Goal: Task Accomplishment & Management: Manage account settings

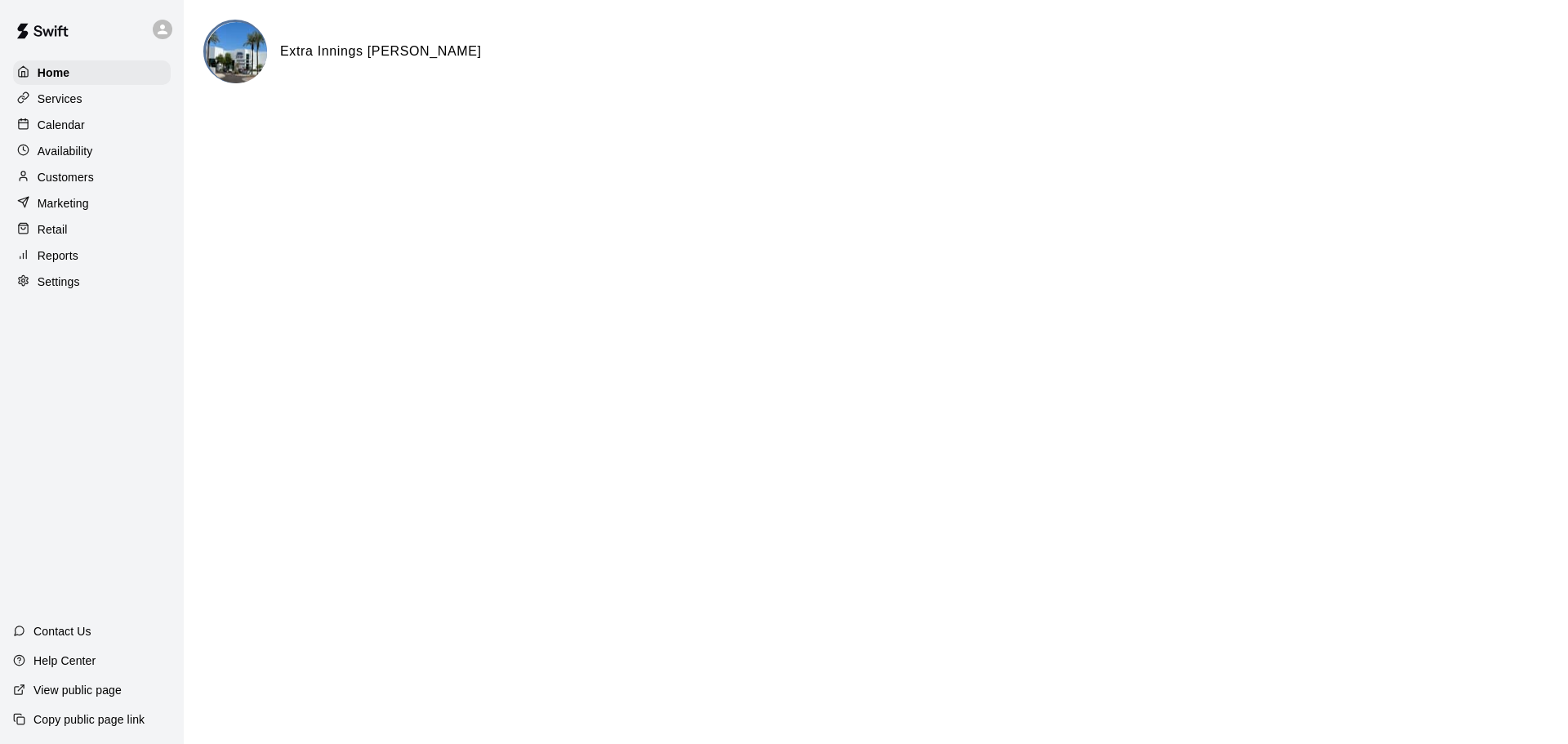
click at [61, 129] on p "Calendar" at bounding box center [61, 125] width 47 height 17
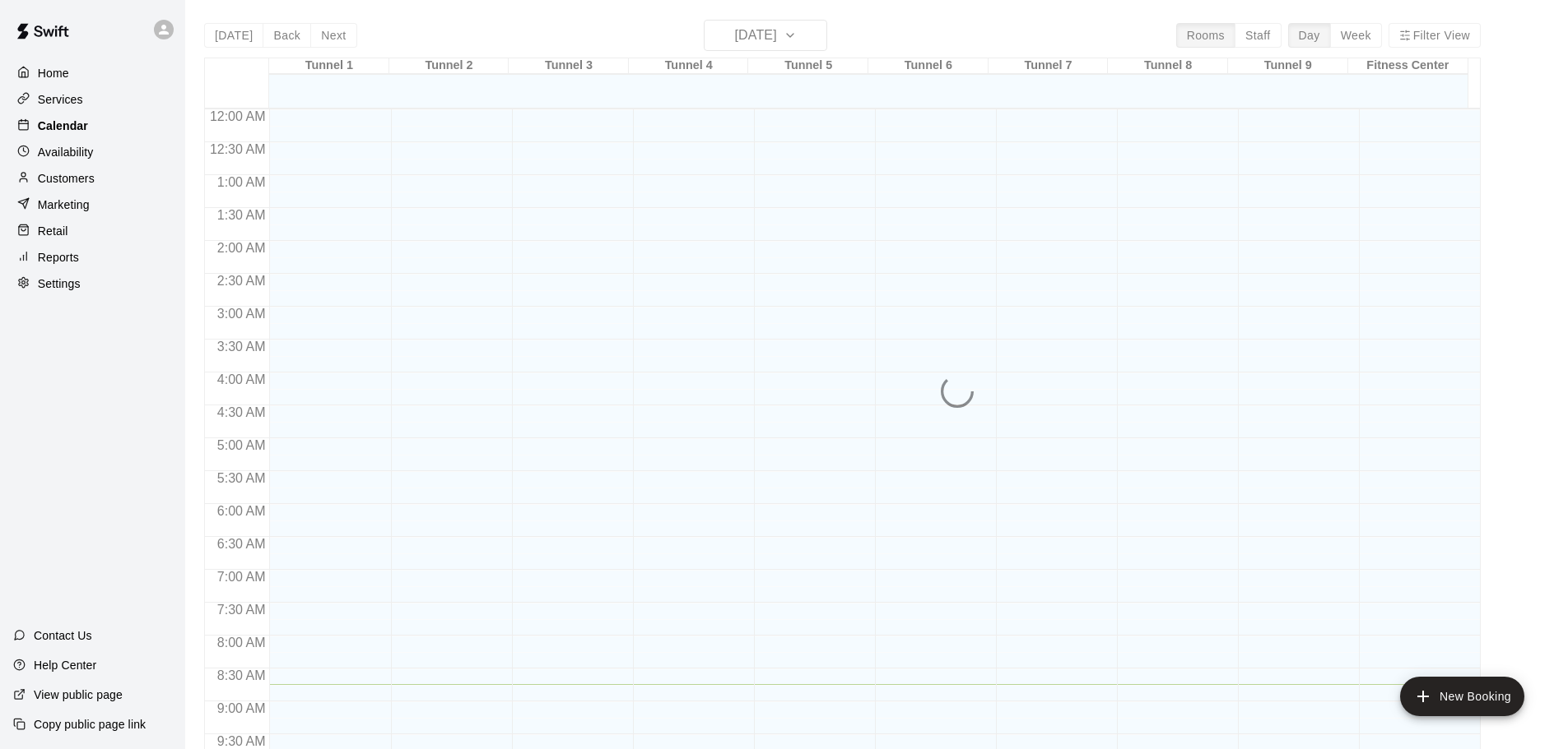
scroll to position [576, 0]
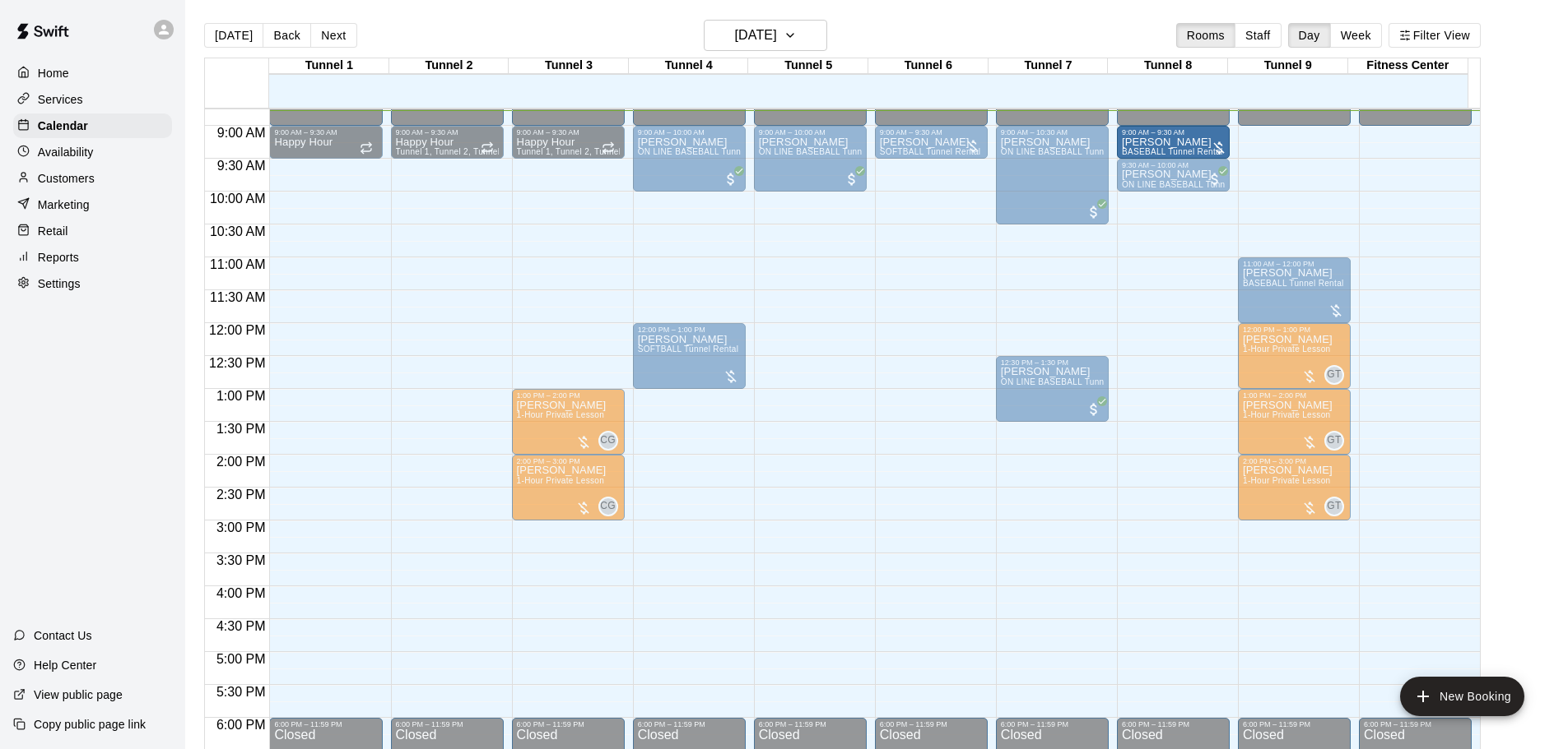
drag, startPoint x: 1298, startPoint y: 143, endPoint x: 1192, endPoint y: 143, distance: 106.0
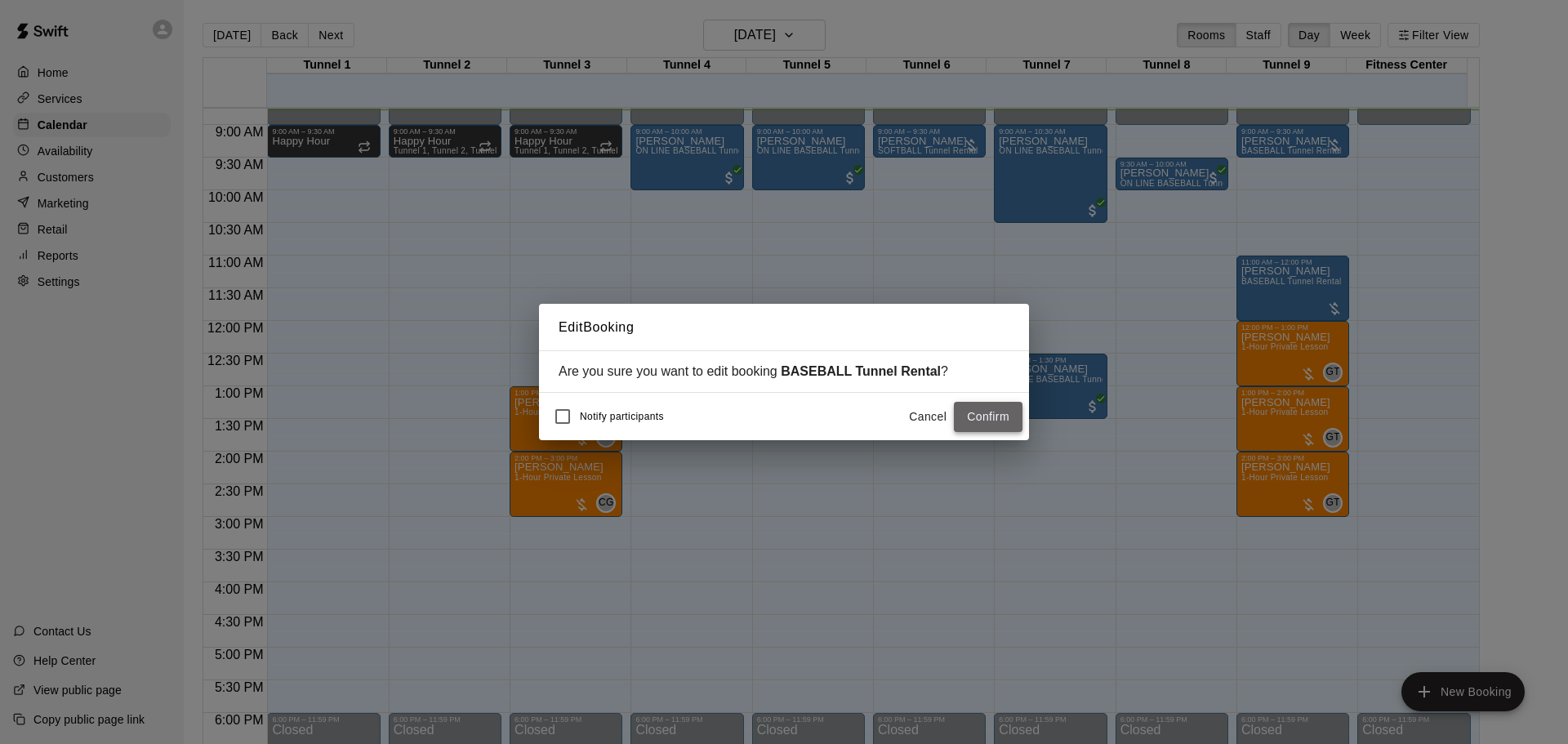
click at [980, 410] on button "Confirm" at bounding box center [988, 417] width 69 height 30
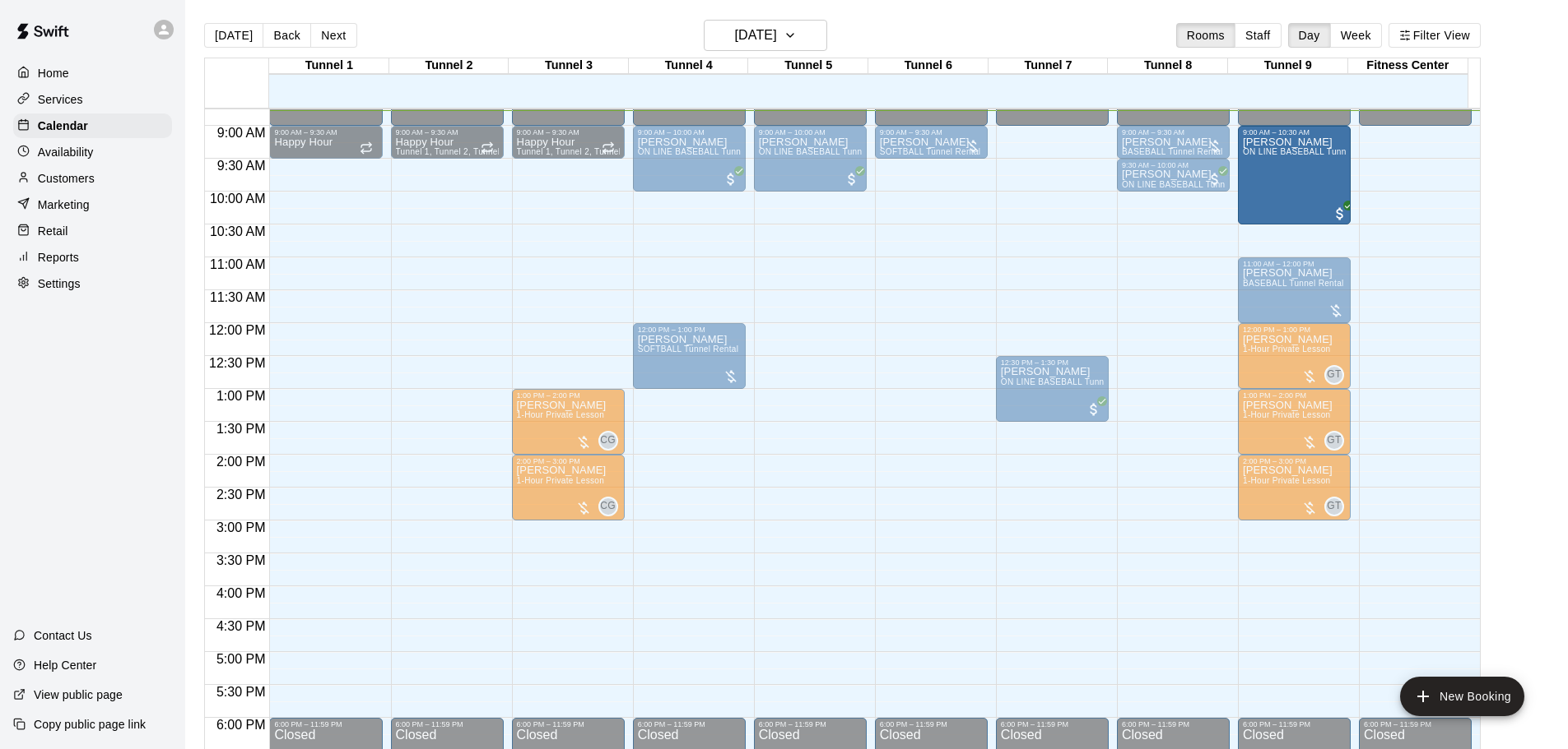
drag, startPoint x: 1060, startPoint y: 170, endPoint x: 1311, endPoint y: 183, distance: 251.3
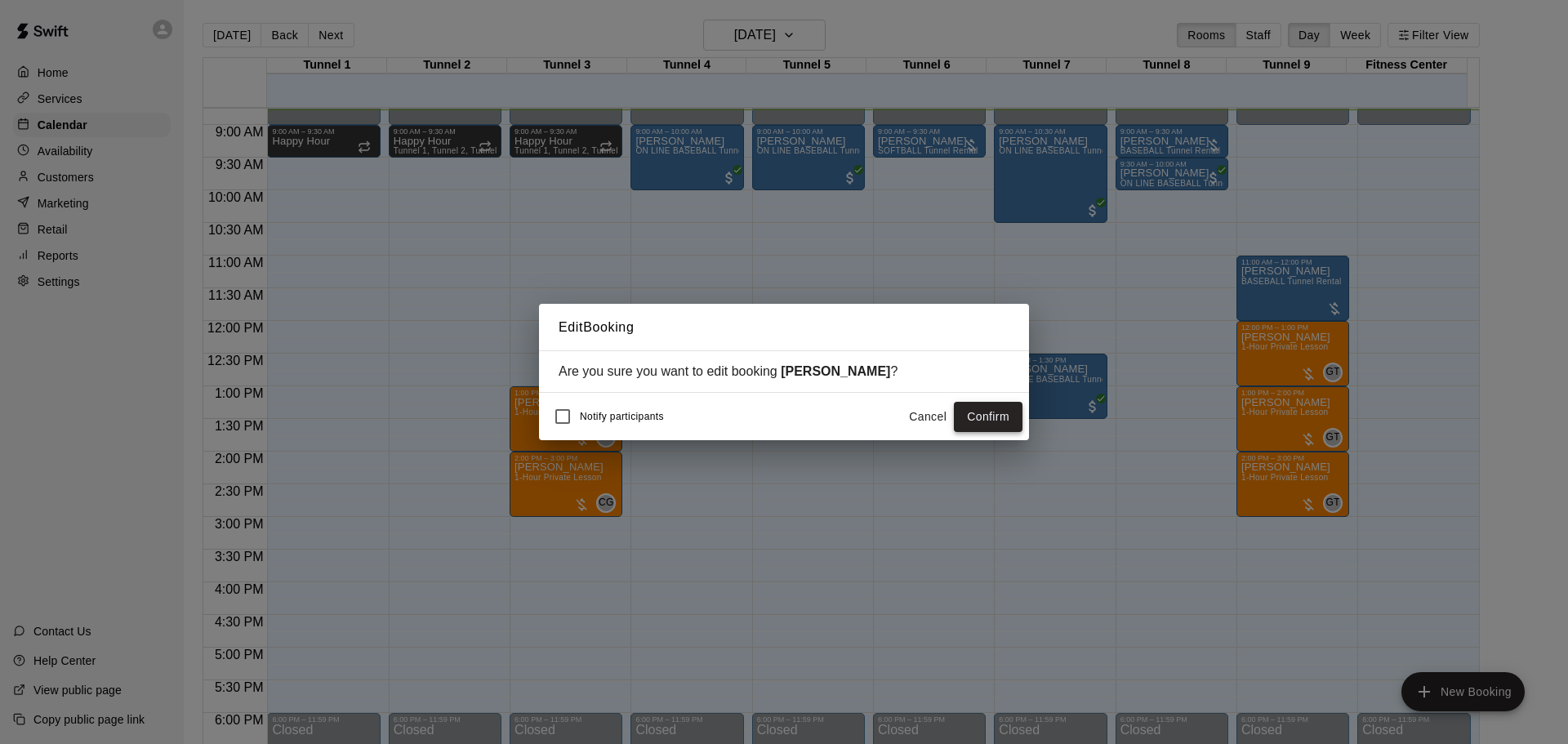
click at [987, 411] on button "Confirm" at bounding box center [988, 417] width 69 height 30
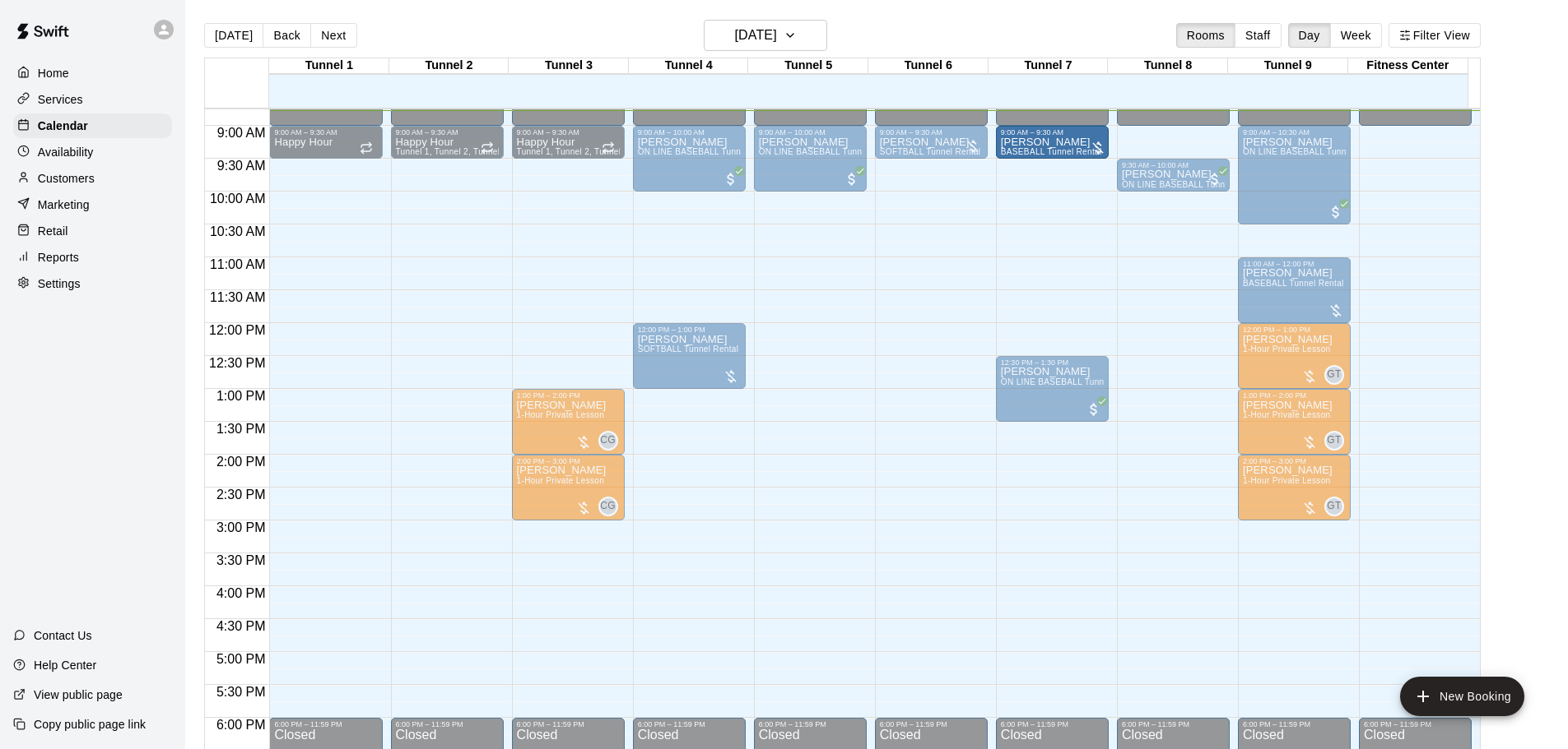
drag, startPoint x: 1135, startPoint y: 137, endPoint x: 1058, endPoint y: 140, distance: 77.1
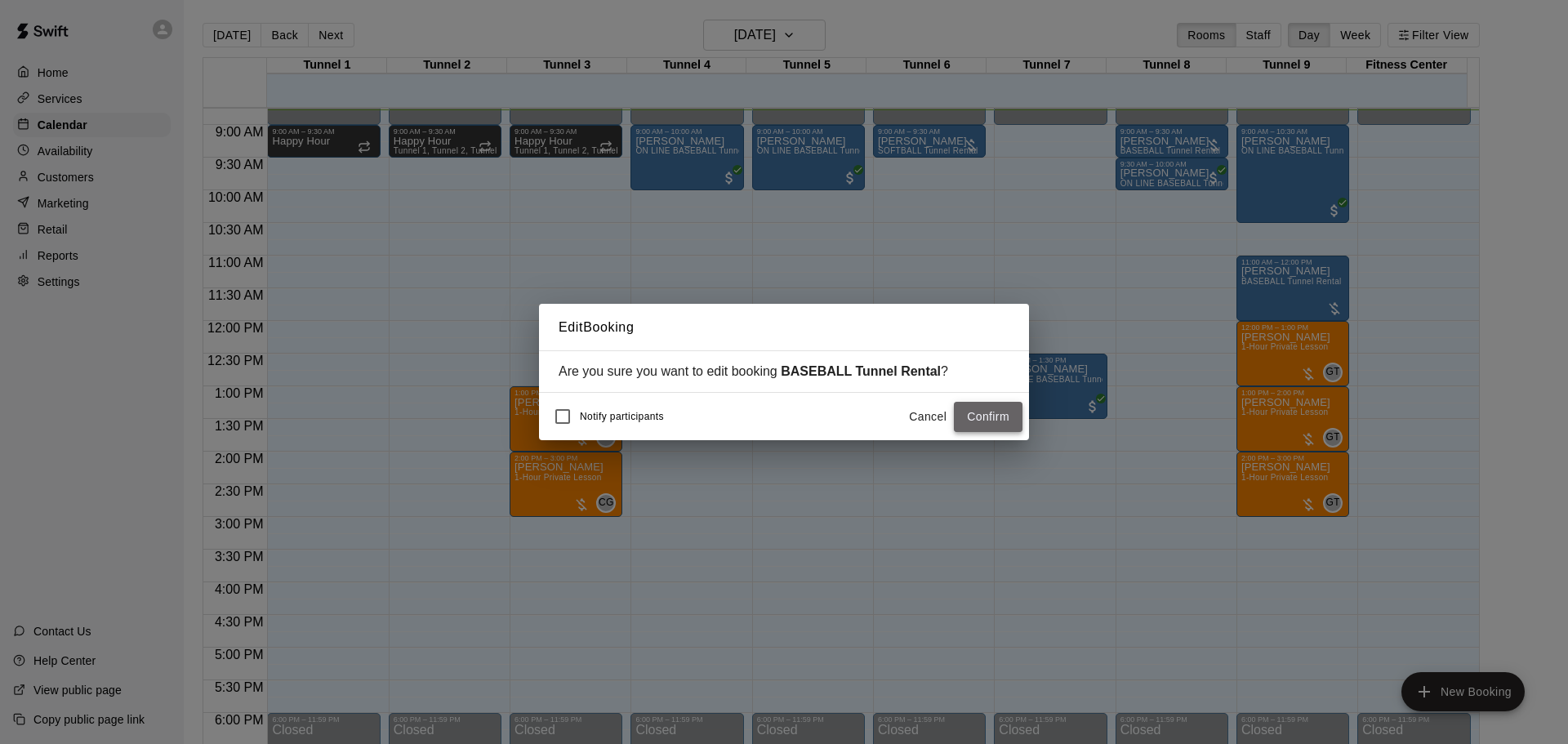
click at [971, 413] on button "Confirm" at bounding box center [988, 417] width 69 height 30
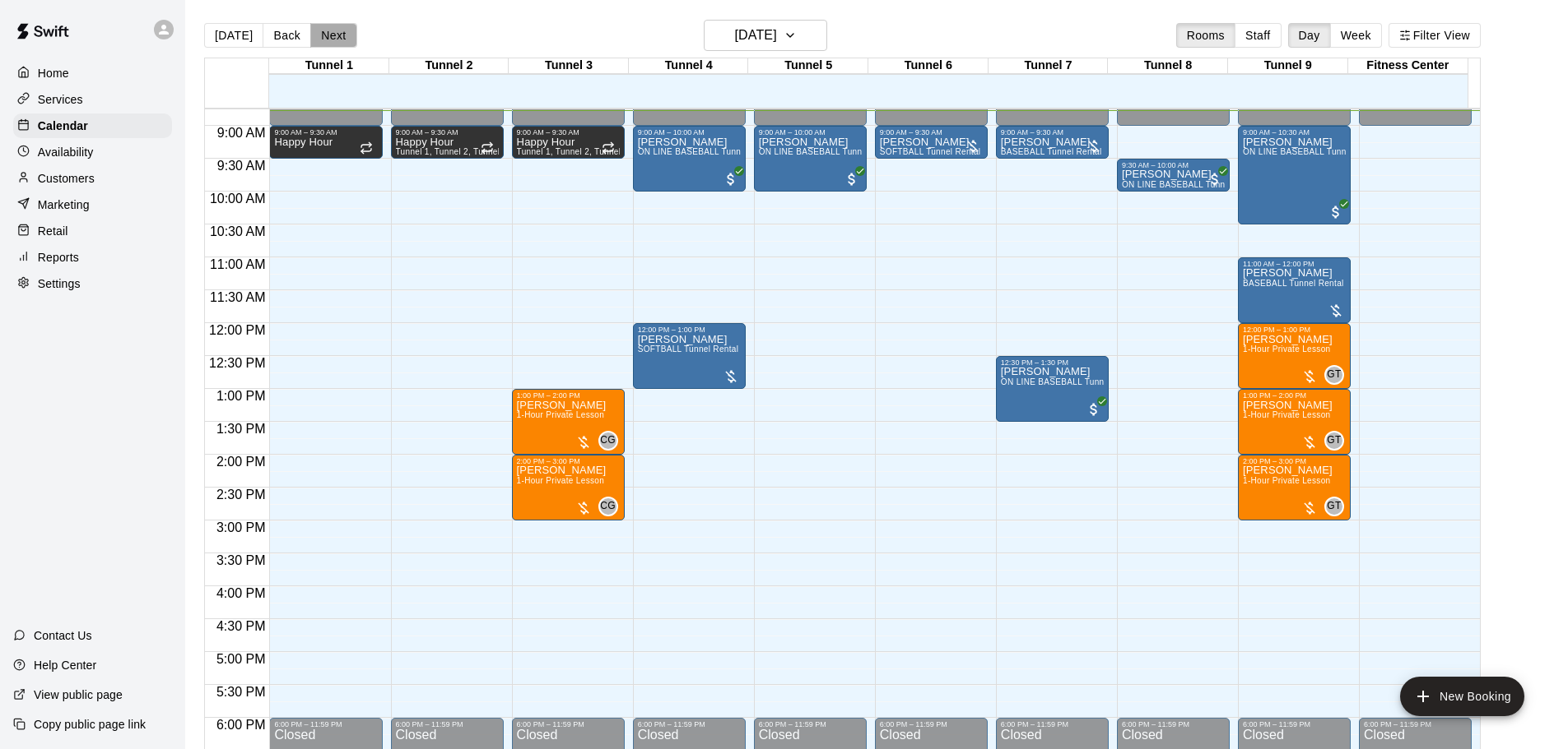
click at [319, 43] on button "Next" at bounding box center [333, 35] width 47 height 25
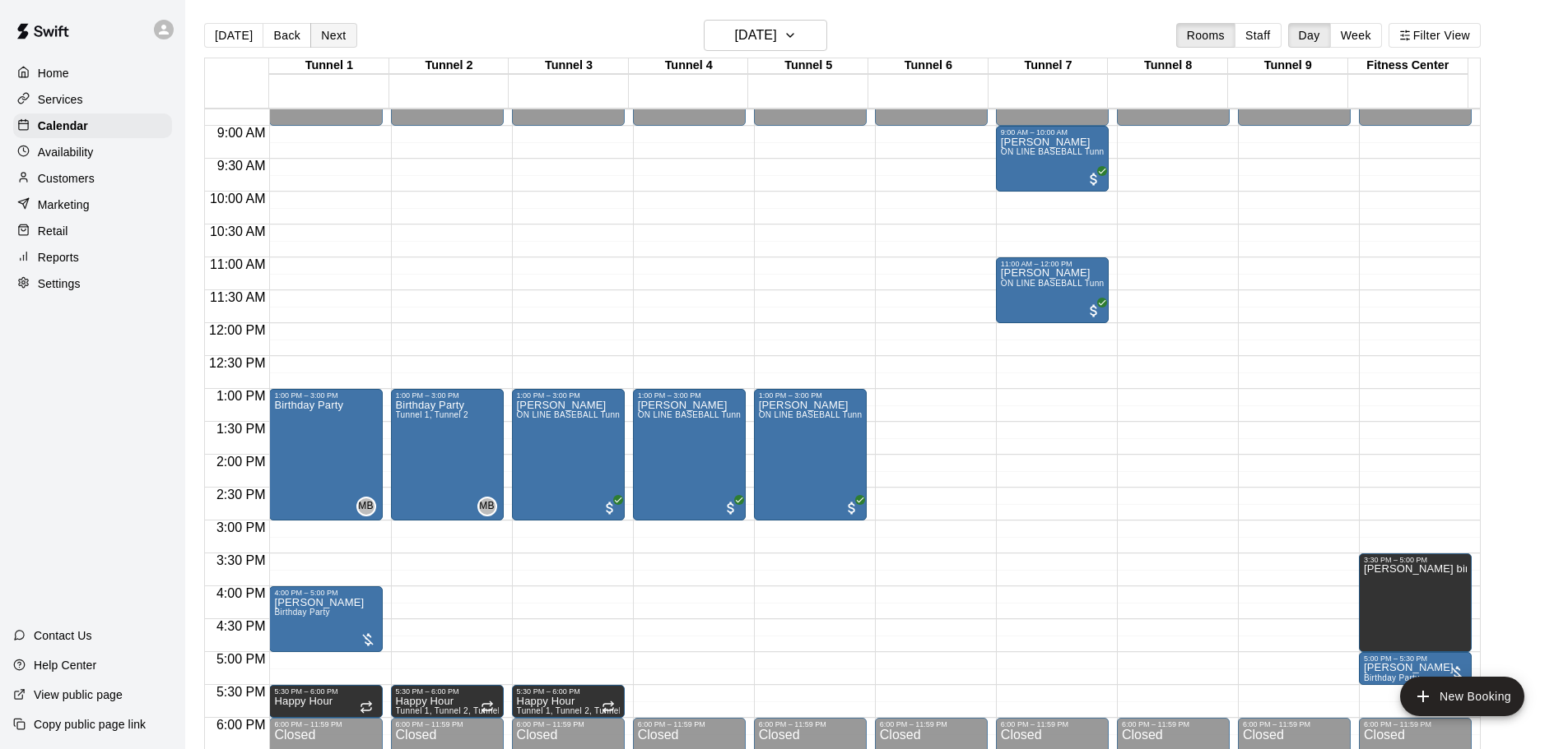
click at [319, 43] on button "Next" at bounding box center [333, 35] width 47 height 25
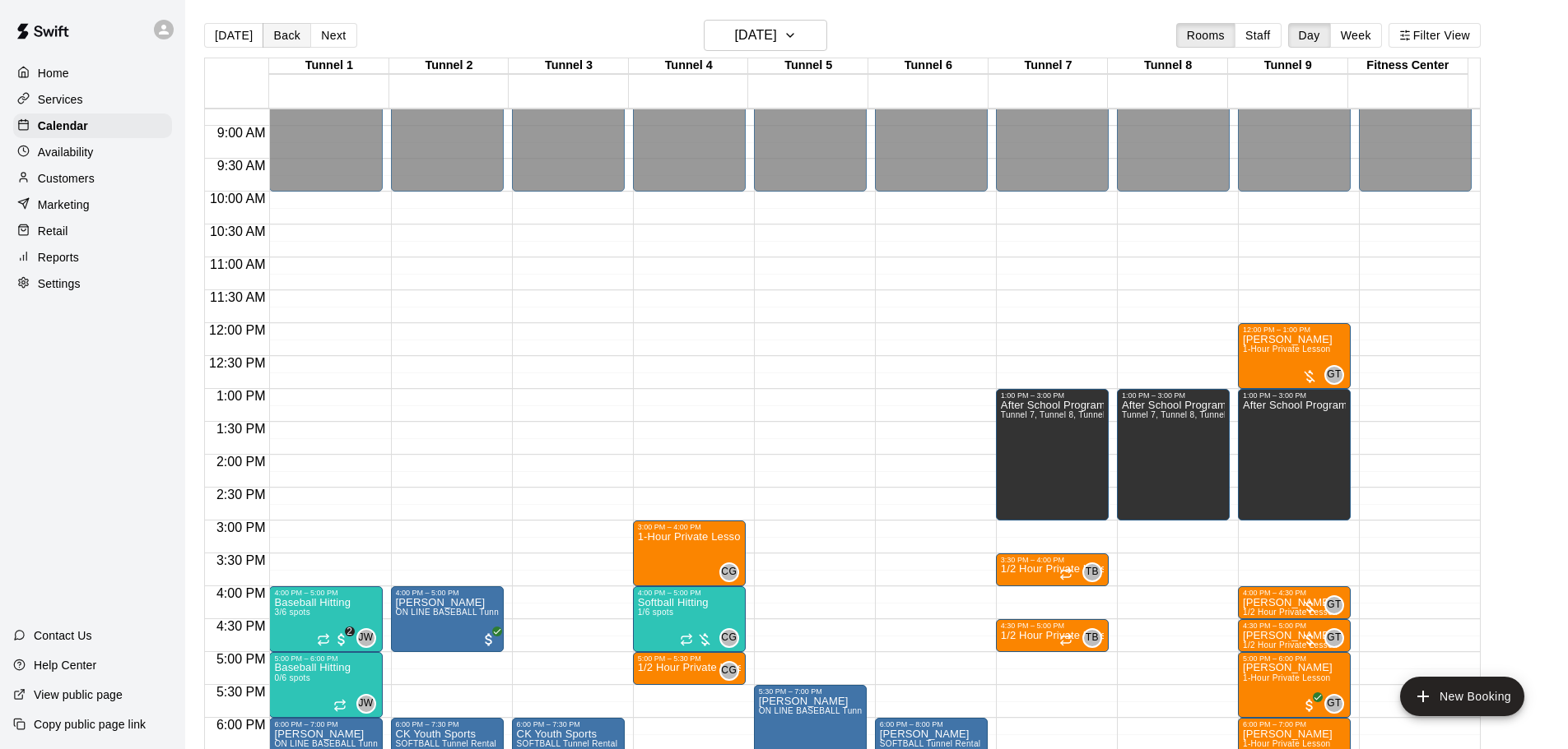
click at [286, 39] on button "Back" at bounding box center [286, 35] width 49 height 25
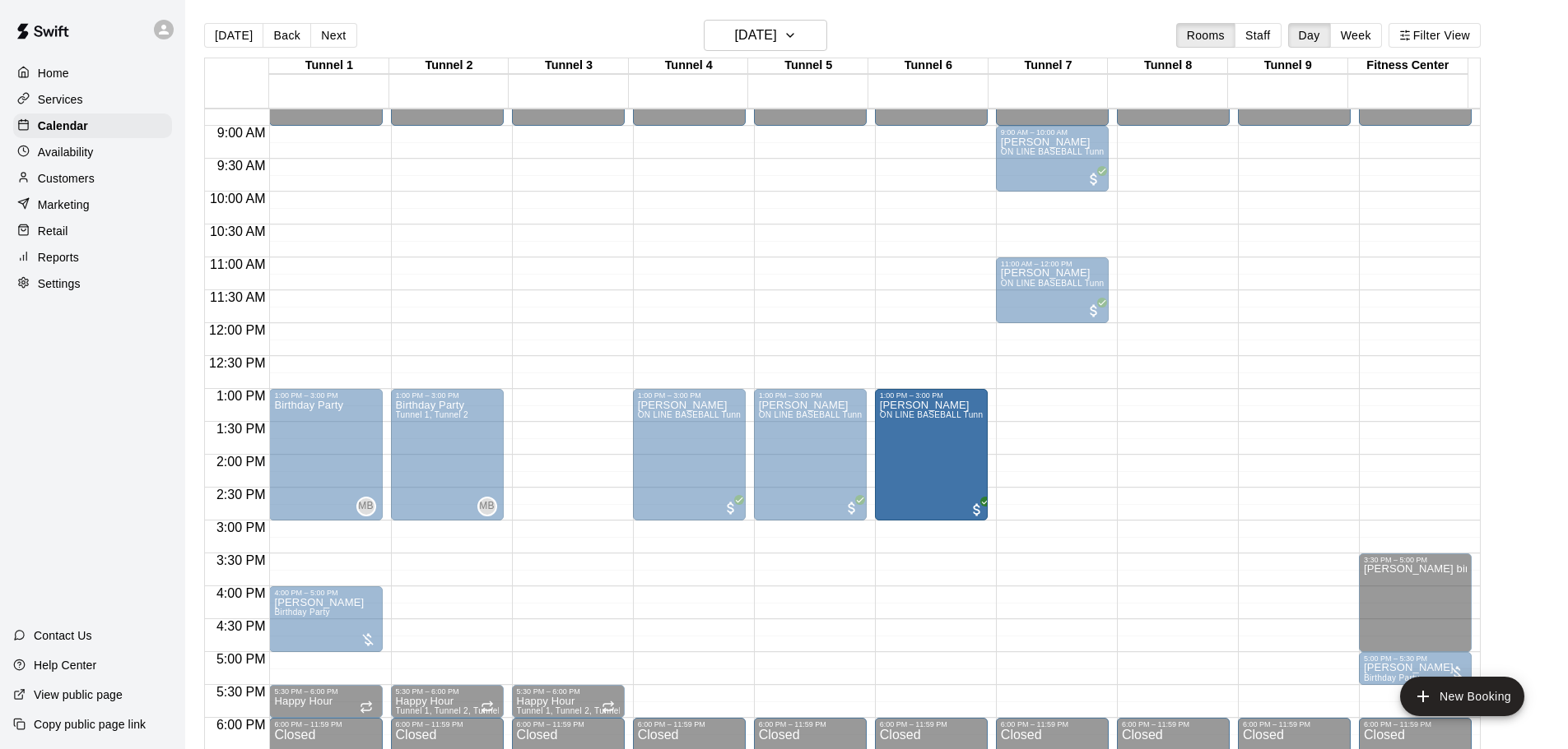
drag, startPoint x: 540, startPoint y: 454, endPoint x: 904, endPoint y: 462, distance: 364.1
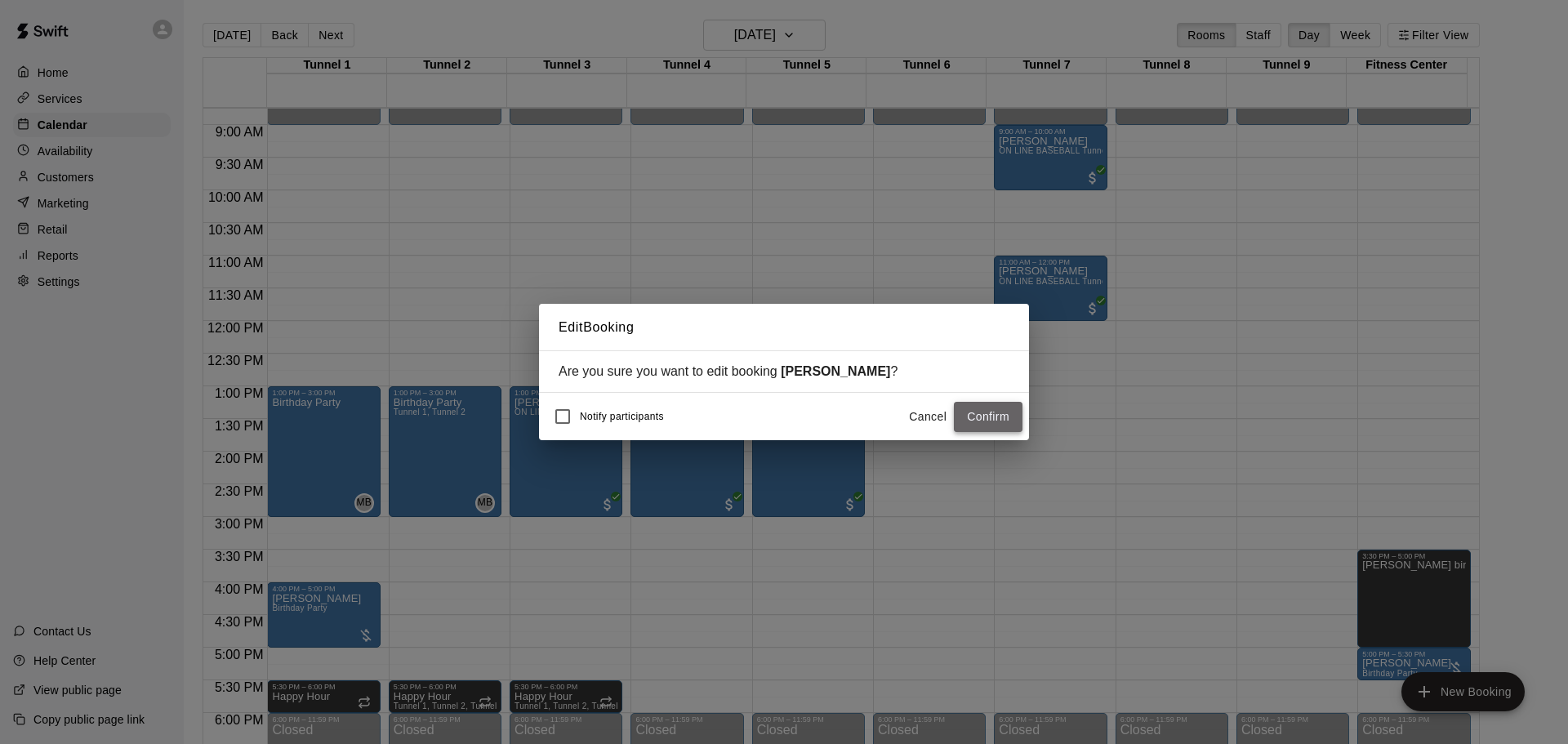
click at [989, 413] on button "Confirm" at bounding box center [988, 417] width 69 height 30
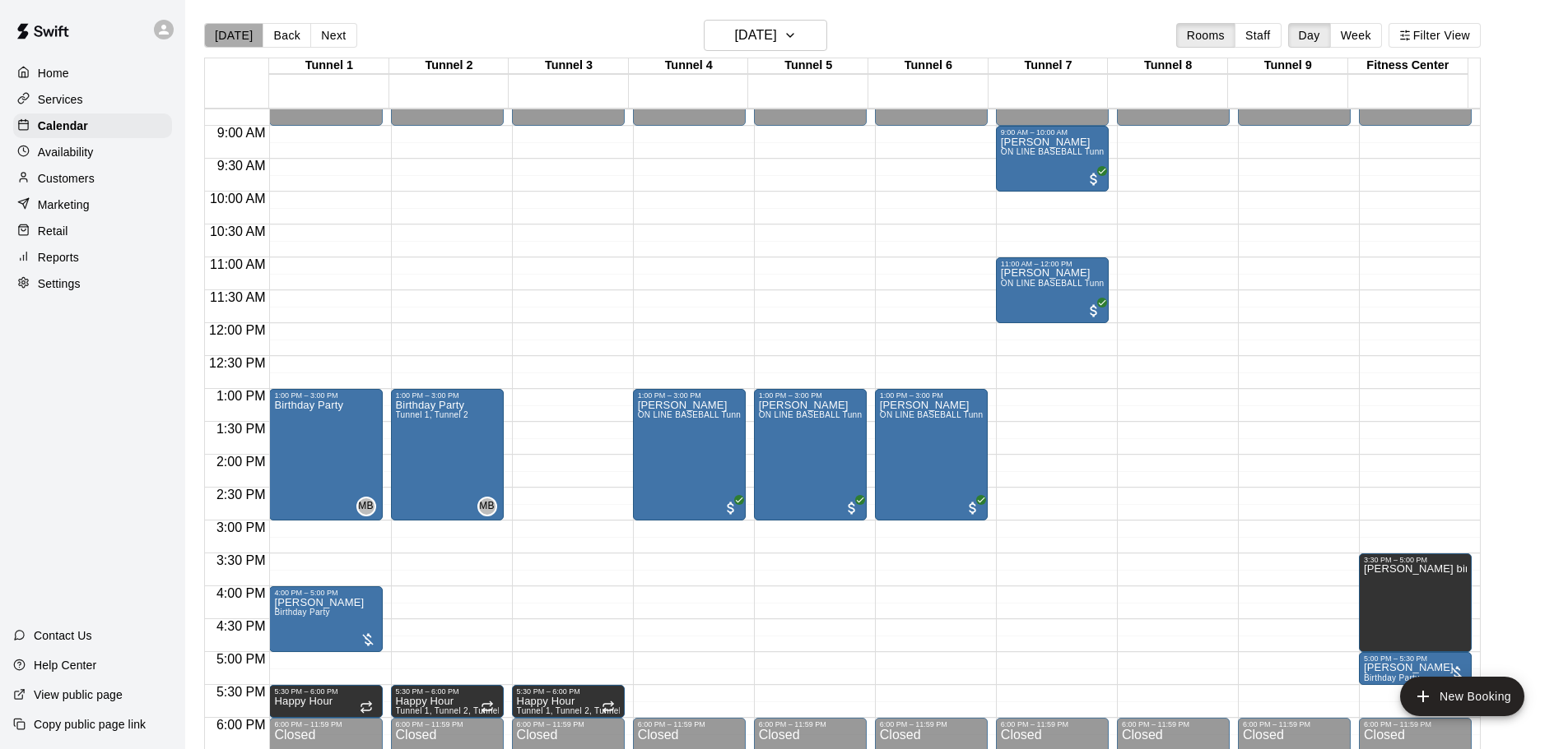
click at [238, 42] on button "[DATE]" at bounding box center [234, 35] width 59 height 25
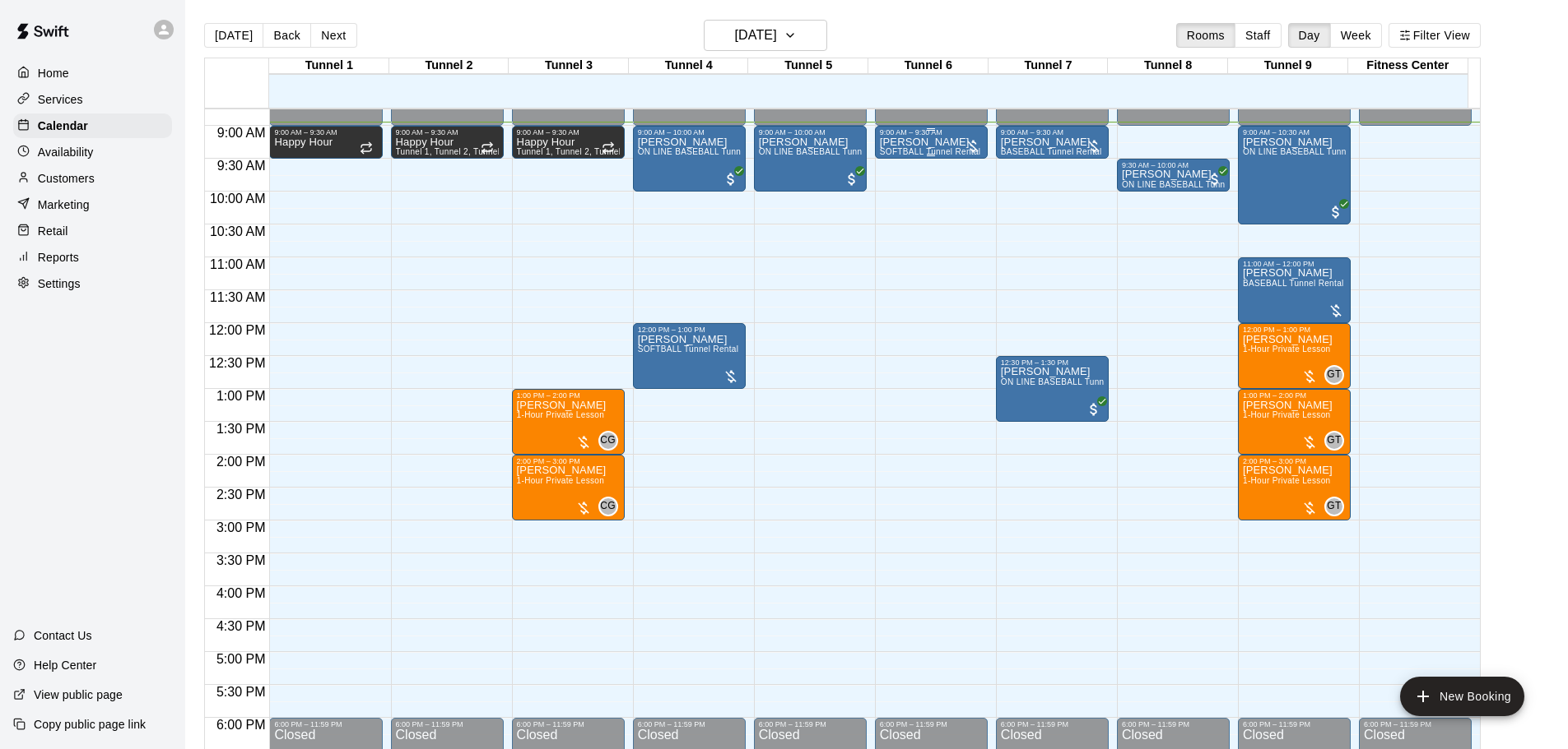
click at [955, 153] on span "SOFTBALL Tunnel Rental" at bounding box center [931, 151] width 101 height 9
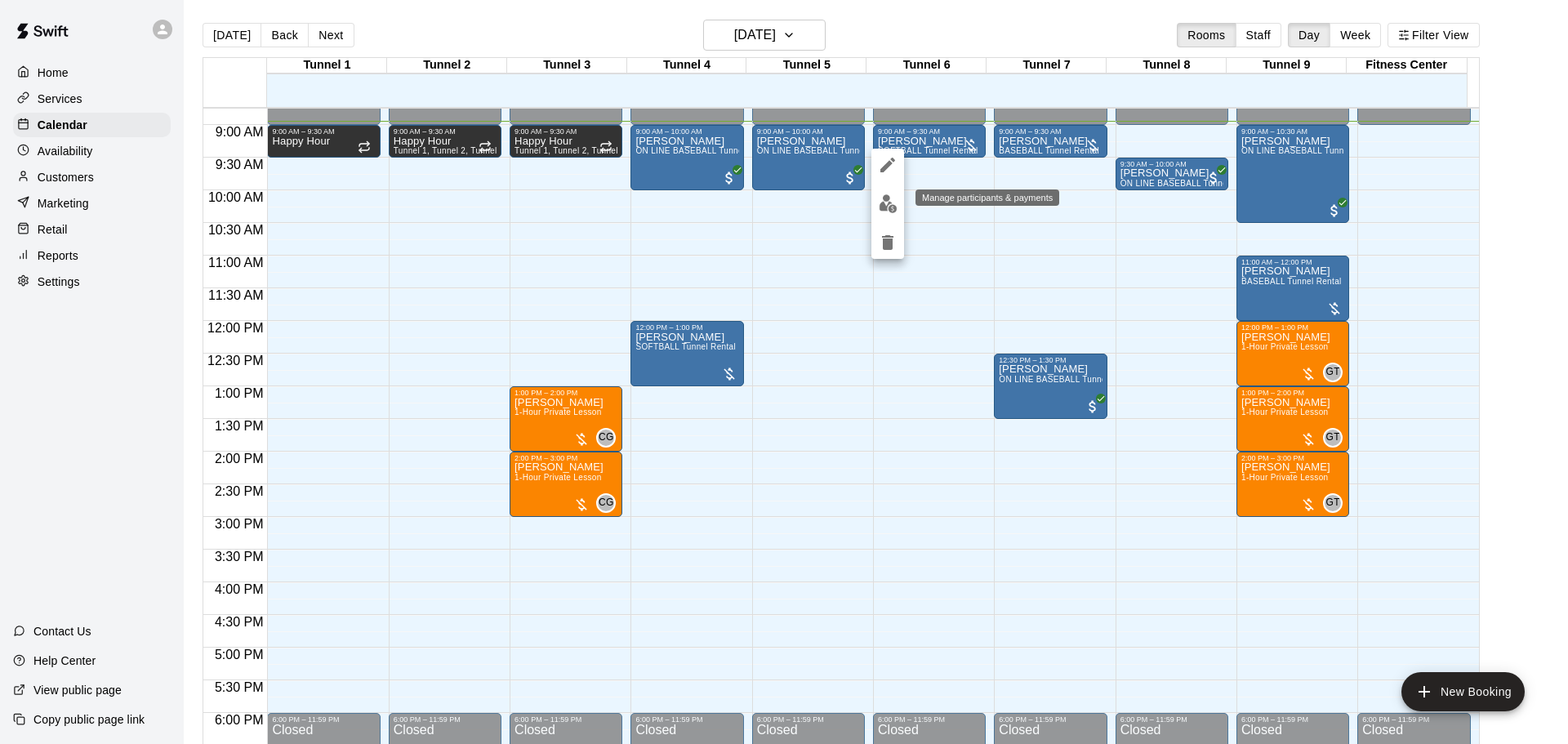
click at [890, 213] on button "edit" at bounding box center [887, 203] width 32 height 31
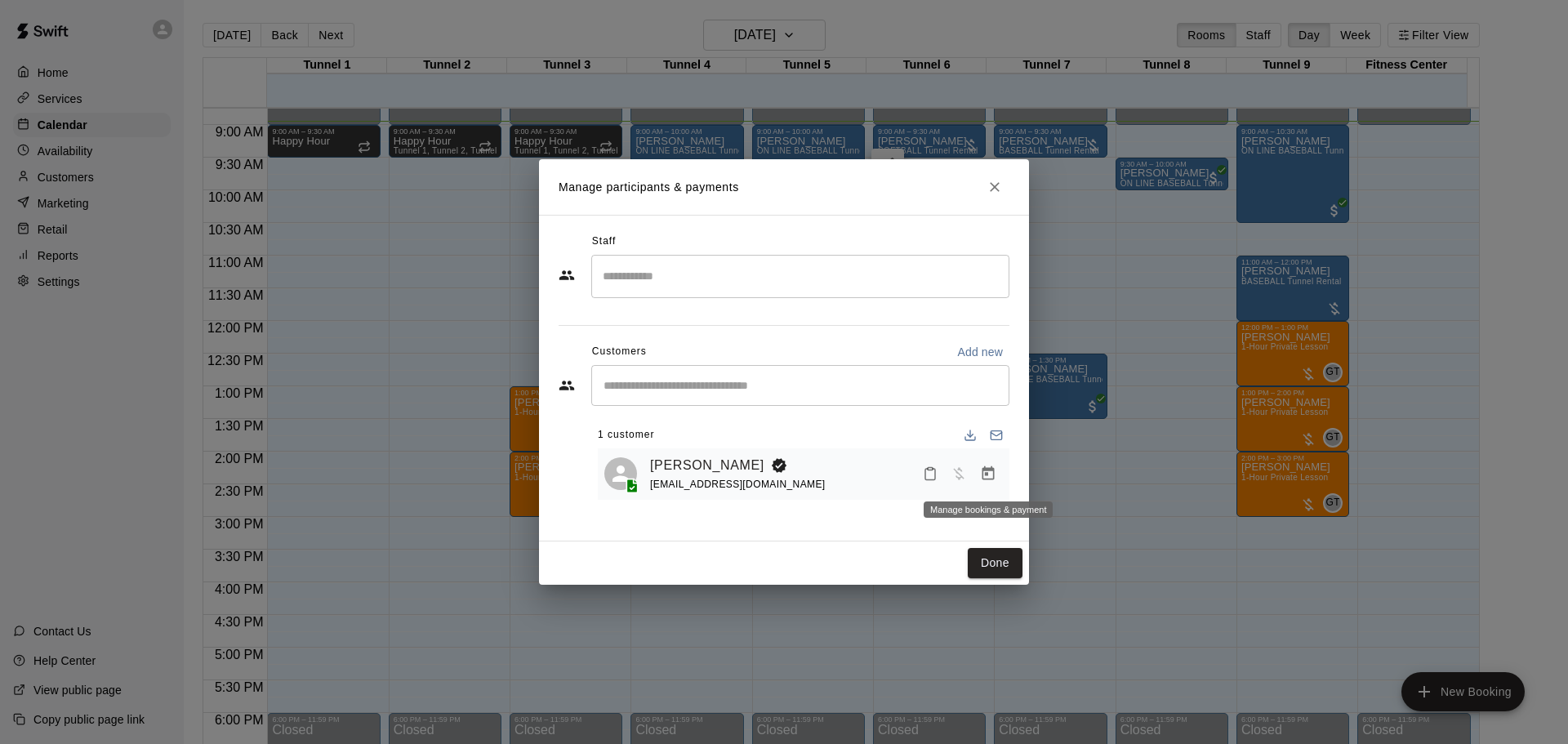
click at [988, 483] on icon "Manage bookings & payment" at bounding box center [988, 474] width 17 height 17
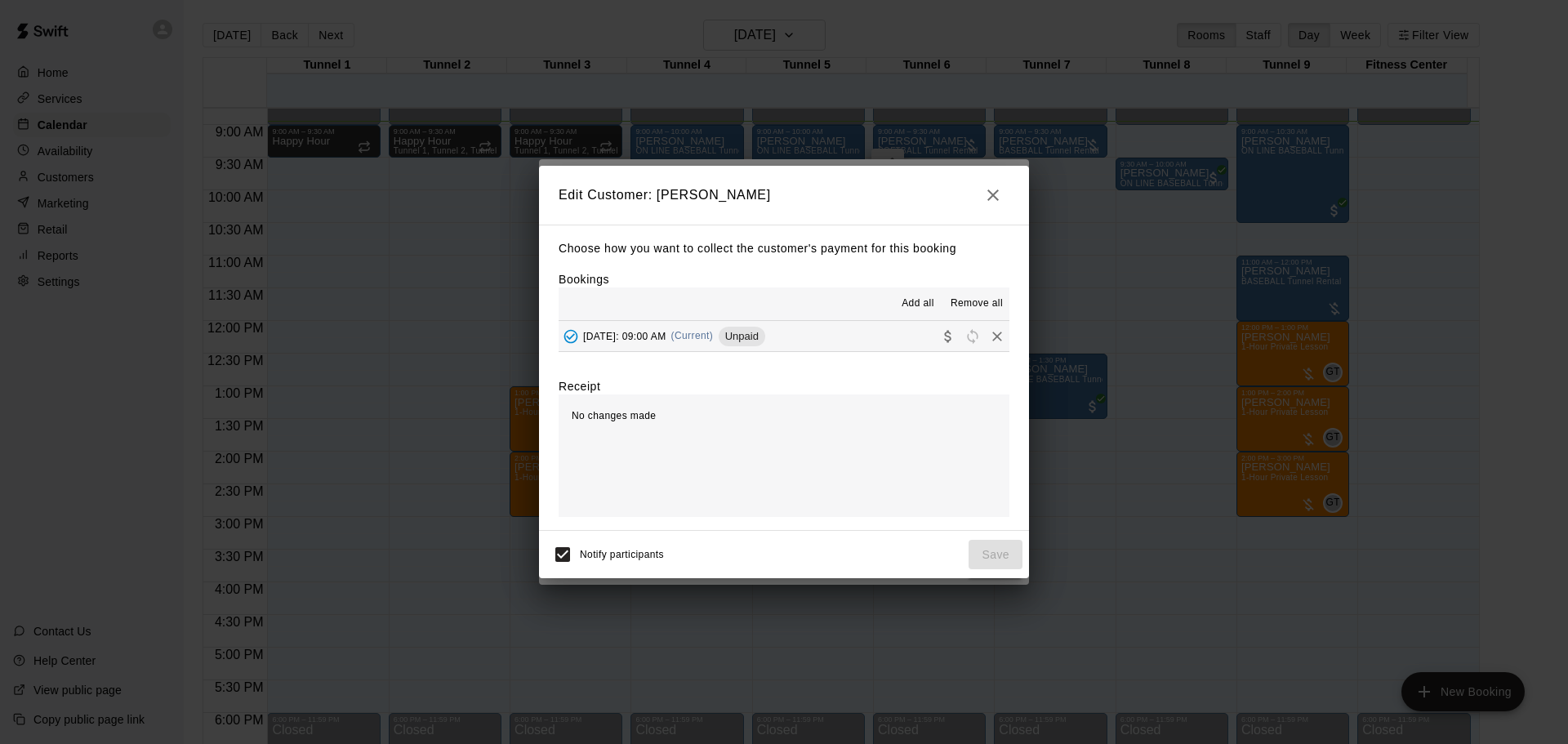
click at [943, 341] on icon "Collect payment" at bounding box center [948, 336] width 17 height 17
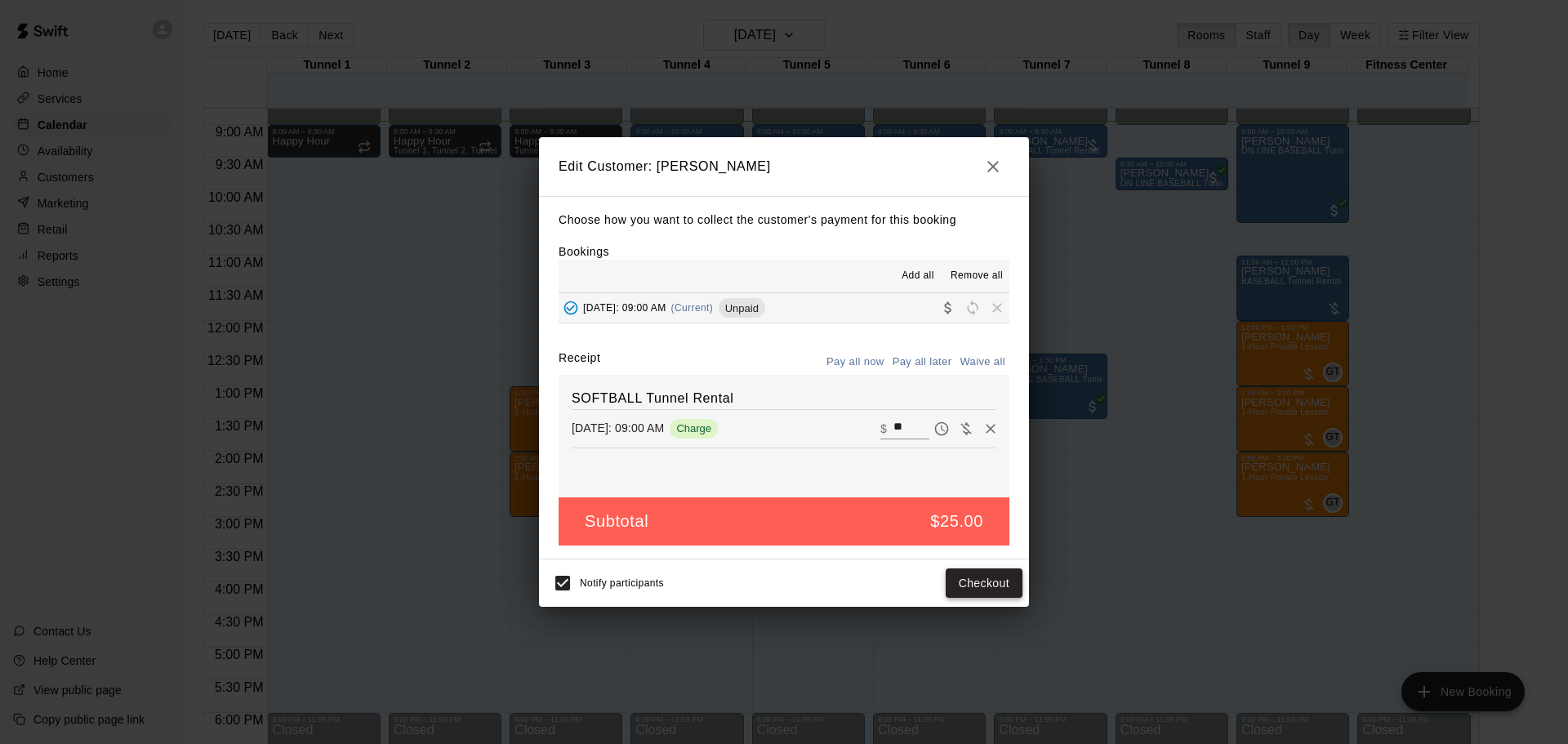
click at [972, 584] on button "Checkout" at bounding box center [984, 584] width 77 height 30
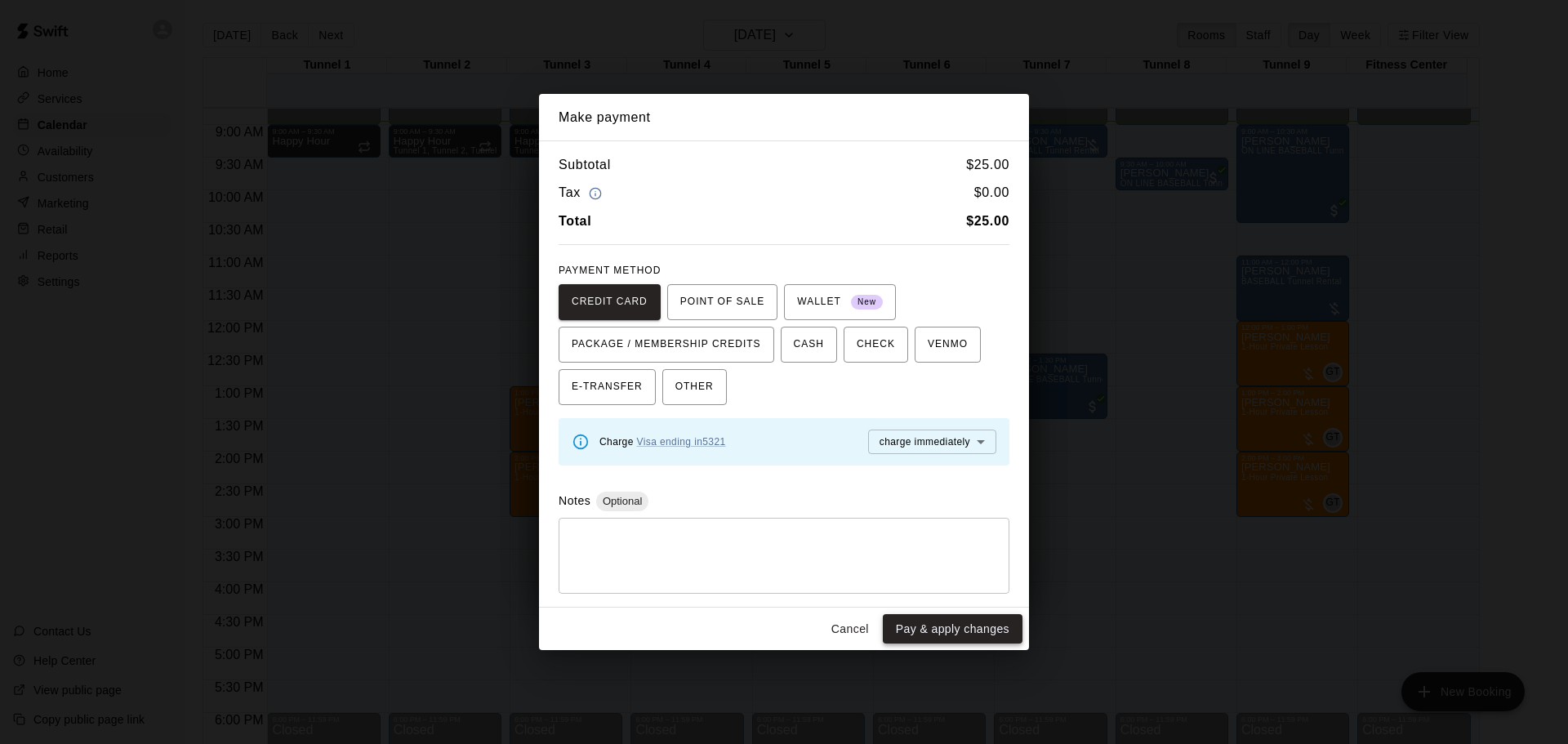
click at [980, 617] on button "Pay & apply changes" at bounding box center [953, 629] width 140 height 30
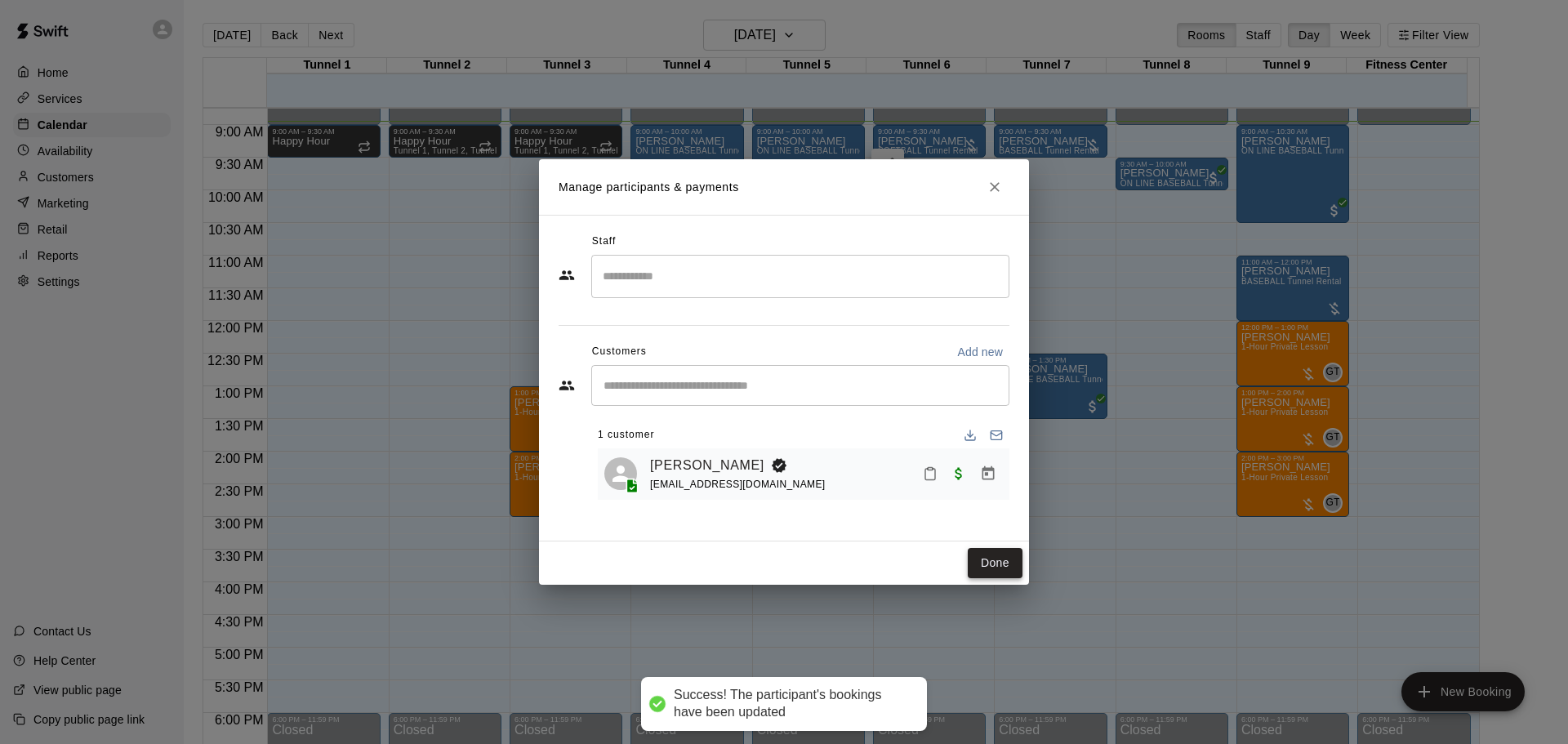
click at [1000, 562] on button "Done" at bounding box center [995, 563] width 55 height 30
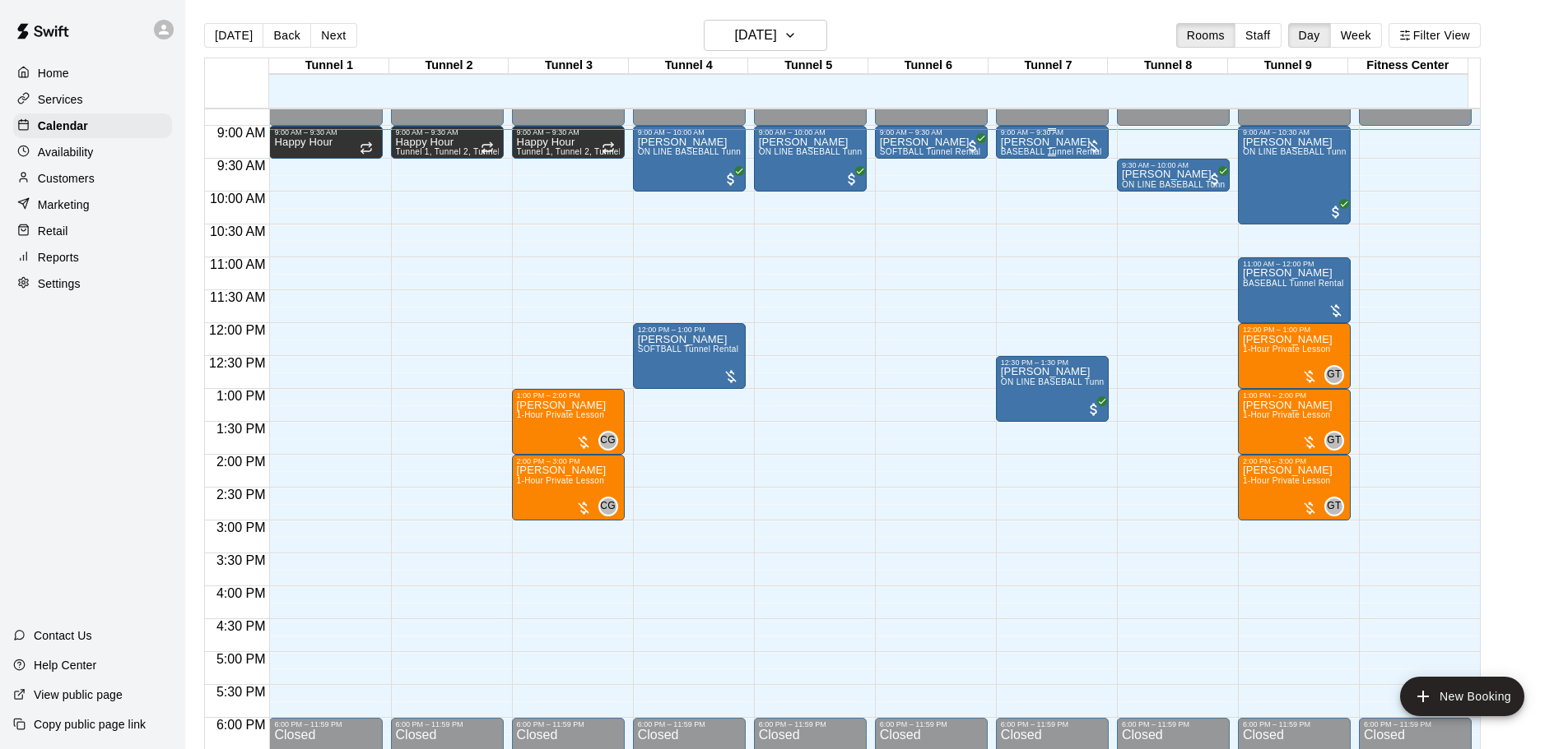
click at [1047, 142] on p "[PERSON_NAME]" at bounding box center [1051, 142] width 101 height 0
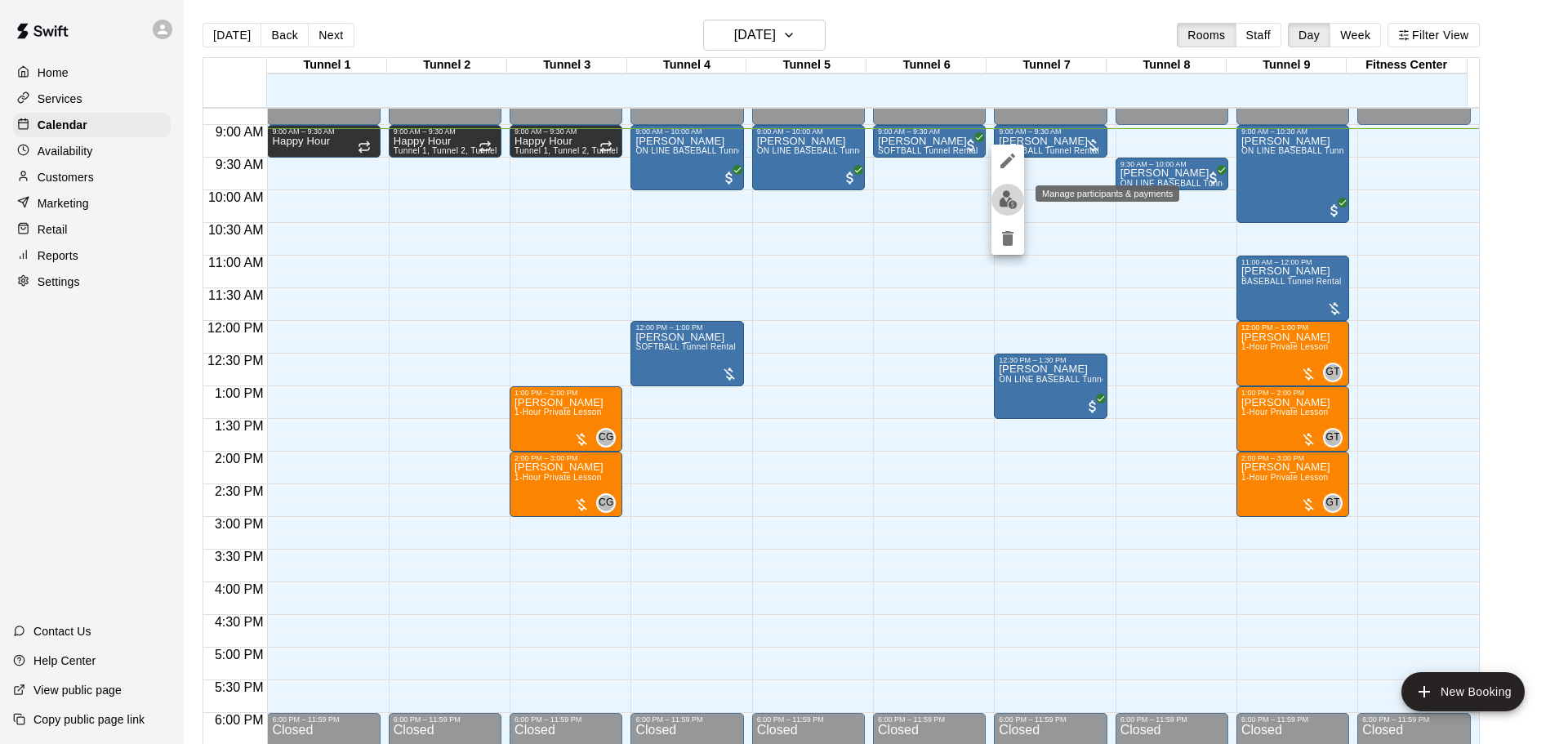
click at [1018, 206] on button "edit" at bounding box center [1007, 200] width 32 height 31
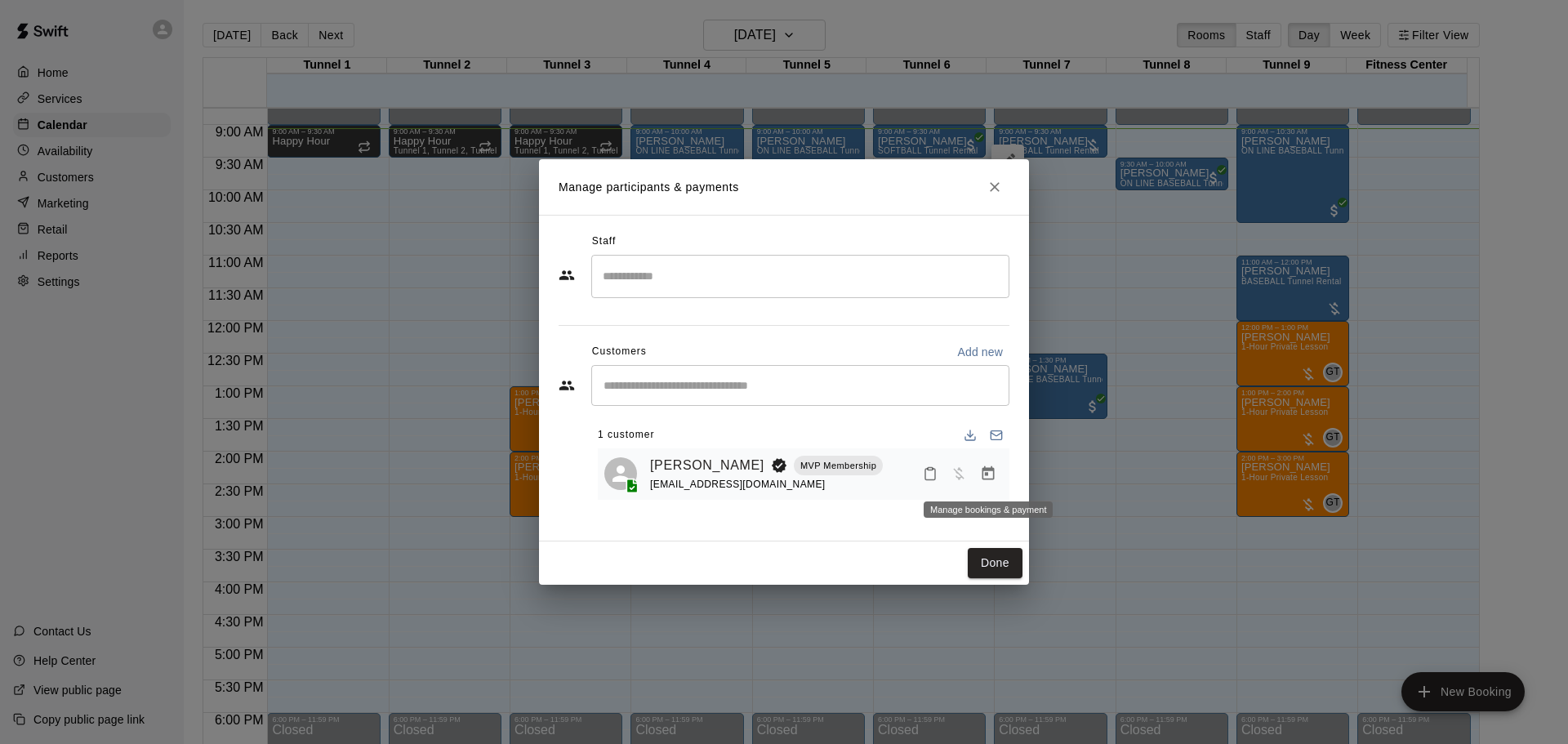
click at [997, 478] on button "Manage bookings & payment" at bounding box center [988, 474] width 29 height 29
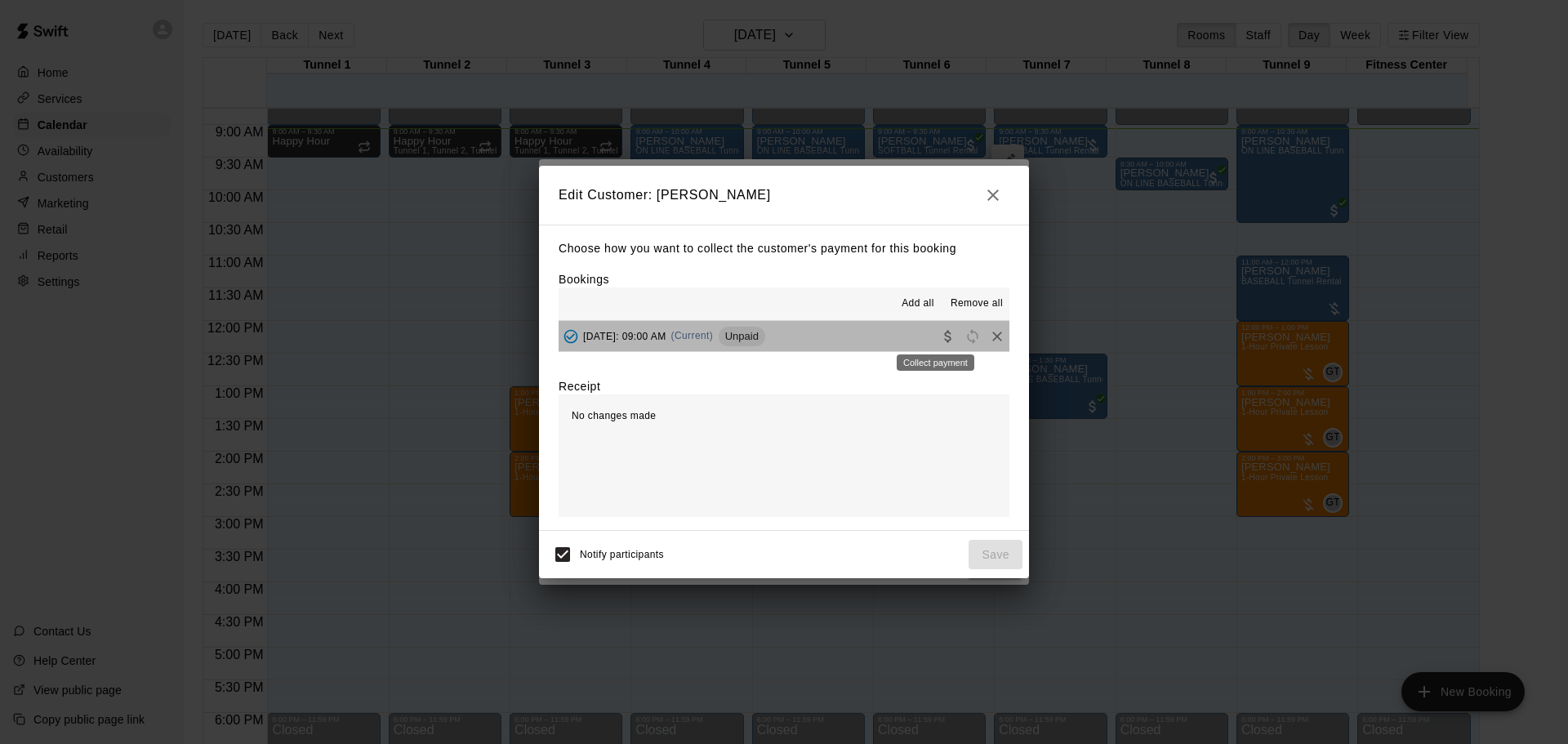
click at [932, 346] on div "Collect payment" at bounding box center [935, 358] width 81 height 29
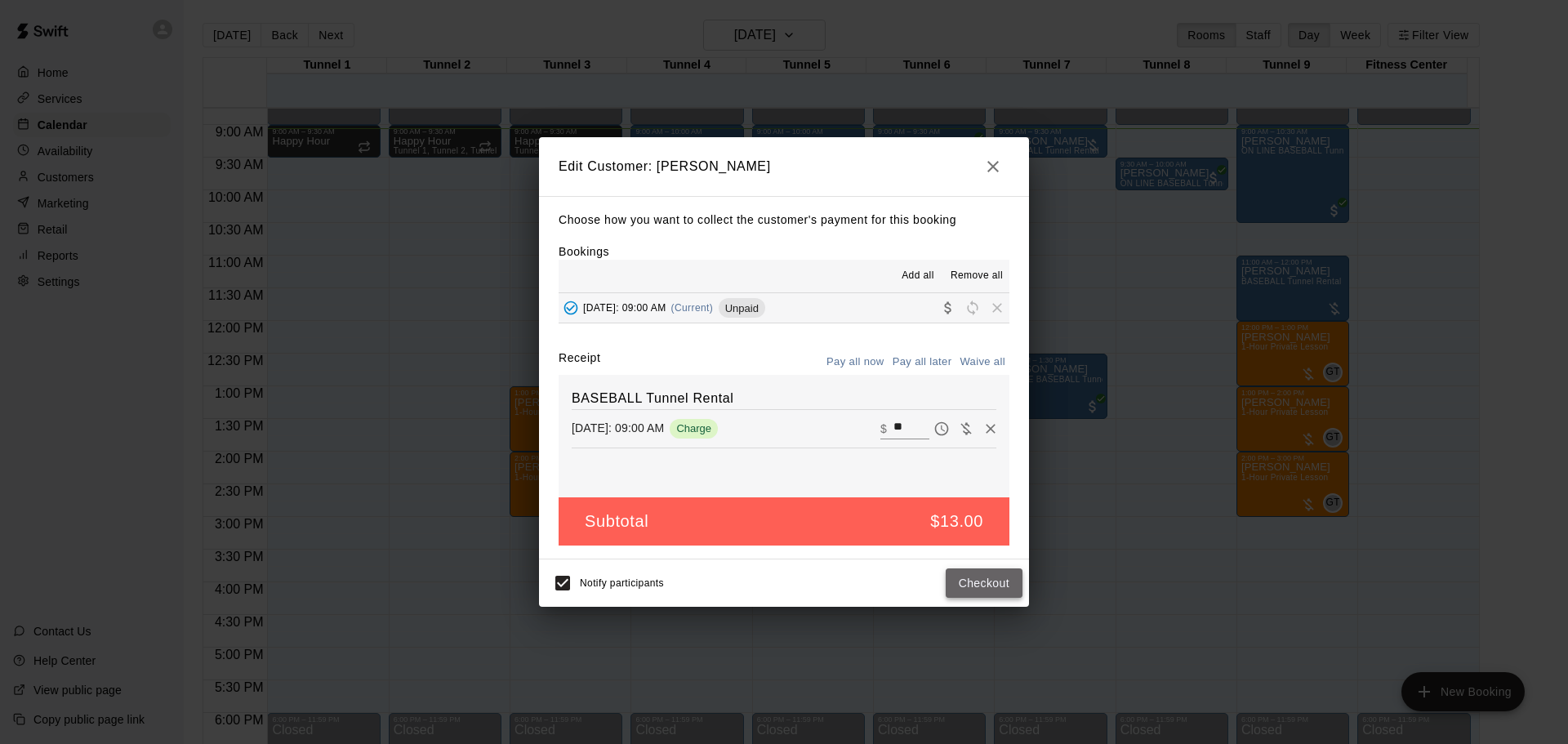
click at [993, 579] on button "Checkout" at bounding box center [984, 584] width 77 height 30
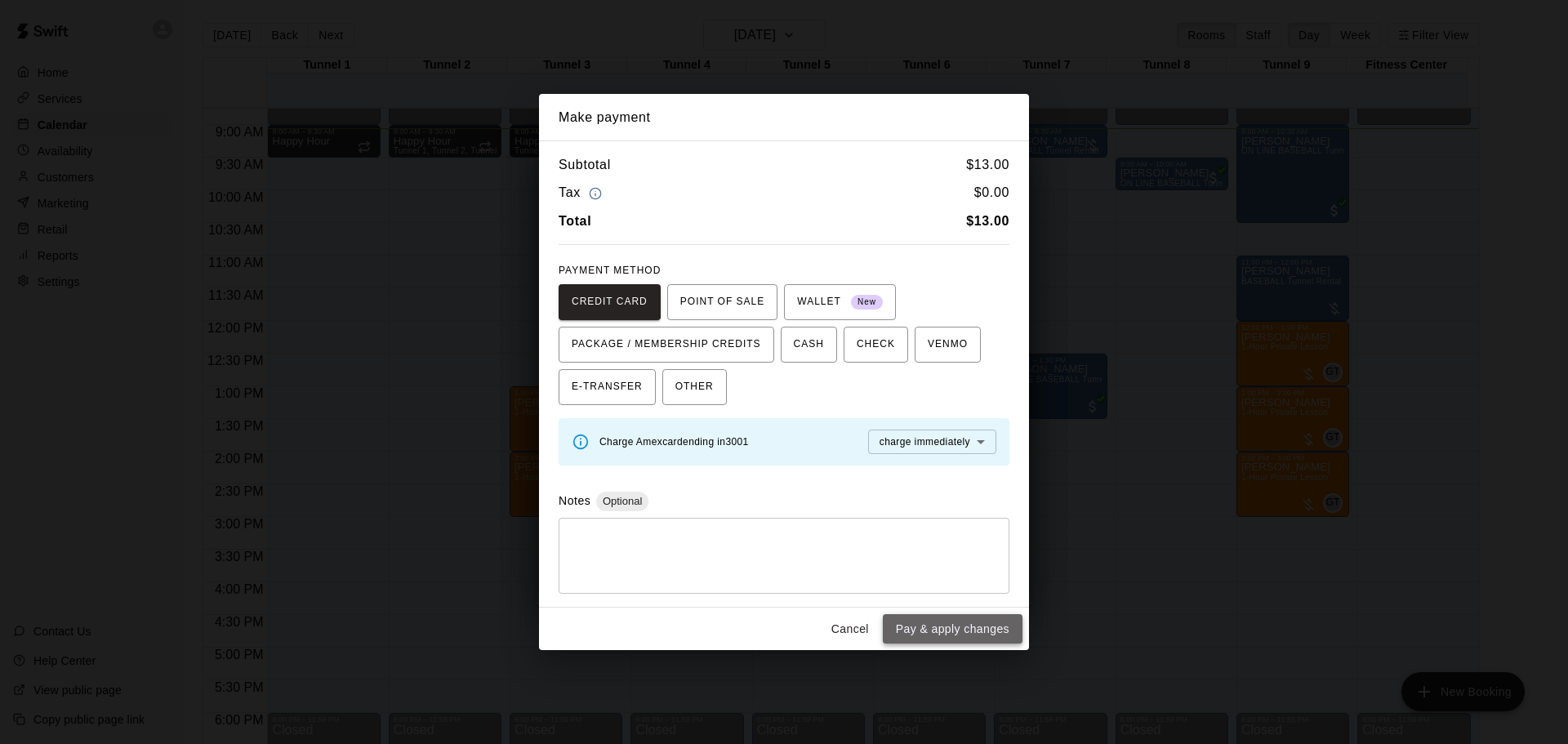
click at [1004, 620] on button "Pay & apply changes" at bounding box center [953, 629] width 140 height 30
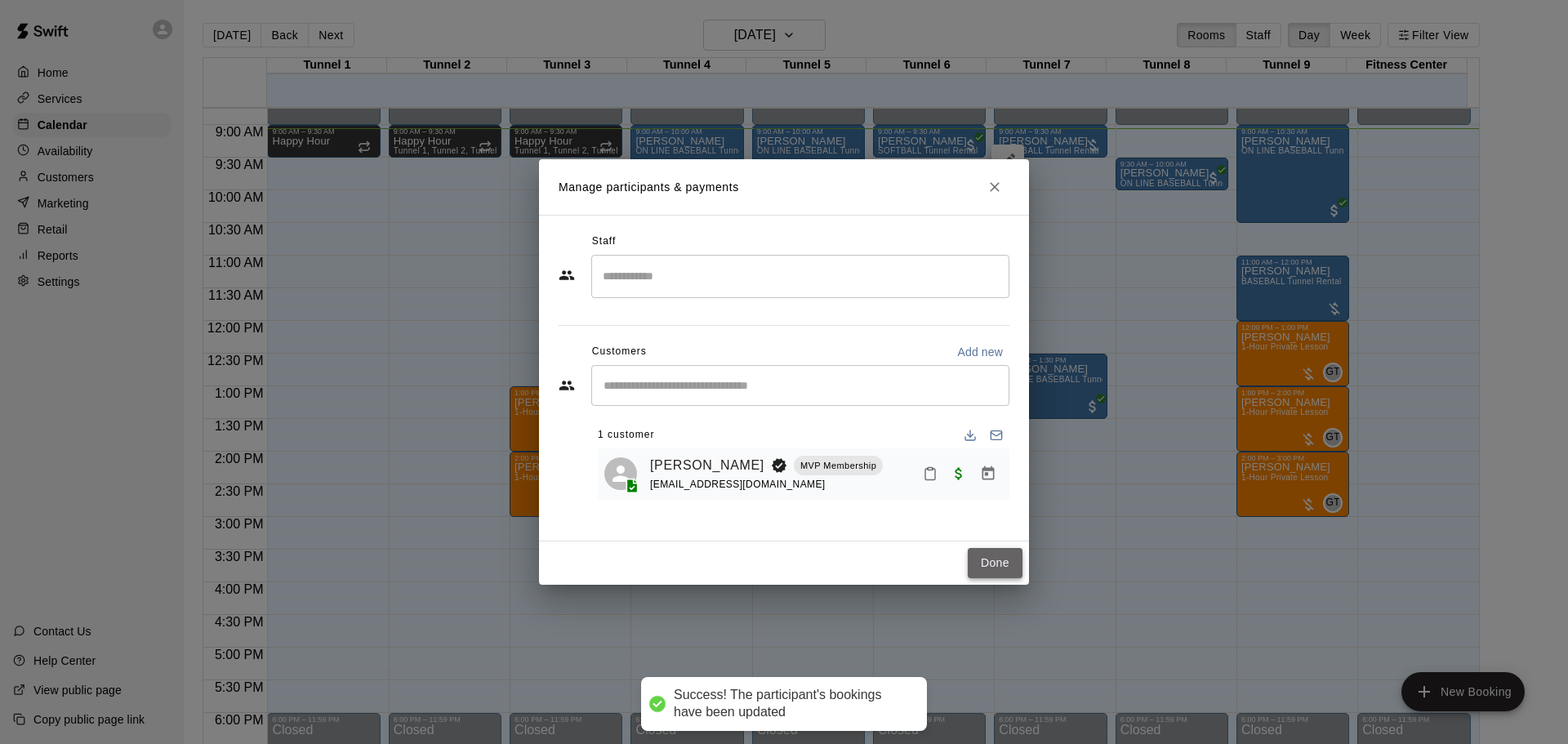
click at [991, 570] on button "Done" at bounding box center [995, 563] width 55 height 30
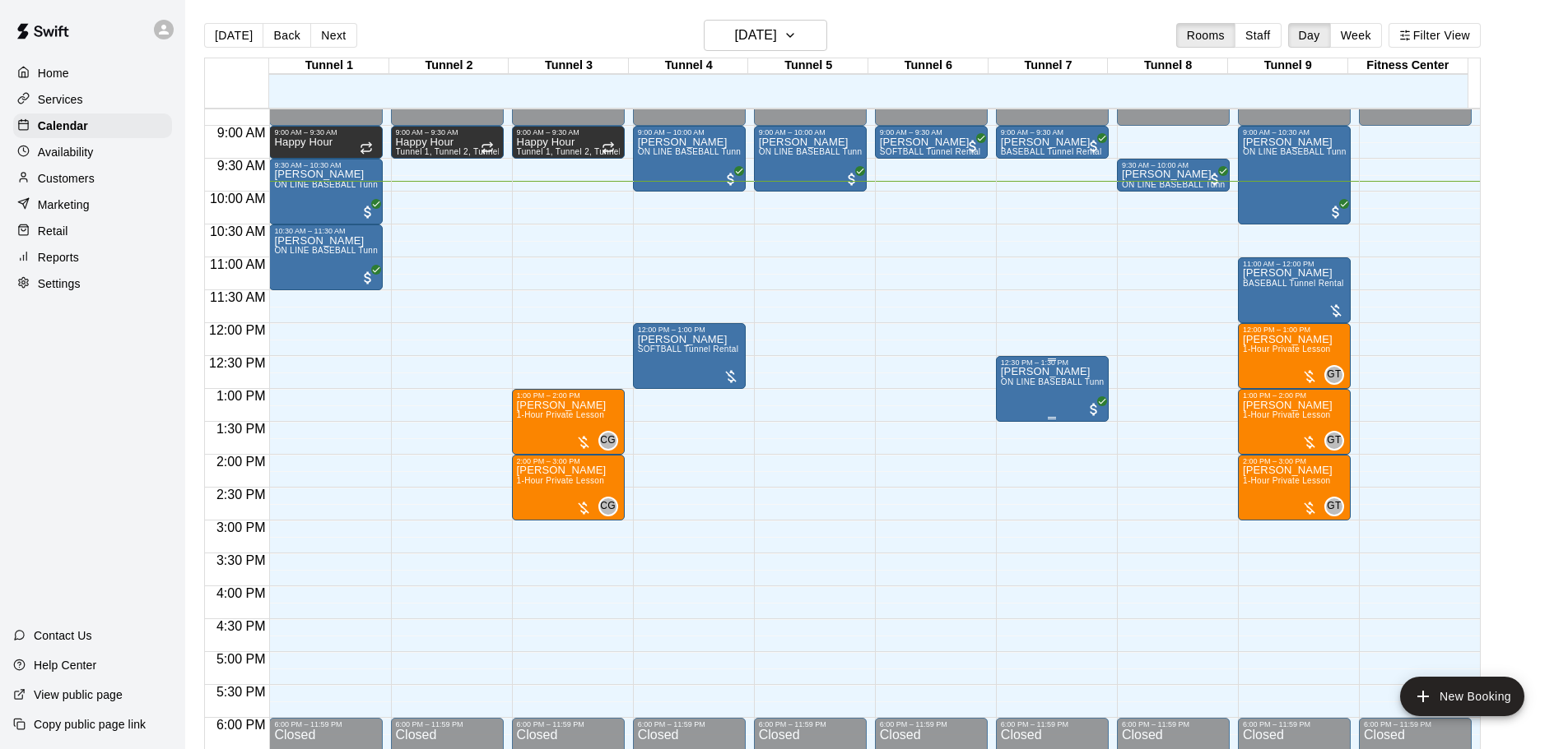
scroll to position [494, 0]
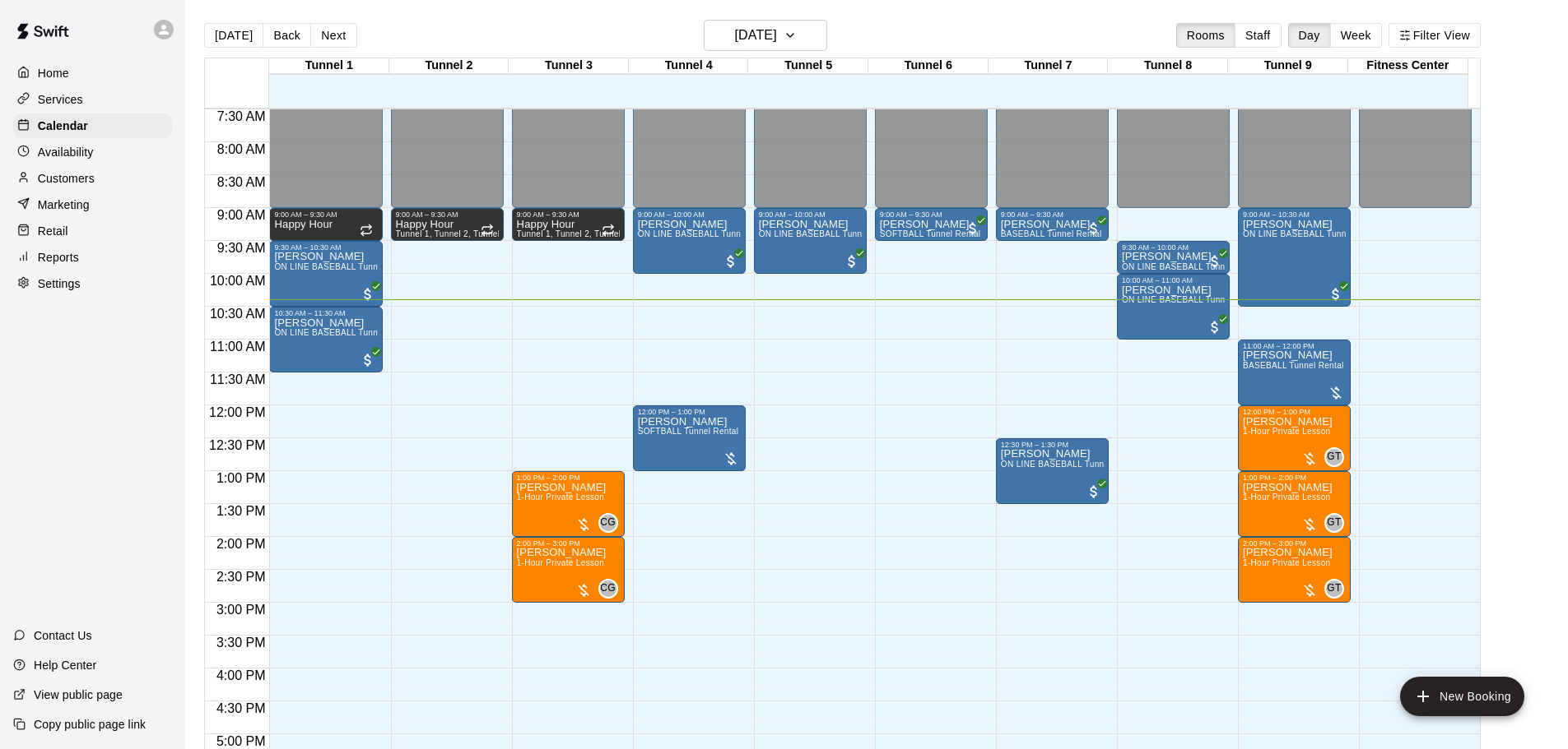
click at [66, 208] on p "Marketing" at bounding box center [63, 205] width 51 height 17
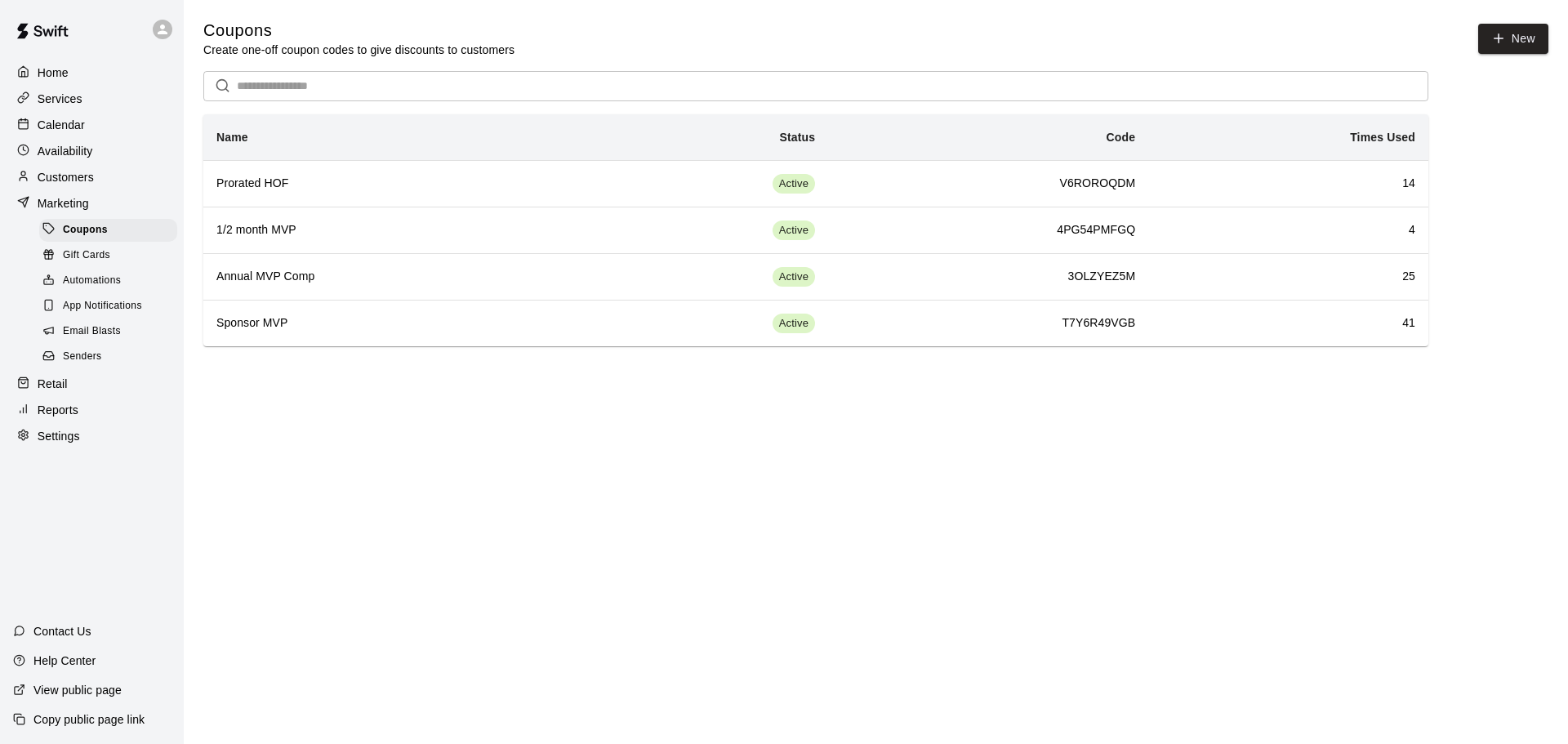
click at [106, 256] on span "Gift Cards" at bounding box center [86, 256] width 47 height 17
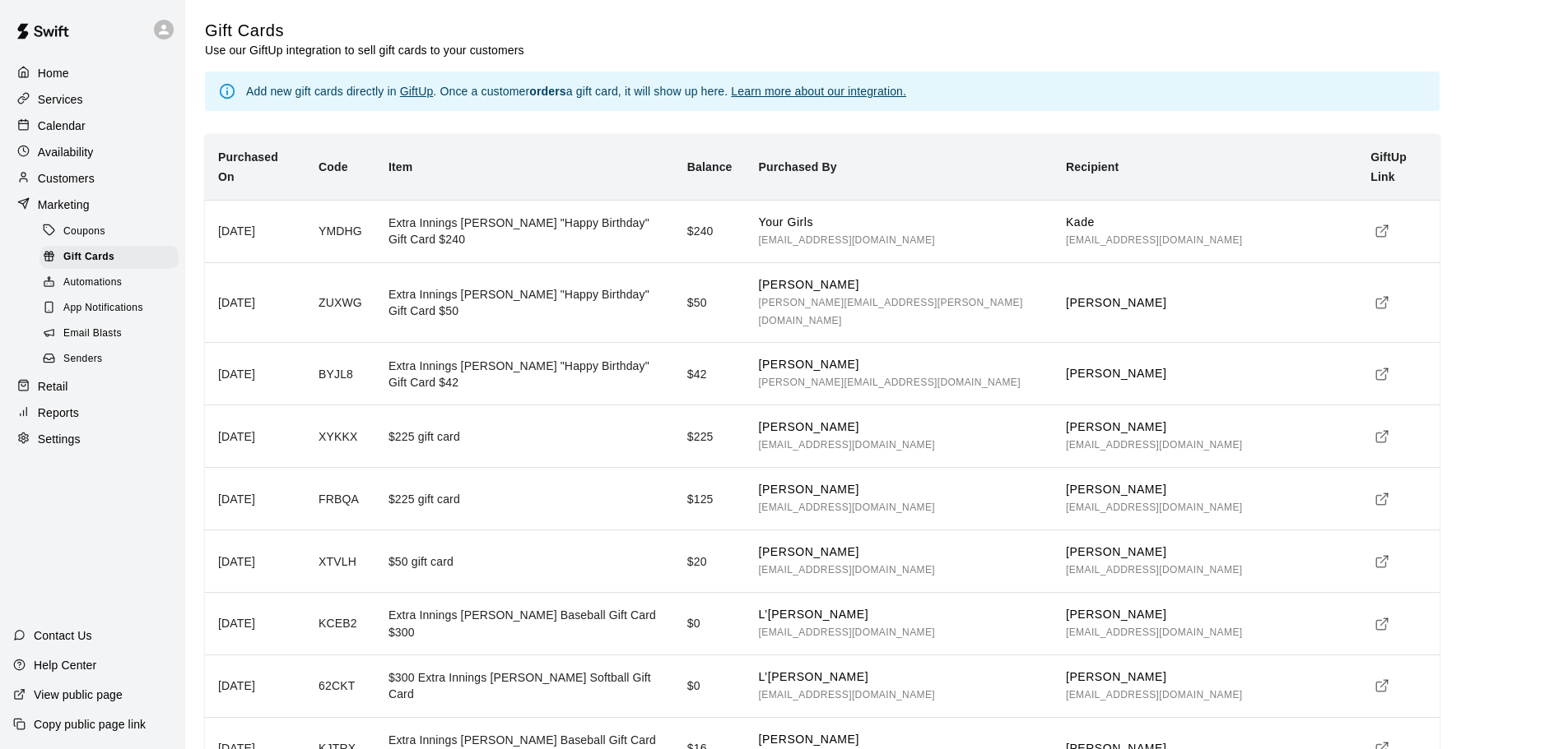
scroll to position [82, 0]
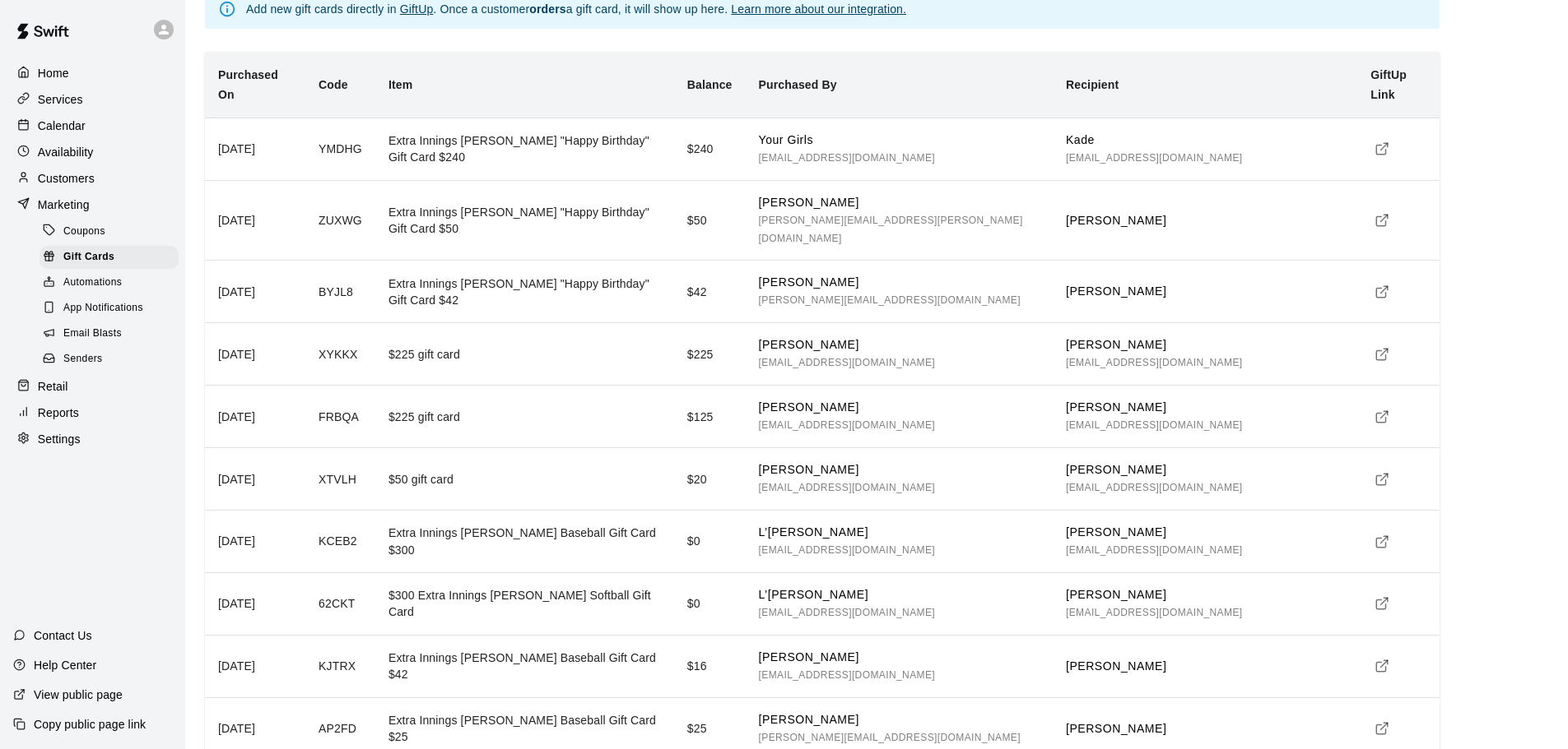
click at [84, 133] on p "Calendar" at bounding box center [61, 126] width 48 height 17
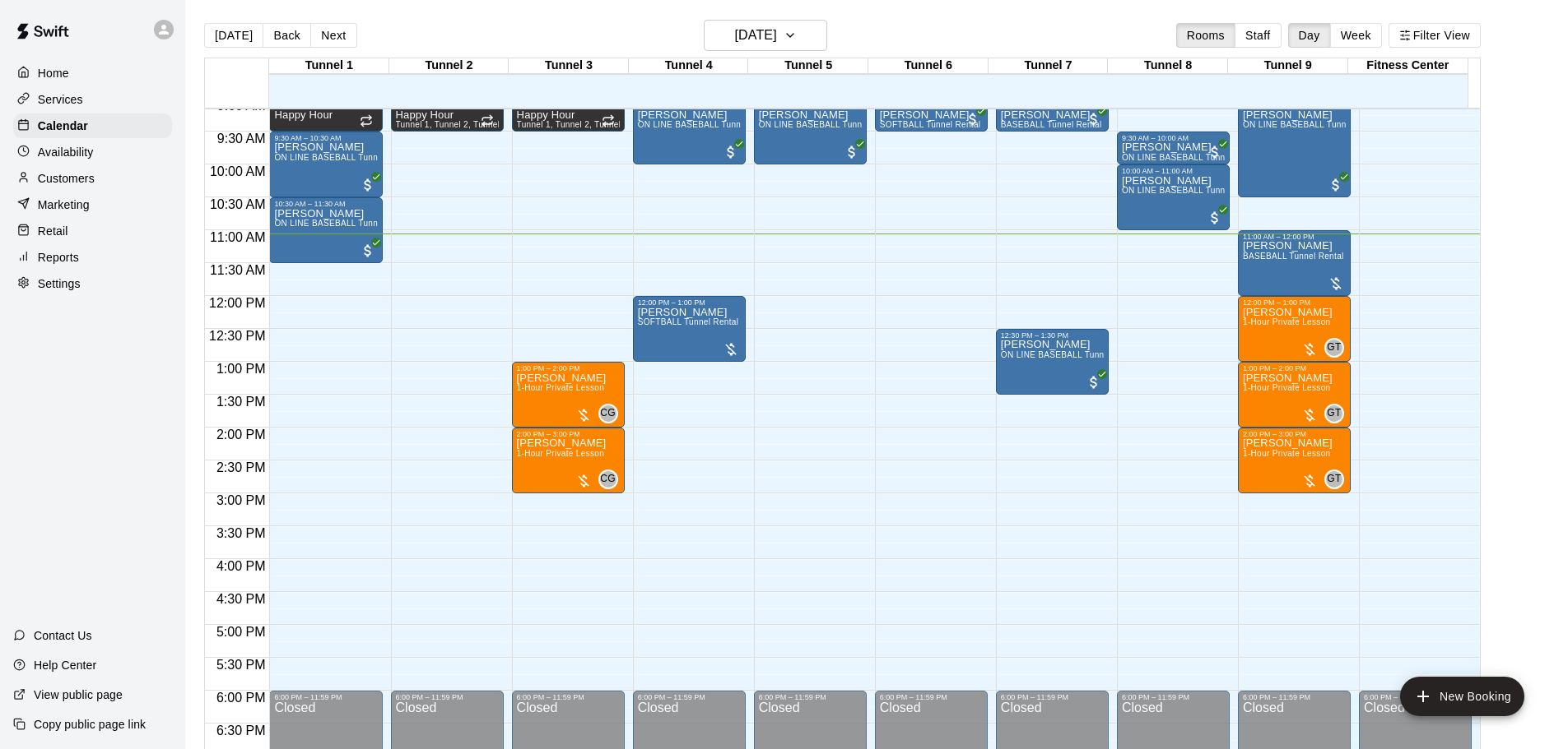
scroll to position [520, 0]
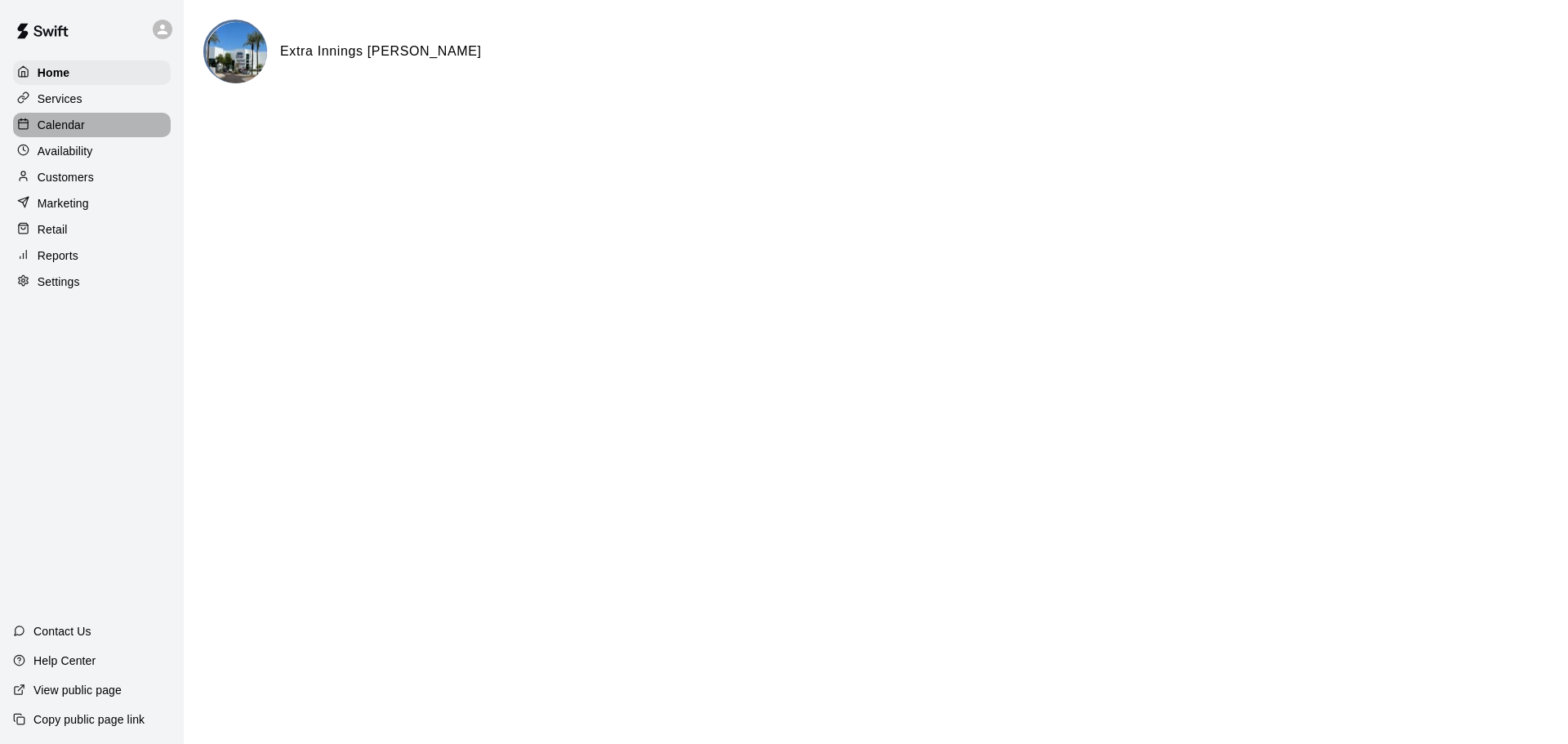
click at [93, 134] on div "Calendar" at bounding box center [91, 125] width 157 height 25
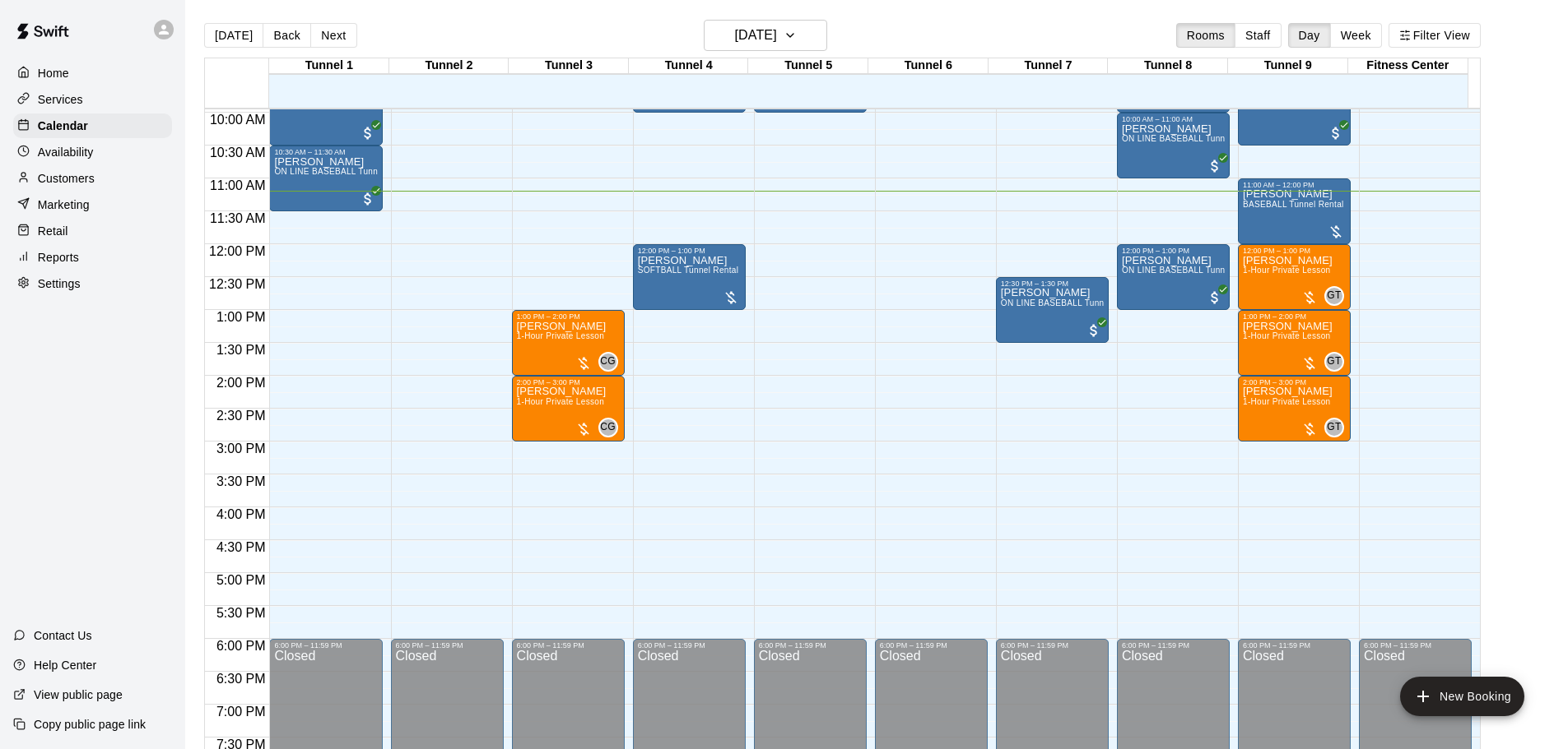
scroll to position [573, 0]
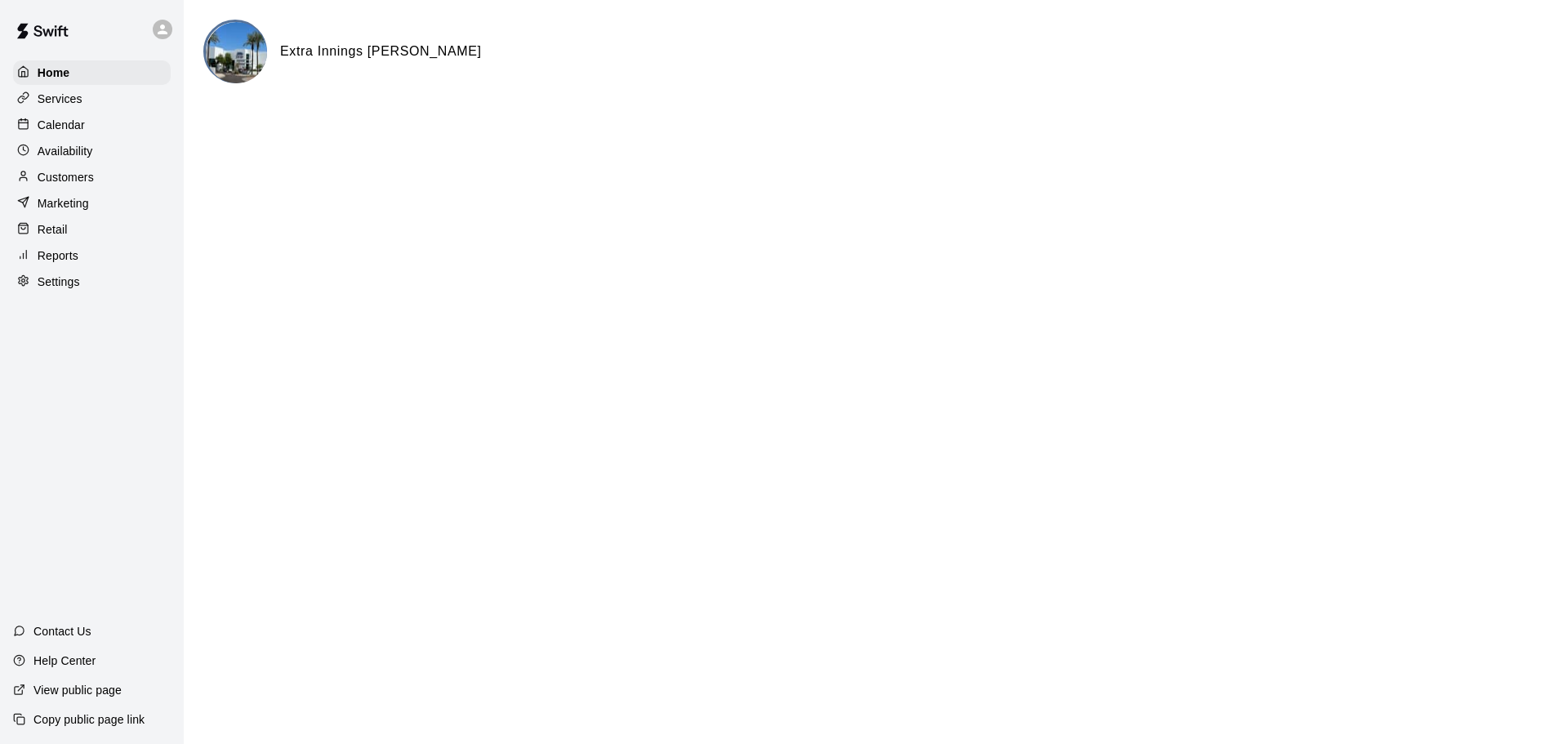
drag, startPoint x: 75, startPoint y: 129, endPoint x: 84, endPoint y: 147, distance: 20.1
click at [75, 129] on p "Calendar" at bounding box center [61, 125] width 47 height 17
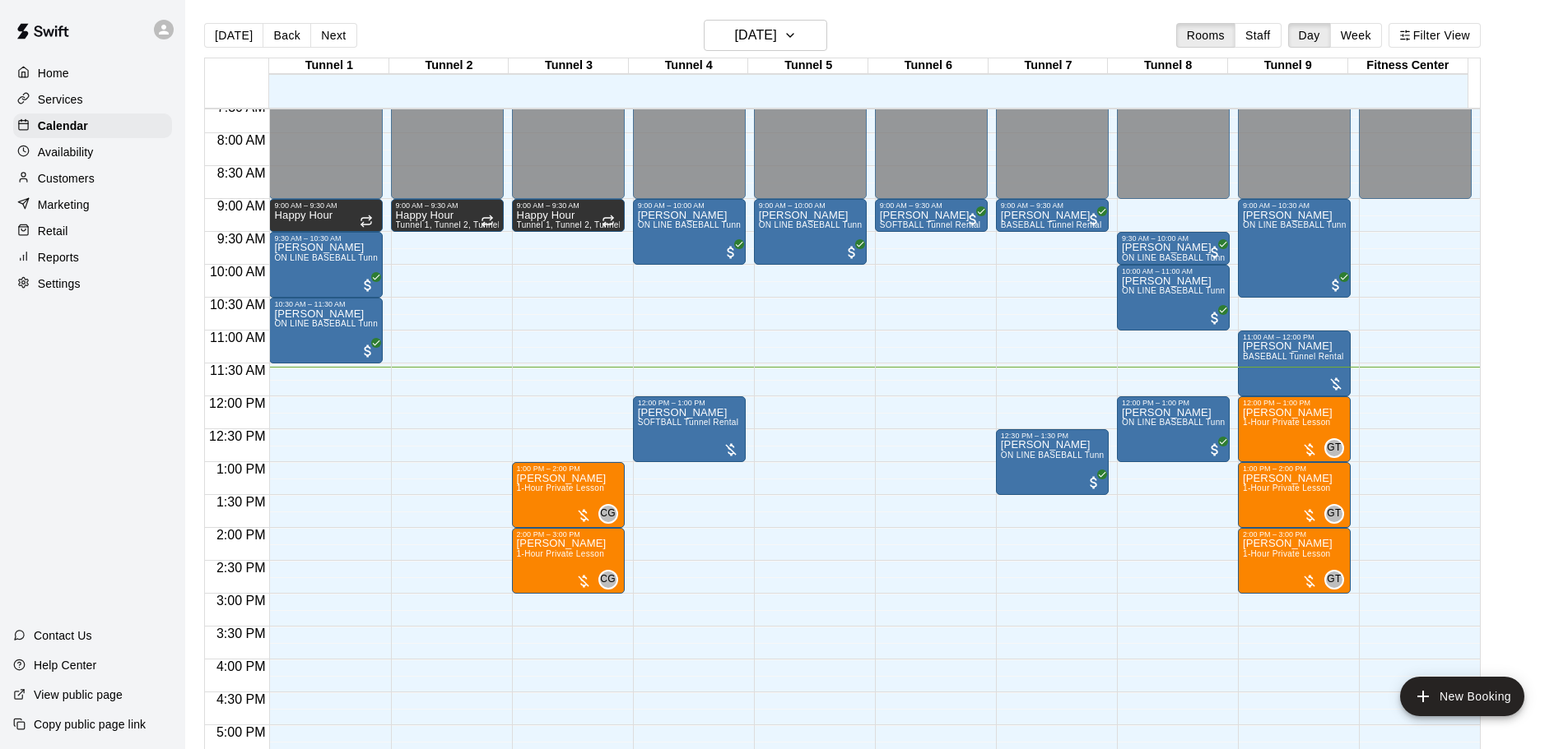
scroll to position [421, 0]
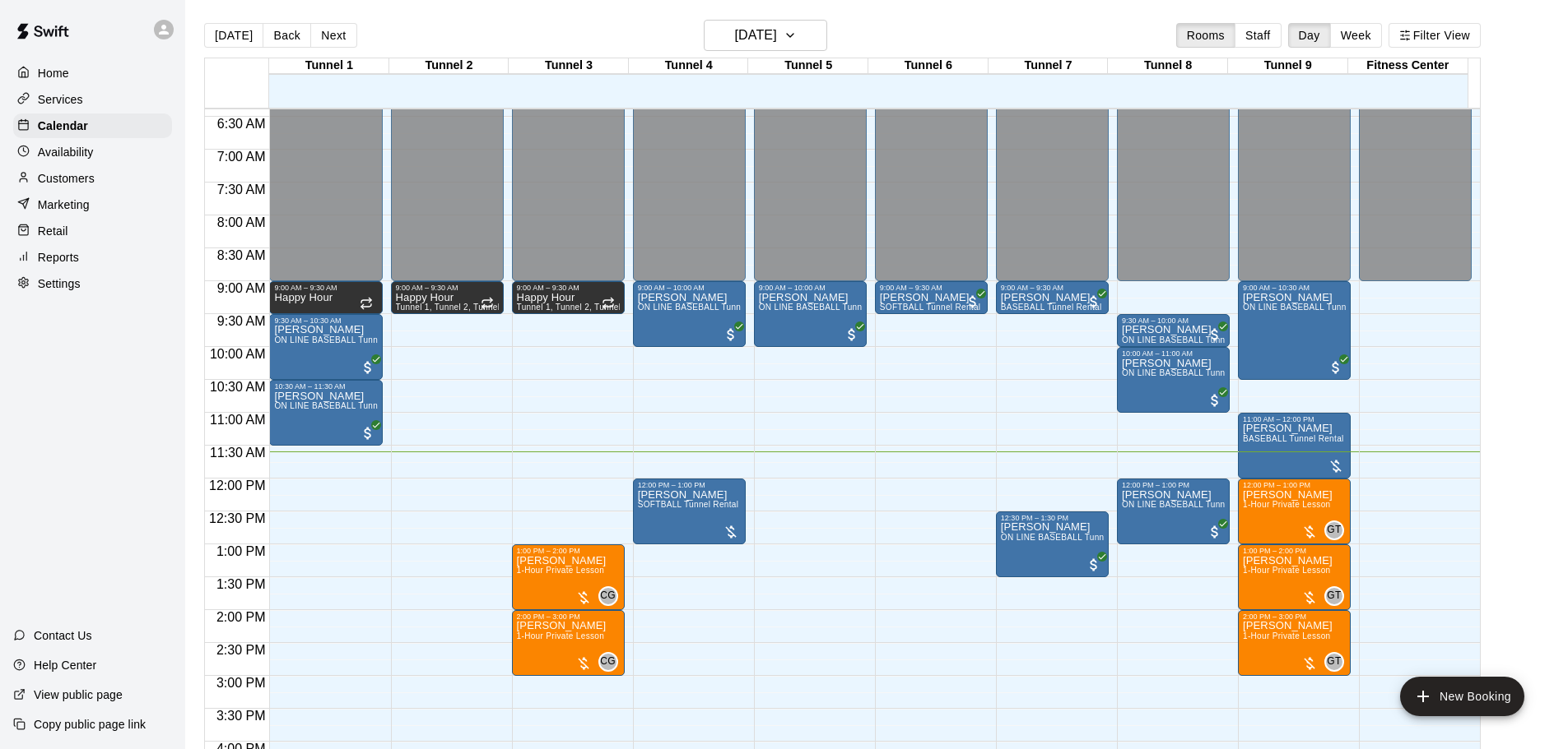
click at [1534, 351] on main "Today Back Next Saturday Sep 20 Rooms Staff Day Week Filter View Tunnel 1 20 Sa…" at bounding box center [876, 394] width 1369 height 749
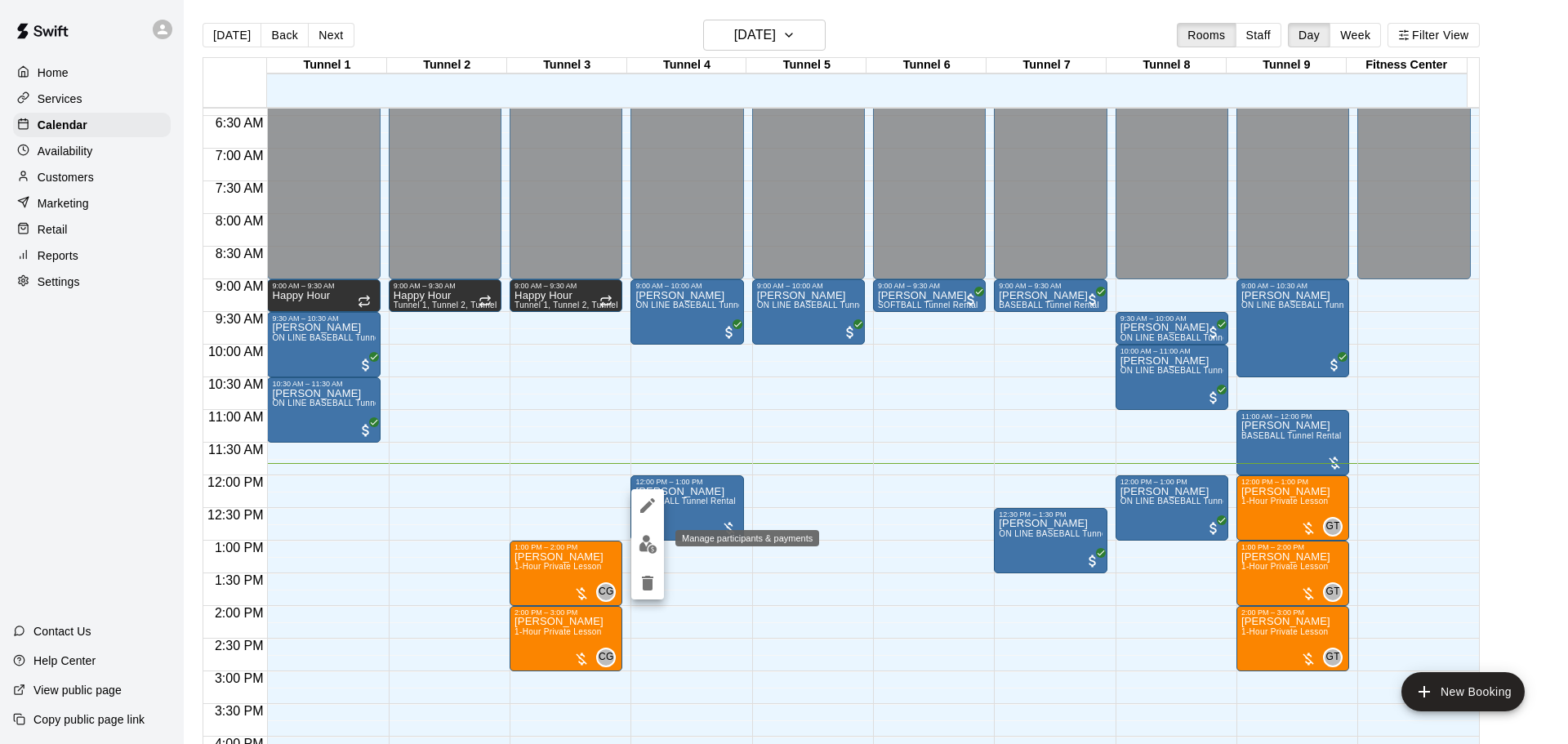
click at [654, 541] on img "edit" at bounding box center [647, 544] width 19 height 19
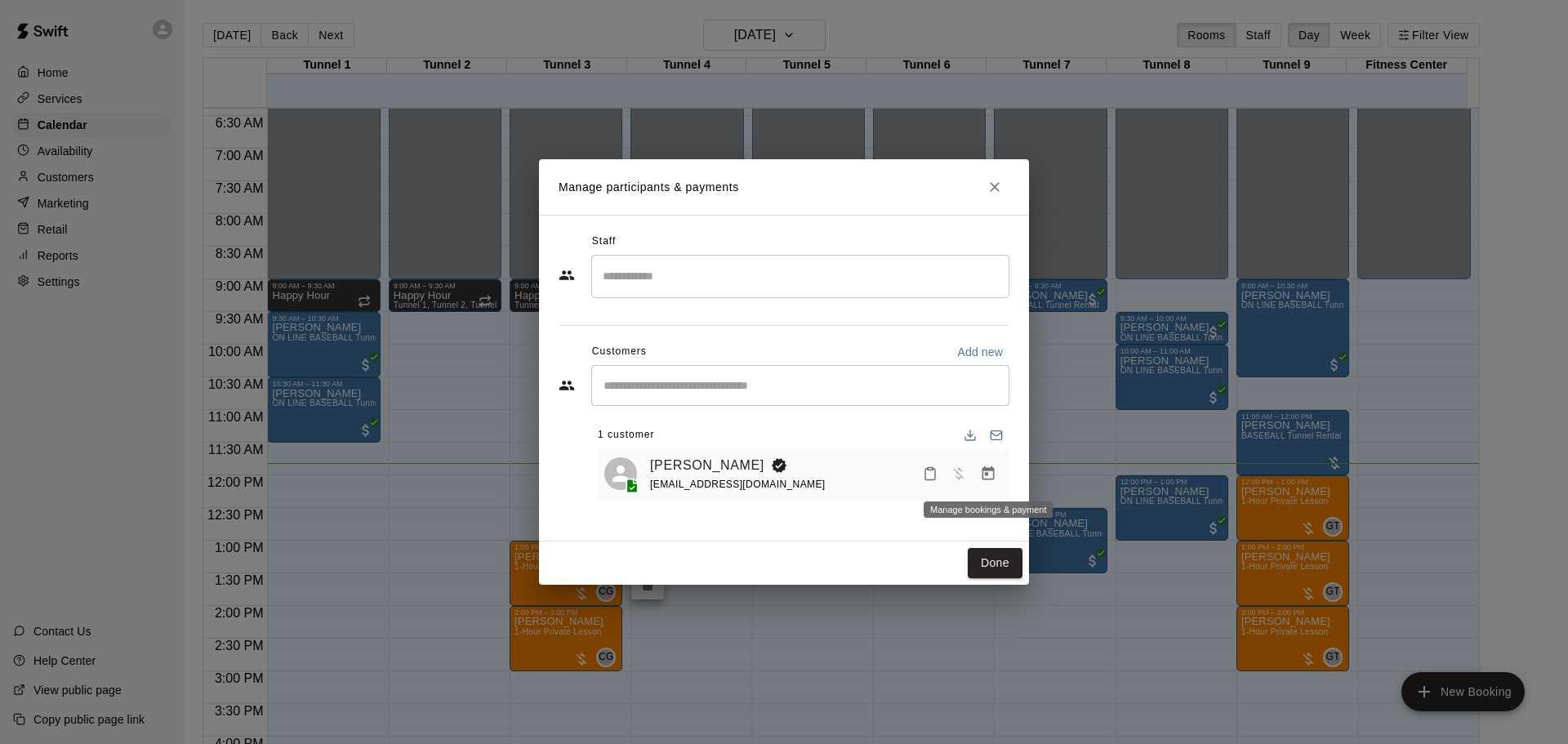
click at [990, 463] on button "Manage bookings & payment" at bounding box center [988, 474] width 29 height 29
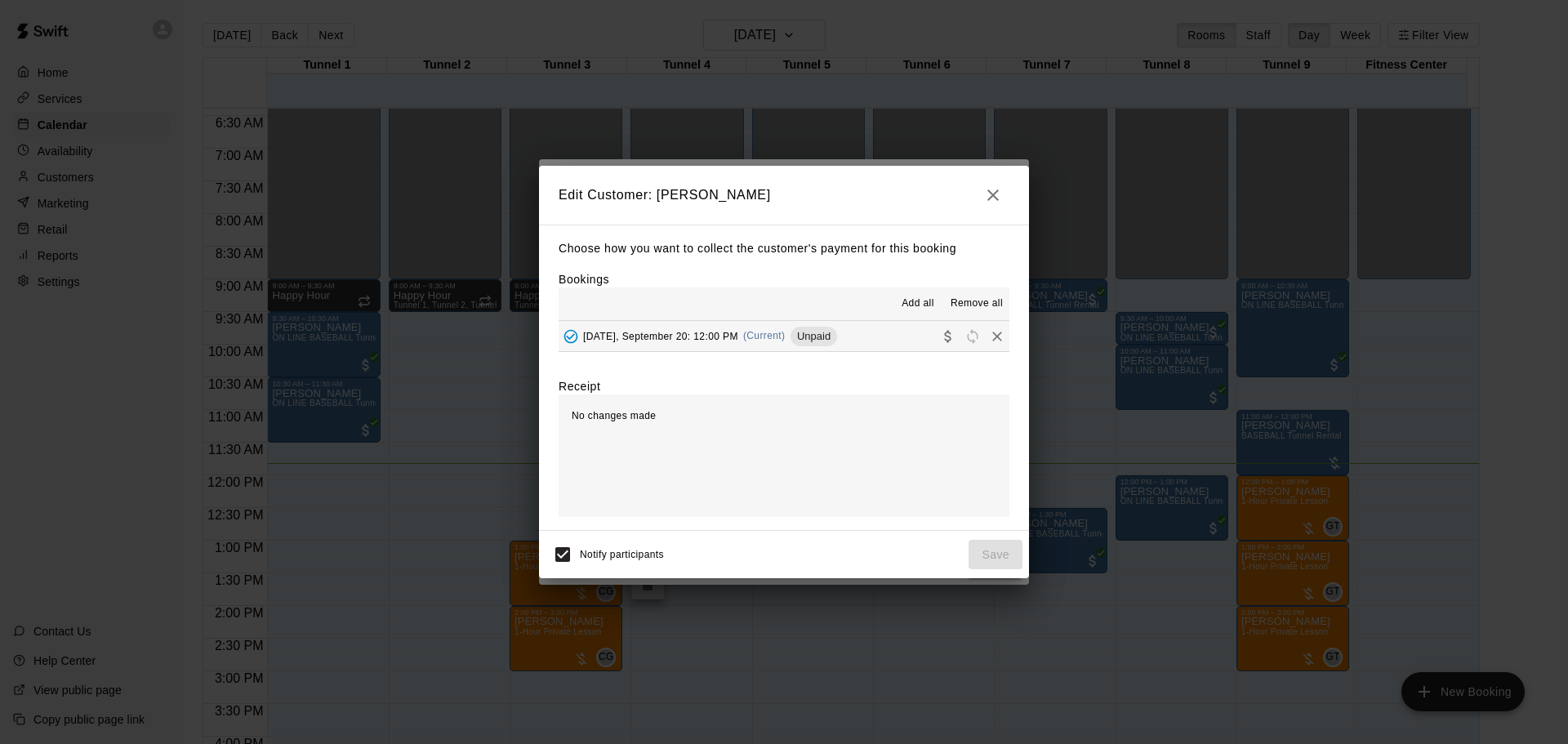
click at [936, 326] on div "button" at bounding box center [973, 336] width 74 height 25
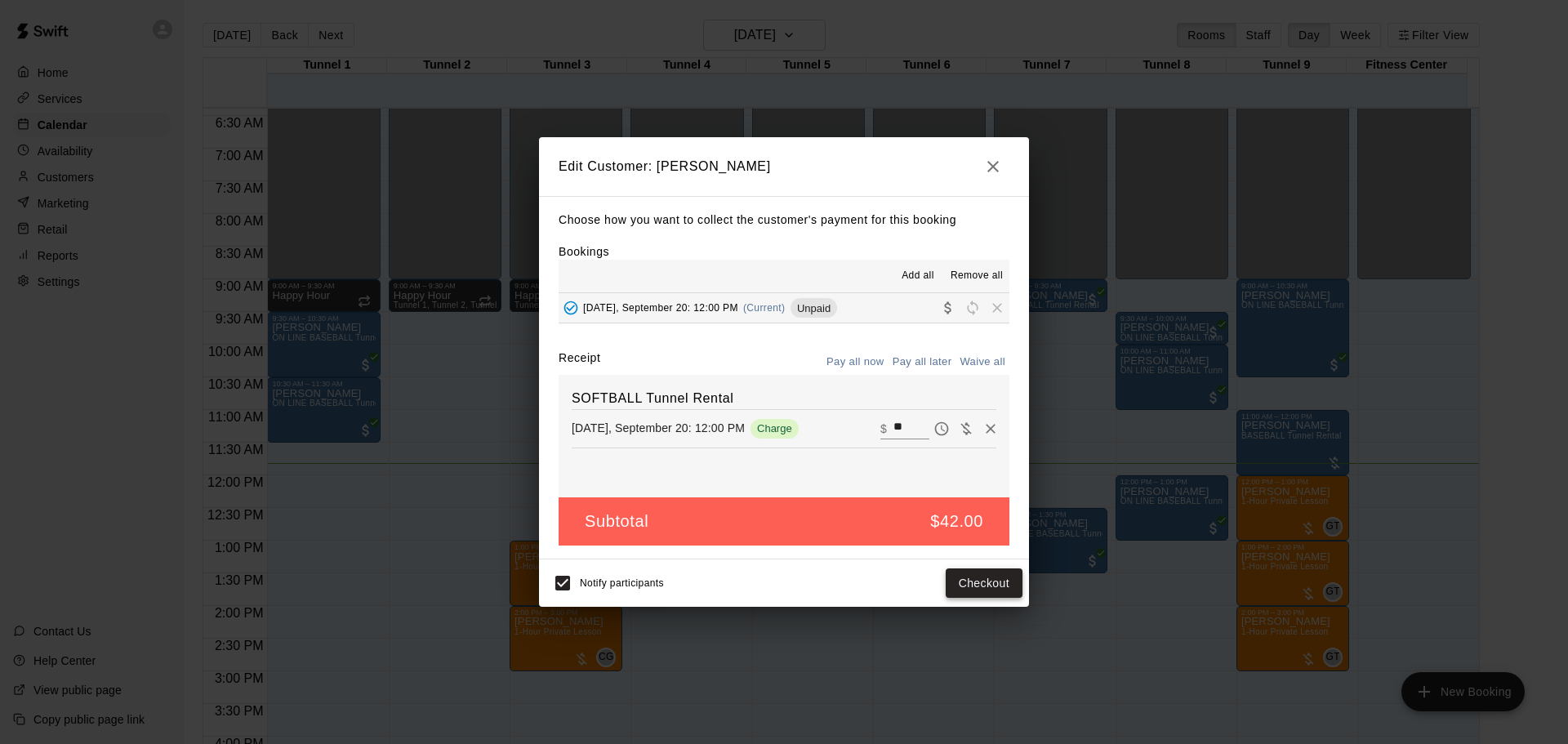
click at [972, 574] on button "Checkout" at bounding box center [984, 584] width 77 height 30
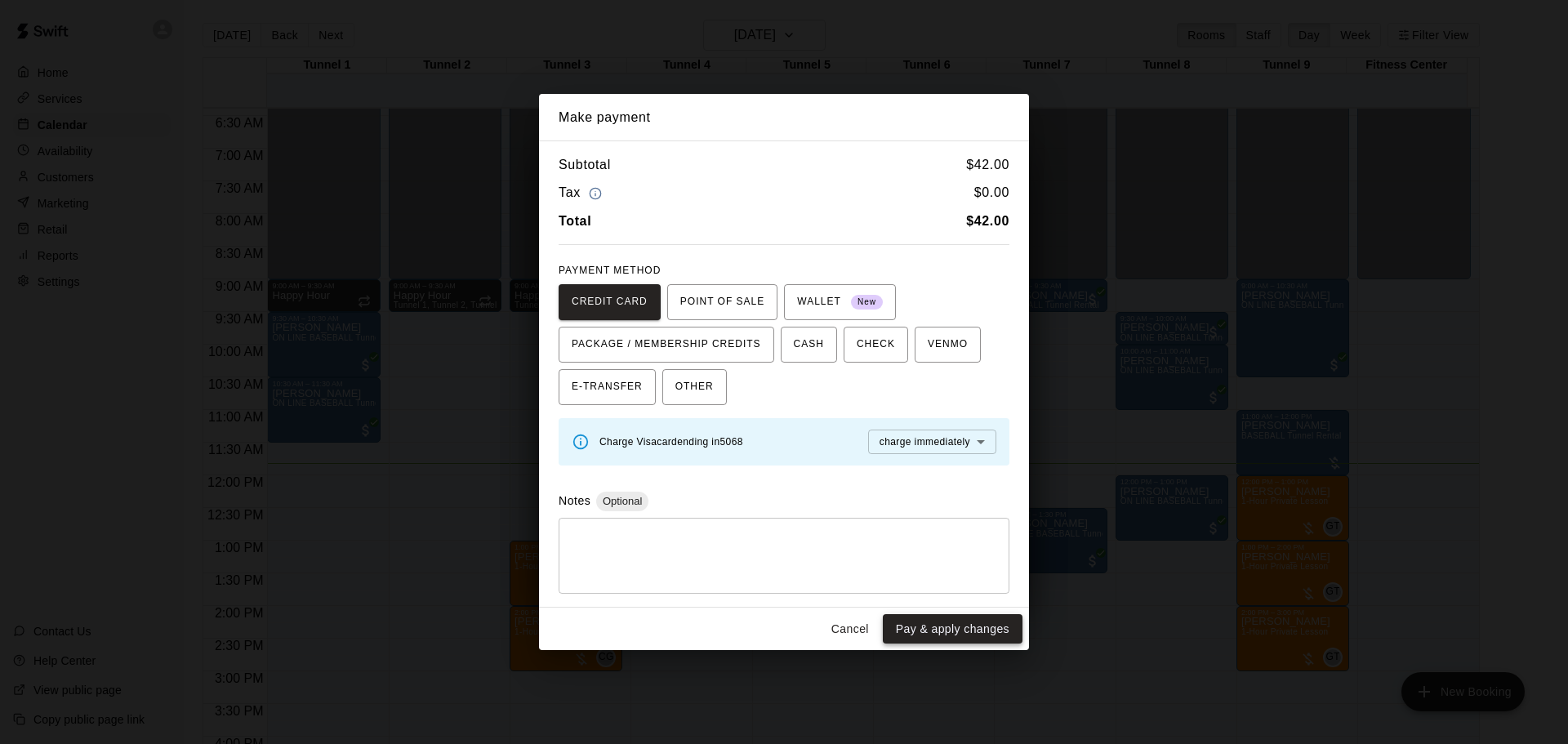
click at [970, 633] on button "Pay & apply changes" at bounding box center [953, 629] width 140 height 30
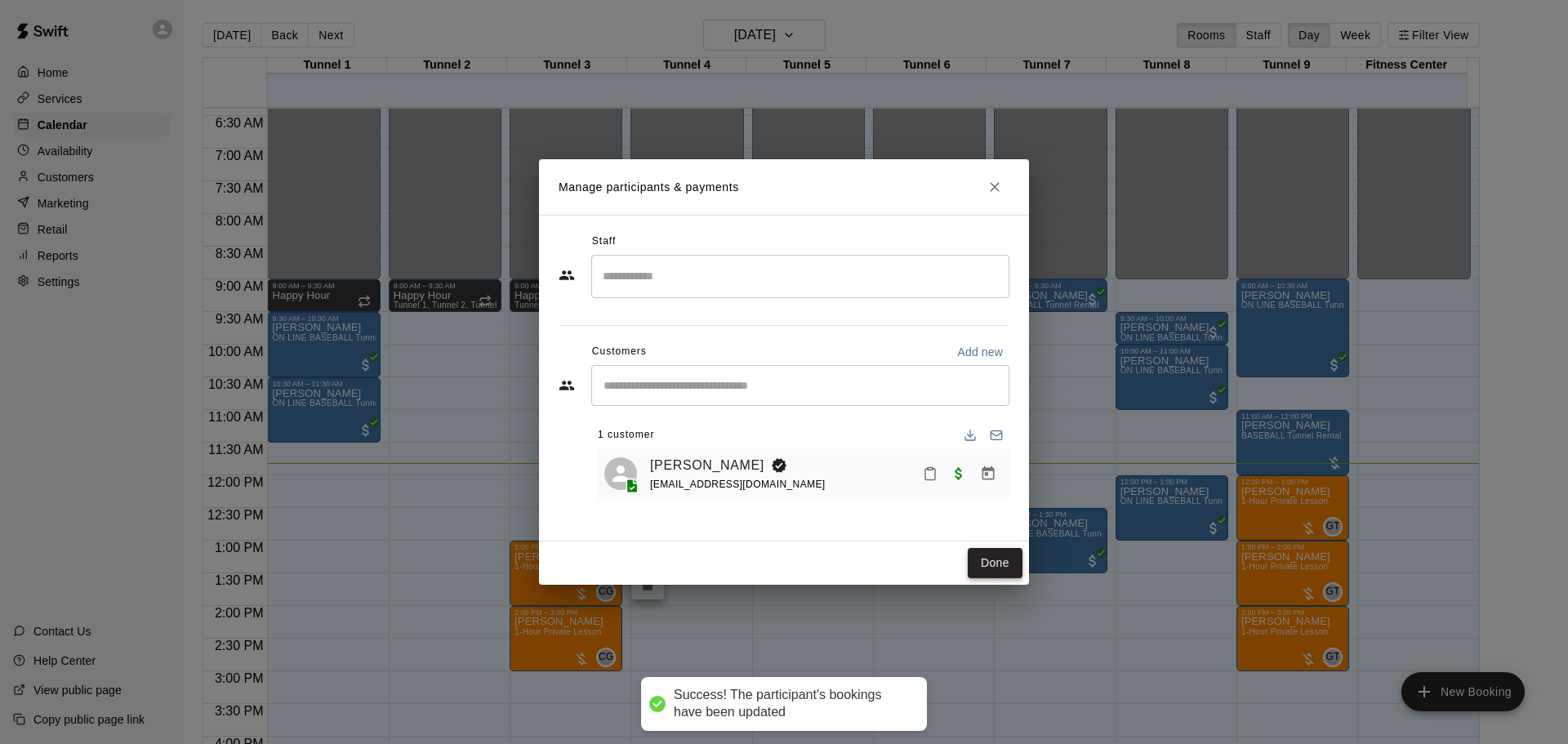
click at [994, 575] on button "Done" at bounding box center [995, 563] width 55 height 30
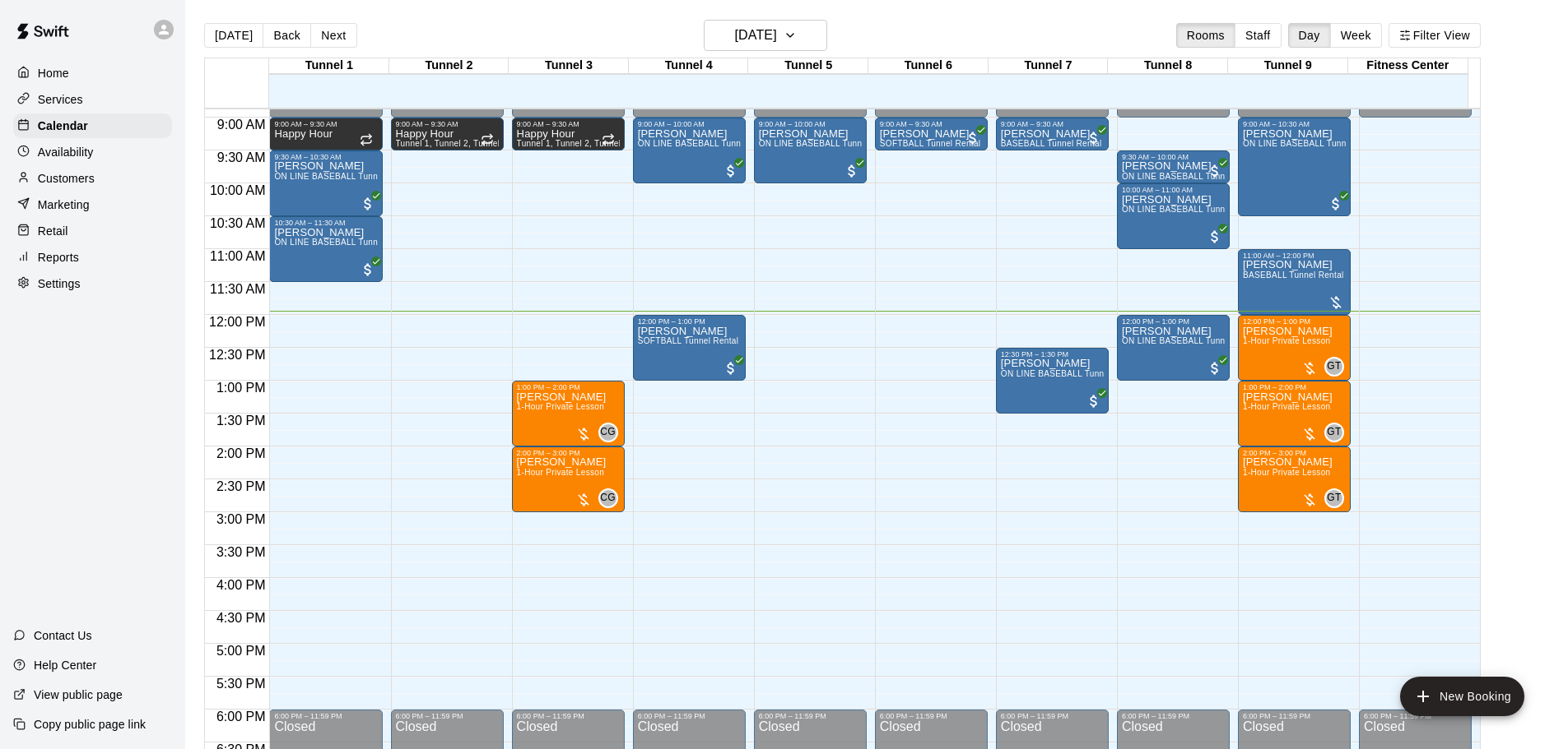
scroll to position [585, 0]
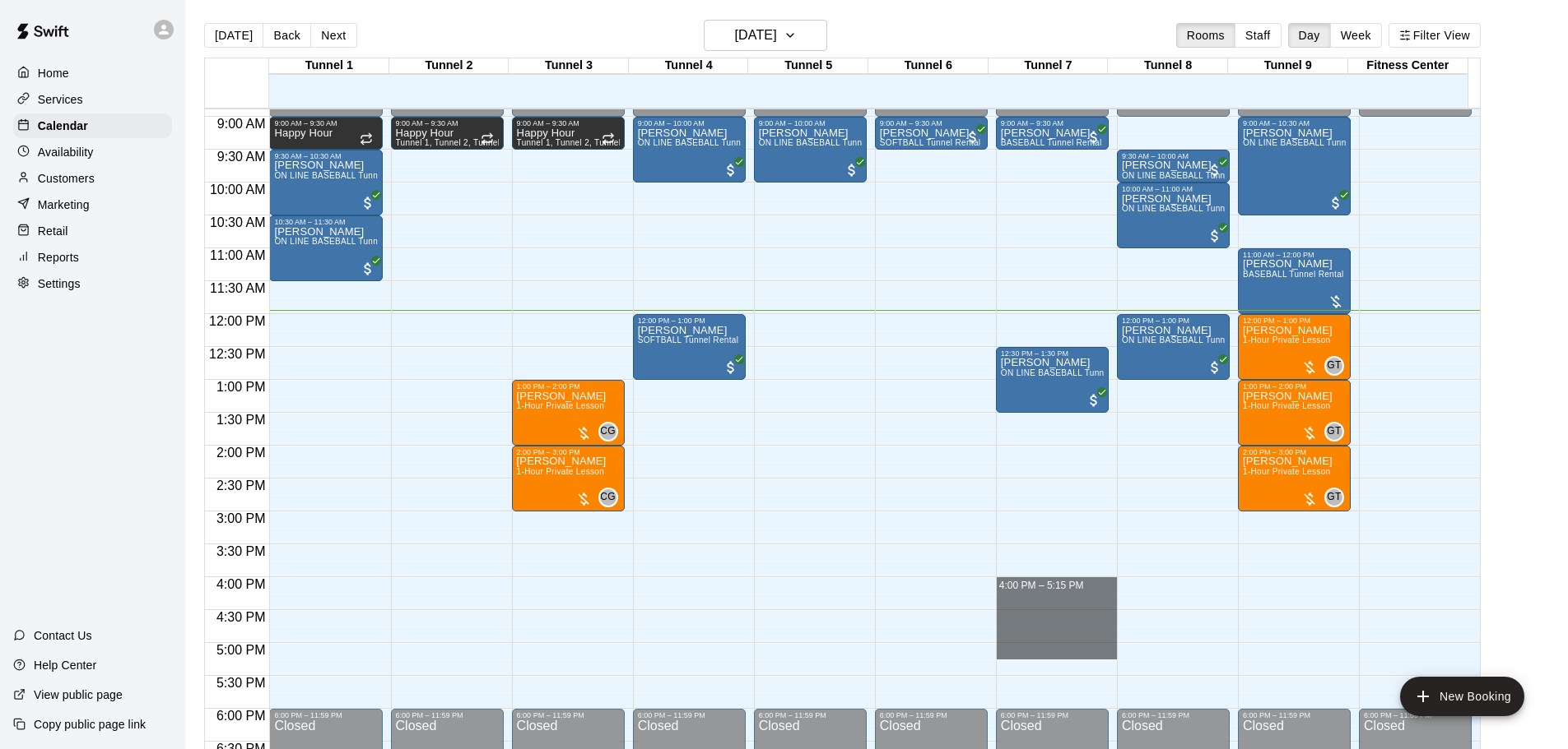
drag, startPoint x: 1022, startPoint y: 590, endPoint x: 1037, endPoint y: 646, distance: 58.0
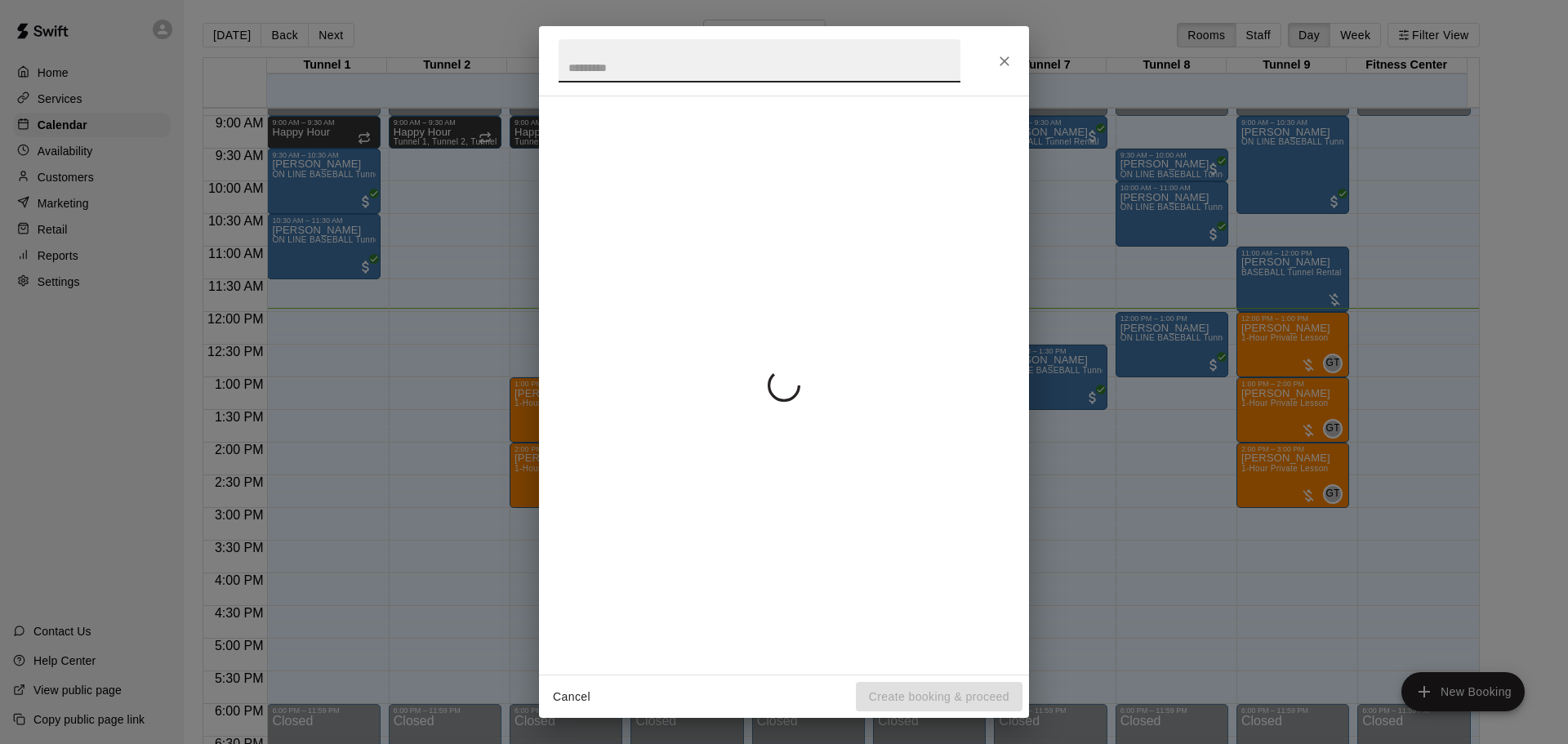
click at [1030, 642] on div "Cancel Create booking & proceed" at bounding box center [784, 372] width 1568 height 744
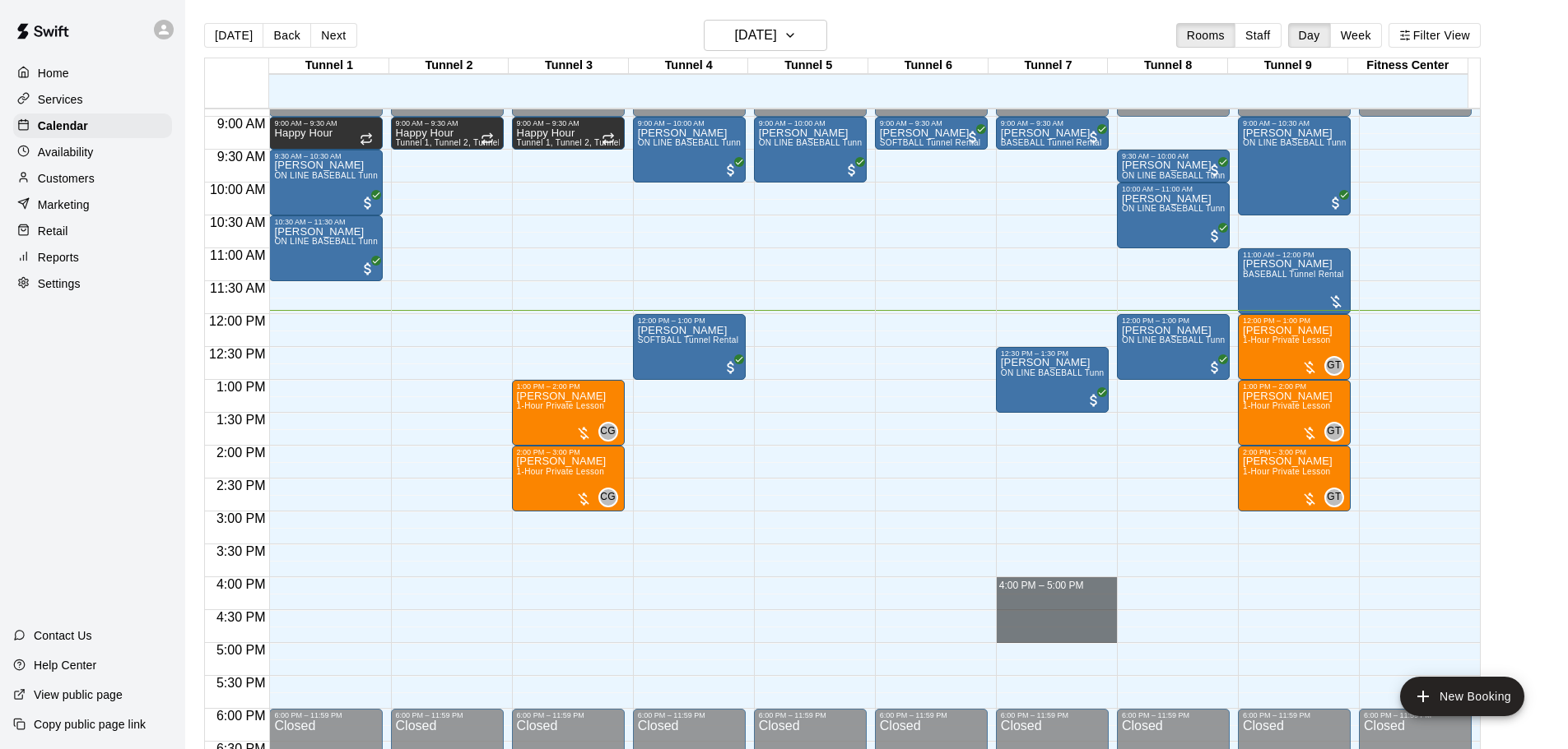
drag, startPoint x: 1042, startPoint y: 590, endPoint x: 1052, endPoint y: 632, distance: 43.2
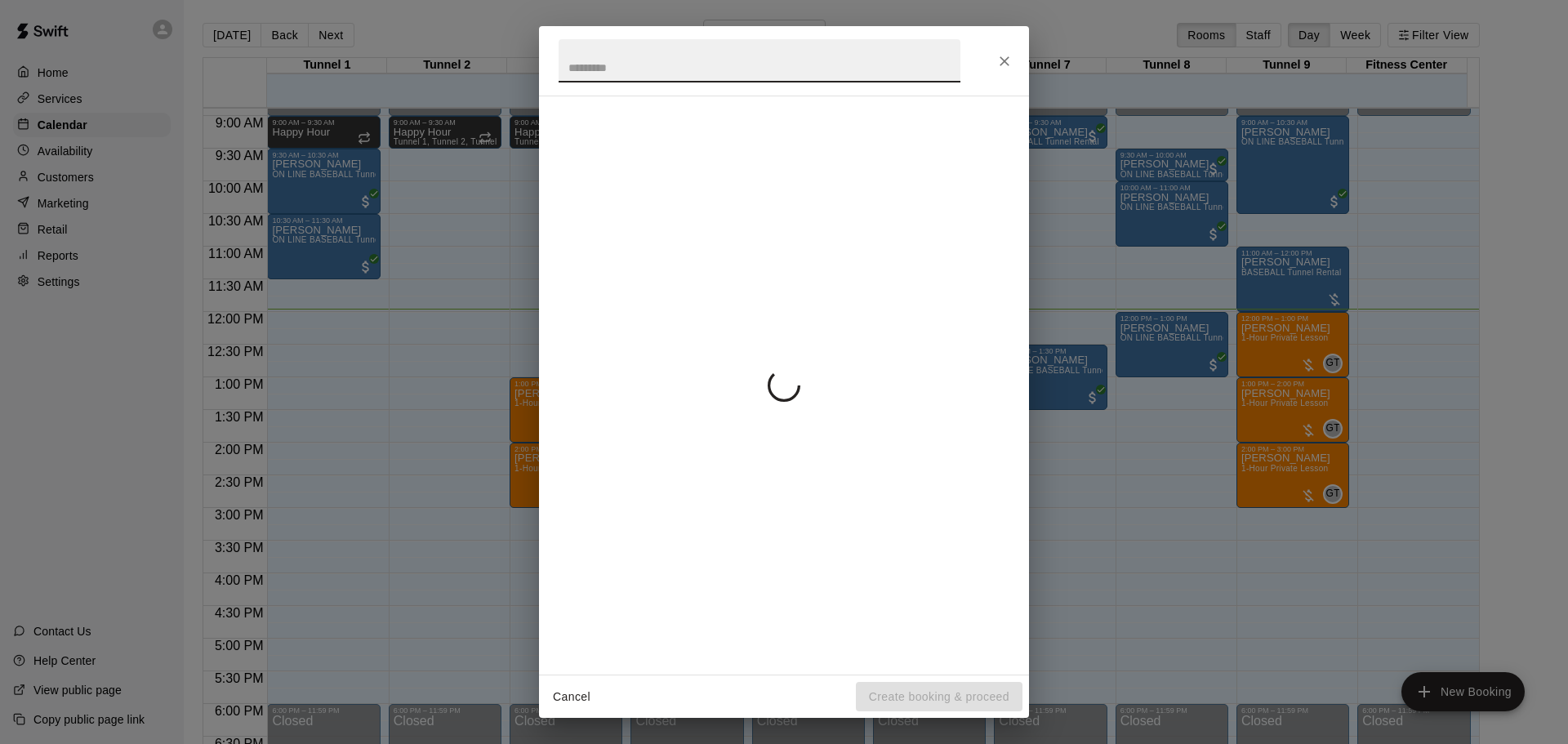
click at [1005, 63] on icon "Close" at bounding box center [1004, 61] width 17 height 17
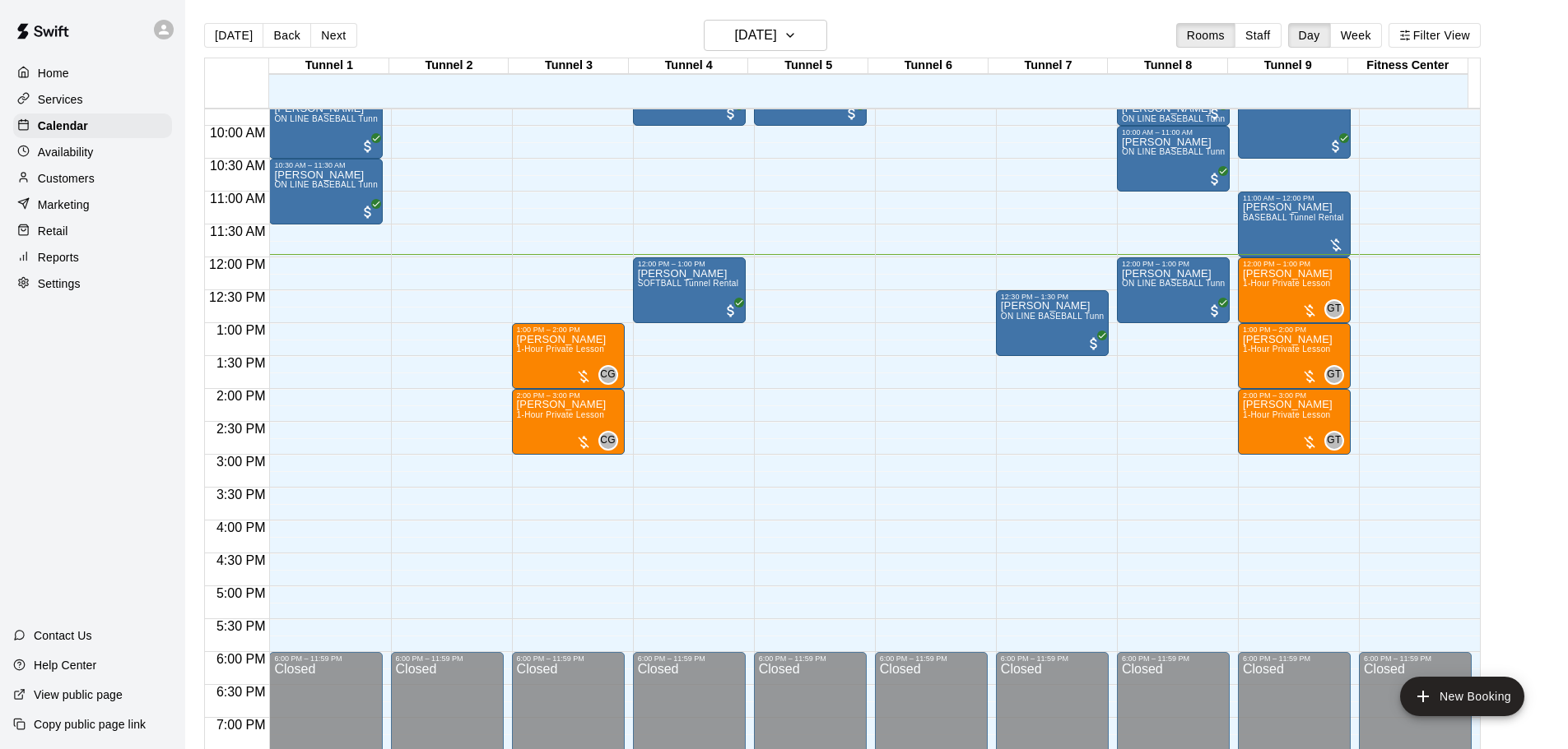
scroll to position [667, 0]
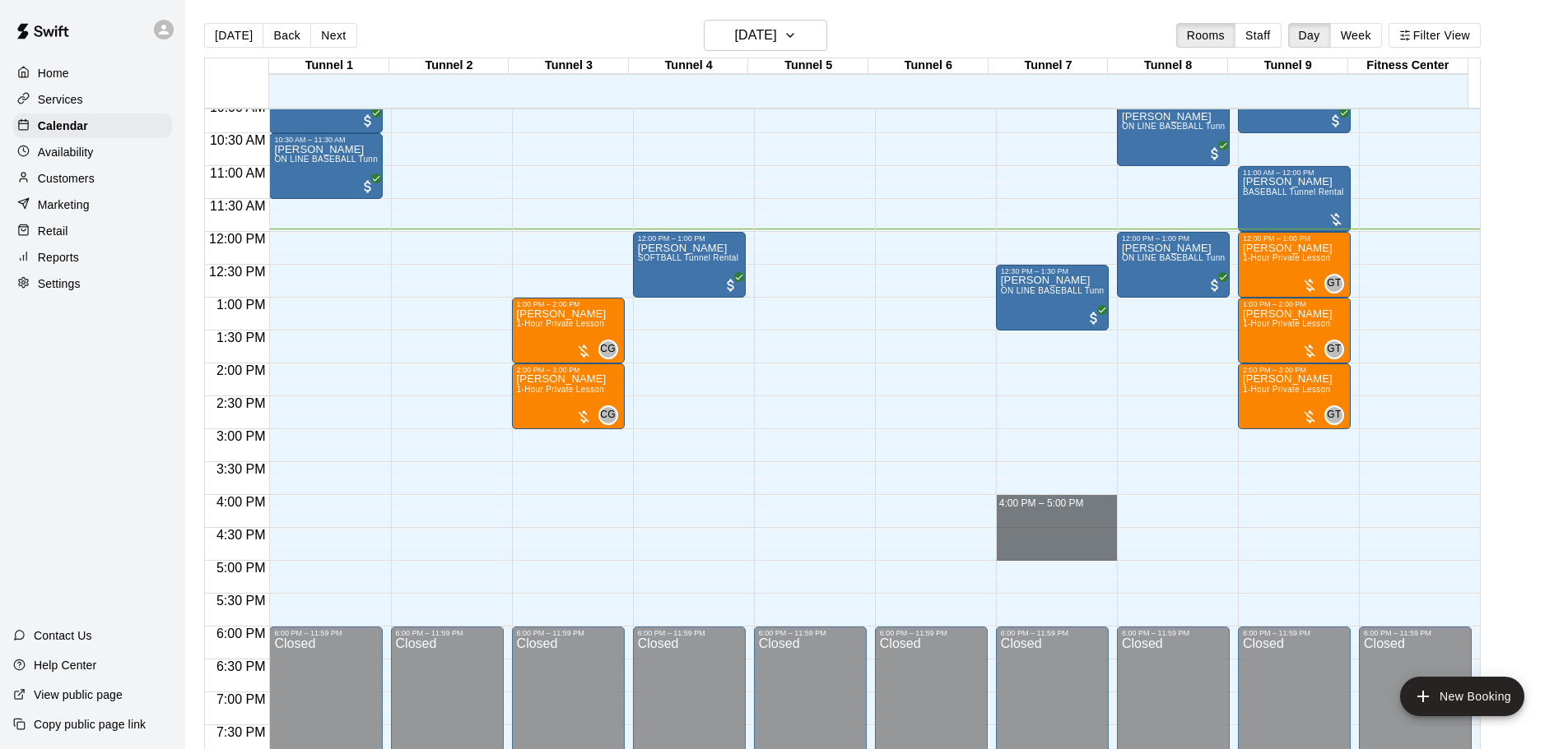
drag, startPoint x: 1036, startPoint y: 502, endPoint x: 1042, endPoint y: 553, distance: 51.4
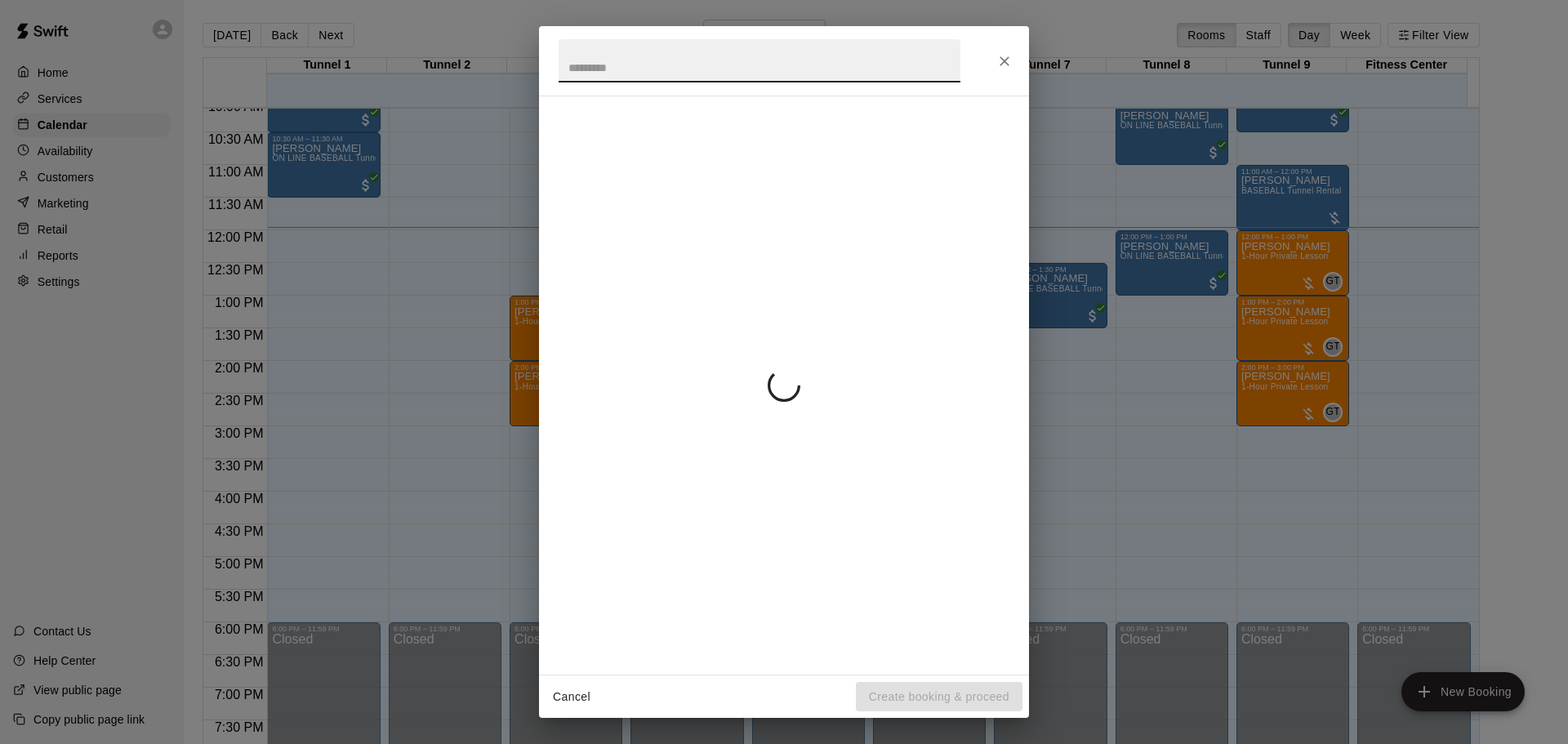
click at [1004, 61] on icon "Close" at bounding box center [1005, 61] width 10 height 10
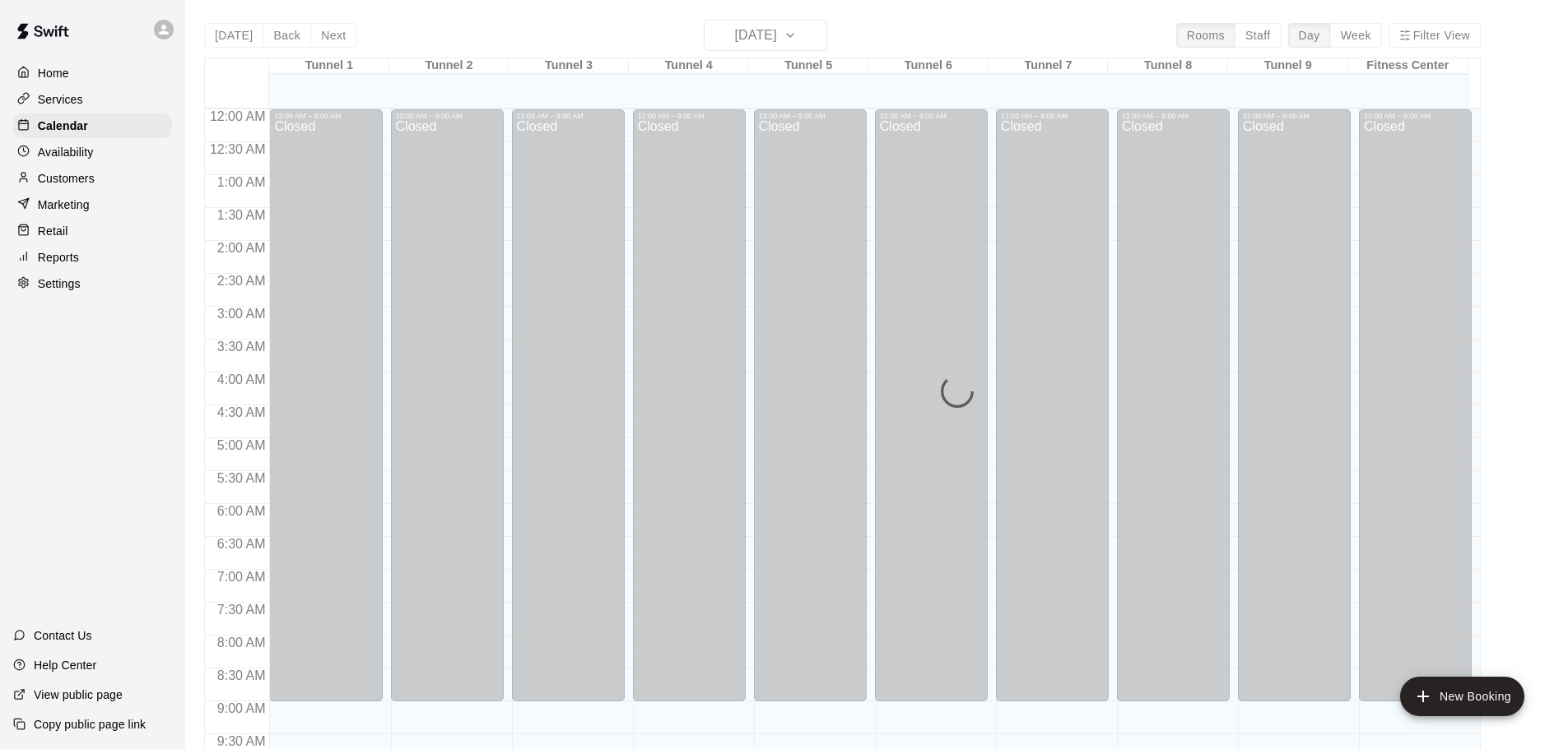
scroll to position [788, 0]
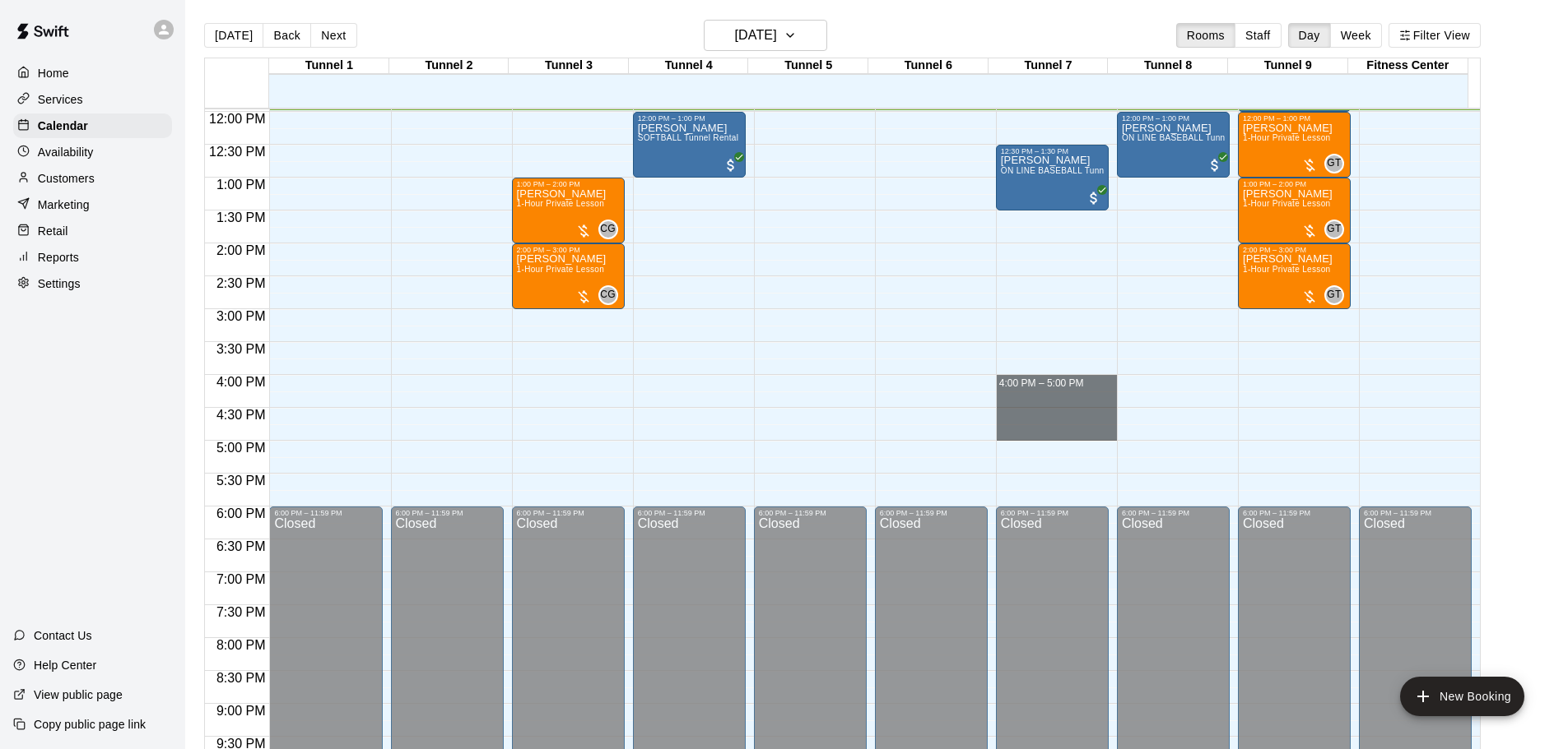
drag, startPoint x: 1049, startPoint y: 386, endPoint x: 1055, endPoint y: 437, distance: 51.4
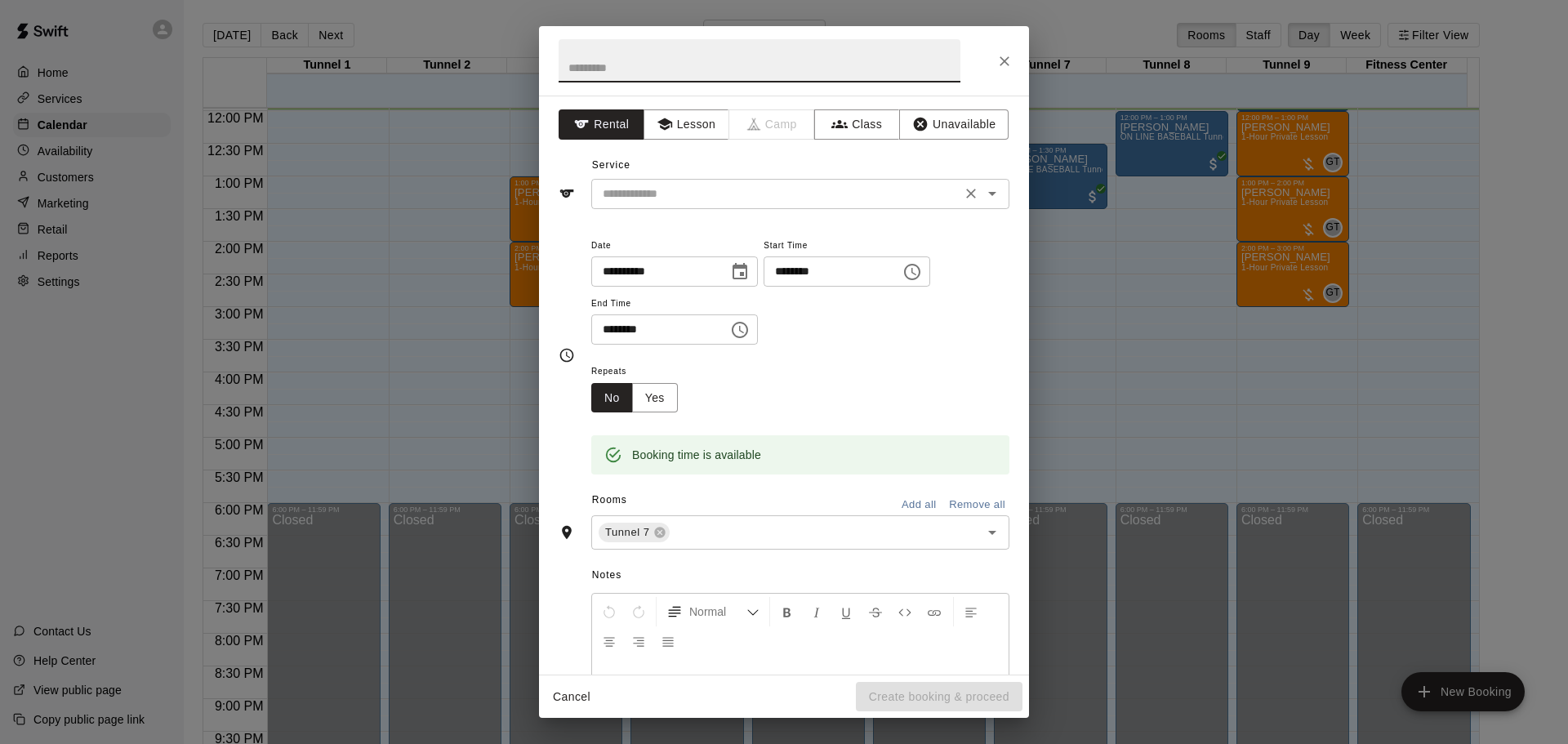
click at [751, 201] on input "text" at bounding box center [776, 194] width 361 height 21
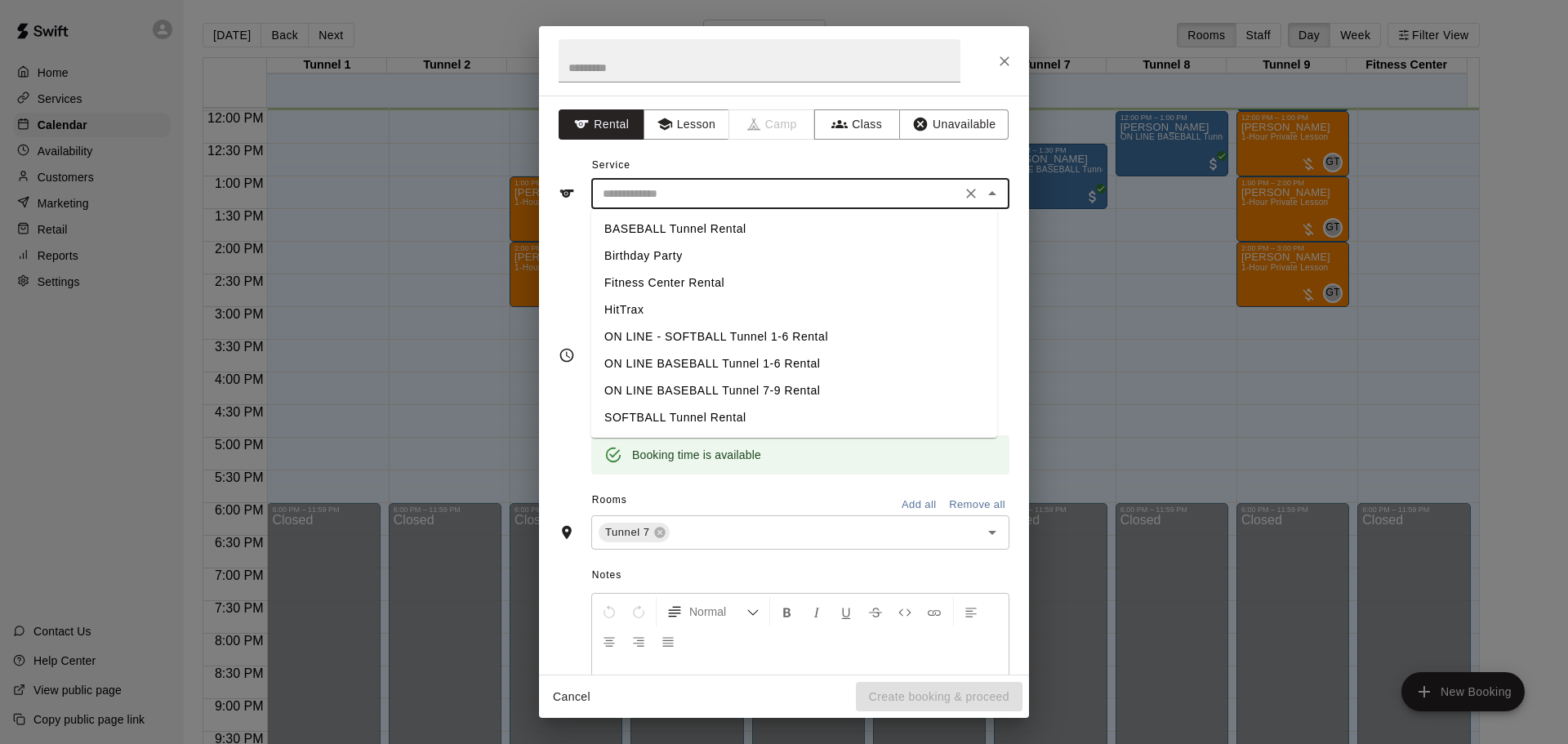
click at [749, 230] on li "BASEBALL Tunnel Rental" at bounding box center [794, 228] width 406 height 27
type input "**********"
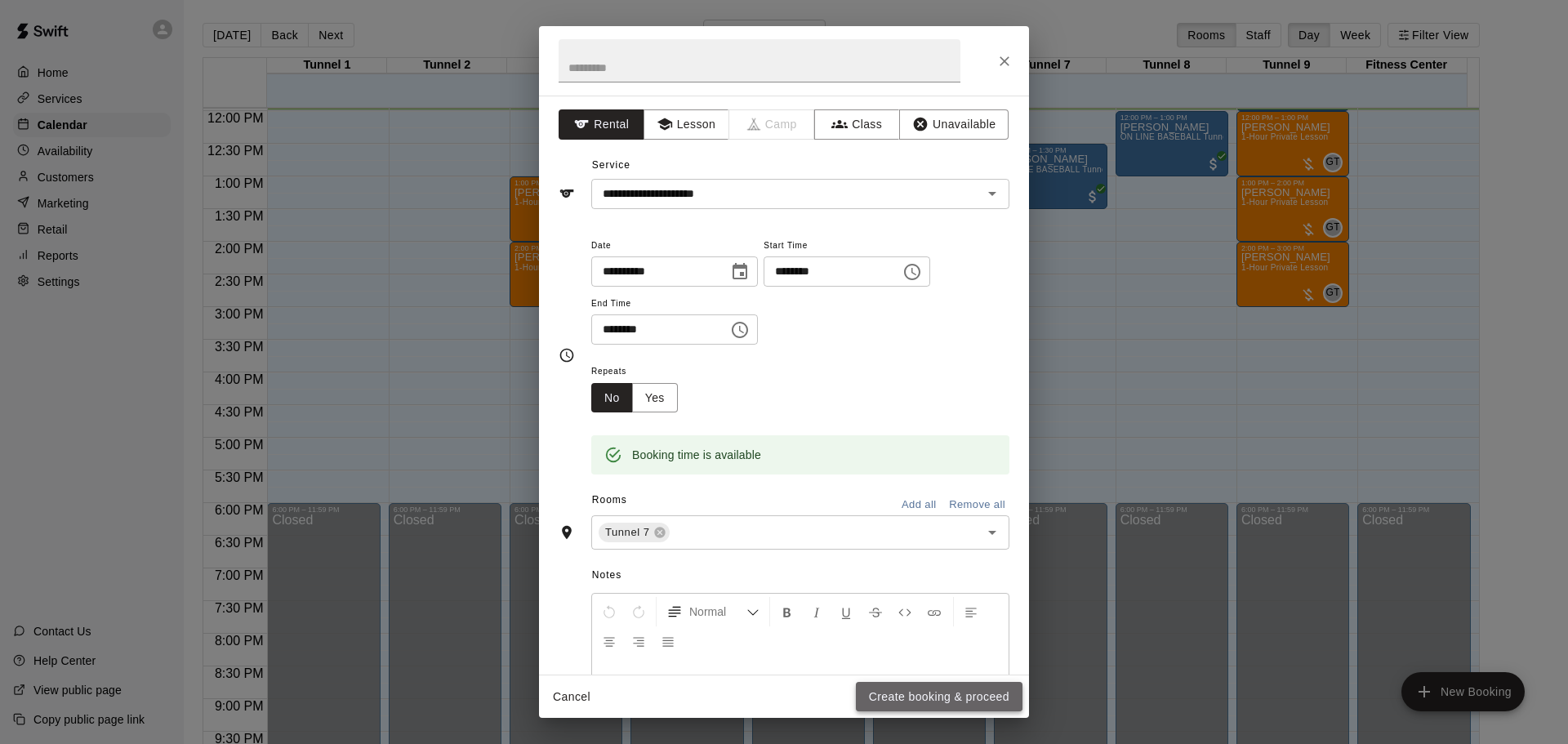
click at [924, 695] on button "Create booking & proceed" at bounding box center [939, 697] width 167 height 30
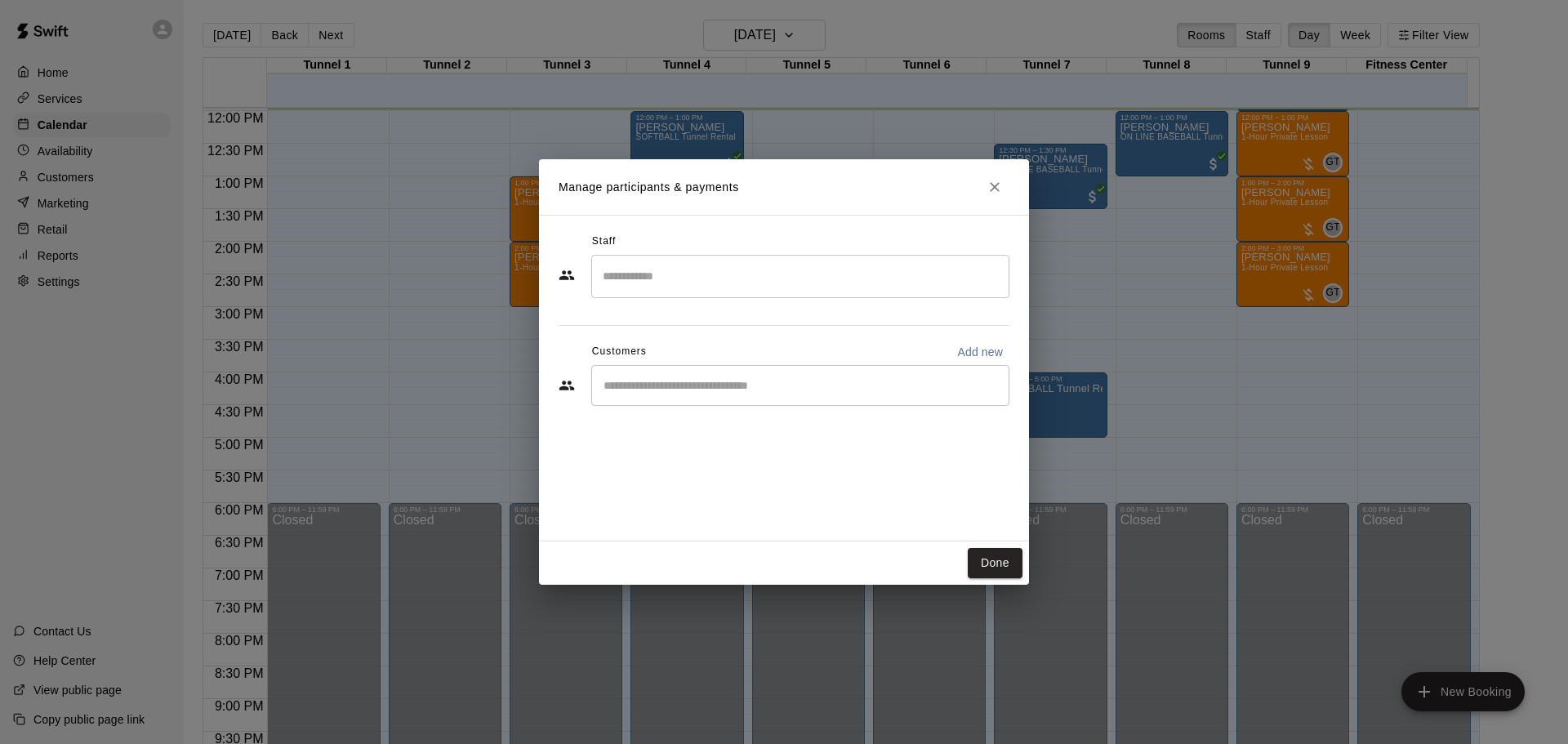
click at [687, 393] on input "Start typing to search customers..." at bounding box center [800, 385] width 404 height 17
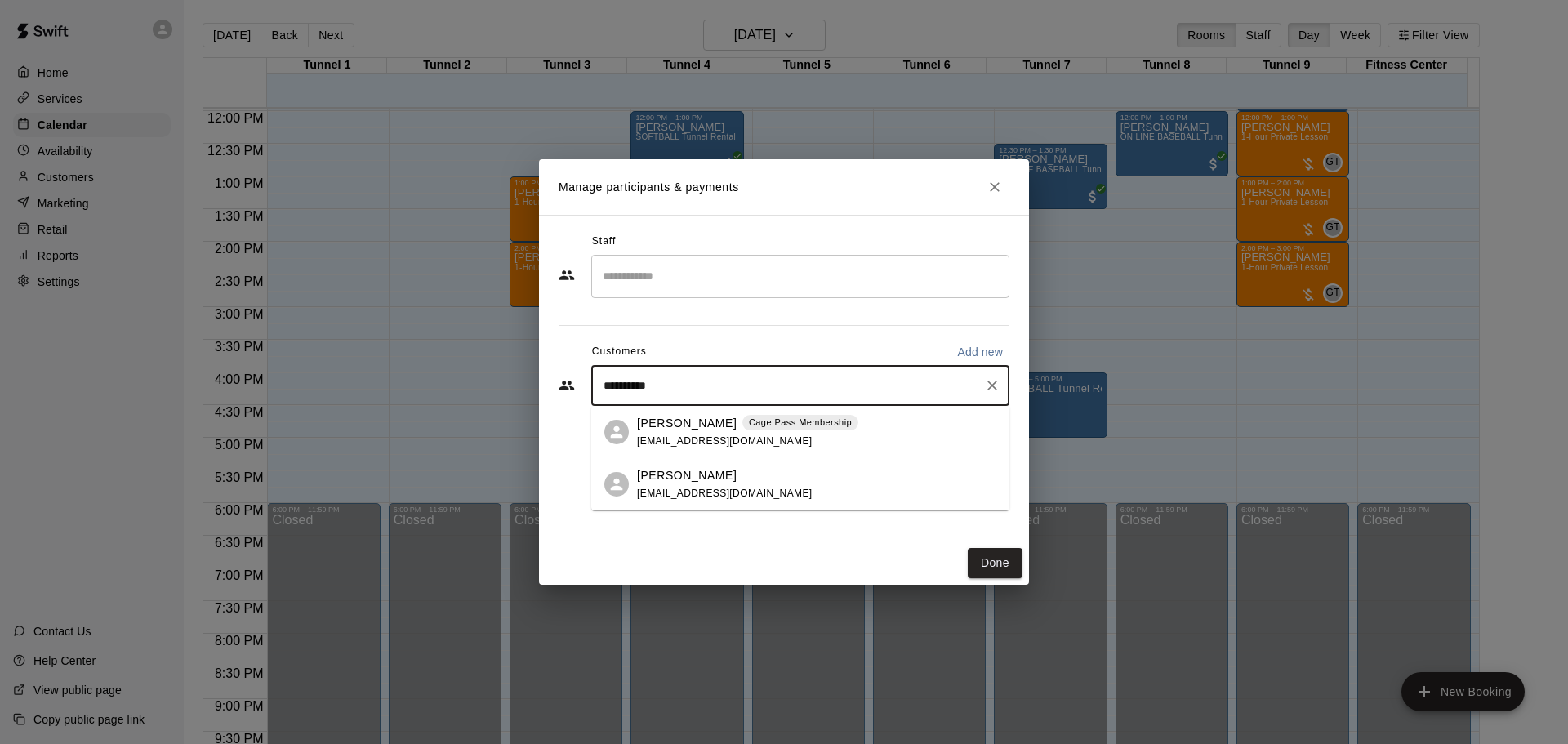
type input "**********"
click at [693, 426] on p "[PERSON_NAME]" at bounding box center [686, 423] width 99 height 17
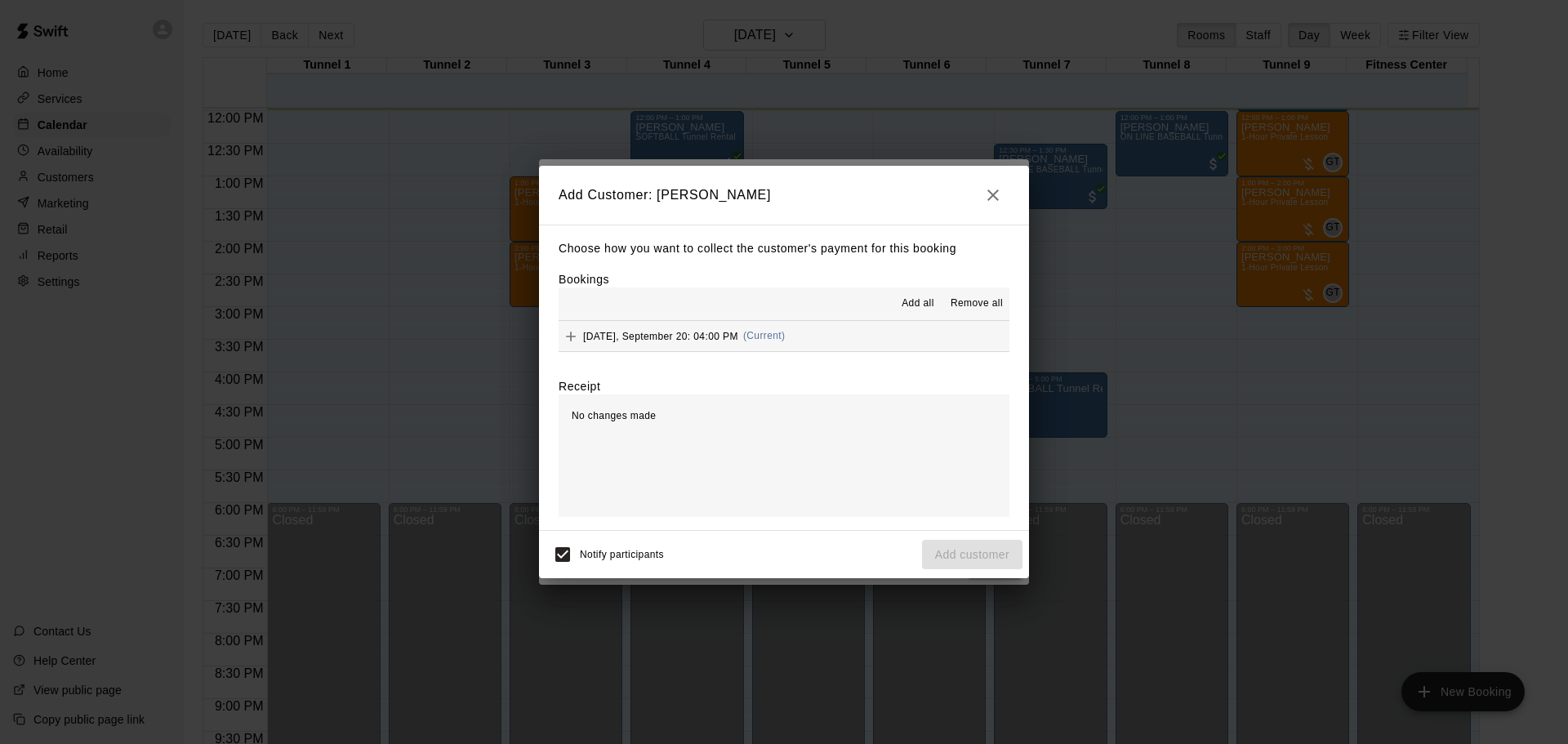
click at [778, 346] on div "[DATE], September 20: 04:00 PM (Current)" at bounding box center [672, 336] width 226 height 25
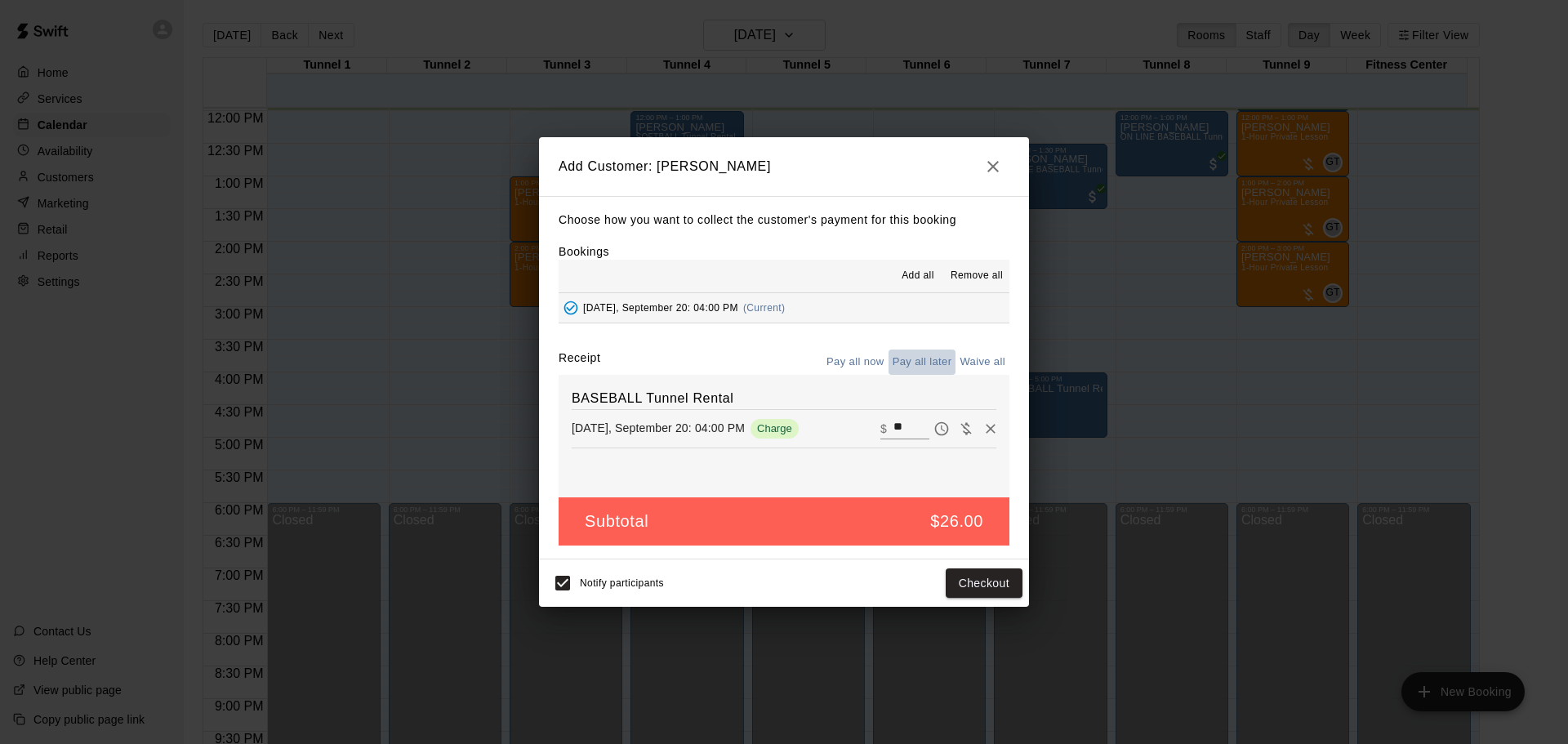
click at [910, 365] on button "Pay all later" at bounding box center [923, 363] width 68 height 26
click at [978, 583] on button "Add customer" at bounding box center [973, 584] width 100 height 30
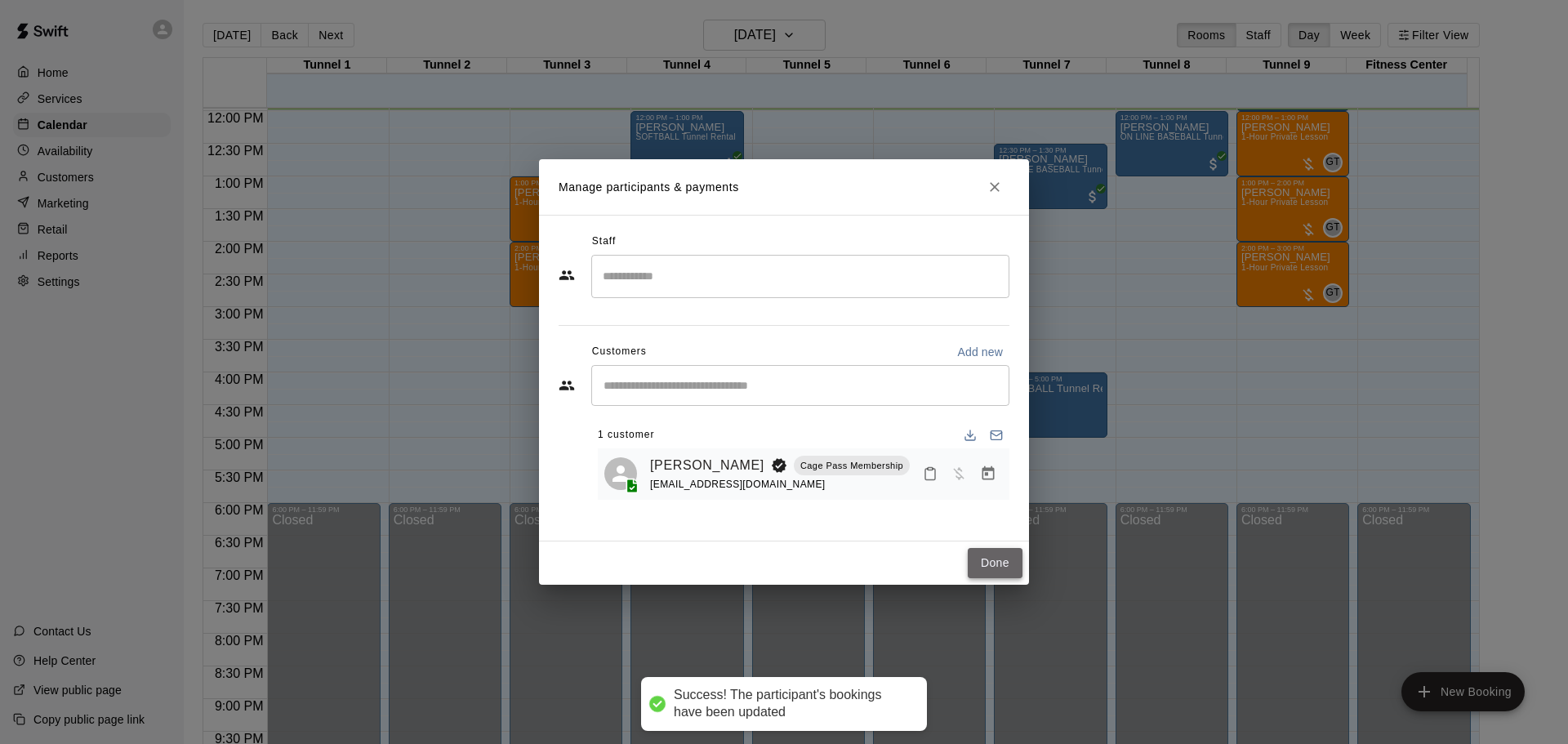
click at [1005, 561] on button "Done" at bounding box center [995, 563] width 55 height 30
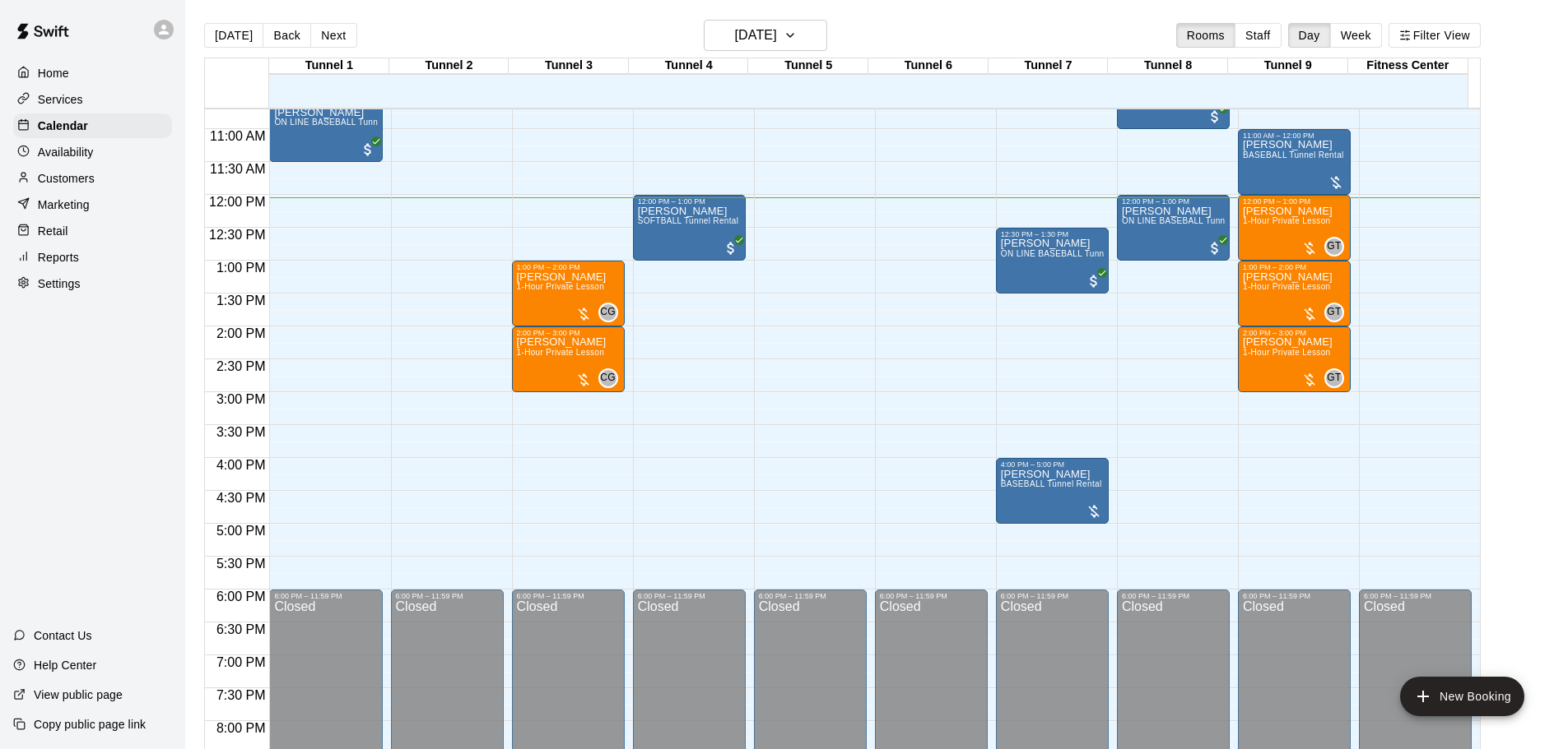
scroll to position [704, 0]
drag, startPoint x: 1022, startPoint y: 332, endPoint x: 1028, endPoint y: 378, distance: 46.4
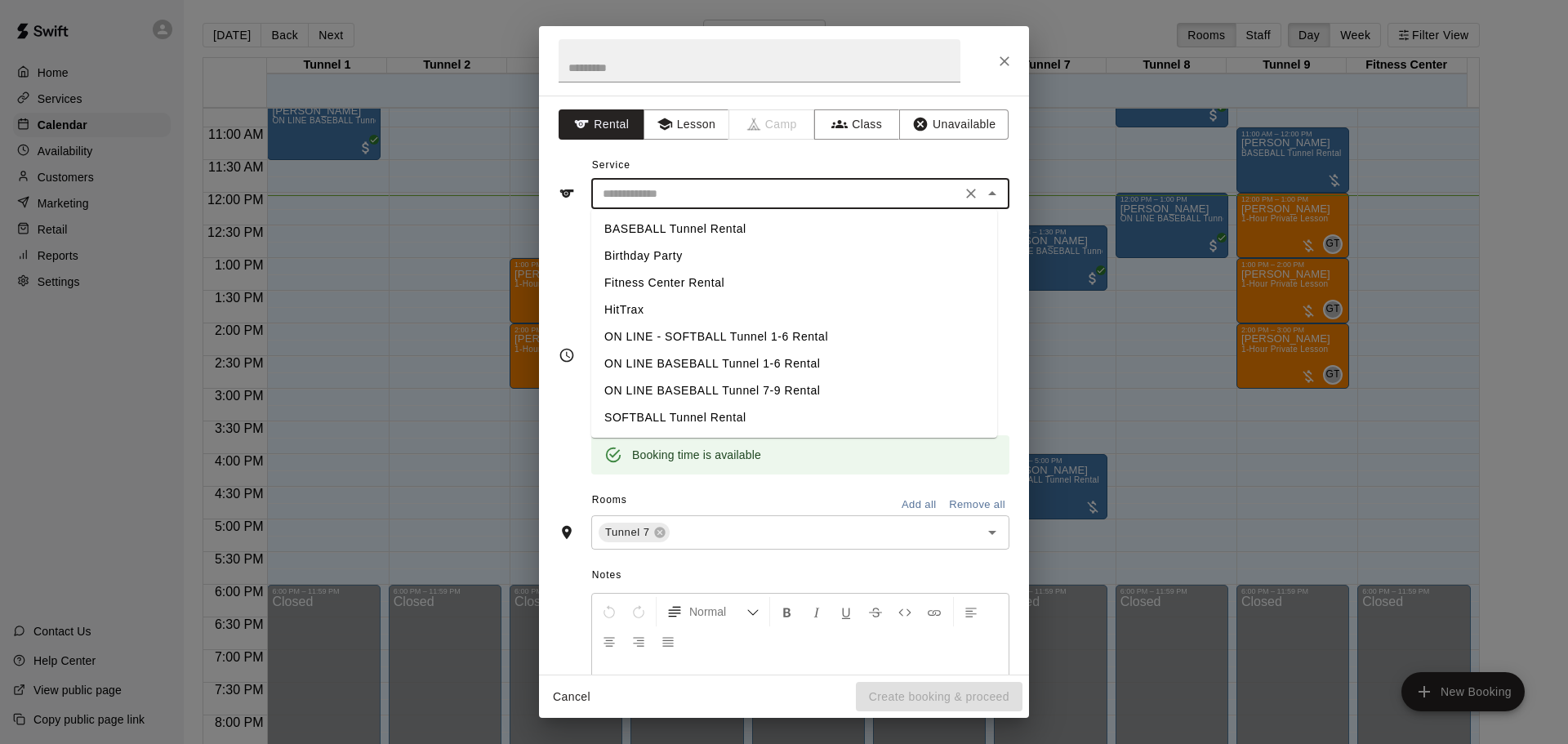
click at [760, 184] on input "text" at bounding box center [776, 194] width 361 height 21
click at [771, 232] on li "BASEBALL Tunnel Rental" at bounding box center [794, 228] width 406 height 27
type input "**********"
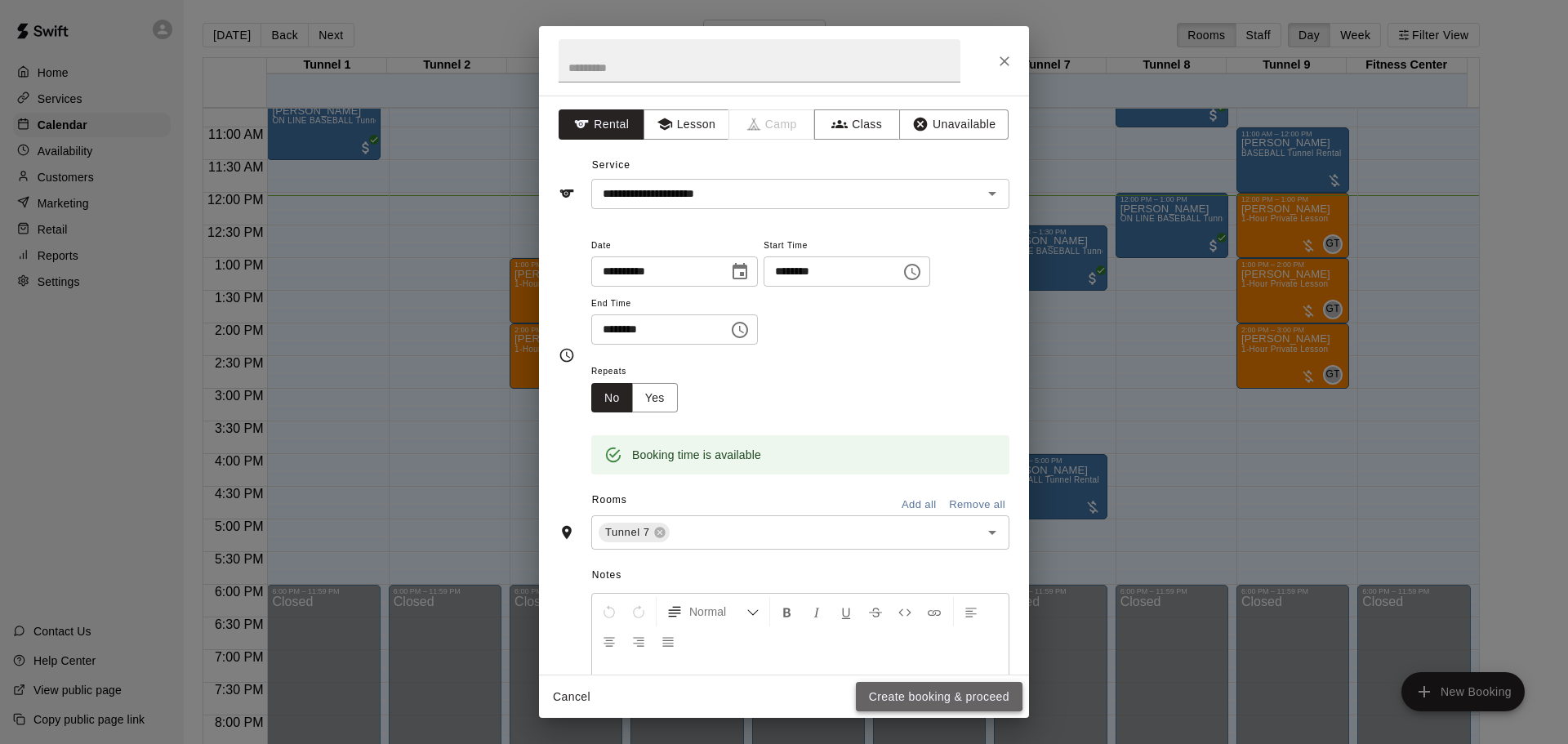
click at [918, 693] on button "Create booking & proceed" at bounding box center [939, 697] width 167 height 30
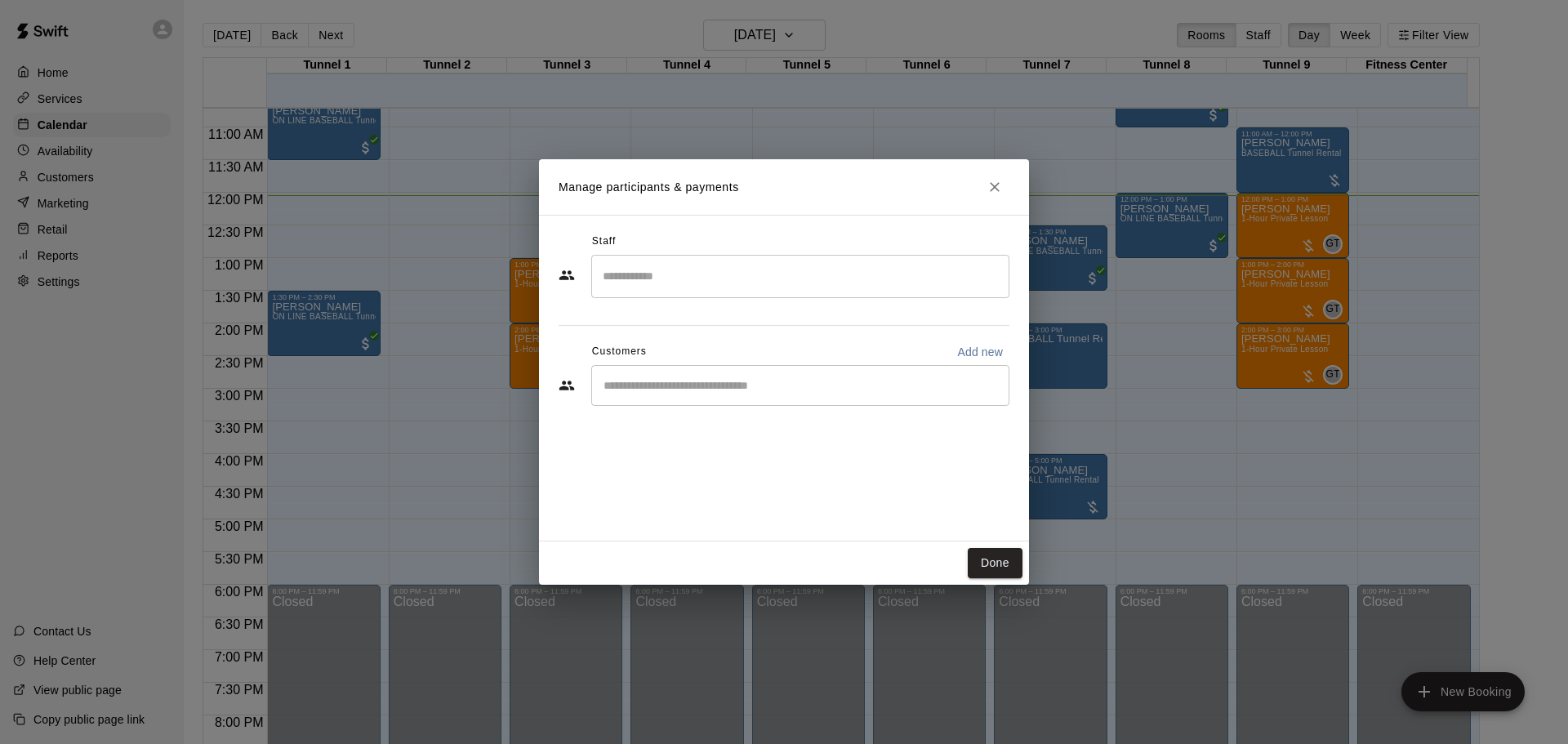
click at [719, 395] on div "​" at bounding box center [801, 386] width 419 height 41
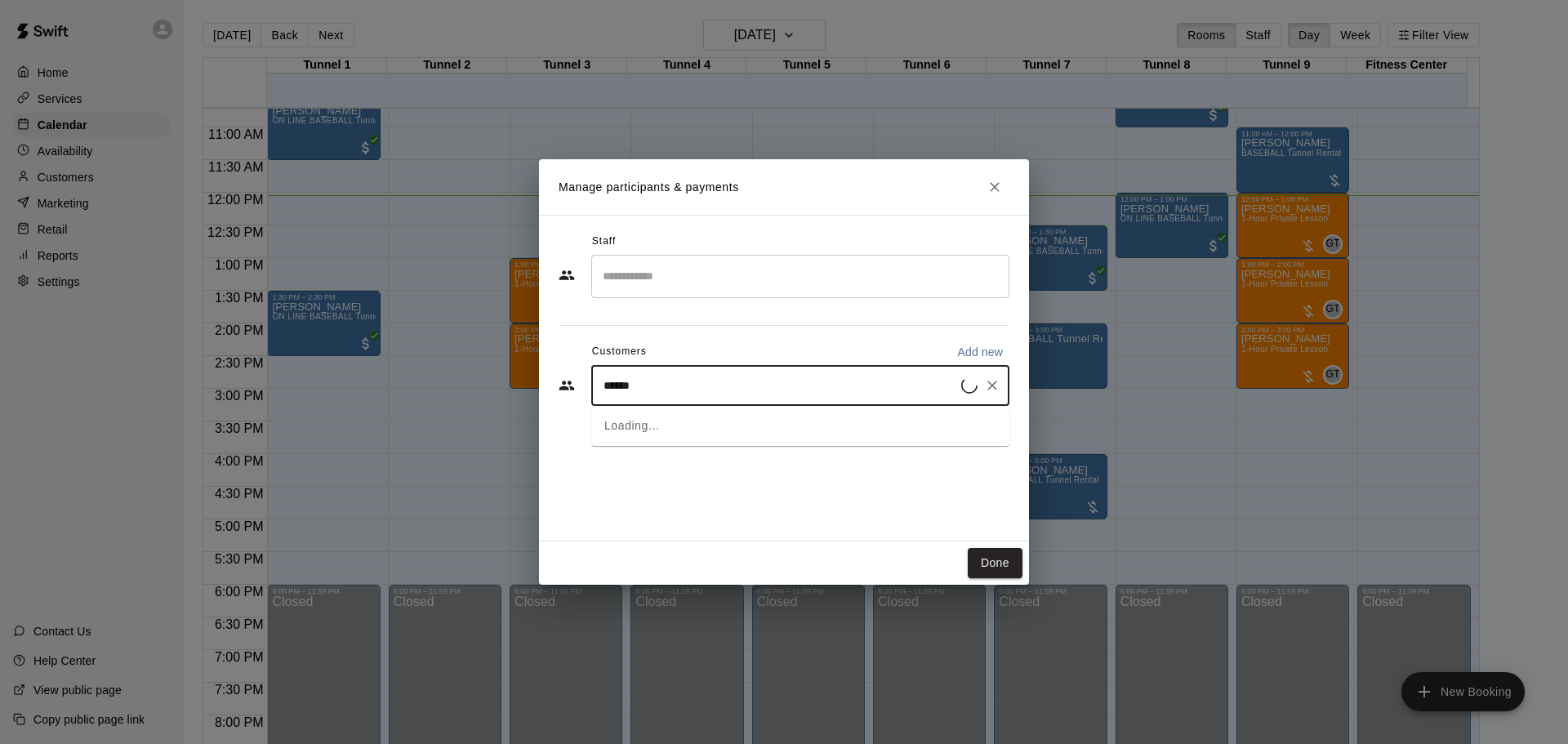
type input "******"
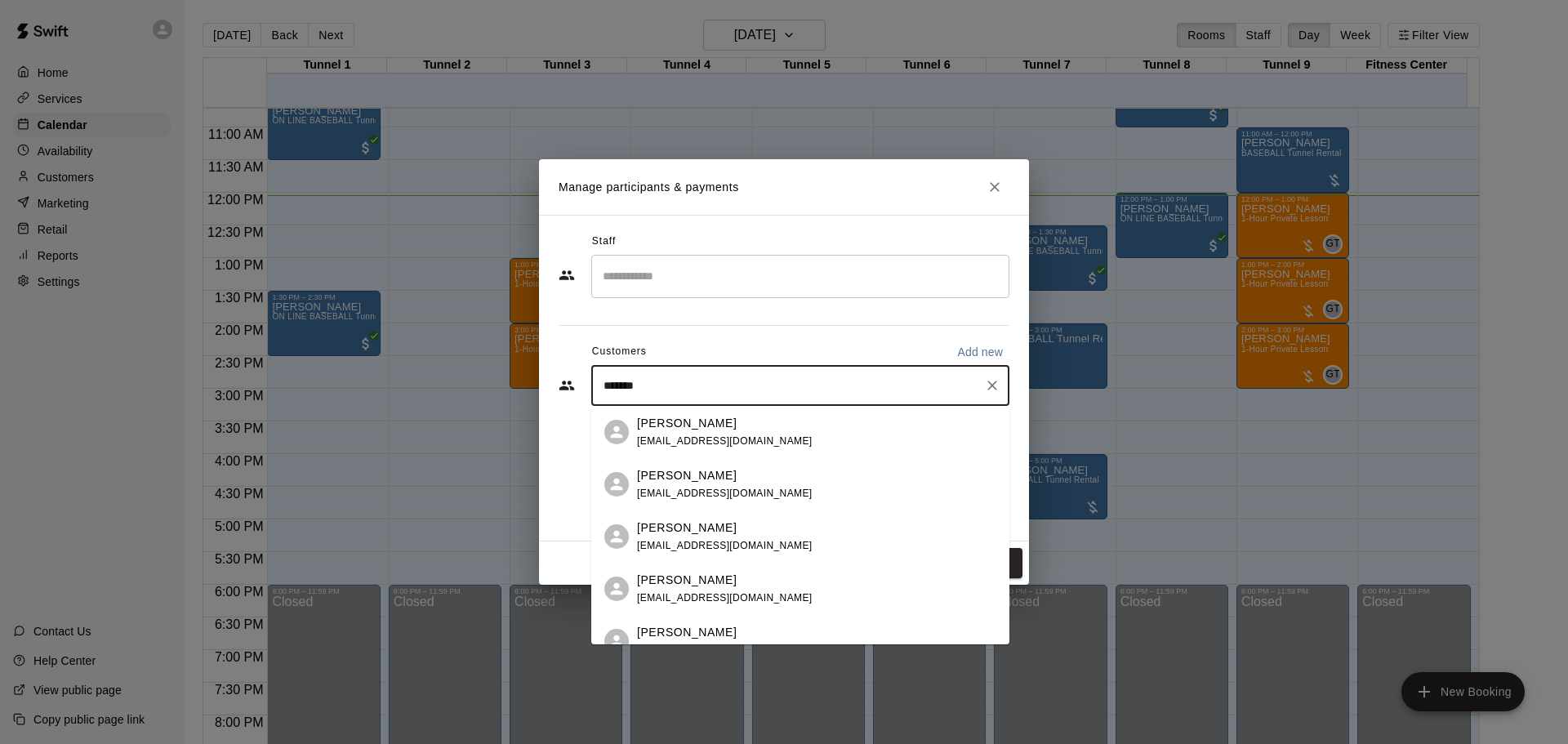
click at [700, 588] on p "[PERSON_NAME]" at bounding box center [686, 580] width 99 height 17
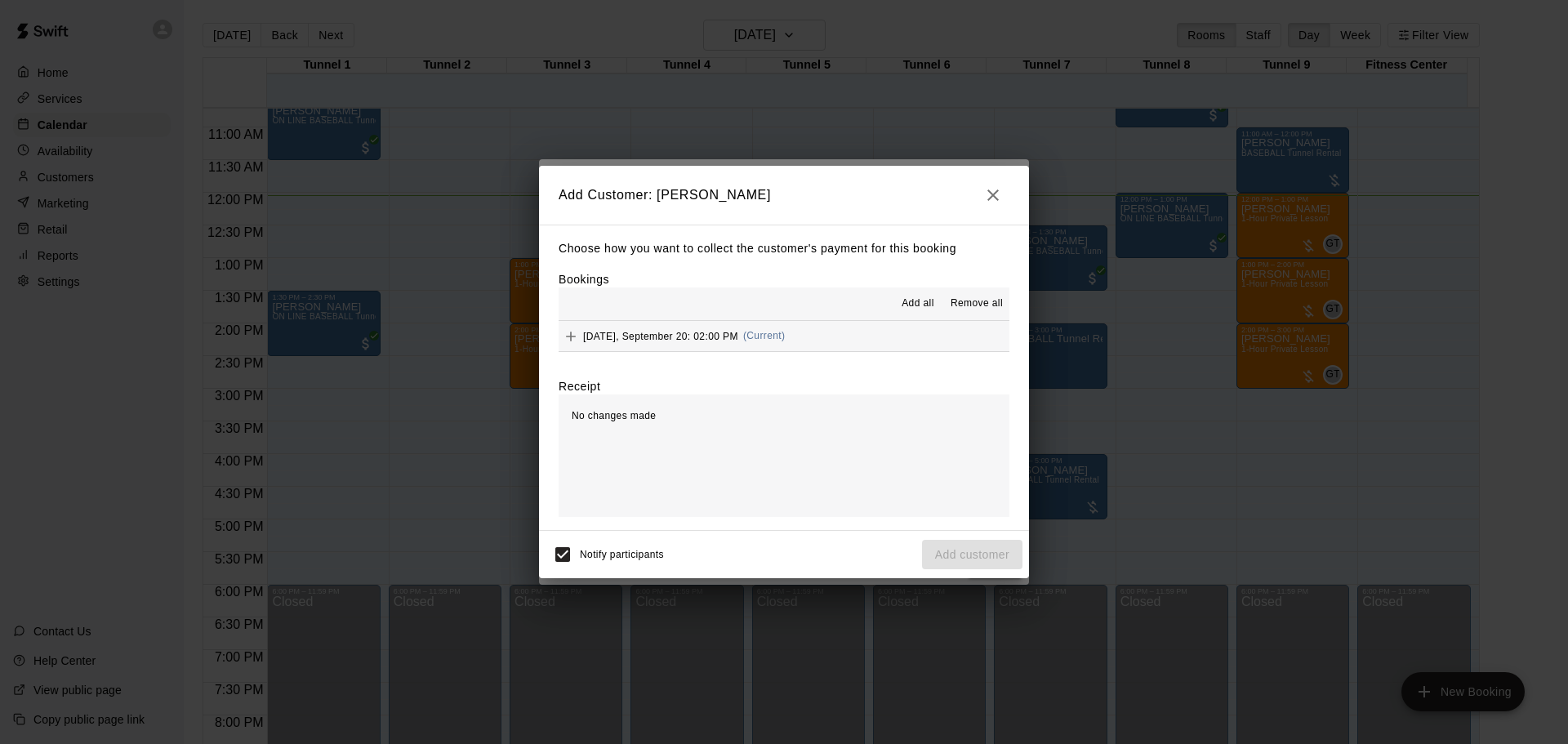
click at [802, 337] on button "[DATE], September 20: 02:00 PM (Current)" at bounding box center [784, 336] width 451 height 30
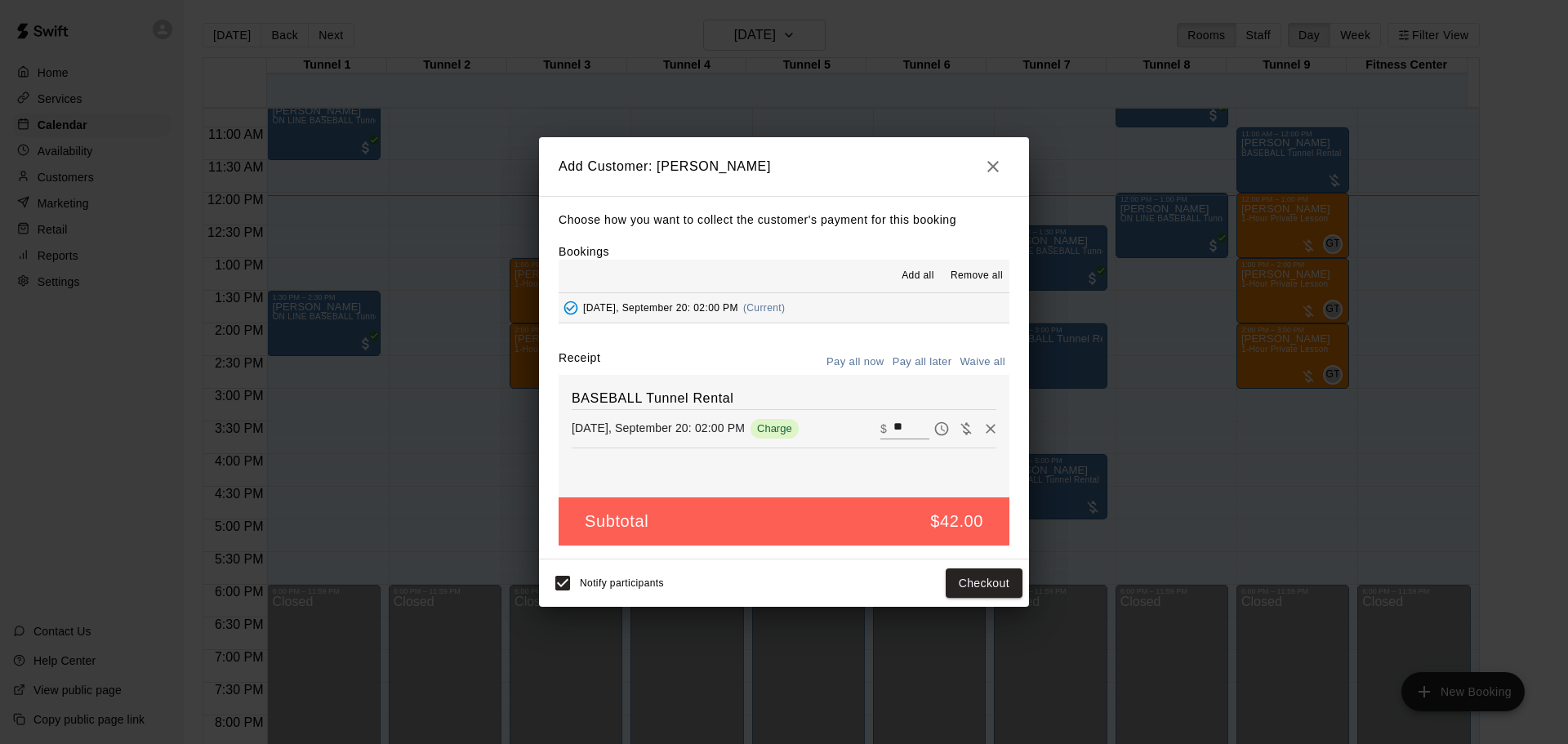
click at [919, 364] on button "Pay all later" at bounding box center [923, 363] width 68 height 26
click at [988, 575] on button "Add customer" at bounding box center [973, 584] width 100 height 30
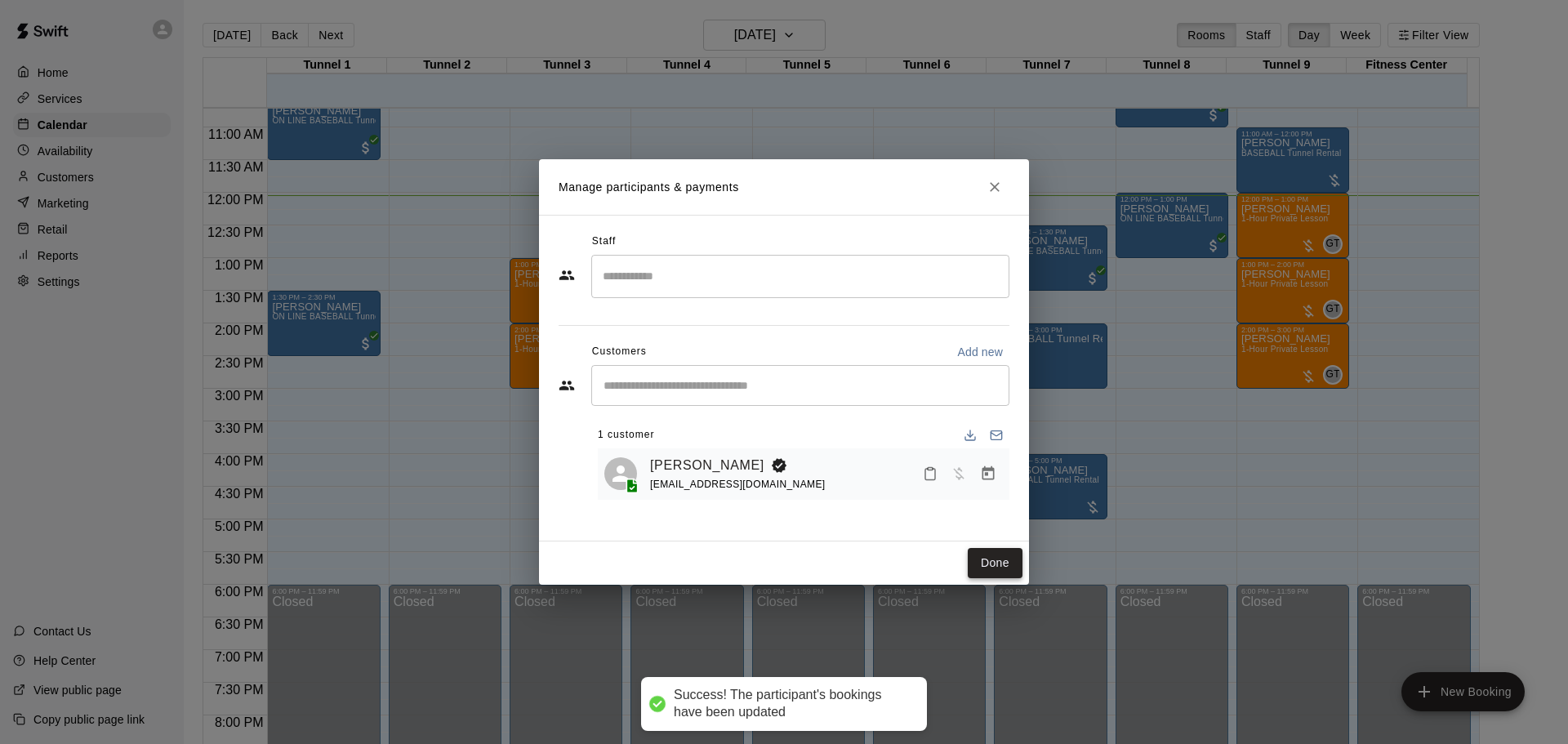
click at [1010, 563] on button "Done" at bounding box center [995, 563] width 55 height 30
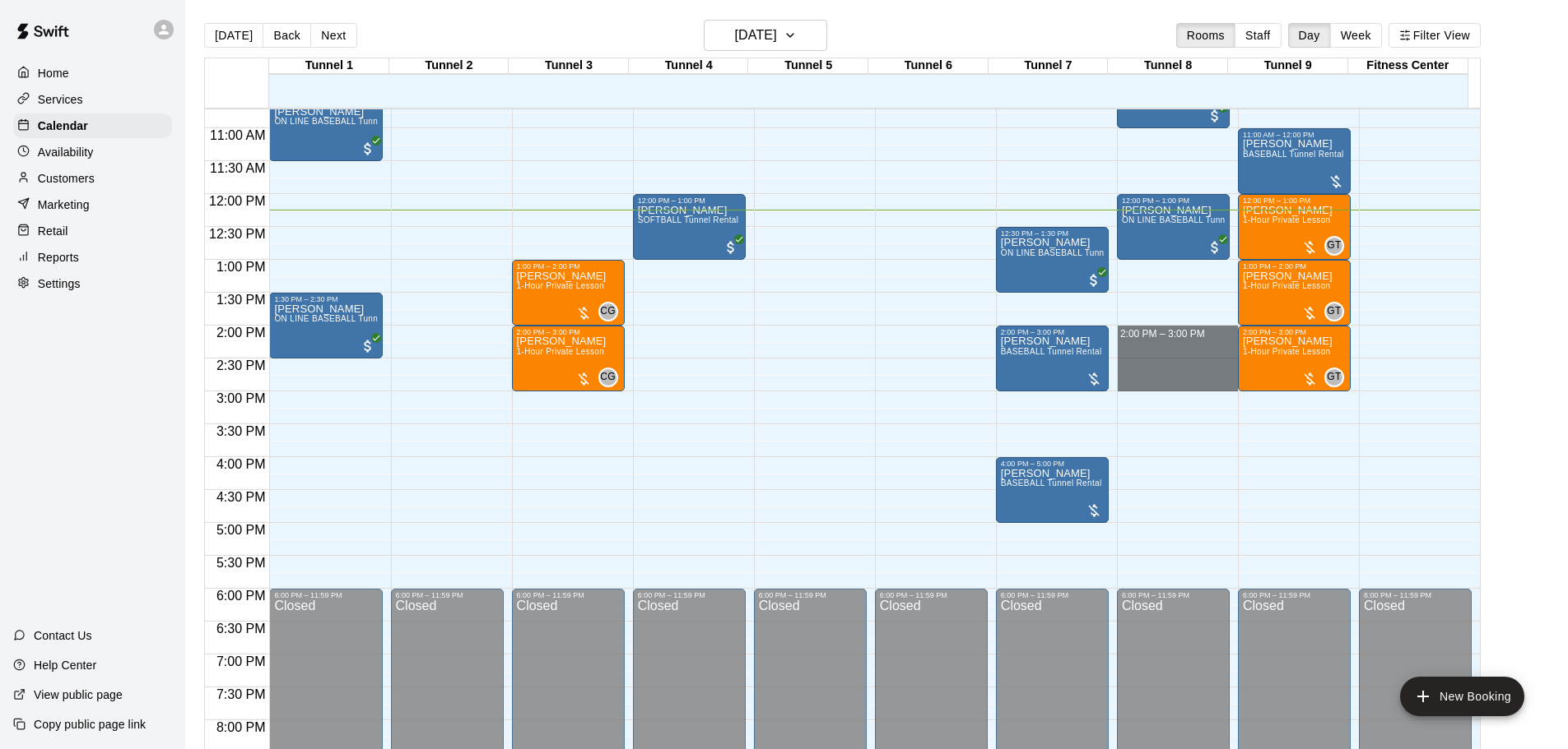
drag, startPoint x: 1175, startPoint y: 337, endPoint x: 1180, endPoint y: 382, distance: 45.3
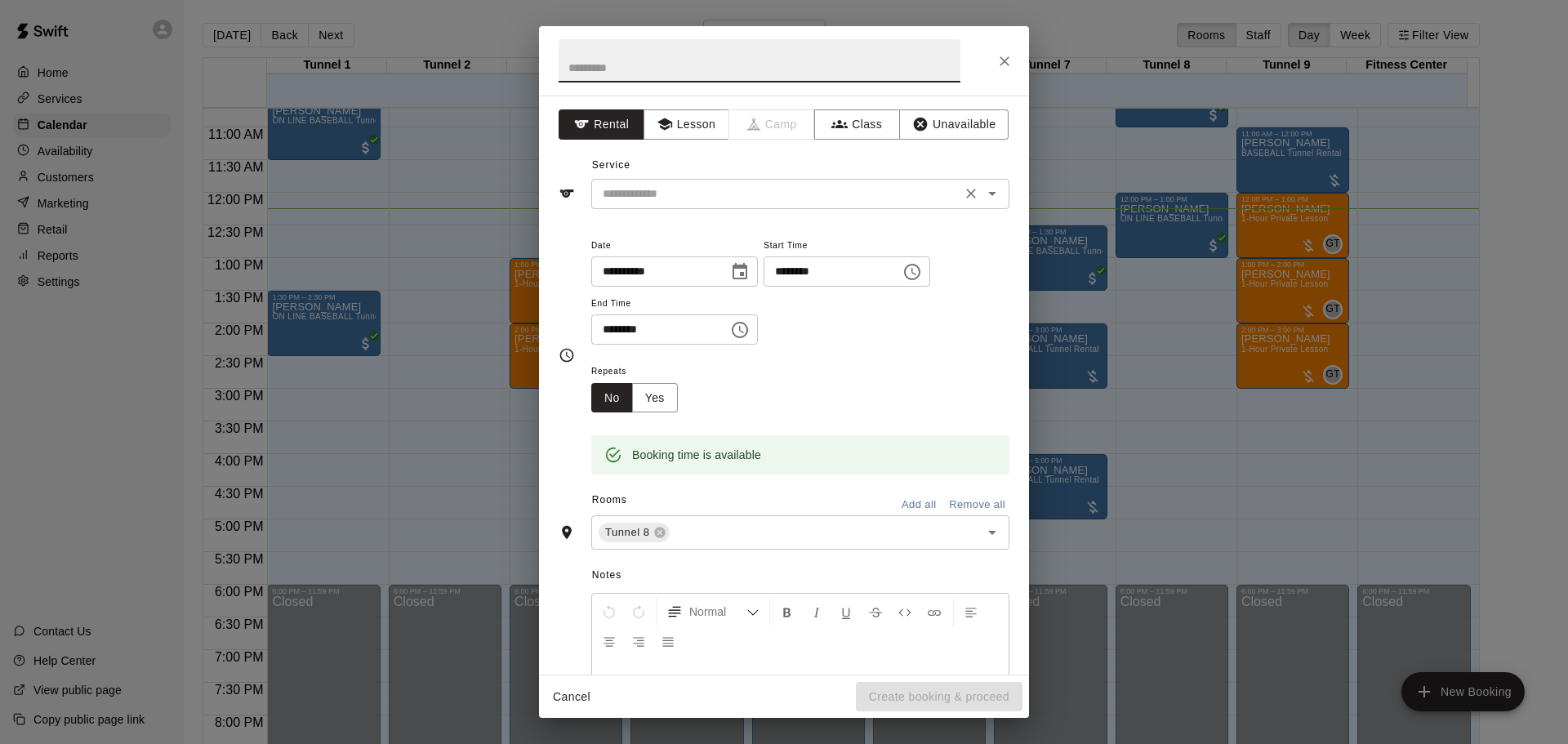
click at [714, 182] on div "​" at bounding box center [801, 194] width 419 height 30
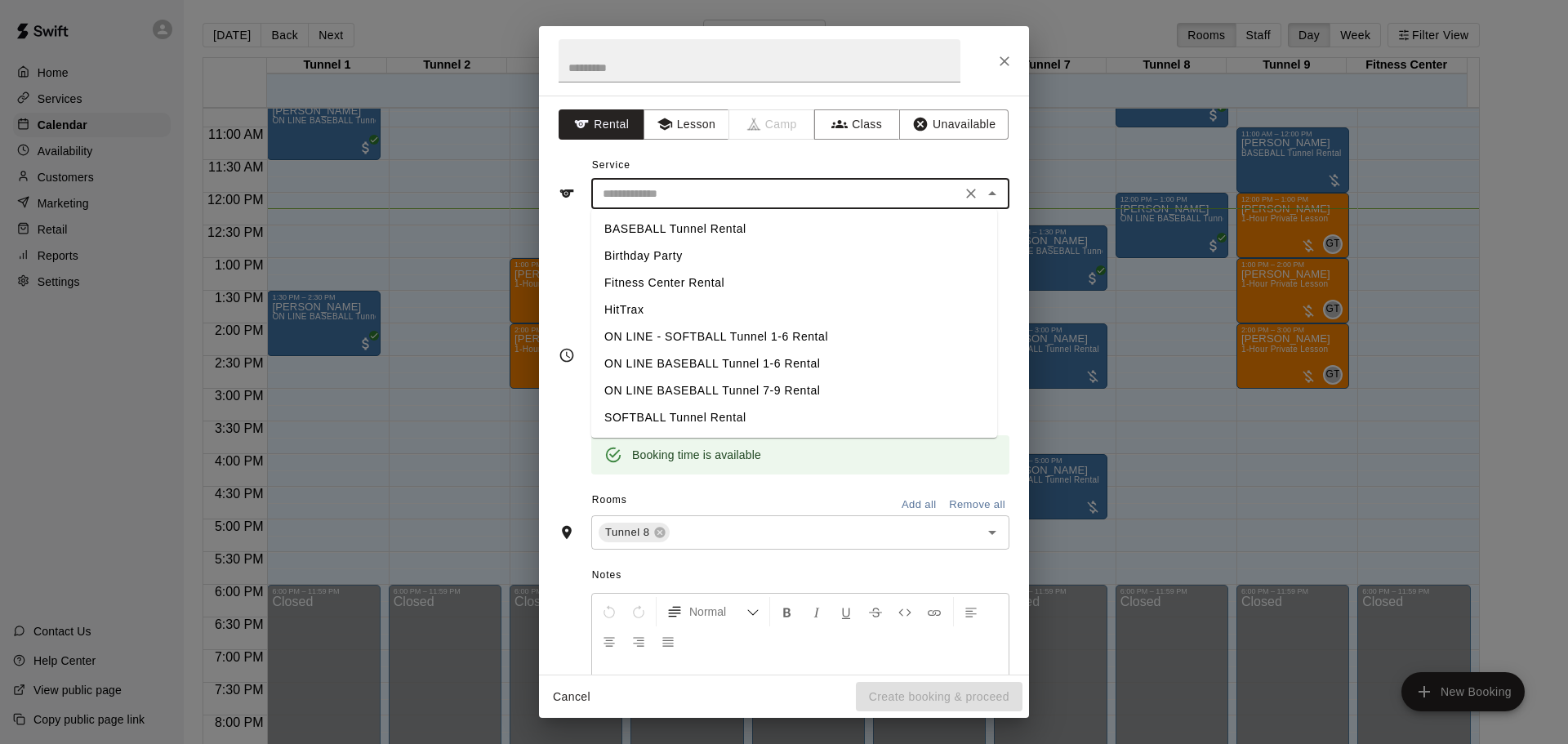
click at [731, 226] on li "BASEBALL Tunnel Rental" at bounding box center [794, 228] width 406 height 27
type input "**********"
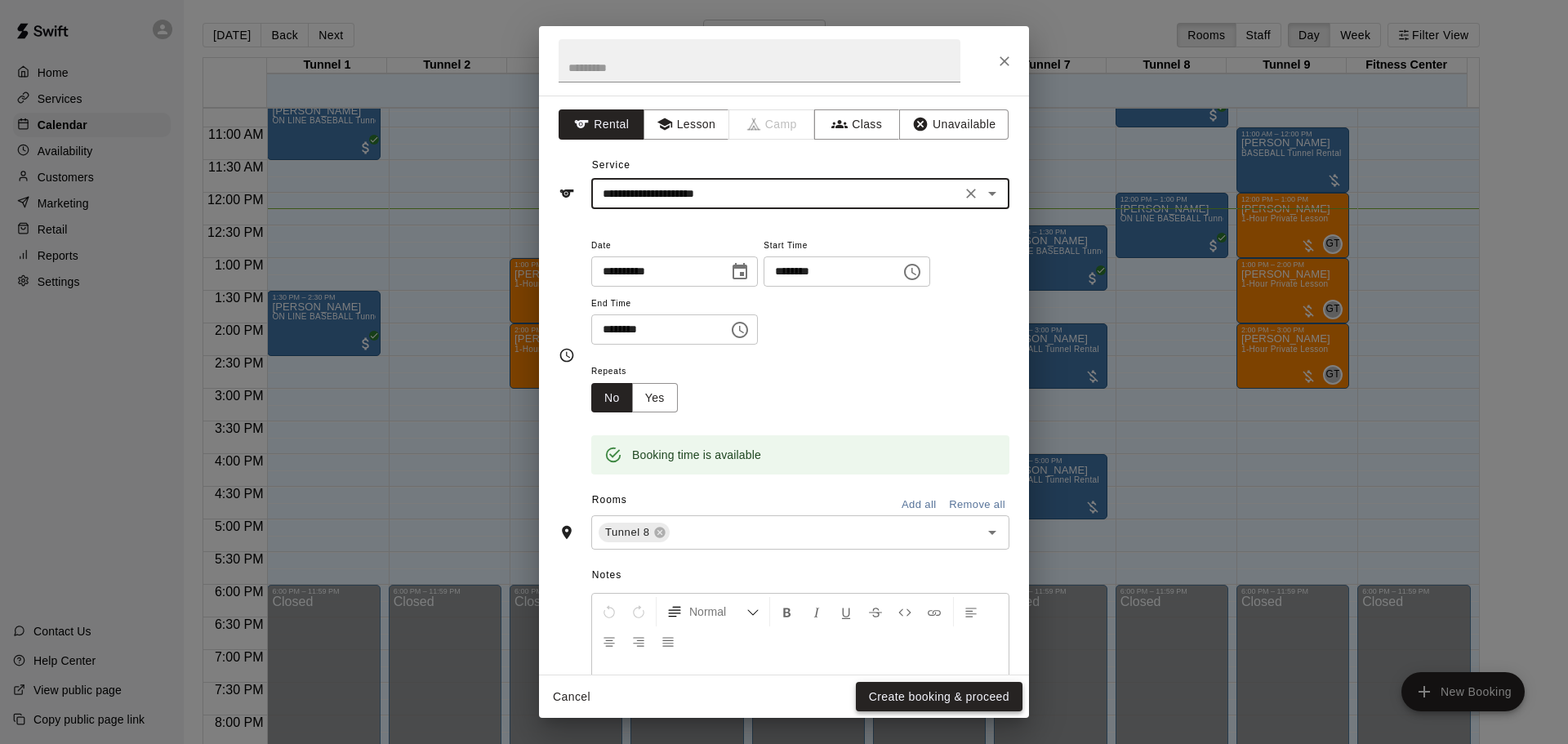
click at [923, 691] on button "Create booking & proceed" at bounding box center [939, 697] width 167 height 30
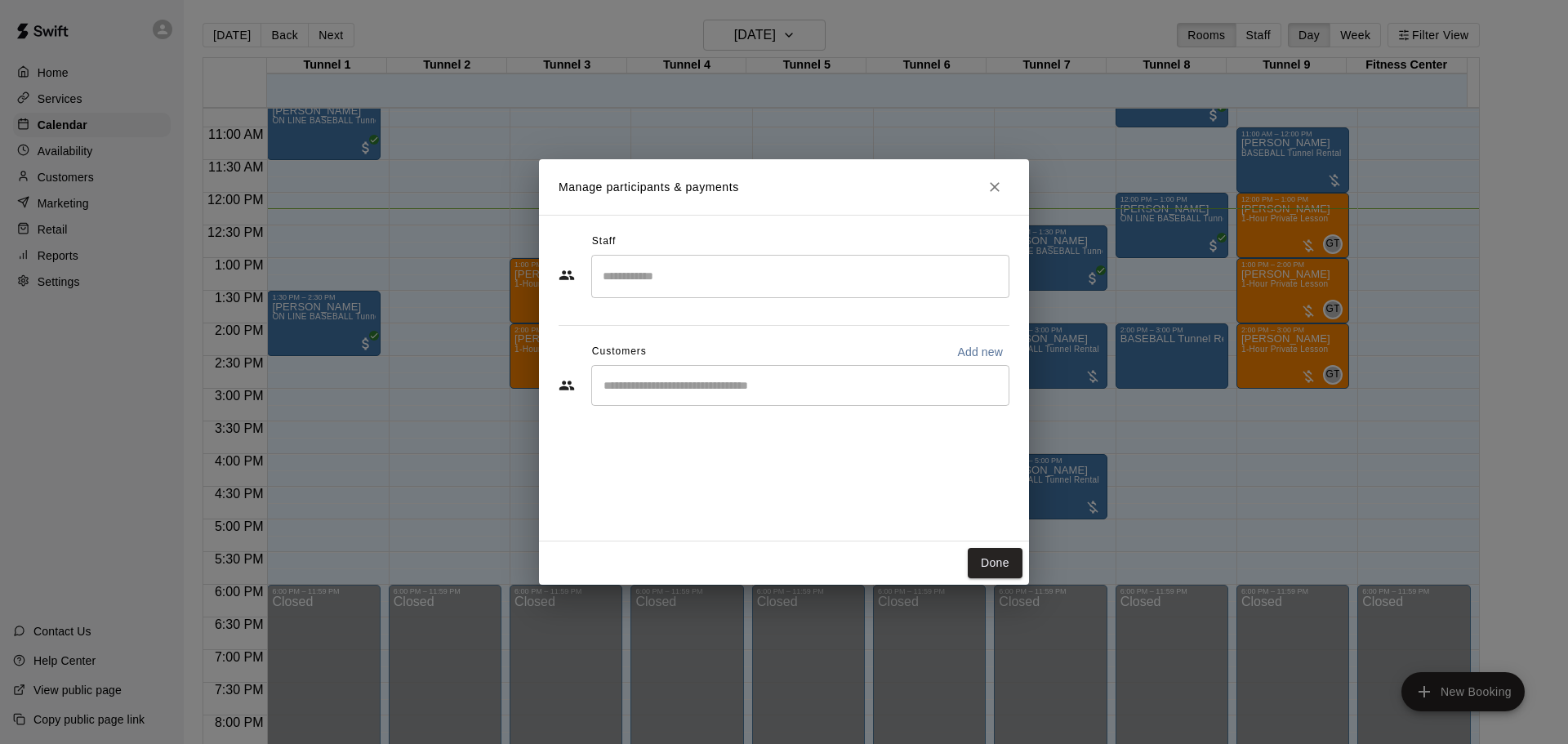
click at [700, 388] on input "Start typing to search customers..." at bounding box center [800, 385] width 404 height 17
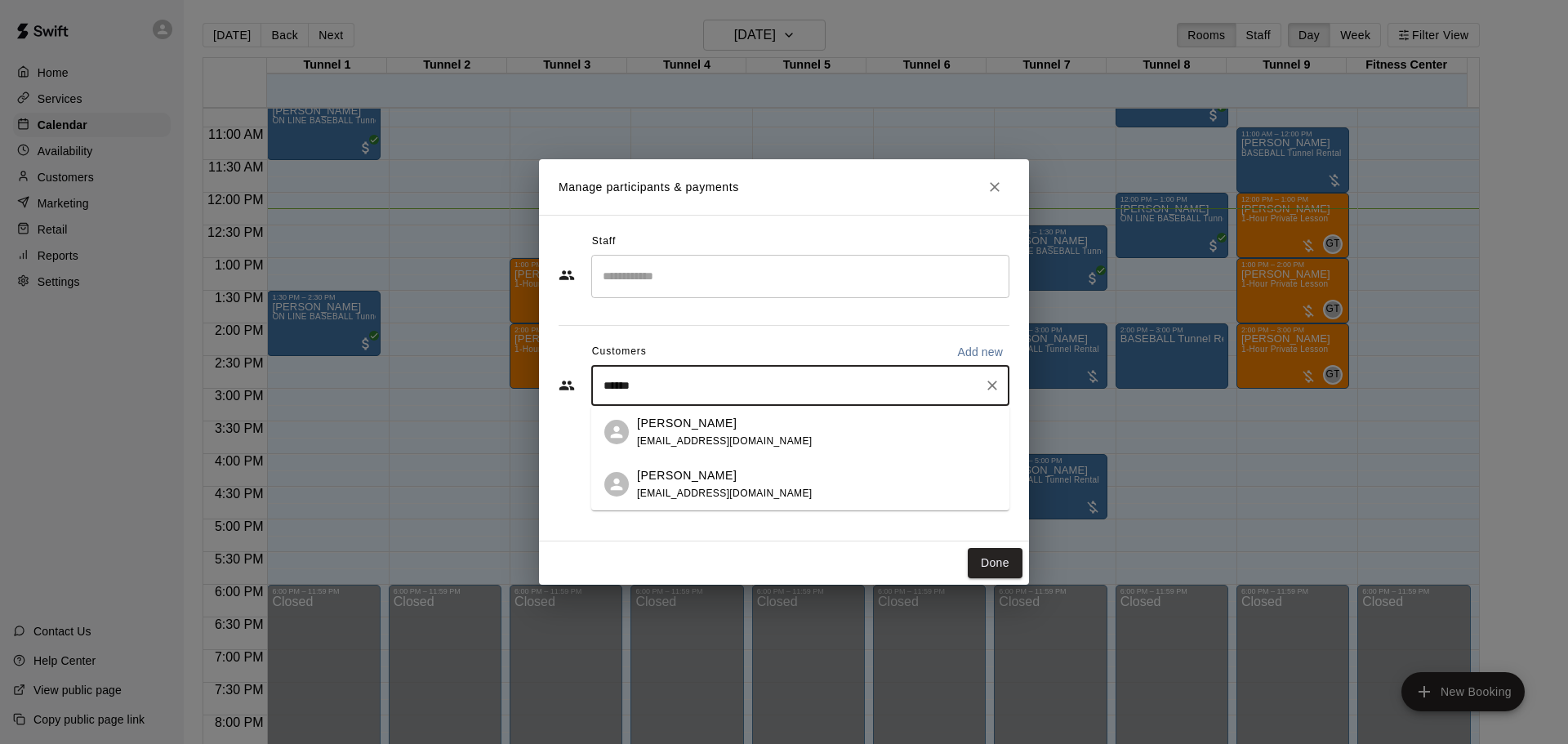
type input "*******"
click at [711, 431] on div "[PERSON_NAME] [EMAIL_ADDRESS][DOMAIN_NAME]" at bounding box center [724, 432] width 176 height 35
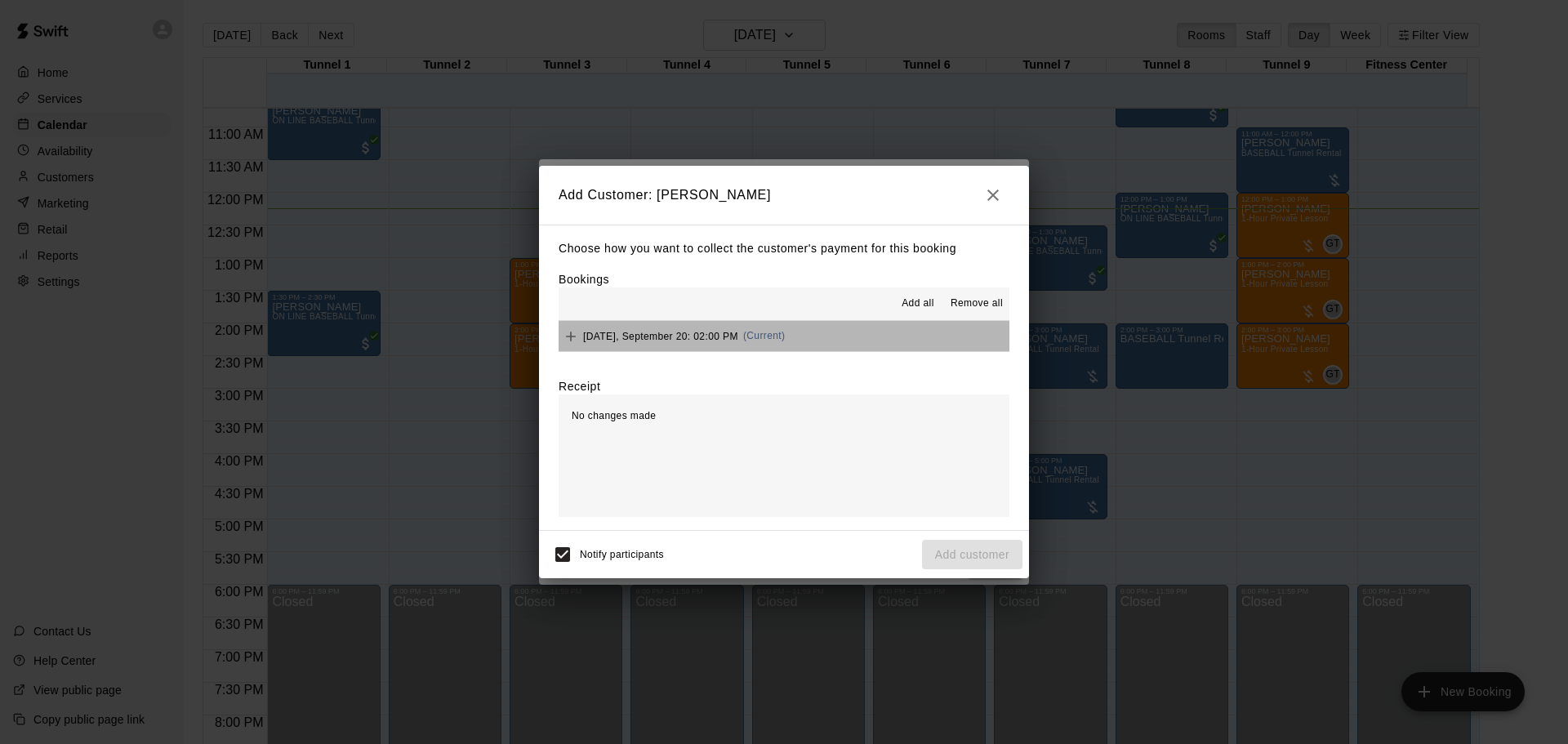
click at [822, 342] on button "[DATE], September 20: 02:00 PM (Current)" at bounding box center [784, 336] width 451 height 30
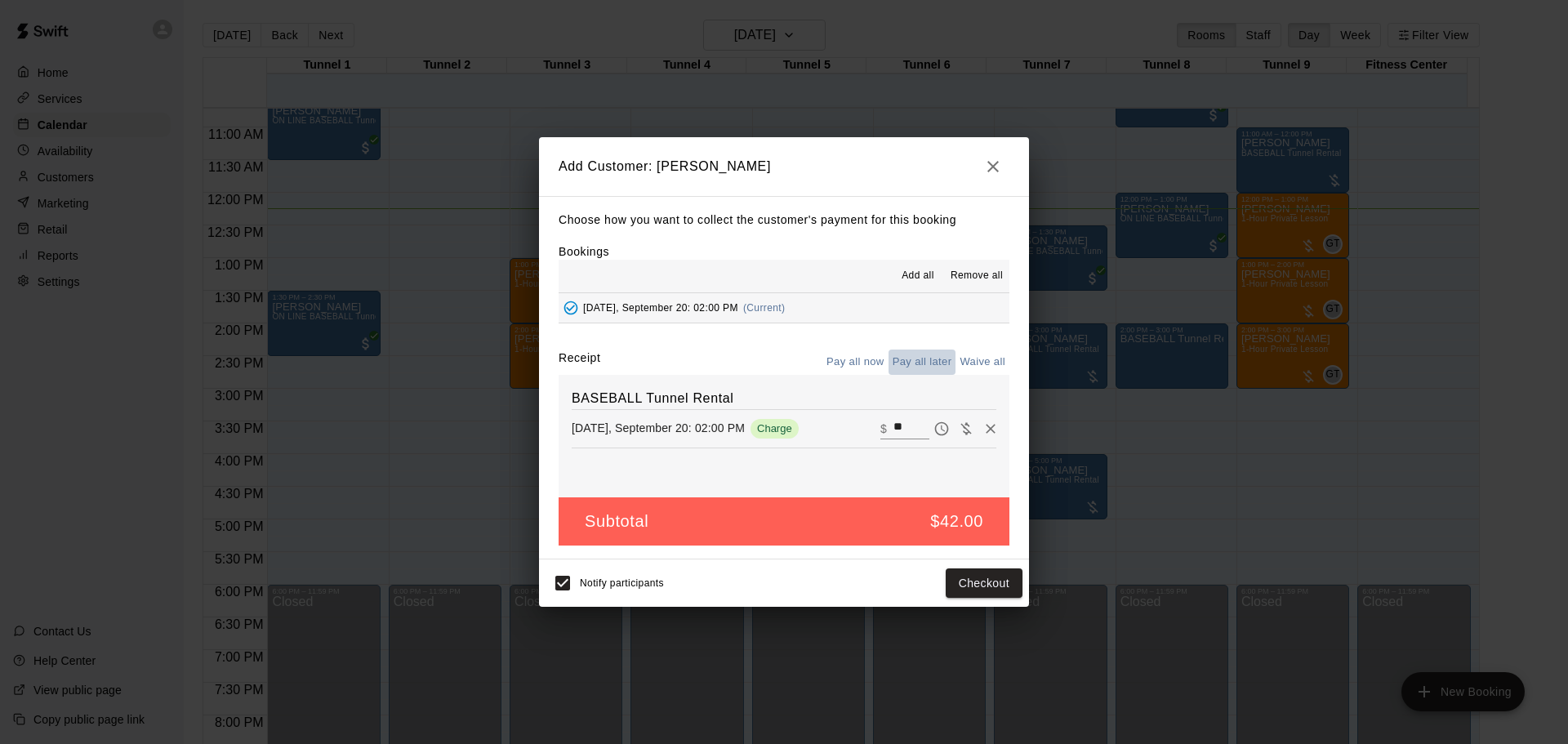
click at [914, 367] on button "Pay all later" at bounding box center [923, 363] width 68 height 26
click at [983, 589] on button "Add customer" at bounding box center [973, 584] width 100 height 30
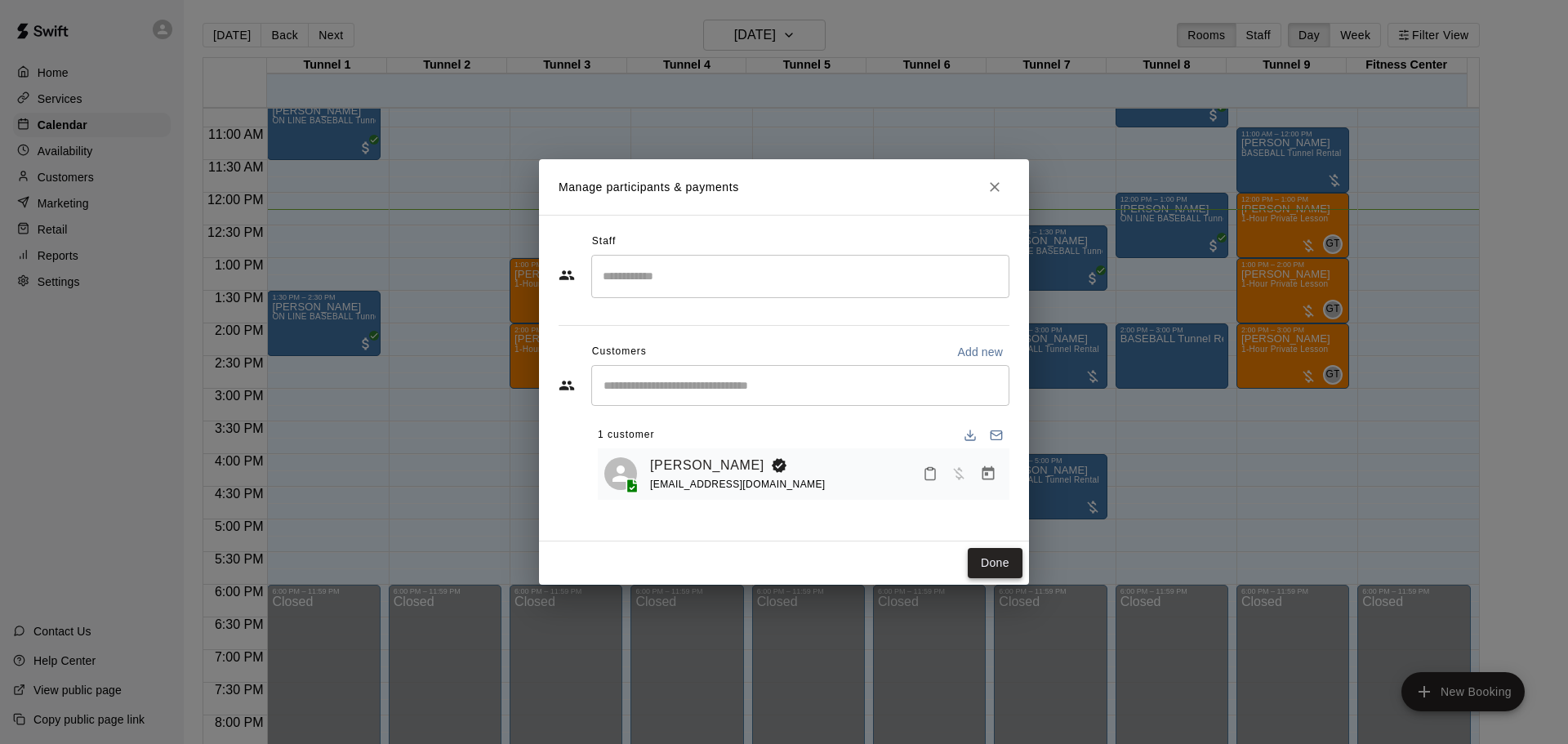
click at [1001, 554] on button "Done" at bounding box center [995, 563] width 55 height 30
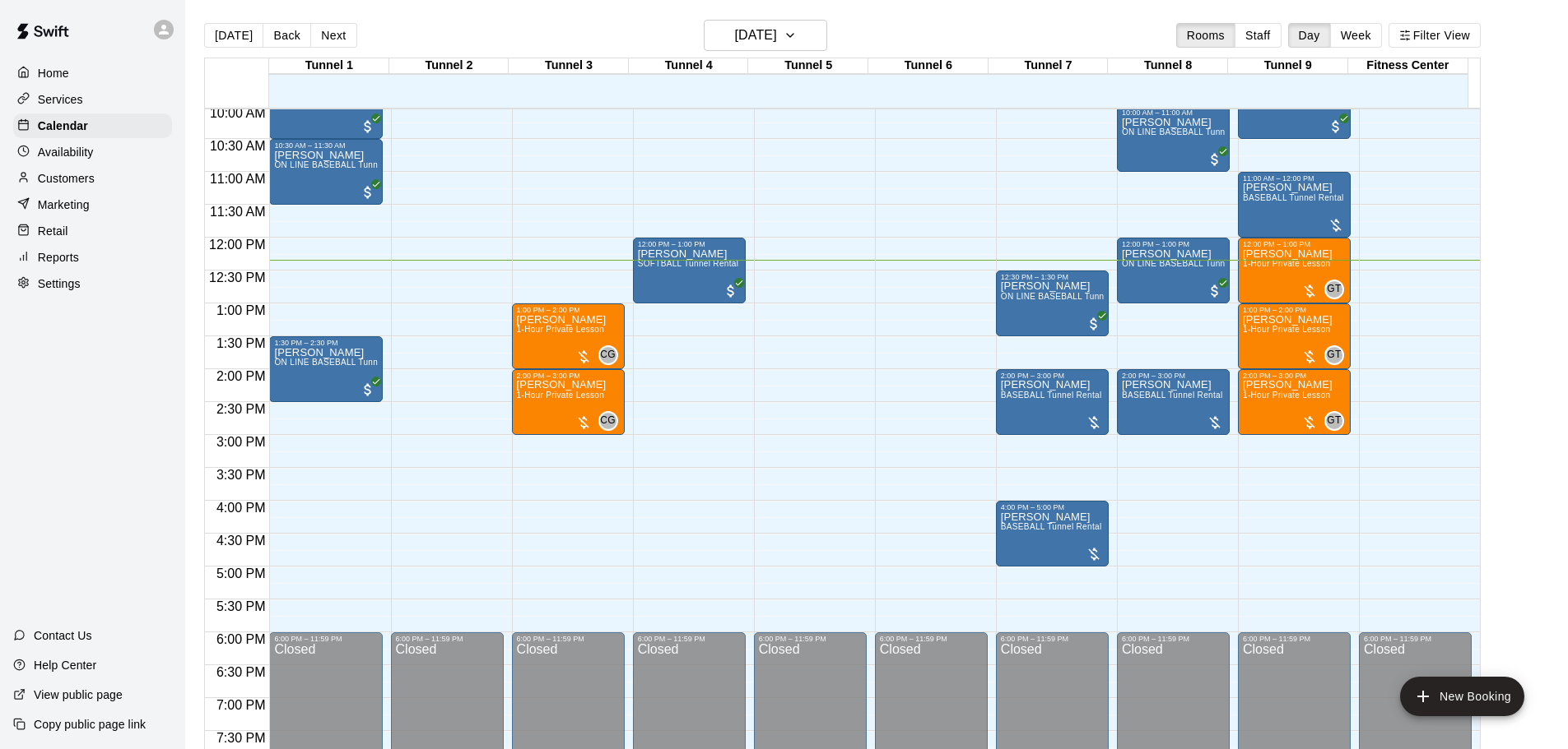
scroll to position [622, 0]
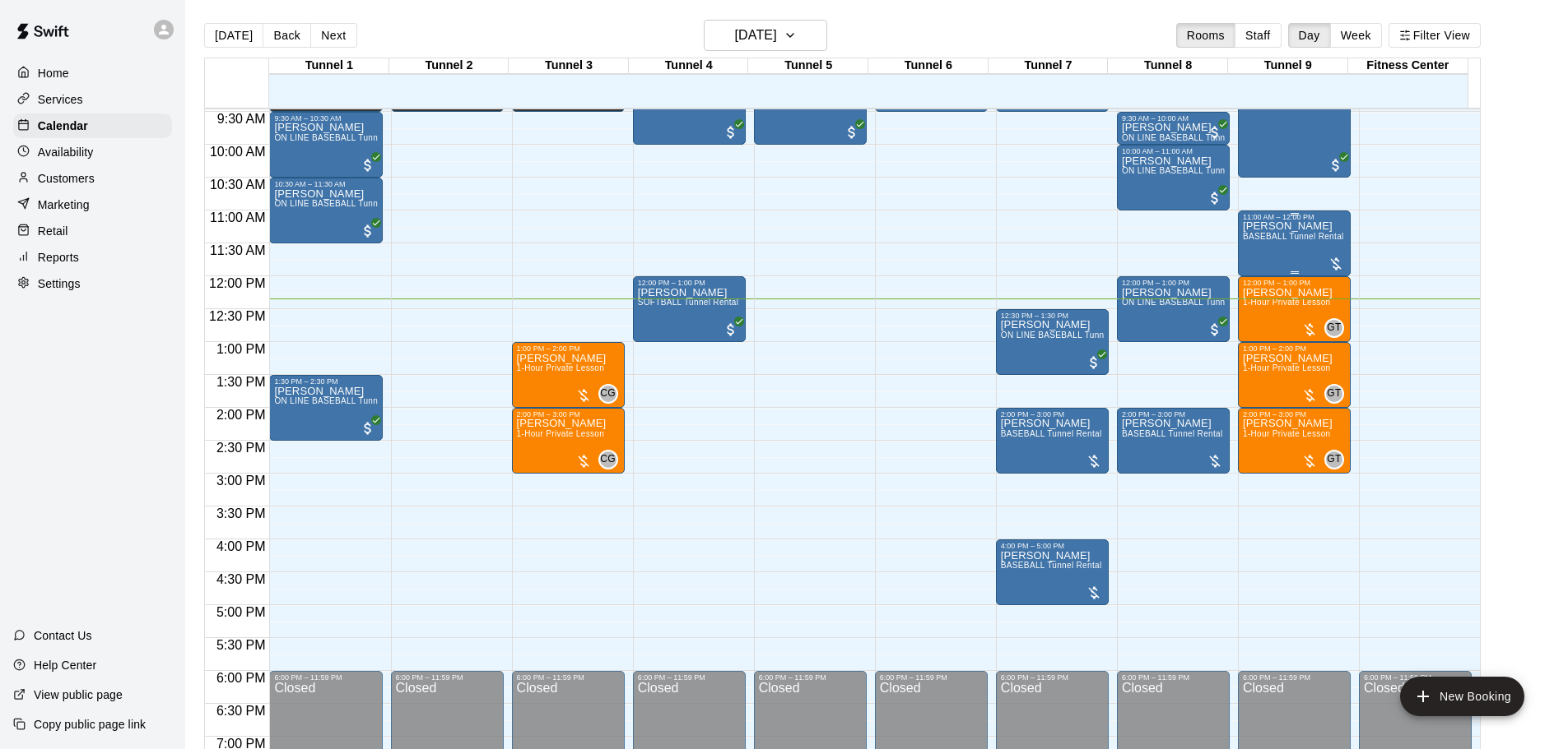
click at [1301, 241] on span "BASEBALL Tunnel Rental" at bounding box center [1293, 235] width 101 height 9
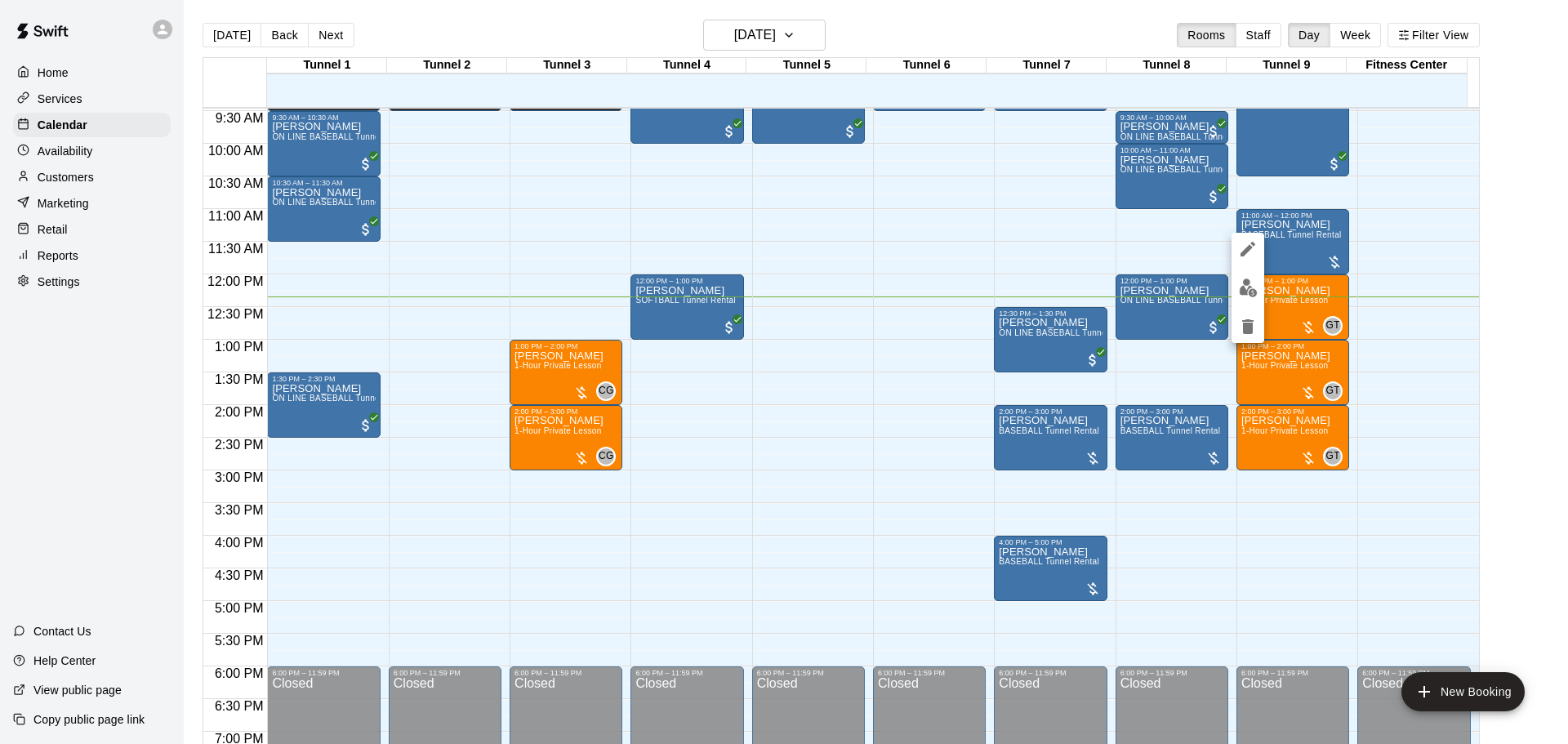
click at [1256, 293] on img "edit" at bounding box center [1248, 287] width 19 height 19
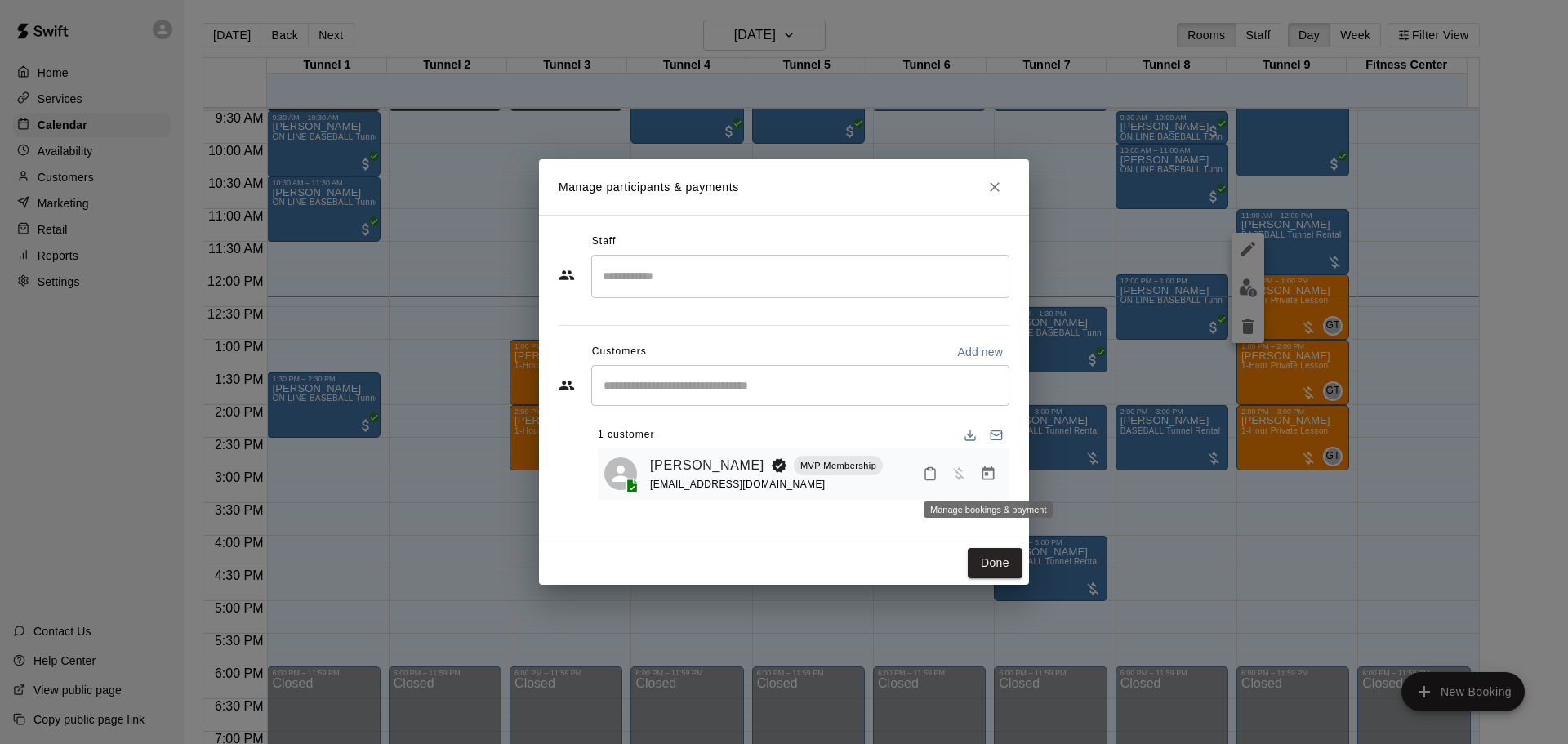
click at [993, 469] on icon "Manage bookings & payment" at bounding box center [988, 474] width 17 height 17
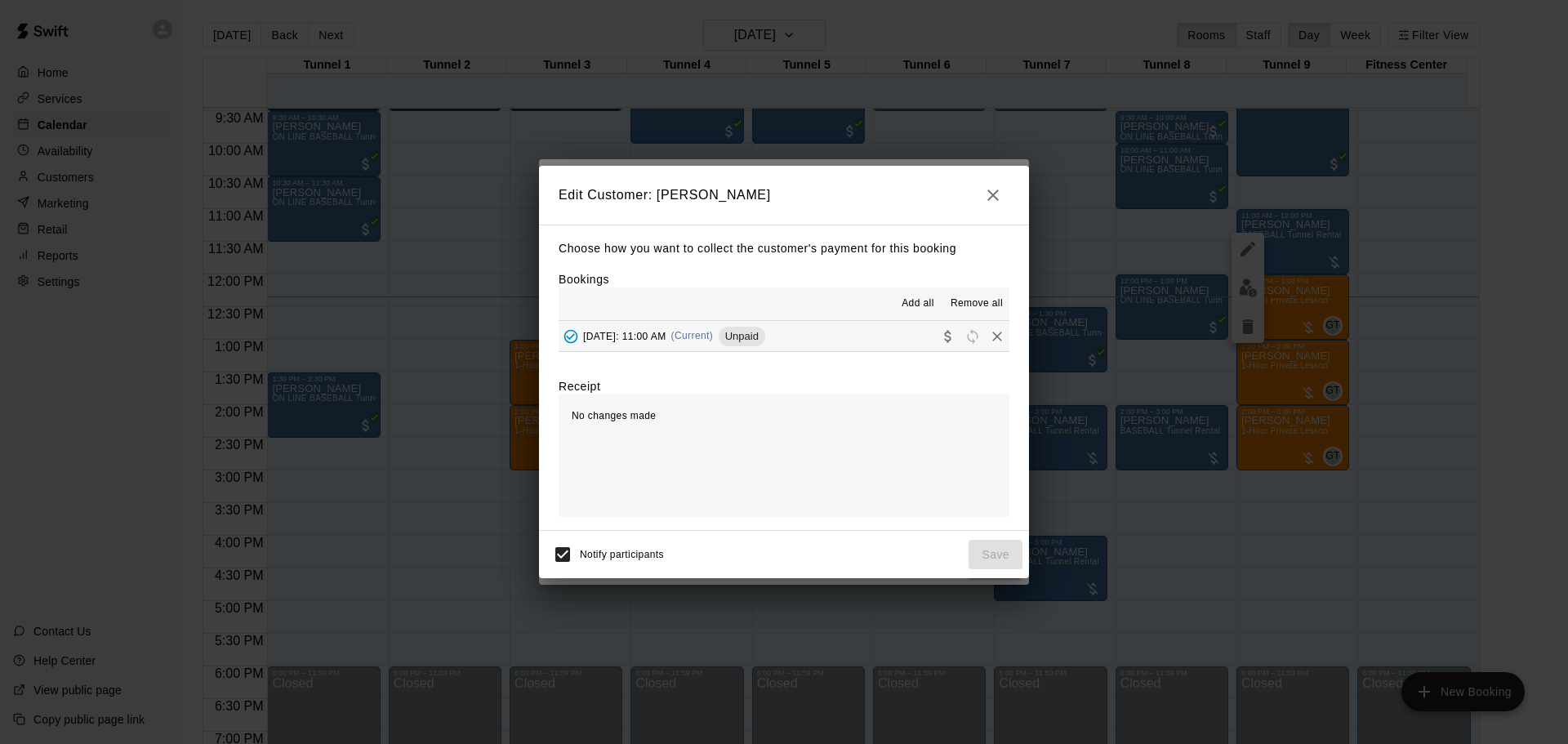
click at [932, 351] on button "[DATE]: 11:00 AM (Current) Unpaid" at bounding box center [784, 336] width 451 height 30
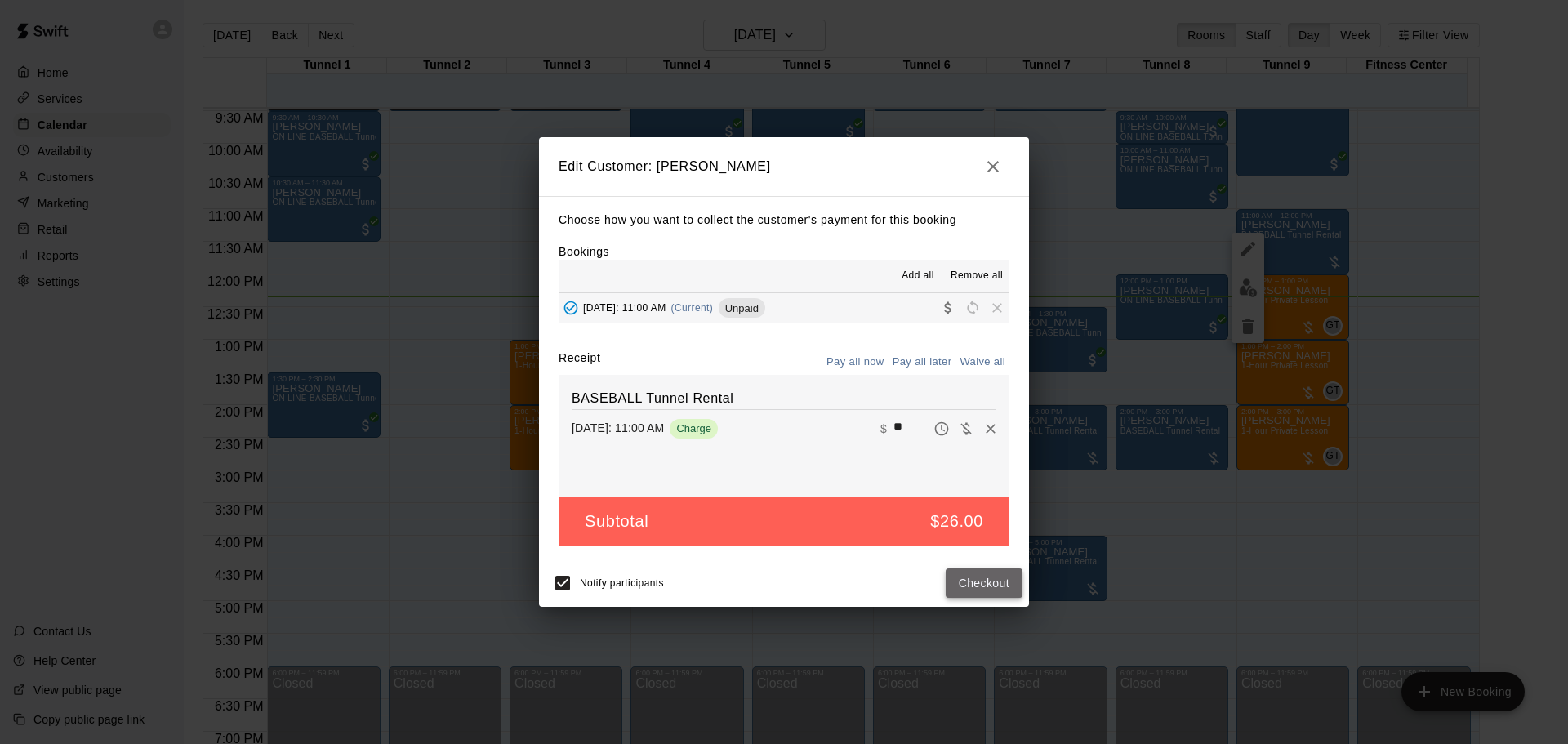
click at [990, 593] on button "Checkout" at bounding box center [984, 584] width 77 height 30
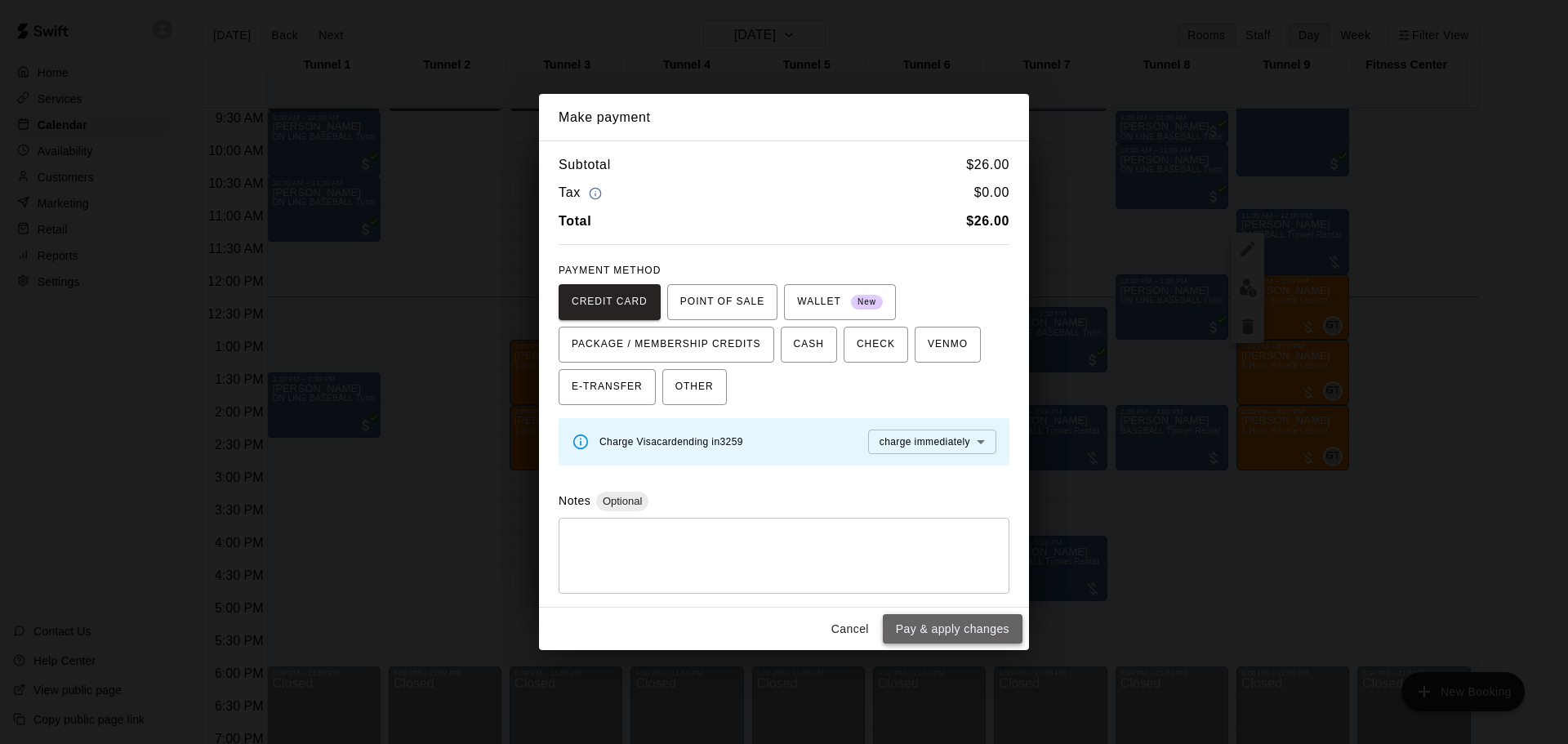
click at [994, 637] on button "Pay & apply changes" at bounding box center [953, 629] width 140 height 30
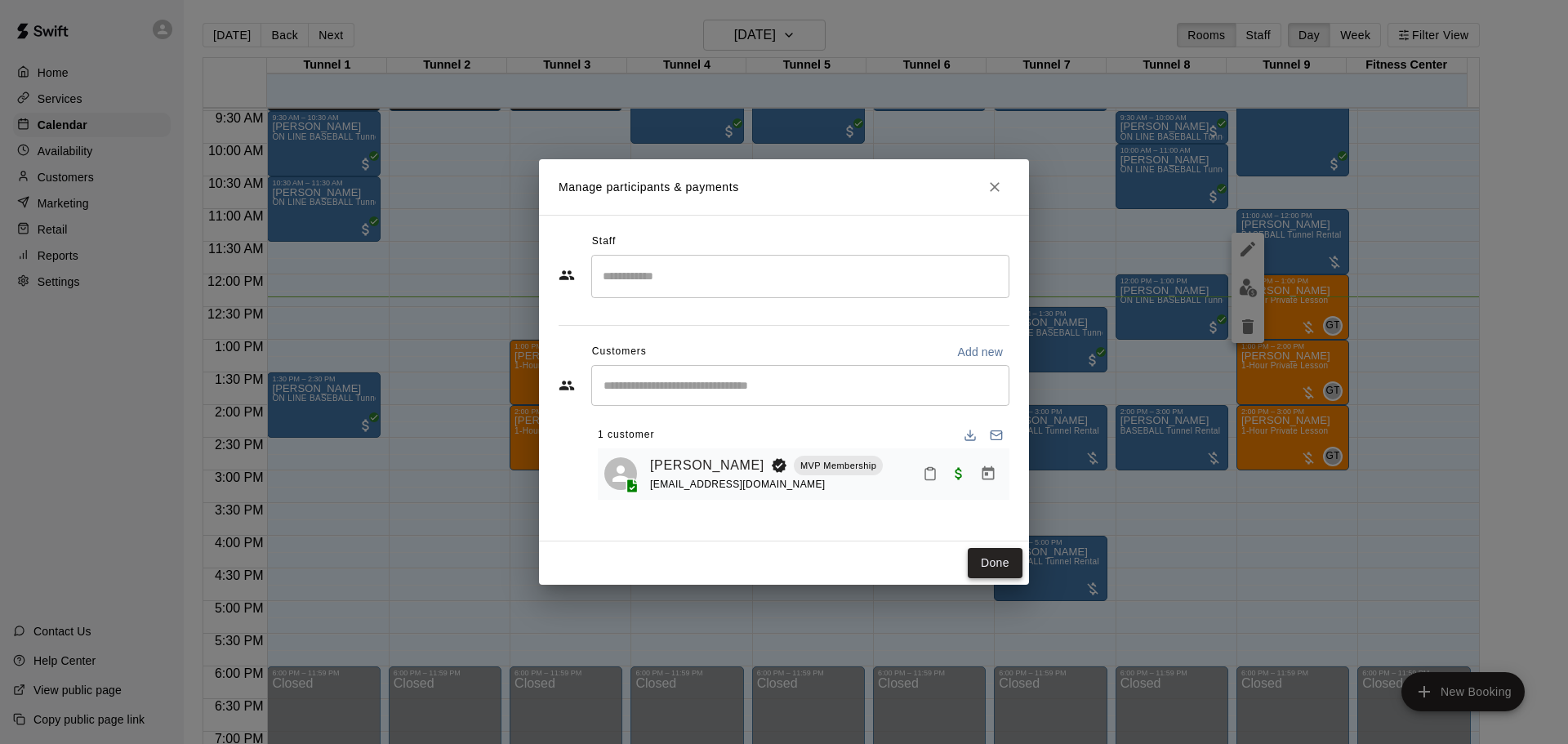
click at [995, 555] on button "Done" at bounding box center [995, 563] width 55 height 30
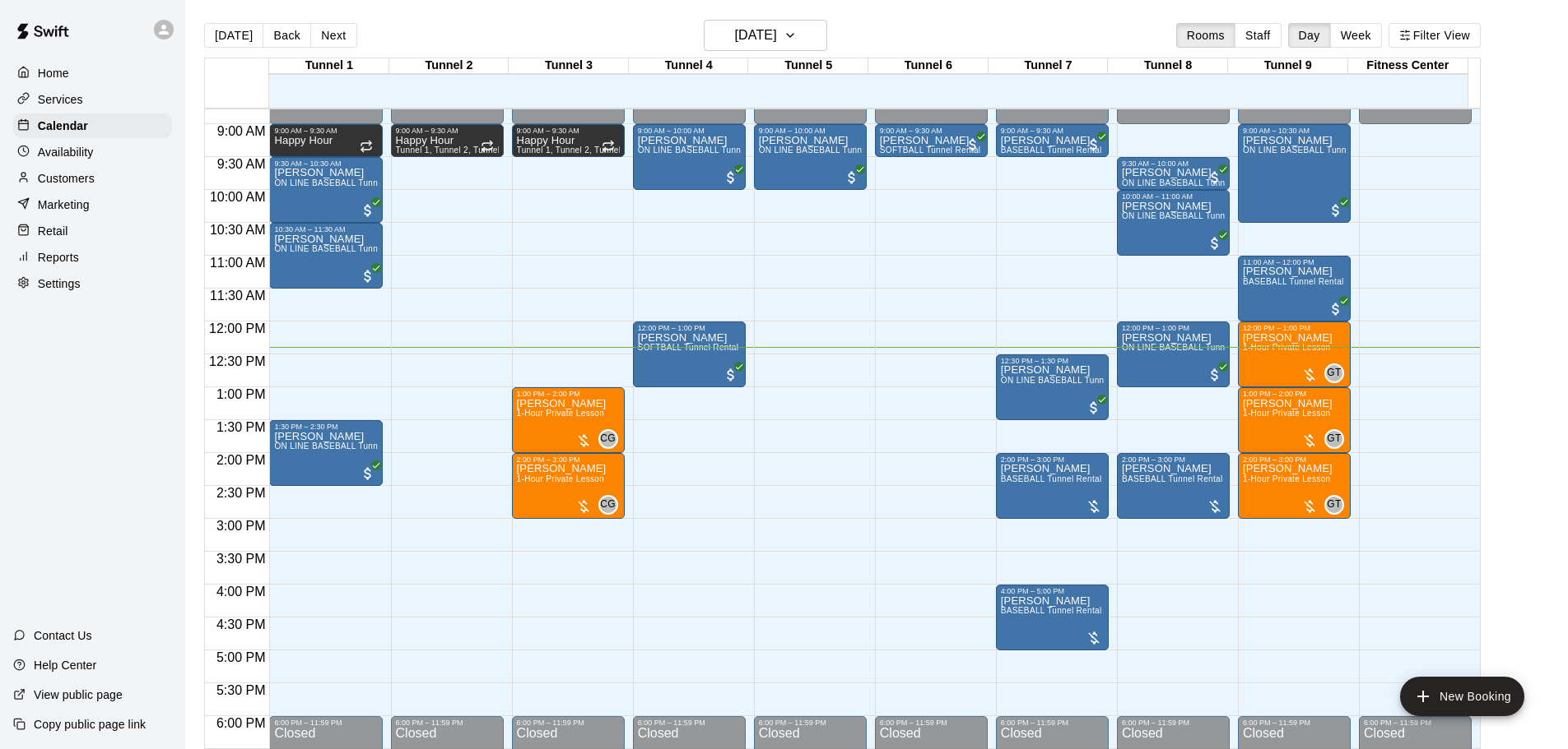
scroll to position [540, 0]
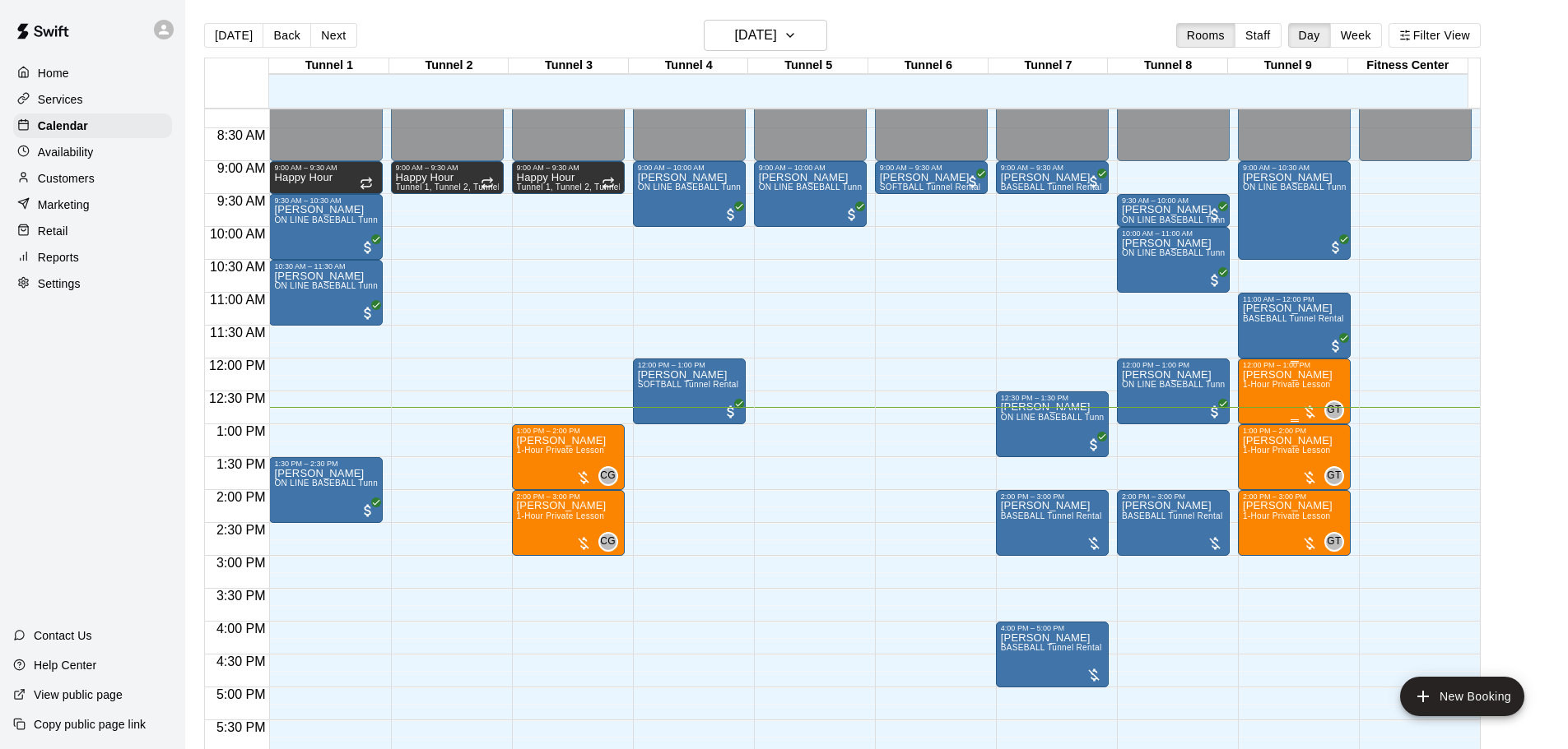
click at [1290, 401] on div "[PERSON_NAME] 1-Hour Private Lesson" at bounding box center [1287, 743] width 90 height 749
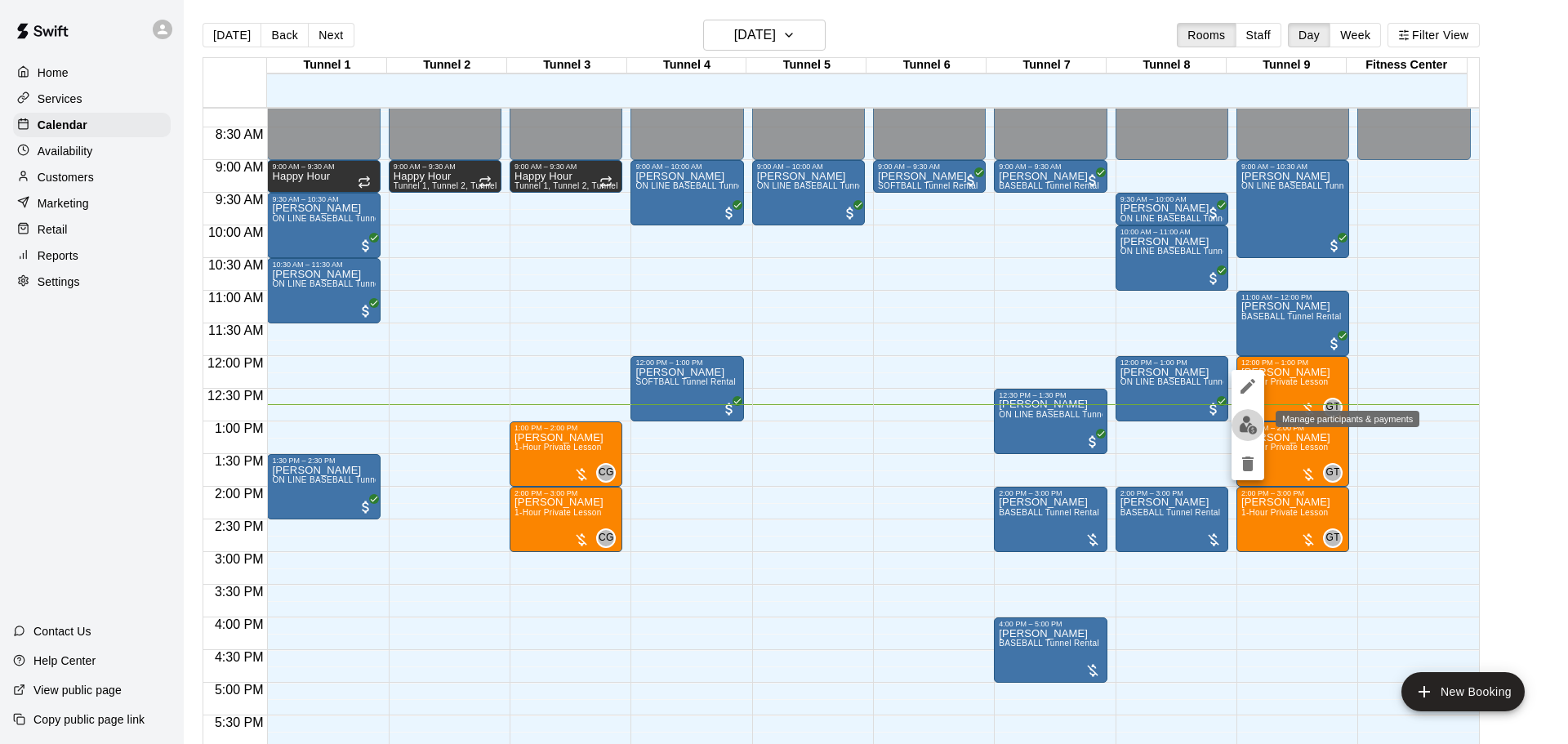
click at [1243, 434] on button "edit" at bounding box center [1248, 426] width 32 height 31
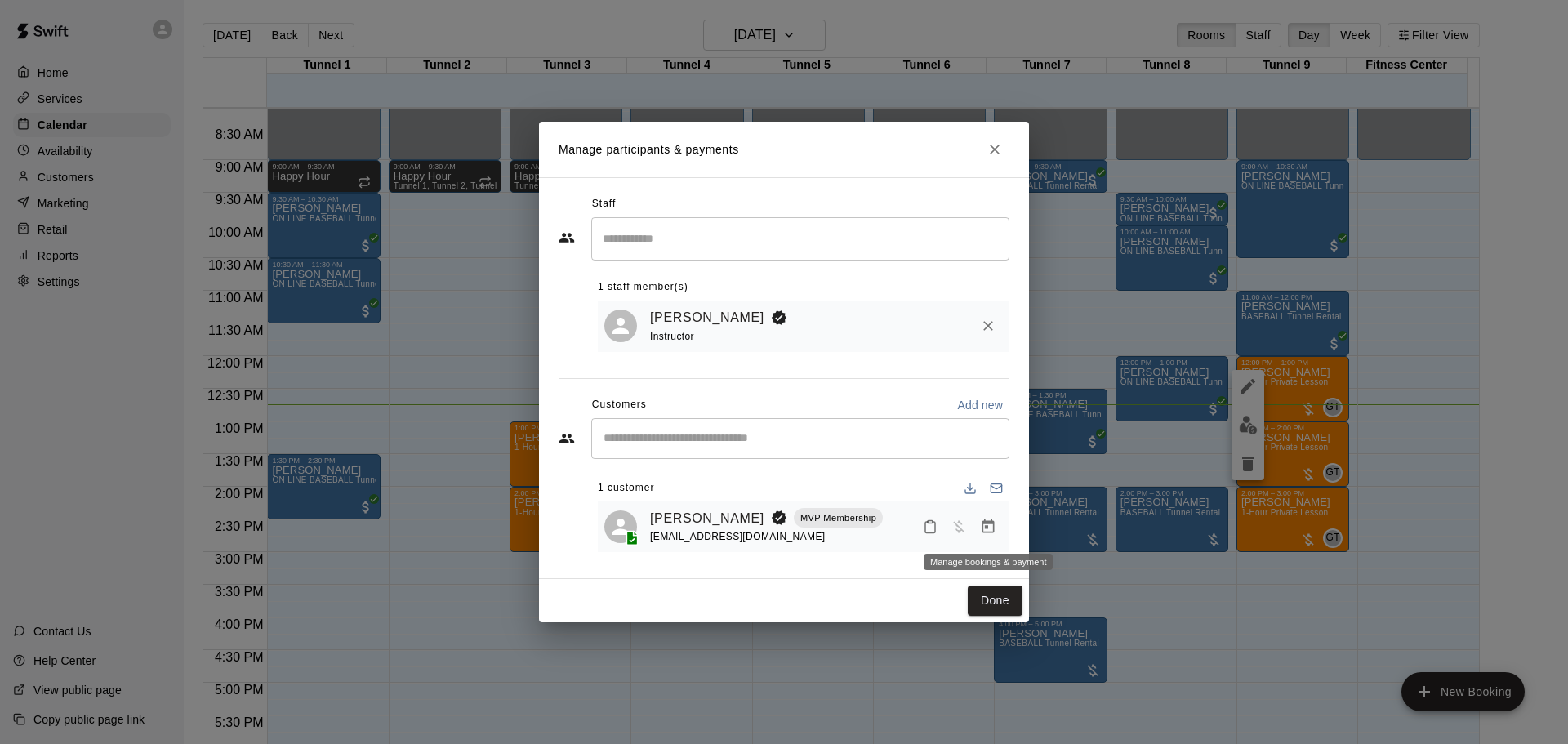
click at [981, 529] on icon "Manage bookings & payment" at bounding box center [988, 527] width 17 height 17
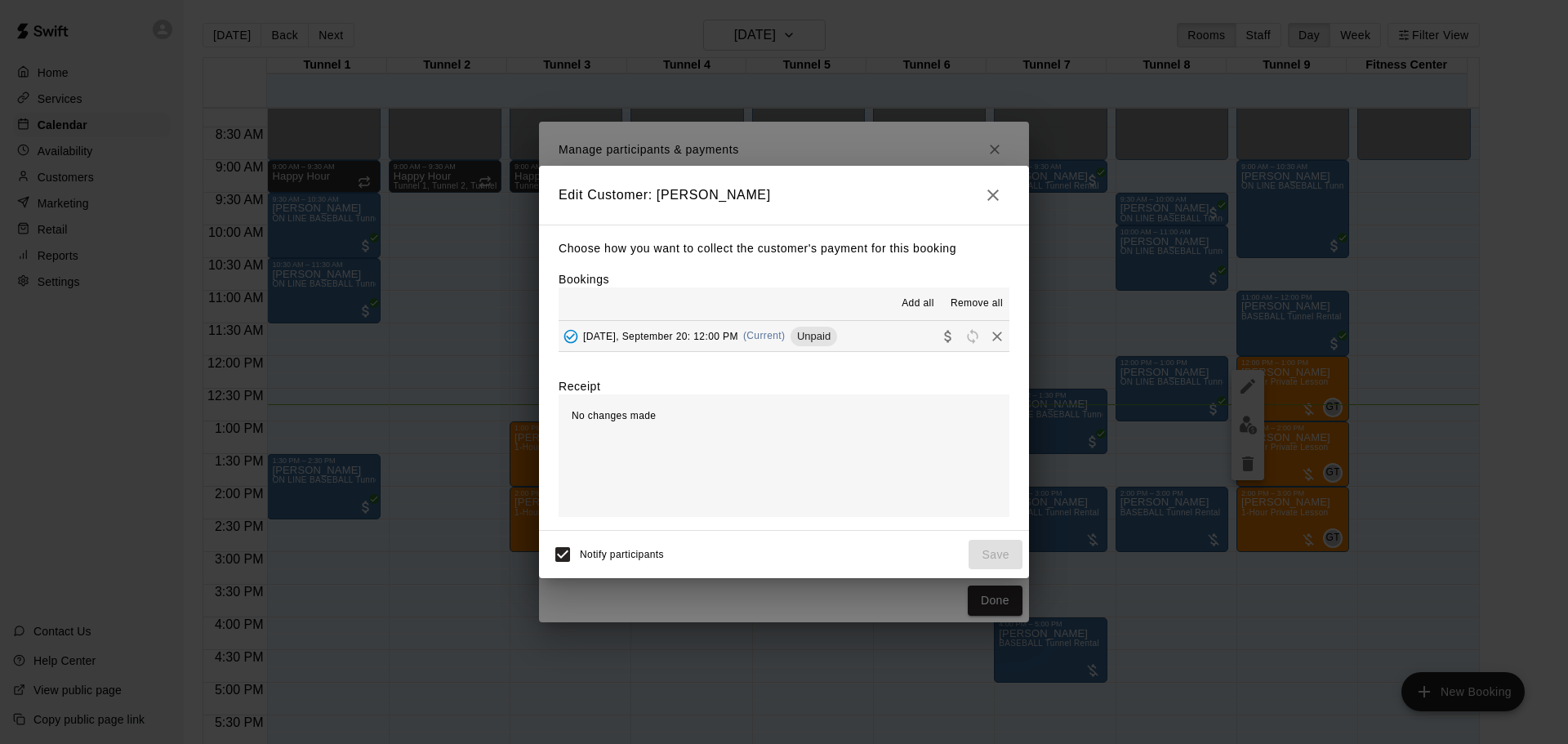
click at [944, 338] on icon "Collect payment" at bounding box center [947, 336] width 7 height 12
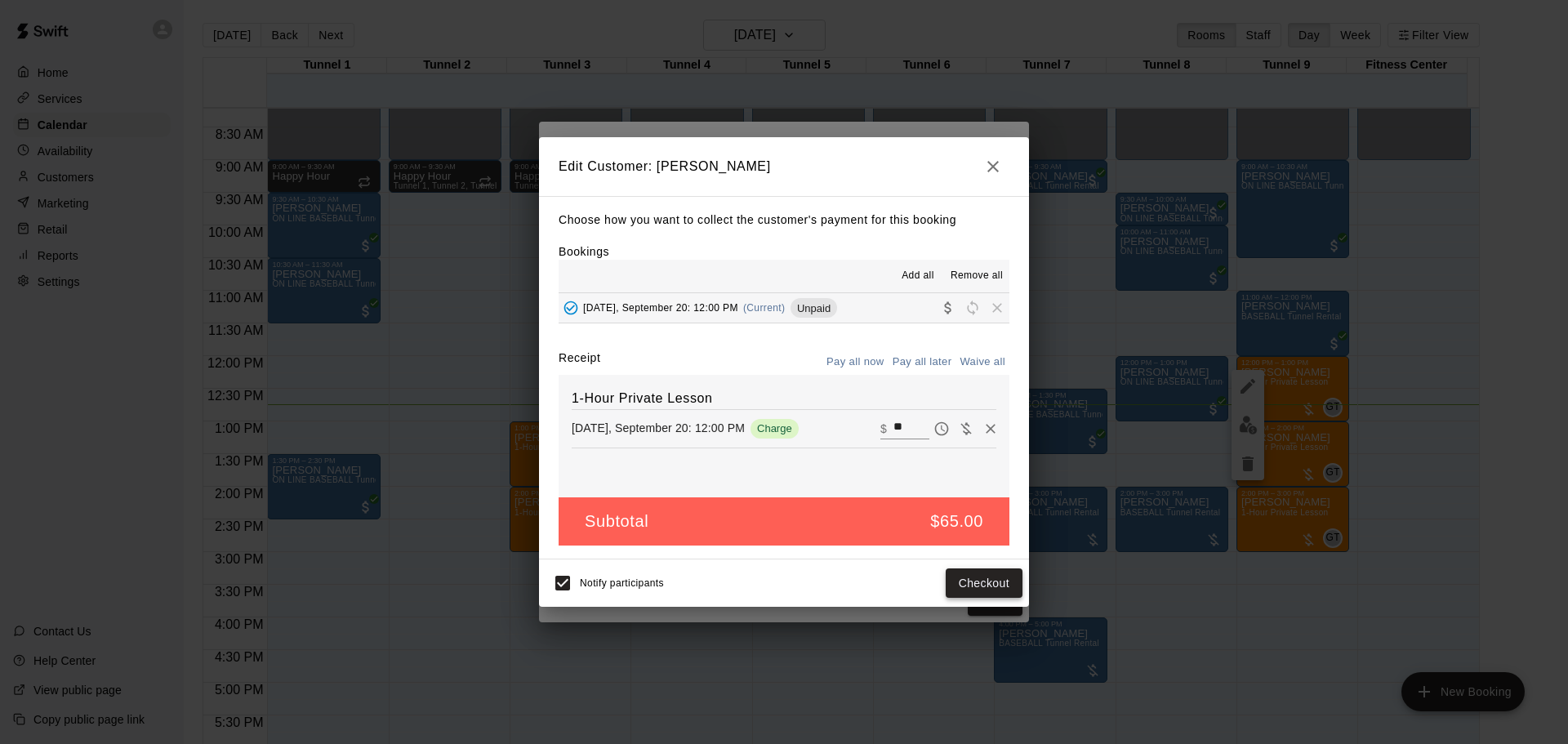
click at [991, 579] on button "Checkout" at bounding box center [984, 584] width 77 height 30
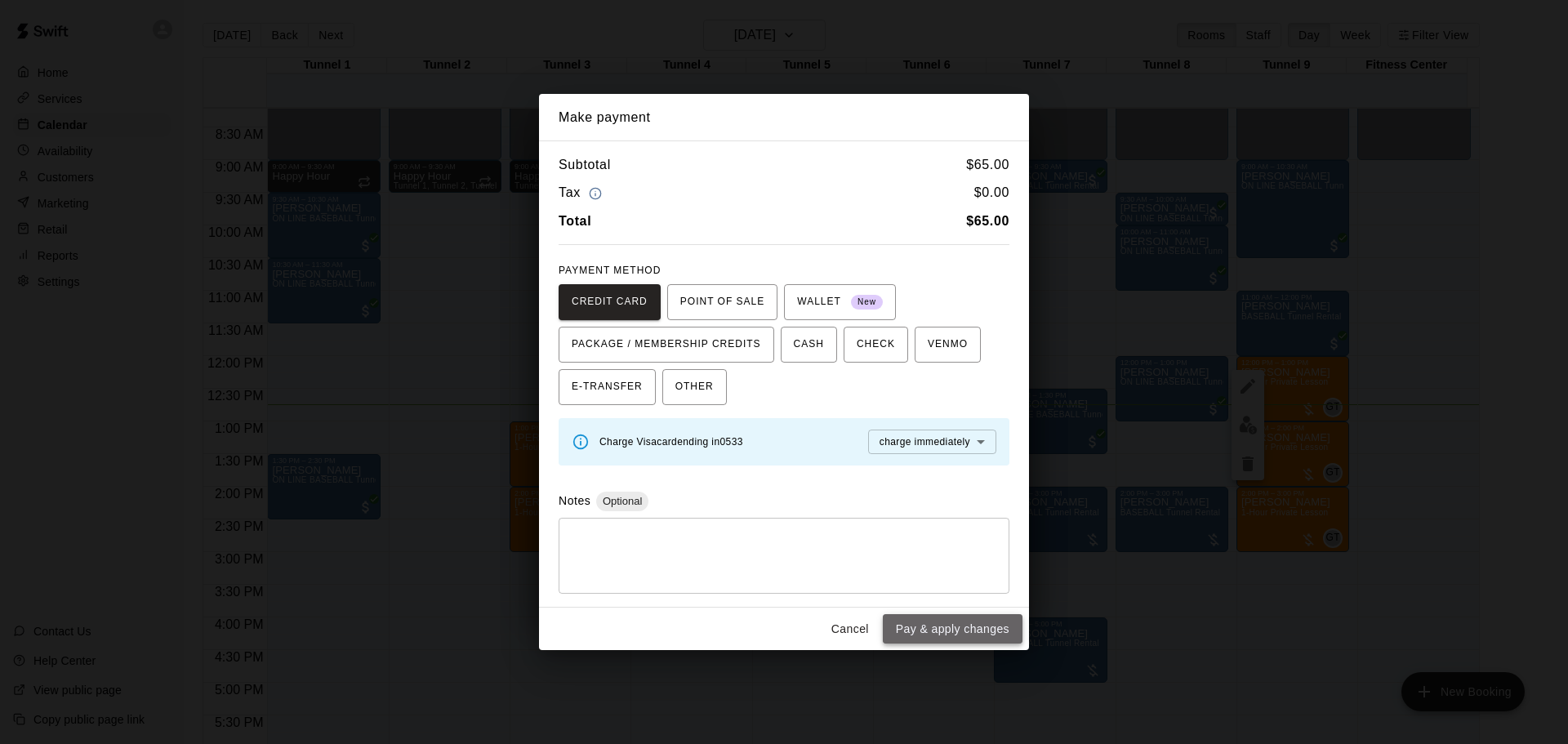
click at [977, 627] on button "Pay & apply changes" at bounding box center [953, 629] width 140 height 30
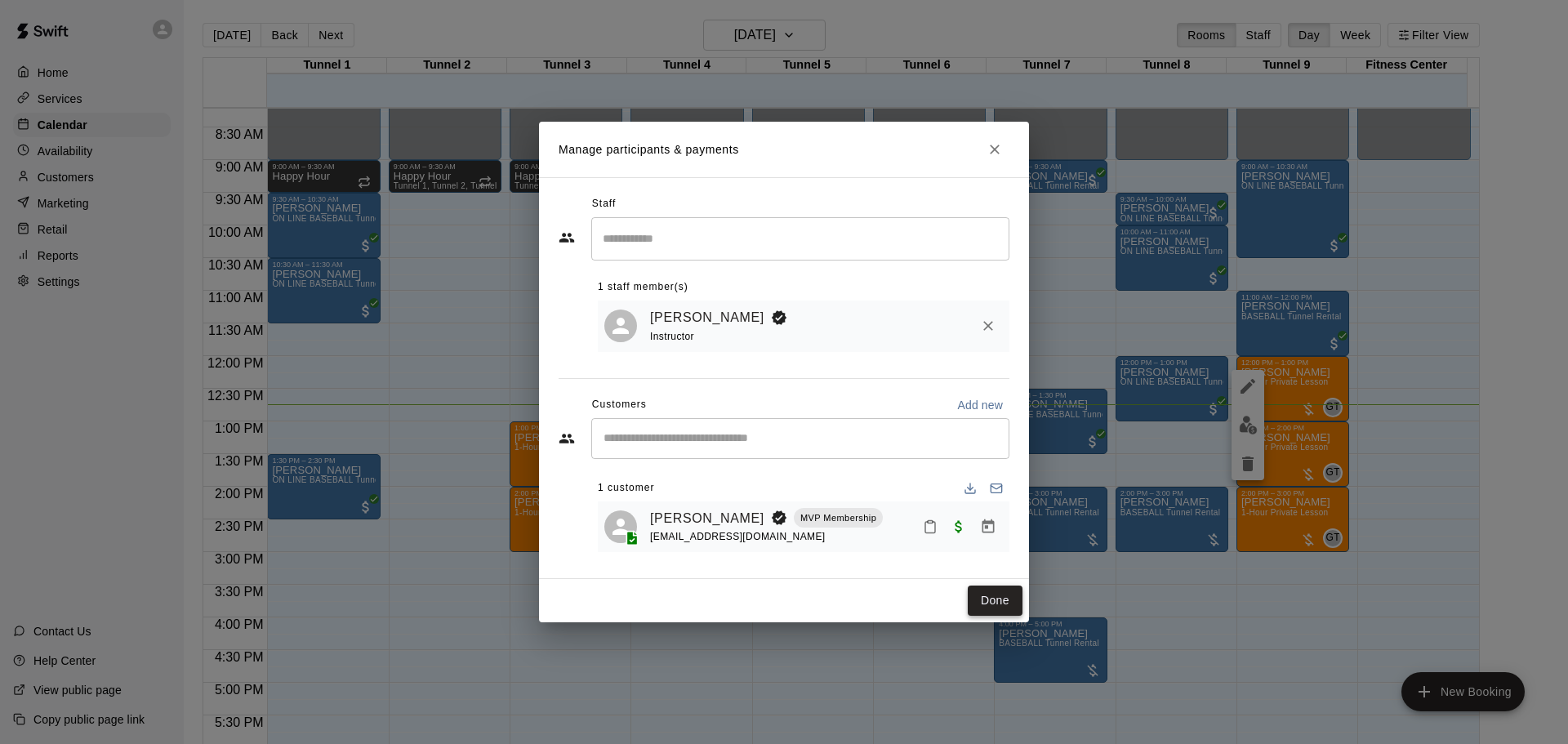
click at [1007, 603] on button "Done" at bounding box center [995, 601] width 55 height 30
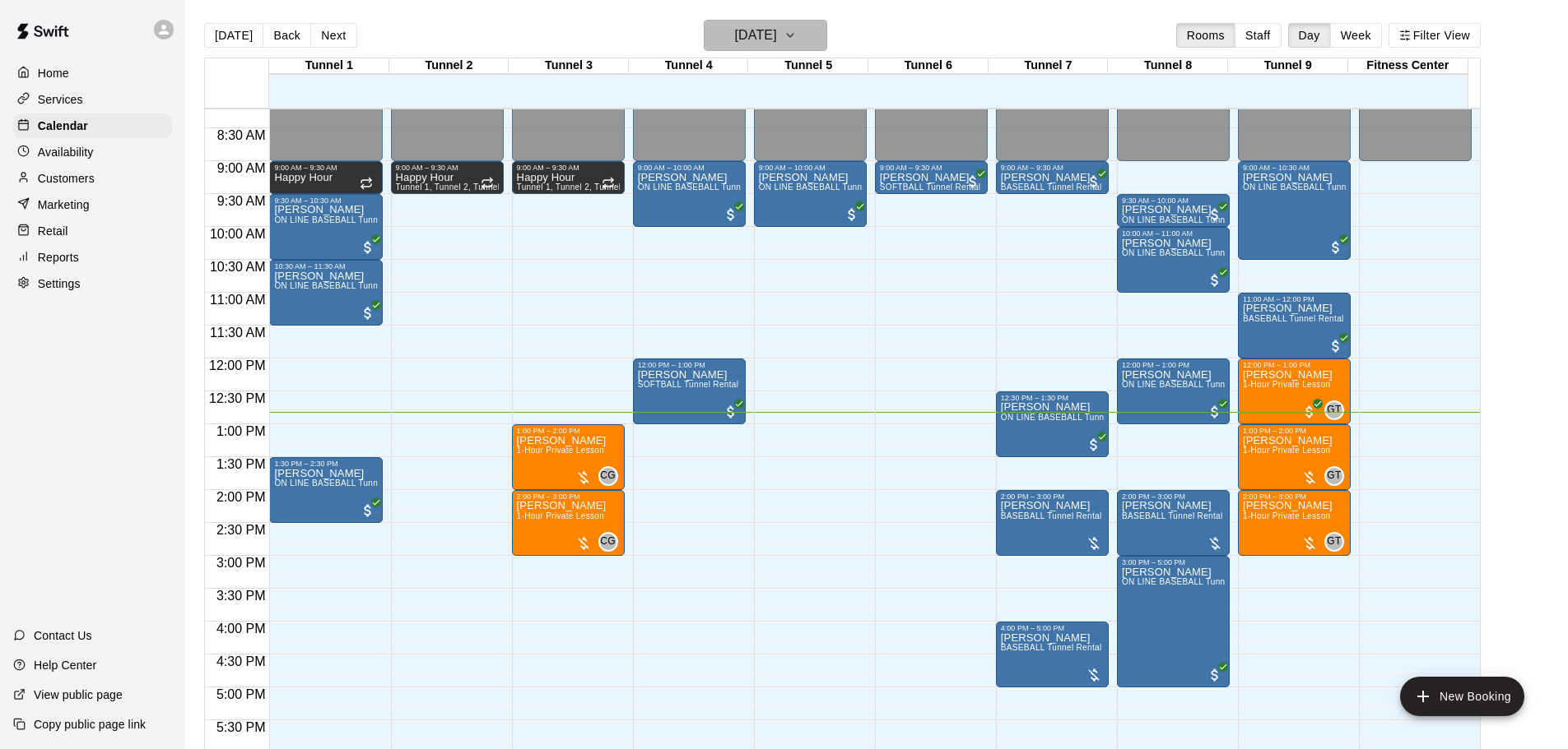
click at [797, 35] on icon "button" at bounding box center [789, 36] width 13 height 20
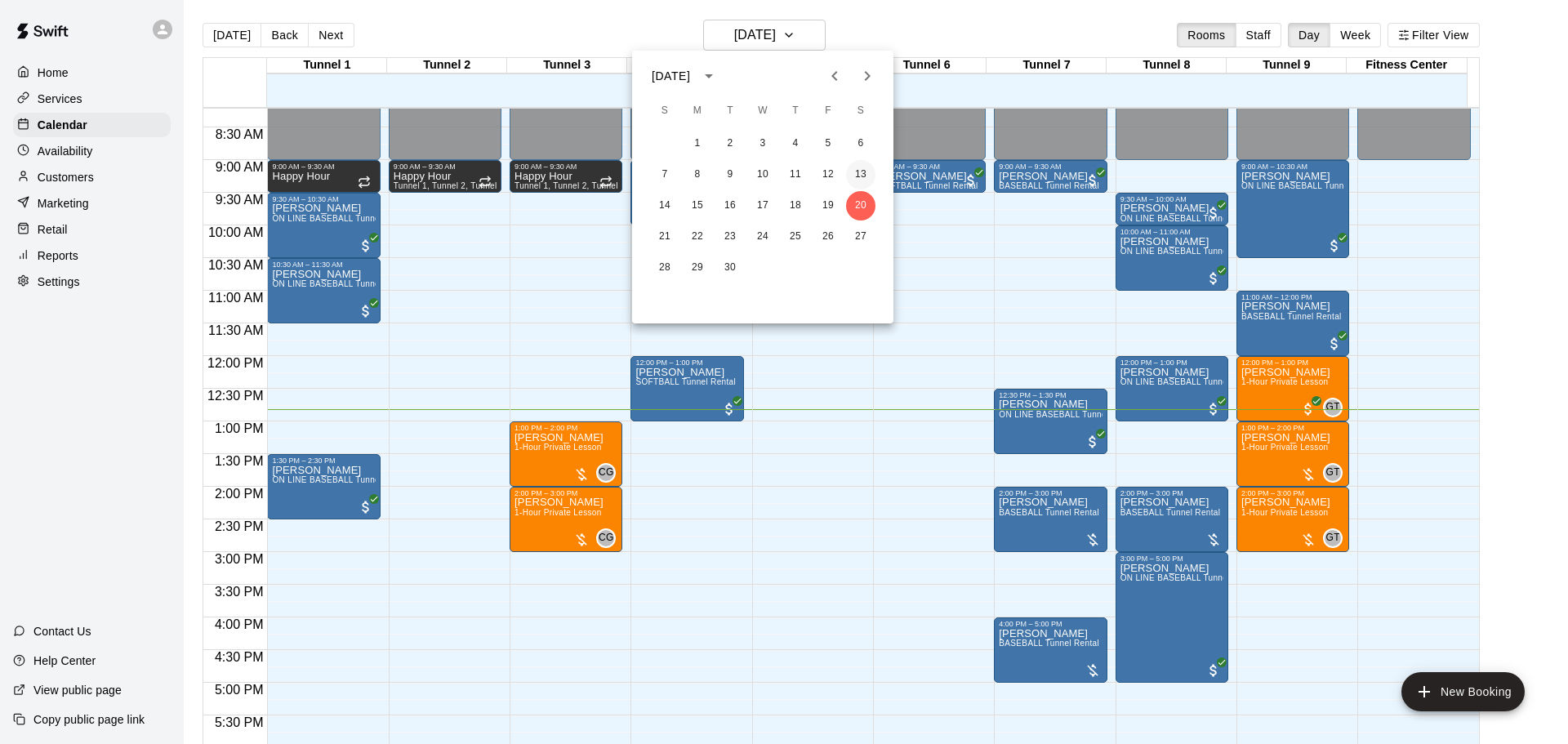
click at [850, 173] on button "13" at bounding box center [861, 175] width 29 height 29
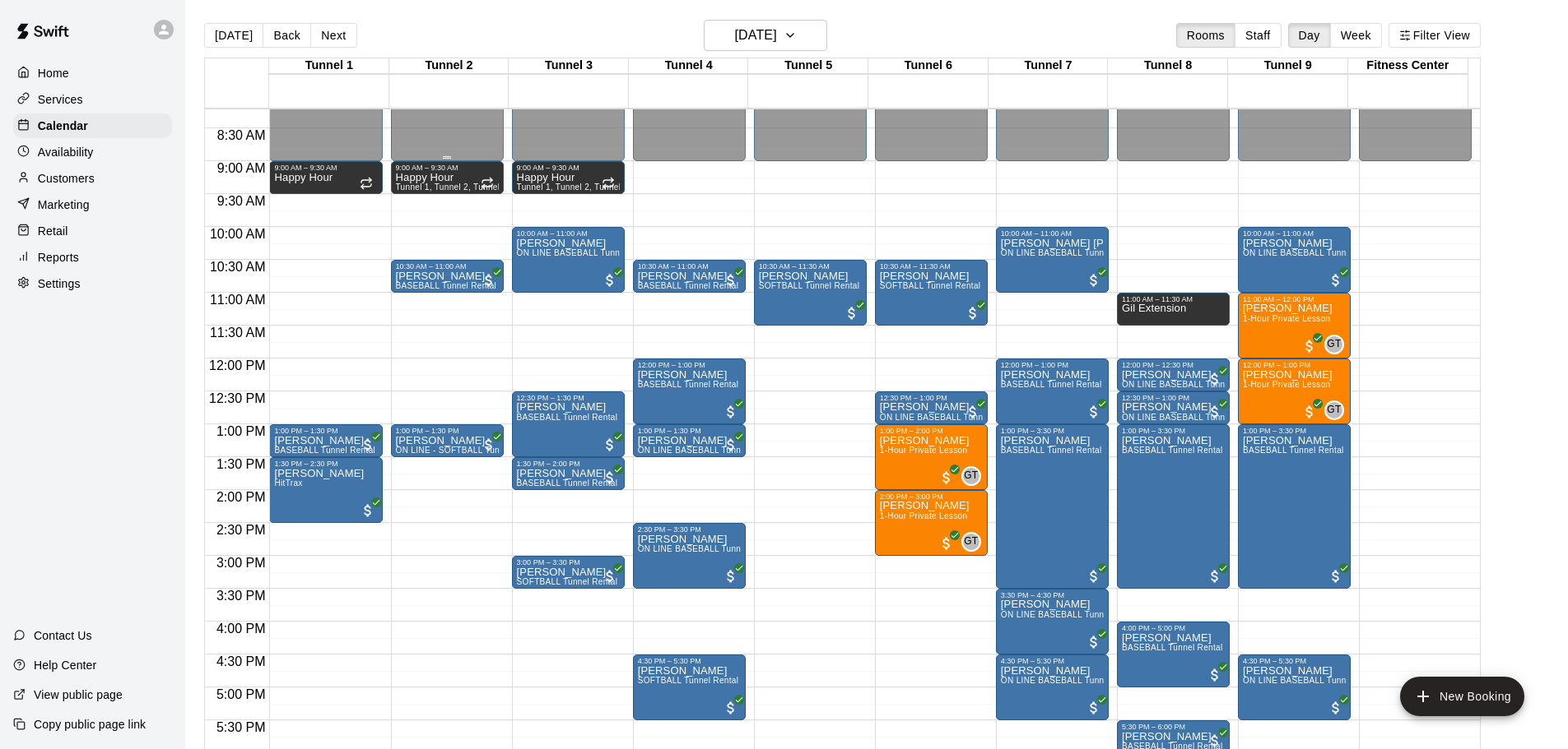
click at [242, 29] on button "[DATE]" at bounding box center [234, 35] width 59 height 25
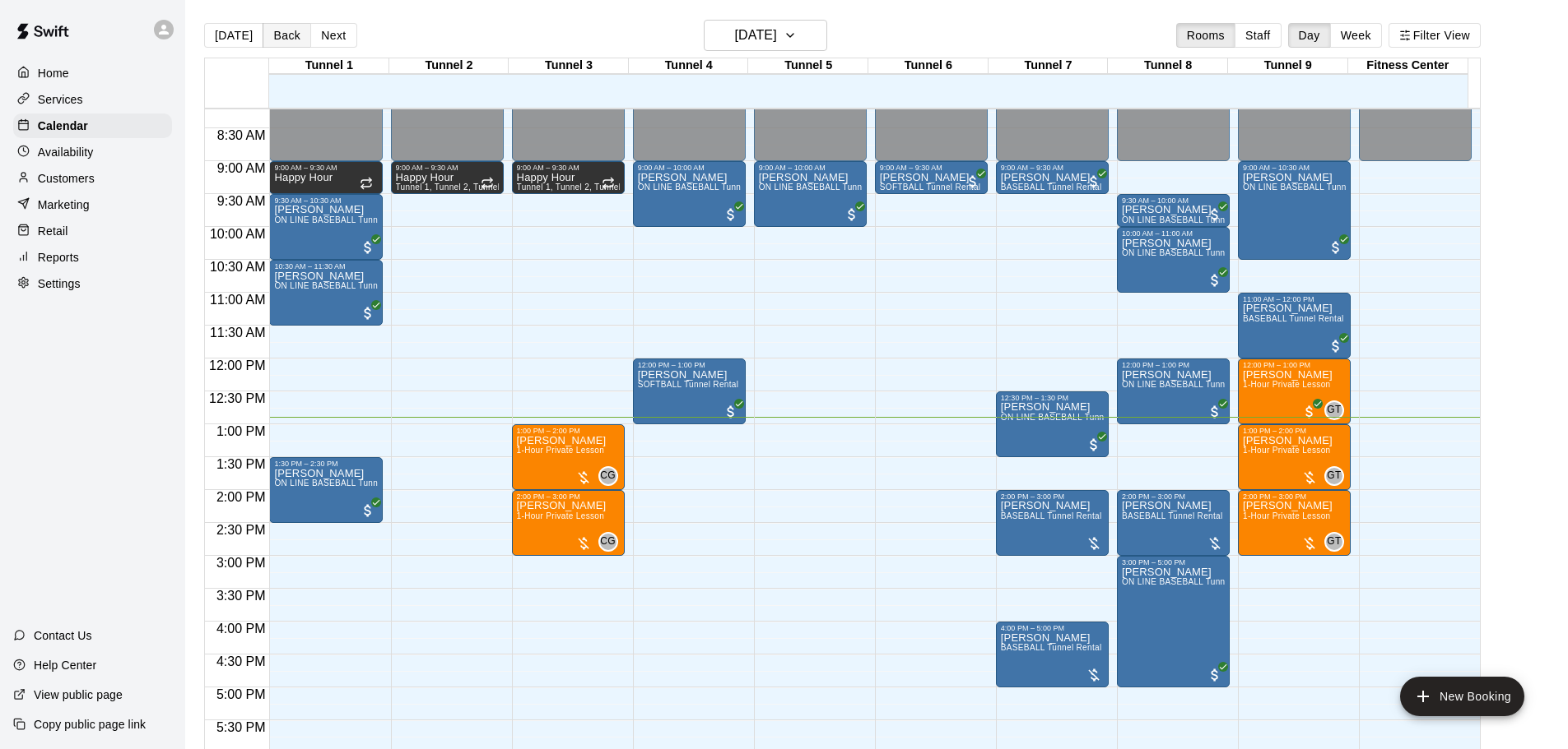
click at [273, 35] on button "Back" at bounding box center [286, 35] width 49 height 25
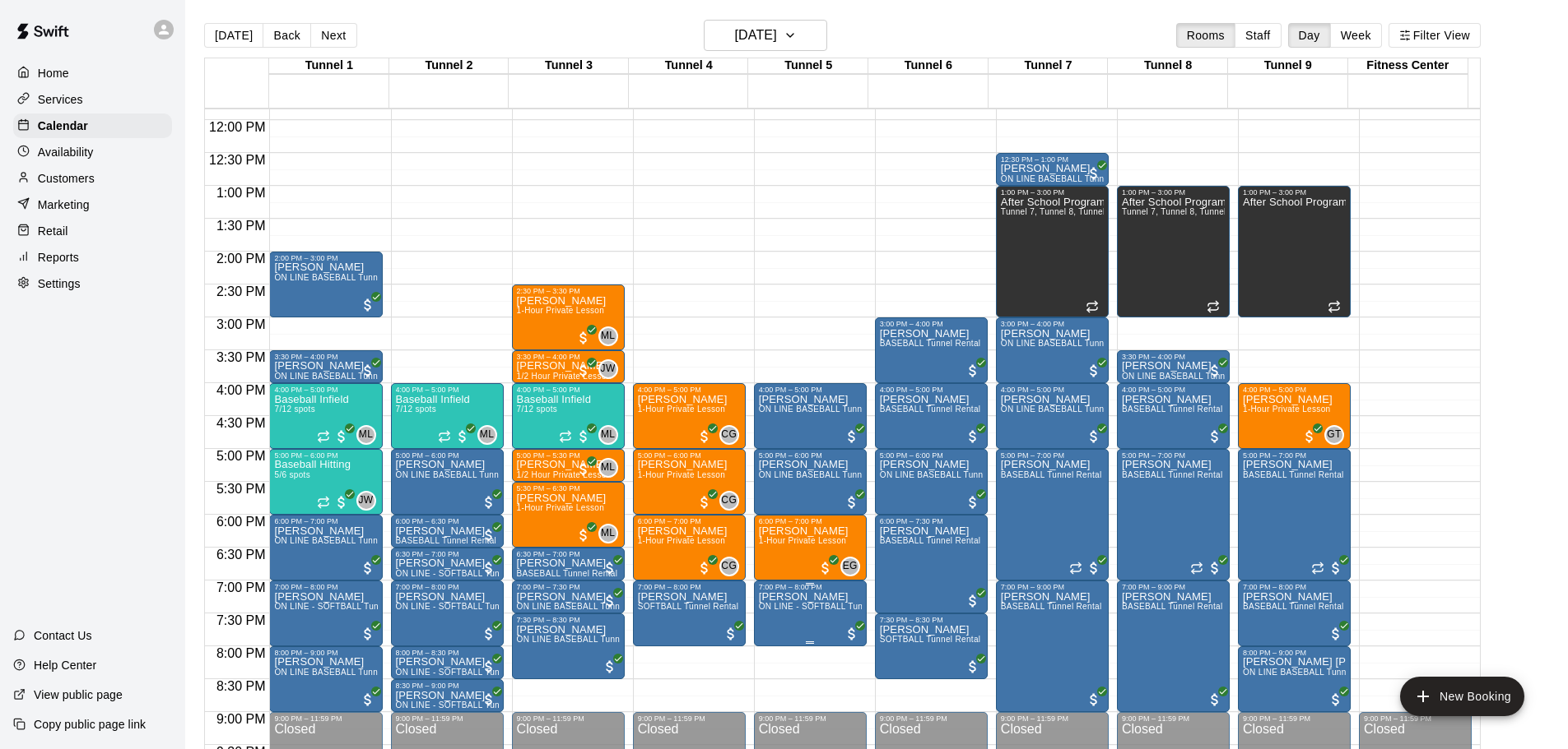
scroll to position [788, 0]
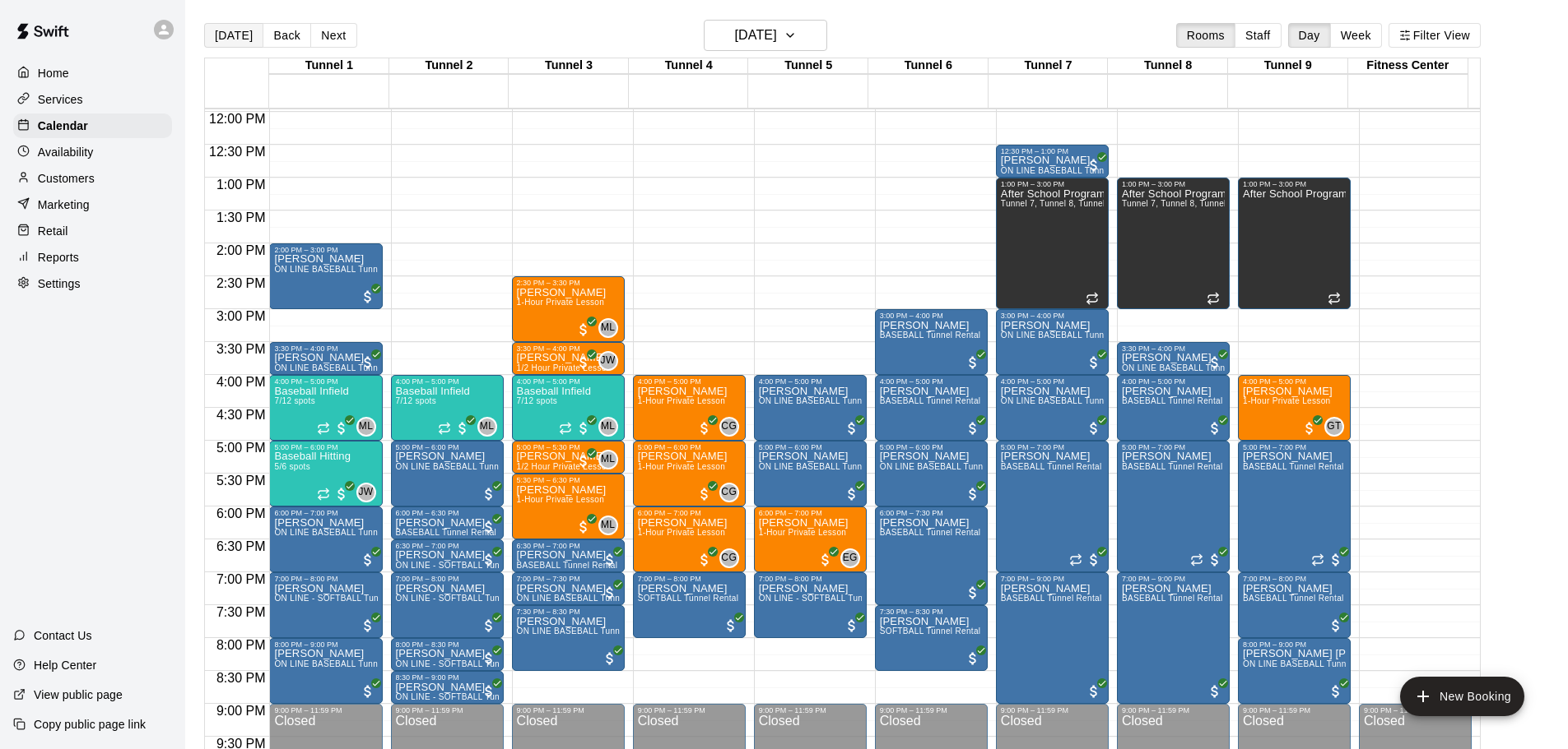
click at [230, 34] on button "[DATE]" at bounding box center [234, 35] width 59 height 25
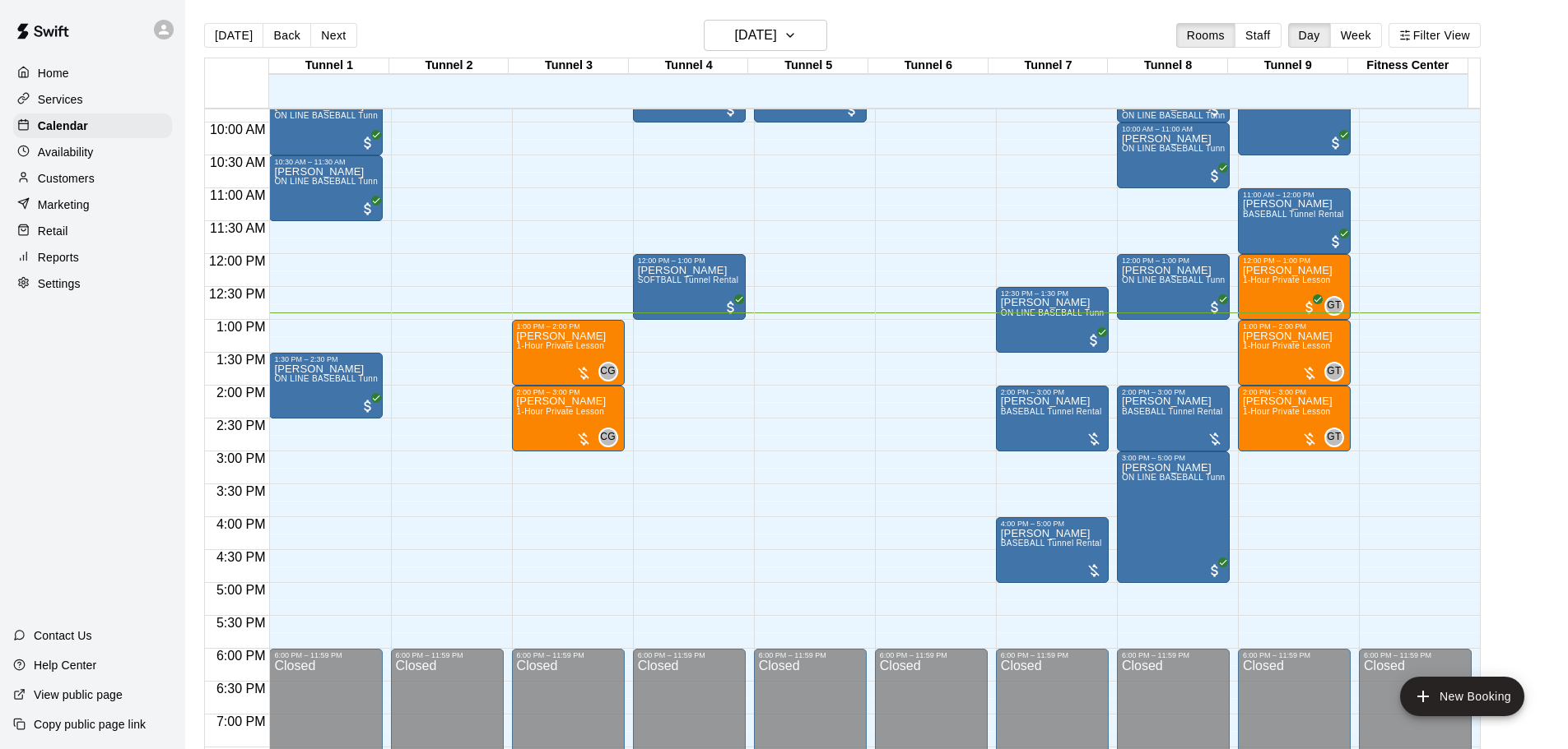
scroll to position [622, 0]
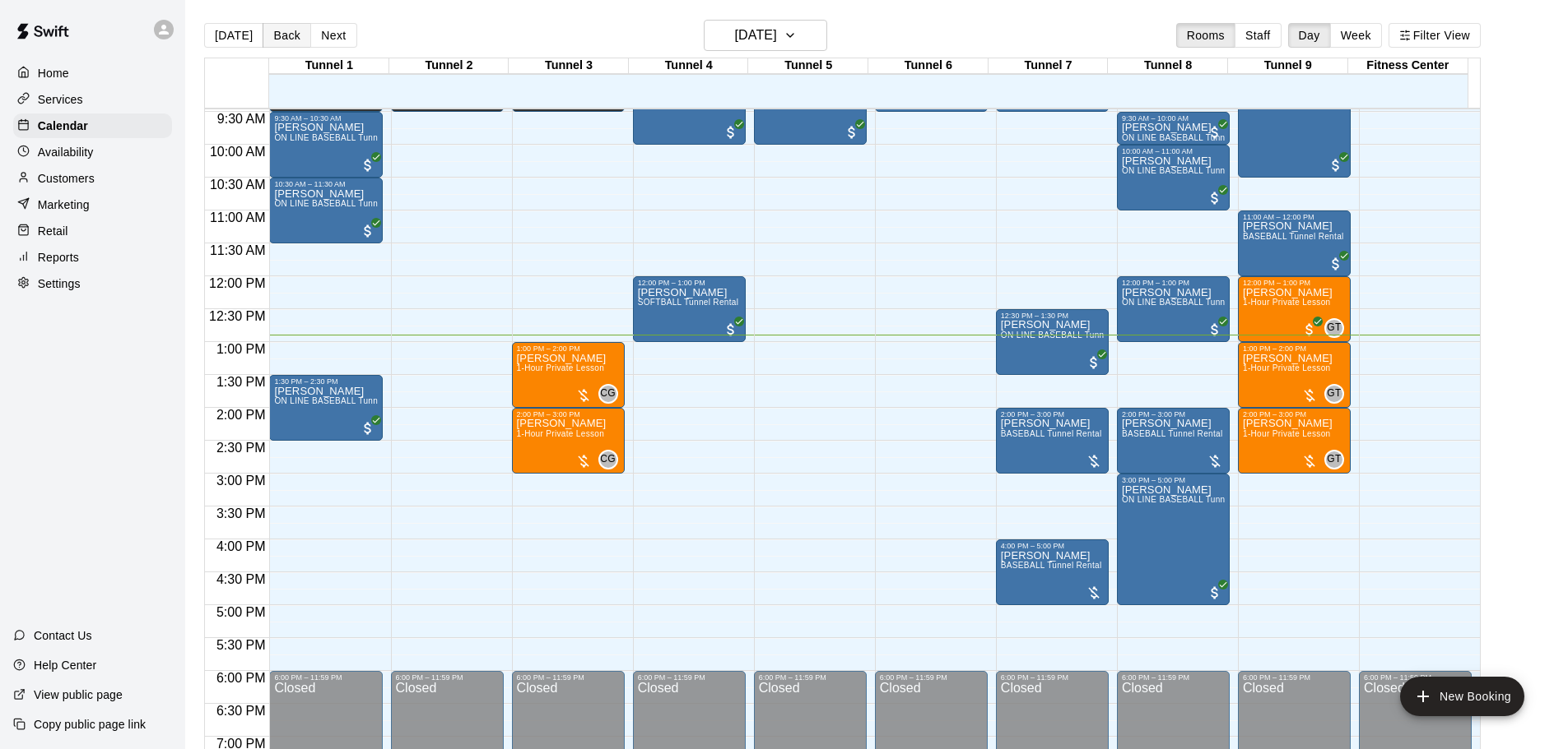
click at [290, 41] on button "Back" at bounding box center [286, 35] width 49 height 25
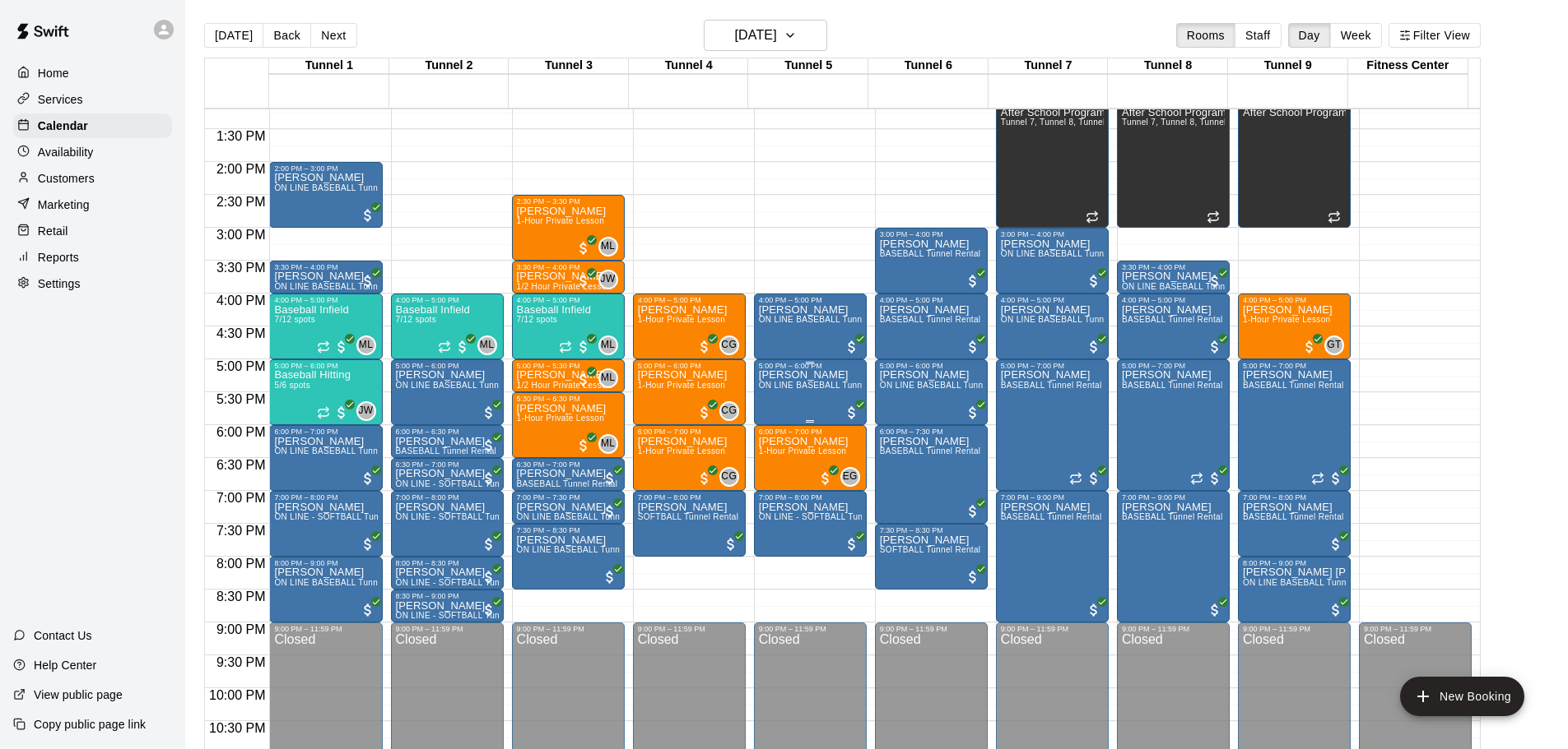
scroll to position [870, 0]
click at [217, 32] on button "[DATE]" at bounding box center [234, 35] width 59 height 25
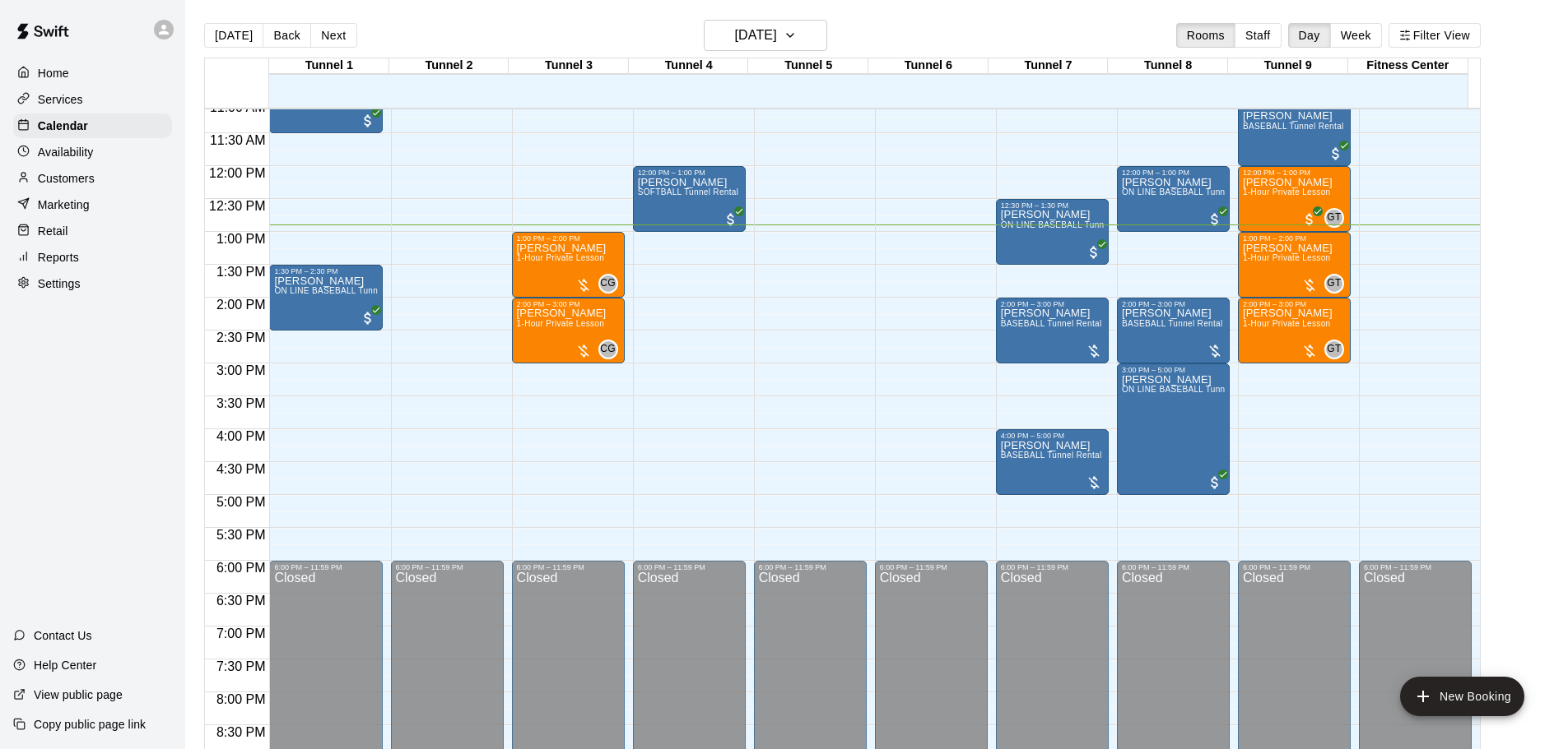
scroll to position [704, 0]
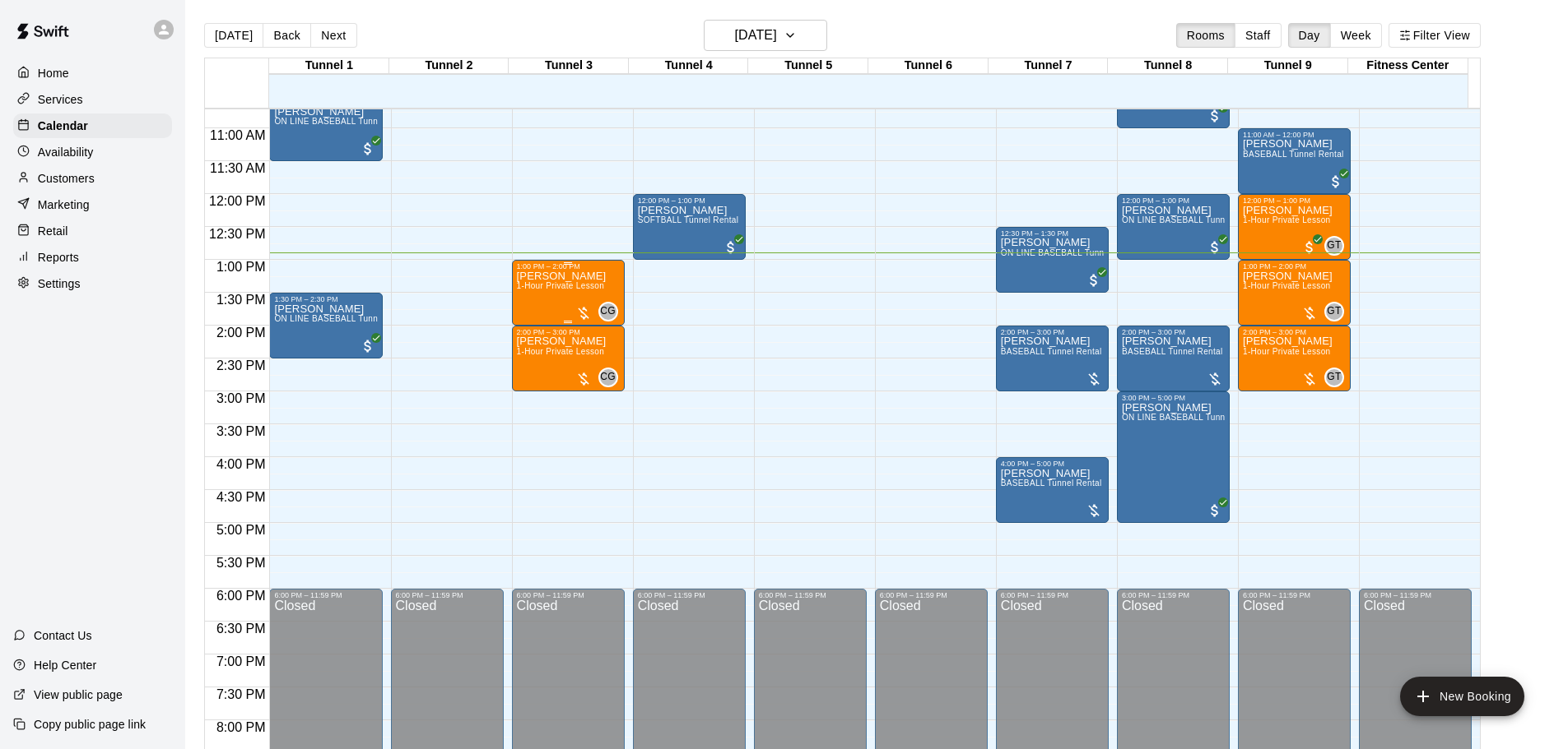
click at [571, 296] on div "[PERSON_NAME] 1-Hour Private Lesson" at bounding box center [561, 645] width 90 height 749
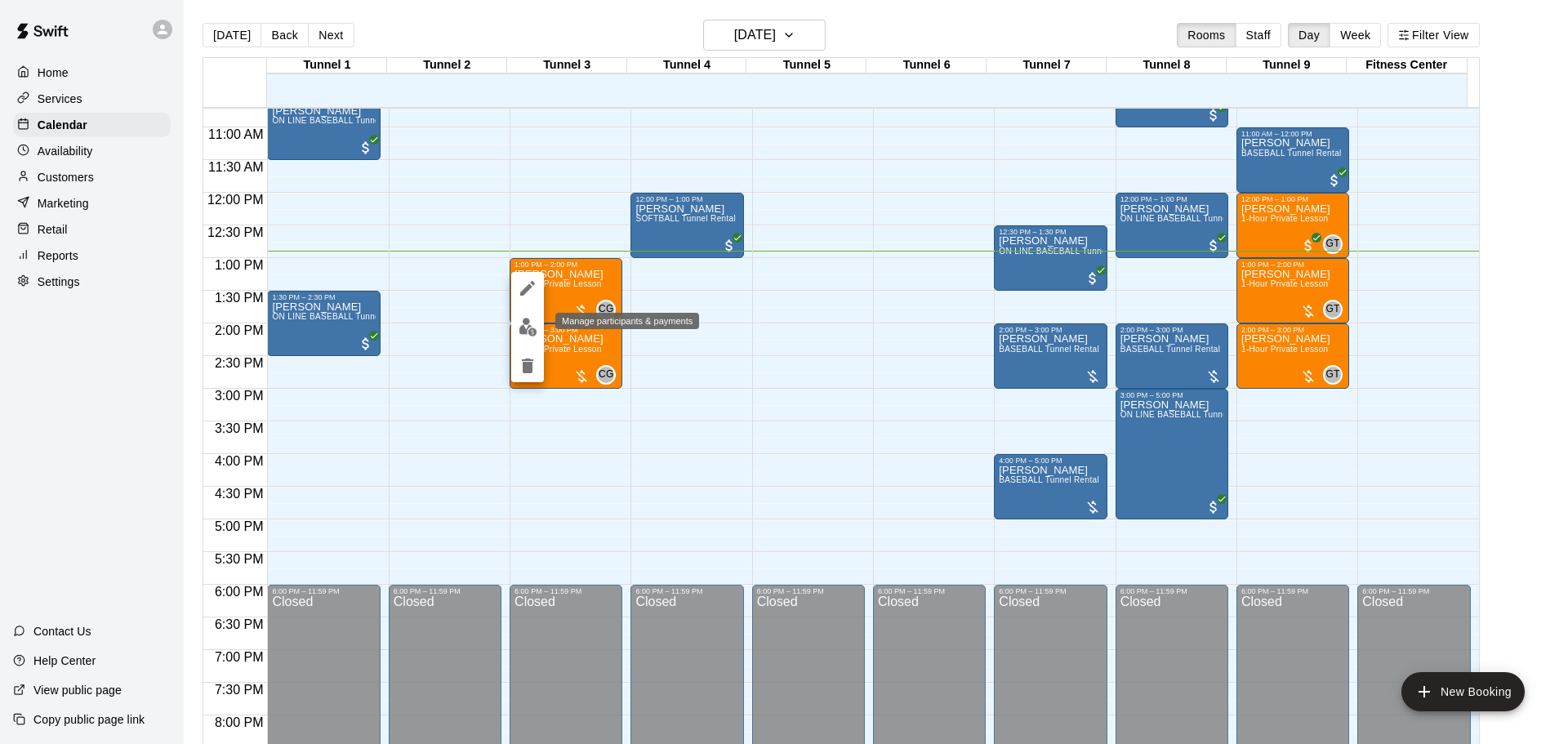
click at [532, 330] on img "edit" at bounding box center [528, 326] width 19 height 19
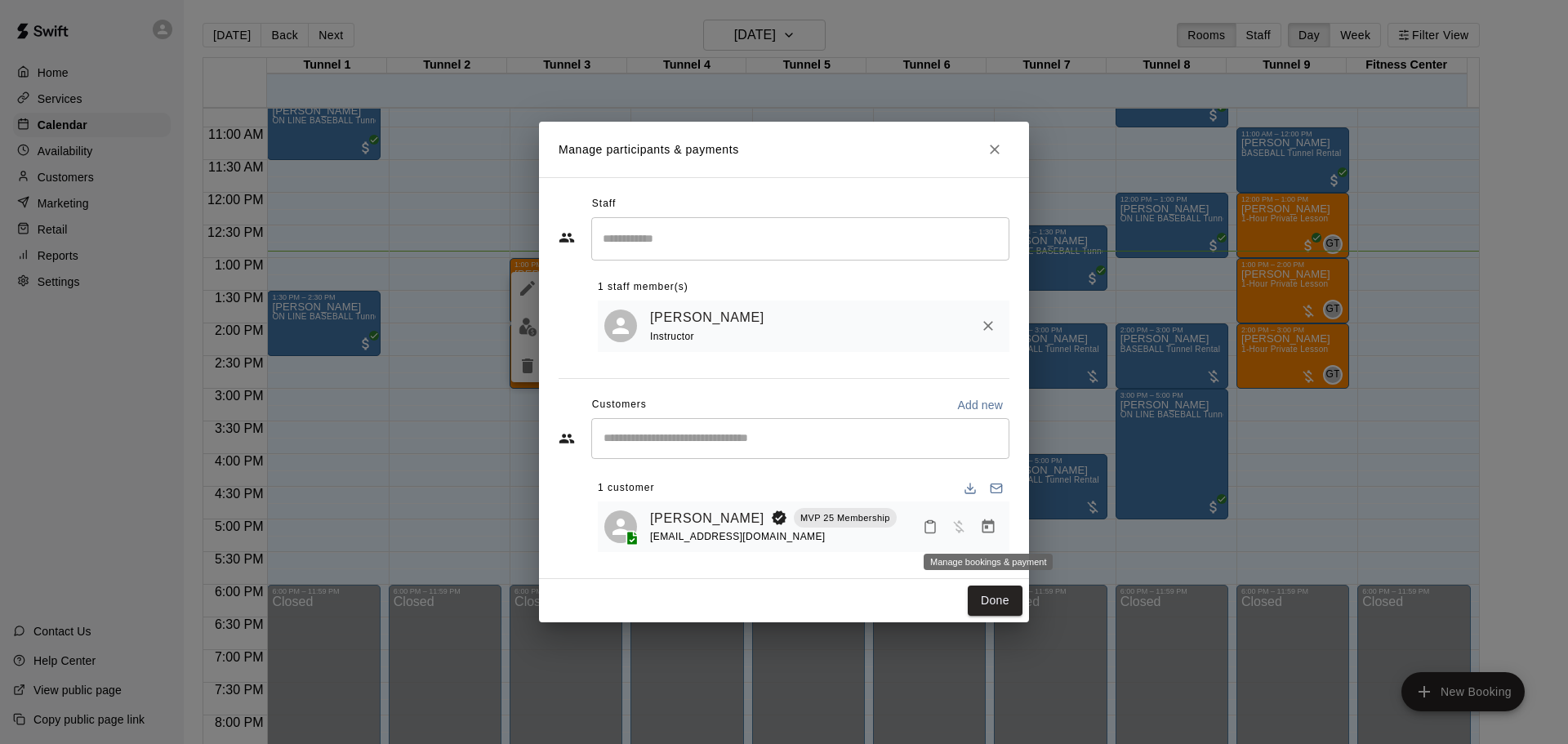
click at [991, 527] on icon "Manage bookings & payment" at bounding box center [988, 527] width 17 height 17
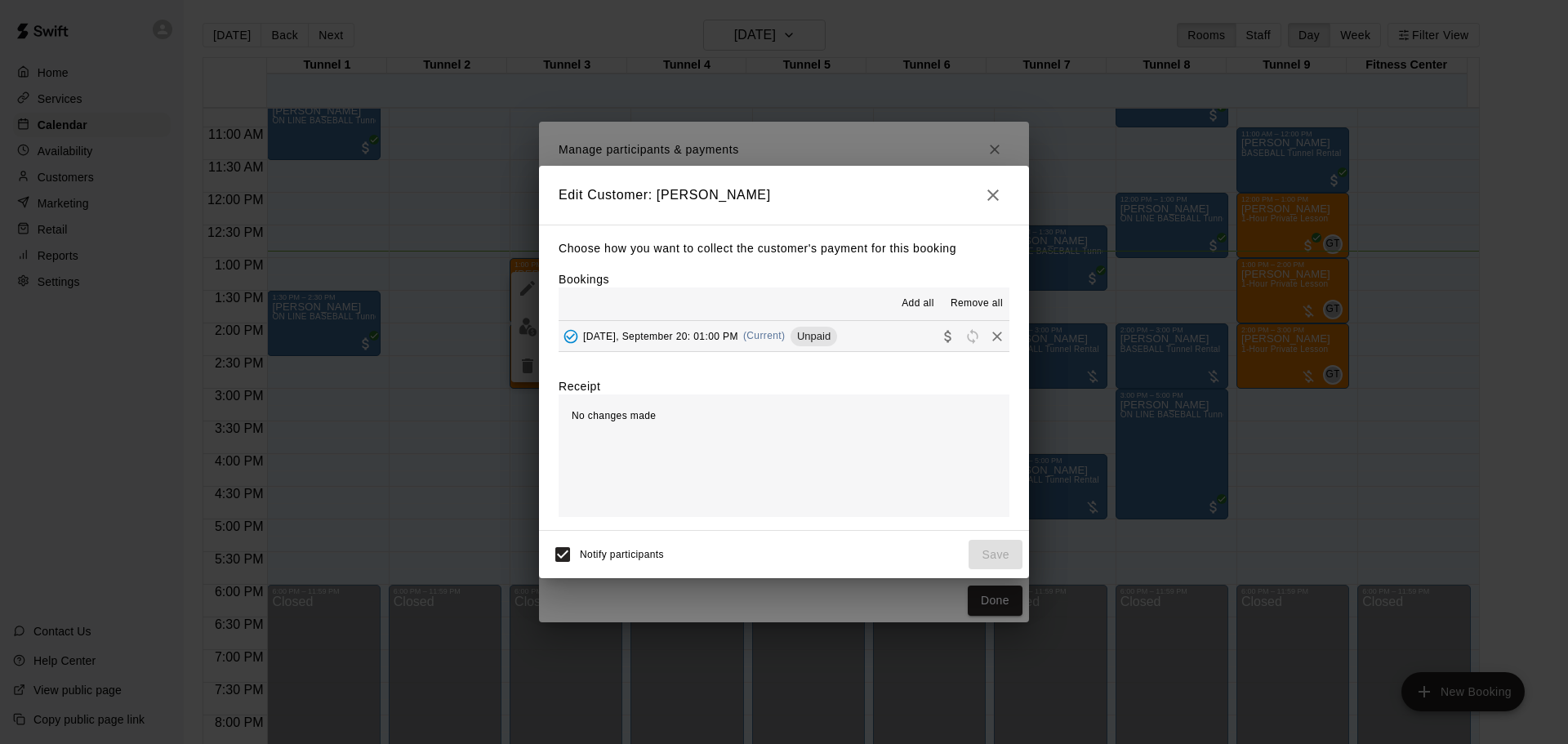
click at [940, 345] on icon "Collect payment" at bounding box center [948, 336] width 17 height 17
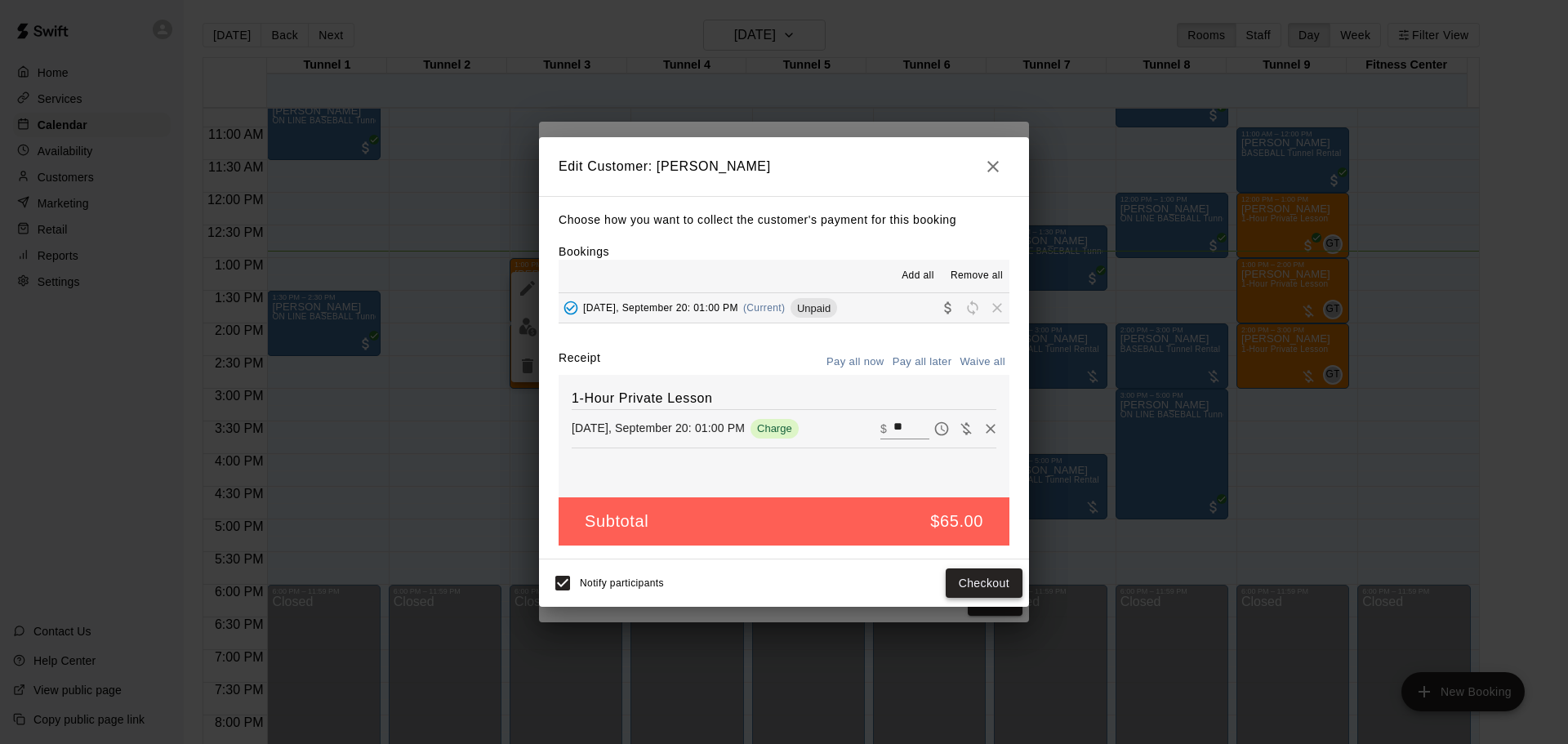
click at [987, 574] on button "Checkout" at bounding box center [984, 584] width 77 height 30
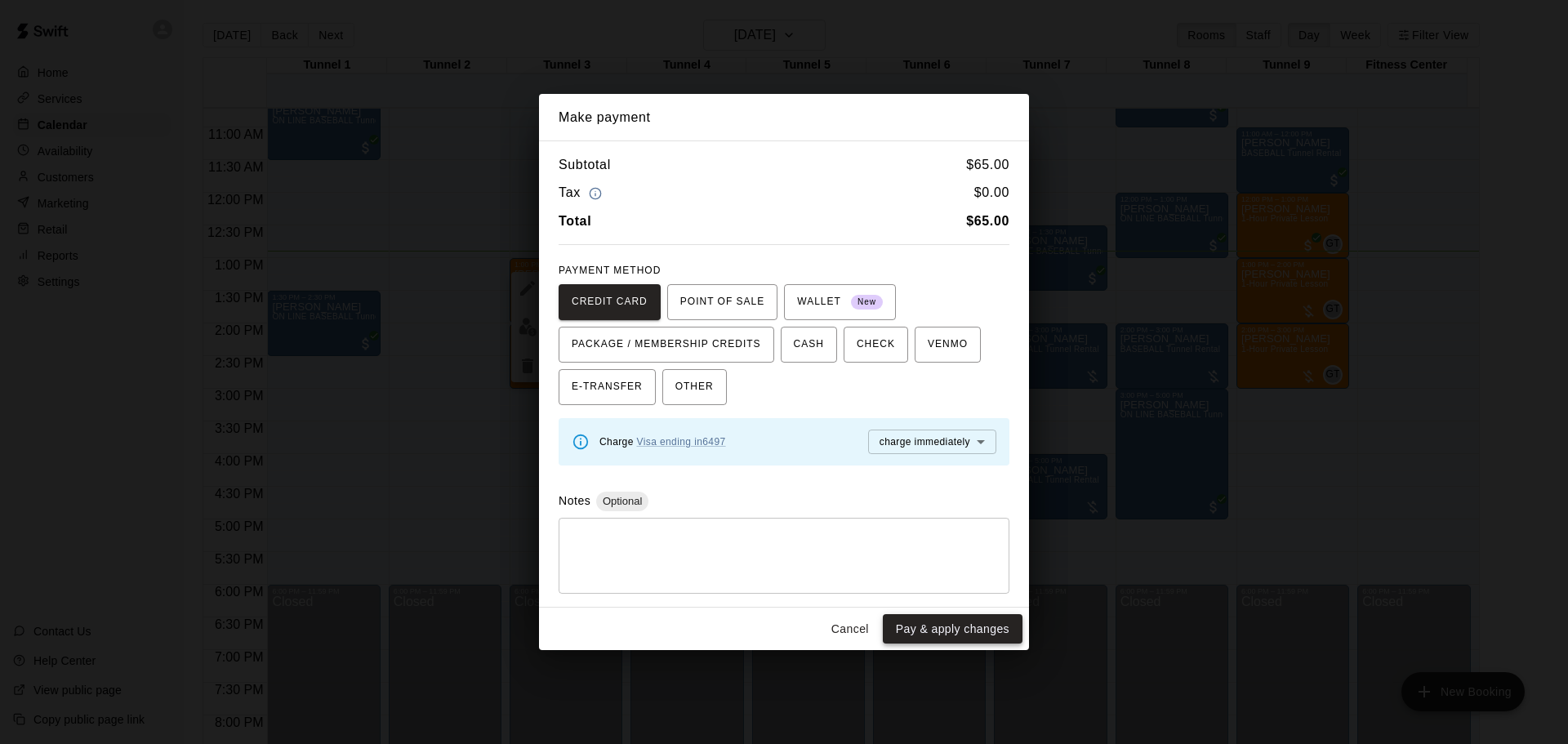
click at [986, 620] on button "Pay & apply changes" at bounding box center [953, 629] width 140 height 30
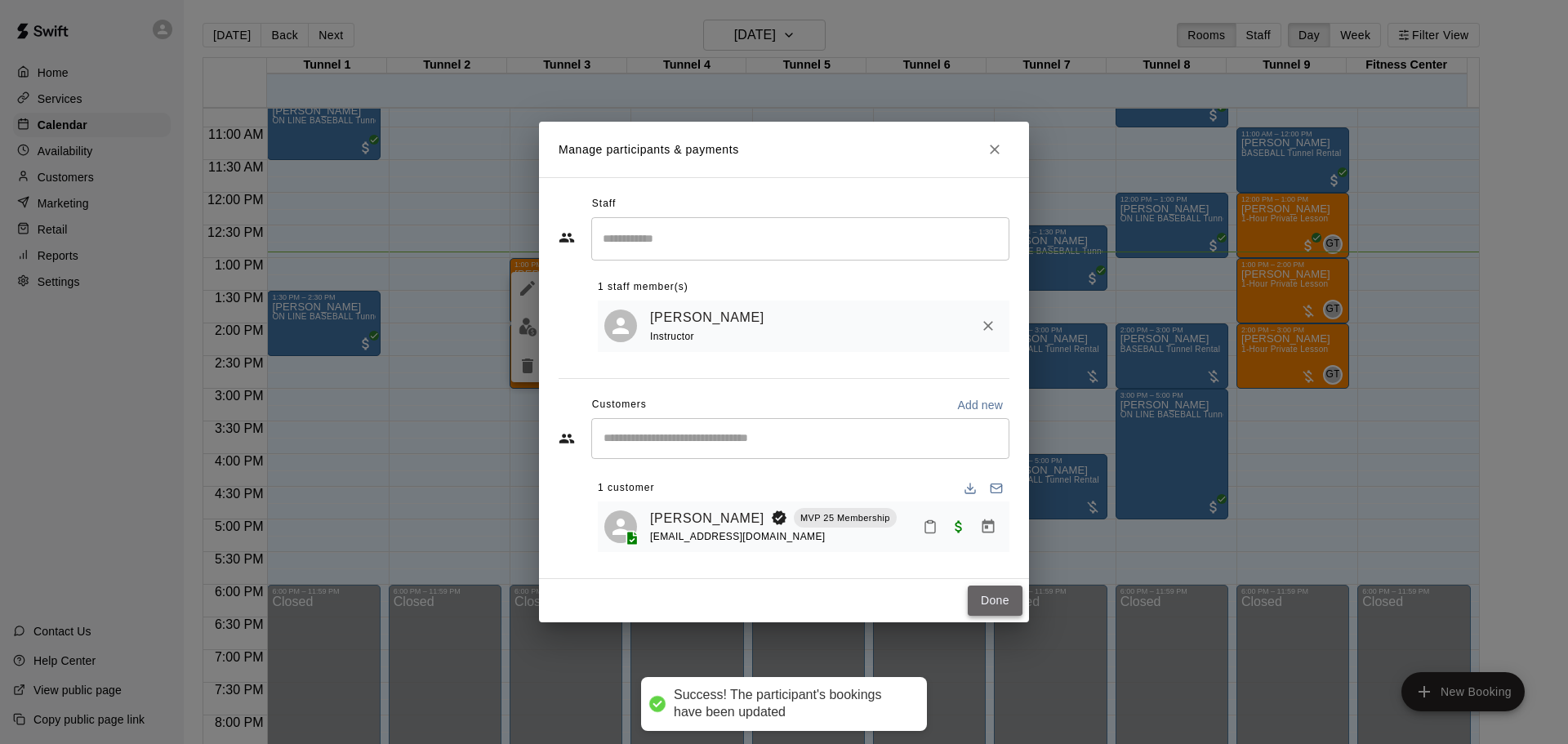
click at [1002, 590] on button "Done" at bounding box center [995, 601] width 55 height 30
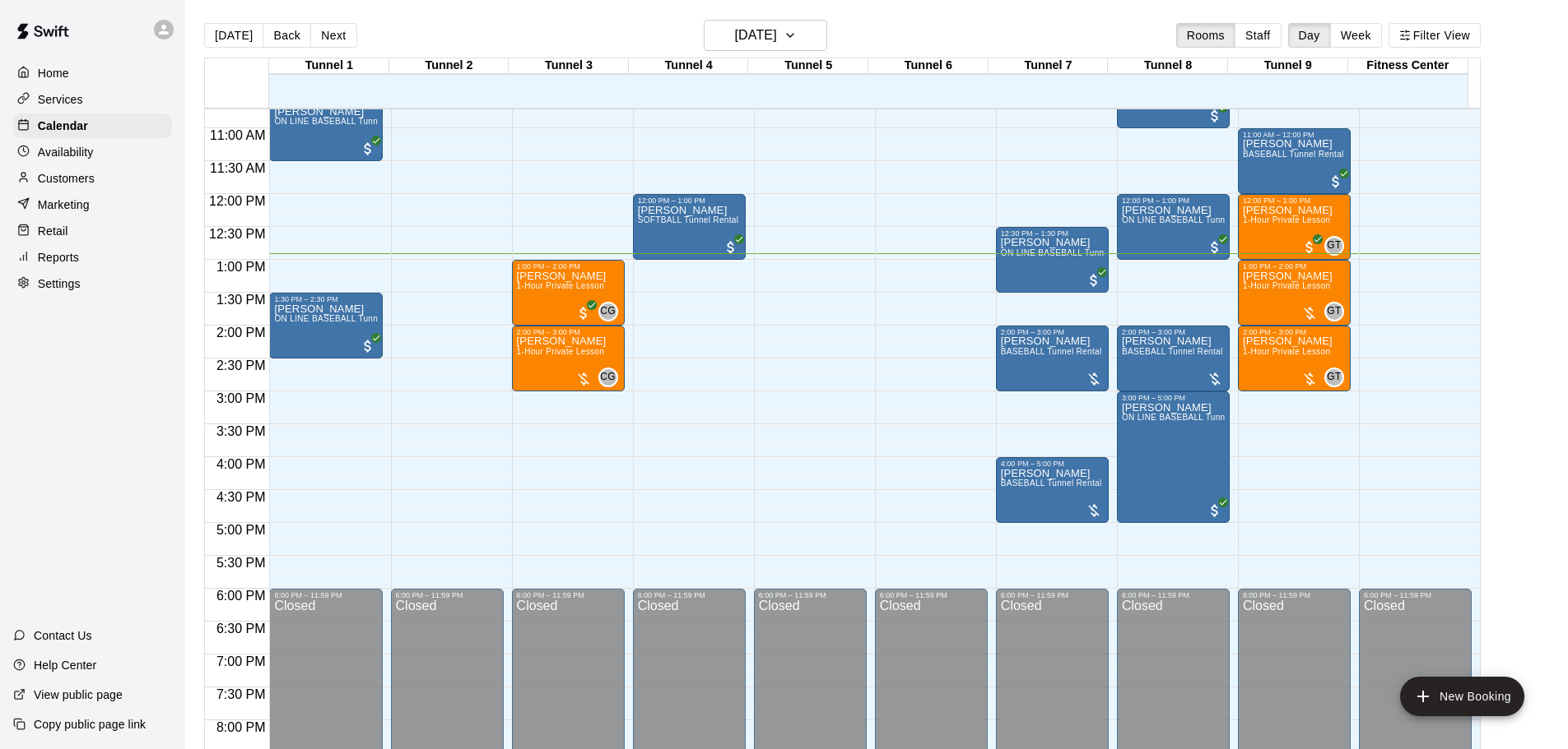
scroll to position [622, 0]
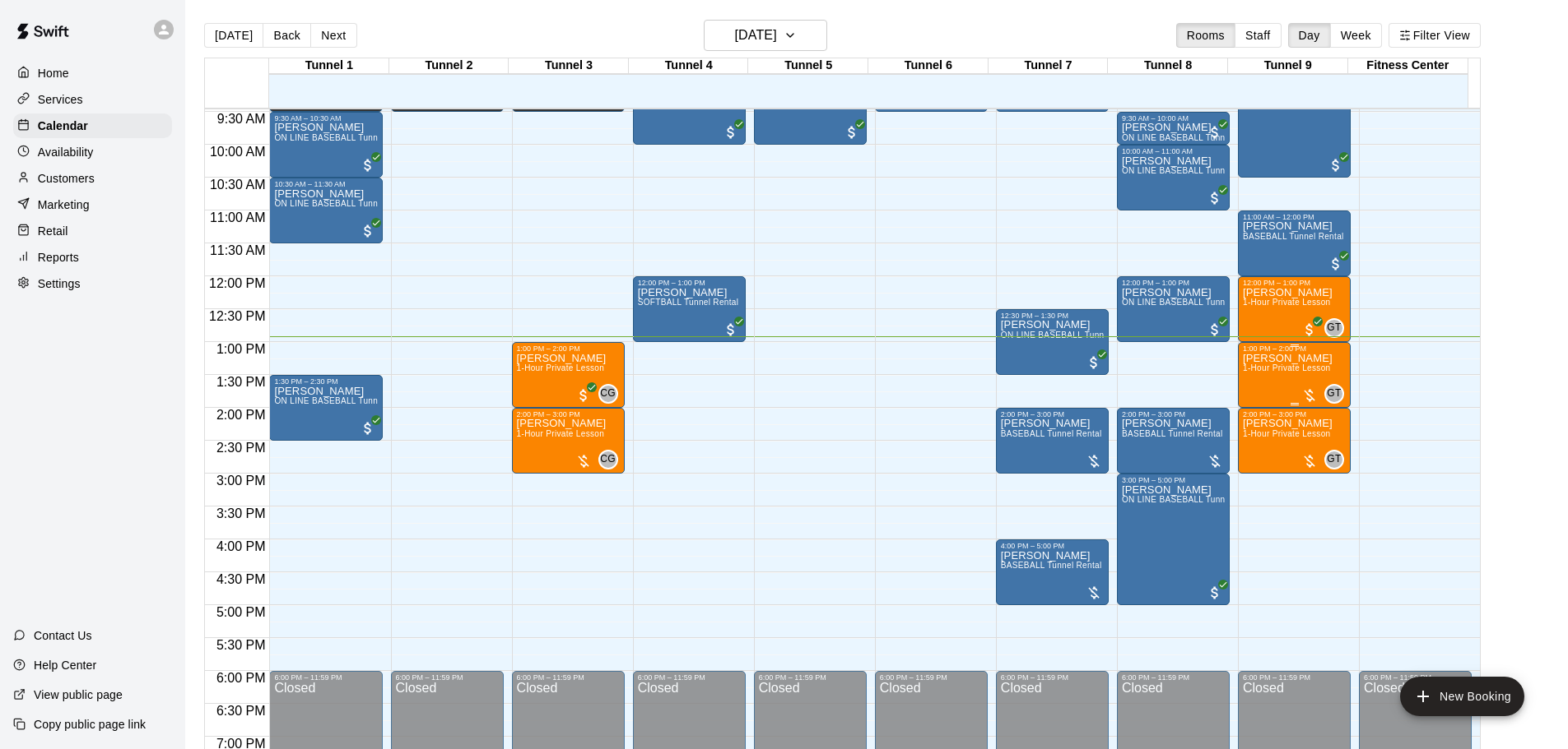
click at [1283, 372] on span "1-Hour Private Lesson" at bounding box center [1286, 367] width 88 height 9
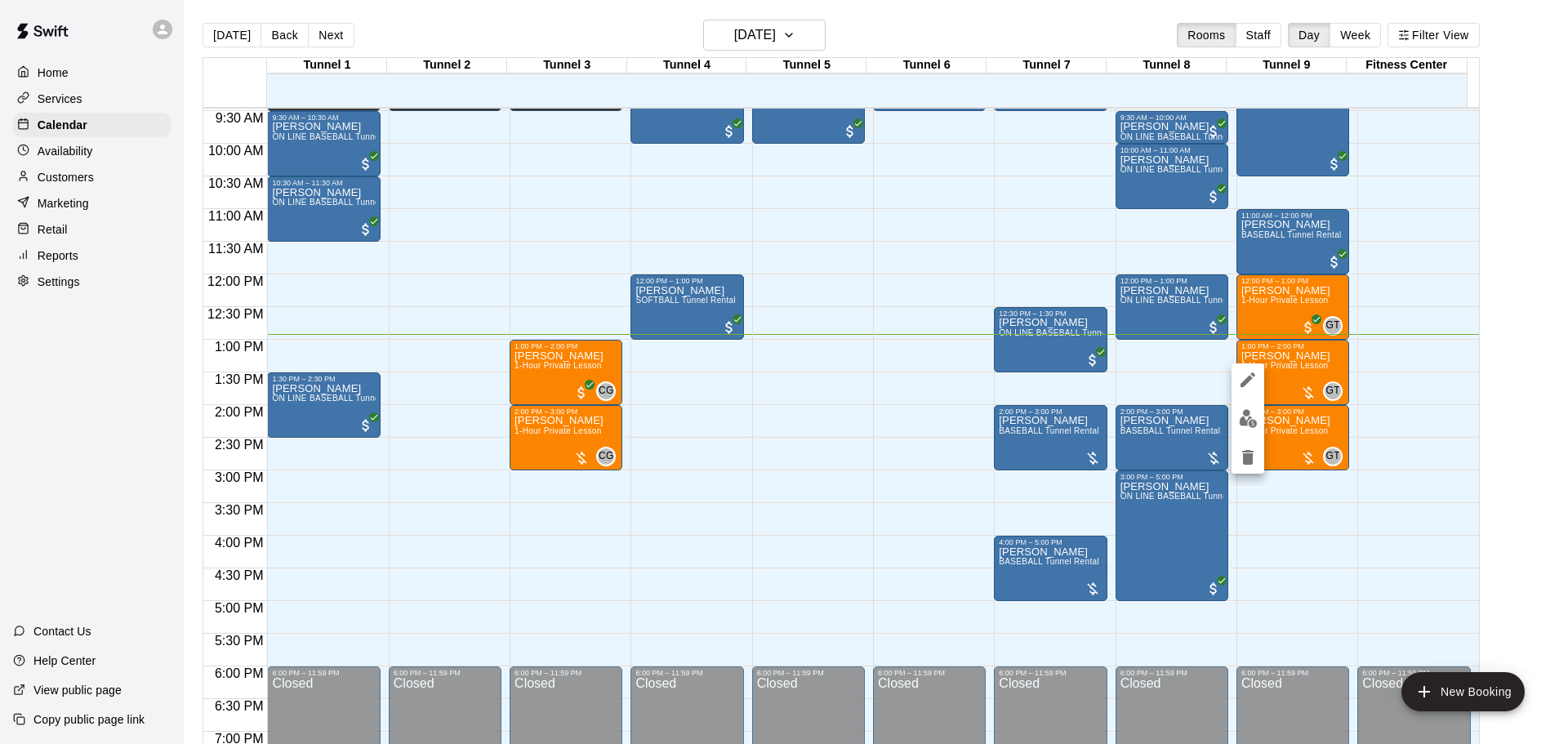
click at [1245, 420] on img "edit" at bounding box center [1248, 419] width 19 height 19
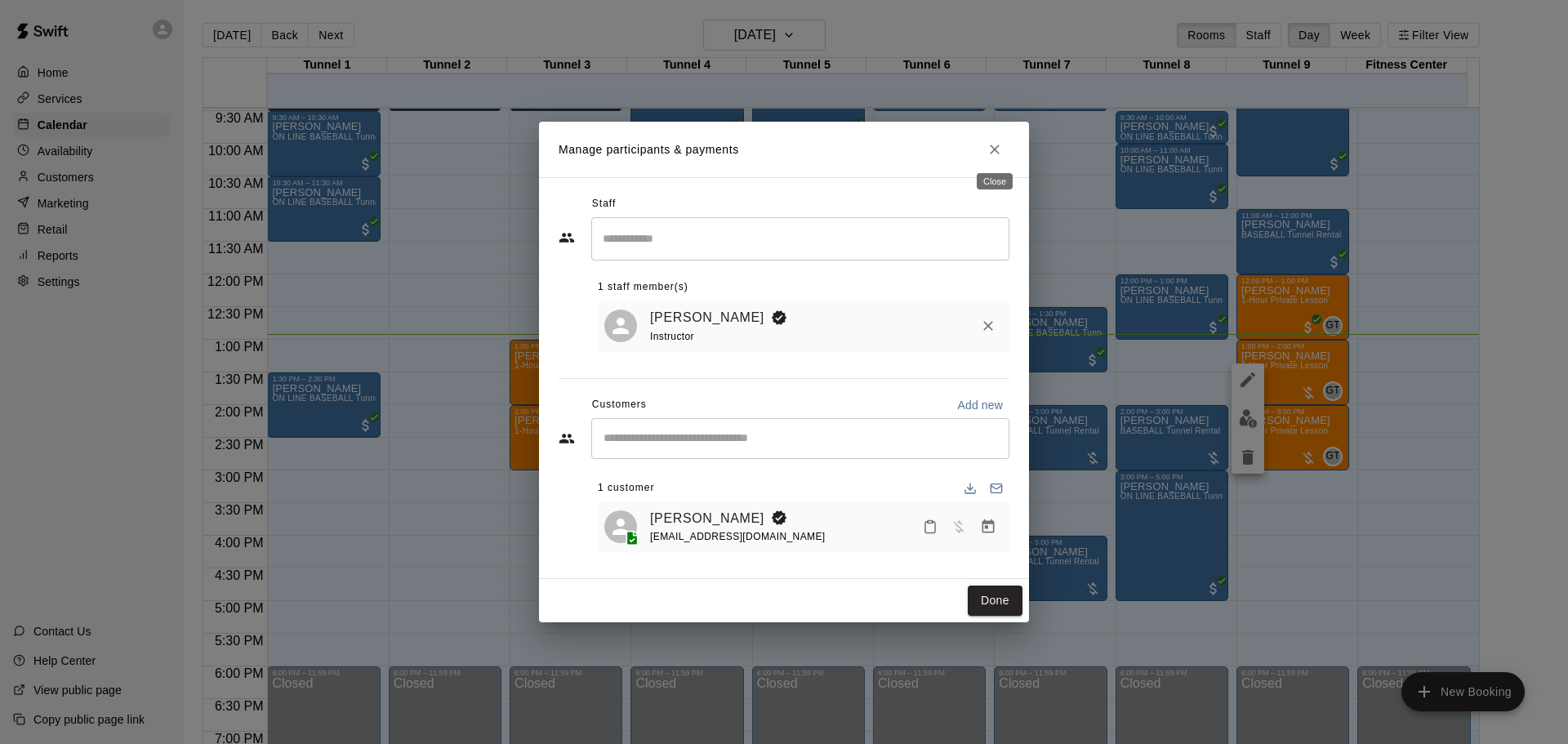
click at [998, 151] on icon "Close" at bounding box center [995, 149] width 10 height 10
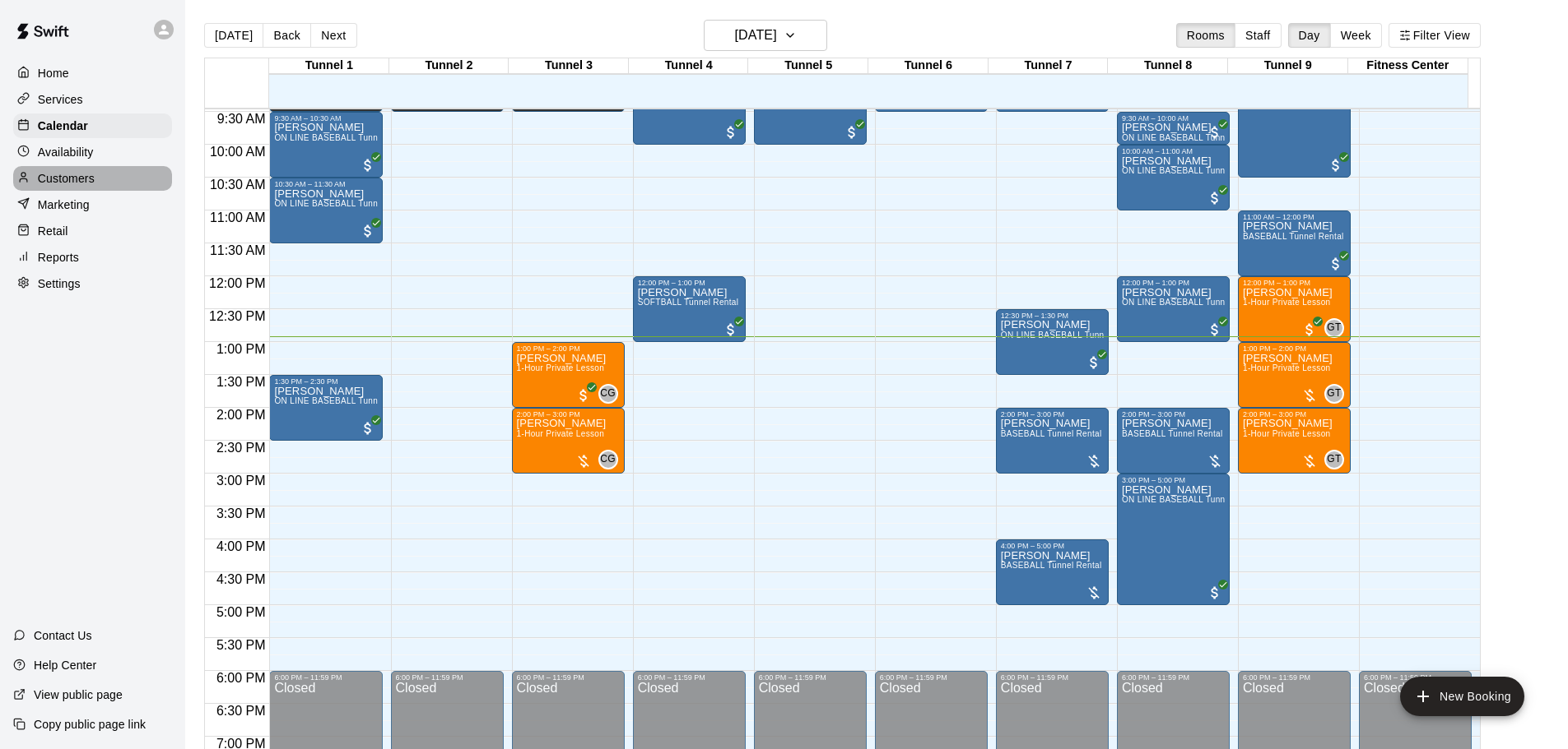
click at [85, 178] on p "Customers" at bounding box center [65, 178] width 56 height 17
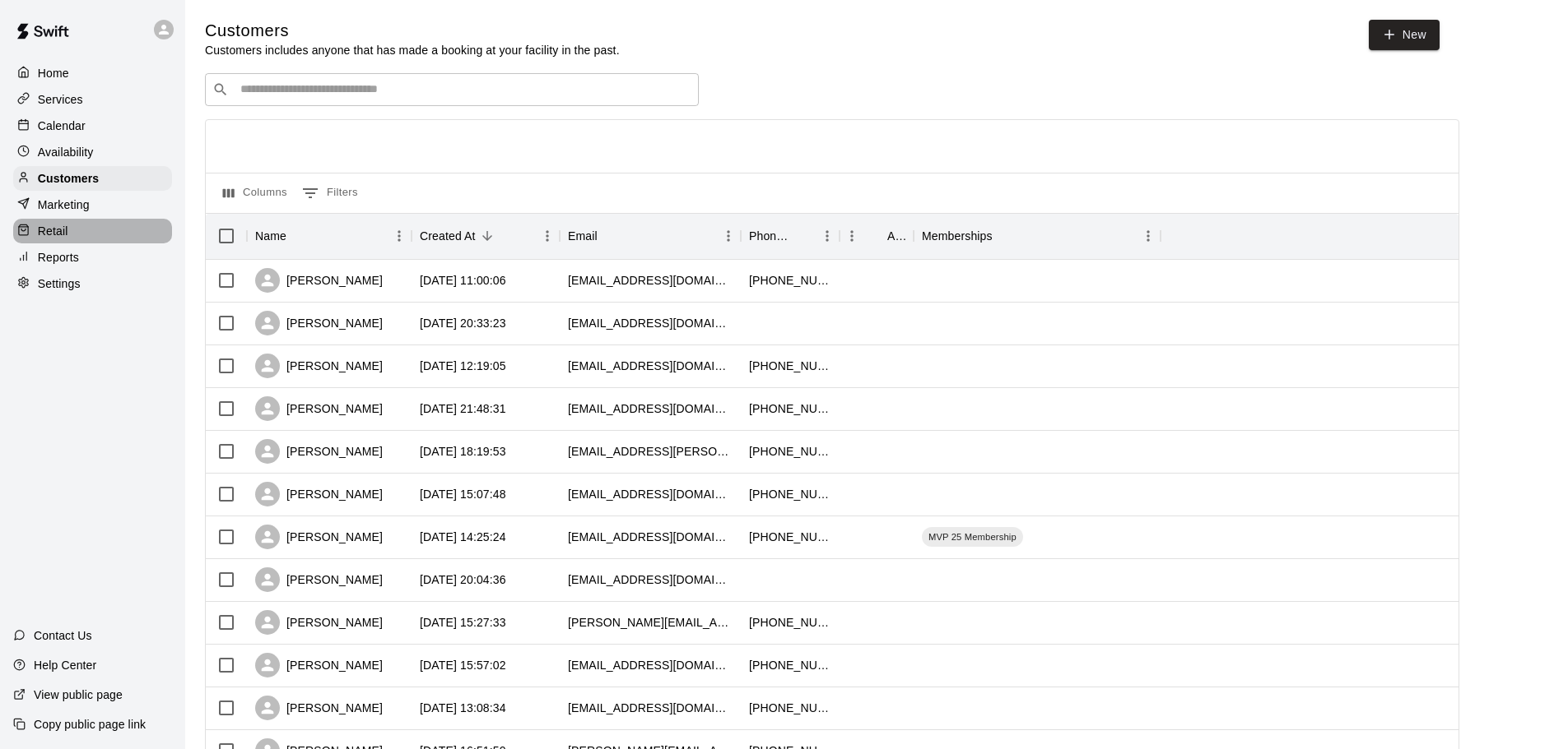
click at [81, 231] on div "Retail" at bounding box center [92, 231] width 158 height 25
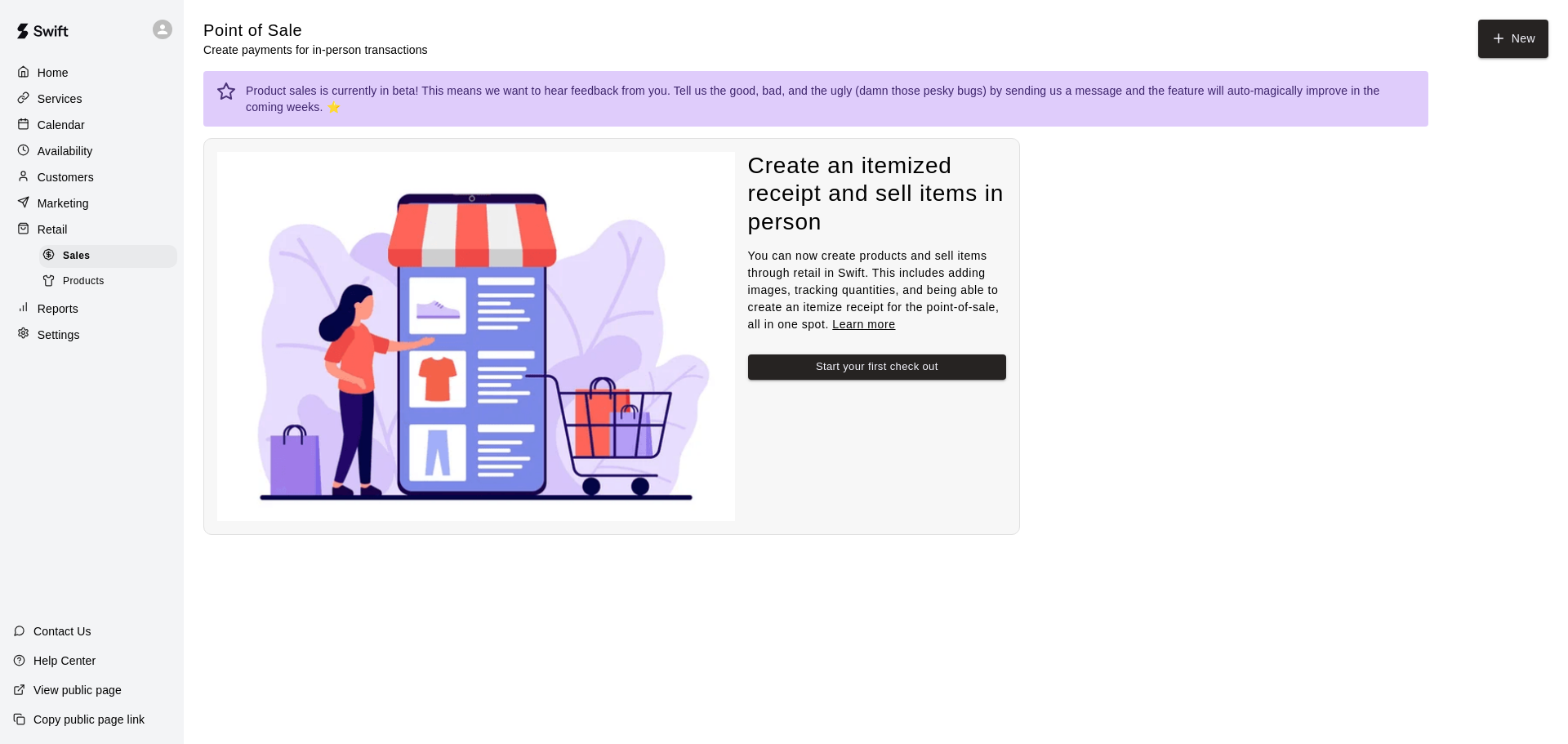
click at [76, 316] on p "Reports" at bounding box center [58, 309] width 41 height 17
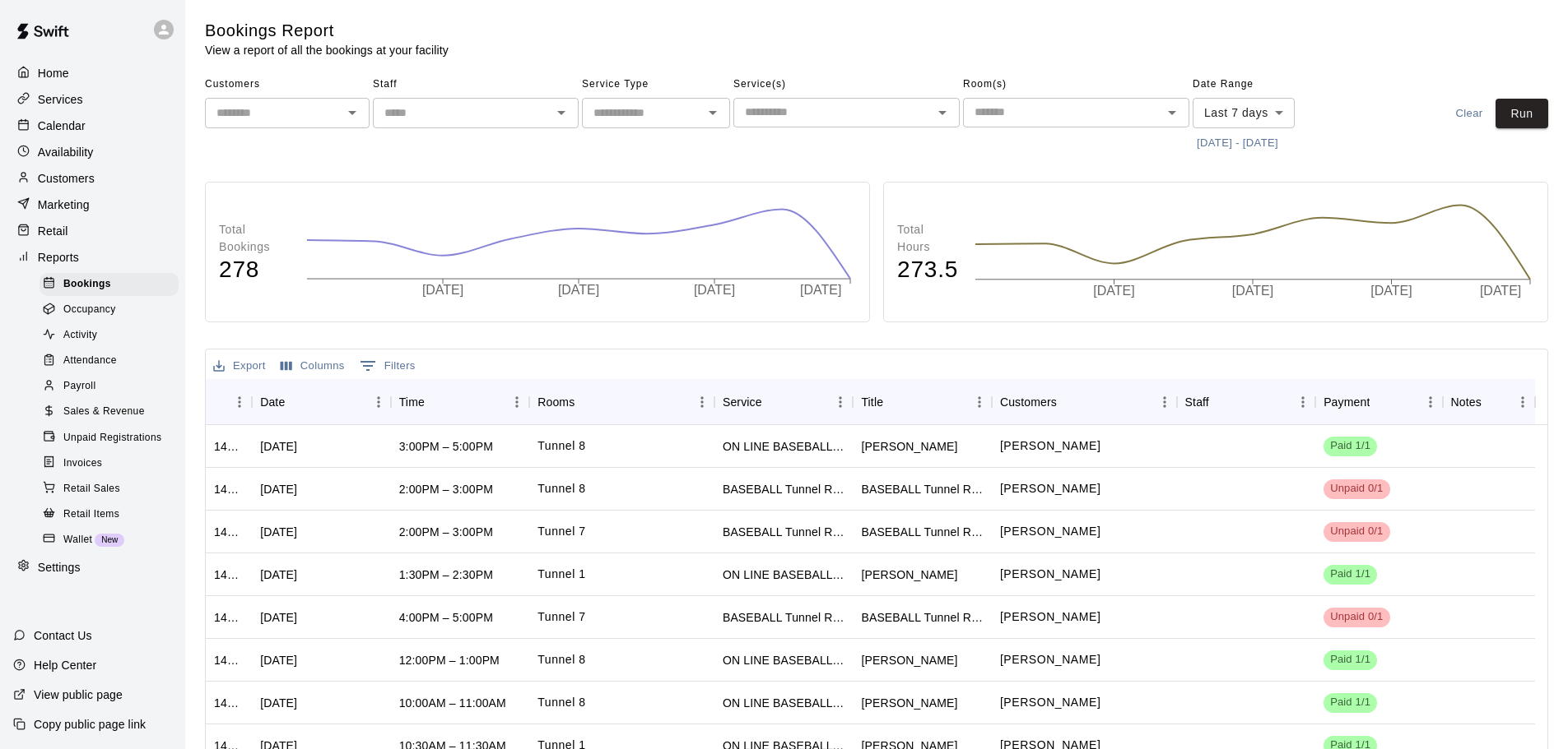
click at [122, 217] on div "Marketing" at bounding box center [92, 205] width 158 height 25
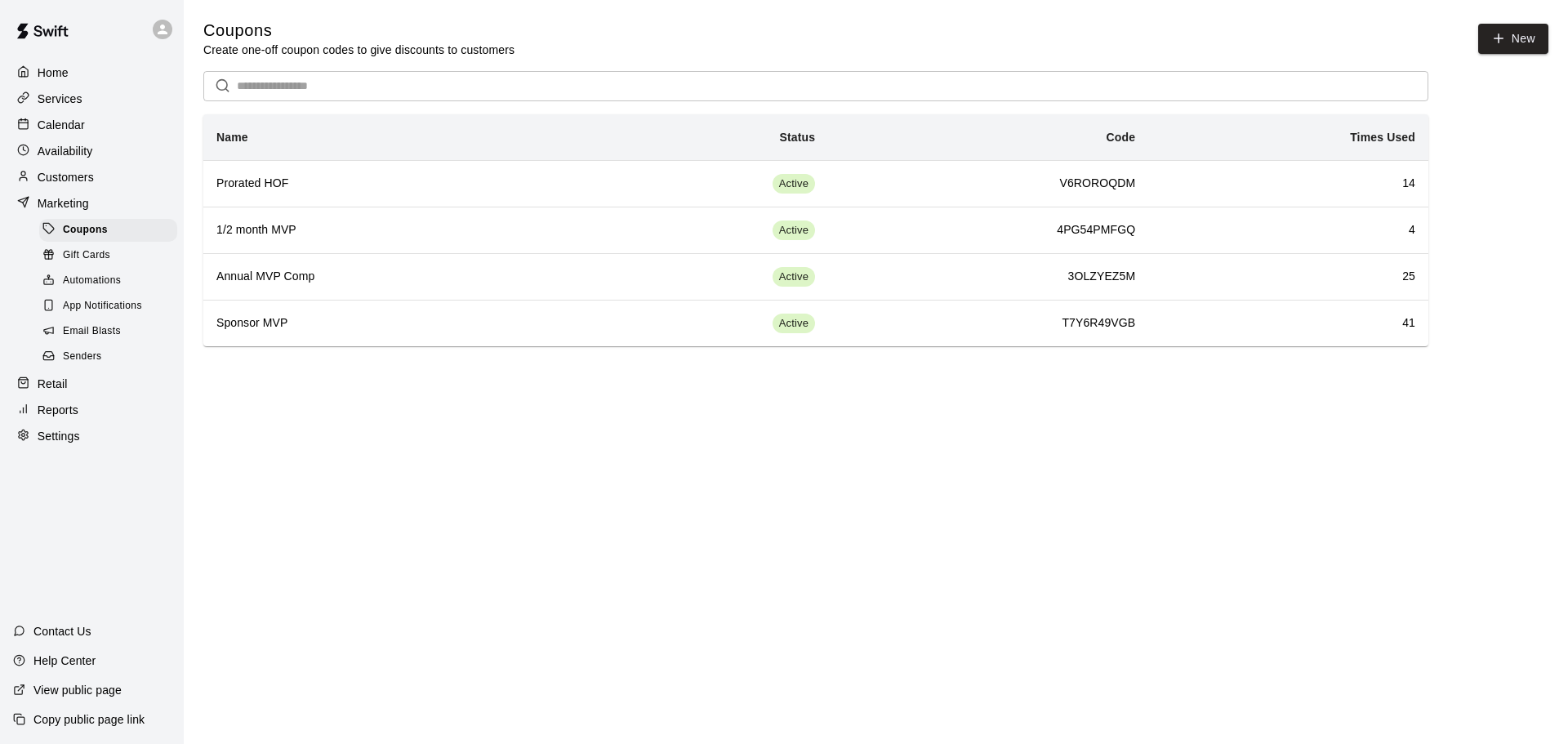
click at [100, 259] on span "Gift Cards" at bounding box center [86, 256] width 47 height 17
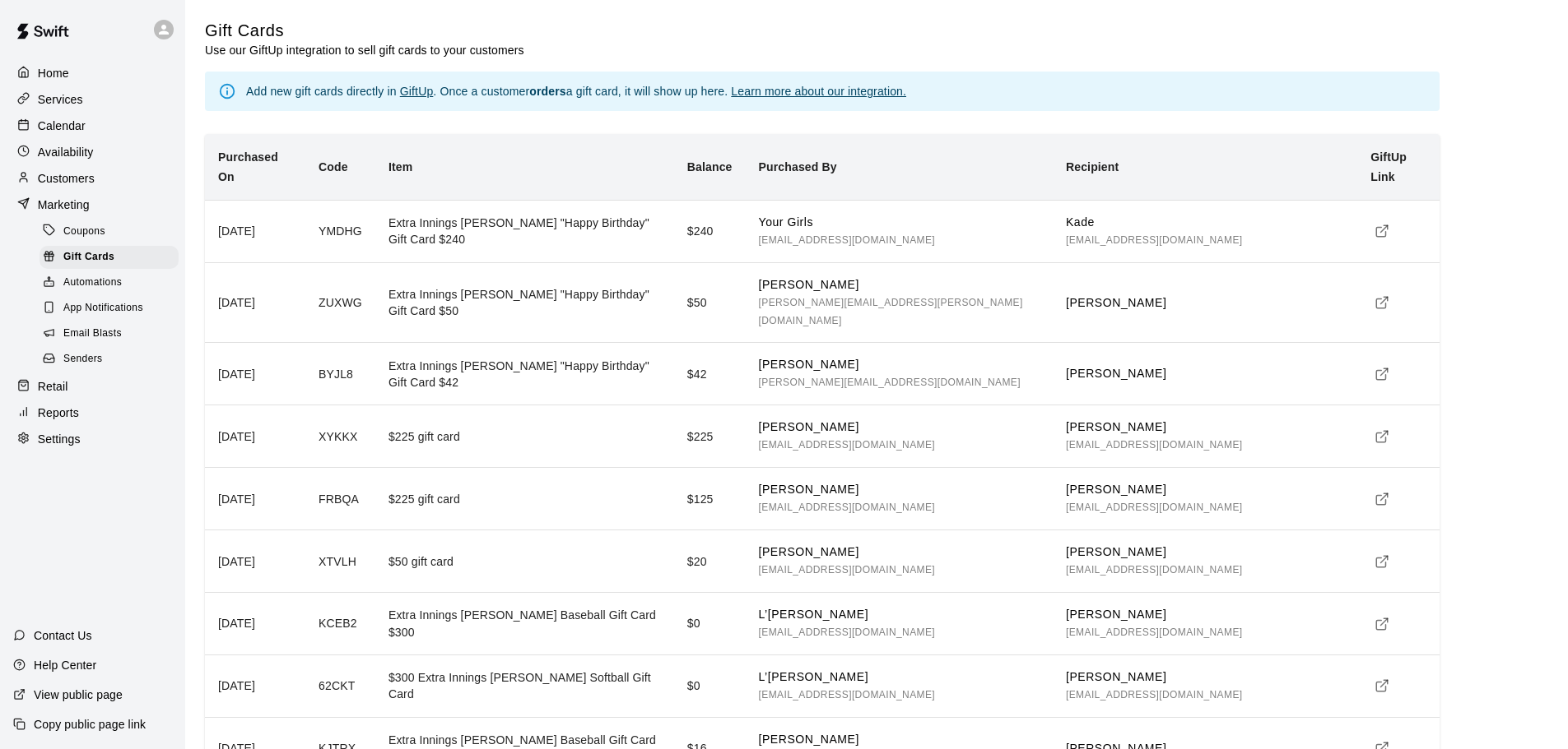
click at [51, 126] on p "Calendar" at bounding box center [61, 126] width 48 height 17
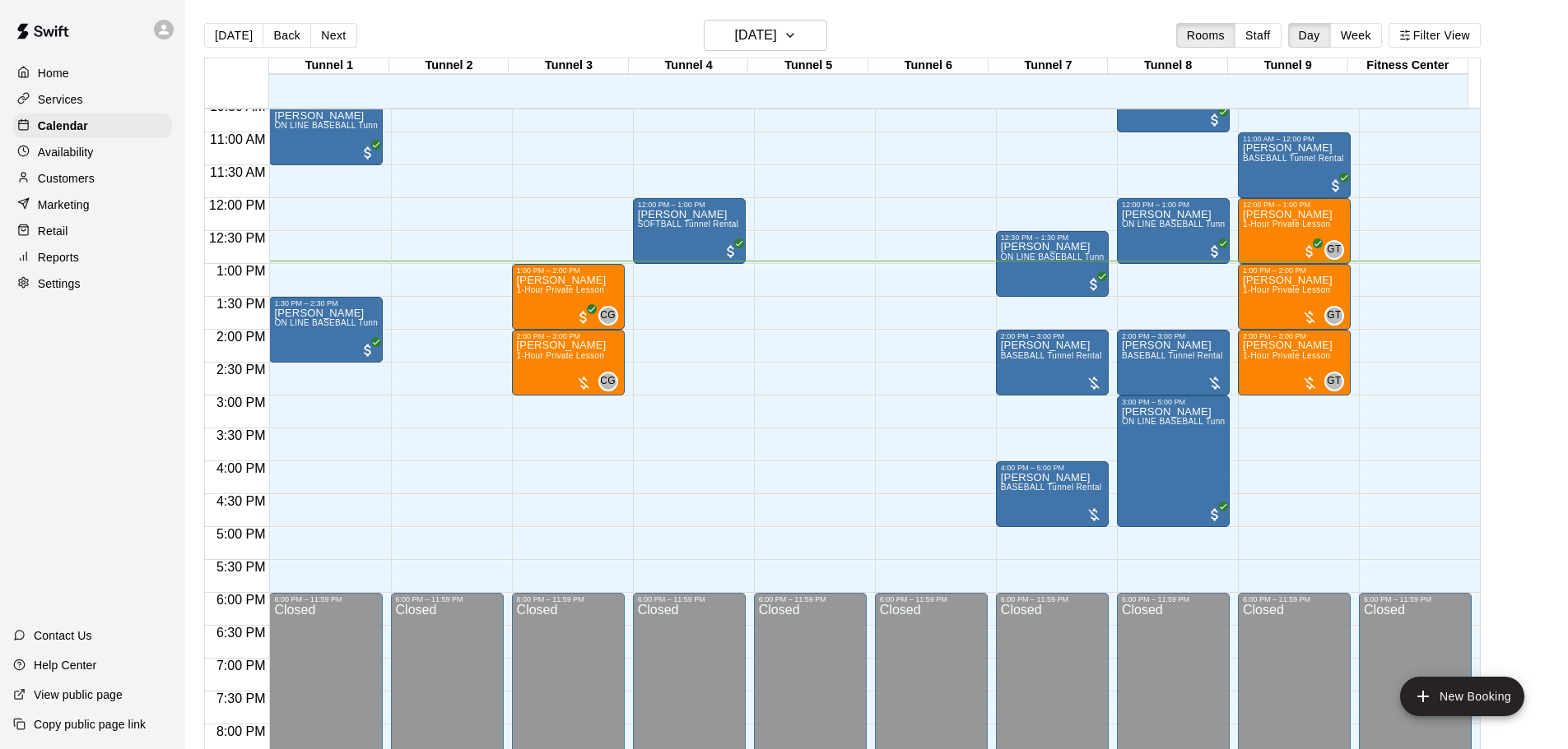
scroll to position [688, 0]
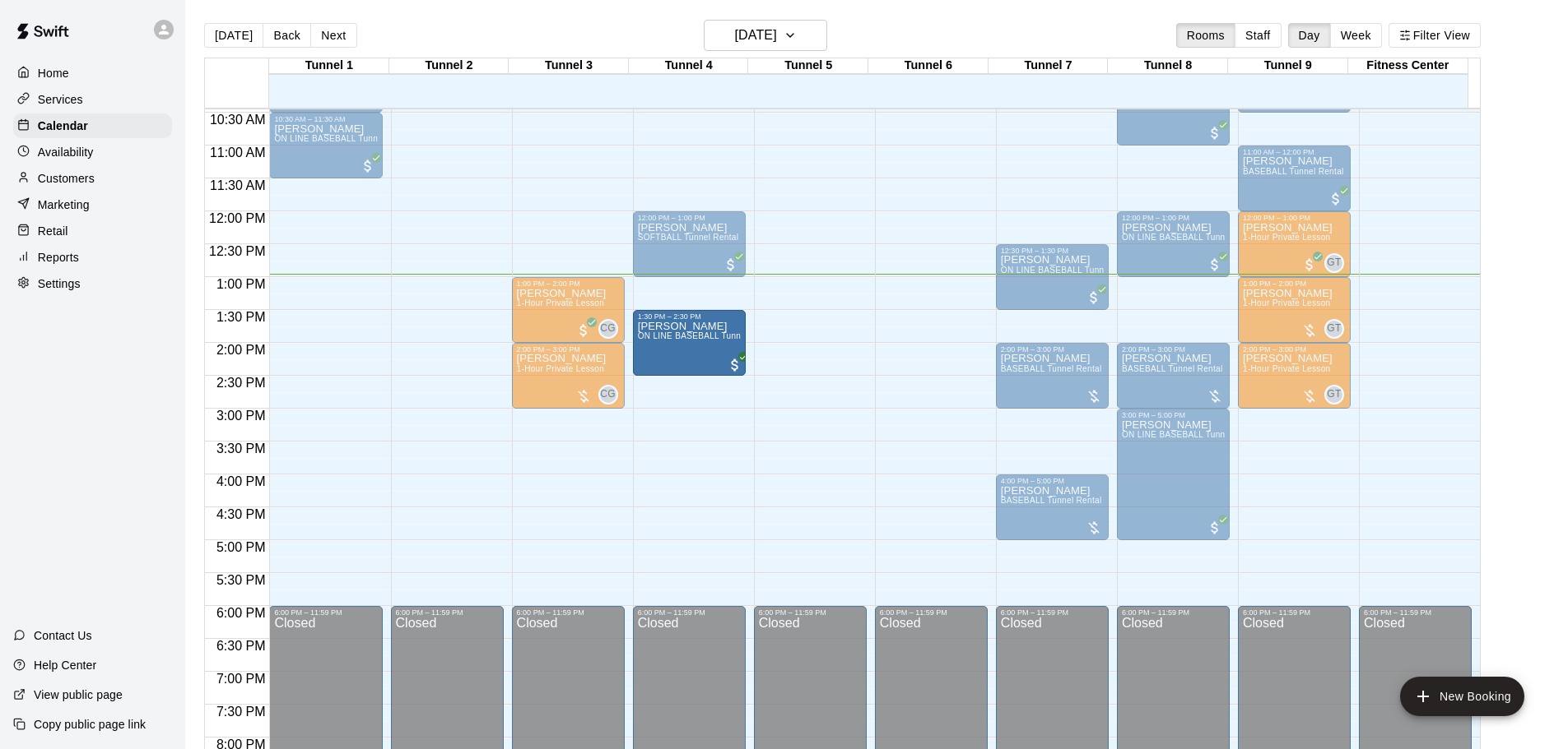
drag, startPoint x: 299, startPoint y: 342, endPoint x: 676, endPoint y: 349, distance: 377.1
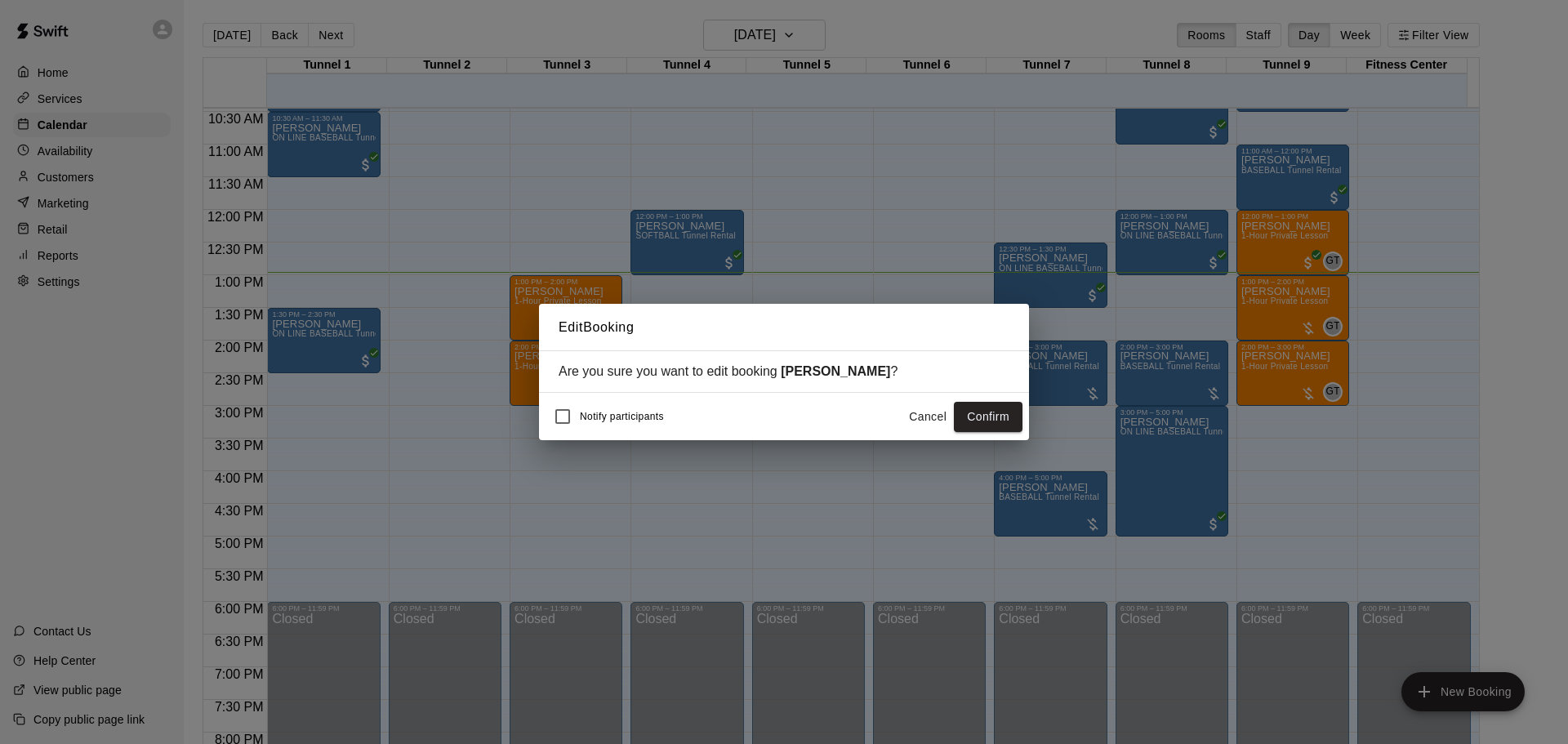
click at [1010, 413] on button "Confirm" at bounding box center [988, 417] width 69 height 30
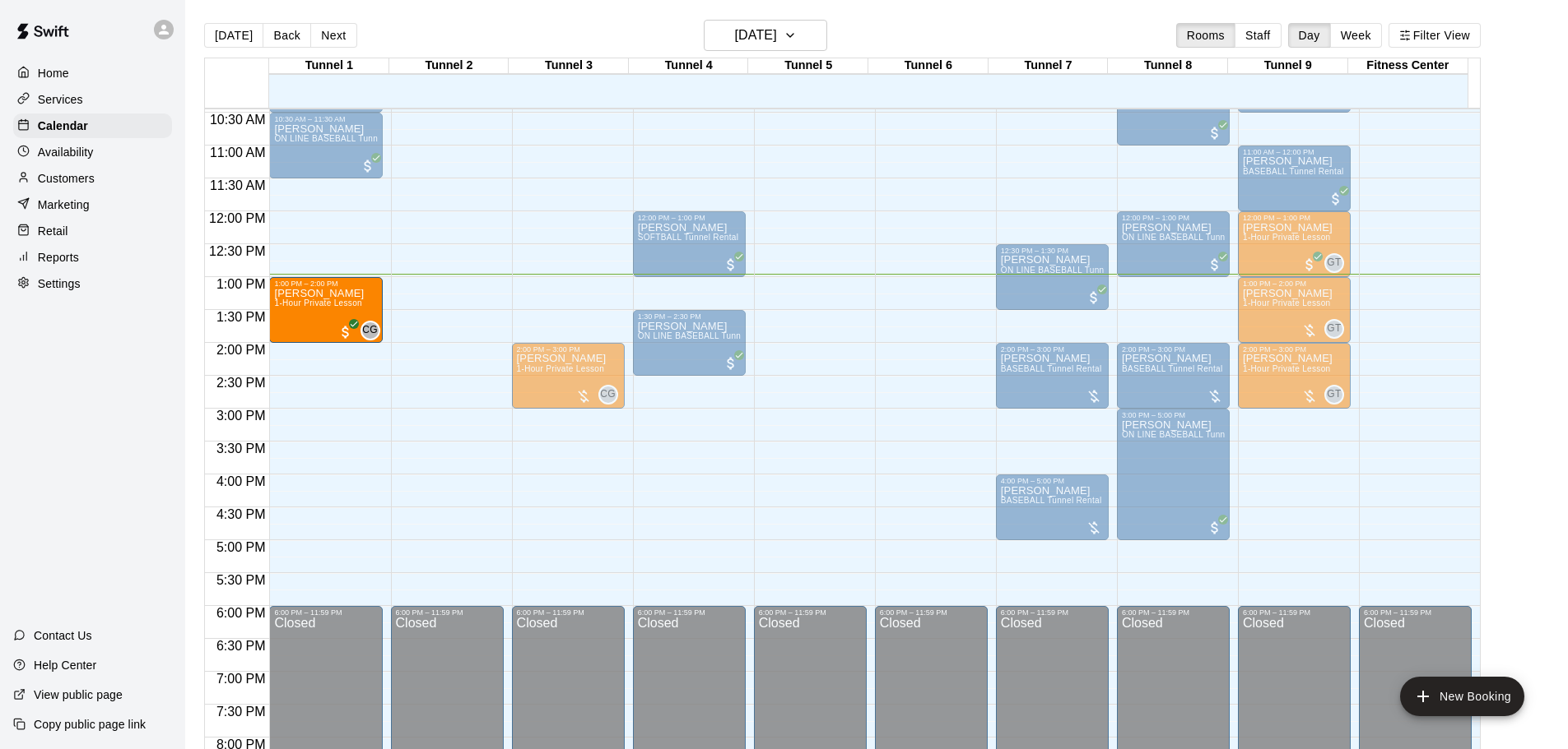
drag, startPoint x: 574, startPoint y: 300, endPoint x: 358, endPoint y: 305, distance: 216.1
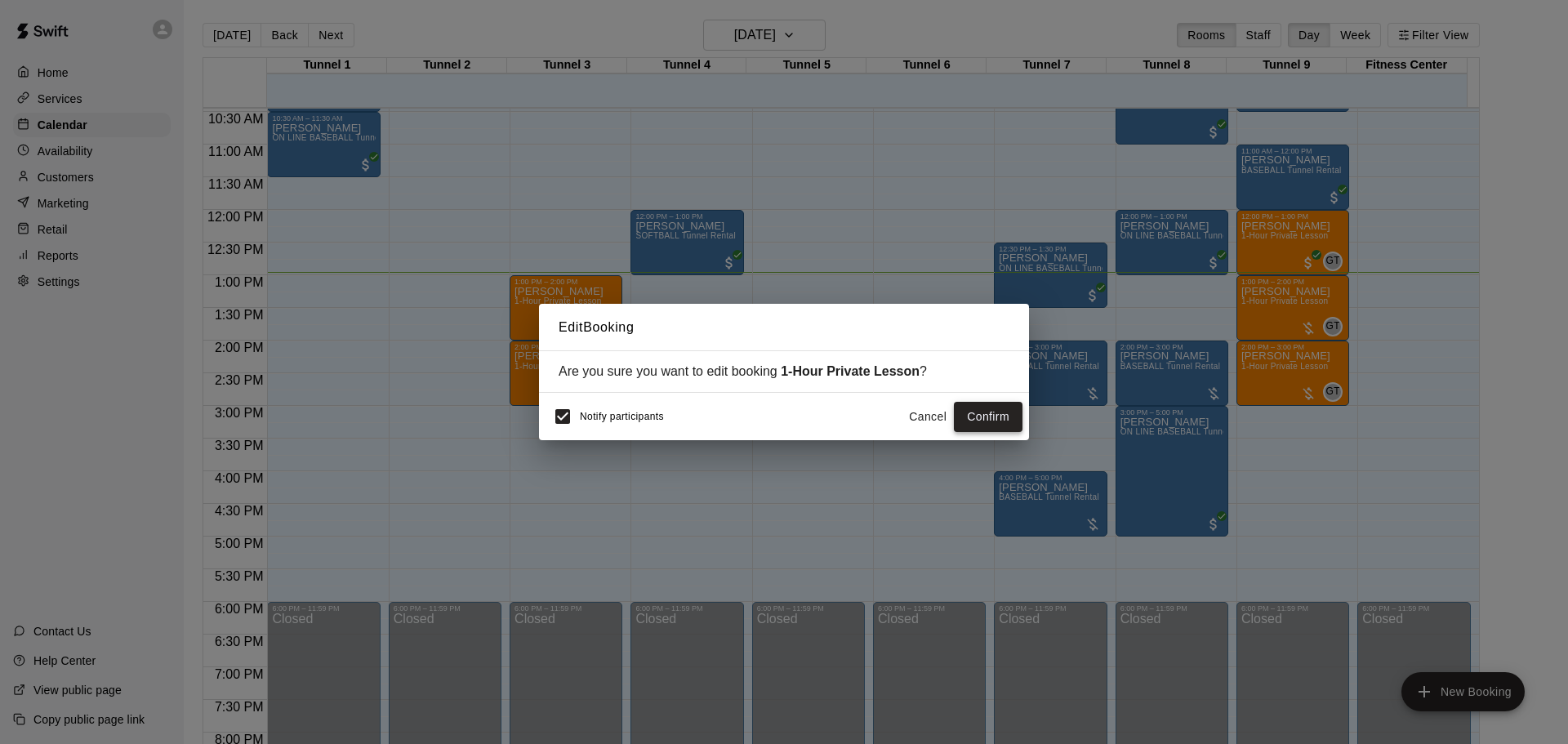
click at [981, 411] on button "Confirm" at bounding box center [988, 417] width 69 height 30
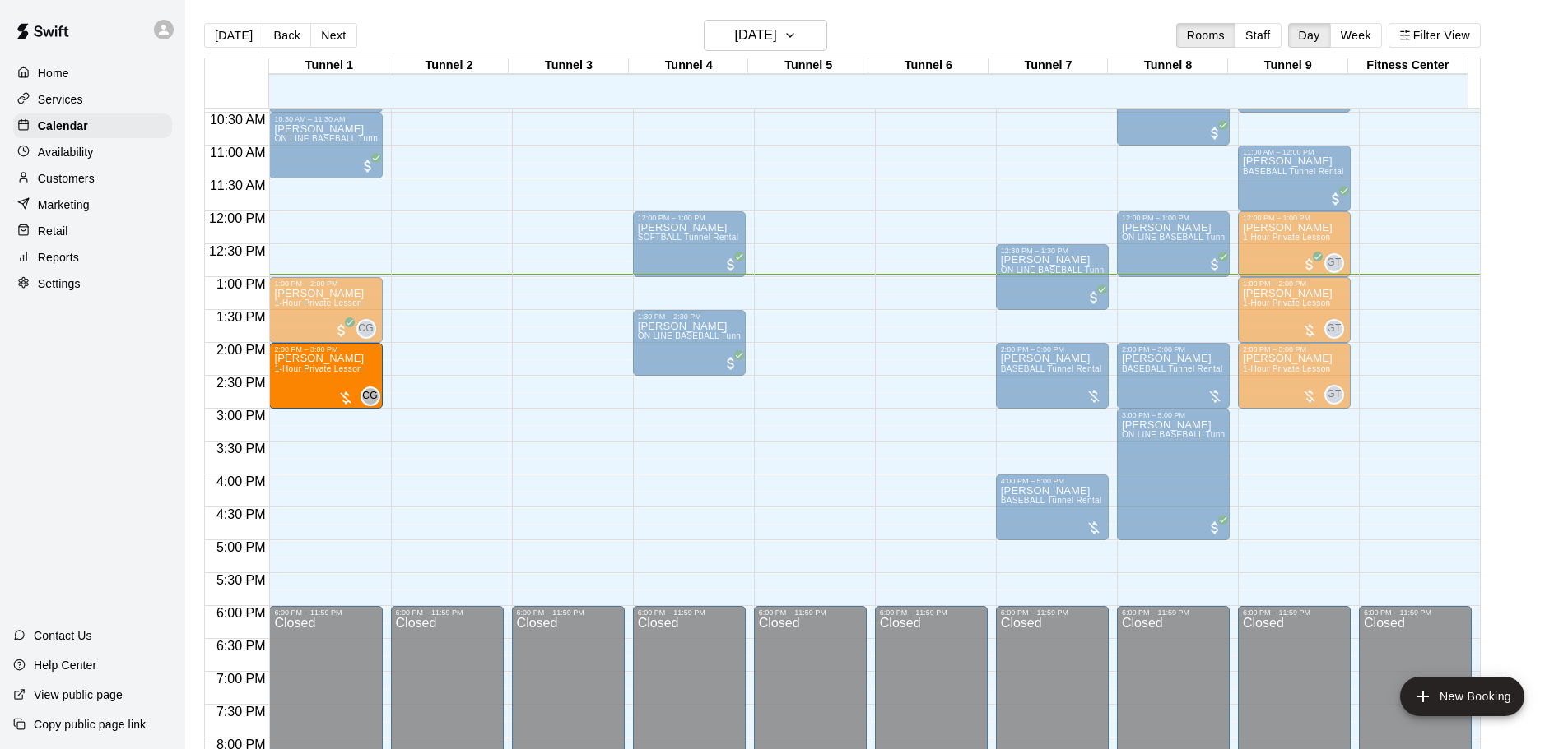
drag, startPoint x: 499, startPoint y: 368, endPoint x: 353, endPoint y: 373, distance: 146.1
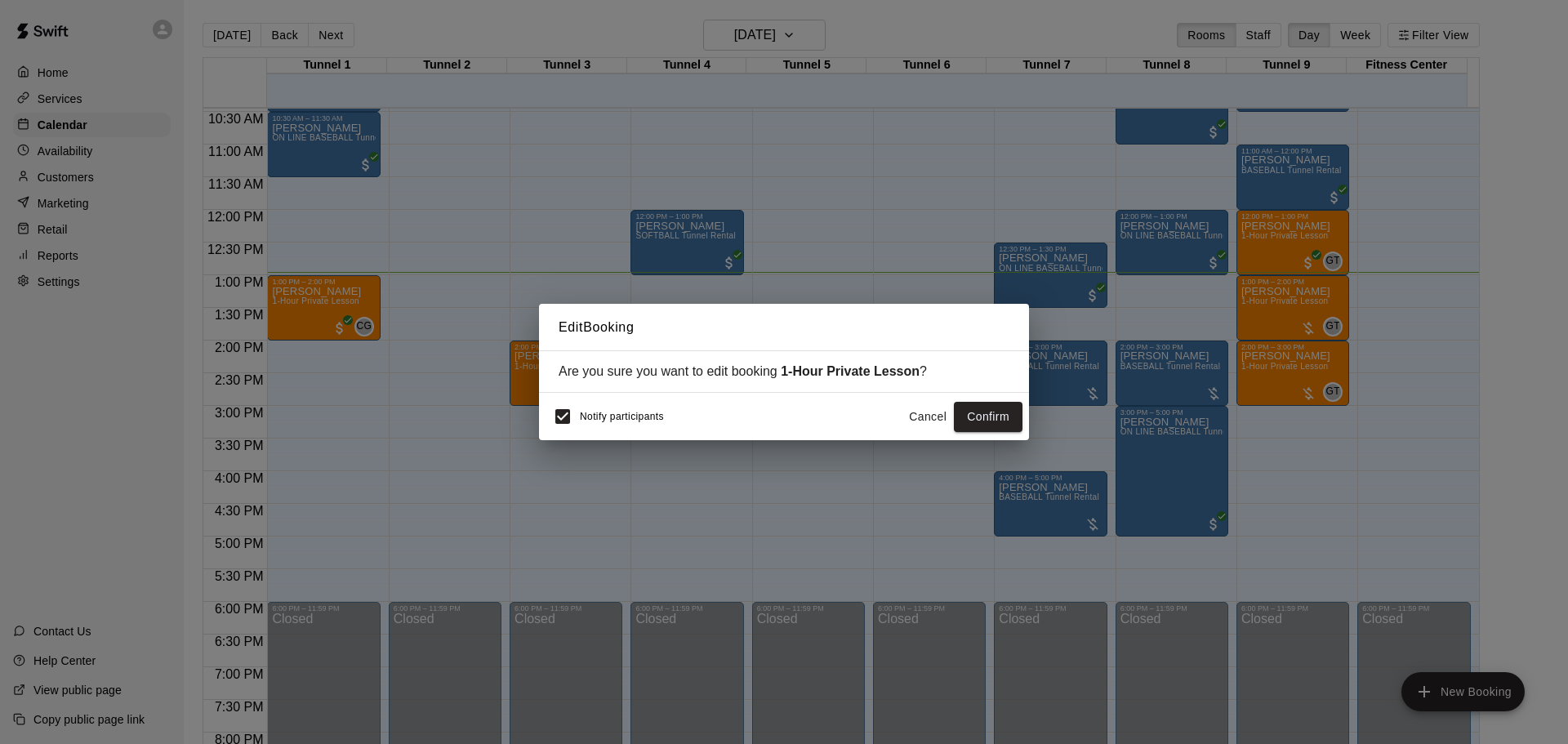
click at [986, 417] on button "Confirm" at bounding box center [988, 417] width 69 height 30
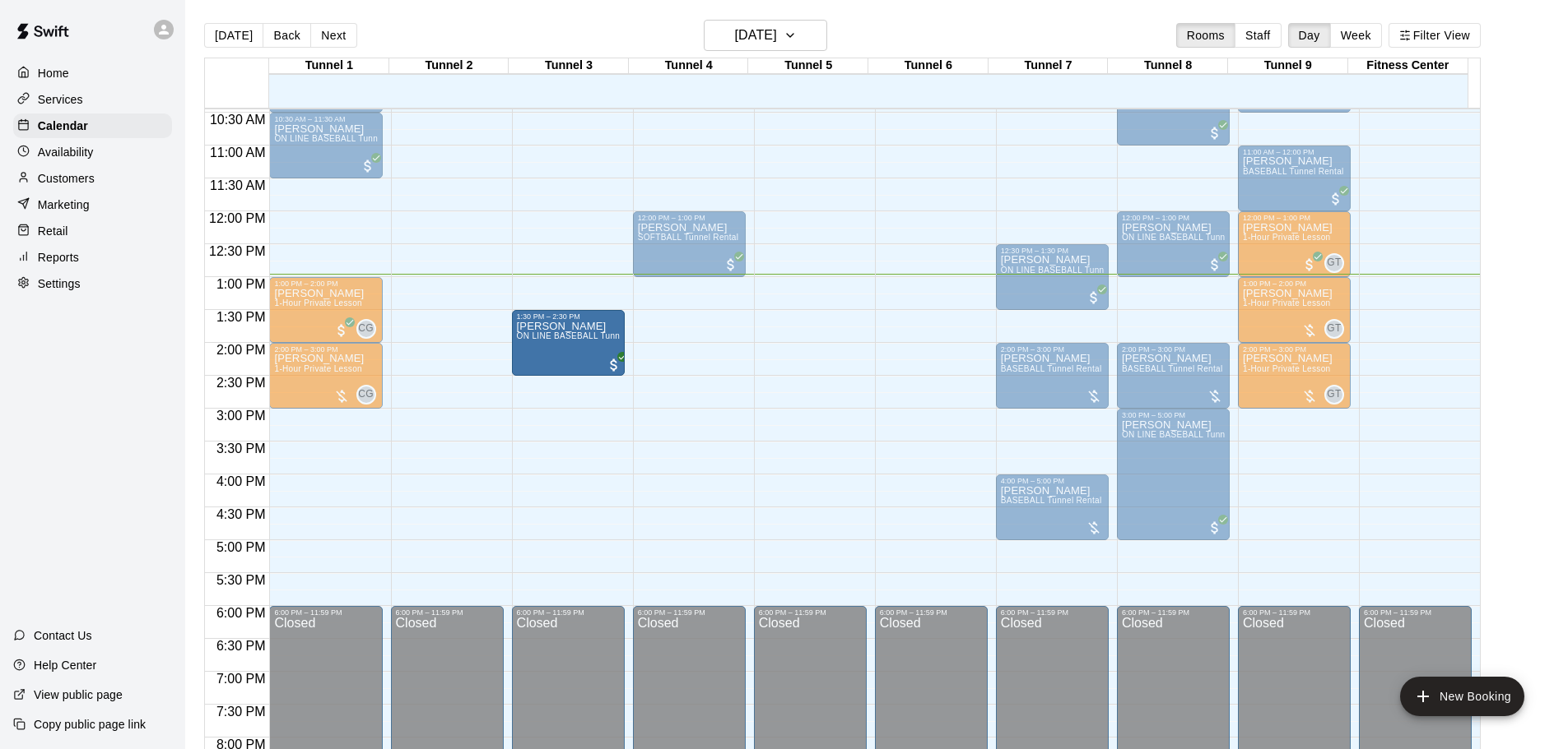
drag, startPoint x: 670, startPoint y: 339, endPoint x: 623, endPoint y: 344, distance: 47.3
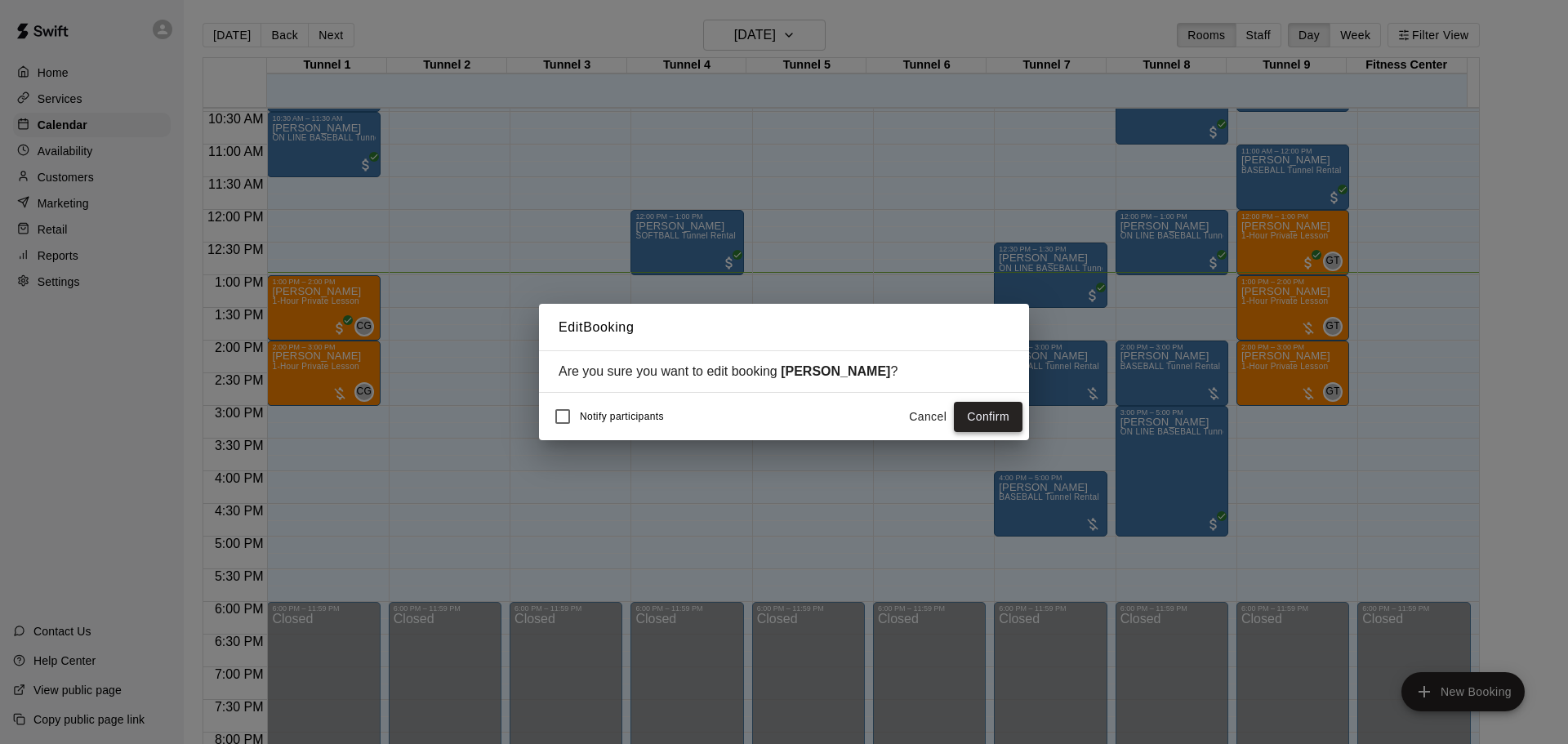
click at [1013, 411] on button "Confirm" at bounding box center [988, 417] width 69 height 30
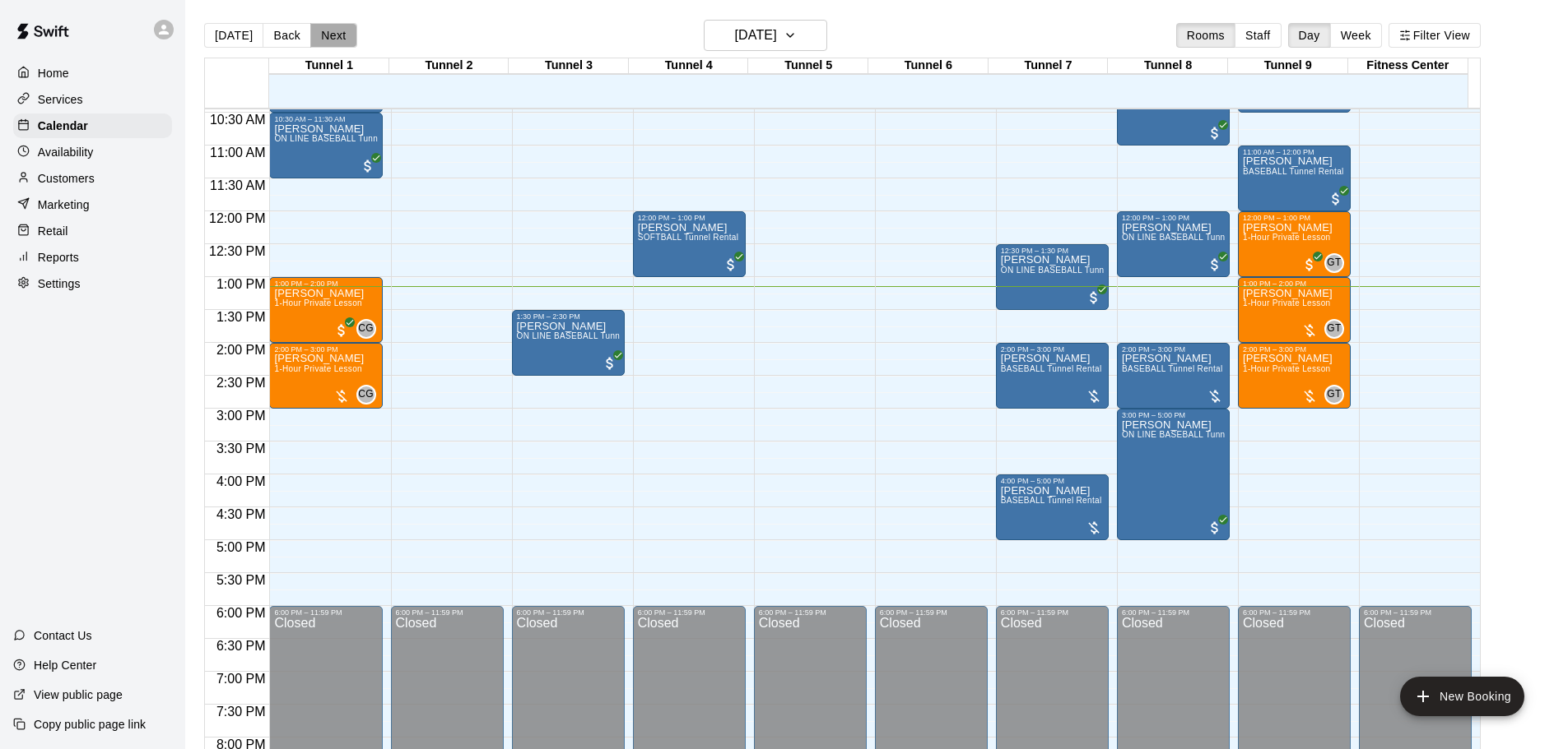
click at [343, 27] on button "Next" at bounding box center [333, 35] width 47 height 25
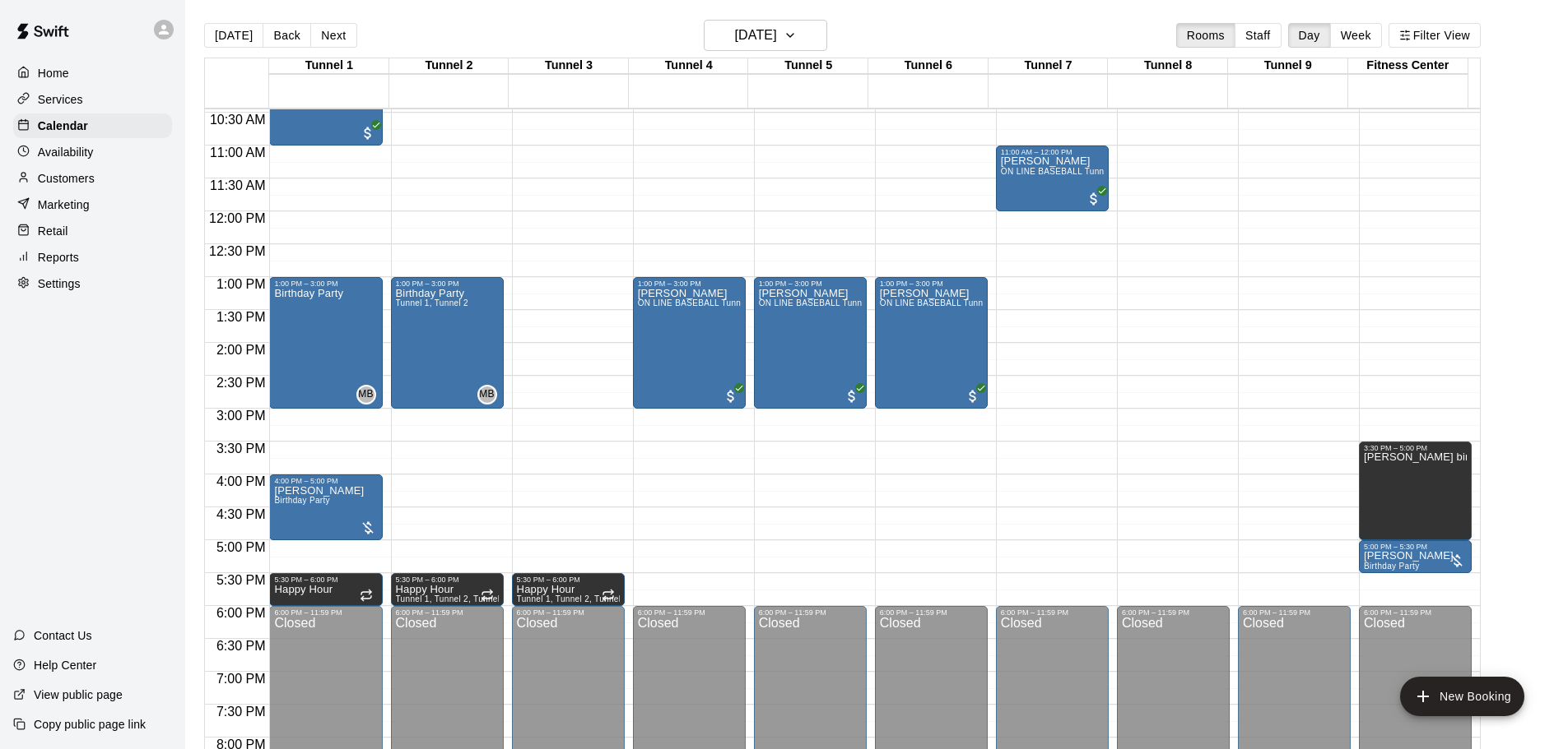
click at [105, 187] on div "Customers" at bounding box center [92, 178] width 158 height 25
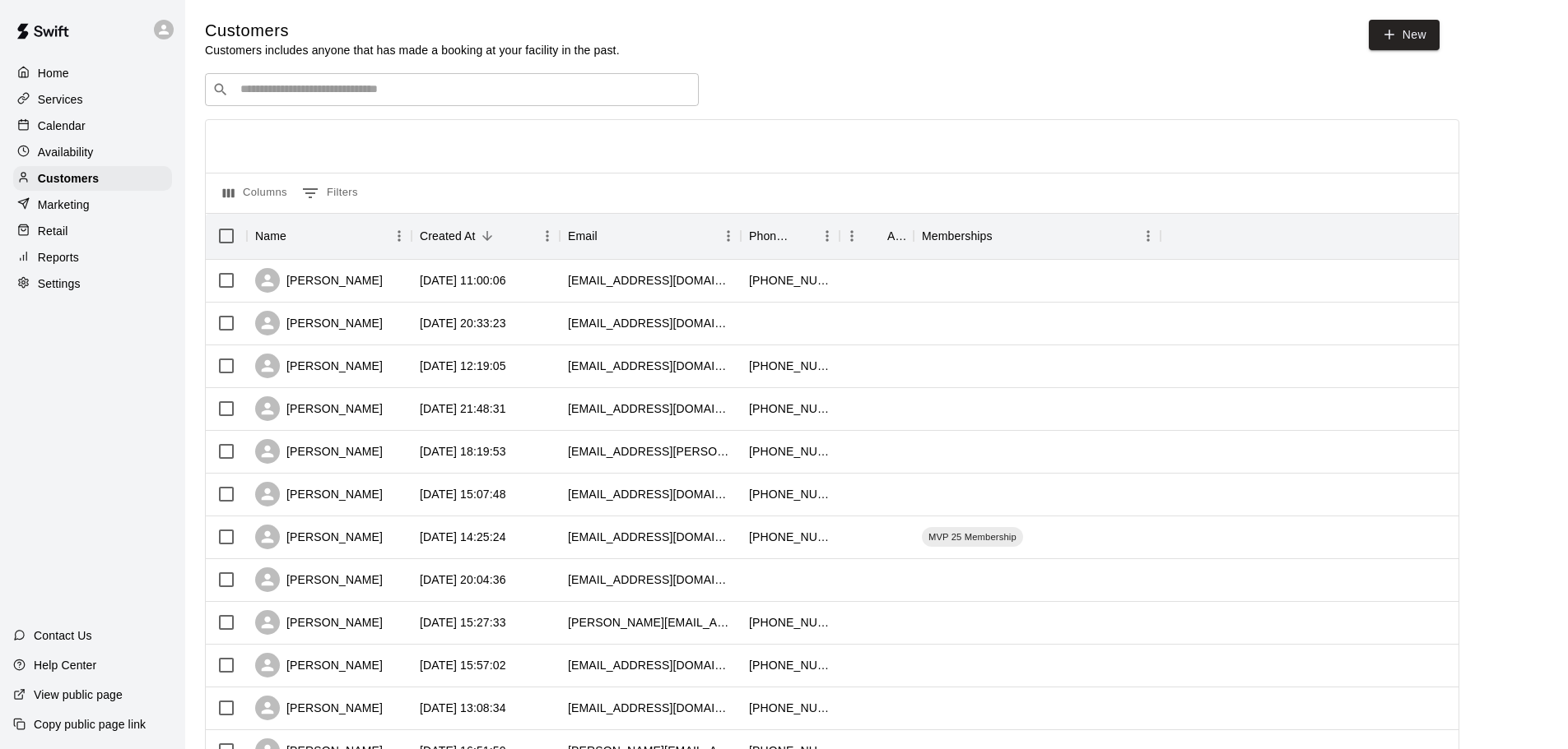
click at [440, 75] on div "​ ​" at bounding box center [451, 89] width 494 height 33
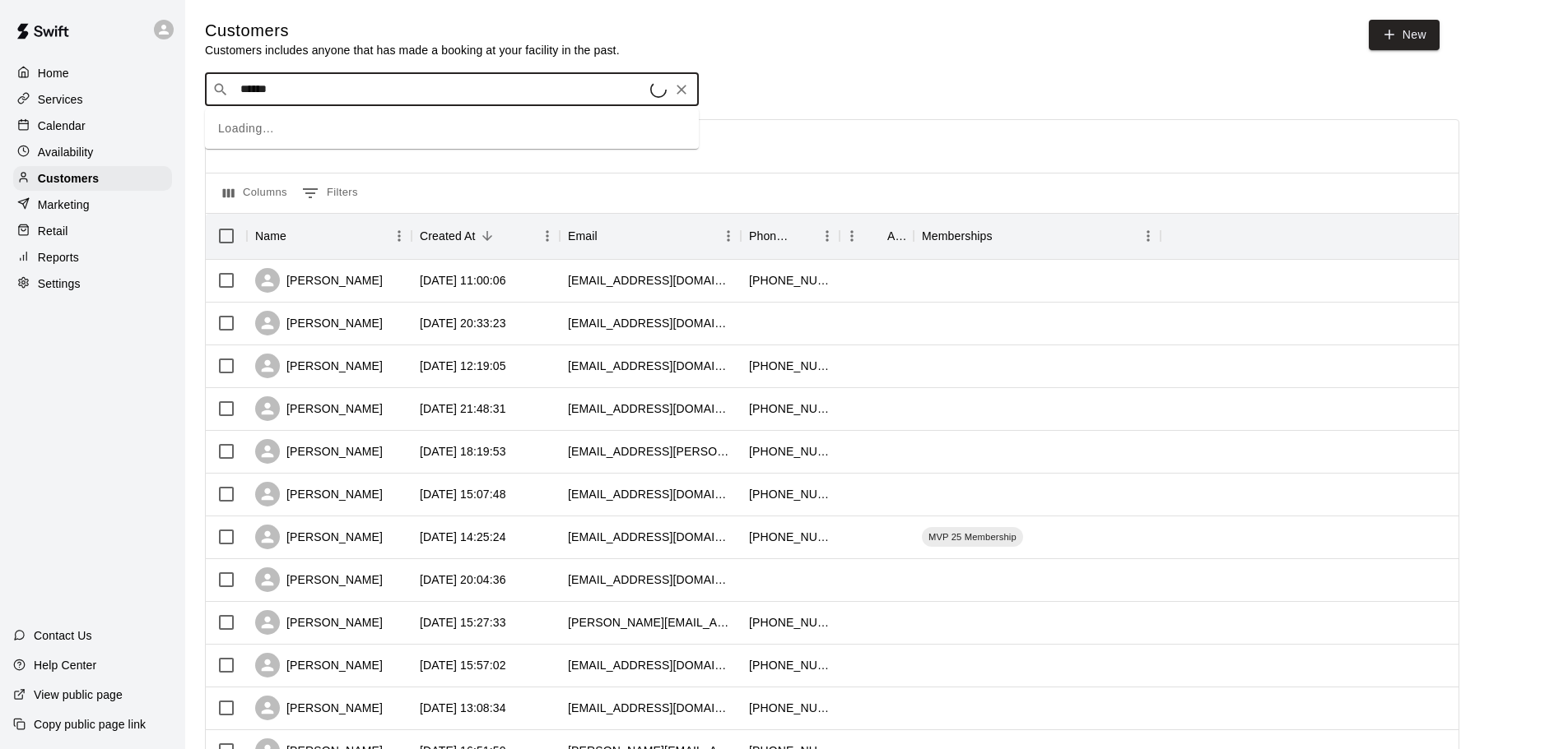
type input "******"
click at [325, 88] on input "******" at bounding box center [451, 89] width 432 height 17
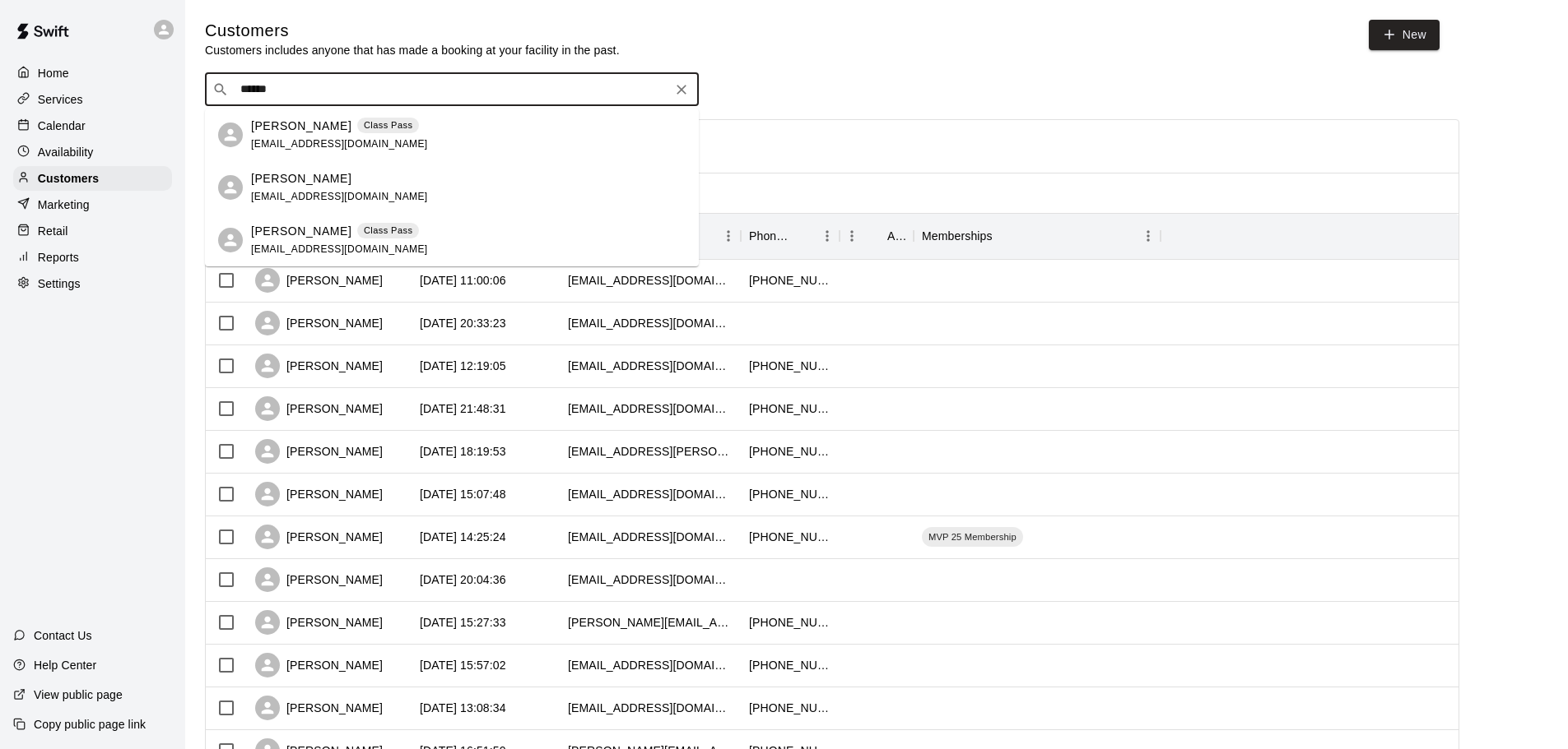
click at [340, 241] on div "[PERSON_NAME] Class Pass [EMAIL_ADDRESS][DOMAIN_NAME]" at bounding box center [340, 240] width 177 height 36
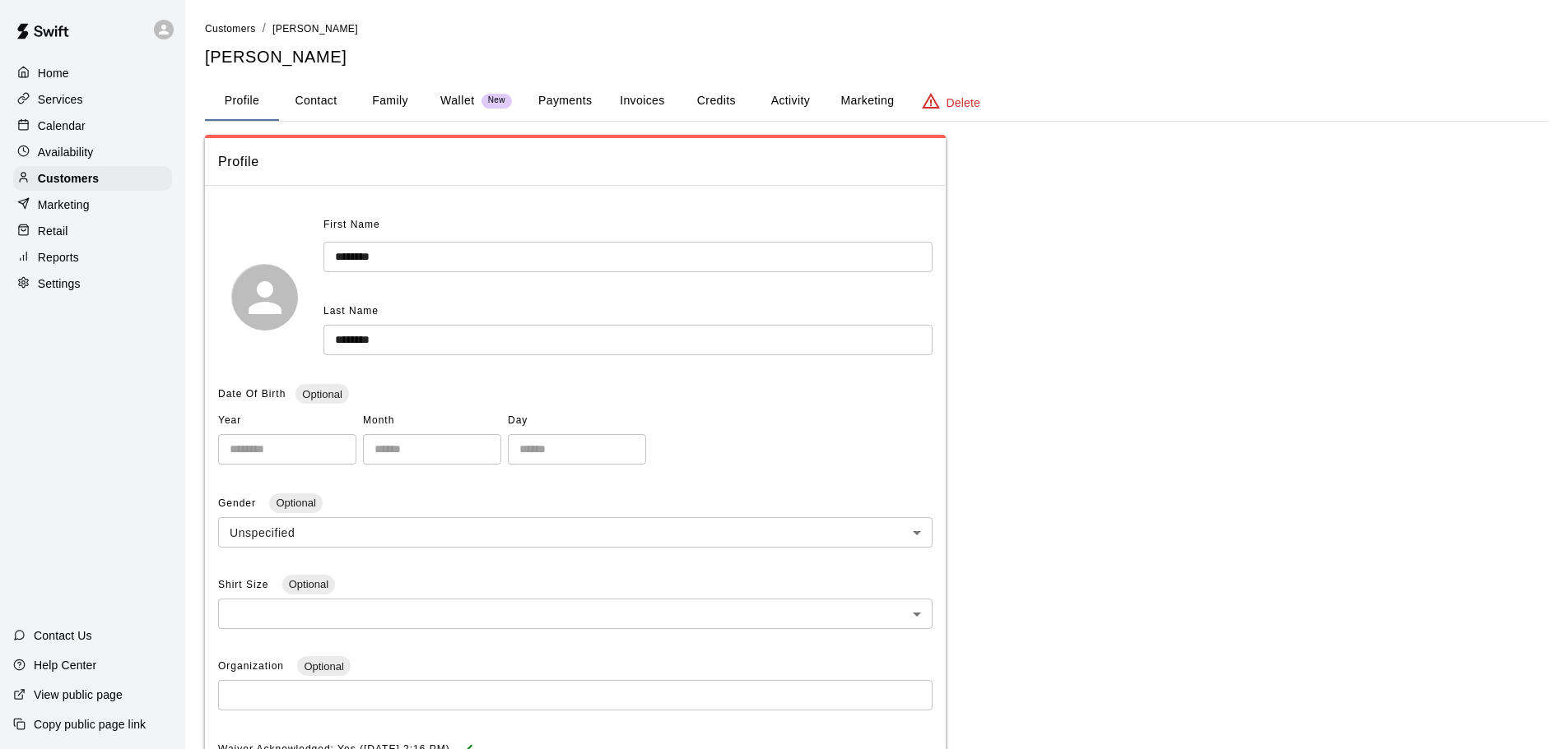
click at [758, 101] on button "Activity" at bounding box center [790, 101] width 74 height 40
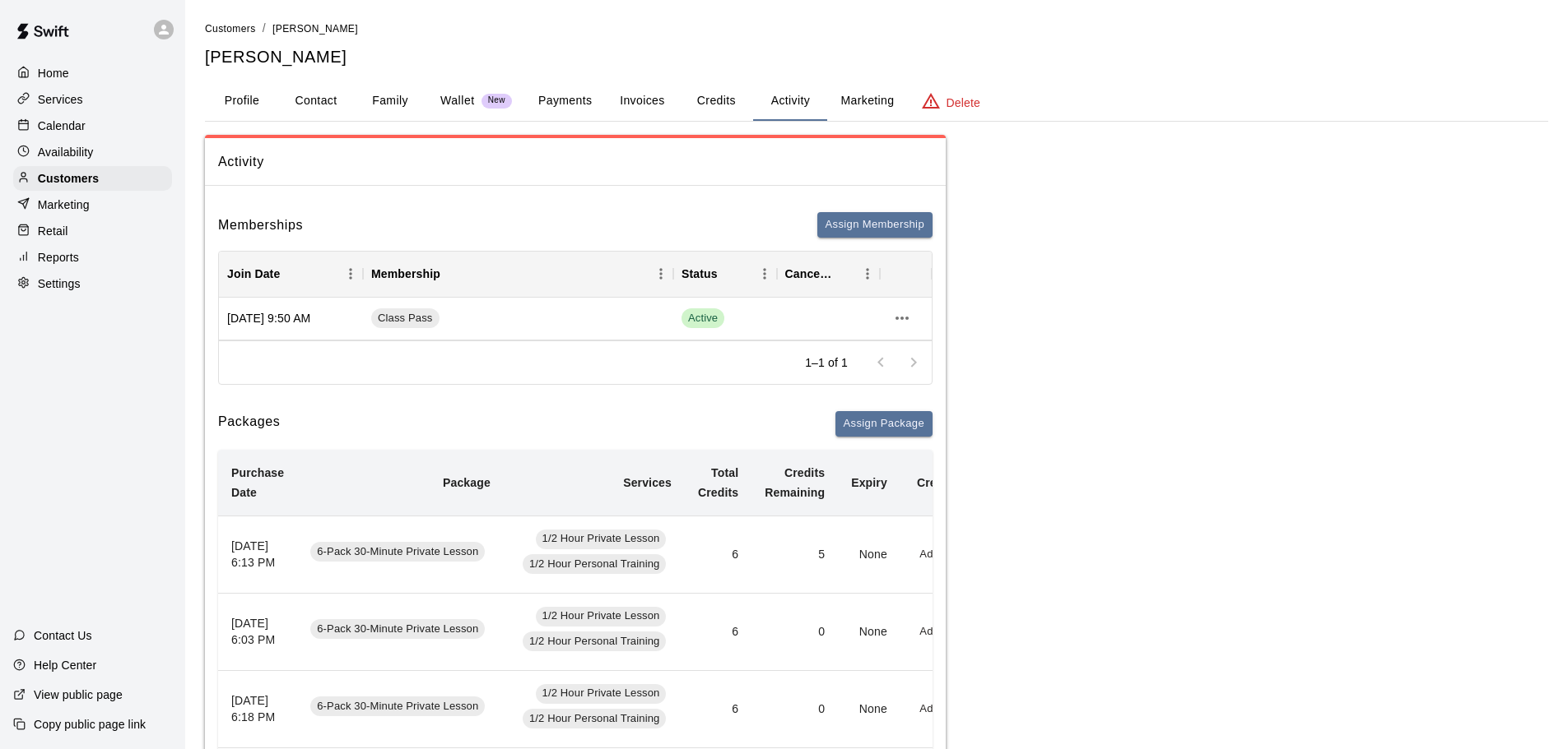
click at [705, 99] on button "Credits" at bounding box center [716, 101] width 74 height 40
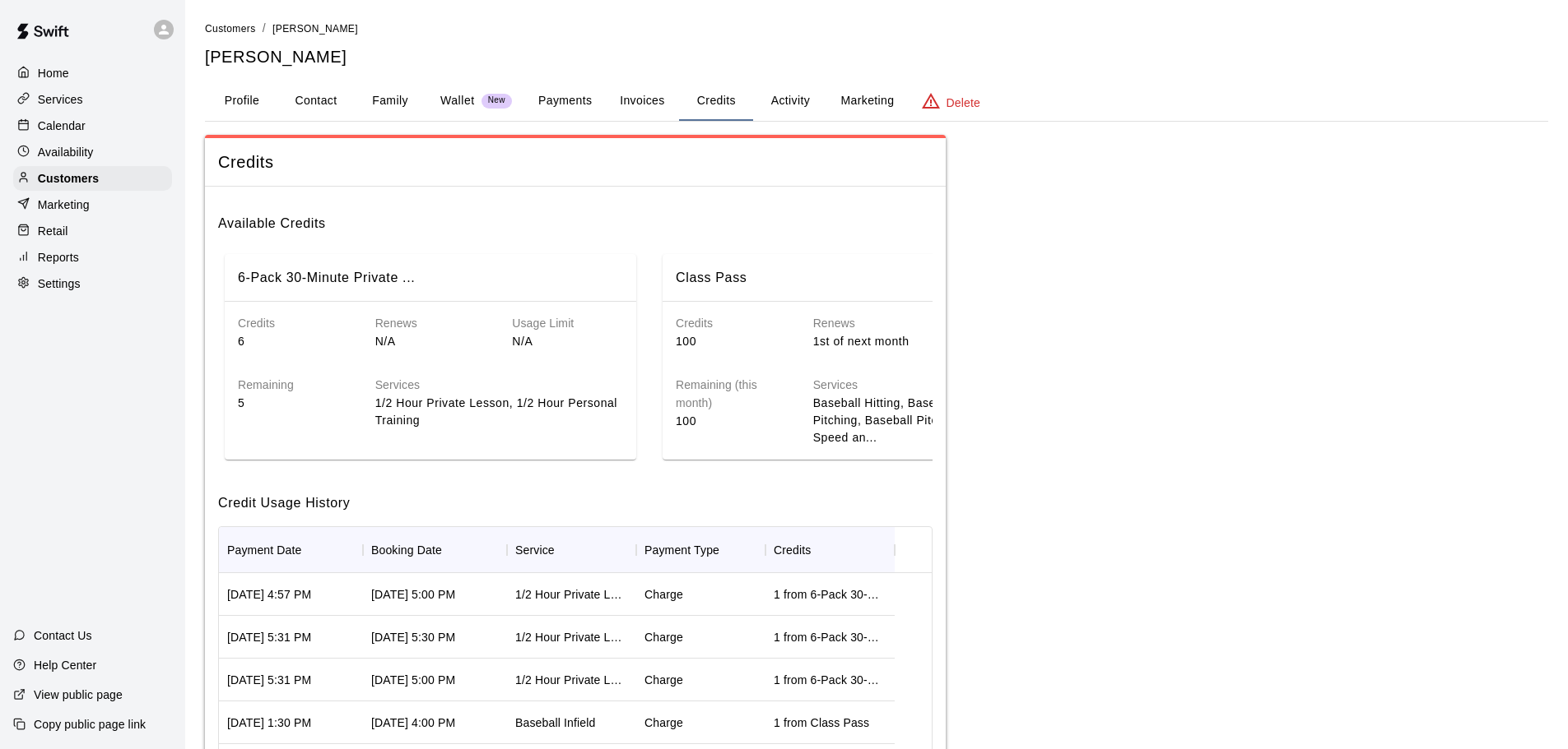
click at [792, 98] on button "Activity" at bounding box center [790, 101] width 74 height 40
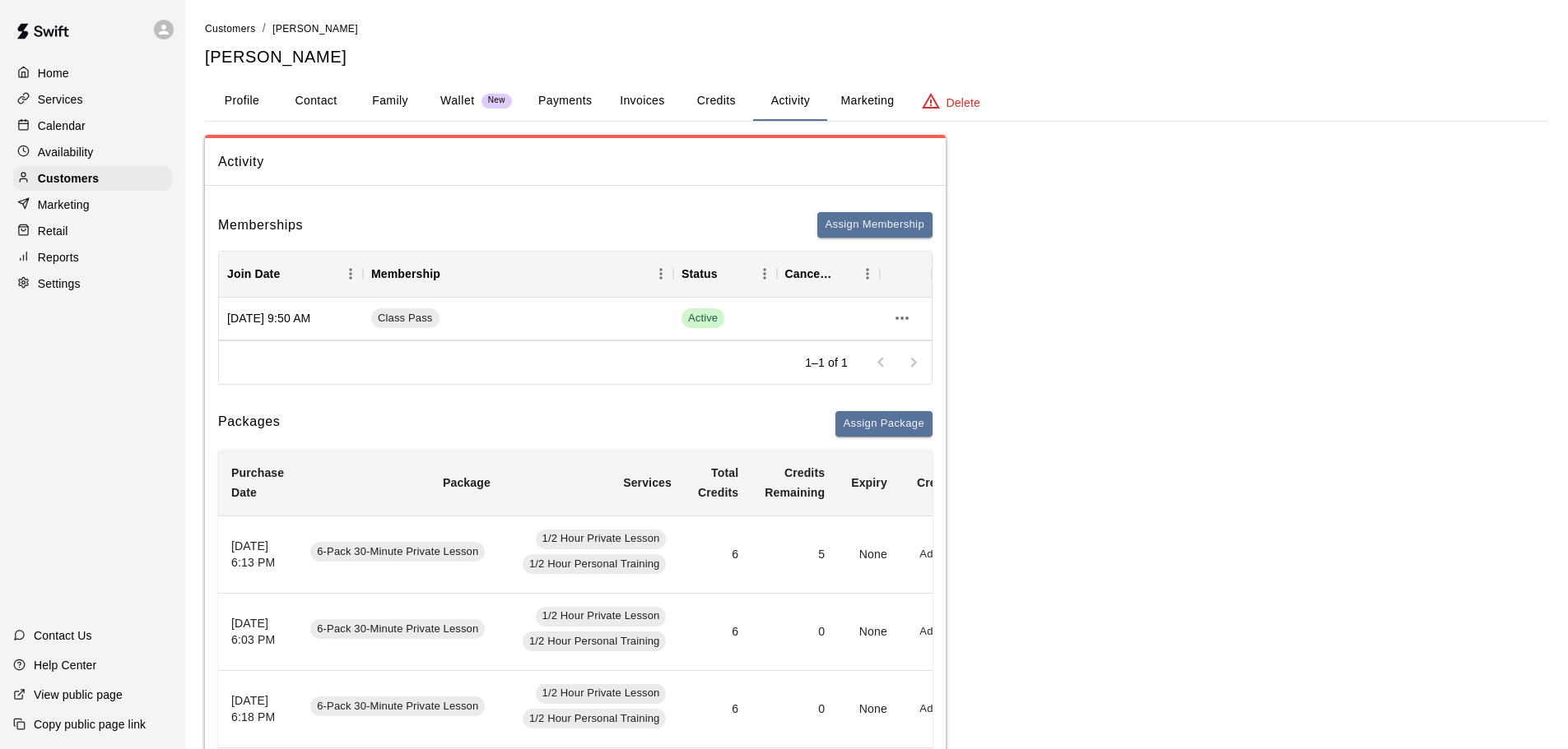
click at [76, 119] on div "Calendar" at bounding box center [92, 126] width 158 height 25
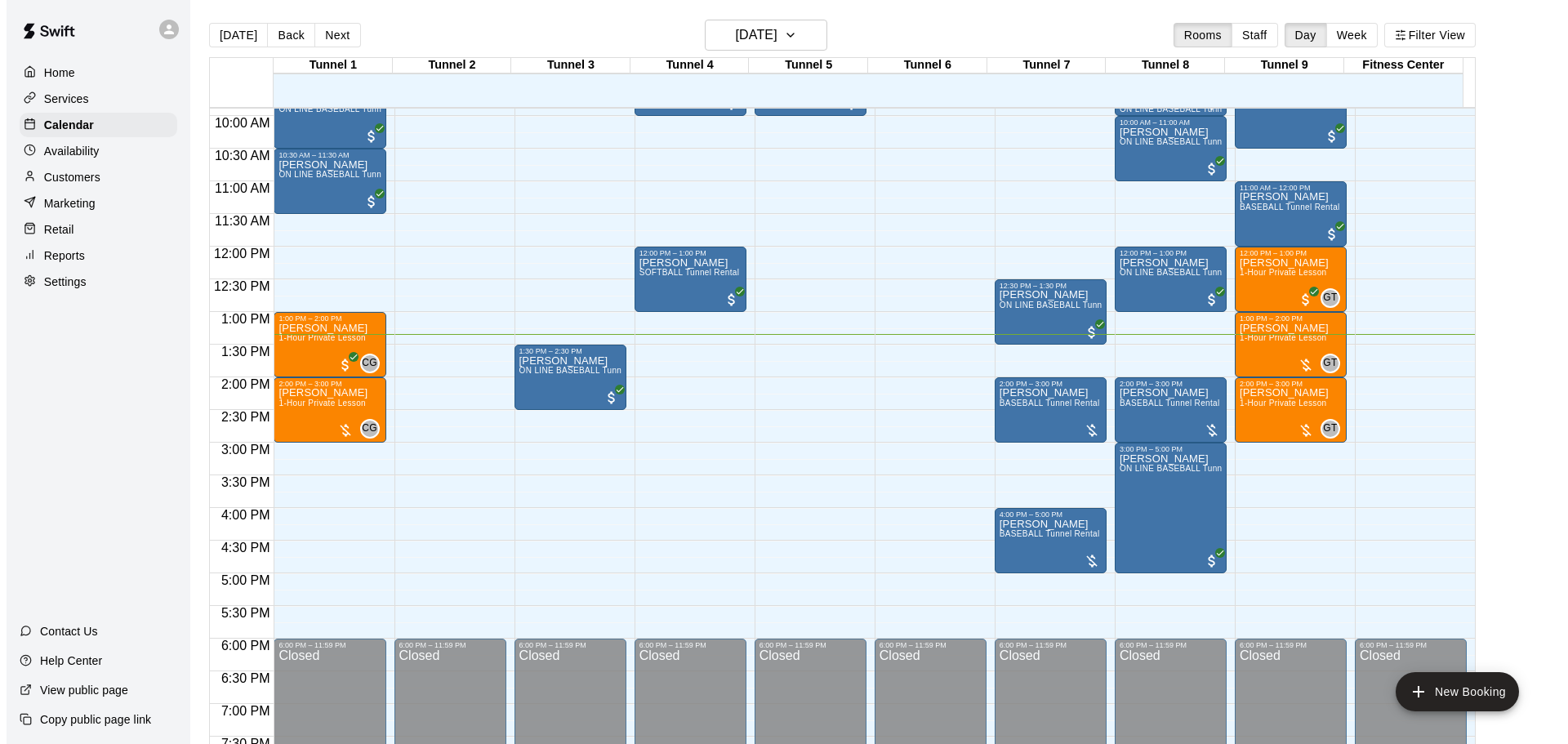
scroll to position [620, 0]
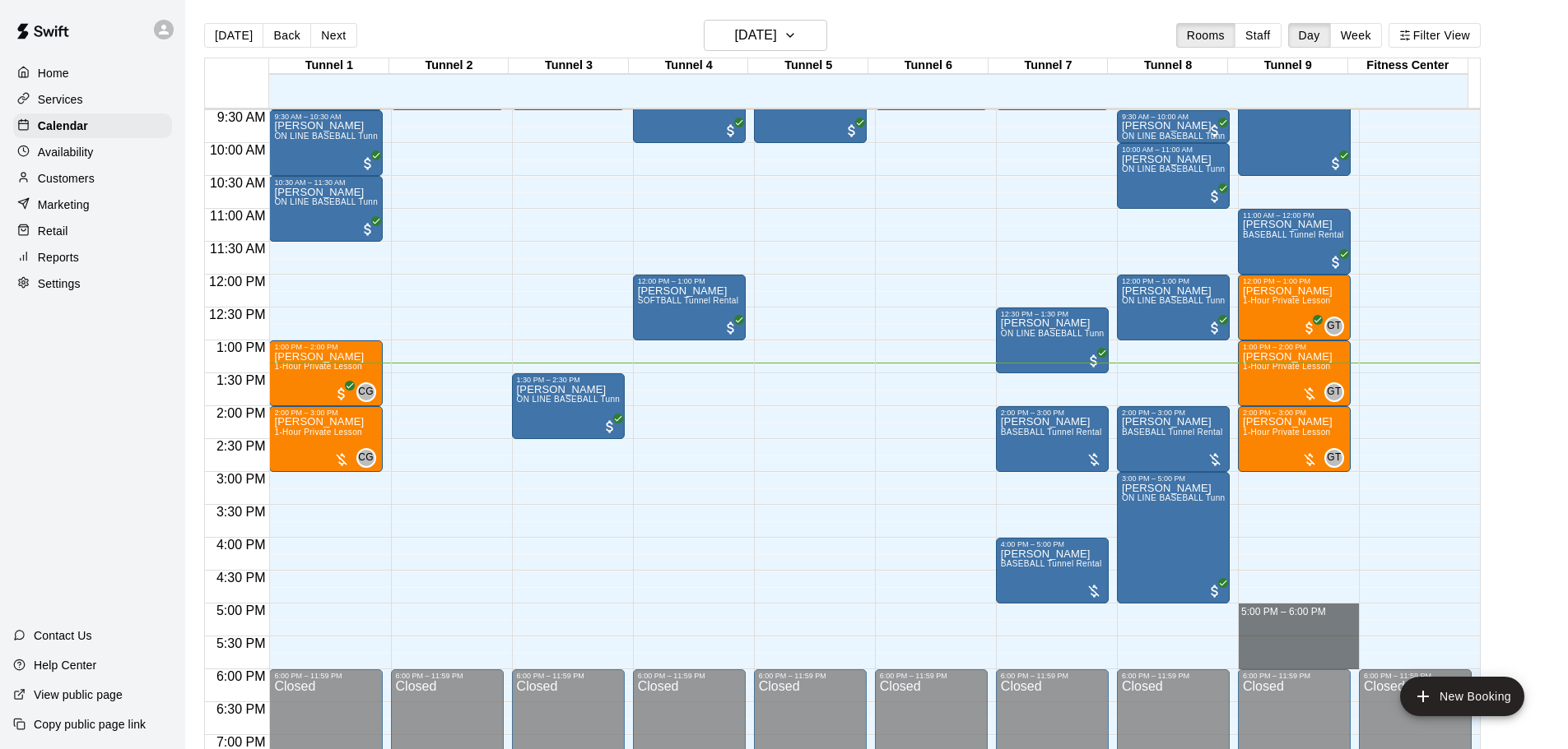
drag, startPoint x: 1279, startPoint y: 610, endPoint x: 1282, endPoint y: 661, distance: 51.1
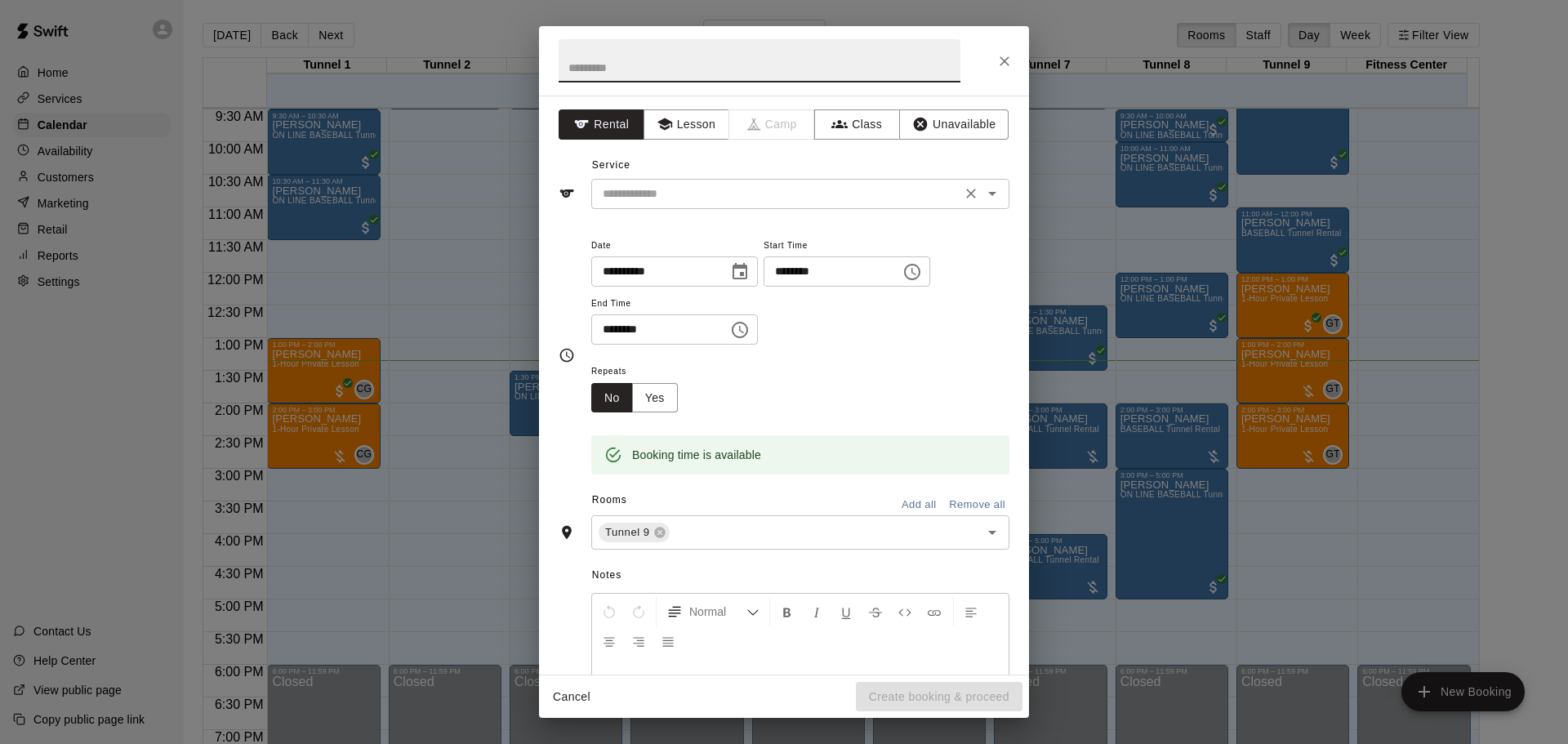
click at [695, 199] on input "text" at bounding box center [776, 194] width 361 height 21
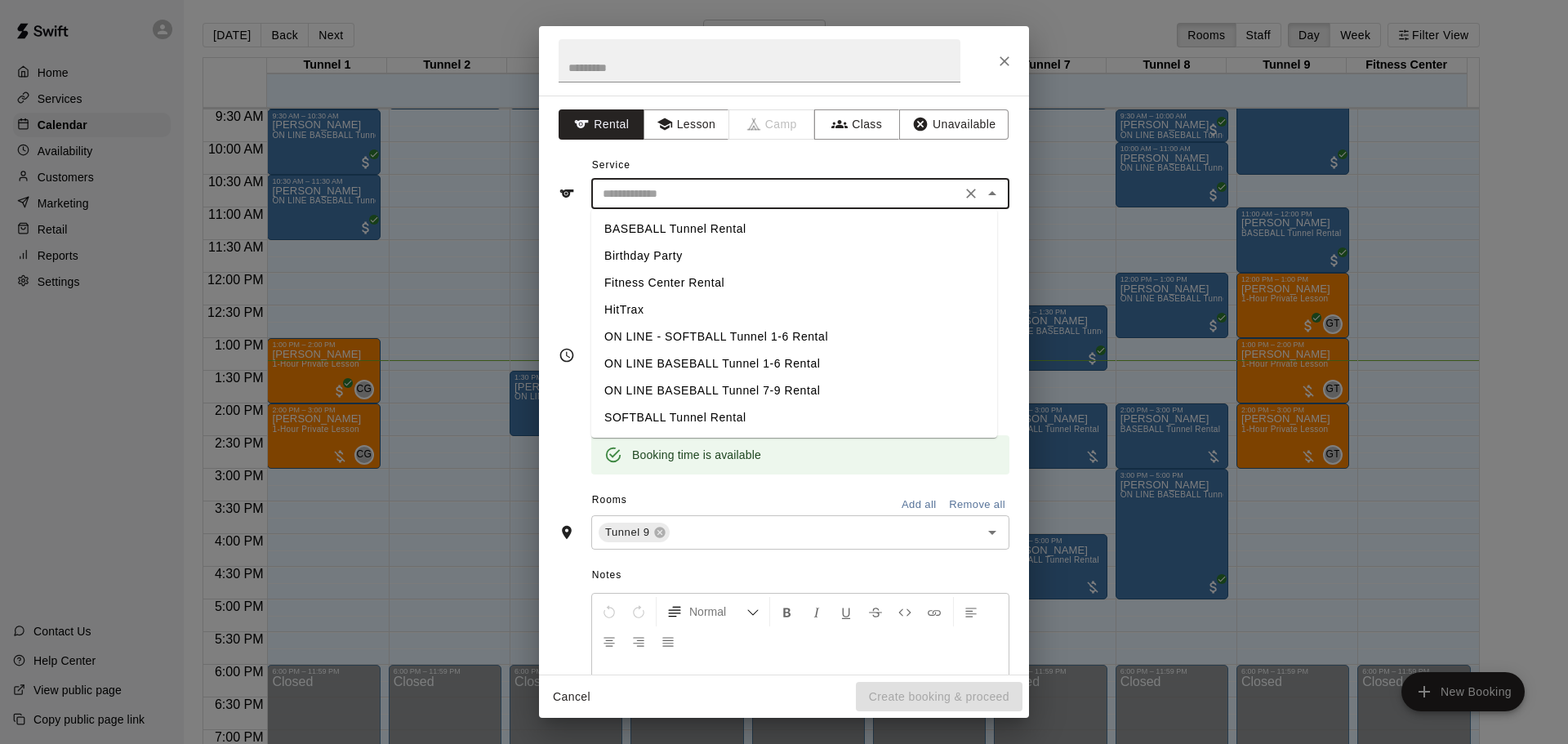
click at [698, 237] on li "BASEBALL Tunnel Rental" at bounding box center [794, 228] width 406 height 27
type input "**********"
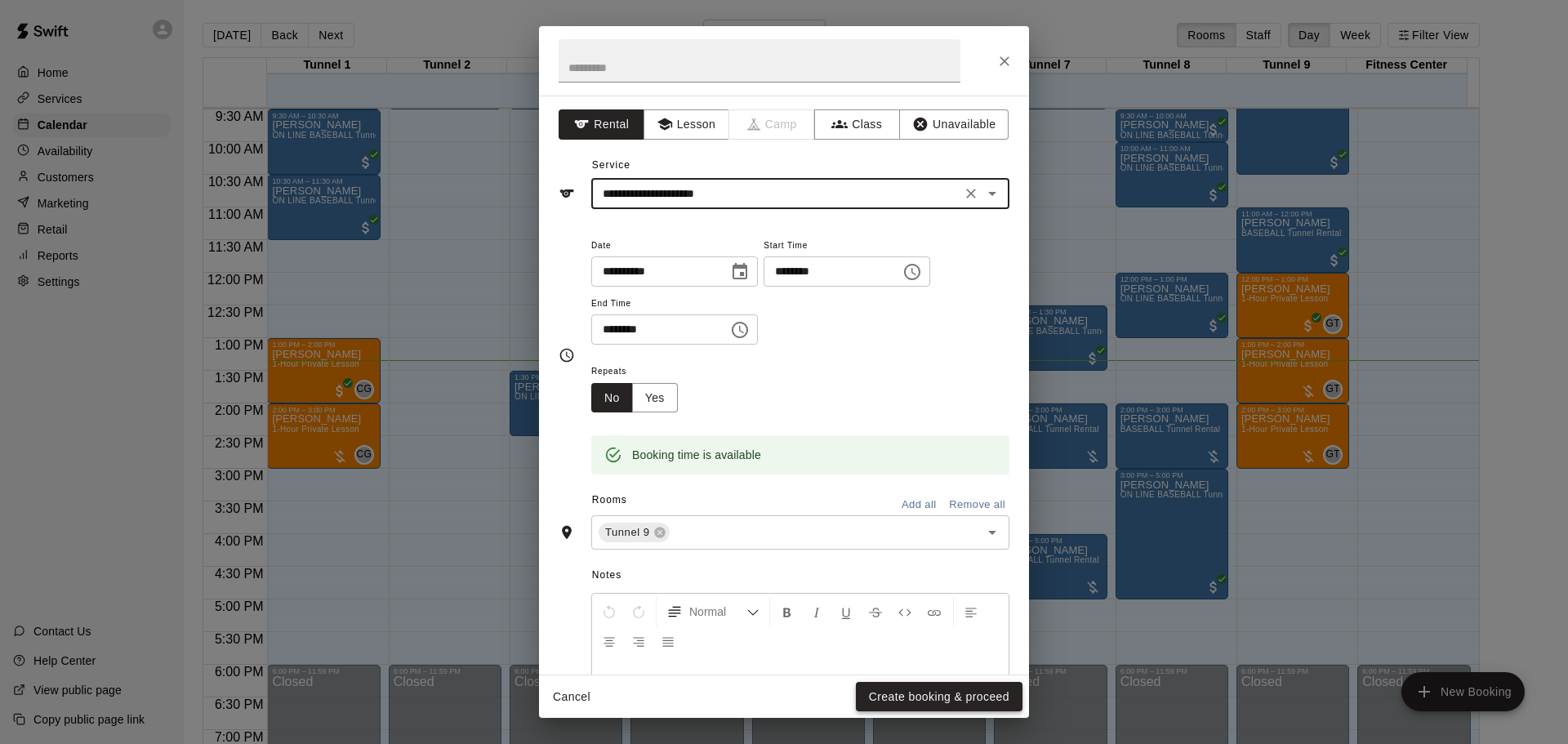
click at [923, 697] on button "Create booking & proceed" at bounding box center [939, 697] width 167 height 30
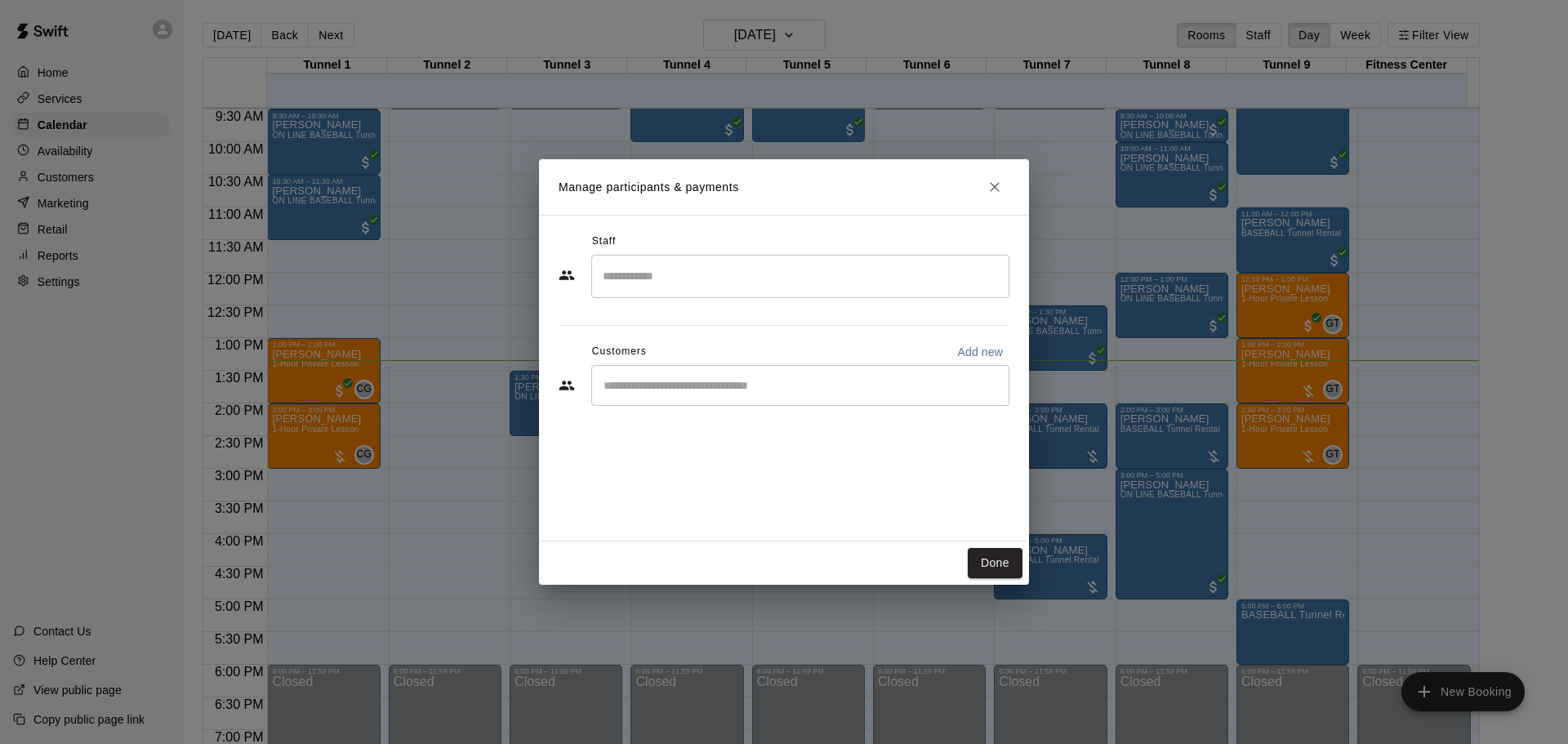
click at [772, 385] on input "Start typing to search customers..." at bounding box center [800, 385] width 404 height 17
click at [999, 194] on icon "Close" at bounding box center [994, 187] width 17 height 17
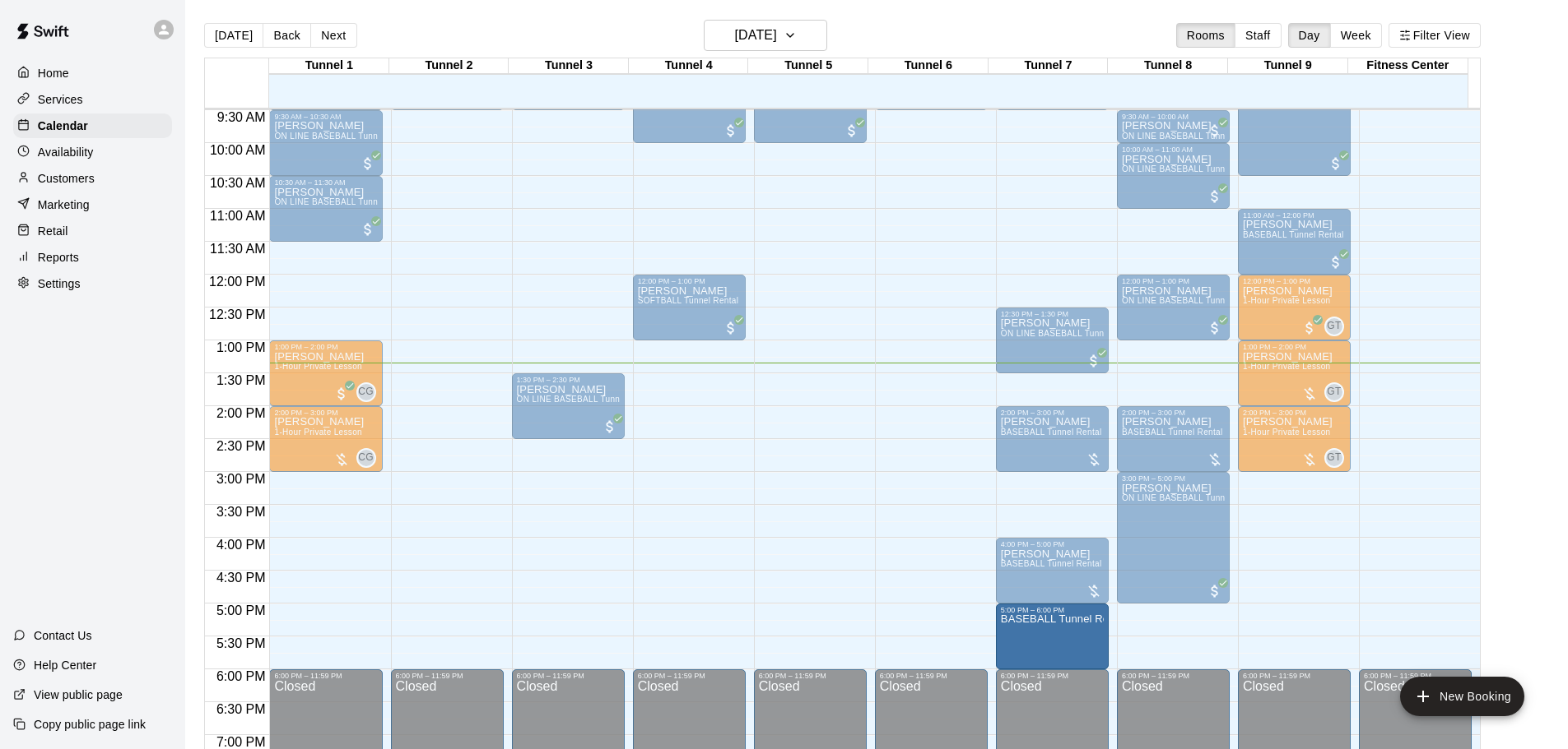
drag, startPoint x: 1252, startPoint y: 639, endPoint x: 1108, endPoint y: 642, distance: 144.0
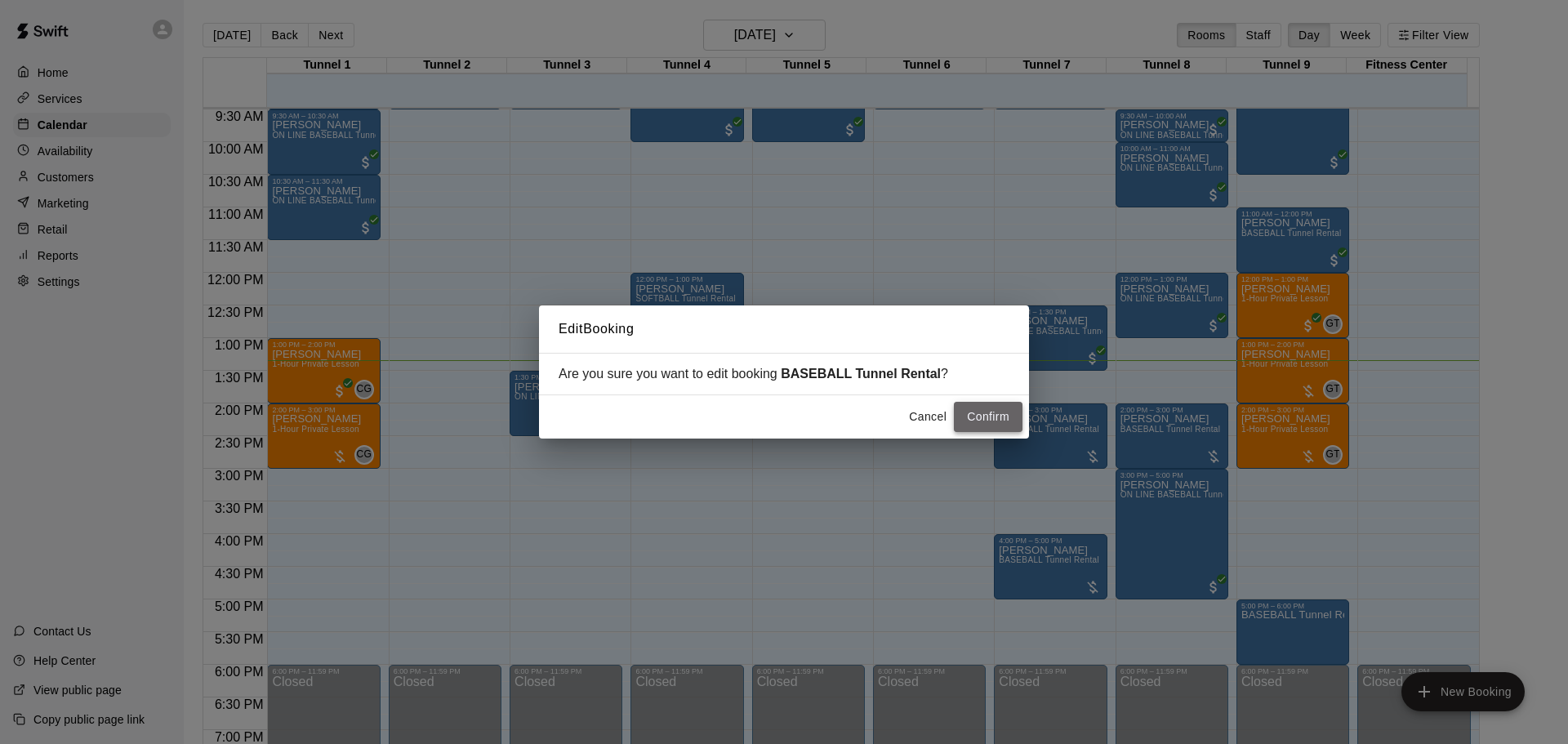
click at [971, 422] on button "Confirm" at bounding box center [988, 417] width 69 height 30
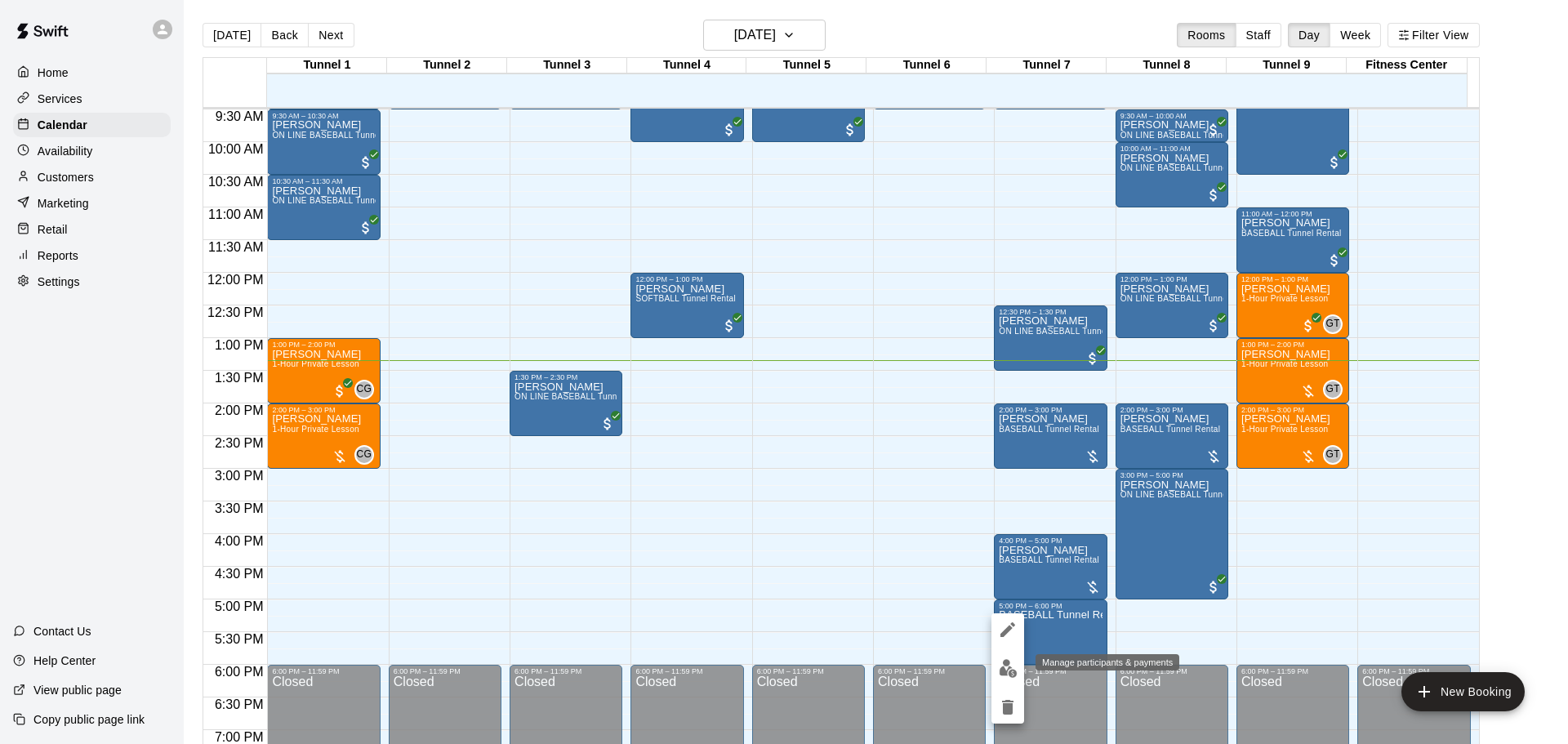
click at [1005, 664] on img "edit" at bounding box center [1008, 668] width 19 height 19
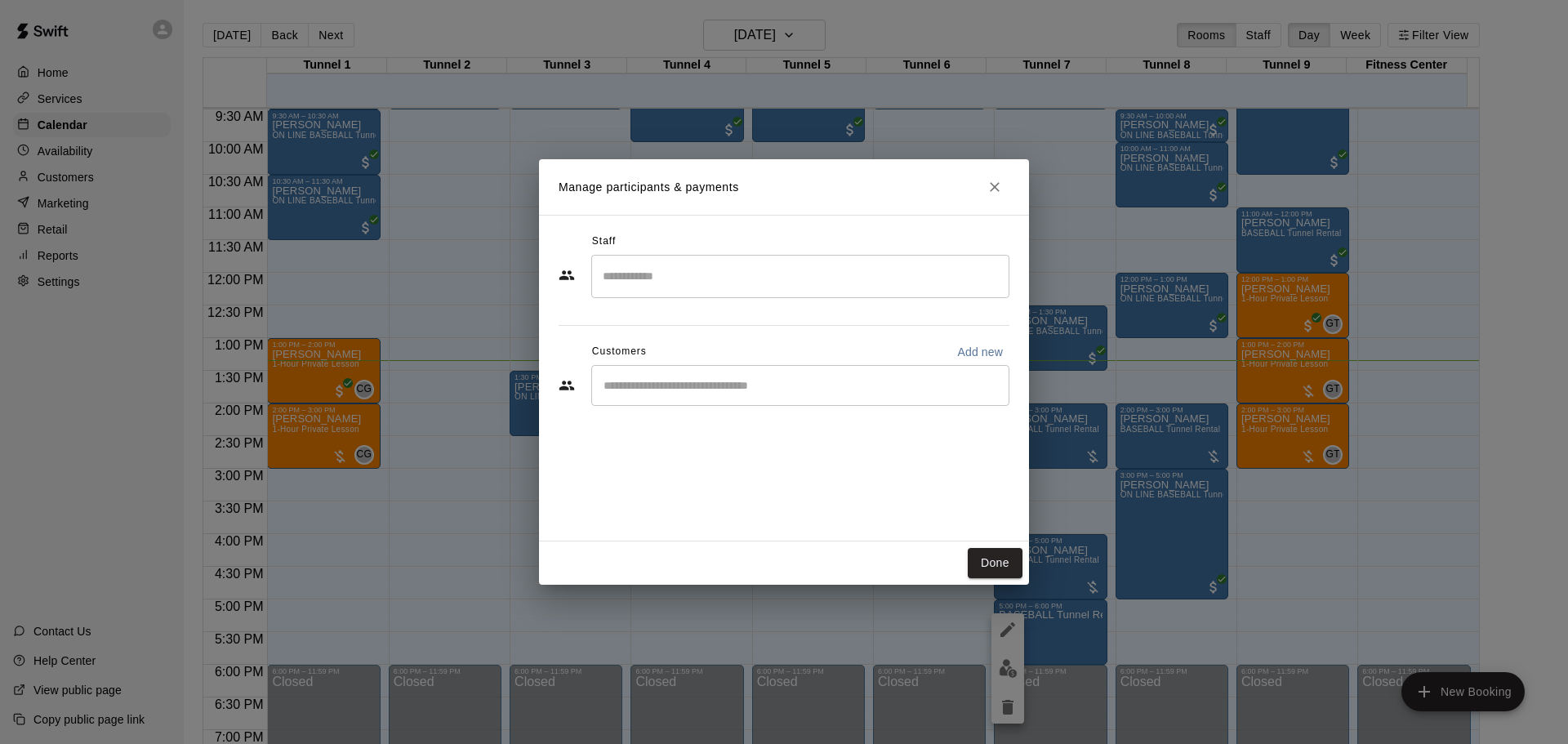
click at [741, 390] on input "Start typing to search customers..." at bounding box center [800, 385] width 404 height 17
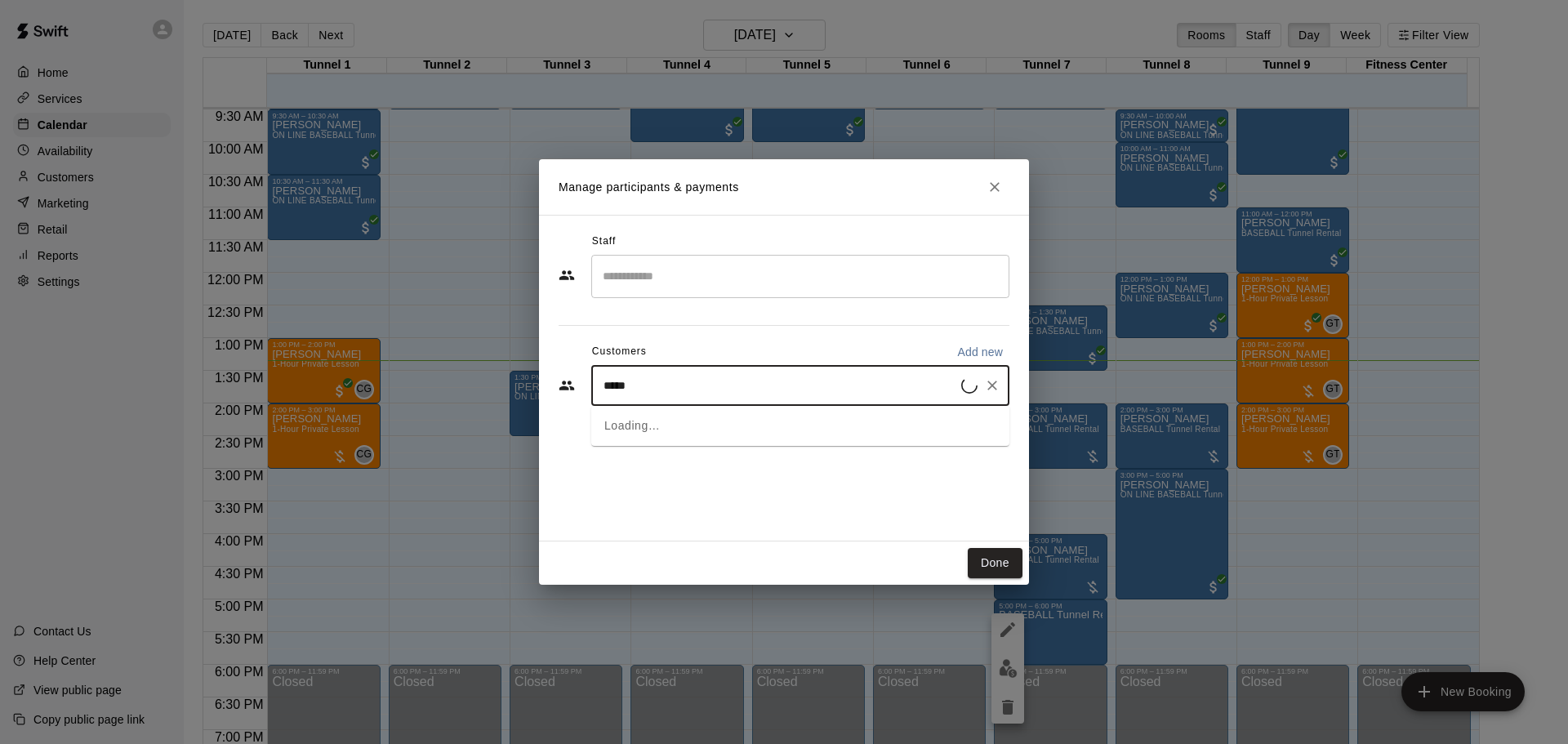
type input "******"
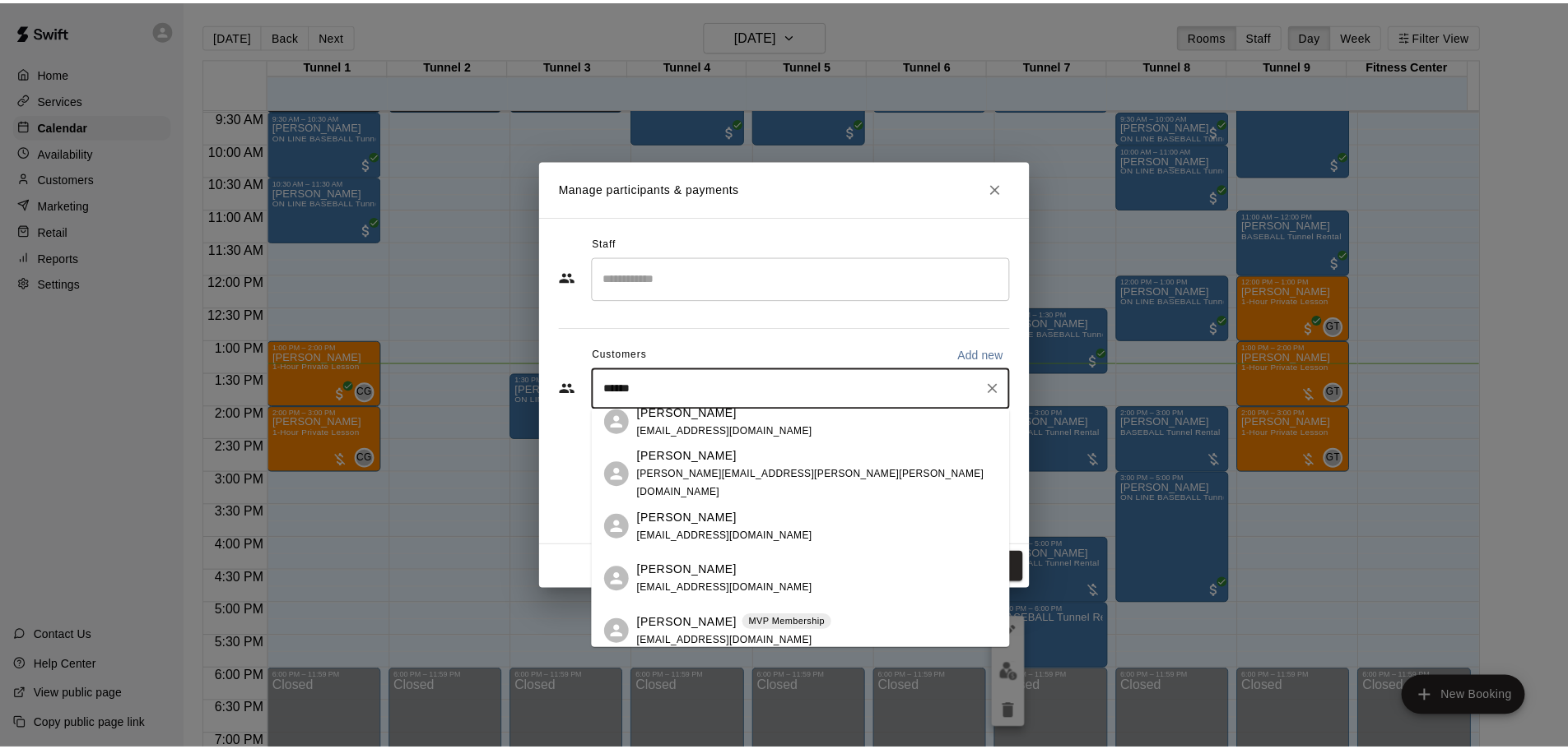
scroll to position [412, 0]
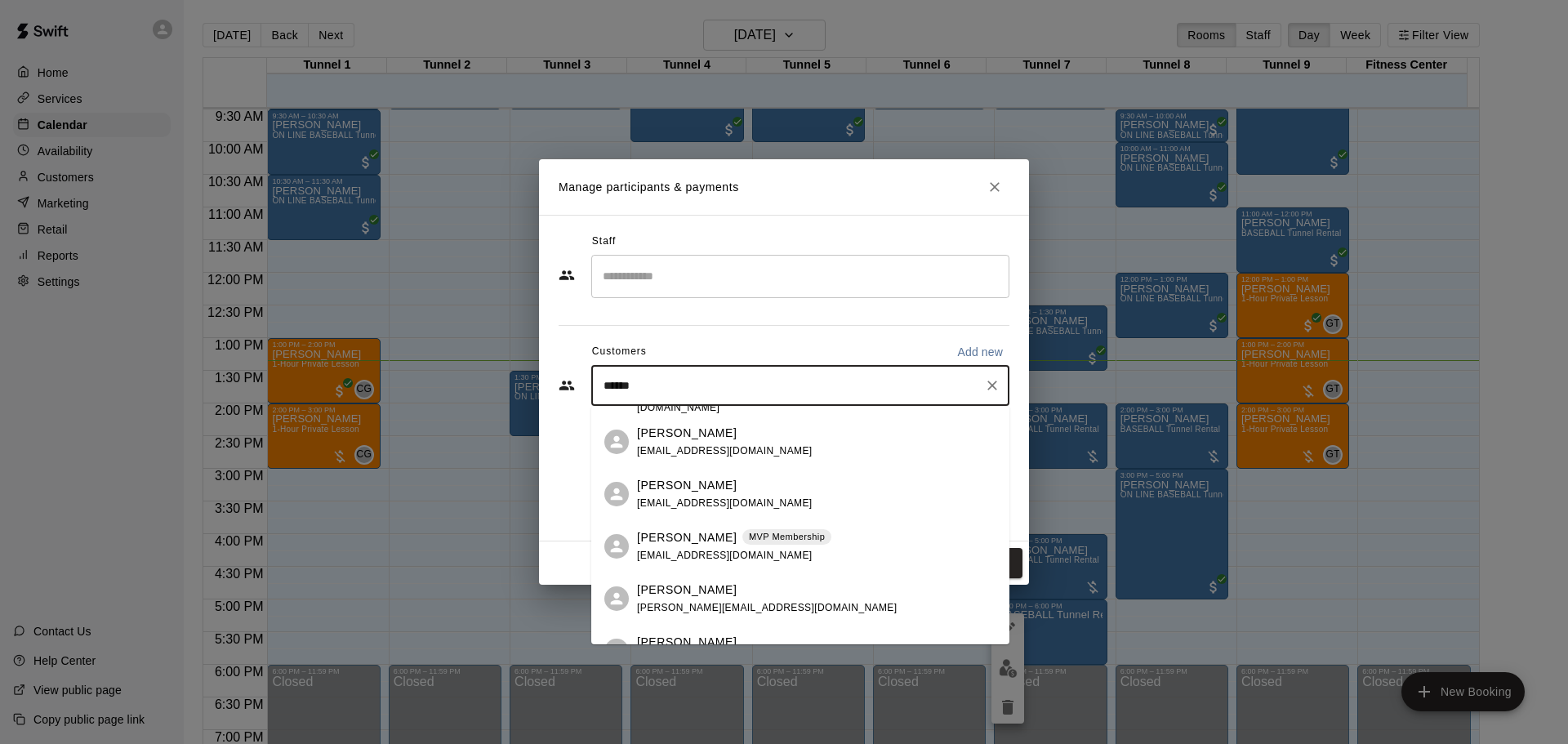
click at [705, 536] on p "[PERSON_NAME]" at bounding box center [686, 538] width 99 height 17
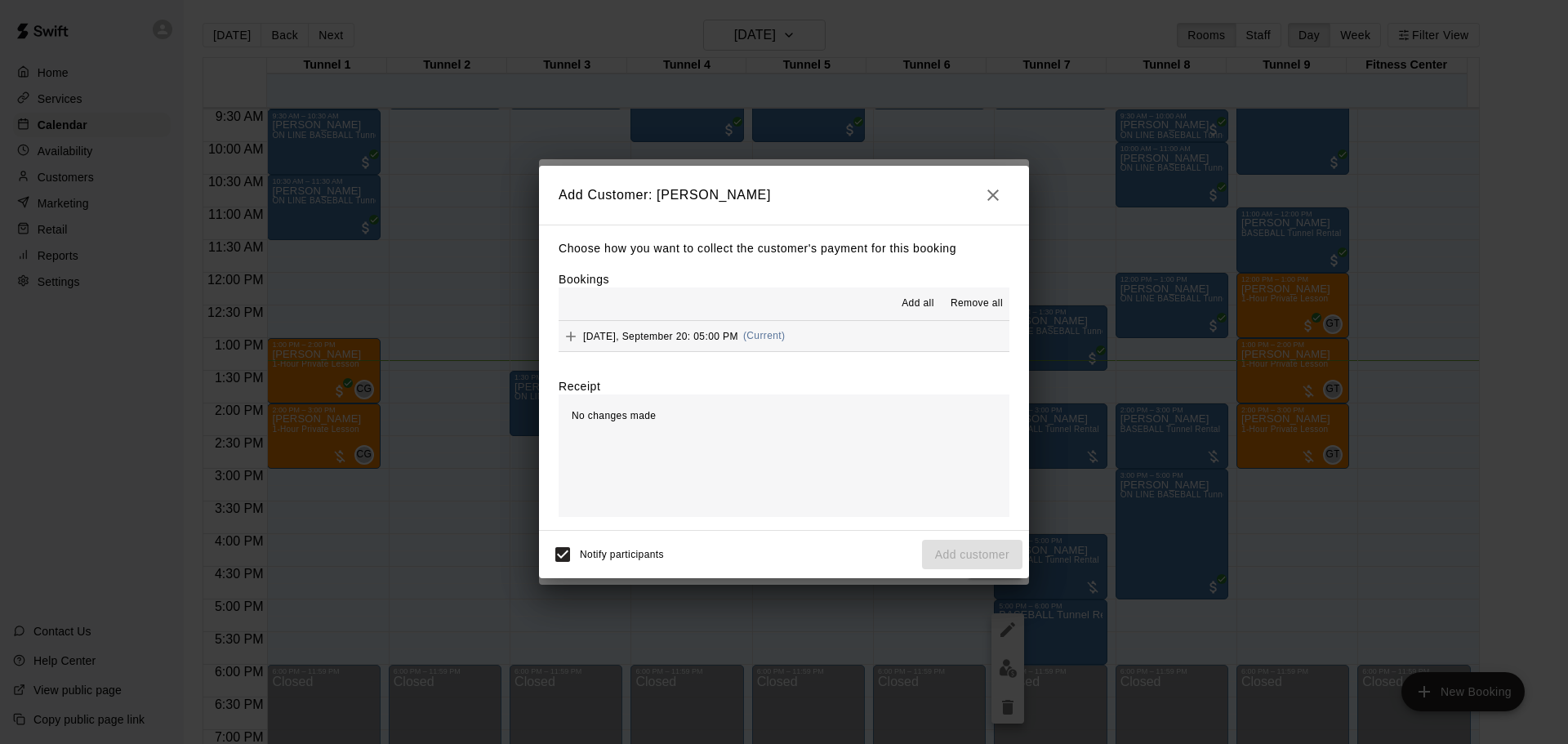
click at [768, 342] on span "(Current)" at bounding box center [764, 336] width 42 height 12
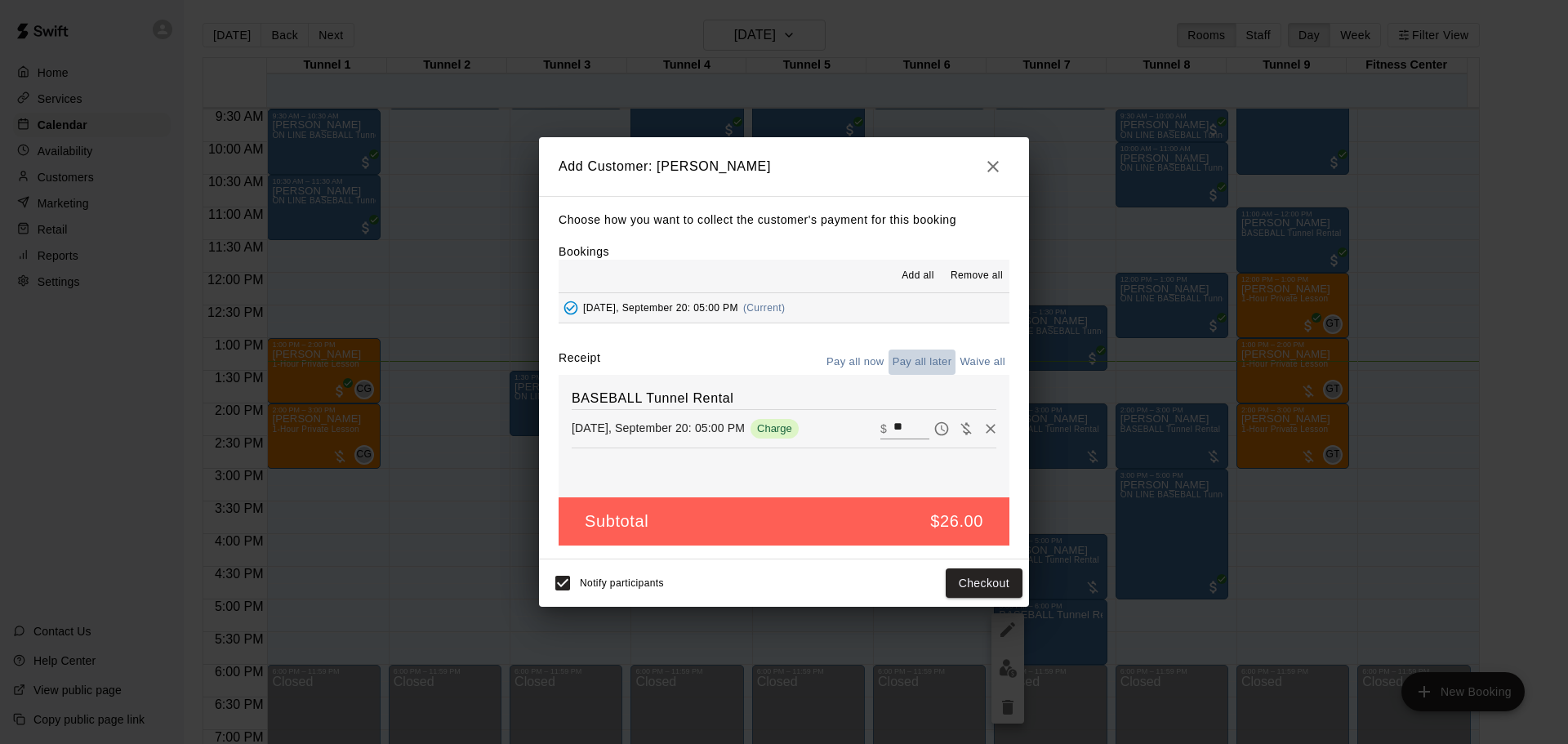
click at [900, 367] on button "Pay all later" at bounding box center [923, 363] width 68 height 26
click at [937, 586] on button "Add customer" at bounding box center [973, 584] width 100 height 30
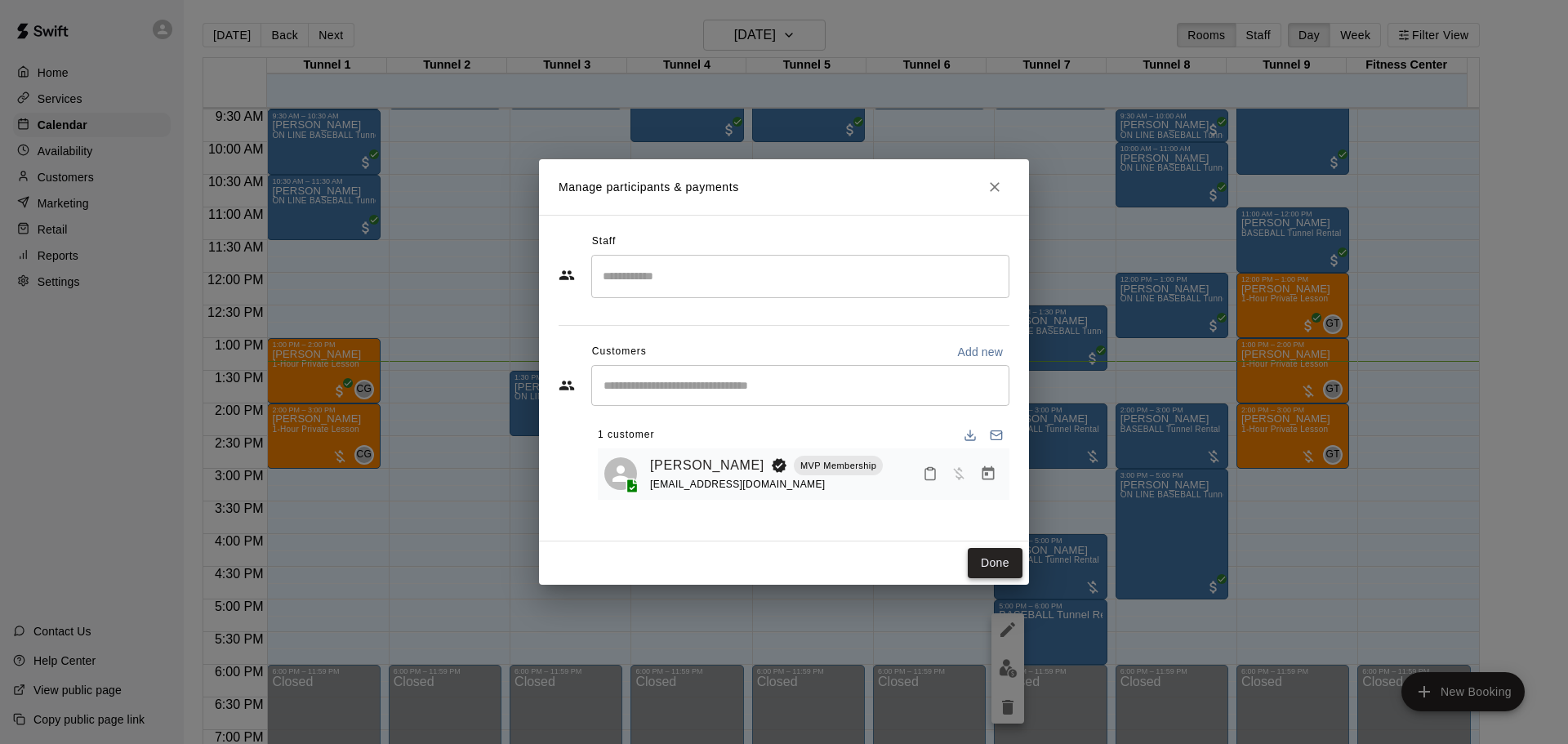
click at [992, 562] on button "Done" at bounding box center [995, 563] width 55 height 30
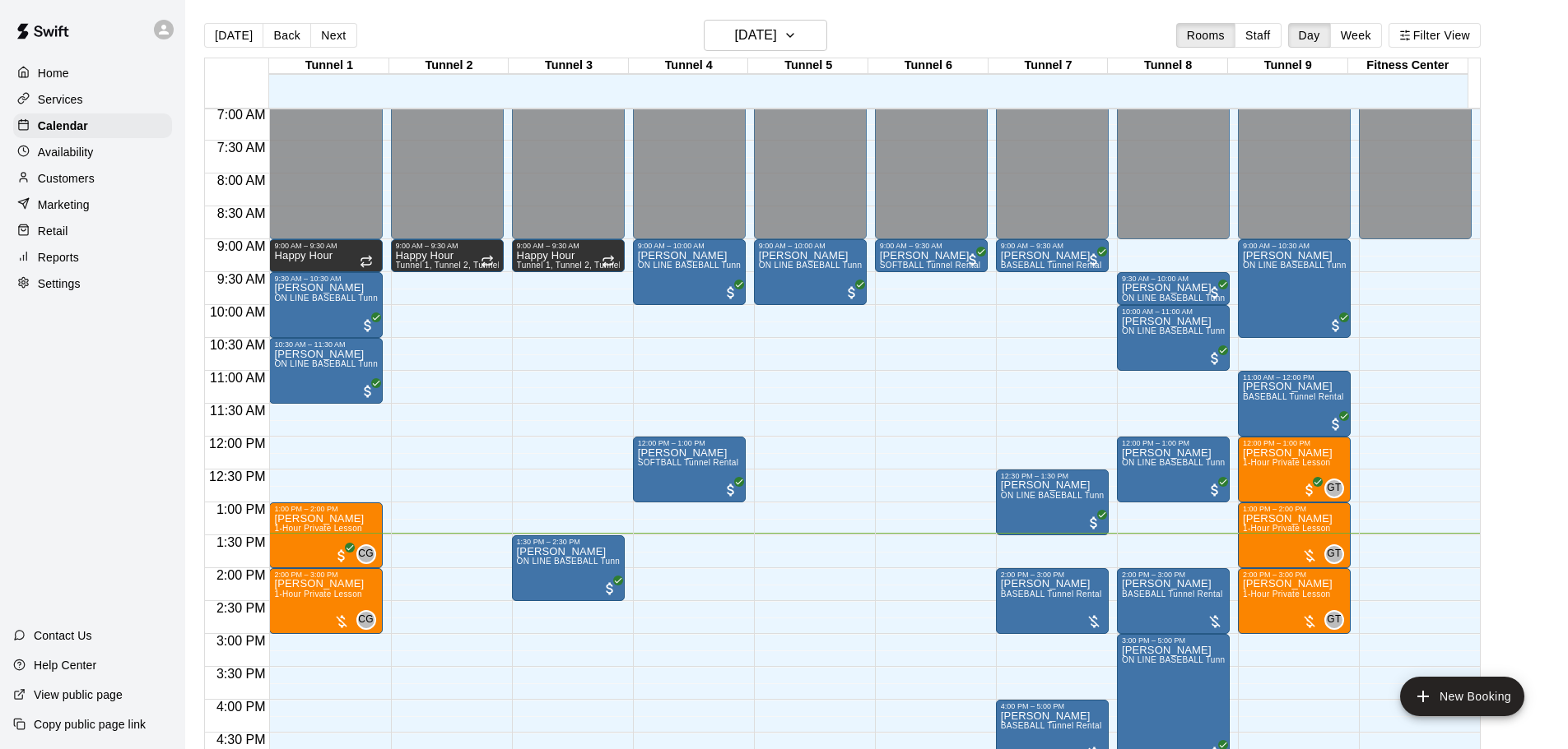
scroll to position [542, 0]
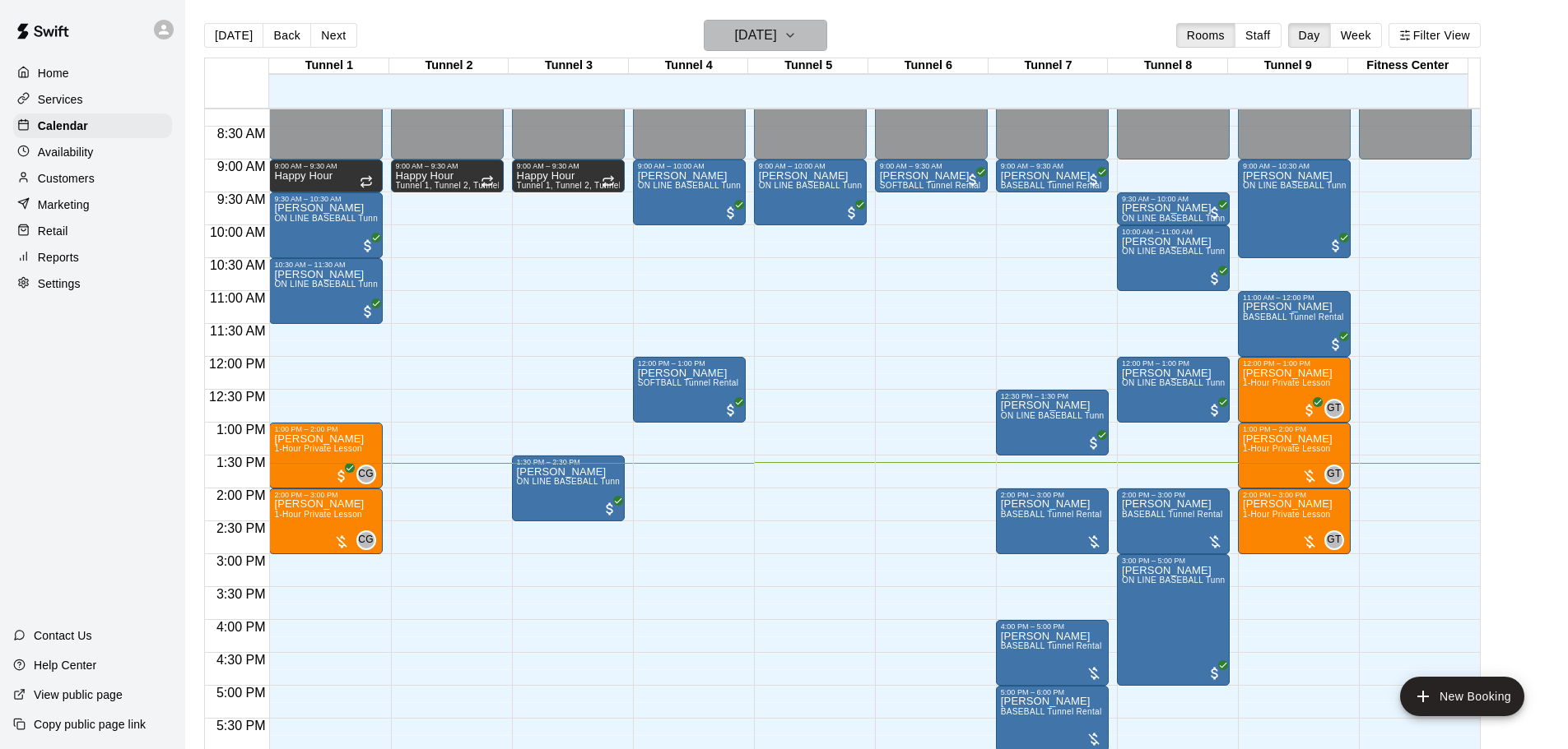
click at [789, 22] on button "[DATE]" at bounding box center [765, 36] width 124 height 32
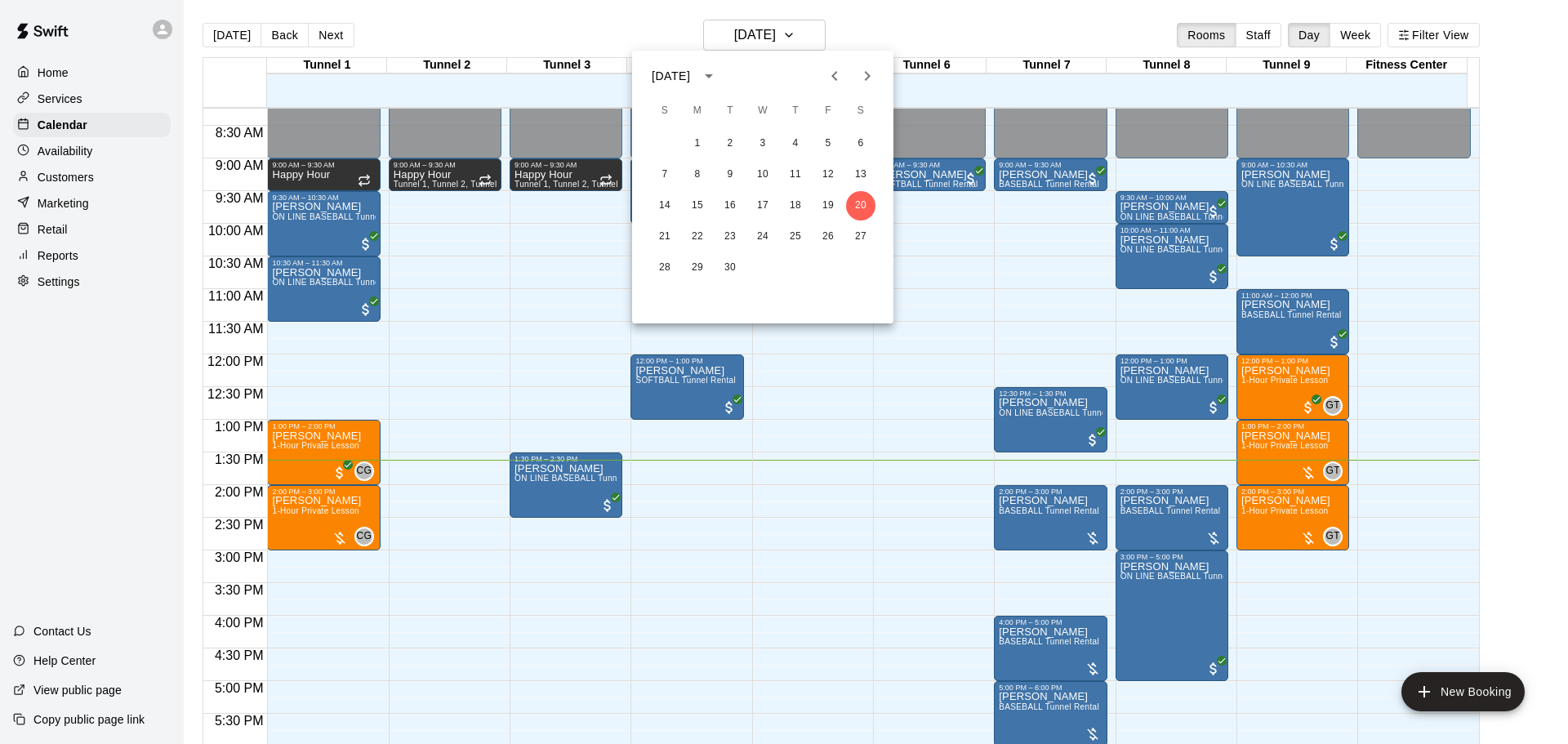
click at [867, 20] on div at bounding box center [784, 372] width 1568 height 744
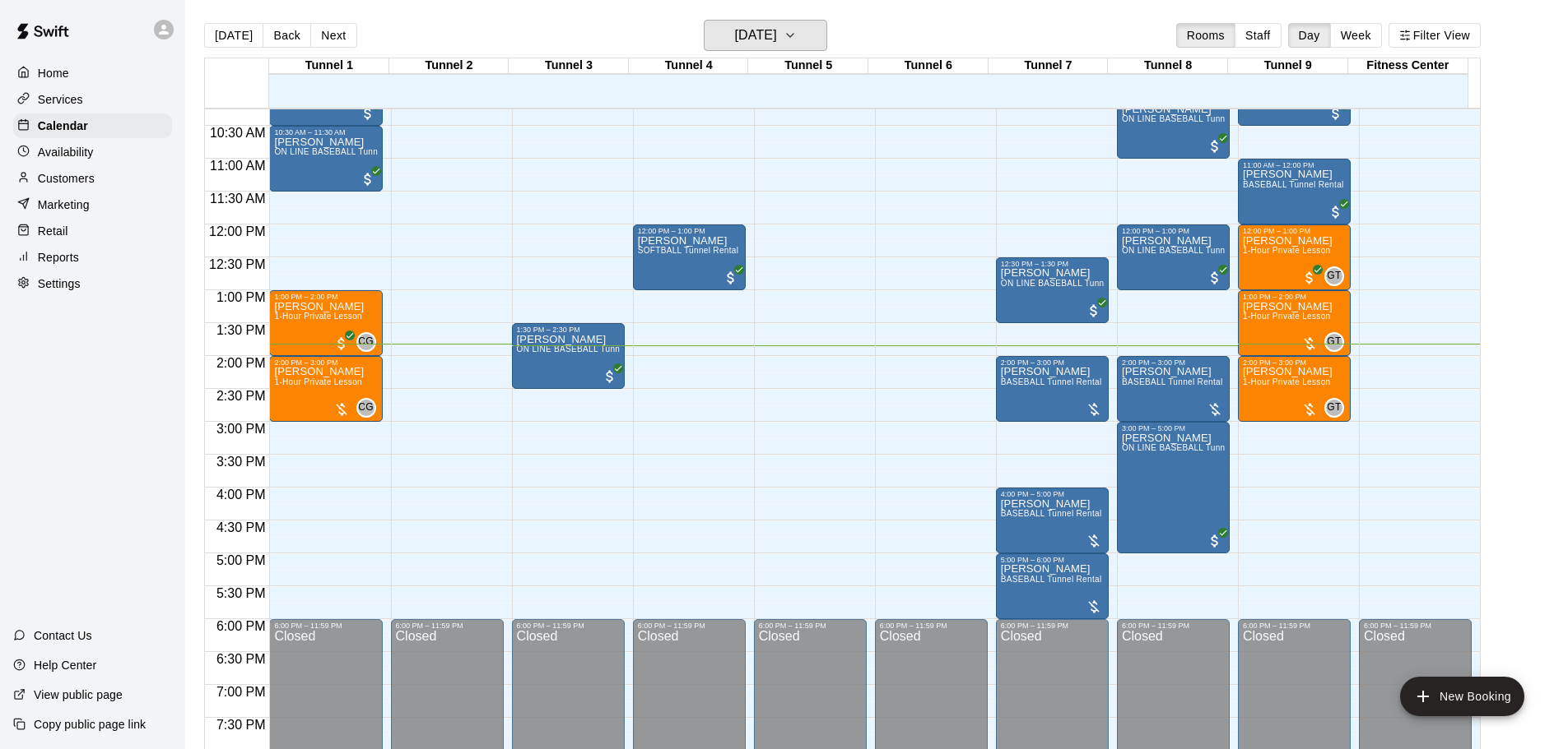
scroll to position [706, 0]
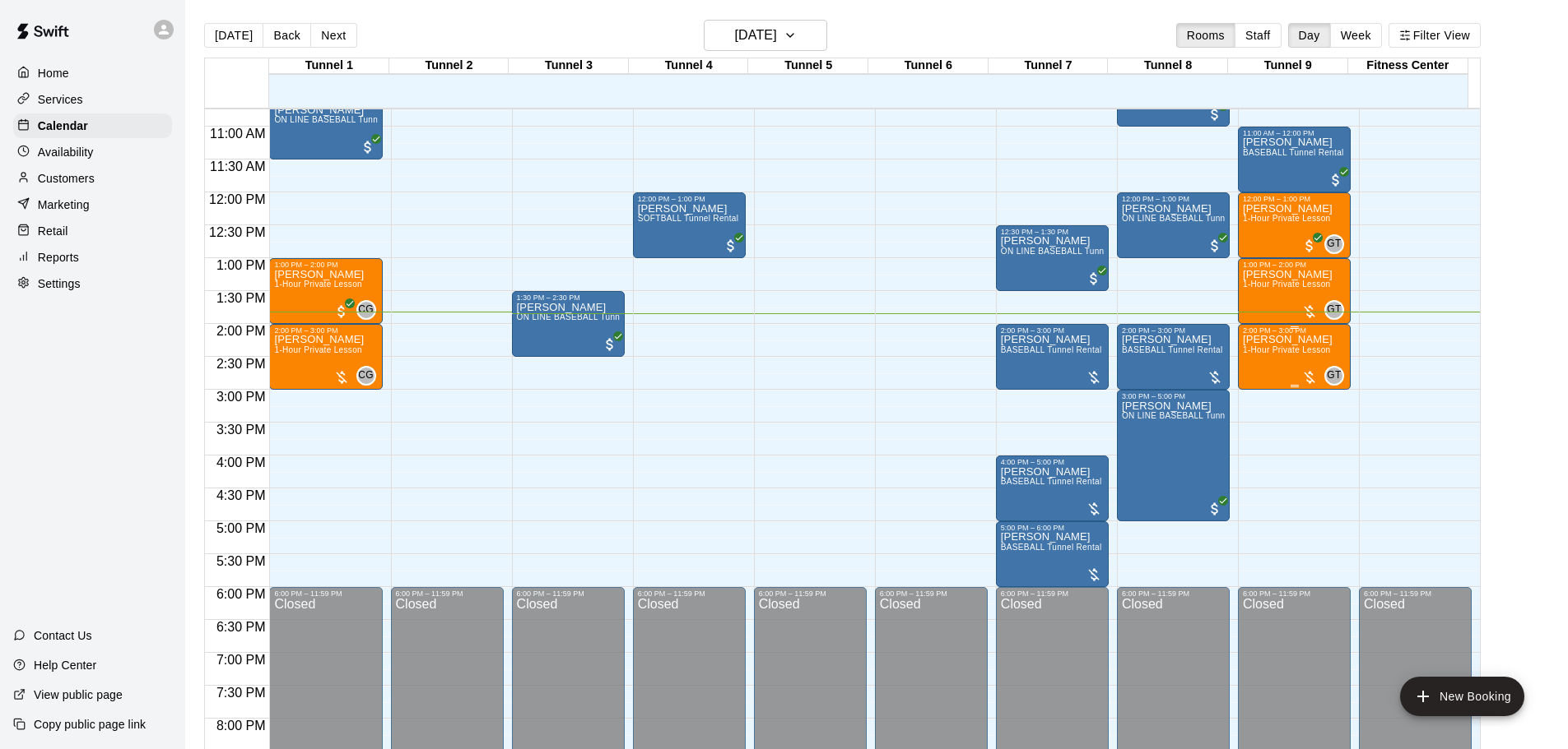
click at [1272, 353] on span "1-Hour Private Lesson" at bounding box center [1286, 349] width 88 height 9
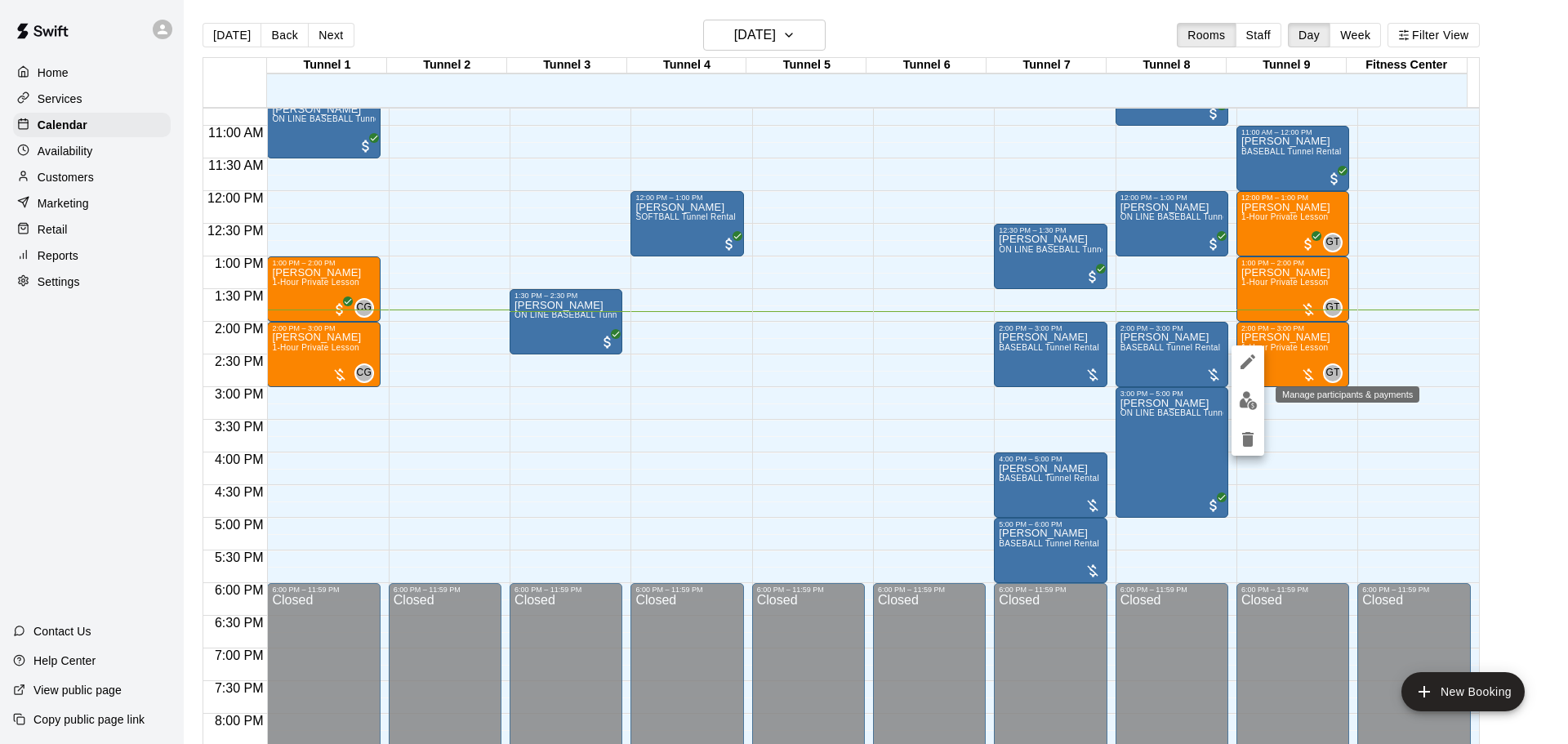
click at [1247, 387] on button "edit" at bounding box center [1248, 401] width 32 height 31
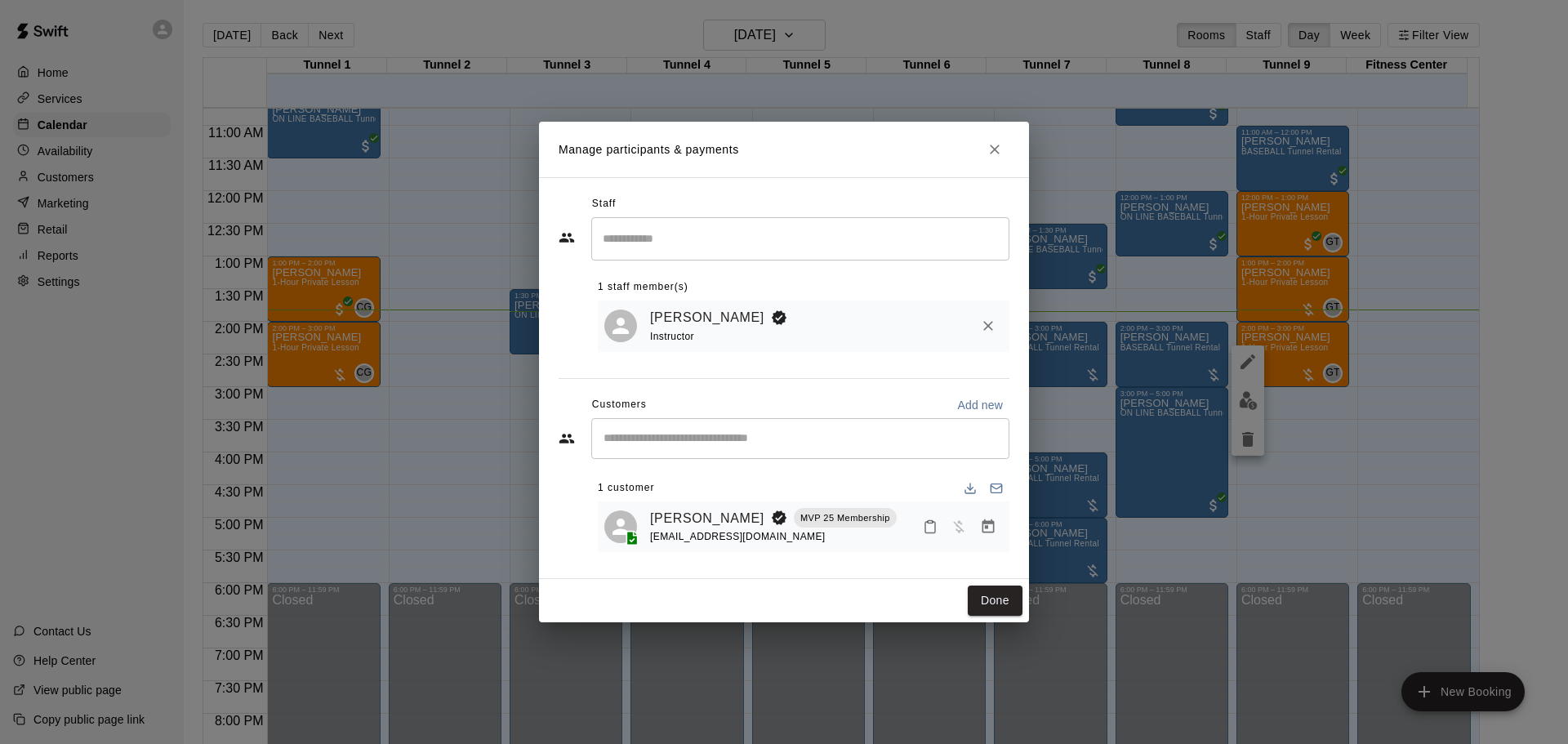
click at [989, 523] on icon "Manage bookings & payment" at bounding box center [988, 527] width 12 height 14
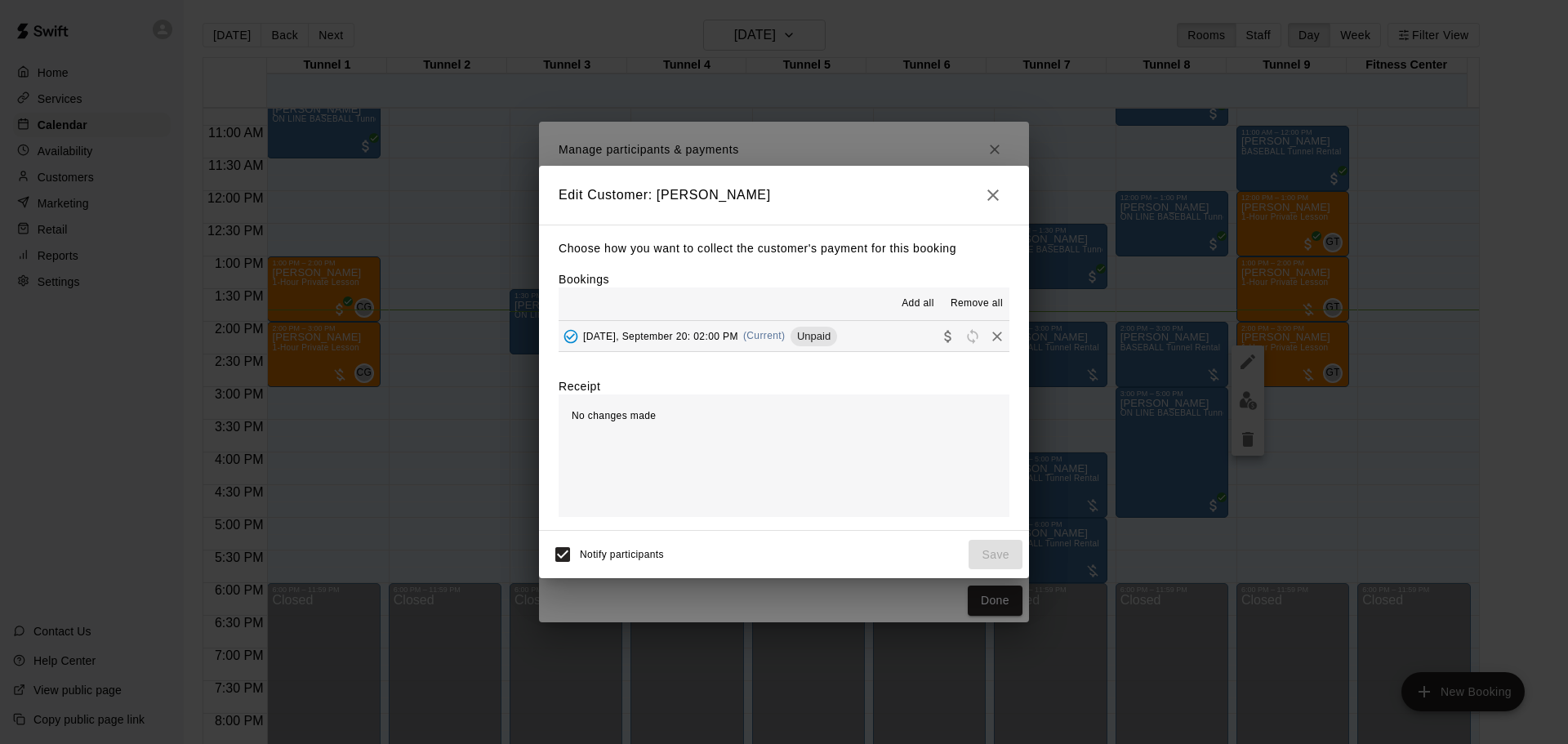
click at [752, 347] on div "[DATE], September 20: 02:00 PM (Current) Unpaid" at bounding box center [698, 336] width 278 height 25
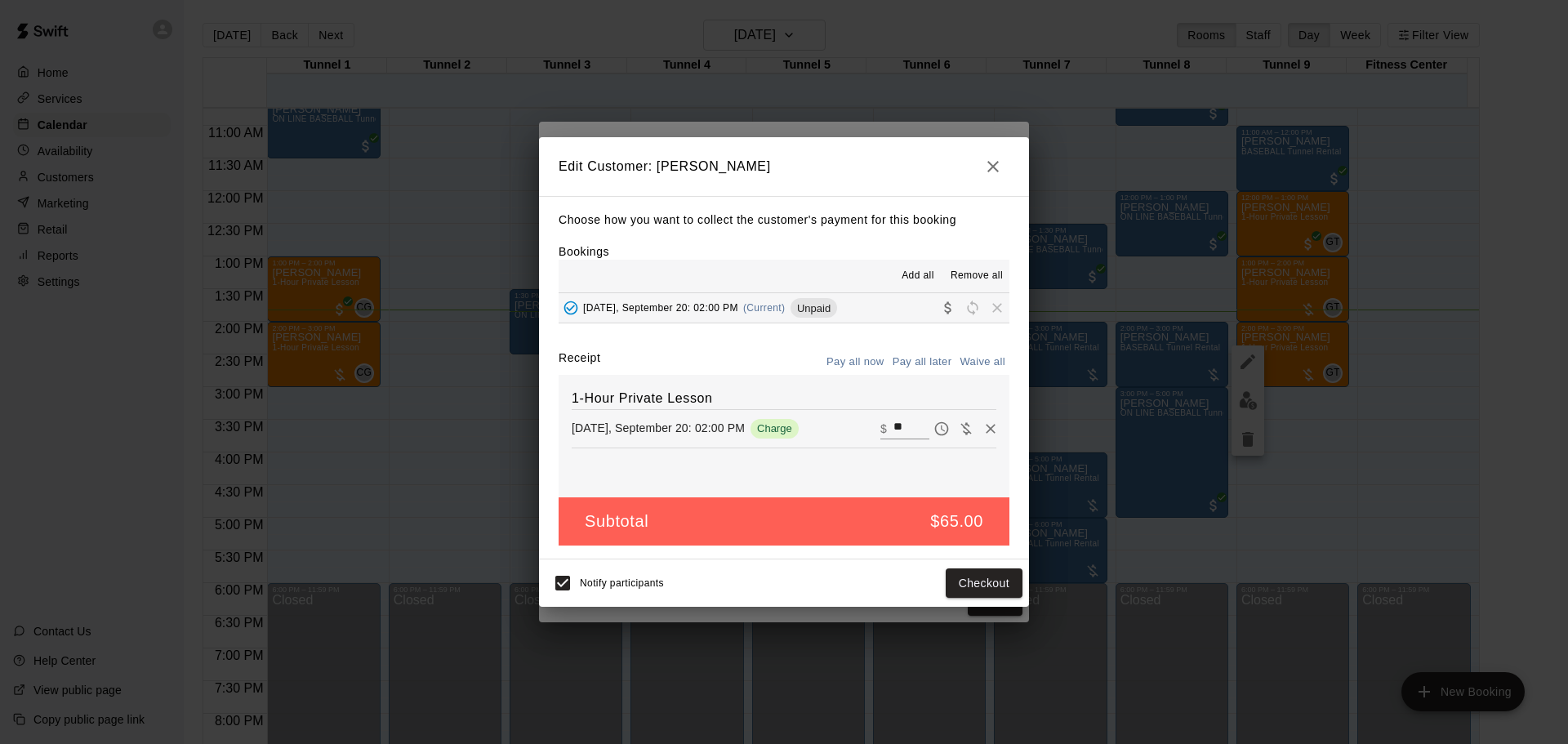
click at [992, 166] on icon "button" at bounding box center [993, 167] width 12 height 12
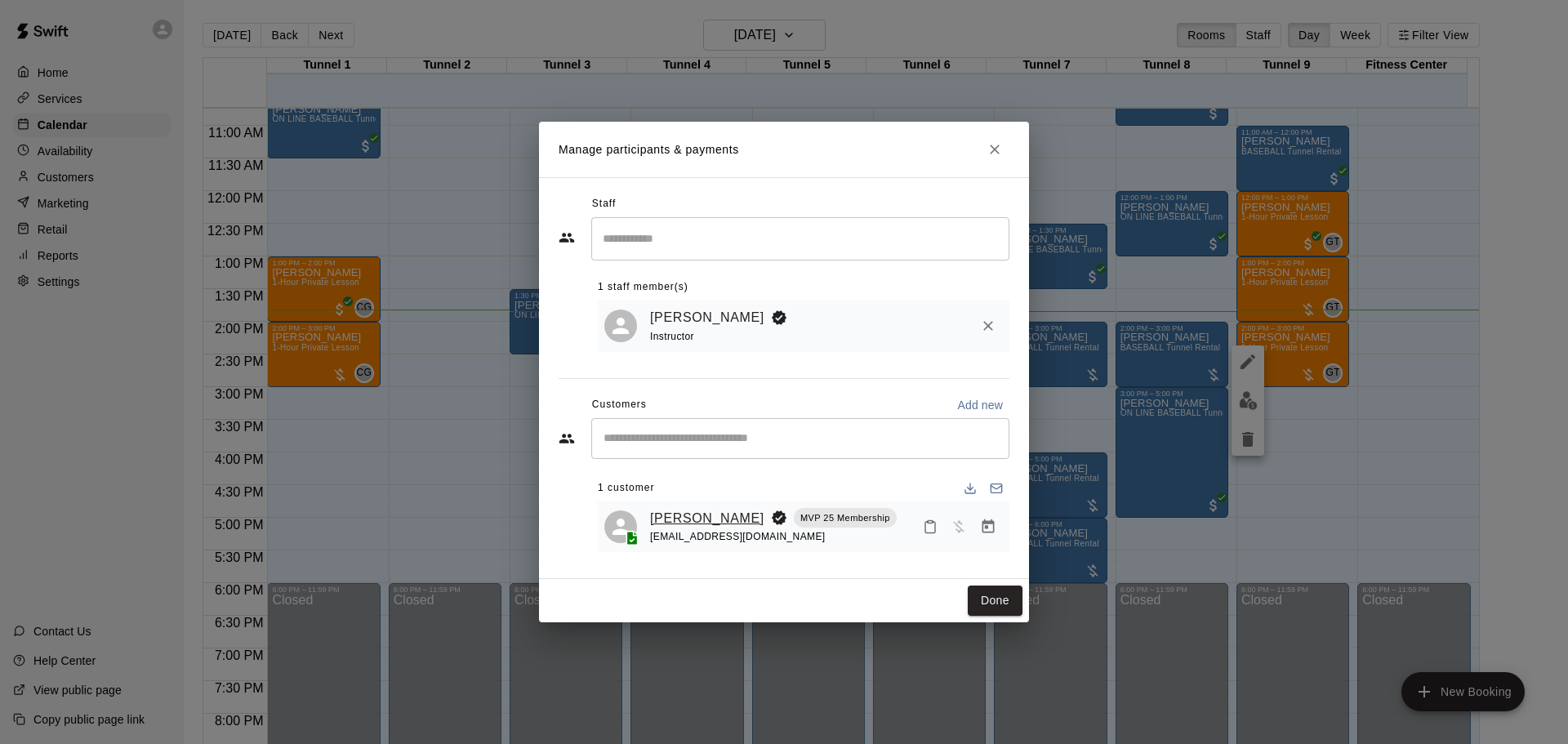
click at [693, 513] on link "[PERSON_NAME]" at bounding box center [707, 519] width 114 height 22
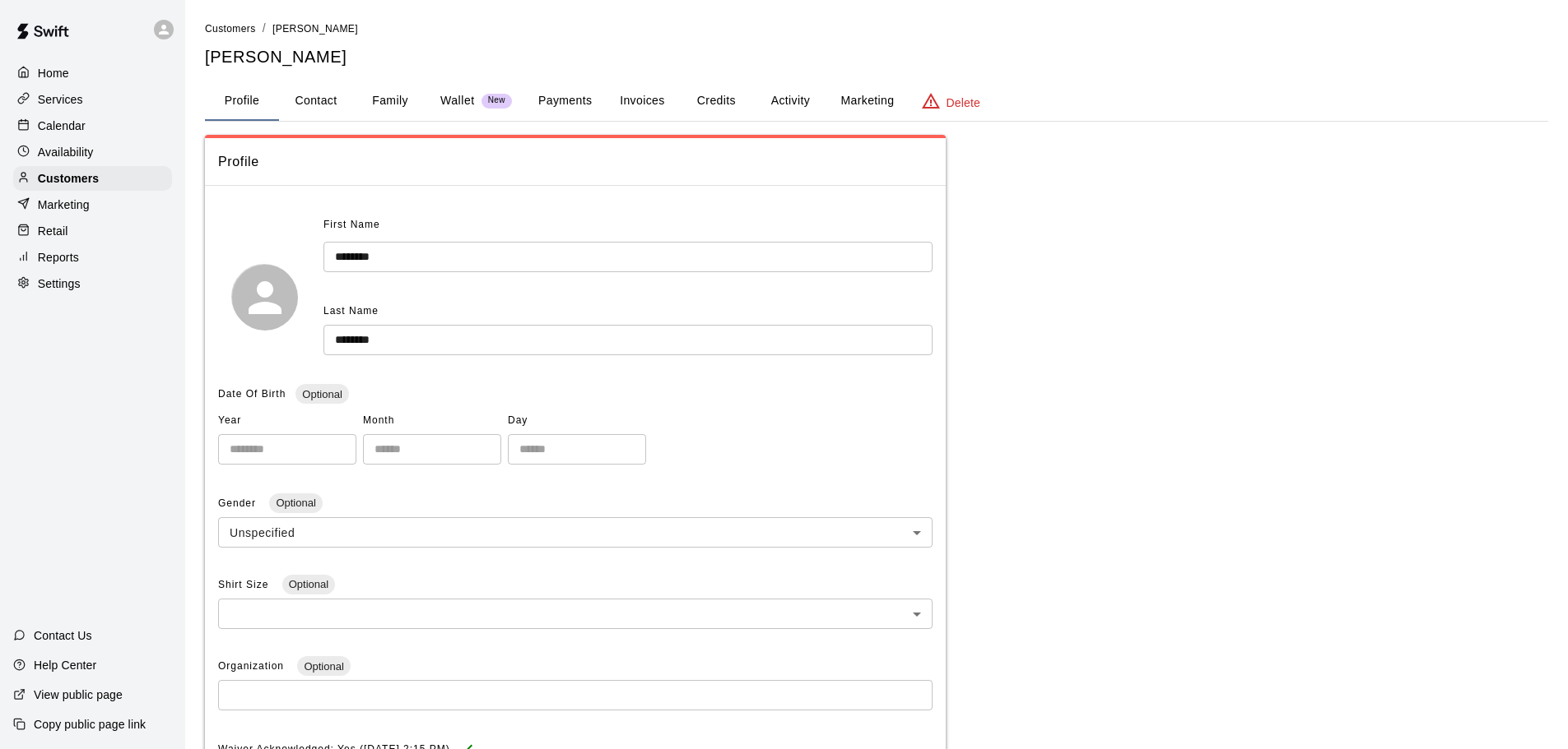
click at [573, 95] on button "Payments" at bounding box center [564, 101] width 80 height 40
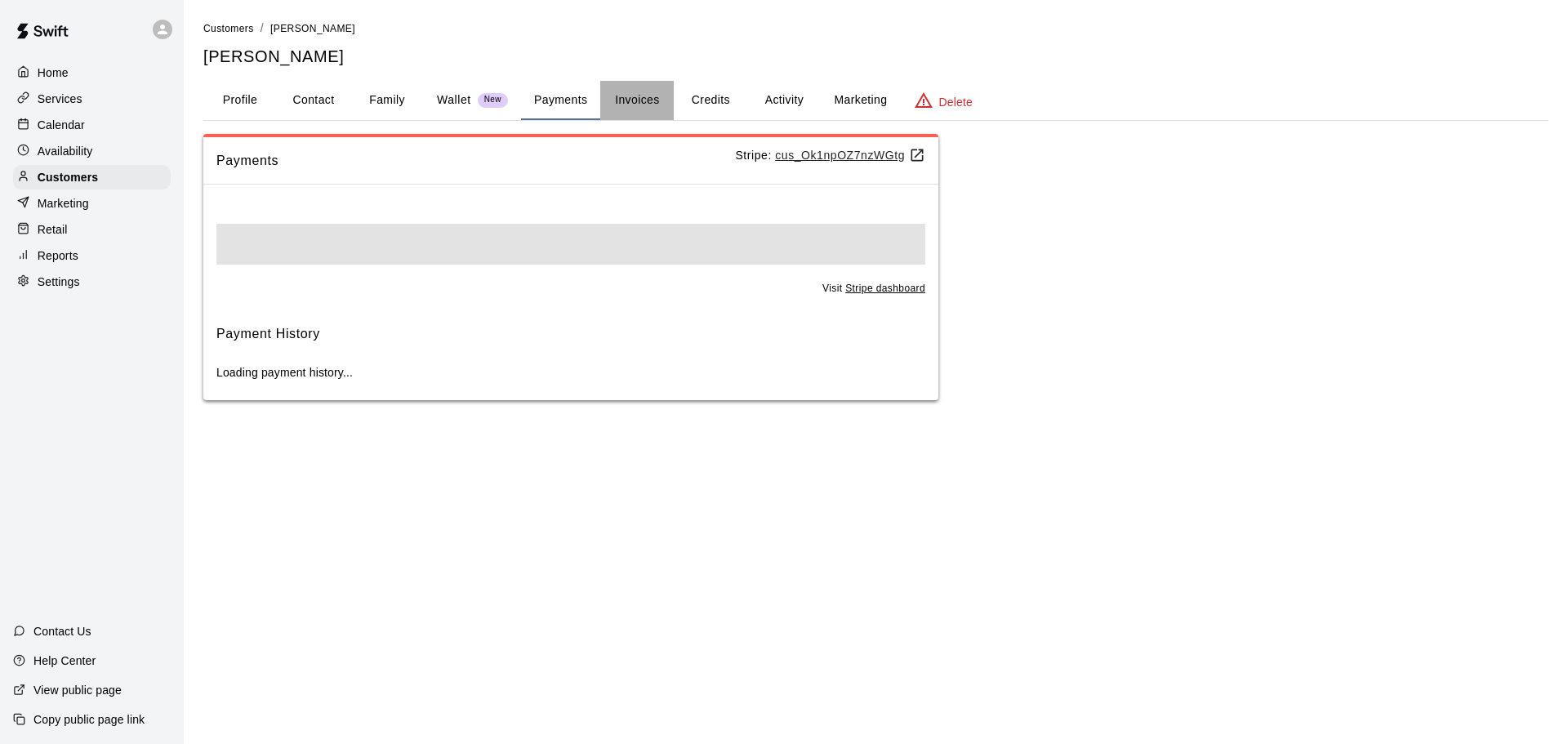
click at [654, 91] on button "Invoices" at bounding box center [637, 100] width 74 height 39
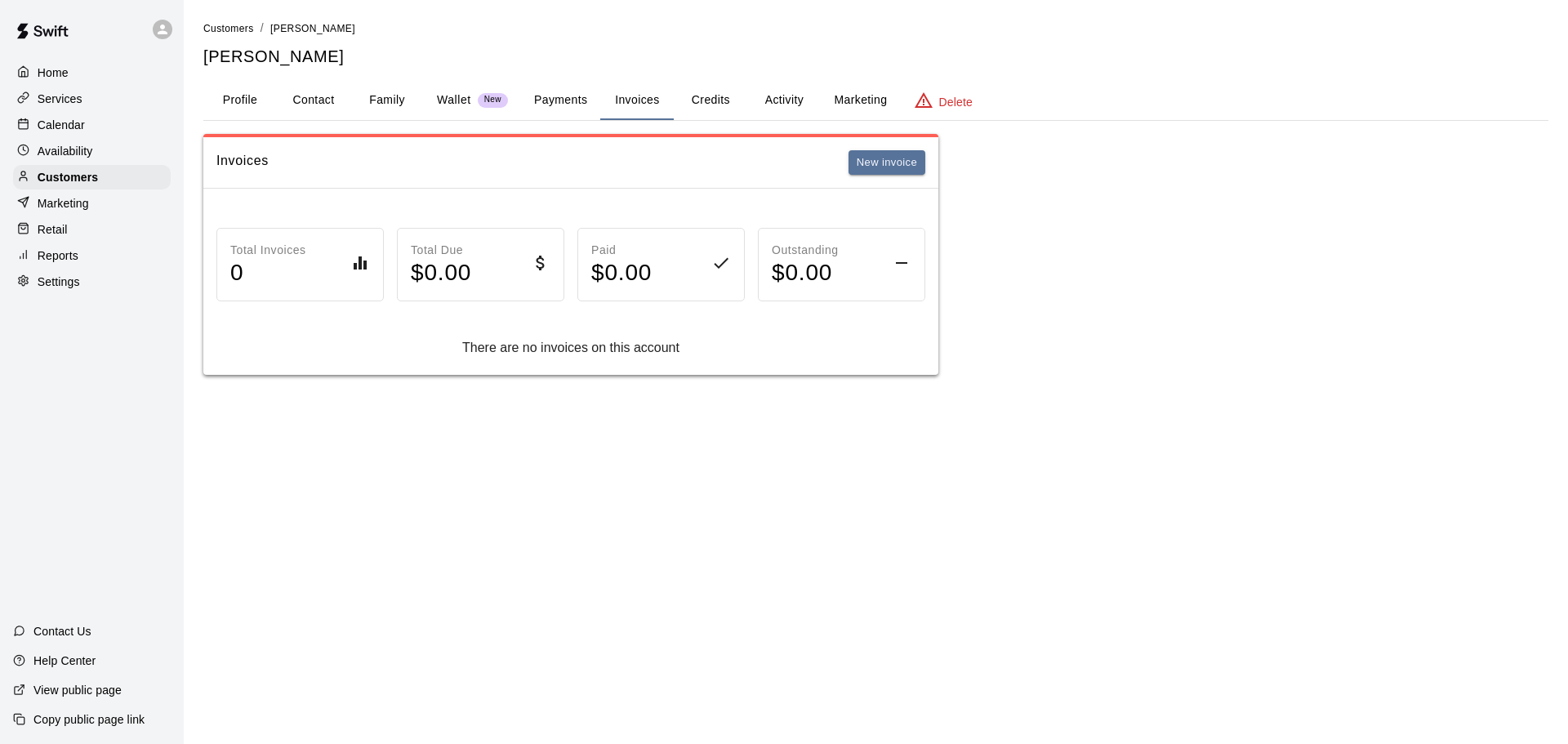
click at [730, 95] on button "Credits" at bounding box center [710, 100] width 74 height 39
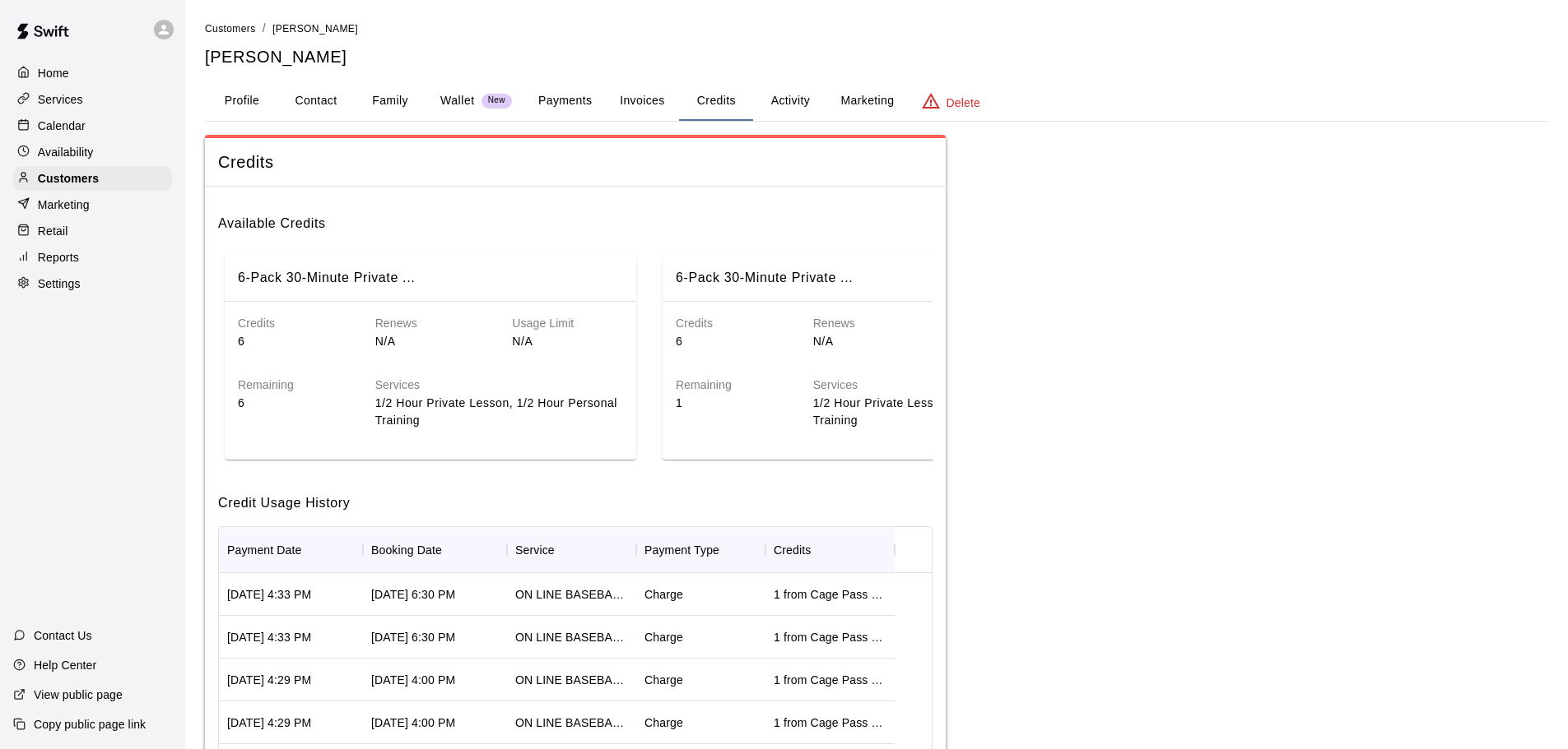
click at [88, 130] on div "Calendar" at bounding box center [92, 126] width 158 height 25
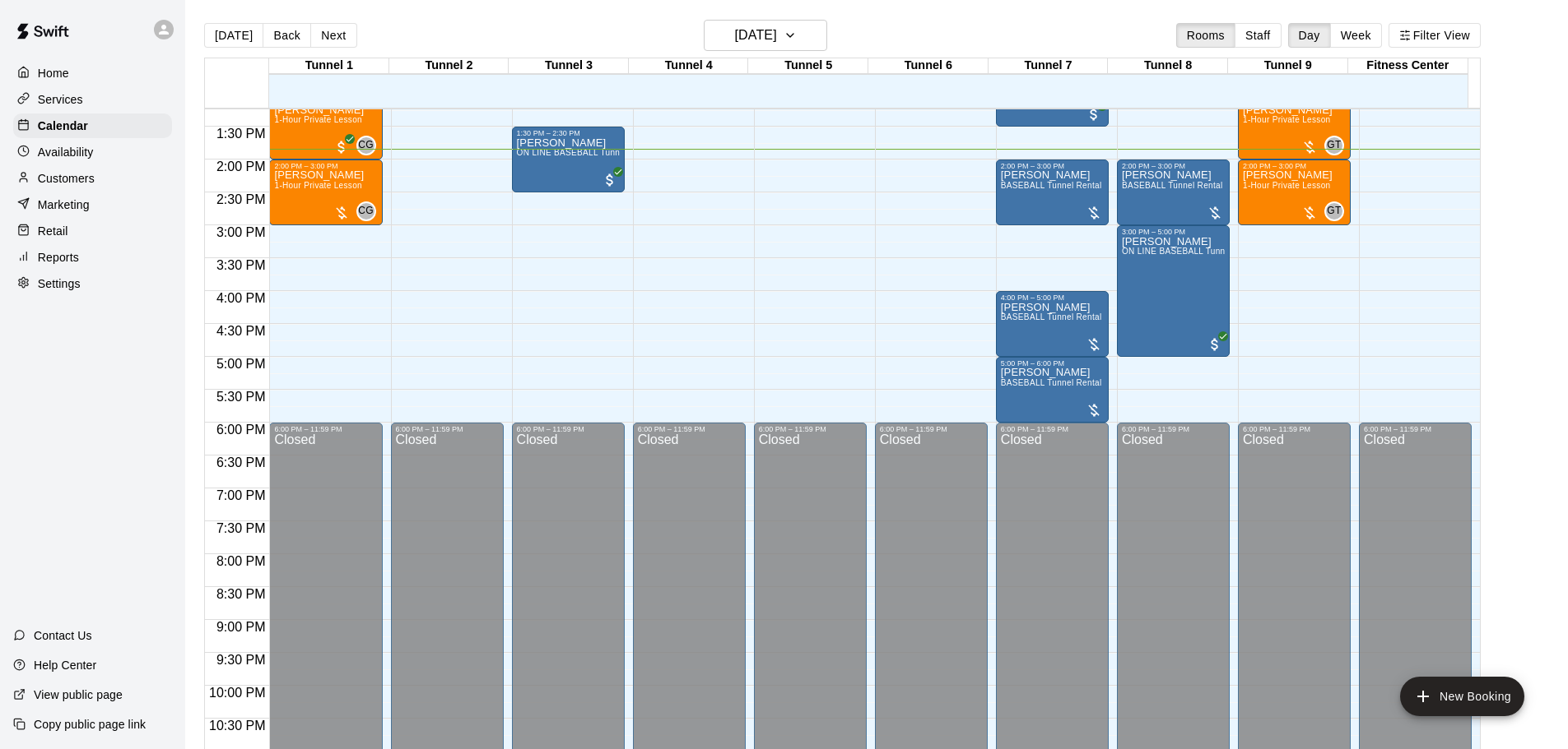
scroll to position [789, 0]
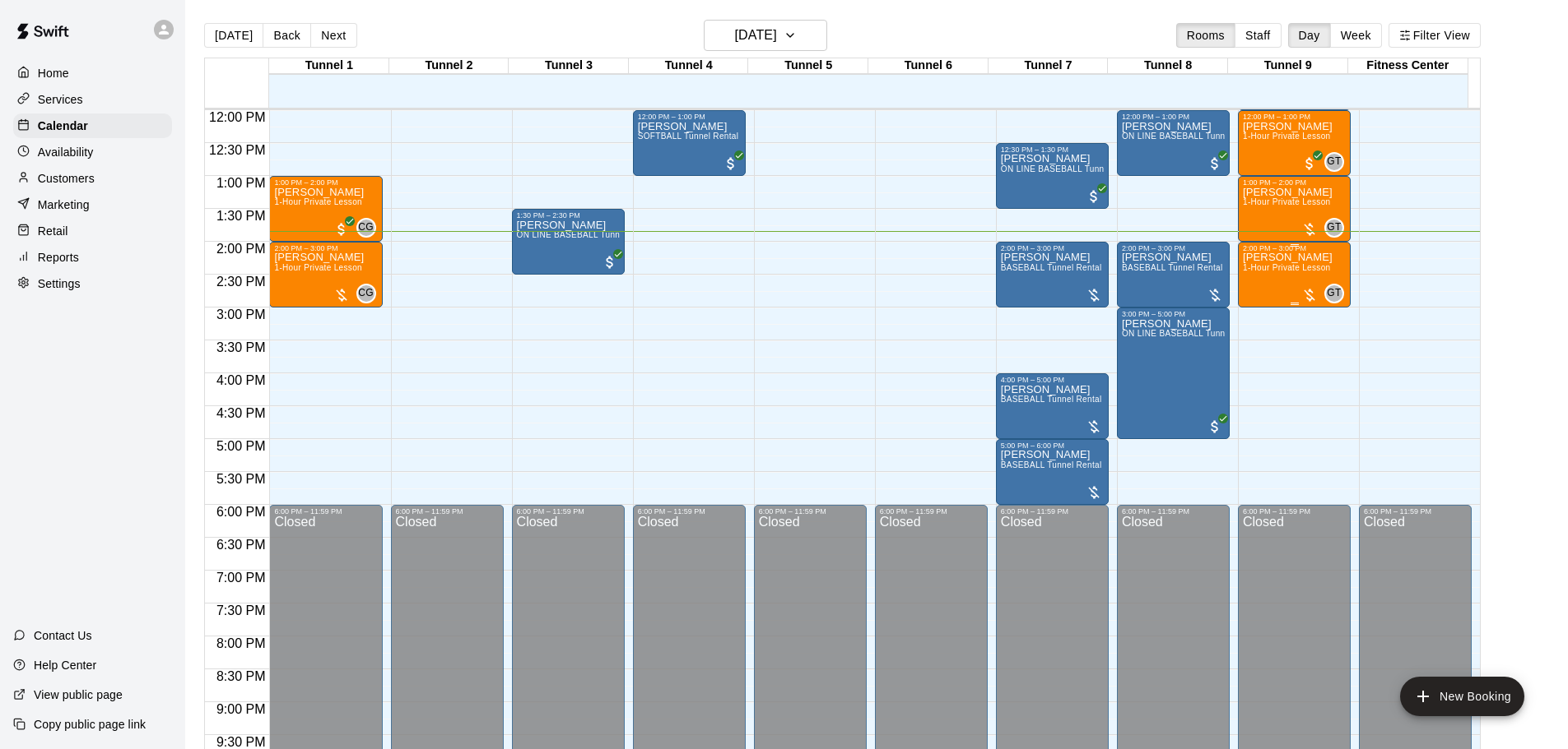
click at [1283, 257] on p "[PERSON_NAME]" at bounding box center [1287, 257] width 90 height 0
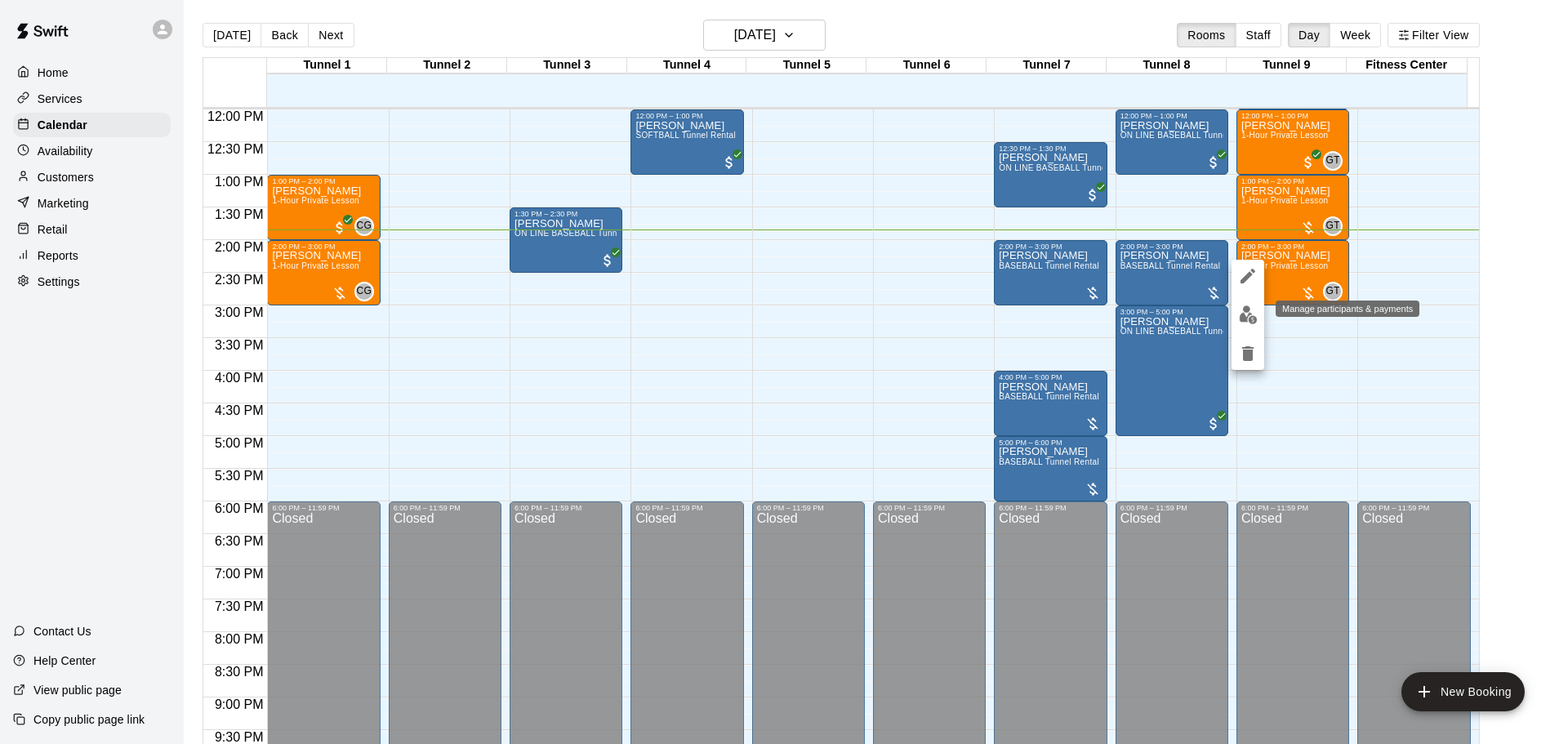
click at [1243, 317] on img "edit" at bounding box center [1248, 315] width 19 height 19
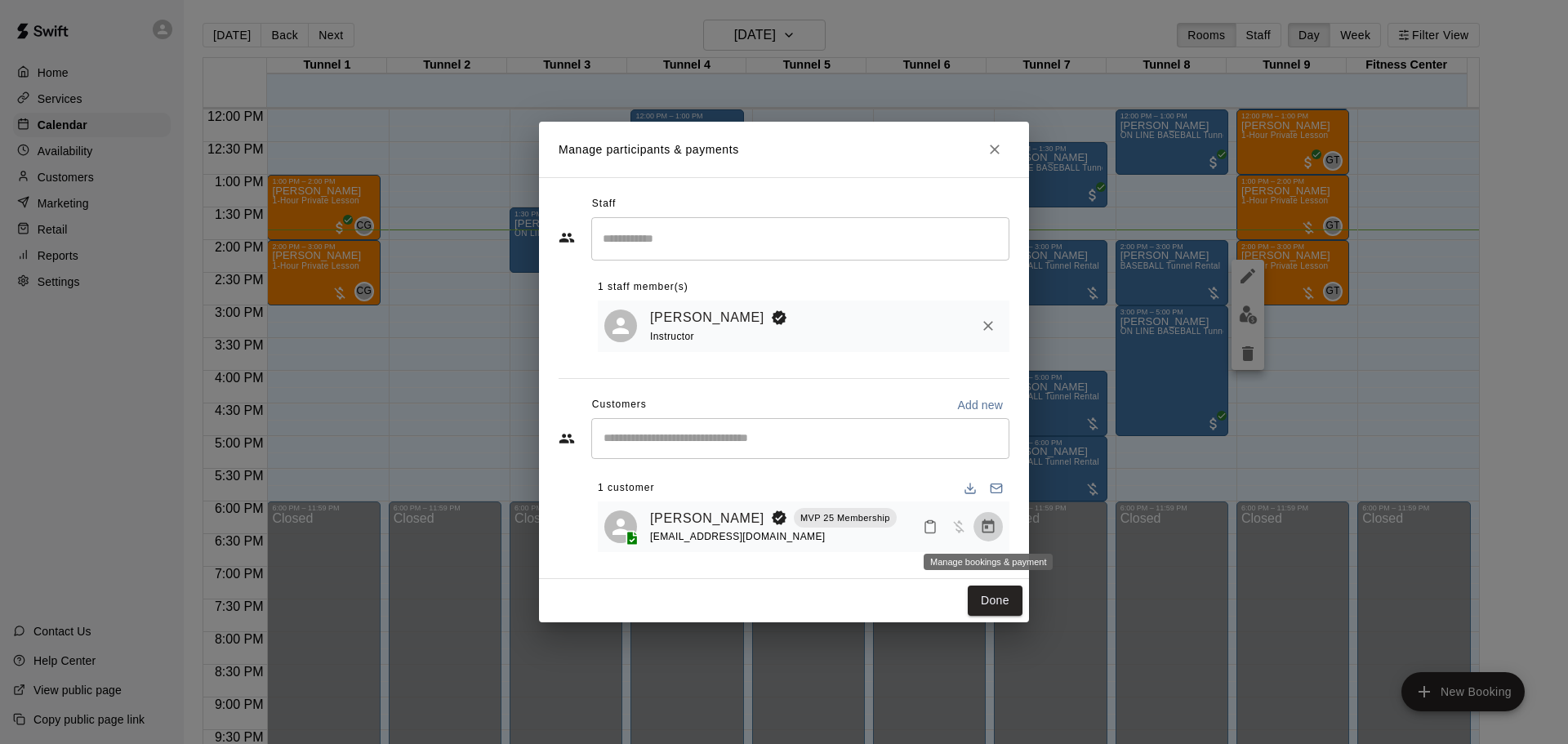
click at [992, 526] on icon "Manage bookings & payment" at bounding box center [988, 527] width 17 height 17
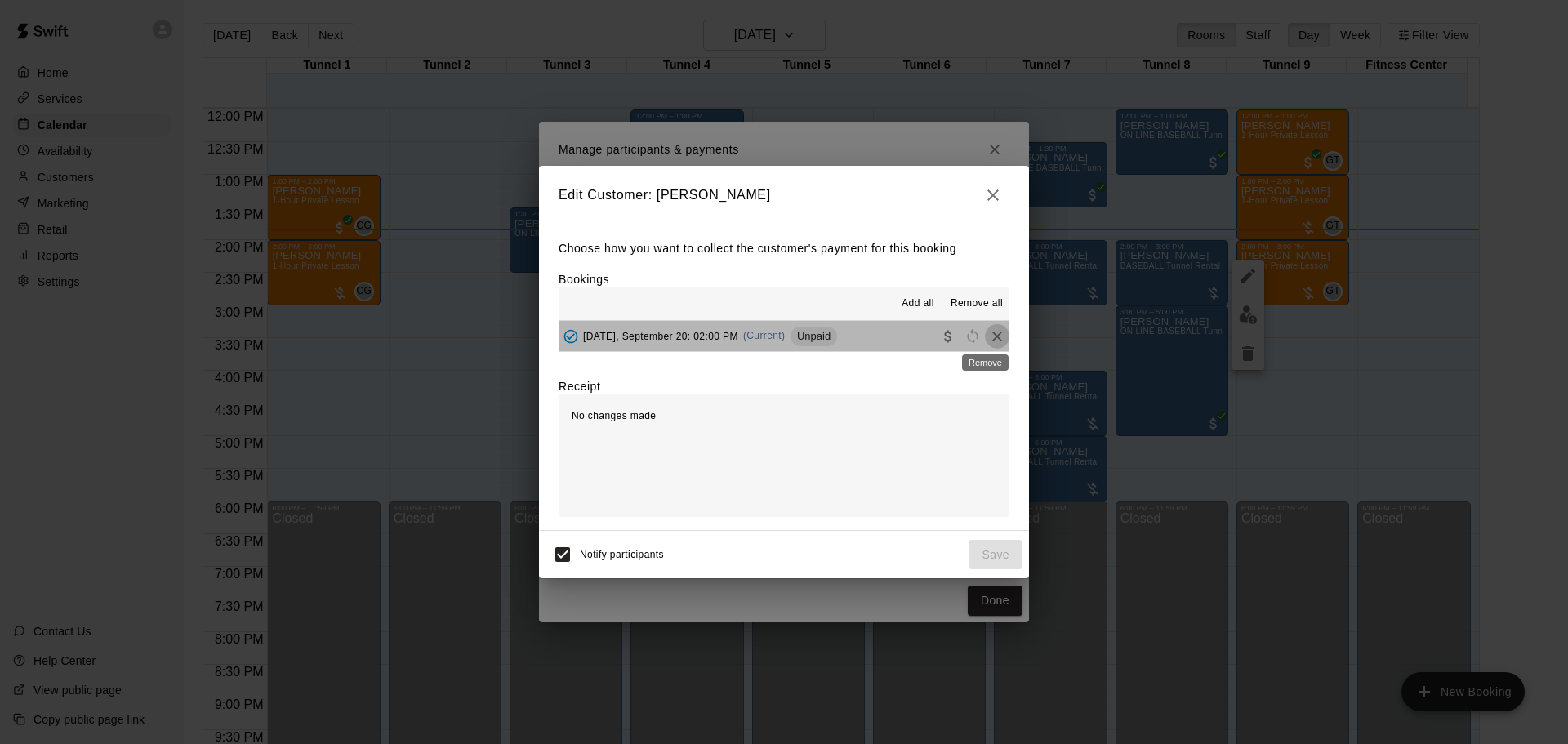
click at [992, 339] on icon "Remove" at bounding box center [997, 337] width 10 height 10
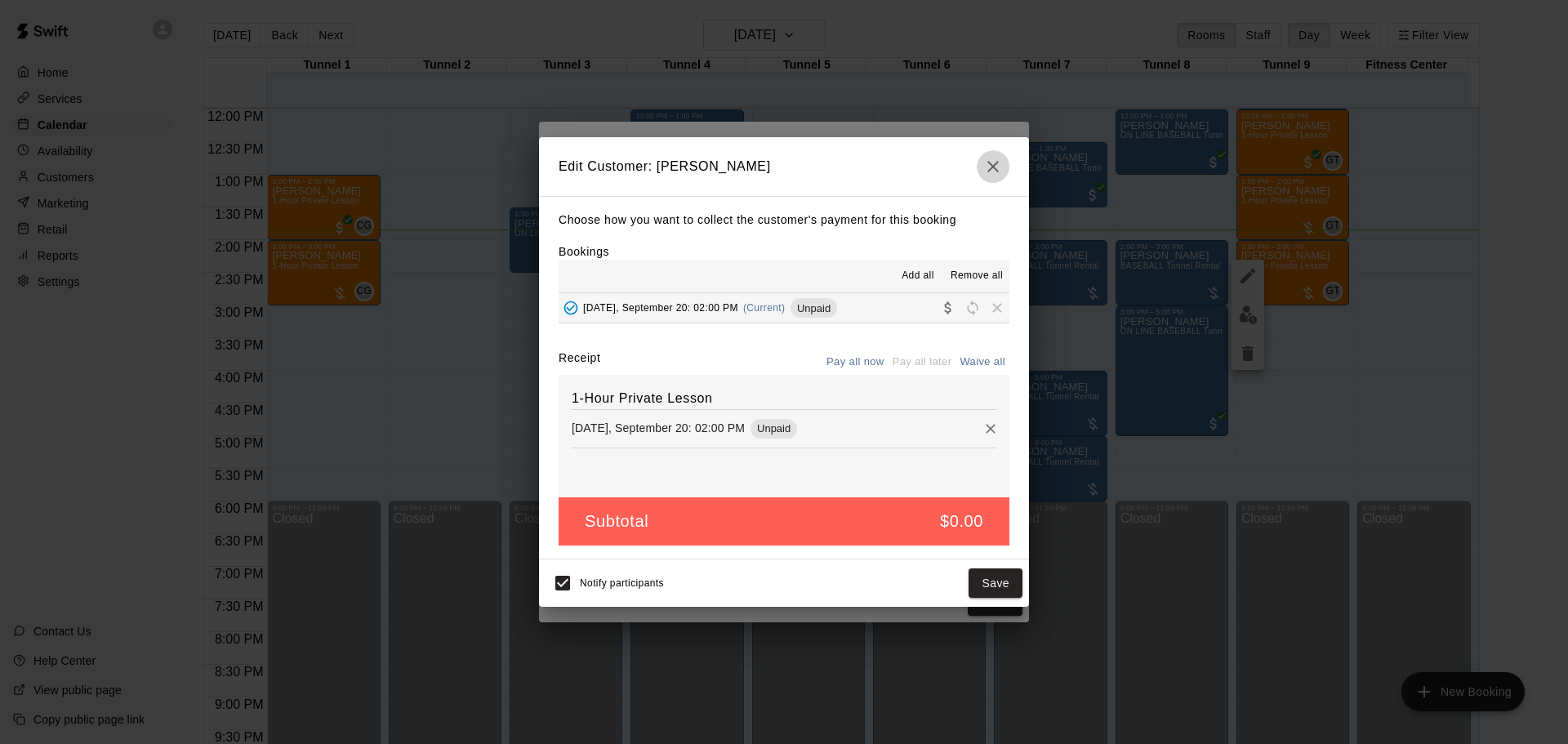
click at [986, 160] on icon "button" at bounding box center [993, 167] width 20 height 20
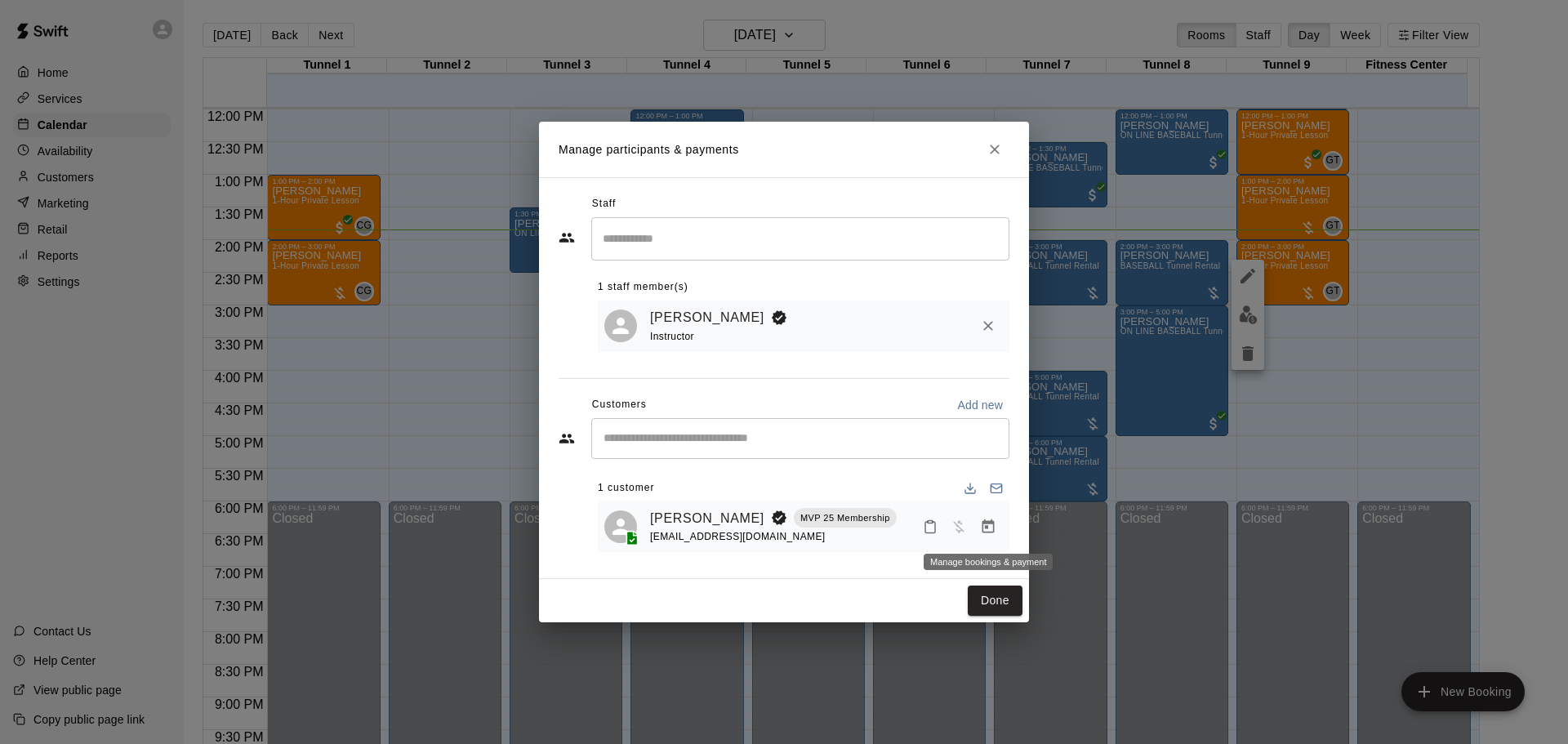
click at [989, 522] on icon "Manage bookings & payment" at bounding box center [988, 527] width 12 height 14
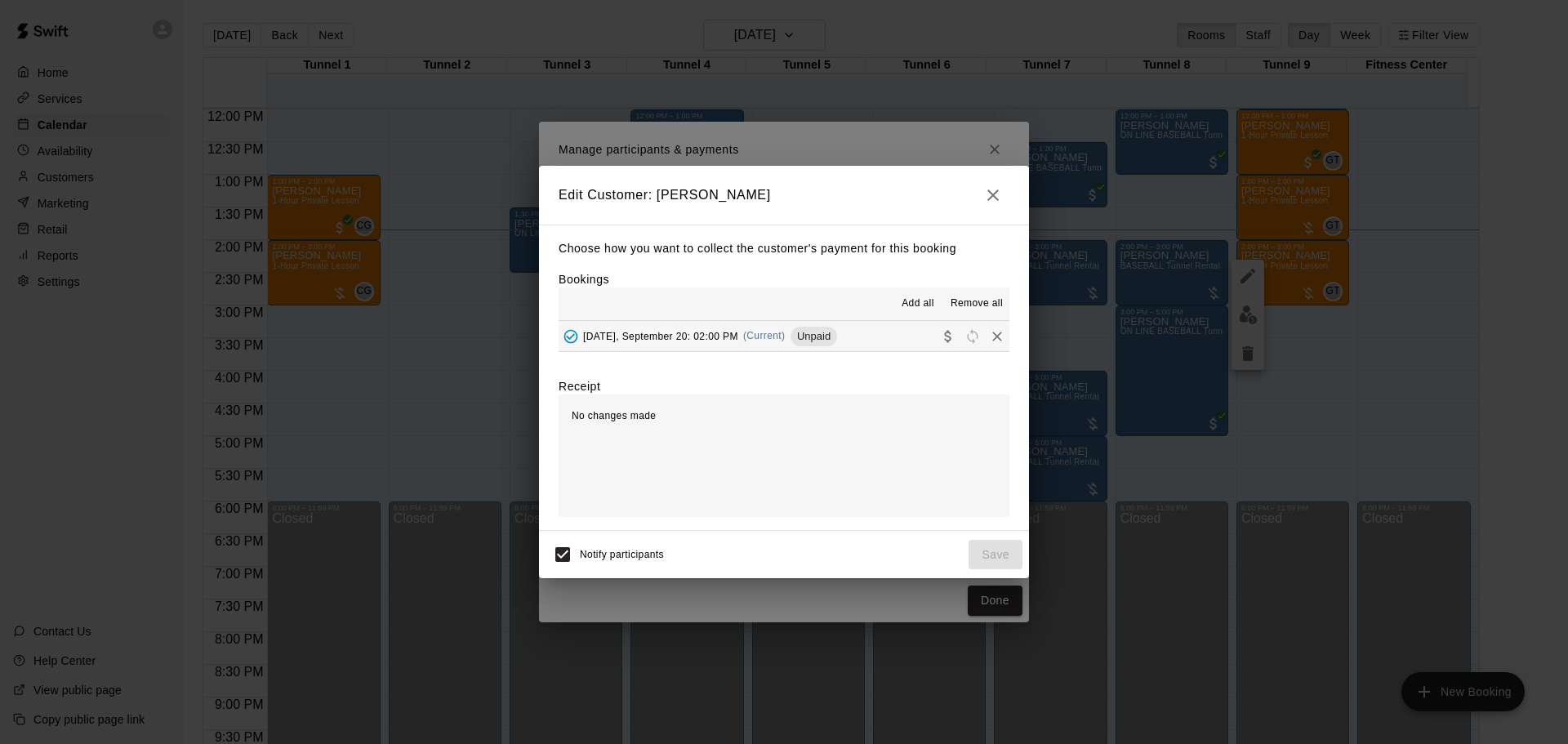
click at [993, 186] on icon "button" at bounding box center [993, 196] width 20 height 20
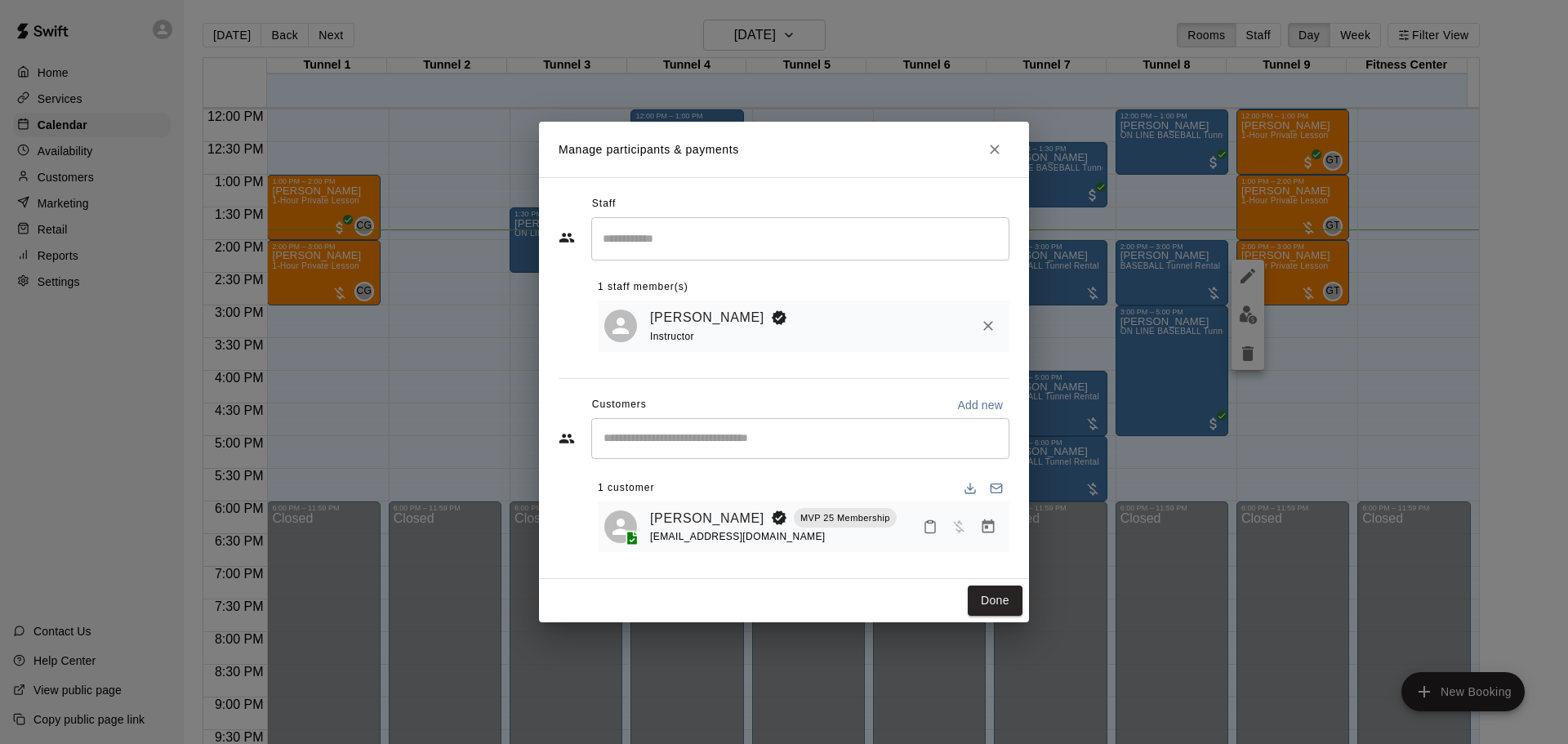
click at [988, 150] on icon "Close" at bounding box center [994, 149] width 17 height 17
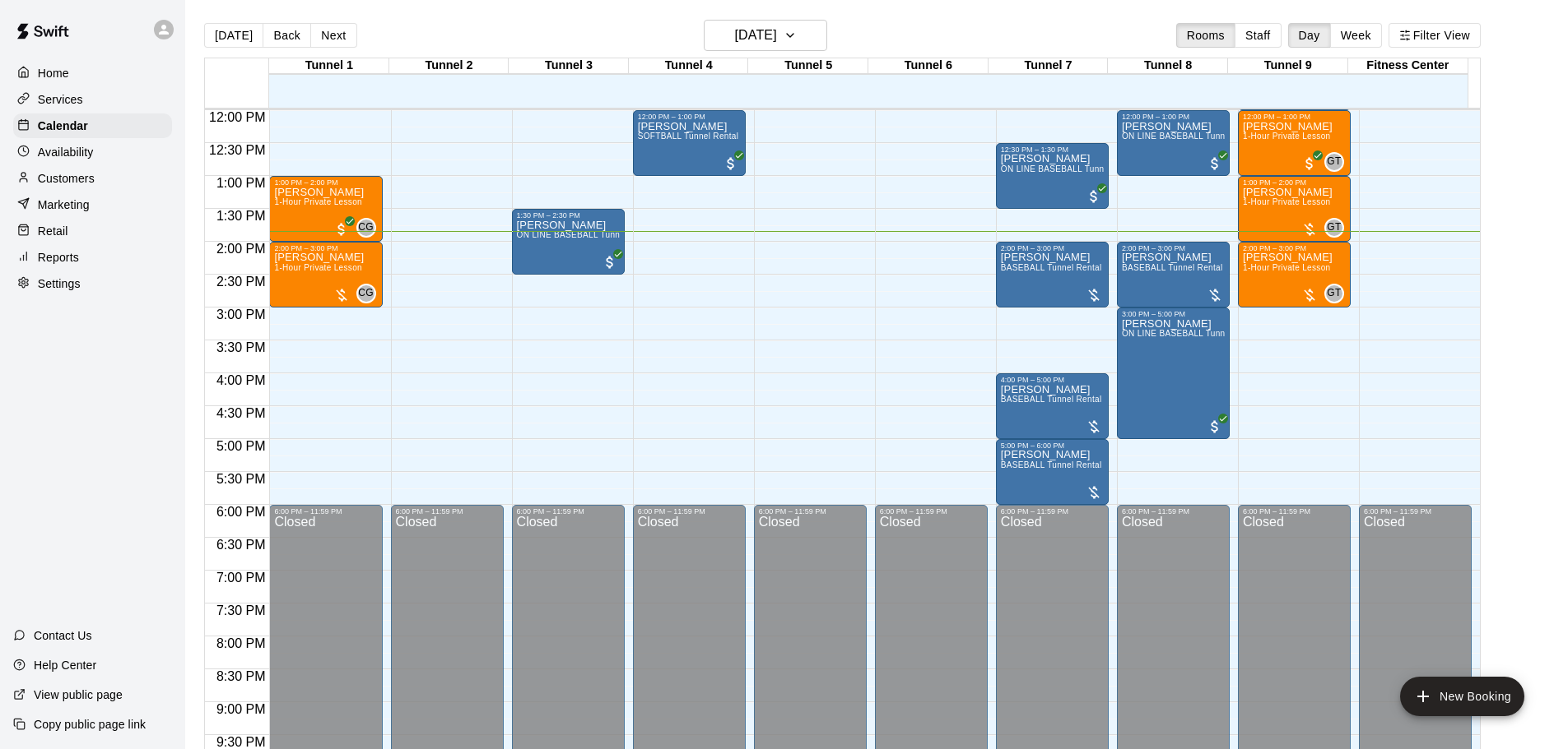
click at [80, 180] on p "Customers" at bounding box center [65, 178] width 56 height 17
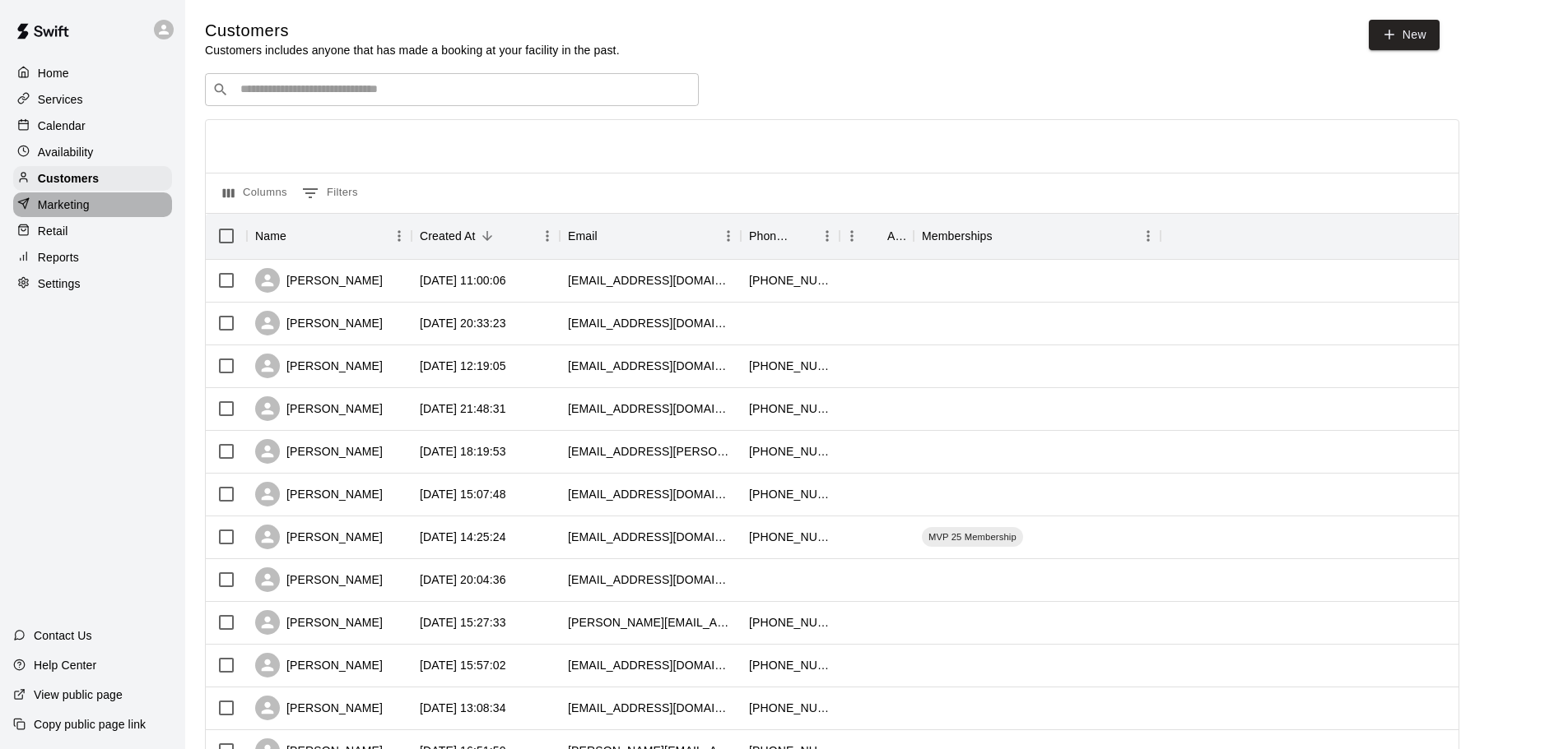
click at [102, 210] on div "Marketing" at bounding box center [92, 205] width 158 height 25
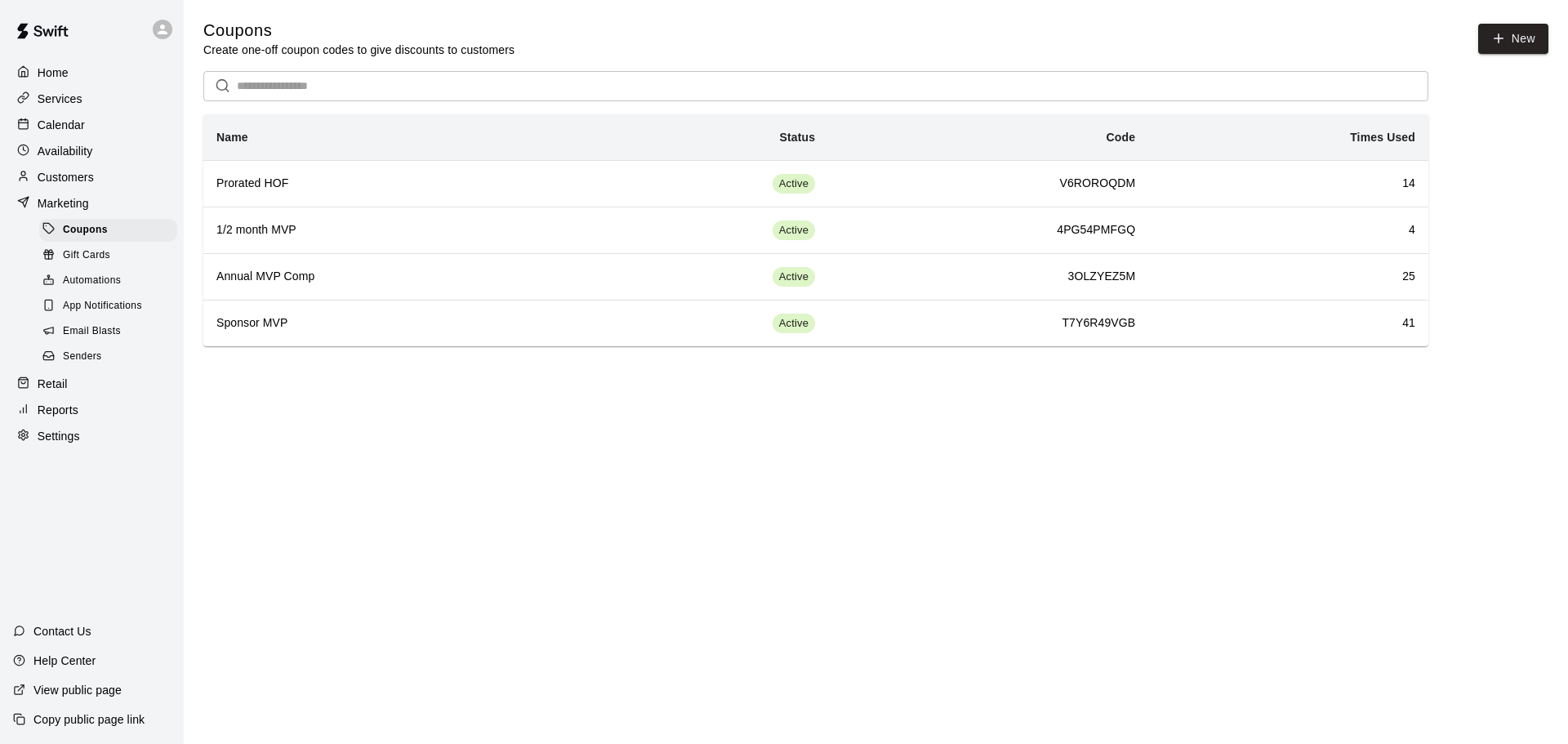
click at [89, 124] on div "Calendar" at bounding box center [91, 125] width 157 height 25
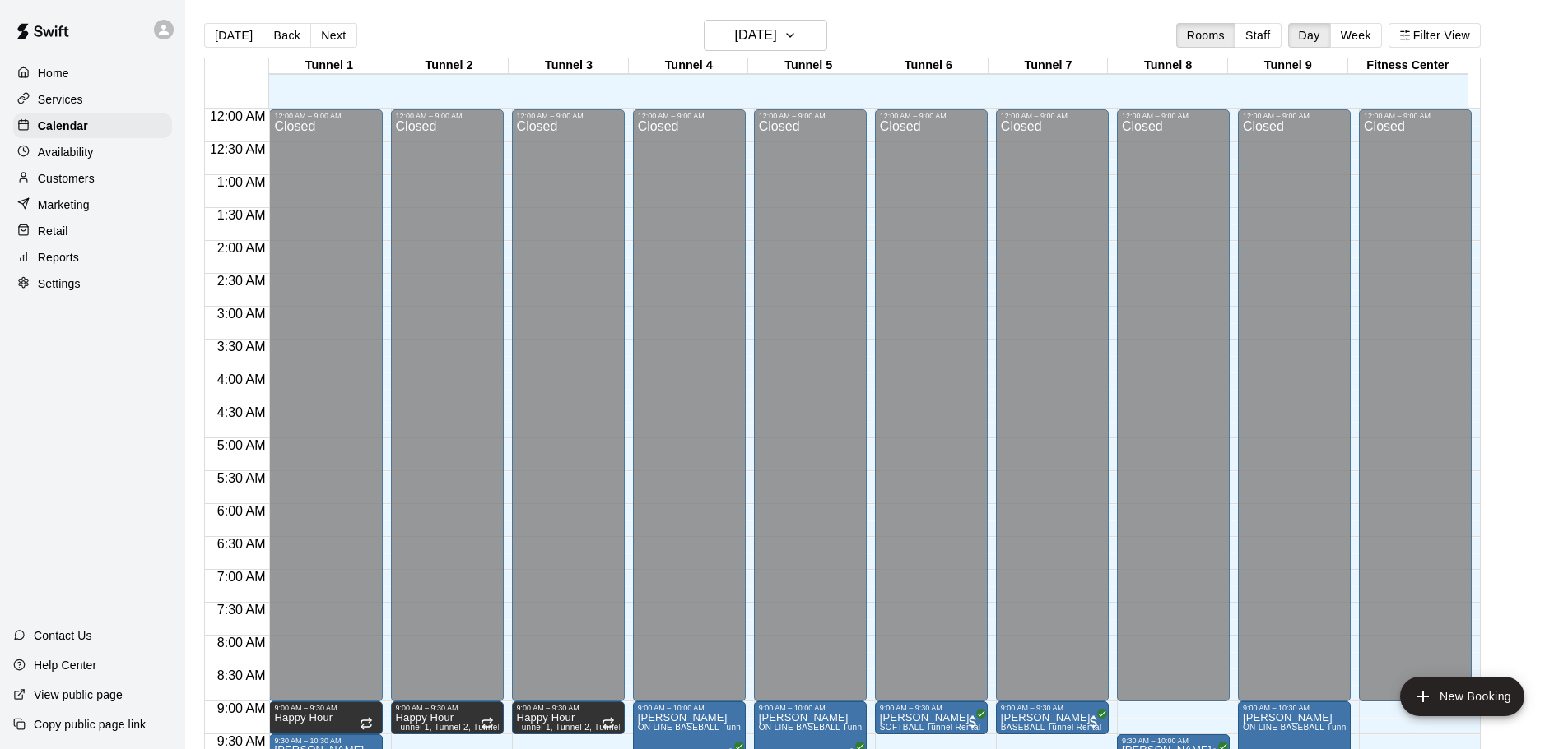
scroll to position [871, 0]
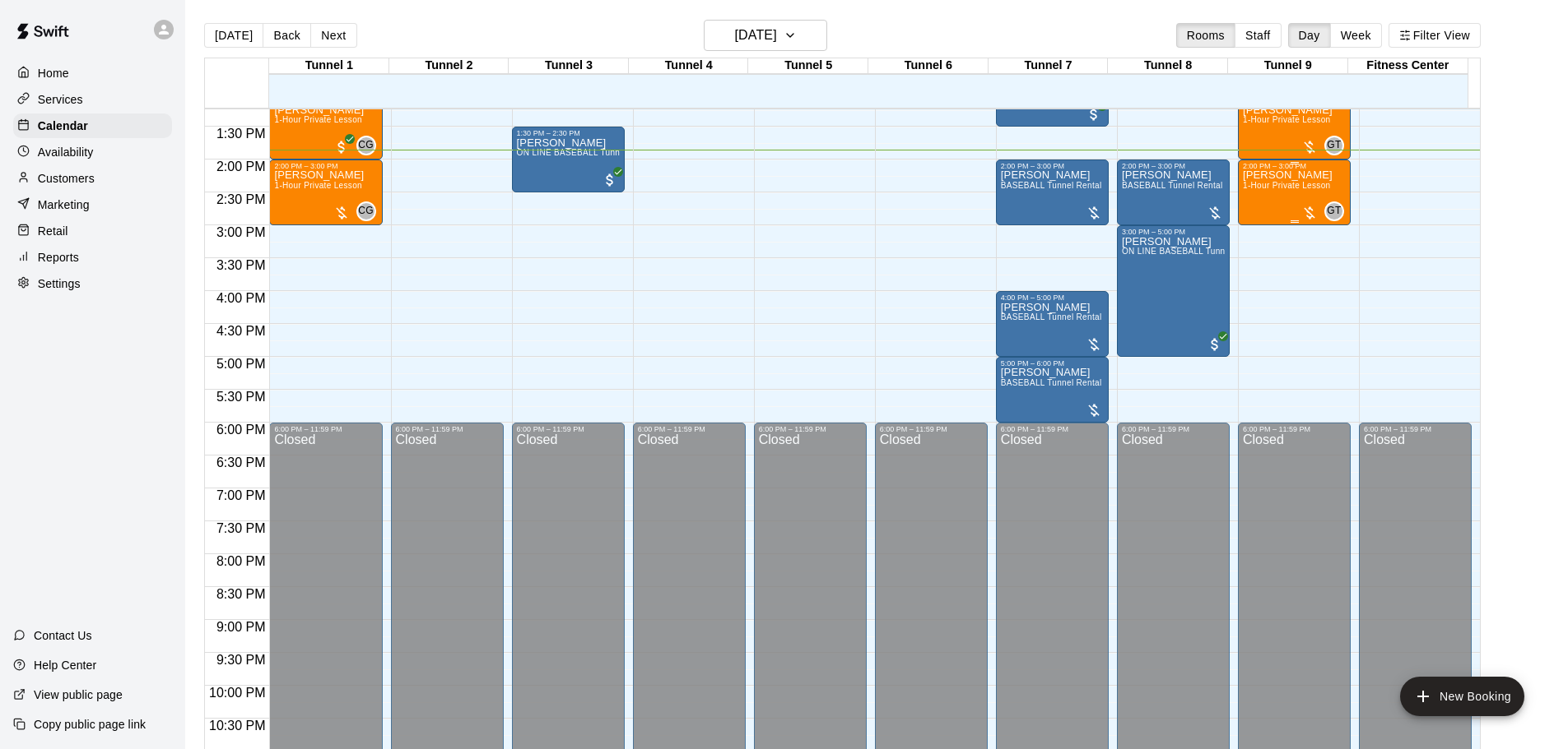
click at [1271, 175] on p "[PERSON_NAME]" at bounding box center [1287, 175] width 90 height 0
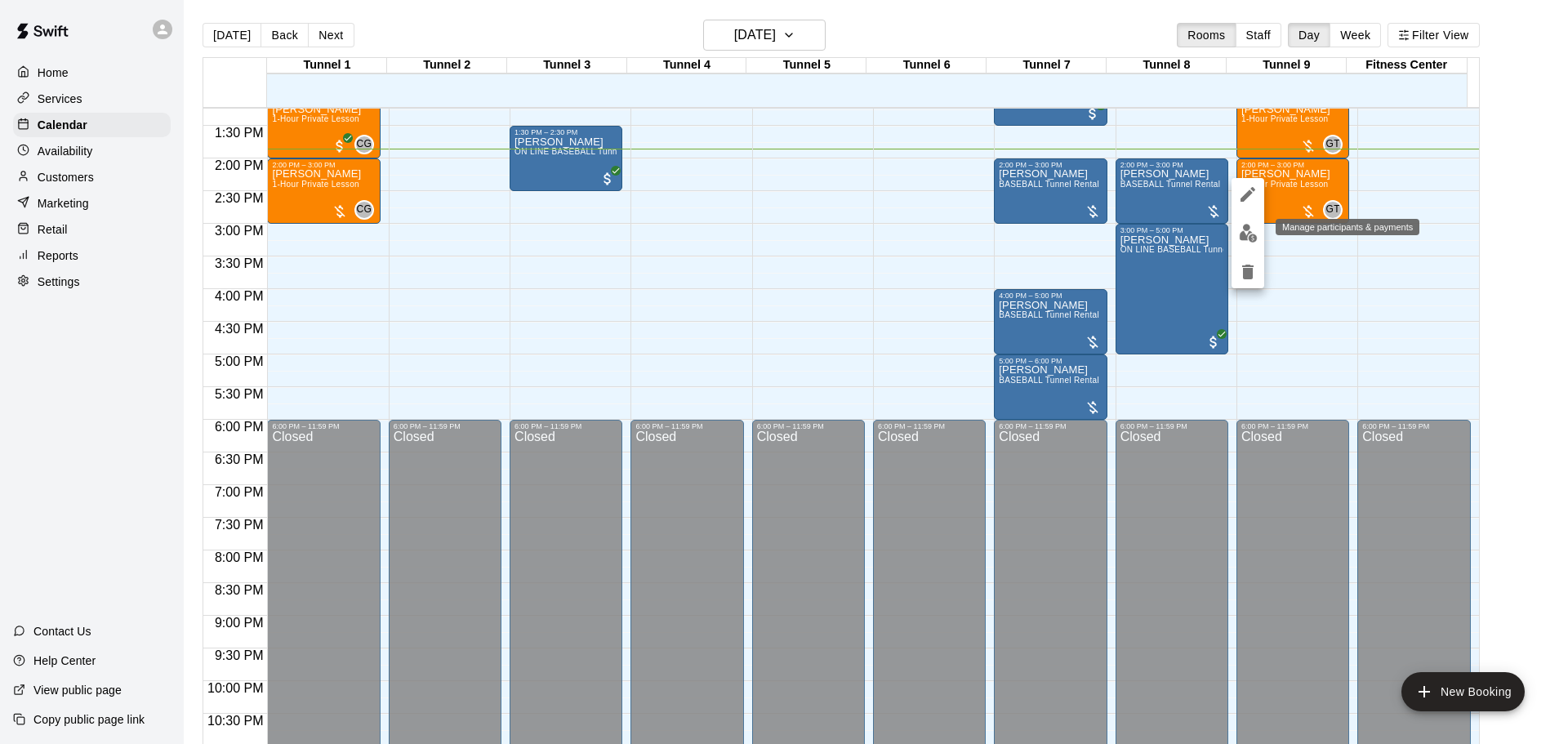
click at [1248, 242] on img "edit" at bounding box center [1248, 233] width 19 height 19
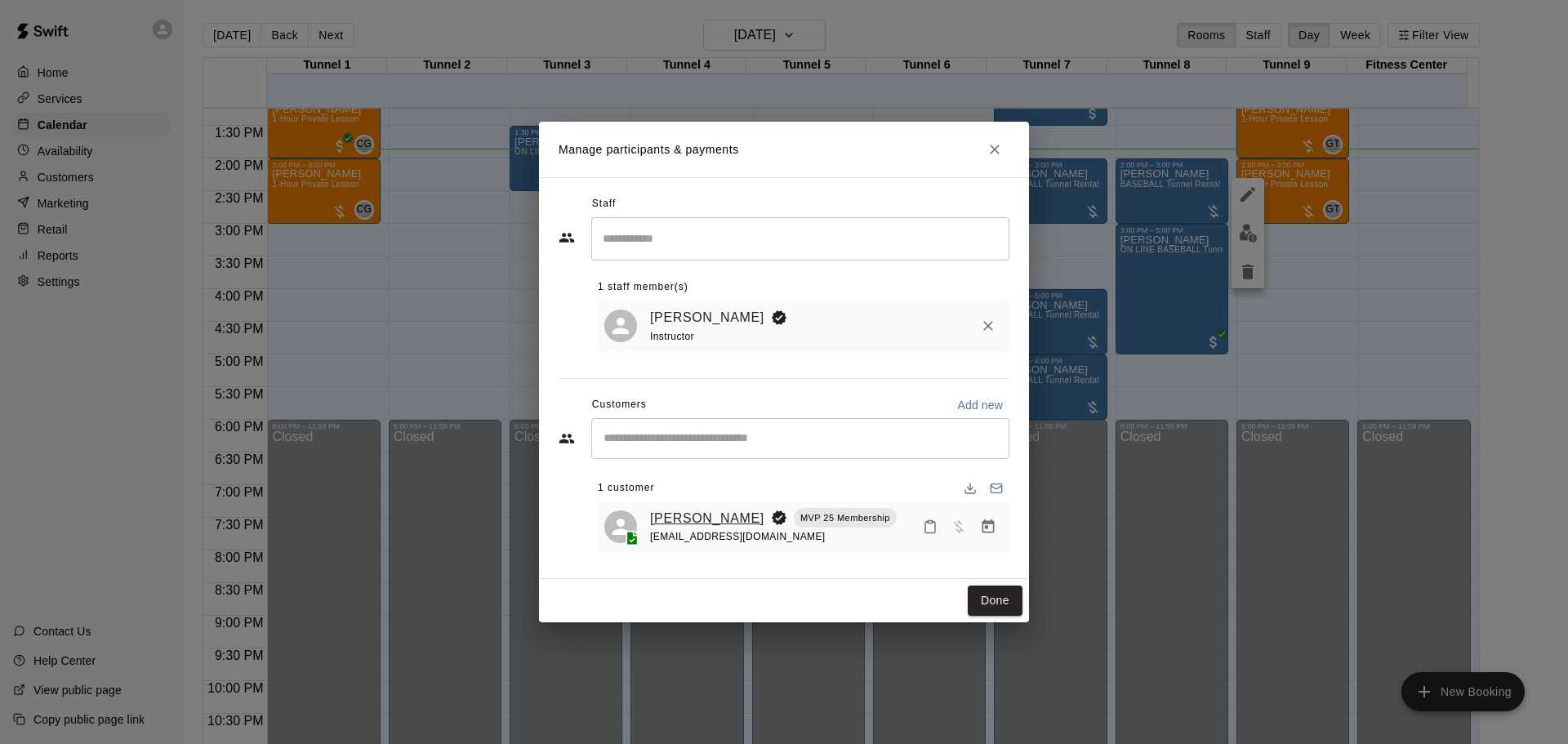
click at [694, 515] on link "[PERSON_NAME]" at bounding box center [707, 519] width 114 height 22
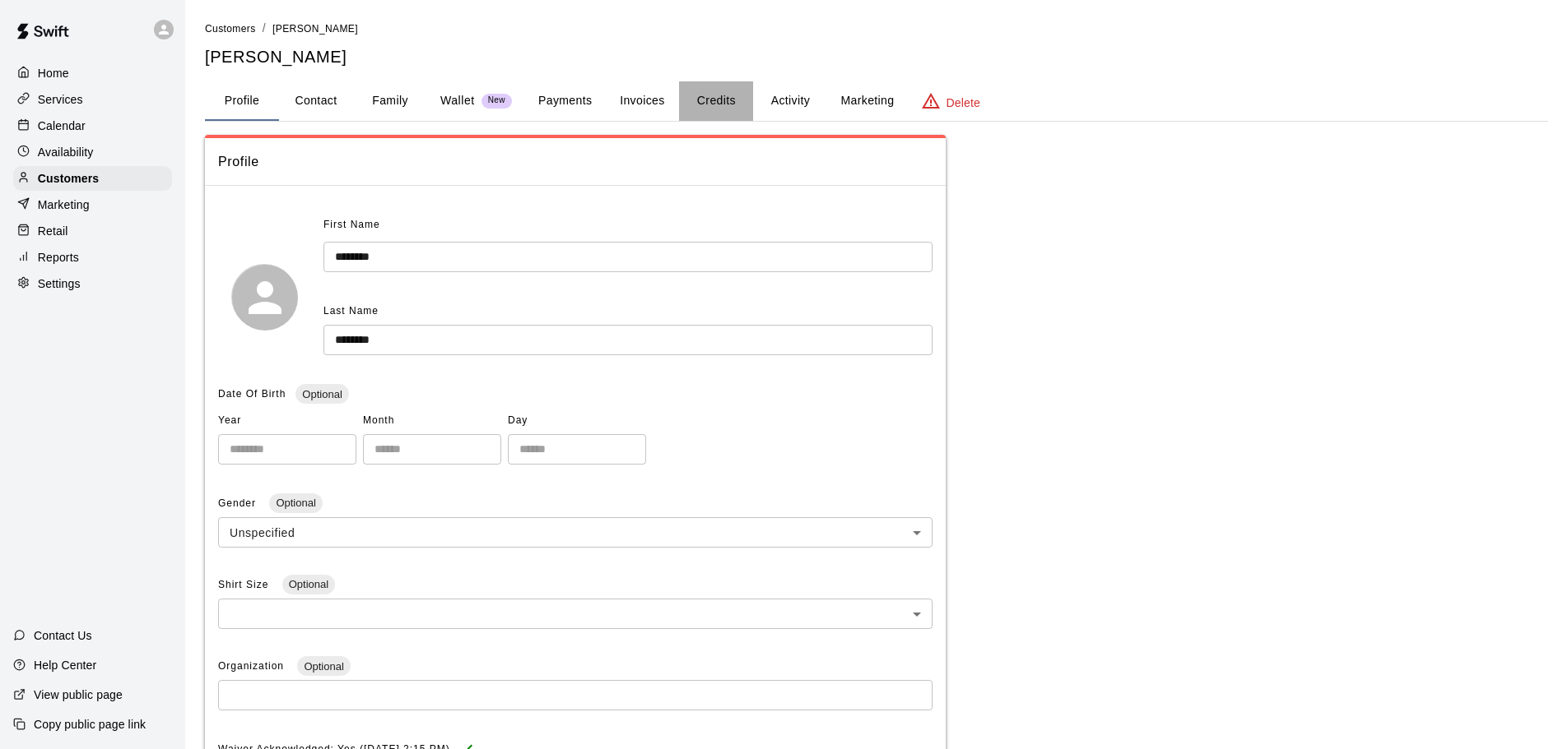
click at [724, 100] on button "Credits" at bounding box center [716, 101] width 74 height 40
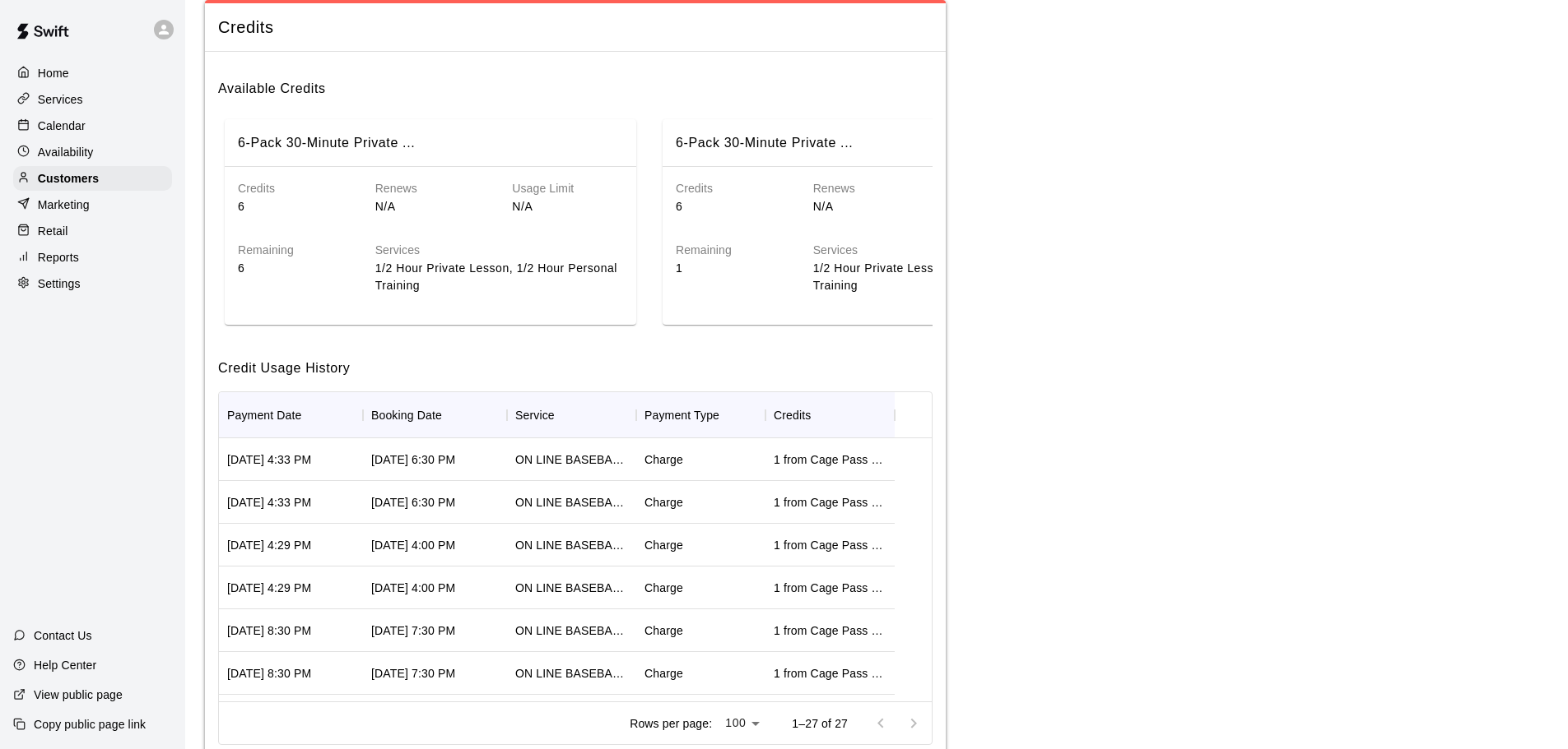
scroll to position [82, 0]
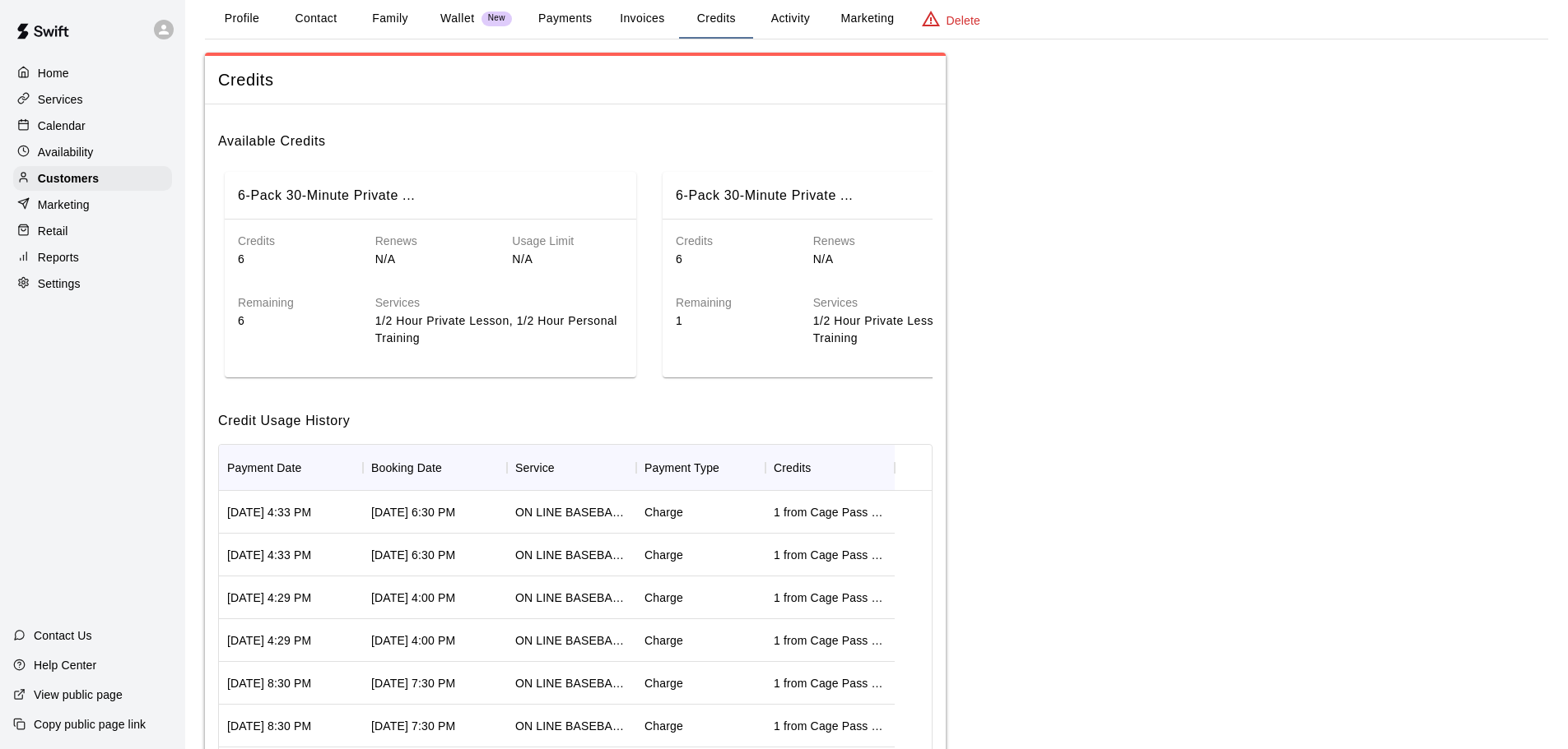
click at [71, 128] on p "Calendar" at bounding box center [61, 126] width 48 height 17
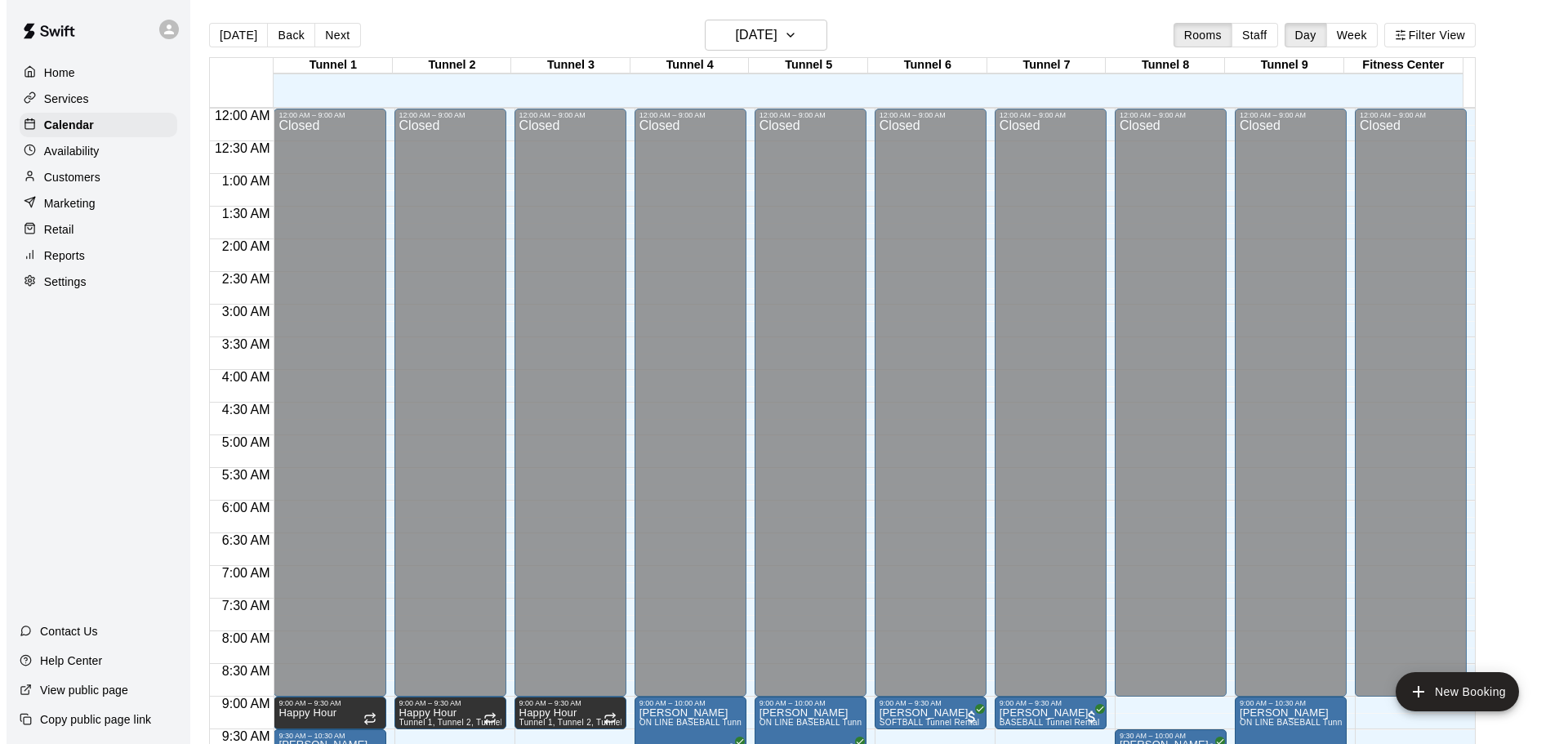
scroll to position [865, 0]
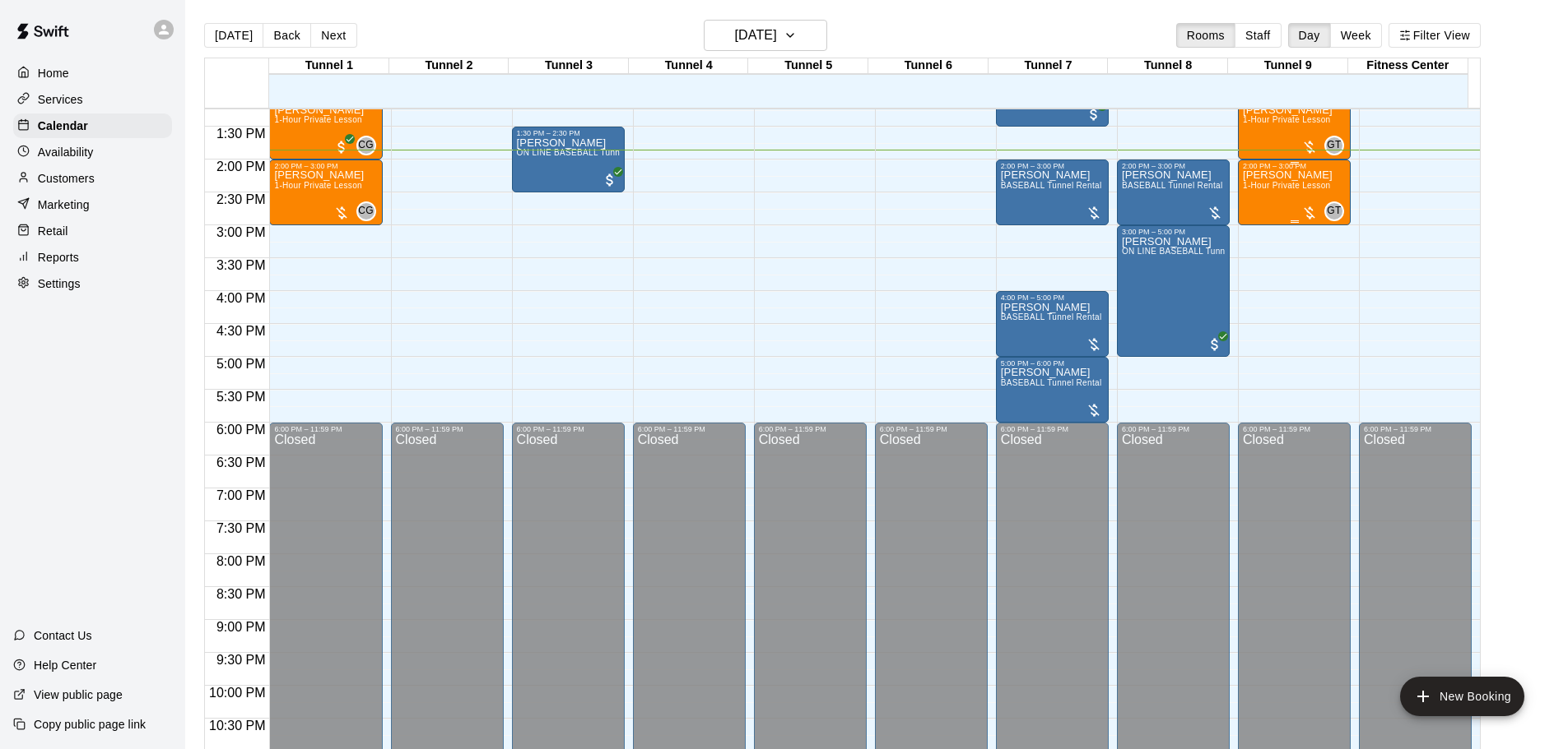
click at [1250, 190] on span "1-Hour Private Lesson" at bounding box center [1286, 185] width 88 height 9
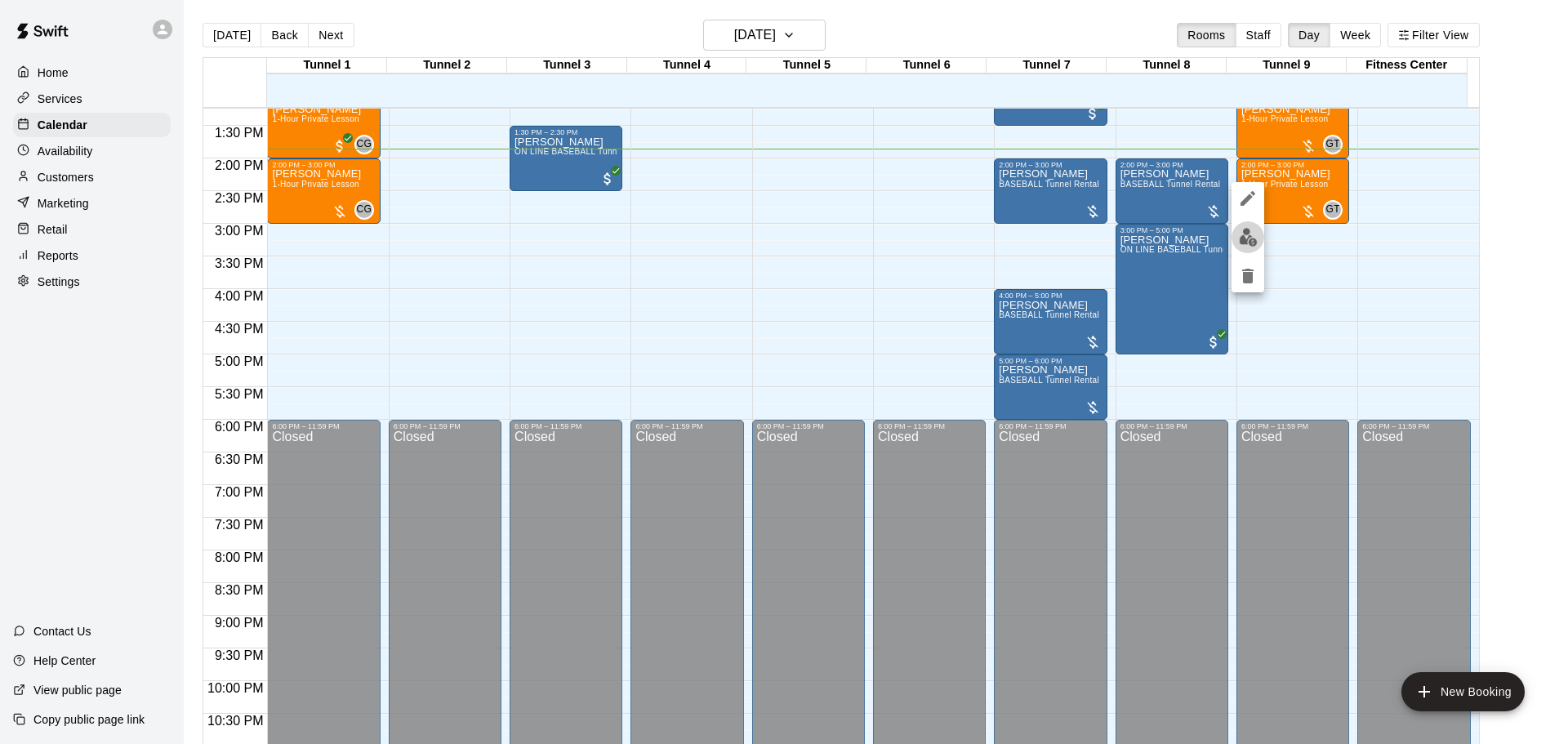
click at [1240, 241] on img "edit" at bounding box center [1248, 237] width 19 height 19
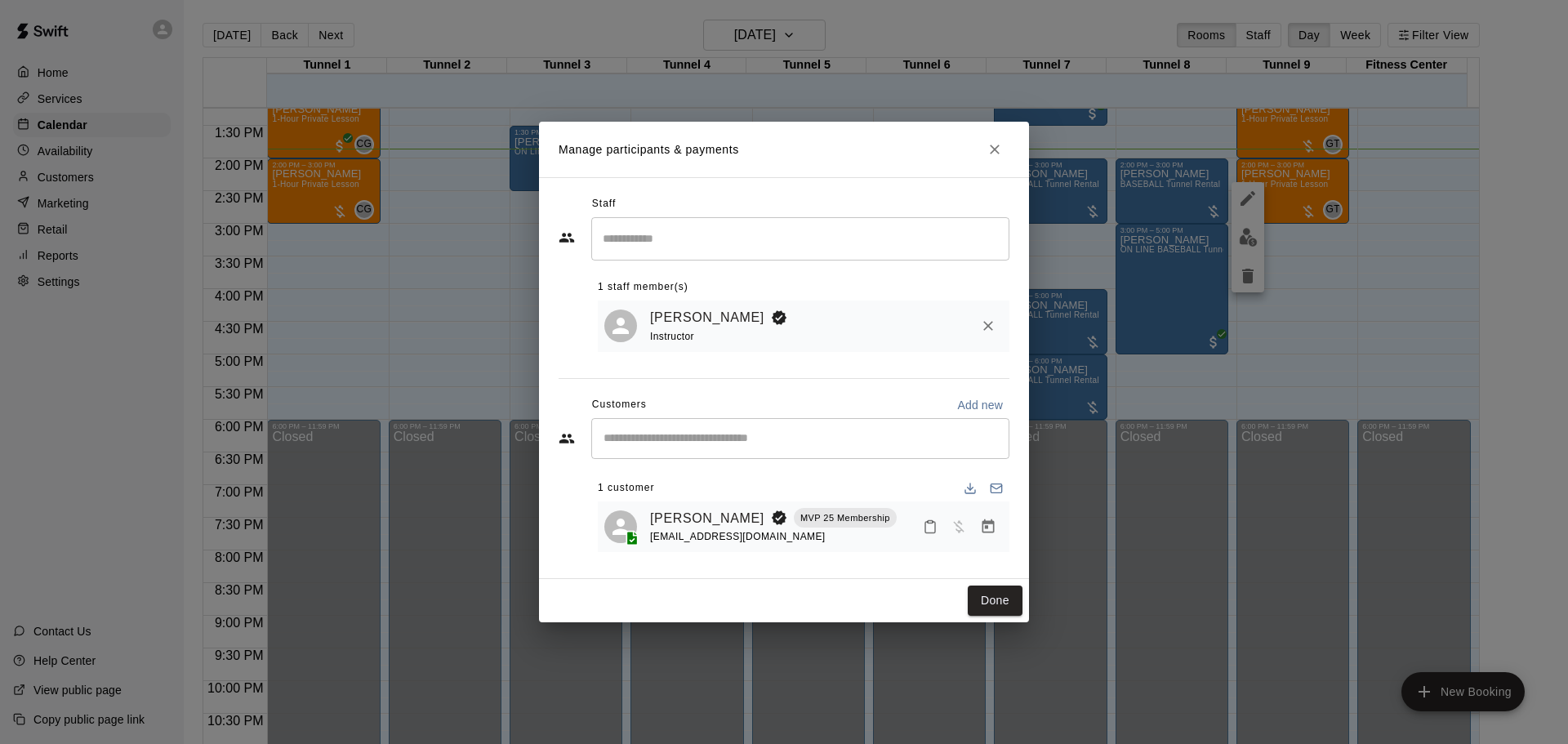
click at [981, 526] on icon "Manage bookings & payment" at bounding box center [988, 527] width 17 height 17
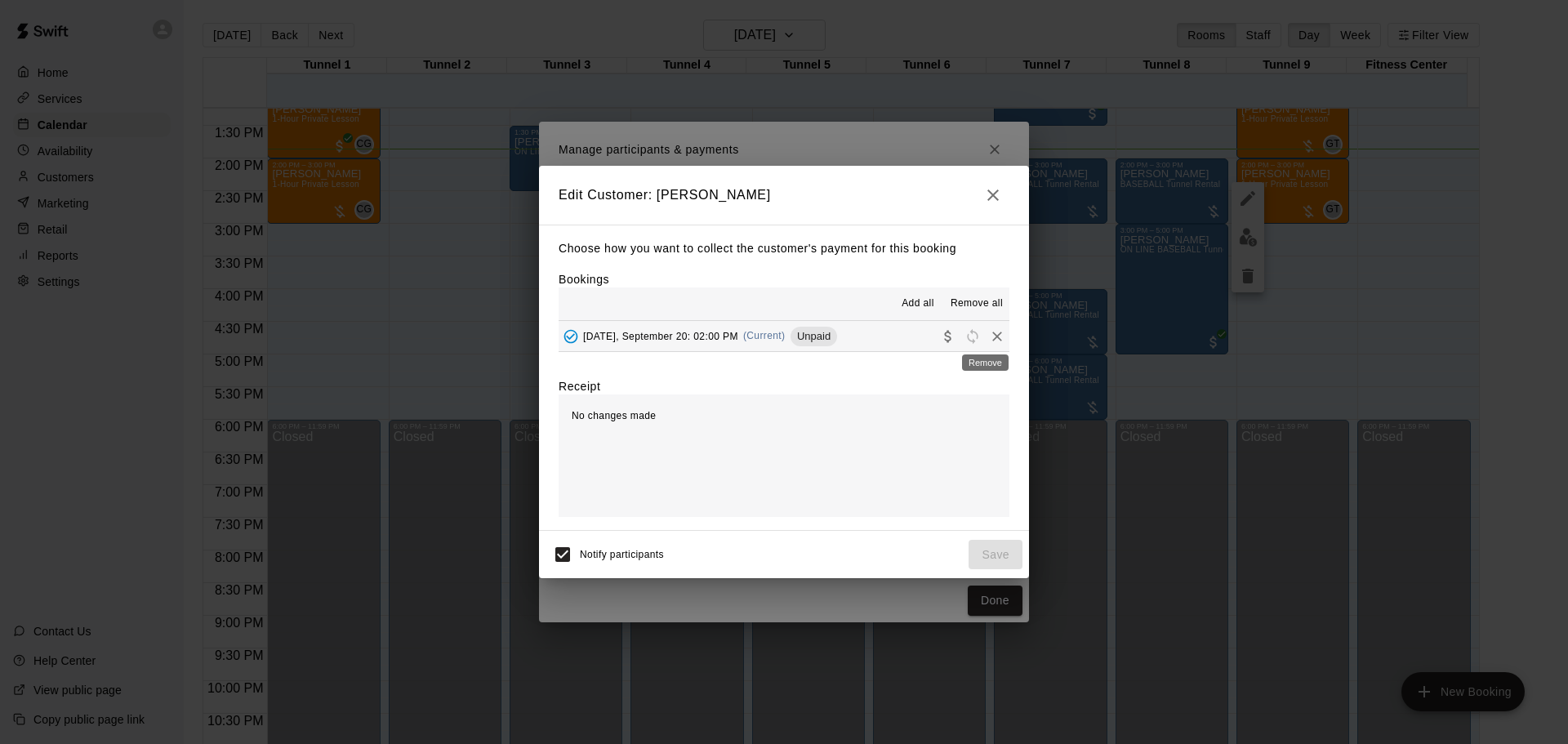
click at [994, 336] on button "Remove" at bounding box center [997, 336] width 25 height 25
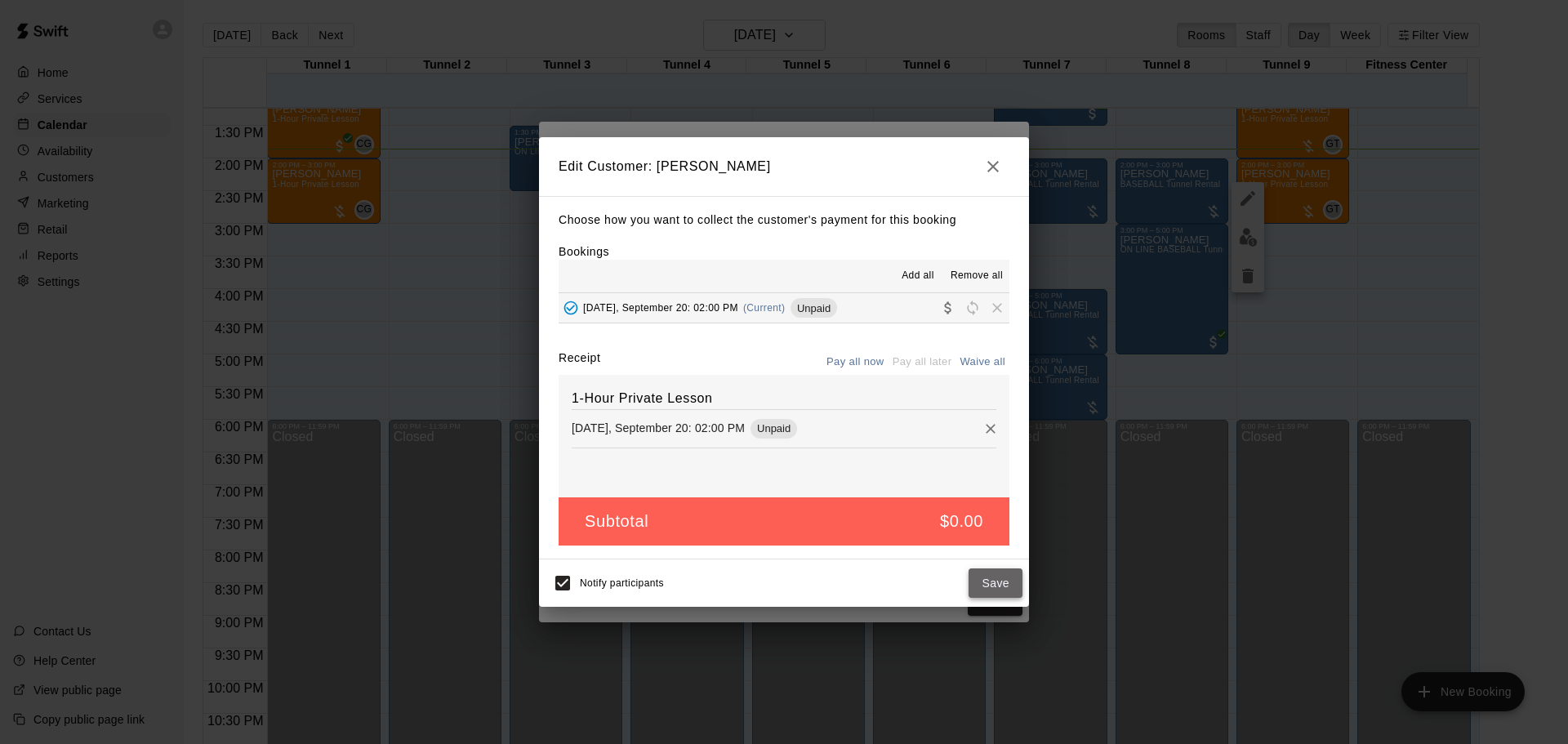
click at [997, 581] on button "Save" at bounding box center [995, 584] width 54 height 30
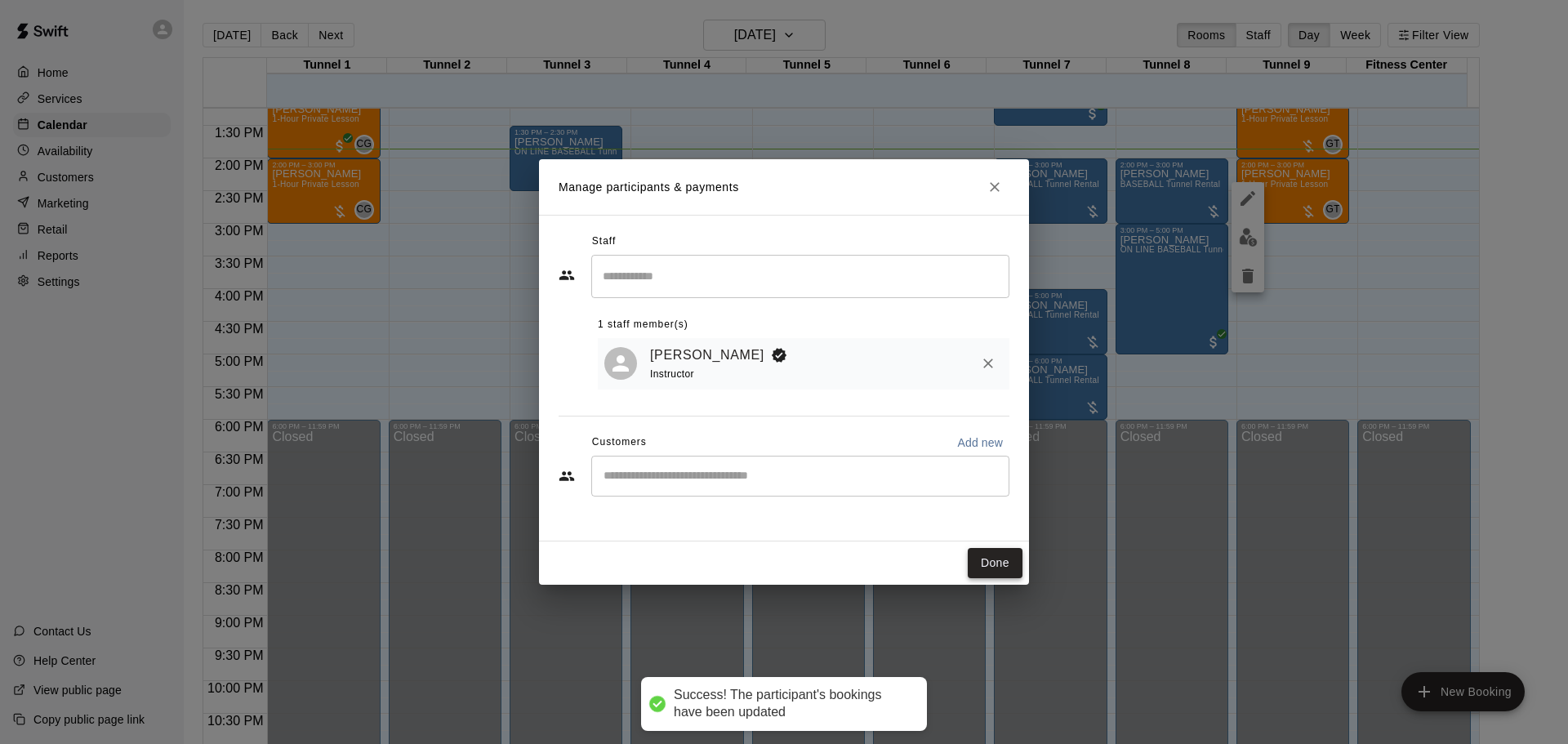
drag, startPoint x: 995, startPoint y: 564, endPoint x: 1005, endPoint y: 559, distance: 11.2
click at [996, 564] on button "Done" at bounding box center [995, 563] width 55 height 30
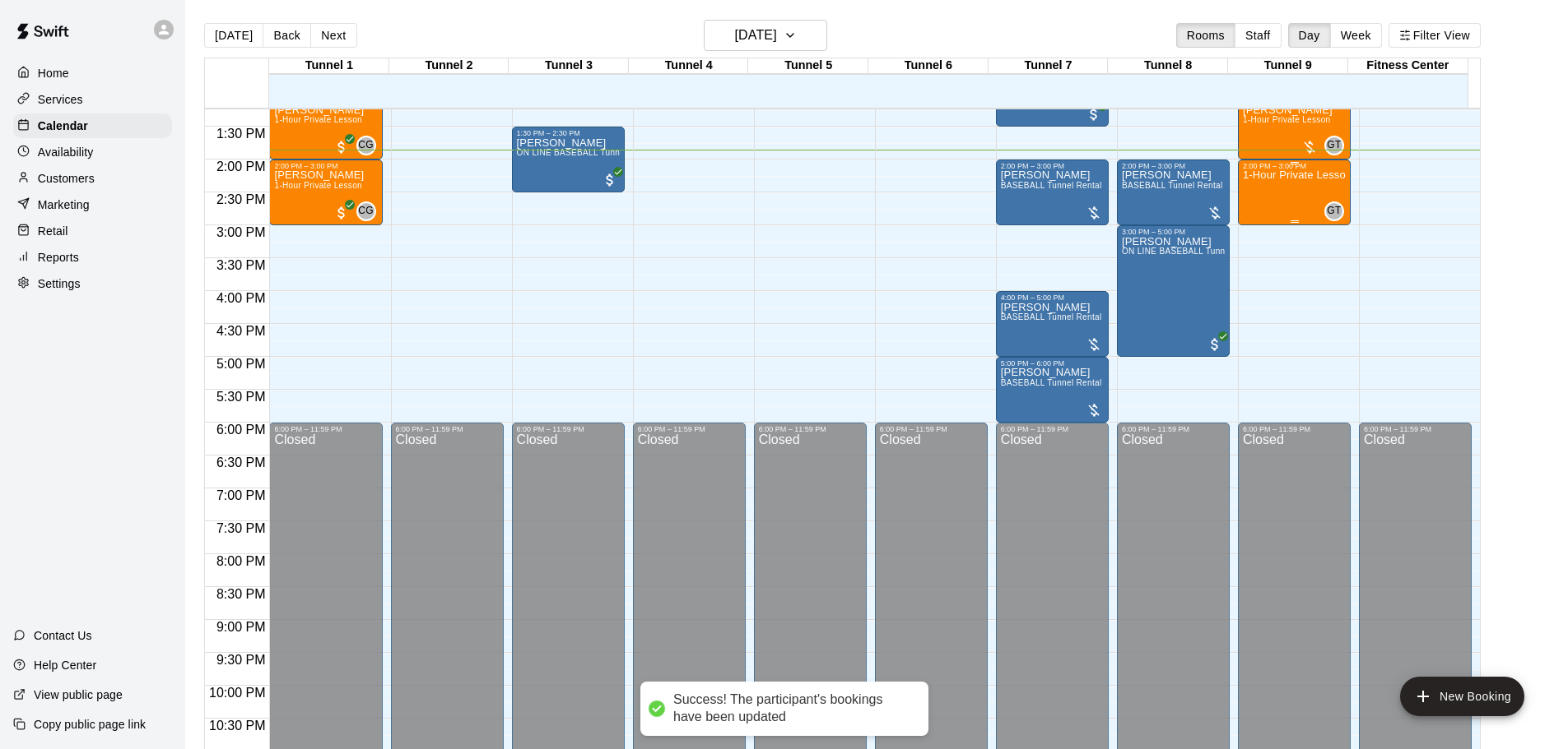
click at [1272, 188] on div "1-Hour Private Lesson" at bounding box center [1294, 544] width 103 height 749
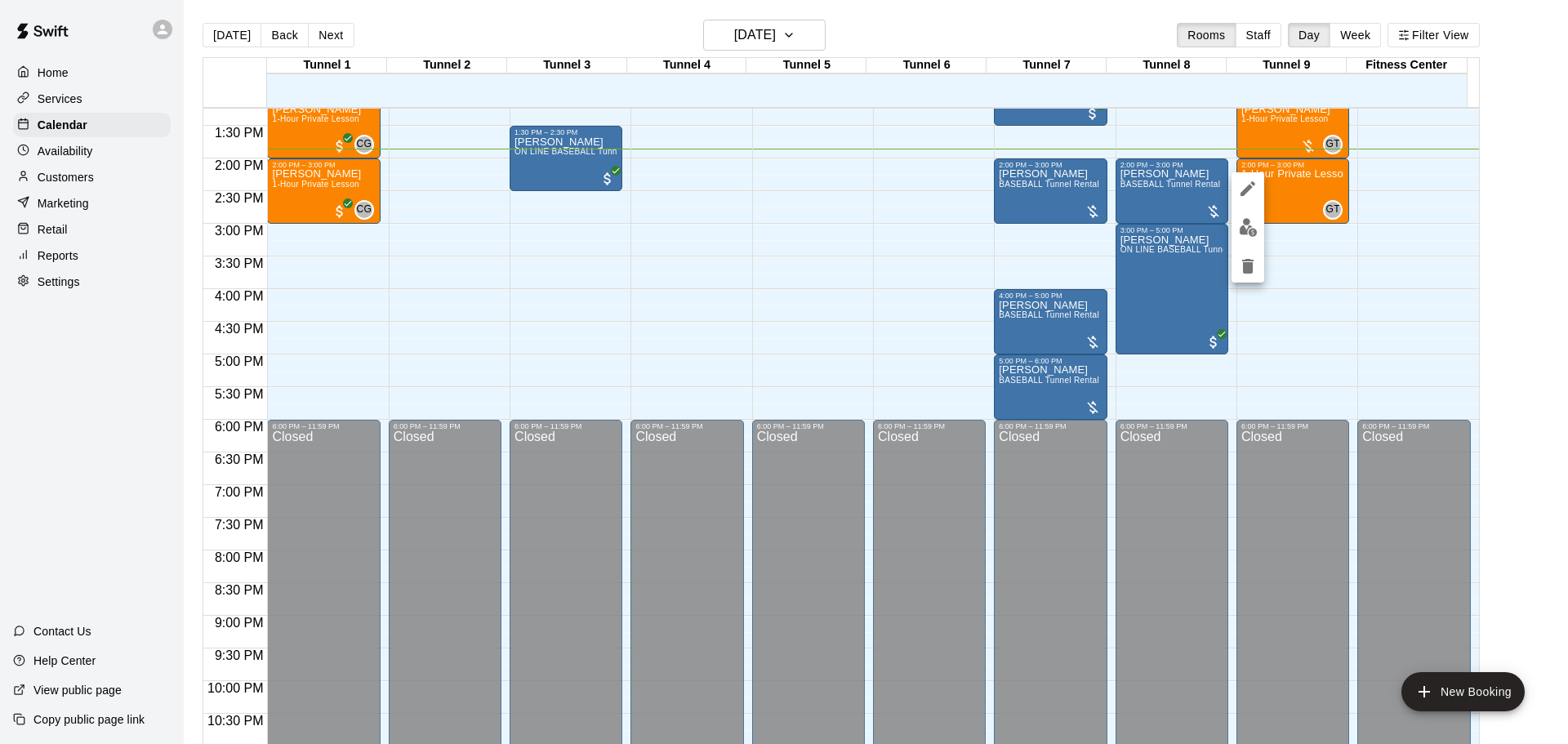
click at [1257, 258] on icon "delete" at bounding box center [1248, 266] width 20 height 20
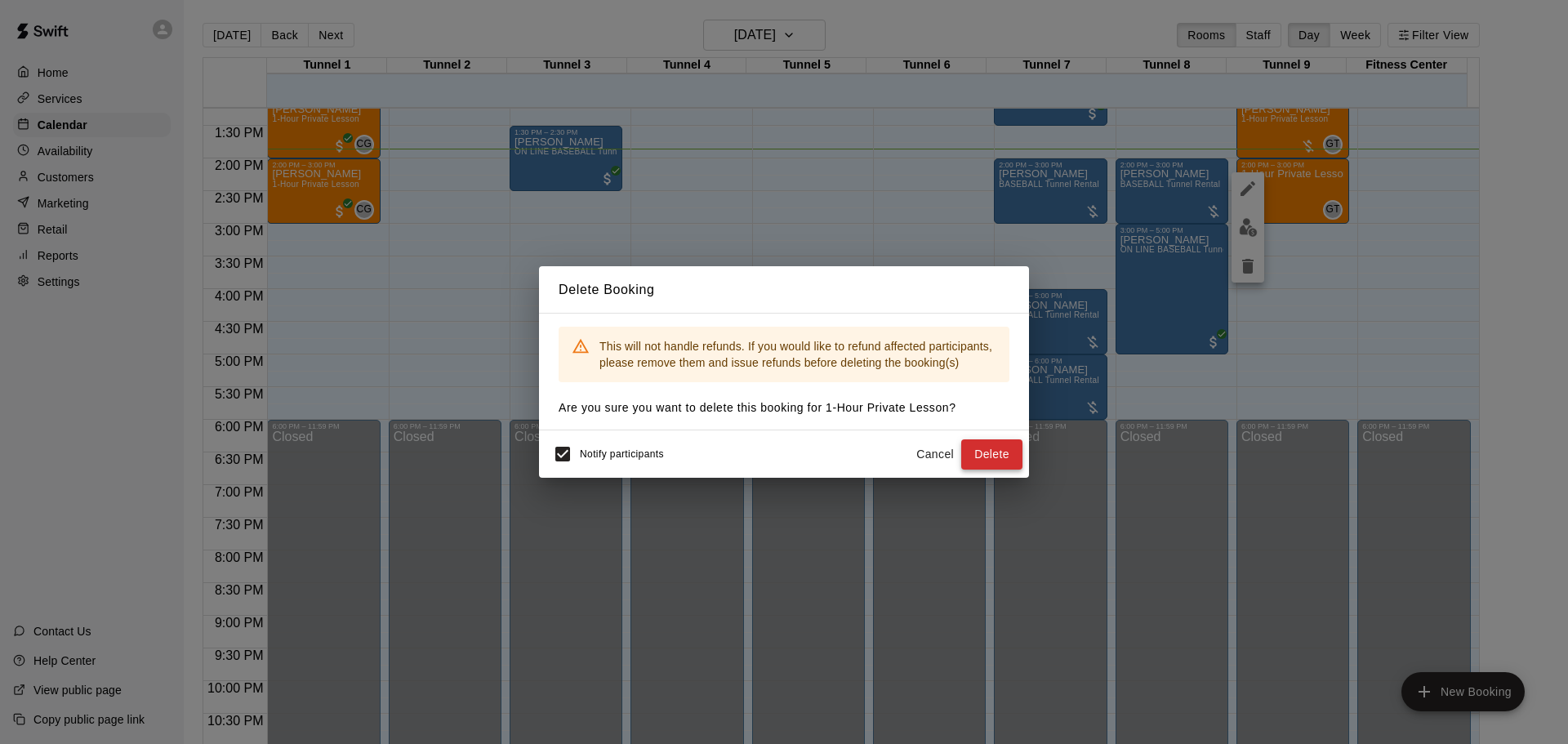
click at [1015, 454] on button "Delete" at bounding box center [992, 454] width 61 height 30
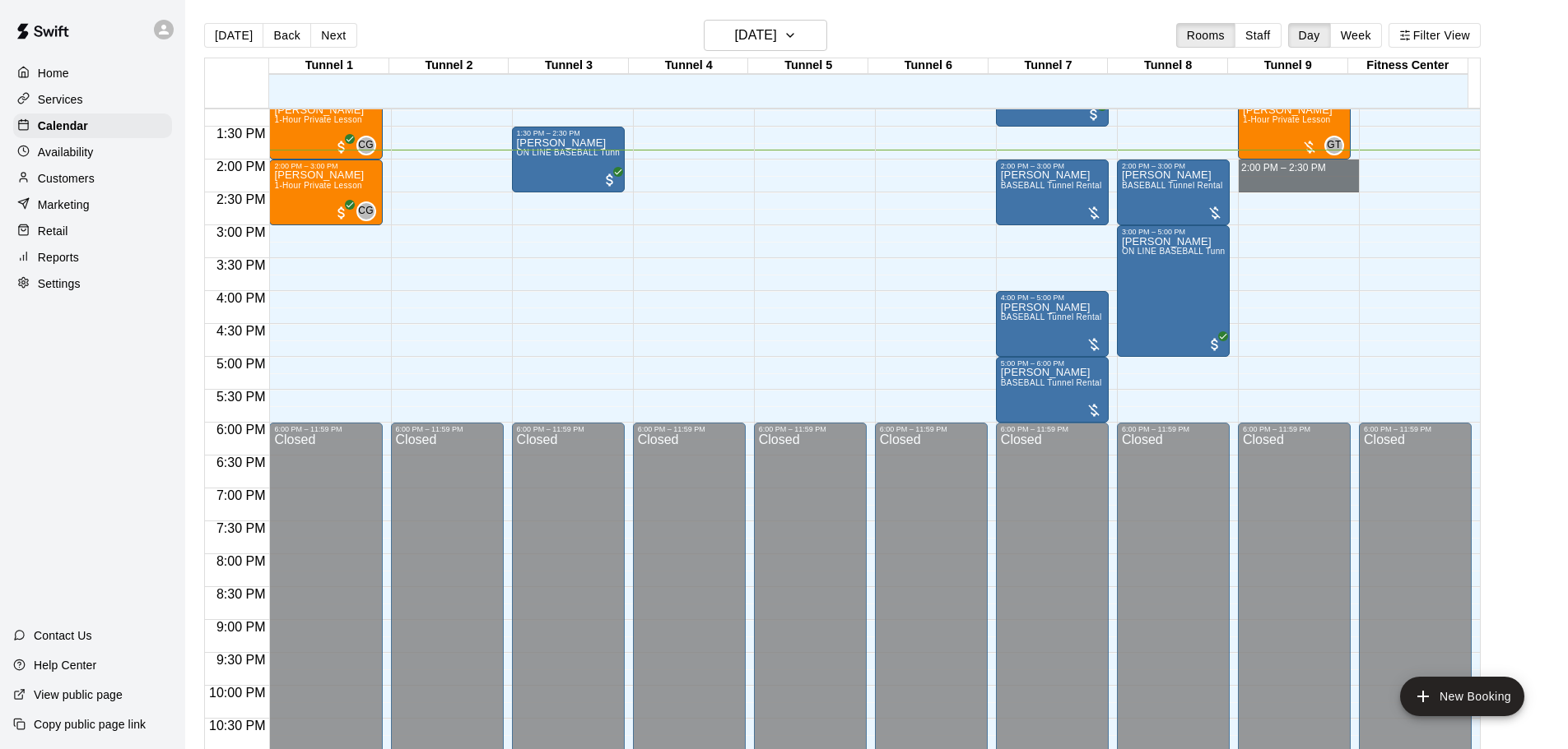
drag, startPoint x: 1287, startPoint y: 170, endPoint x: 1290, endPoint y: 187, distance: 17.3
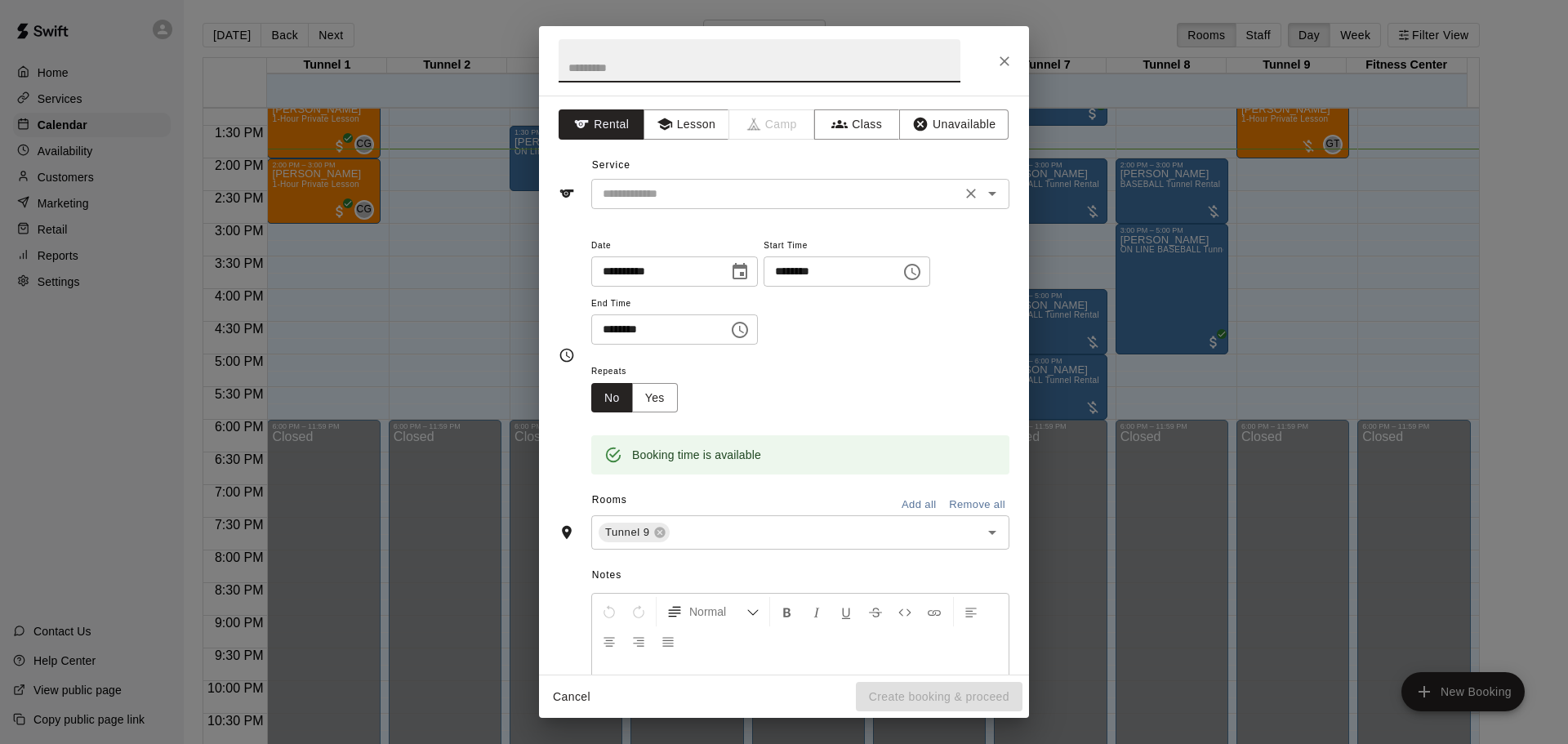
click at [712, 181] on div "​" at bounding box center [801, 194] width 419 height 30
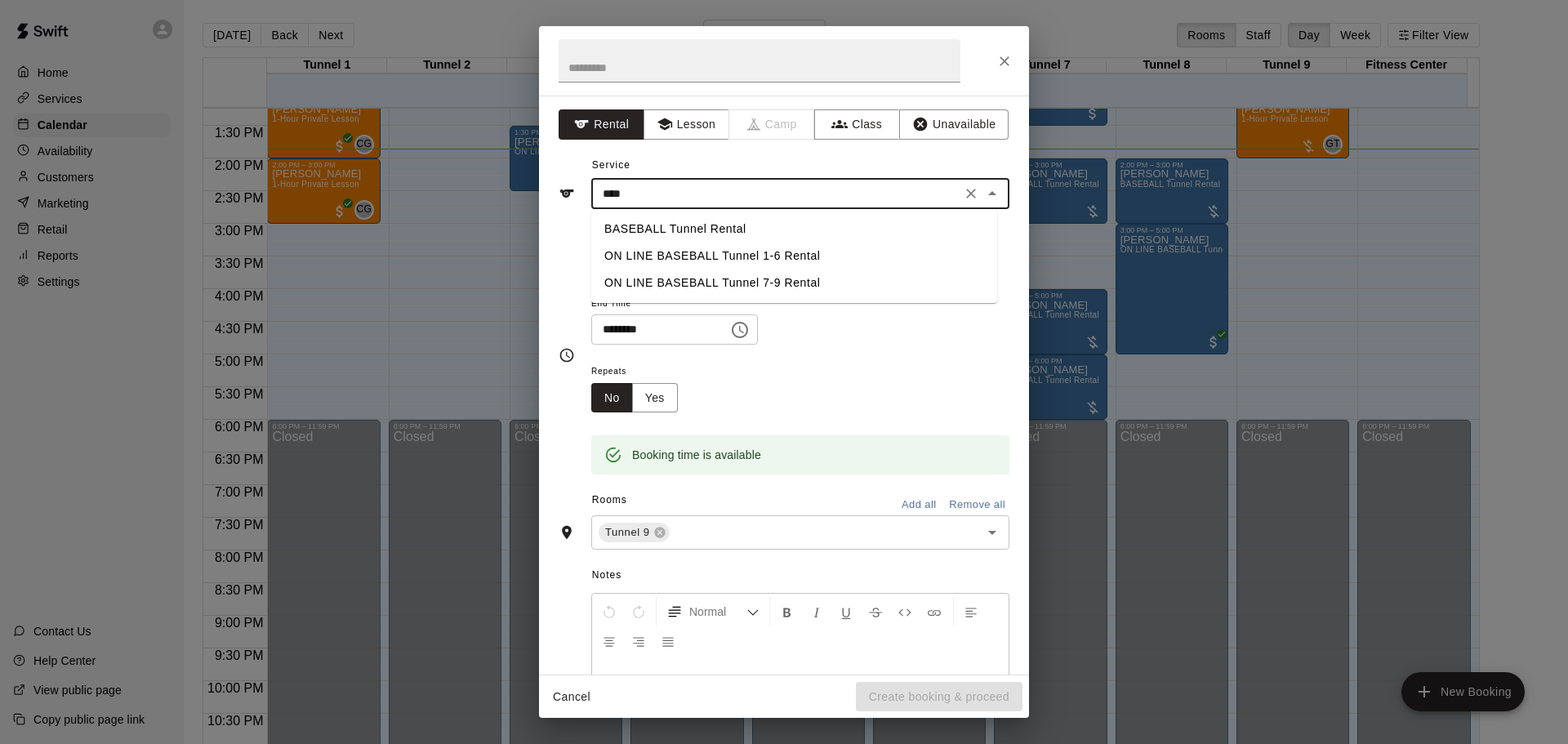
click at [709, 217] on li "BASEBALL Tunnel Rental" at bounding box center [794, 228] width 406 height 27
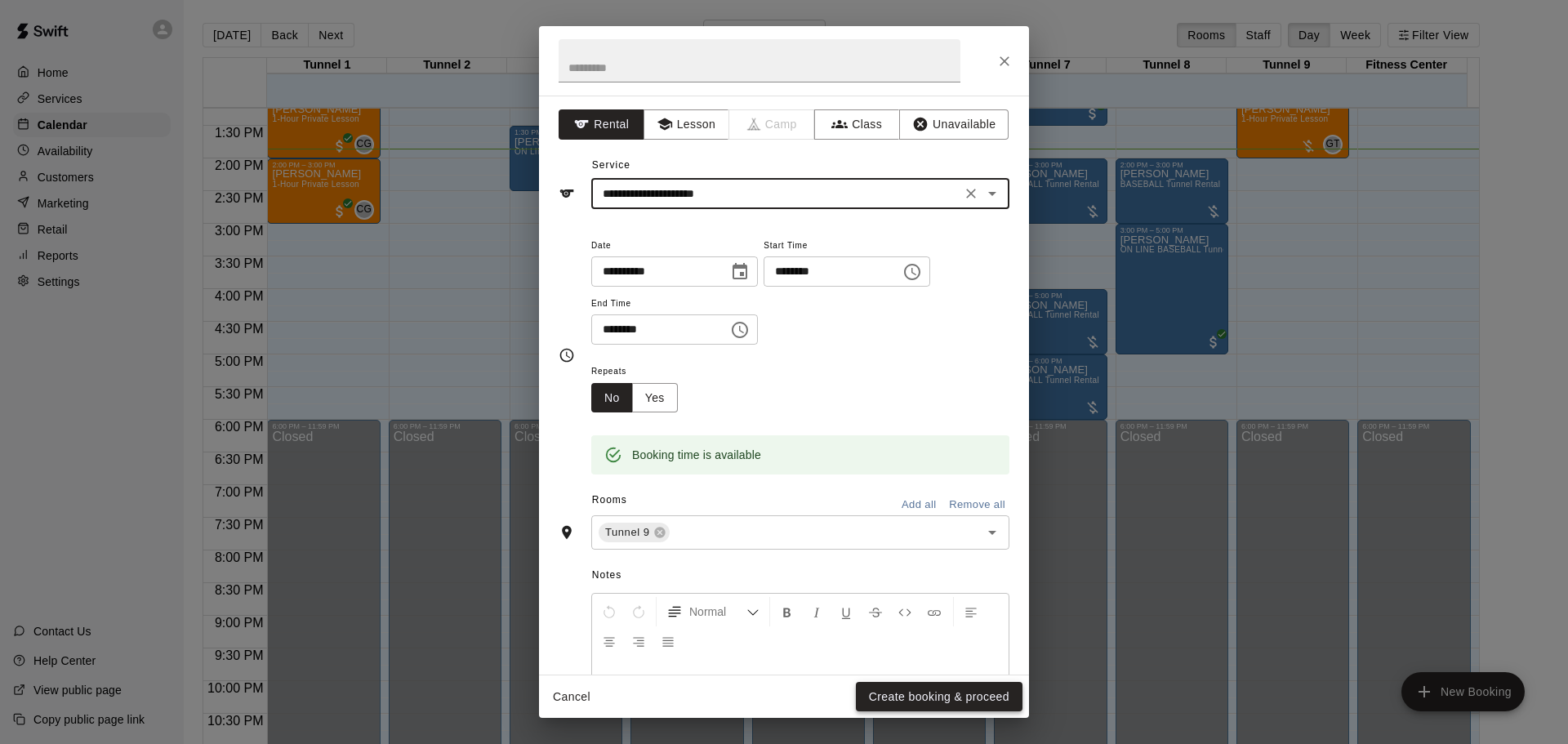
type input "**********"
click at [966, 698] on button "Create booking & proceed" at bounding box center [939, 697] width 167 height 30
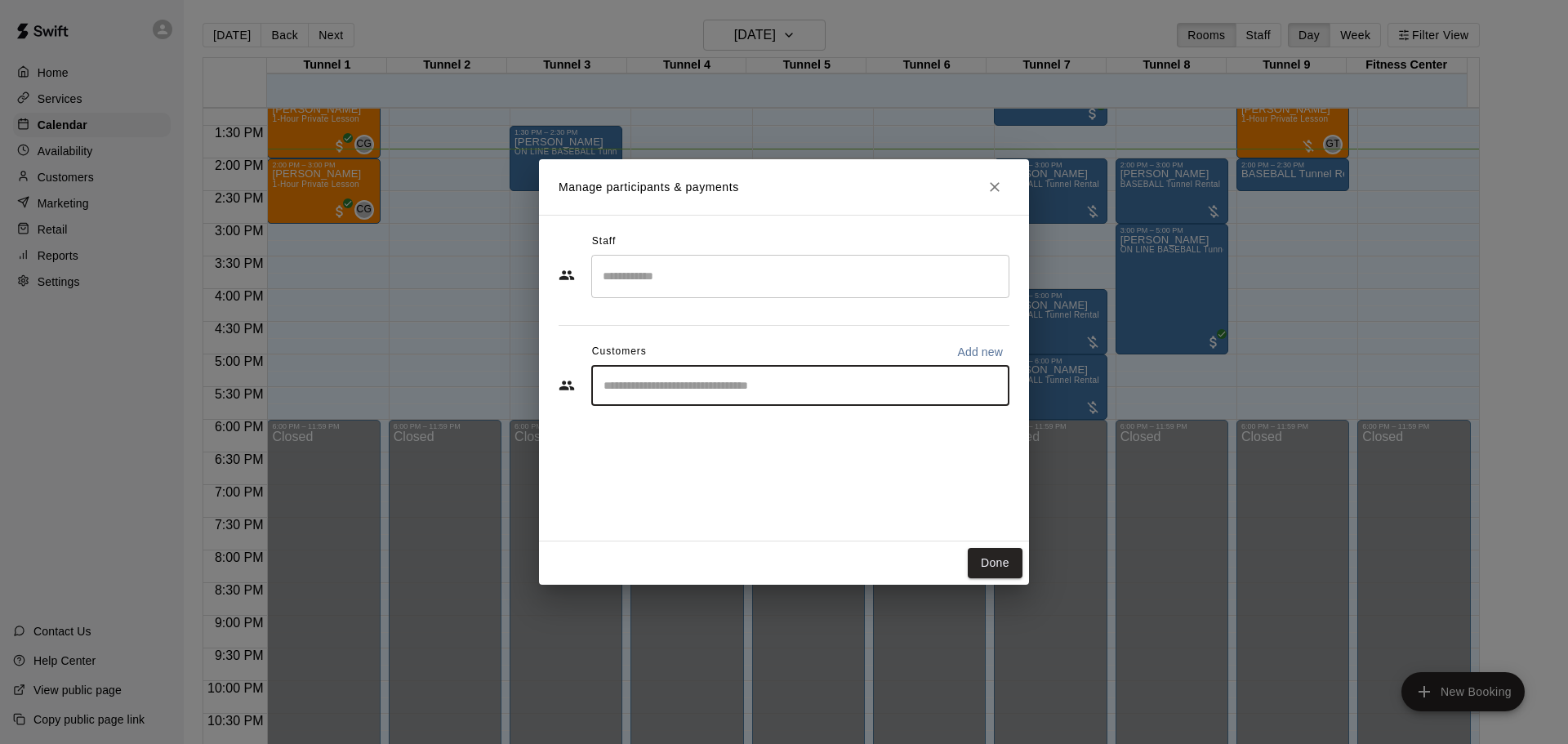
click at [680, 377] on input "Start typing to search customers..." at bounding box center [800, 385] width 404 height 17
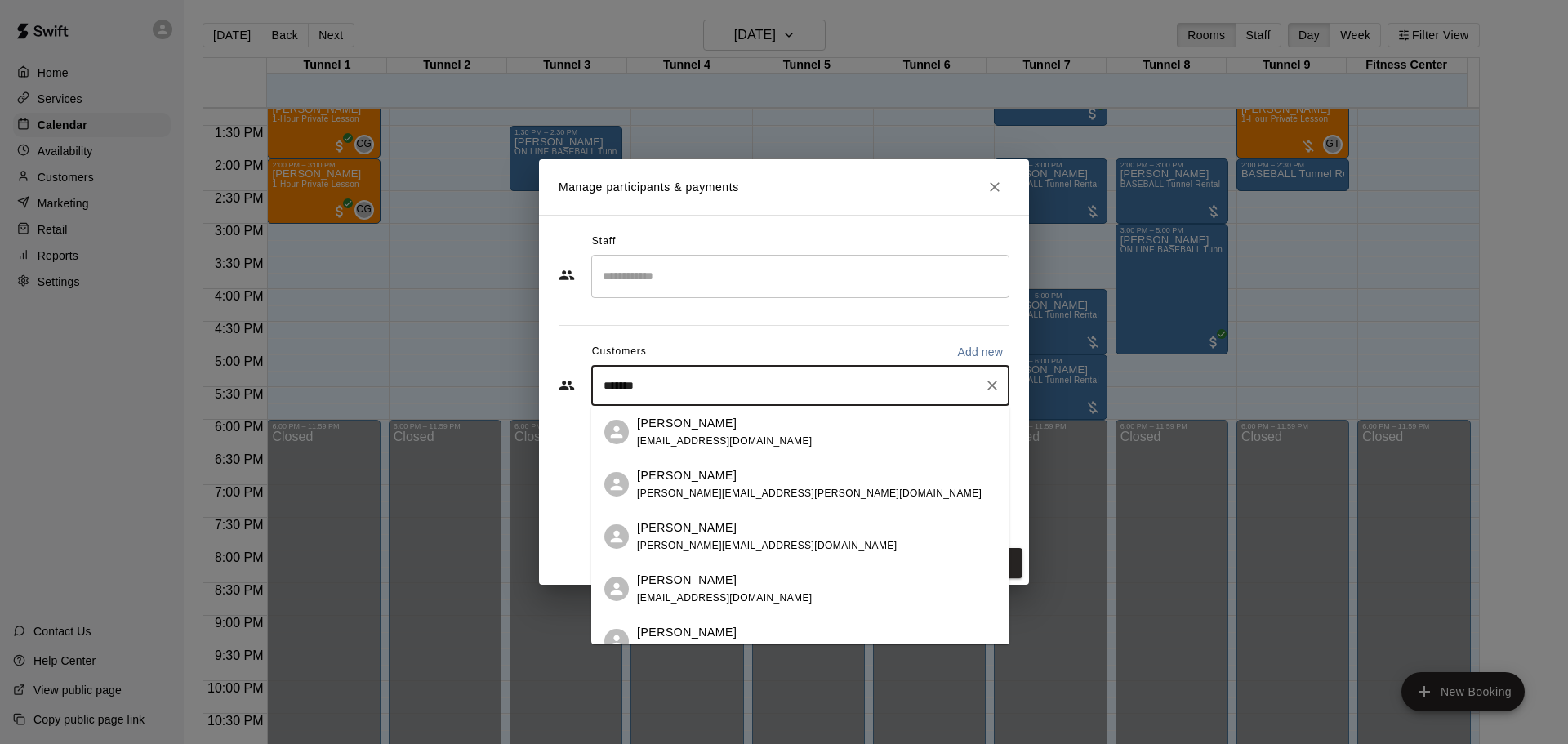
type input "********"
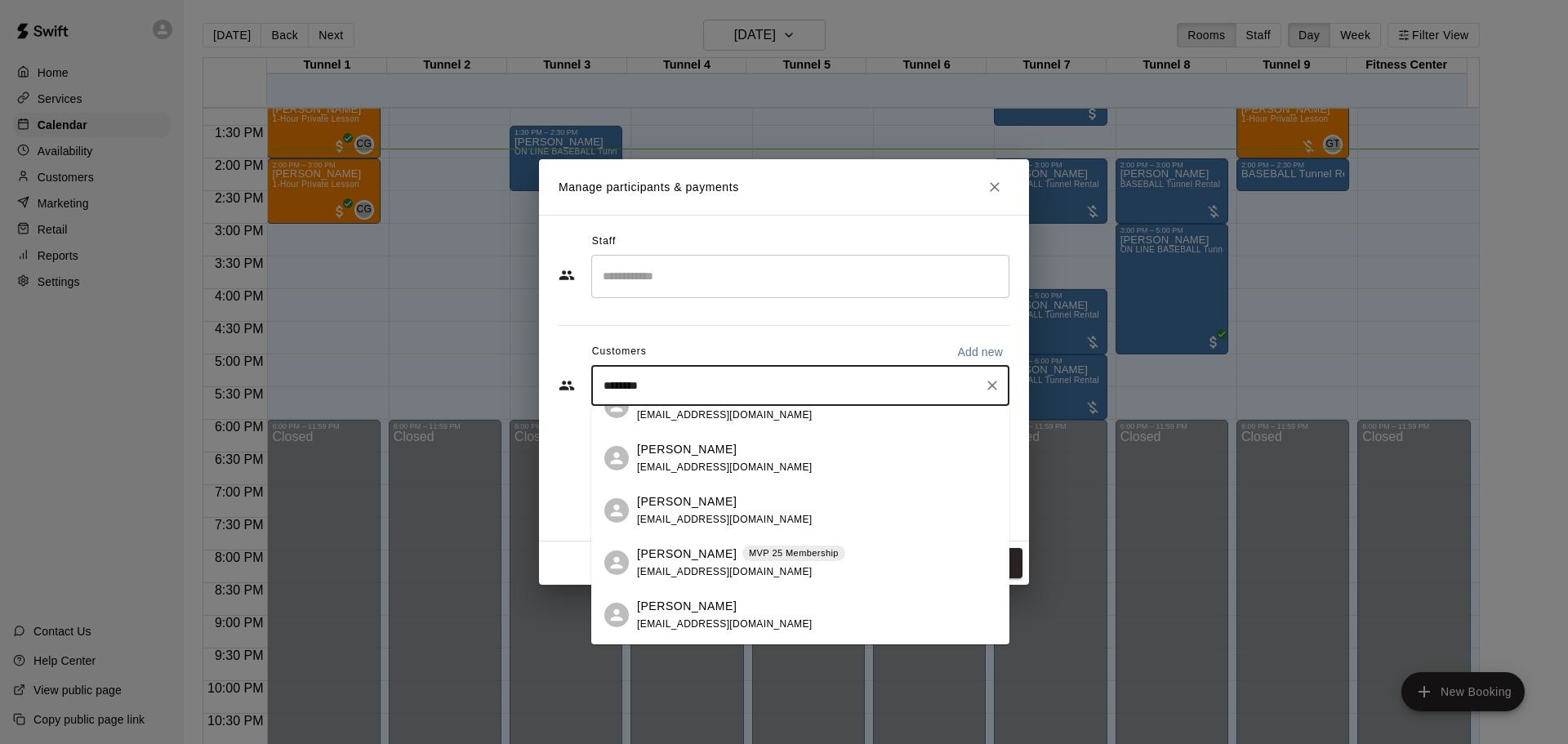
click at [727, 554] on p "[PERSON_NAME]" at bounding box center [686, 553] width 99 height 17
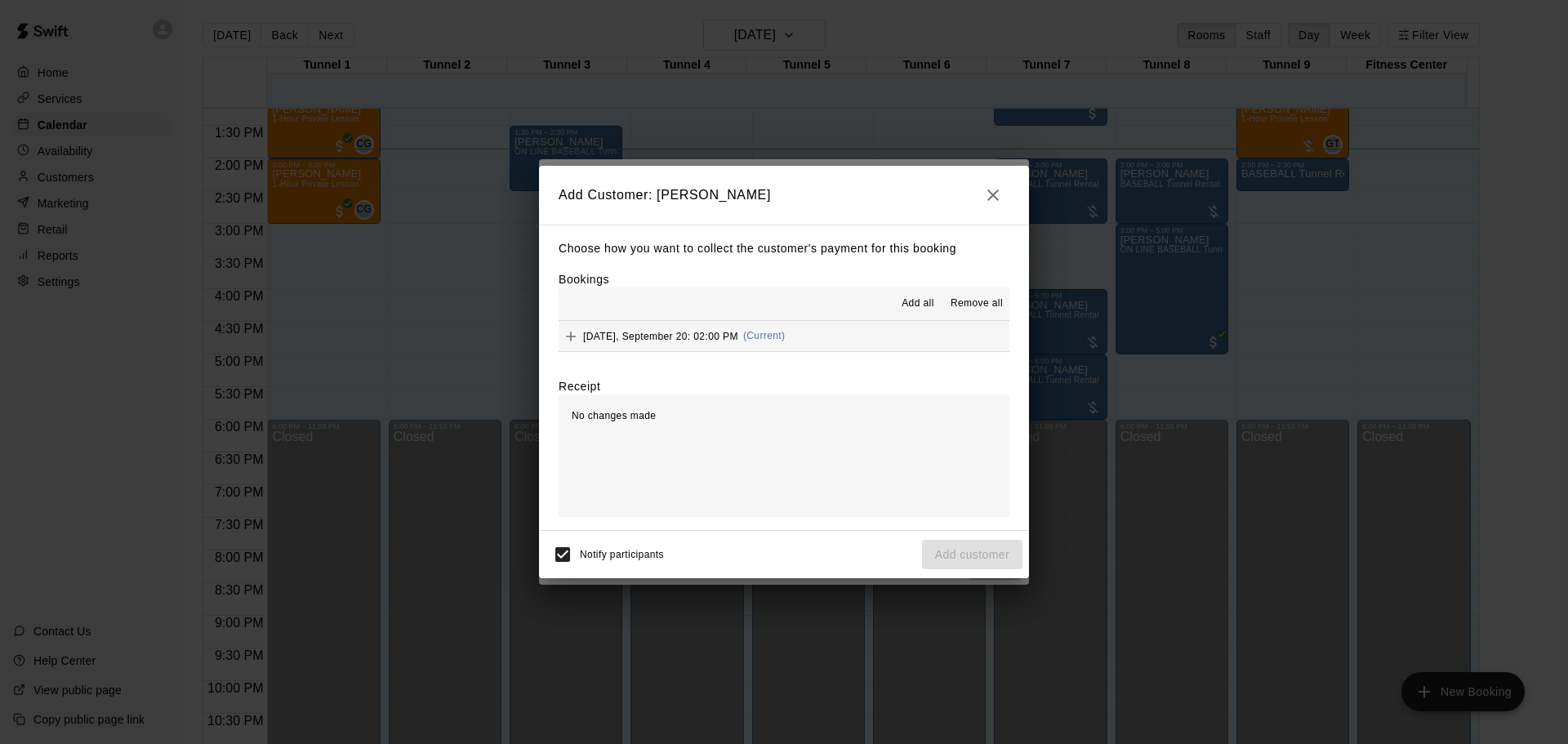
click at [734, 340] on span "[DATE], September 20: 02:00 PM" at bounding box center [661, 336] width 155 height 12
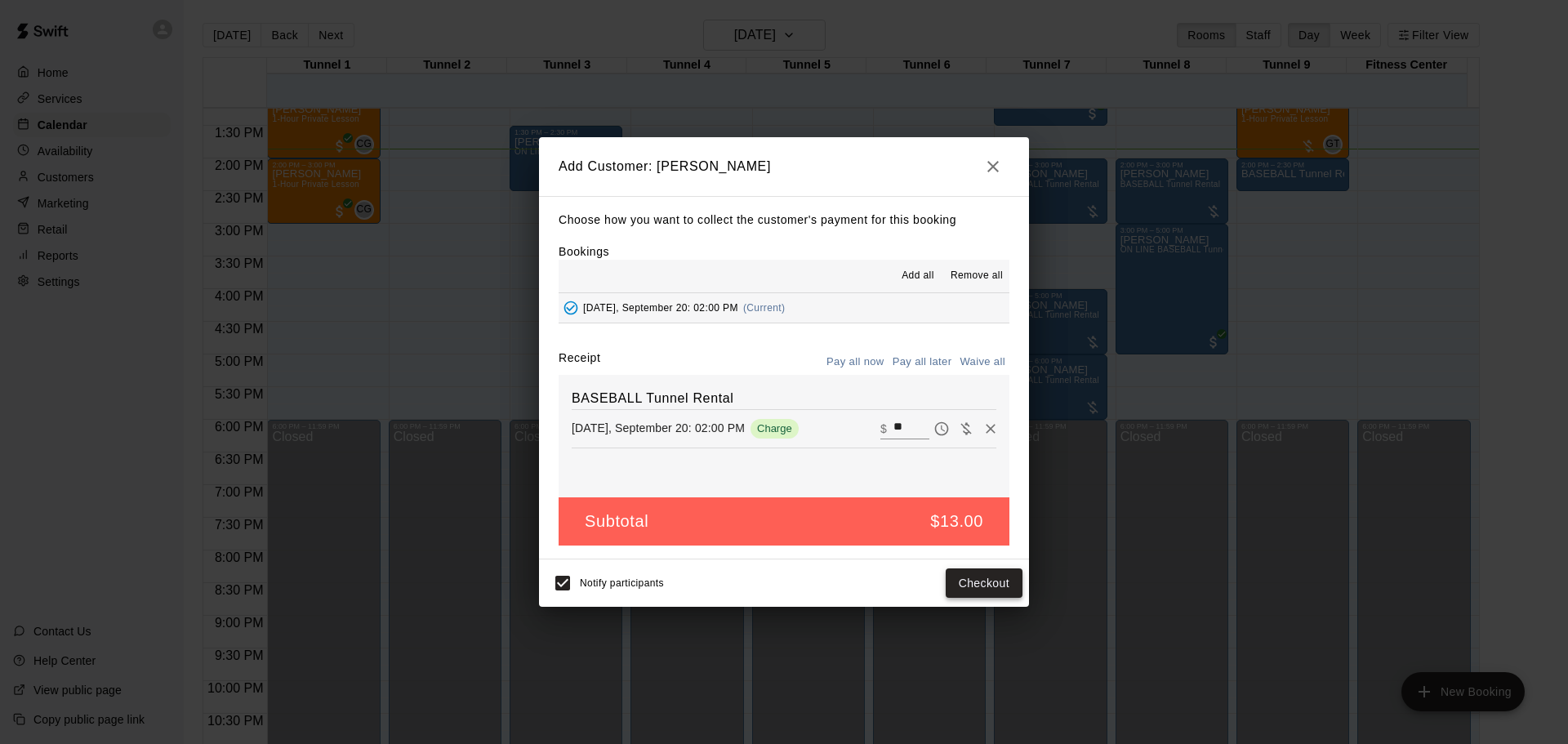
click at [987, 579] on button "Checkout" at bounding box center [984, 584] width 77 height 30
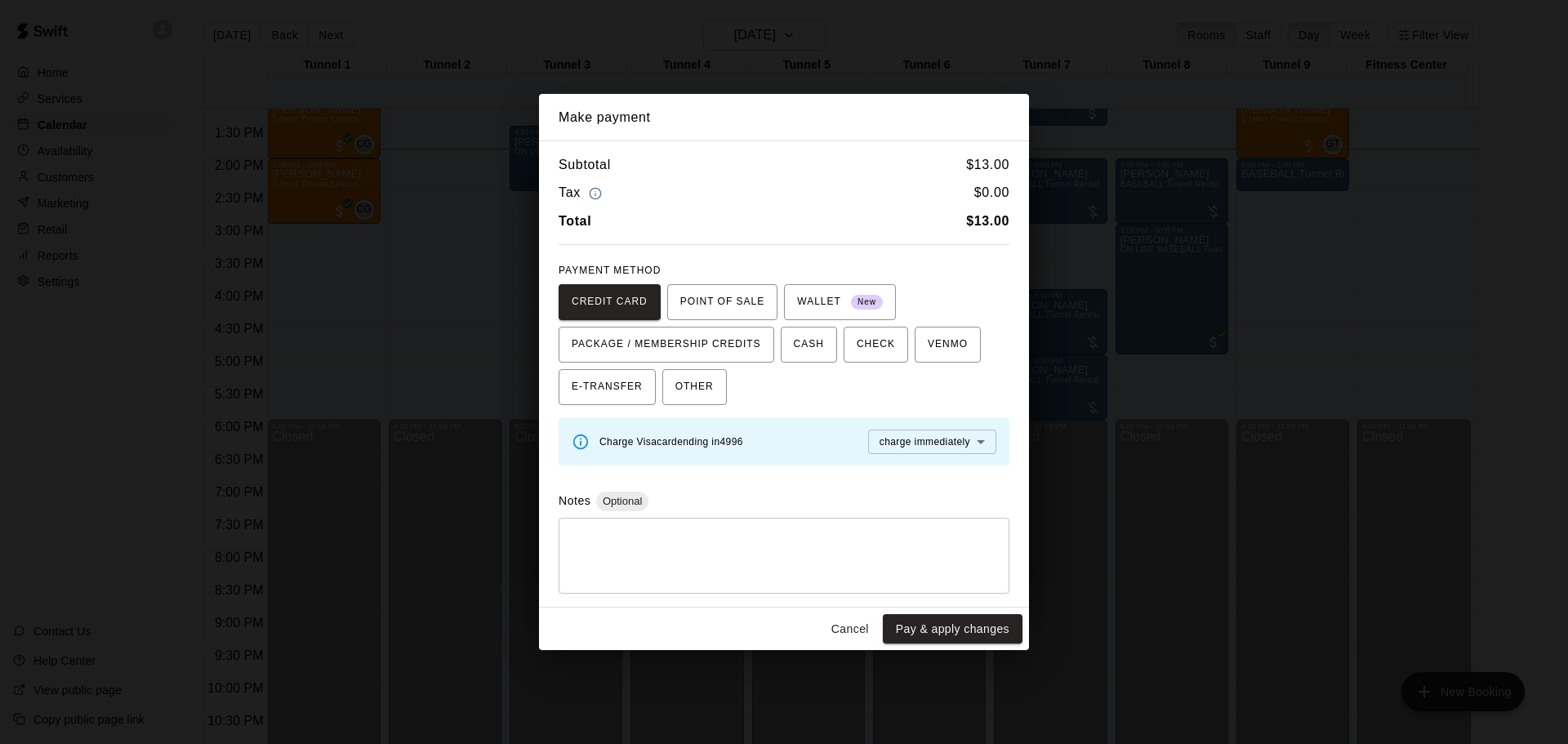
click at [841, 638] on button "Cancel" at bounding box center [850, 629] width 52 height 30
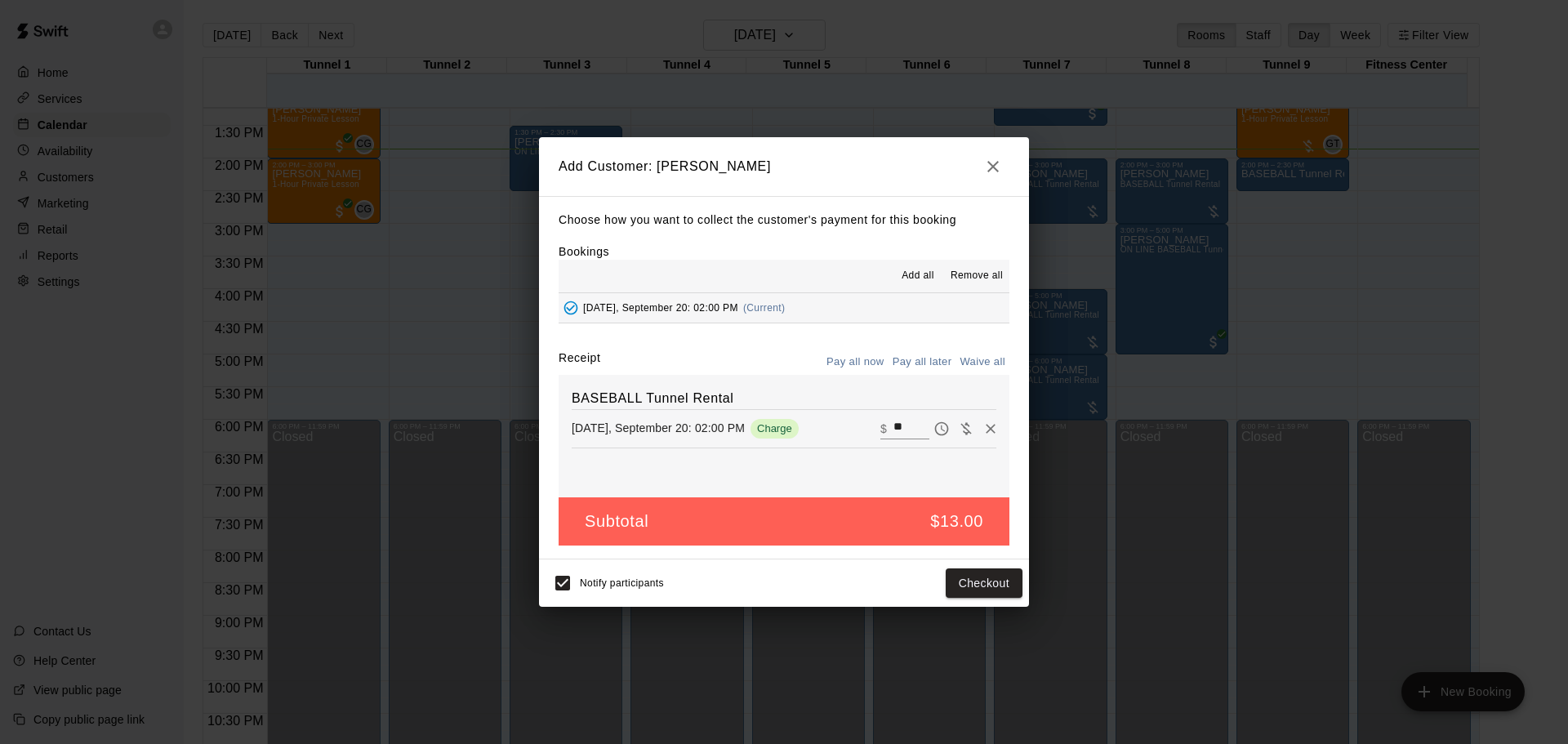
click at [993, 165] on icon "button" at bounding box center [993, 167] width 12 height 12
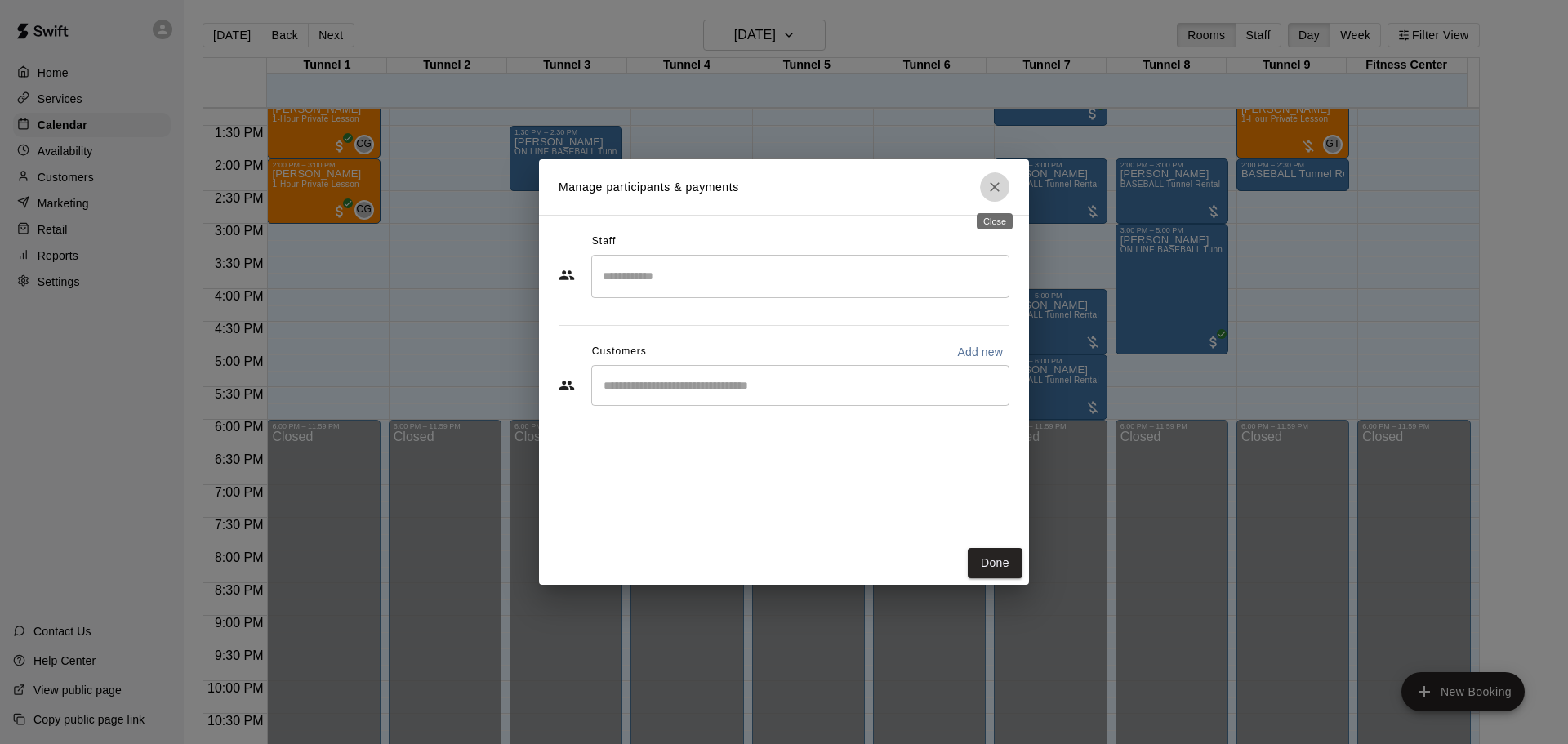
click at [991, 179] on icon "Close" at bounding box center [994, 187] width 17 height 17
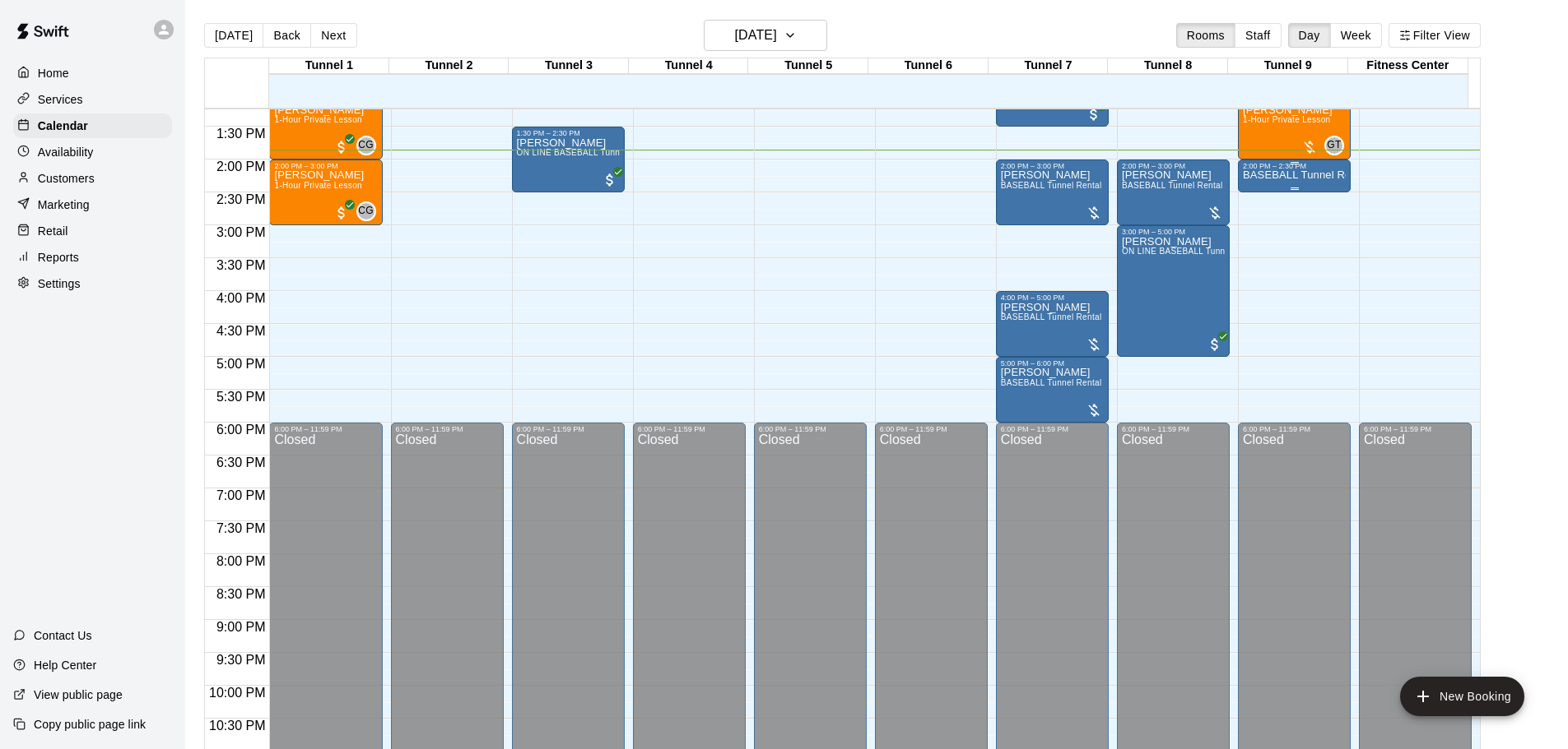
click at [1279, 175] on p "BASEBALL Tunnel Rental" at bounding box center [1294, 175] width 103 height 0
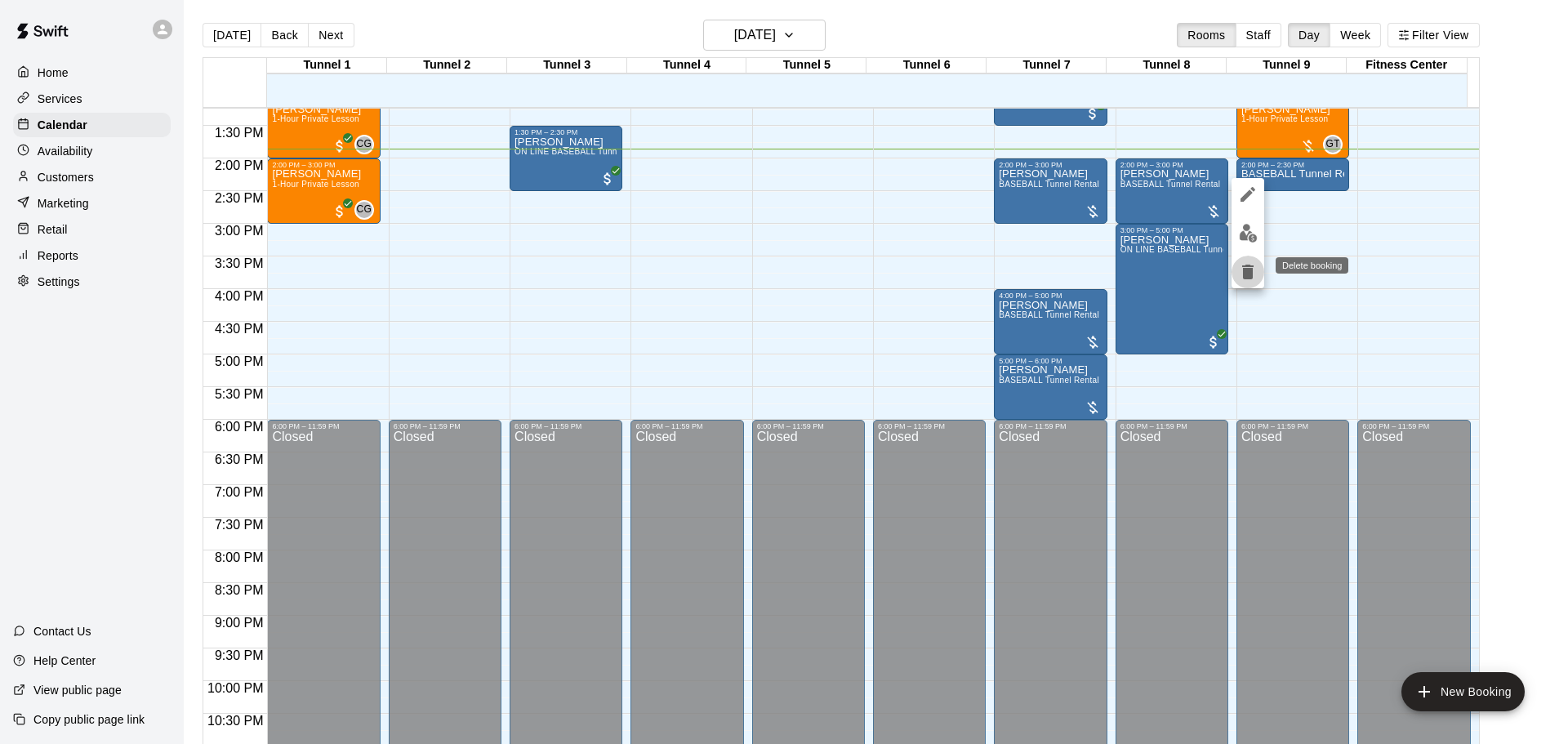
click at [1249, 274] on icon "delete" at bounding box center [1248, 271] width 12 height 15
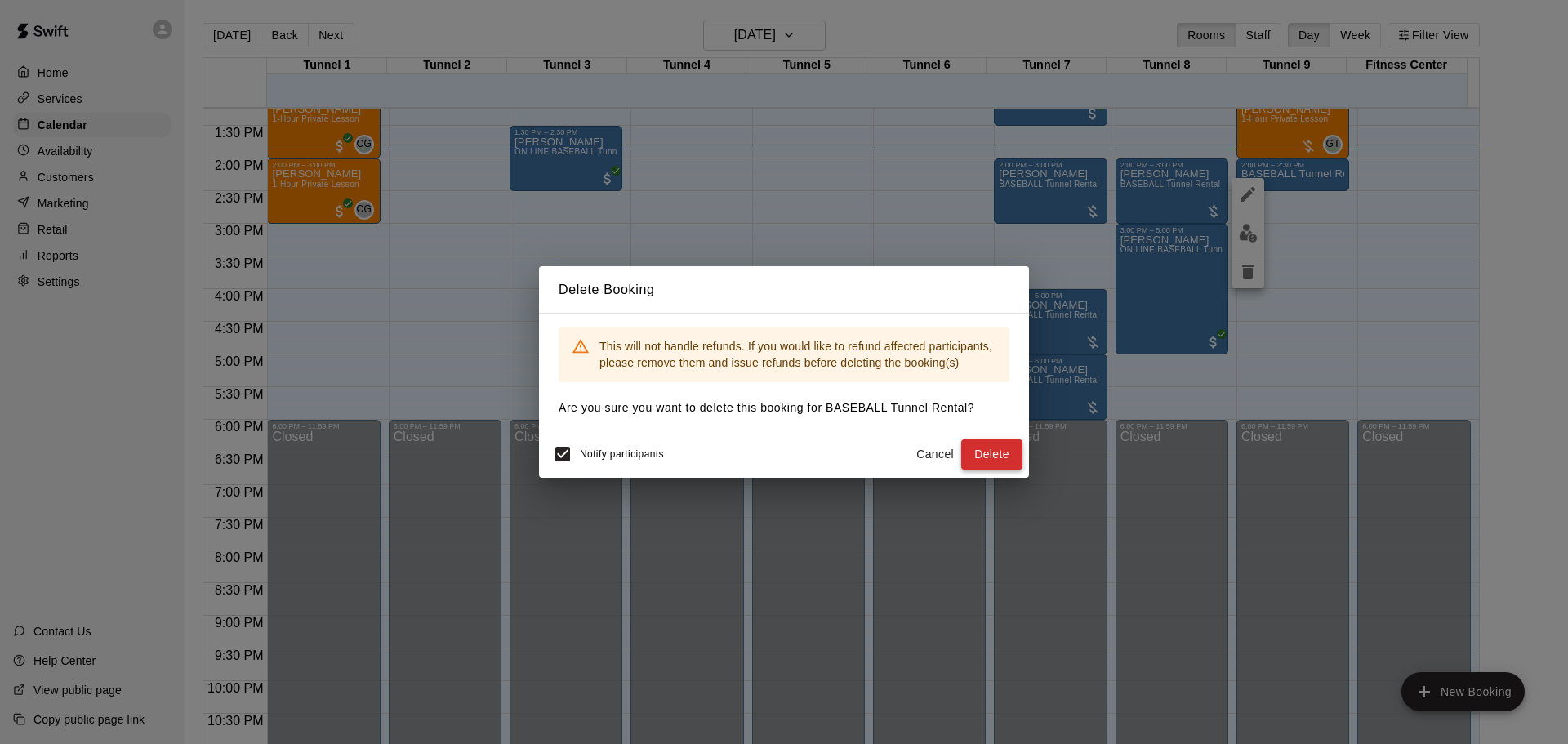
click at [1000, 453] on button "Delete" at bounding box center [992, 454] width 61 height 30
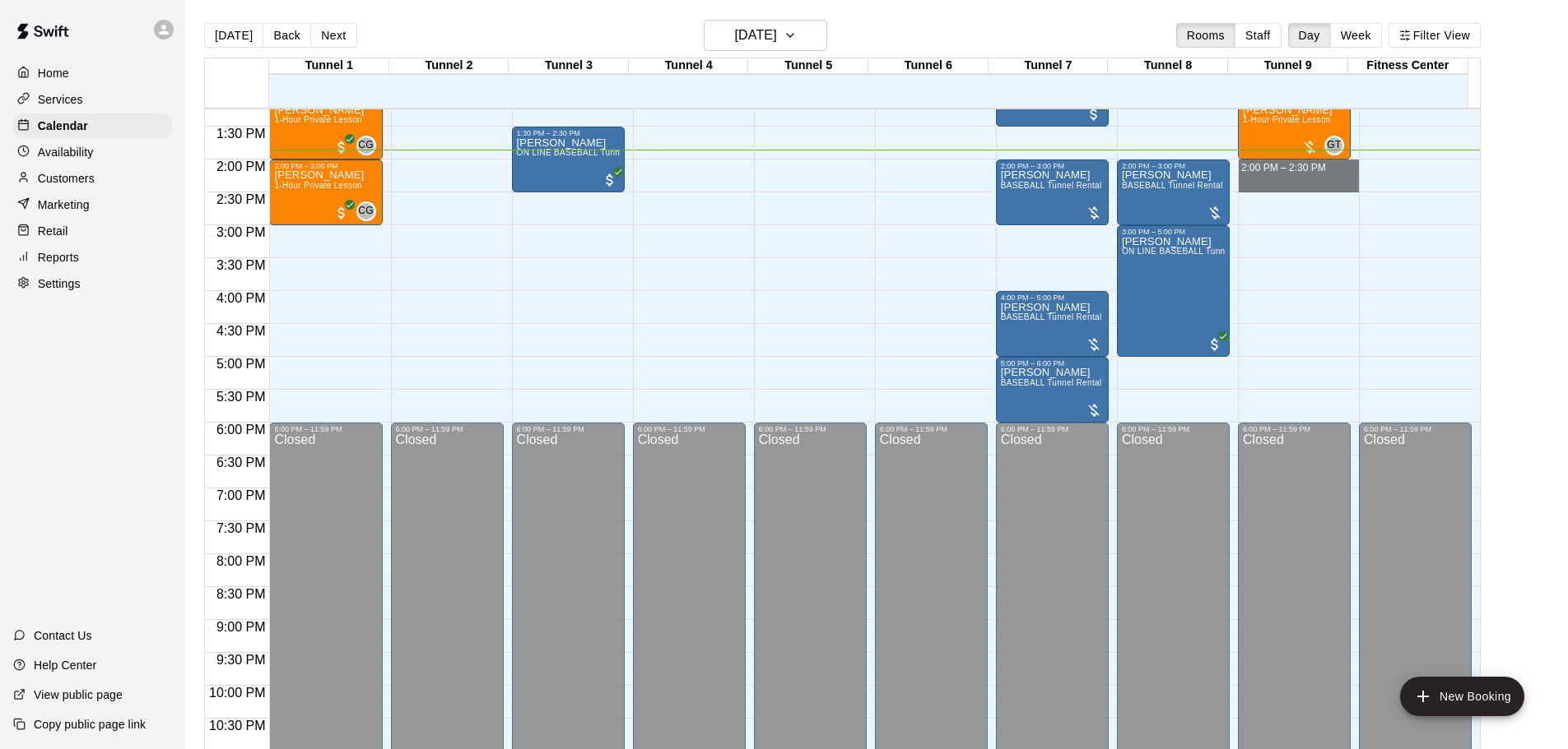
drag, startPoint x: 1259, startPoint y: 167, endPoint x: 1261, endPoint y: 184, distance: 17.1
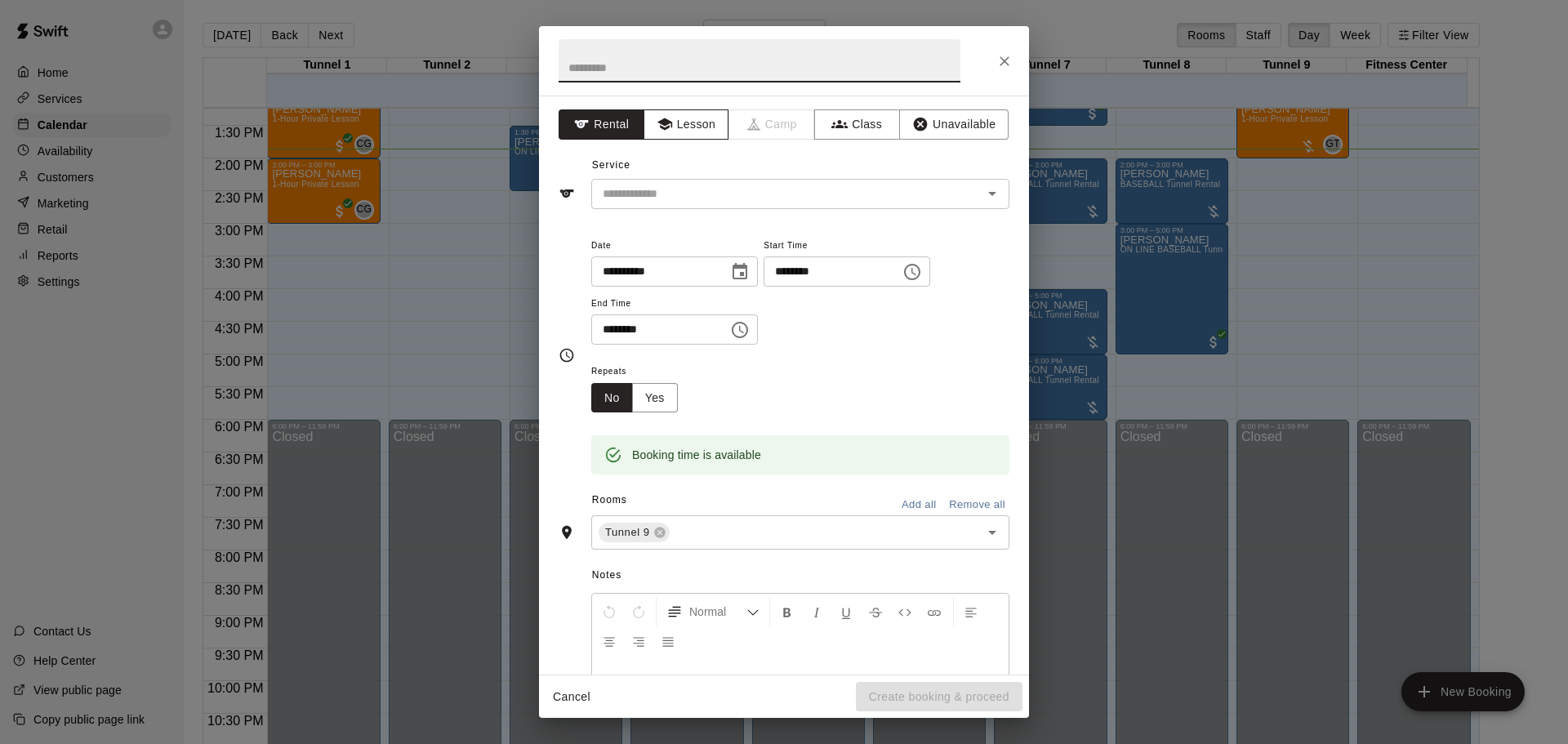
click at [684, 124] on button "Lesson" at bounding box center [686, 124] width 85 height 30
click at [701, 206] on div "​" at bounding box center [801, 194] width 419 height 30
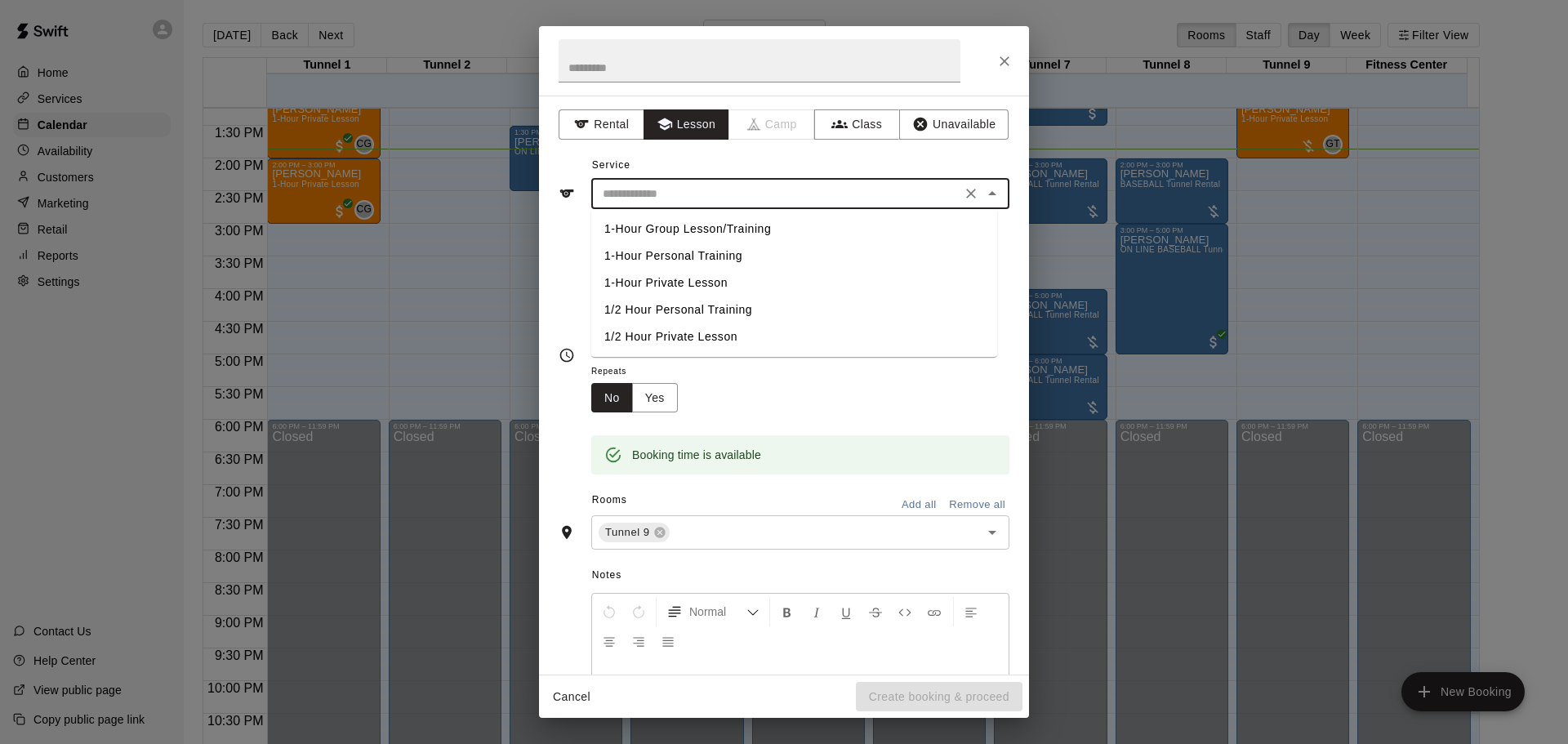
click at [698, 333] on li "1/2 Hour Private Lesson" at bounding box center [794, 336] width 406 height 27
type input "**********"
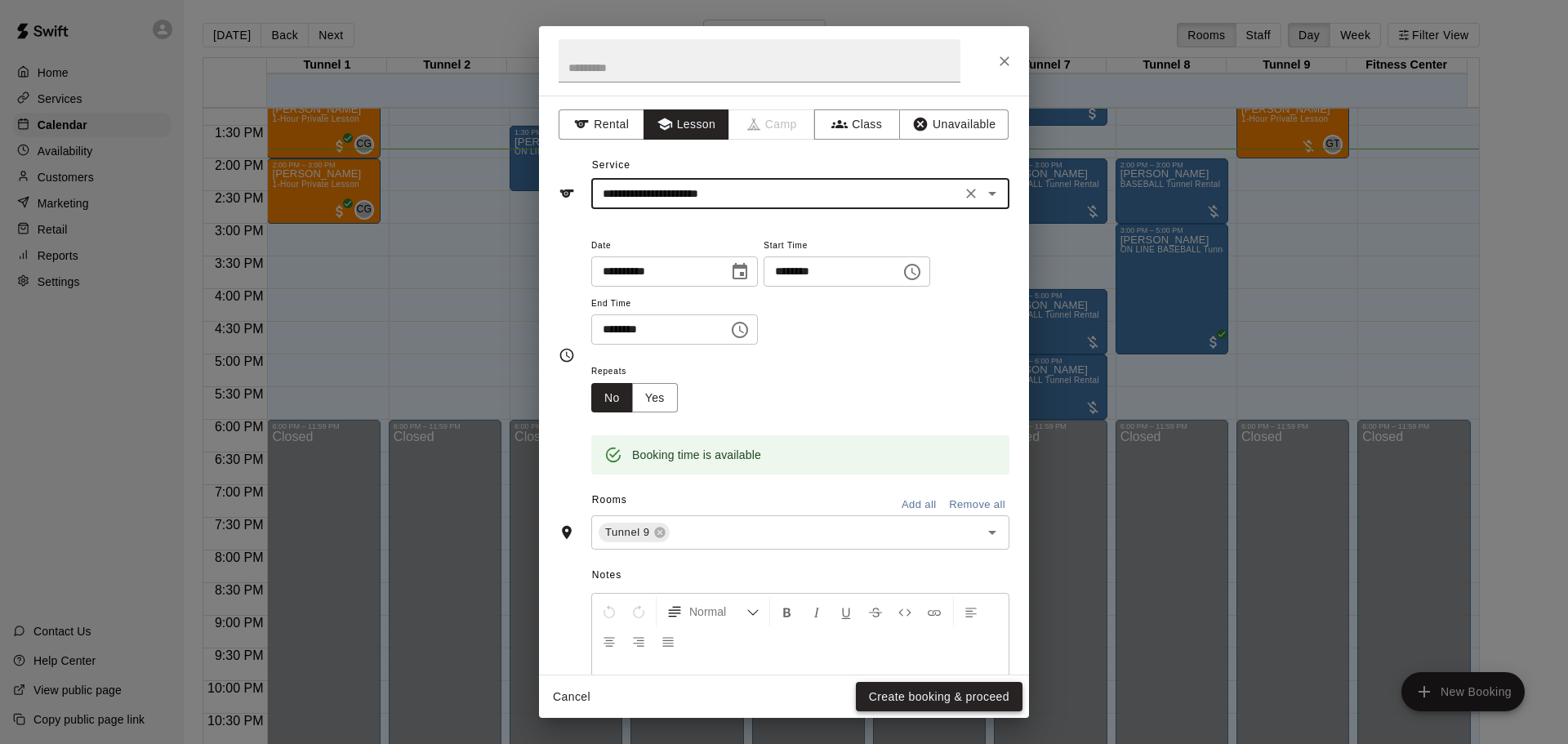
click at [913, 702] on button "Create booking & proceed" at bounding box center [939, 697] width 167 height 30
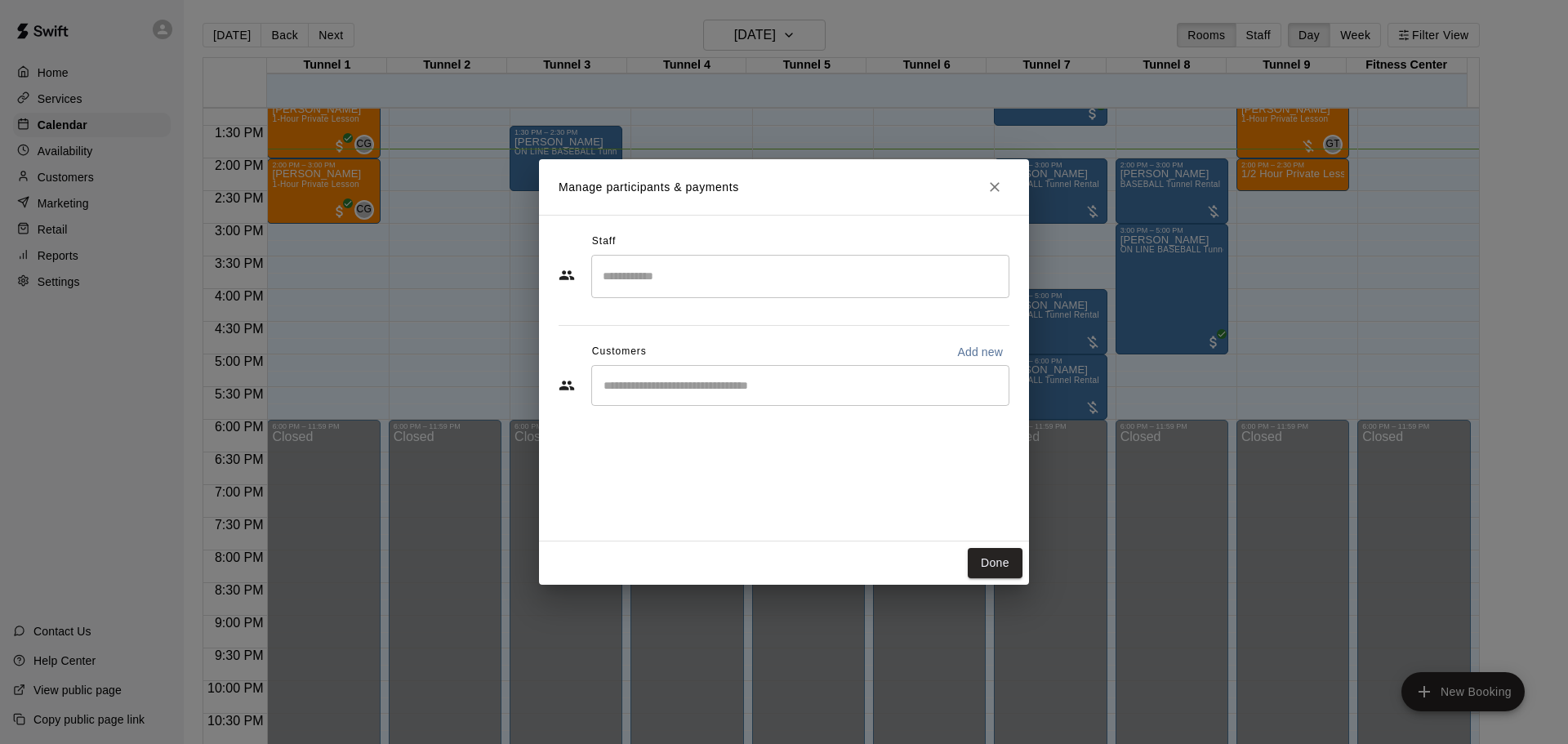
click at [698, 412] on div "Staff ​ Customers Add new ​" at bounding box center [784, 325] width 451 height 194
click at [697, 385] on input "Start typing to search customers..." at bounding box center [800, 385] width 404 height 17
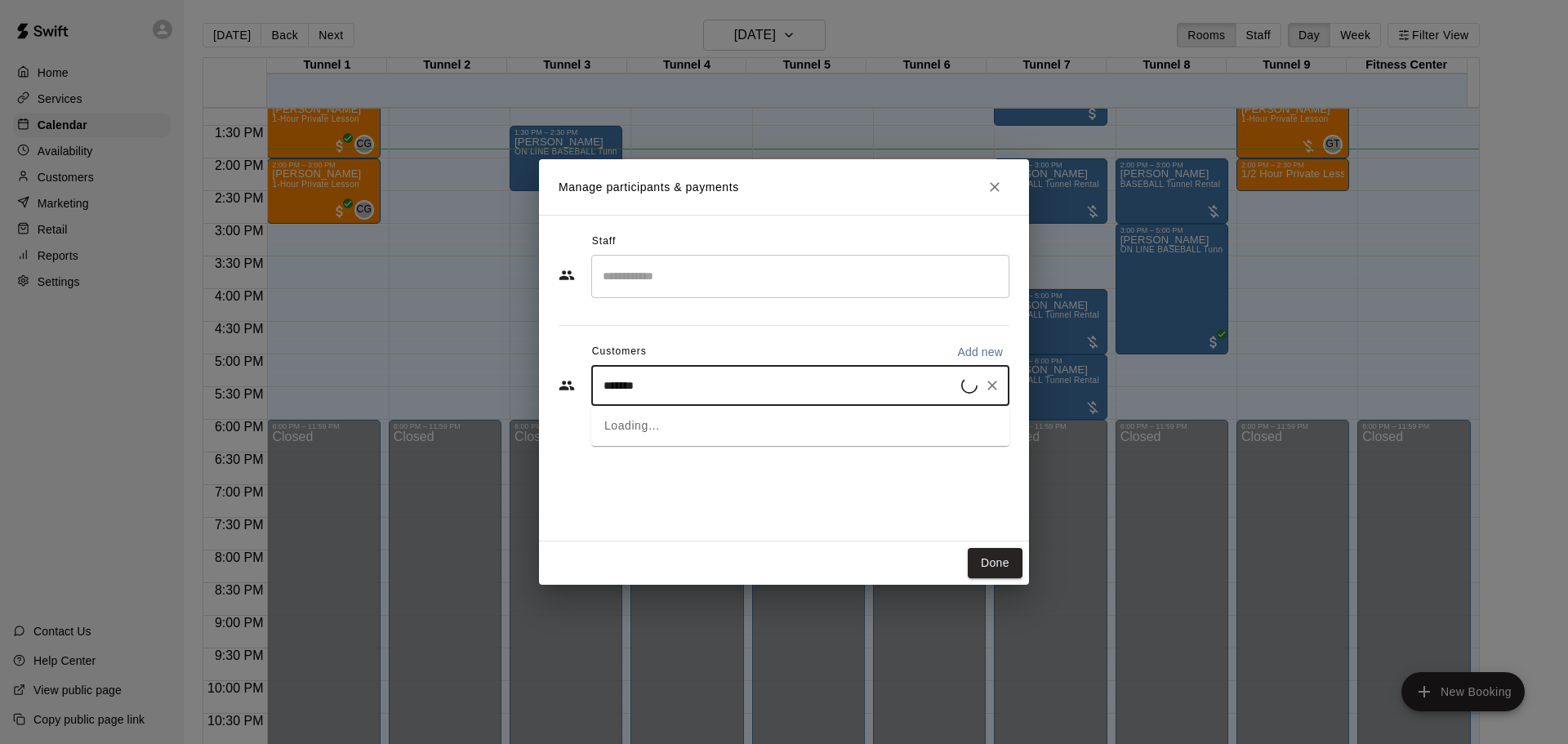
type input "********"
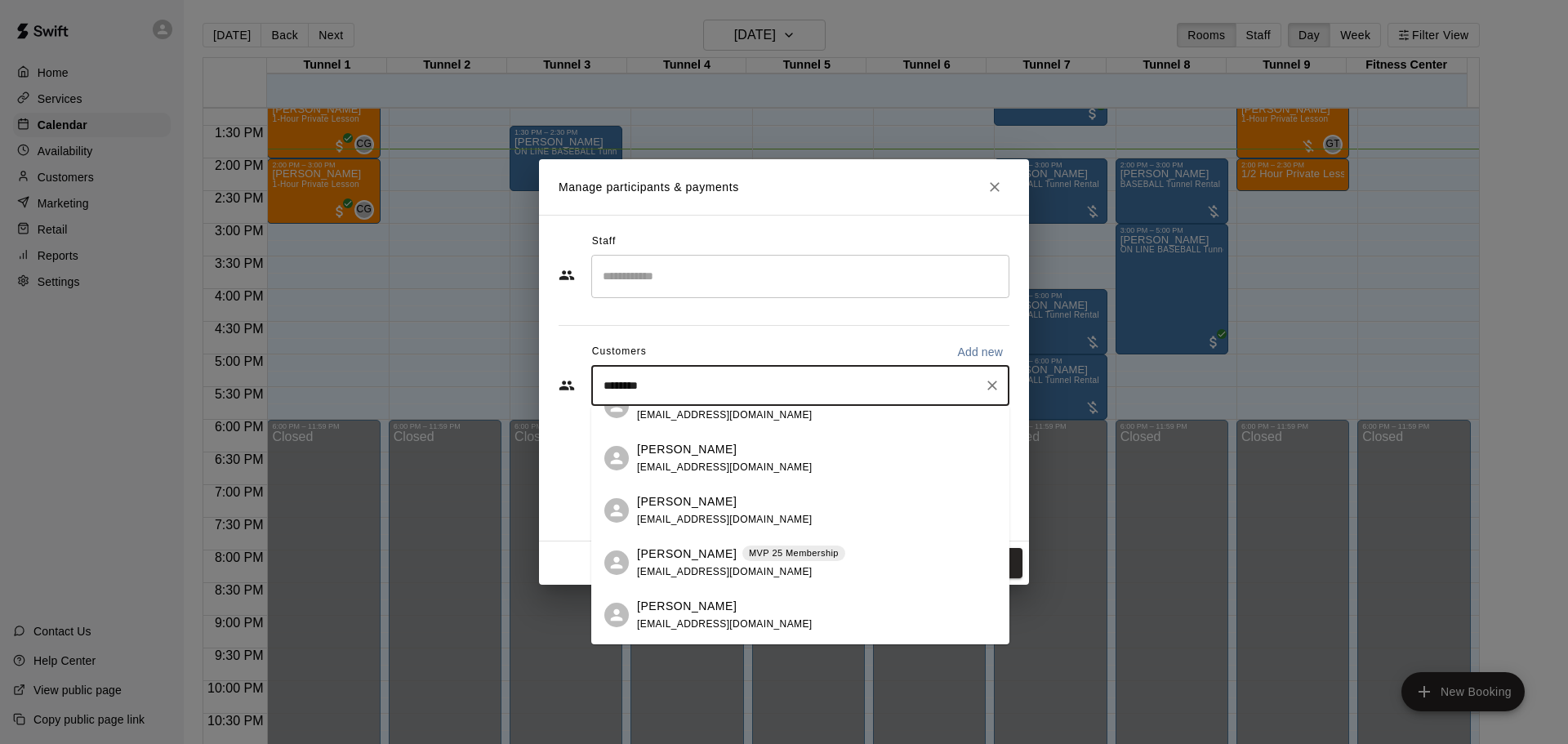
click at [696, 553] on p "[PERSON_NAME]" at bounding box center [686, 553] width 99 height 17
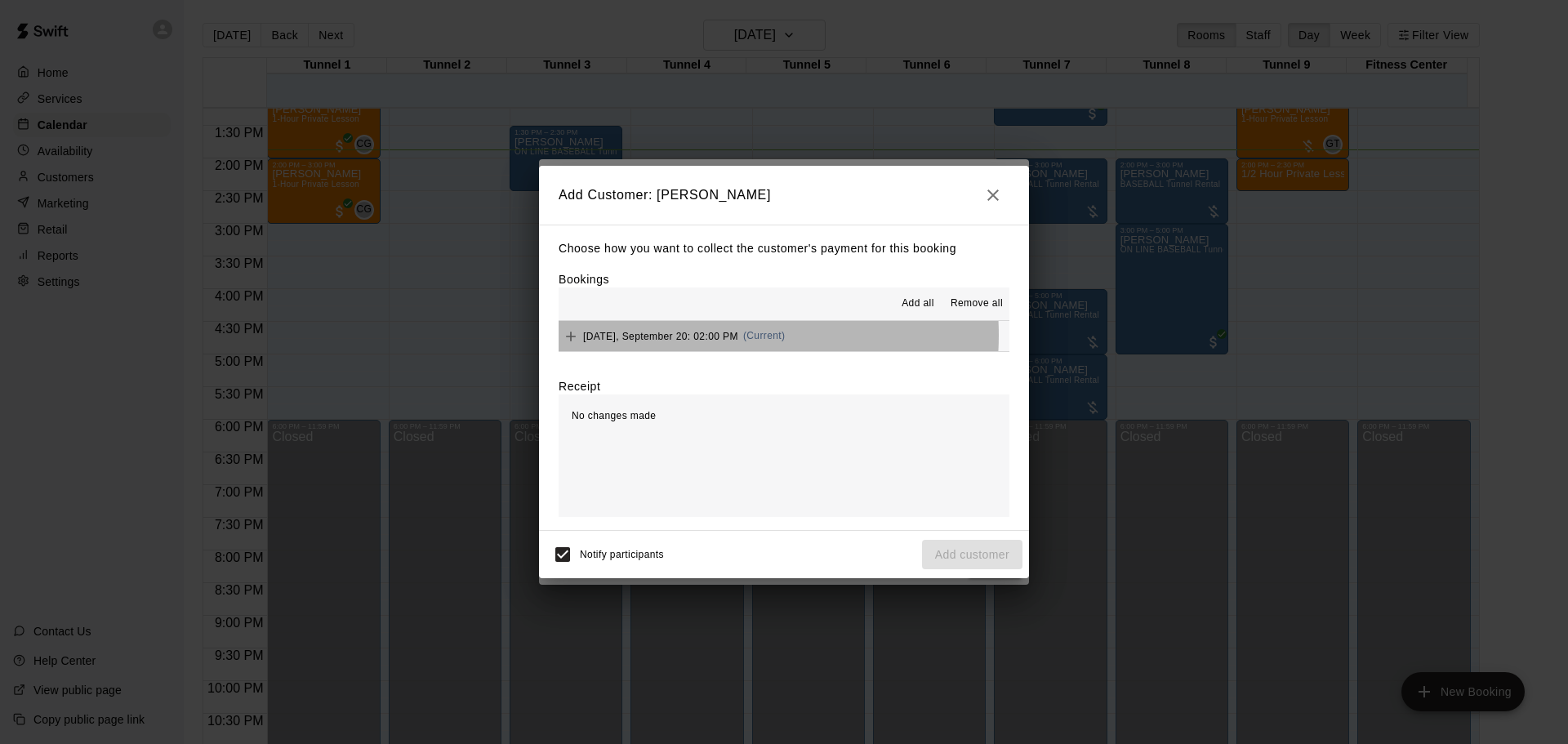
click at [707, 337] on span "[DATE], September 20: 02:00 PM" at bounding box center [661, 336] width 155 height 12
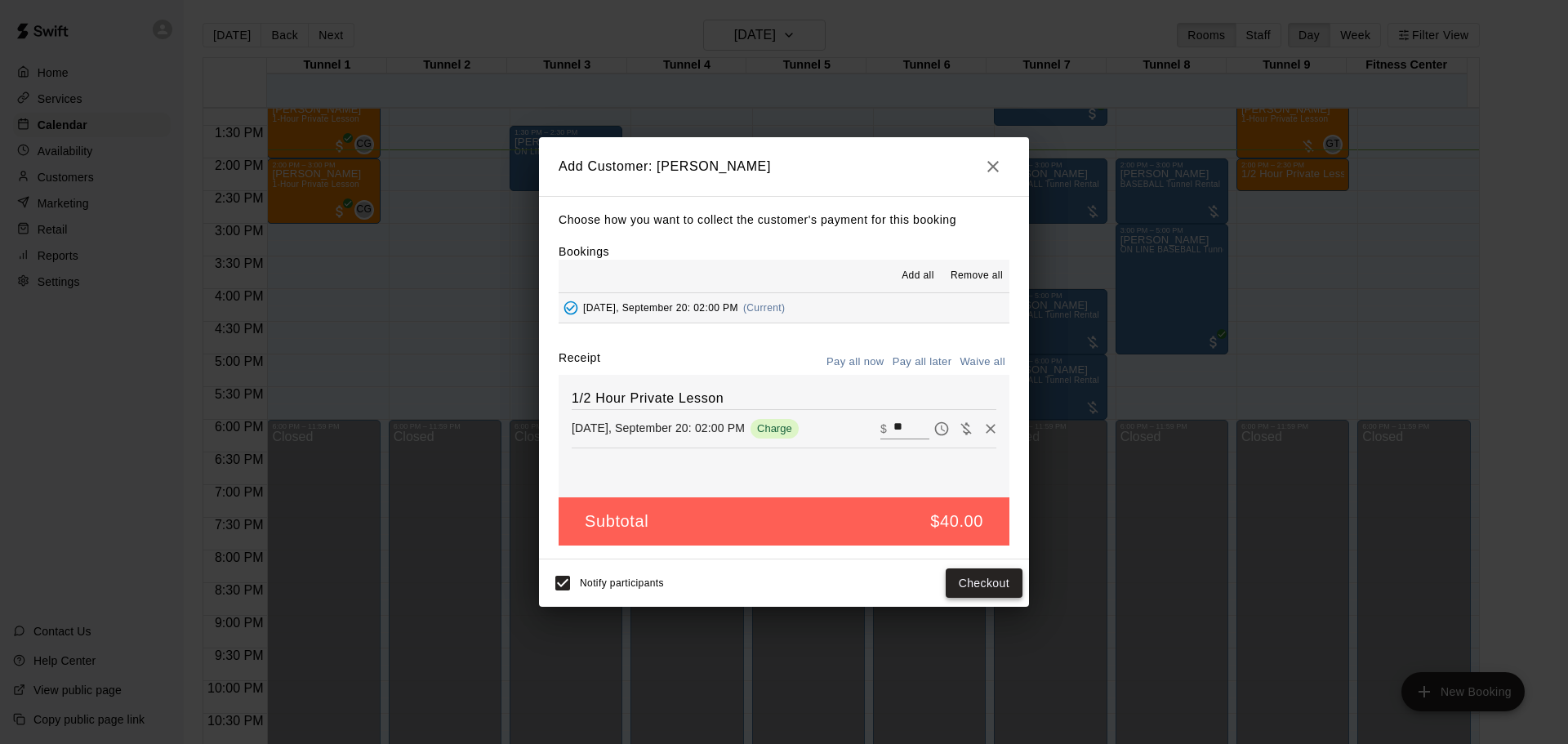
click at [979, 582] on button "Checkout" at bounding box center [984, 584] width 77 height 30
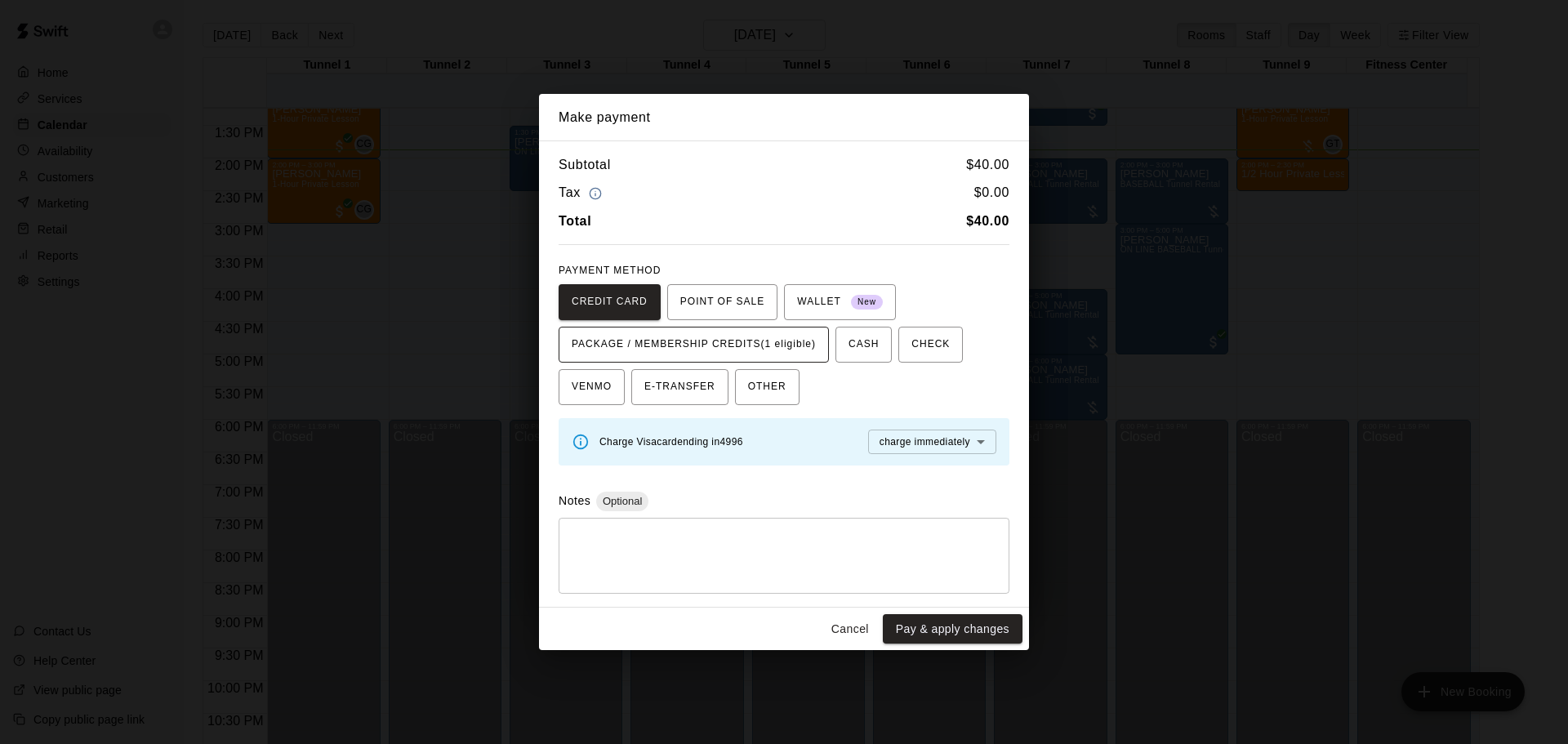
click at [725, 343] on span "PACKAGE / MEMBERSHIP CREDITS (1 eligible)" at bounding box center [694, 345] width 245 height 27
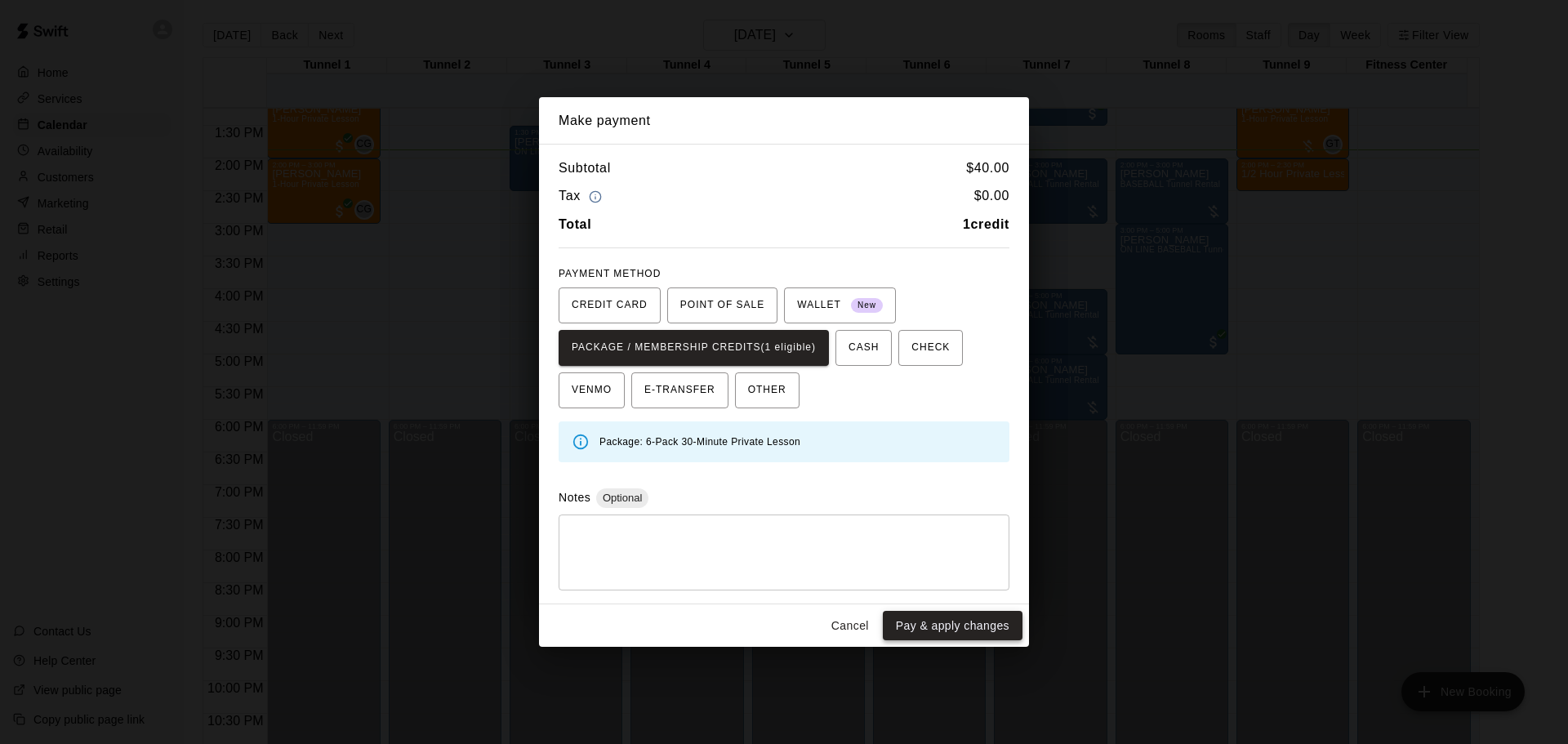
click at [961, 626] on button "Pay & apply changes" at bounding box center [953, 626] width 140 height 30
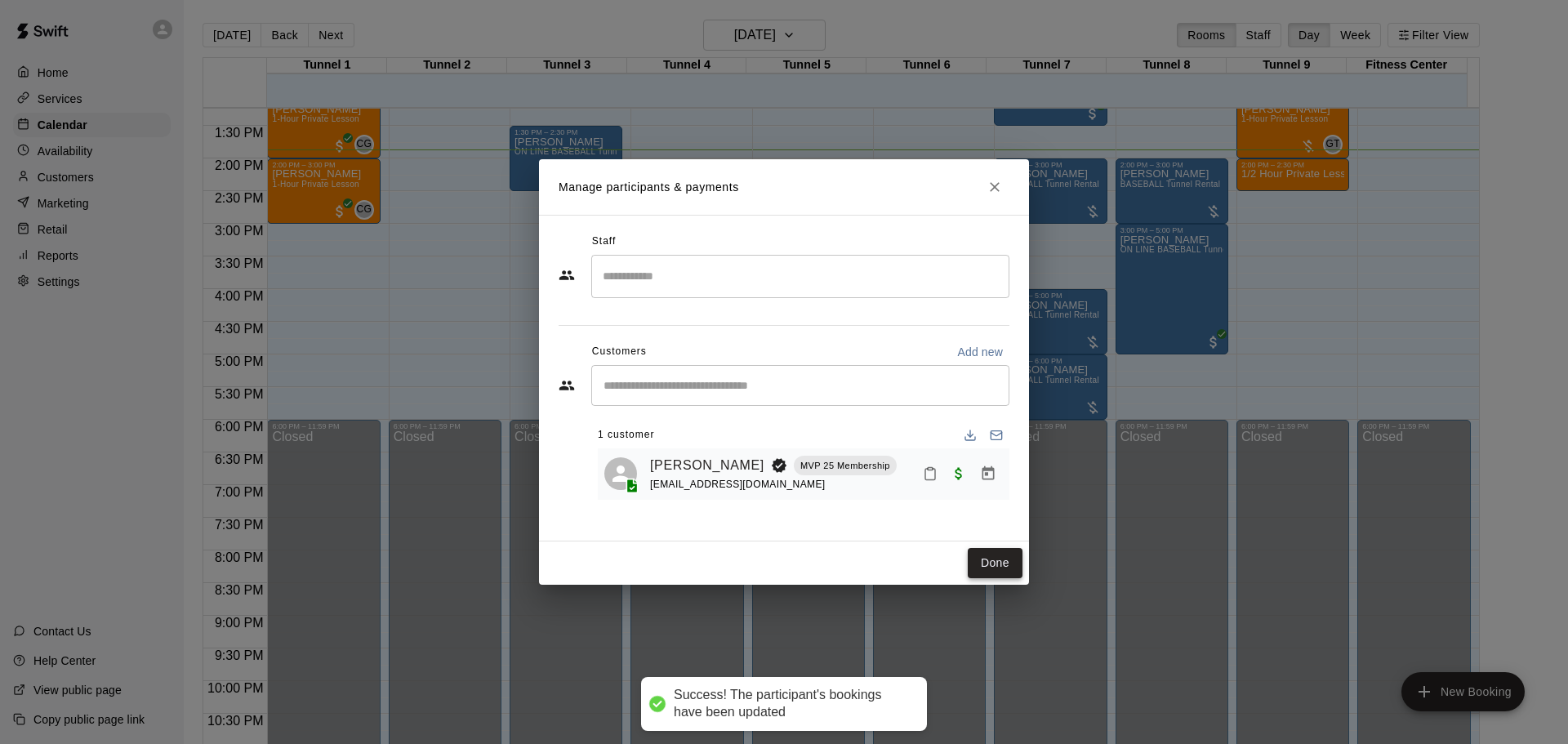
click at [990, 566] on button "Done" at bounding box center [995, 563] width 55 height 30
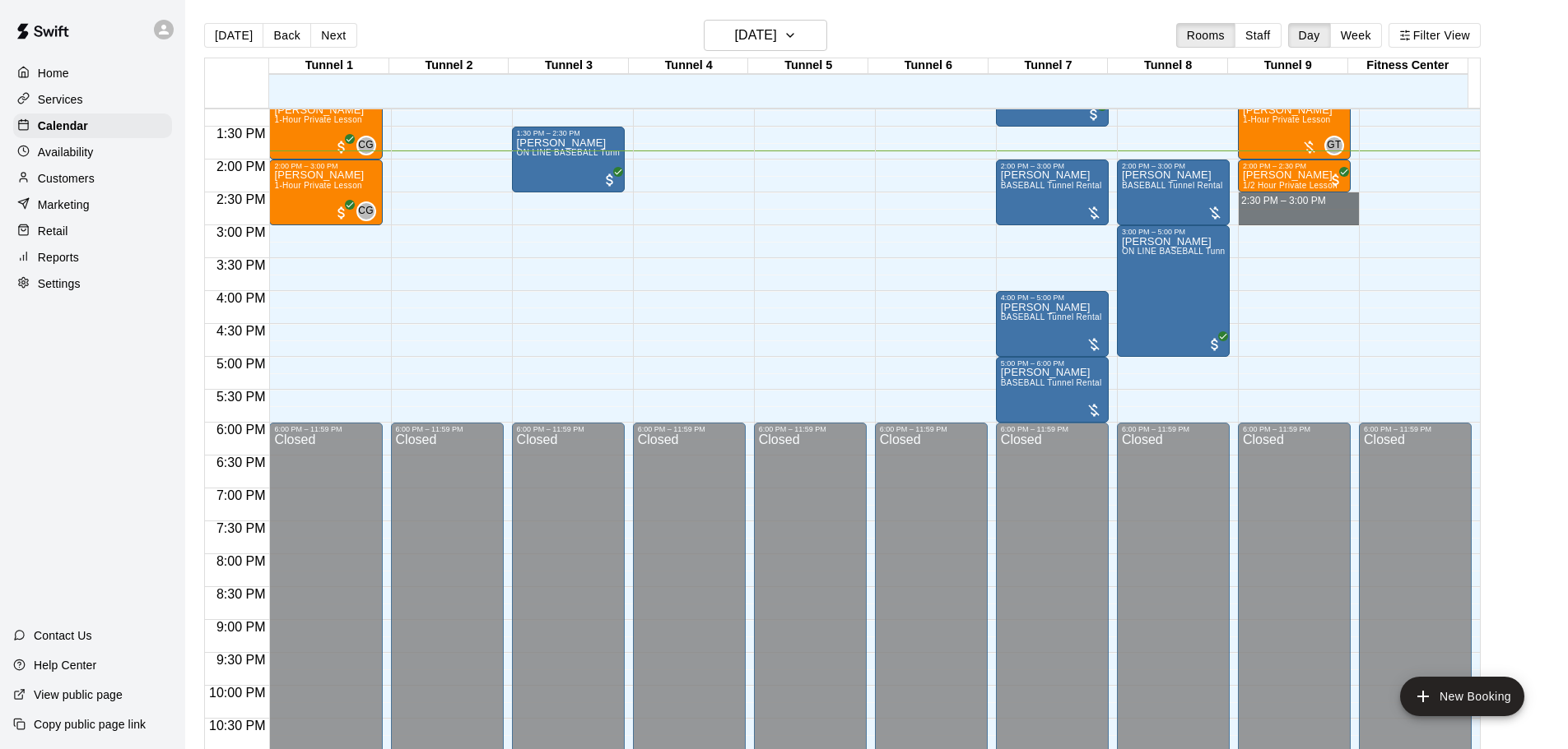
drag, startPoint x: 1279, startPoint y: 198, endPoint x: 1281, endPoint y: 218, distance: 20.1
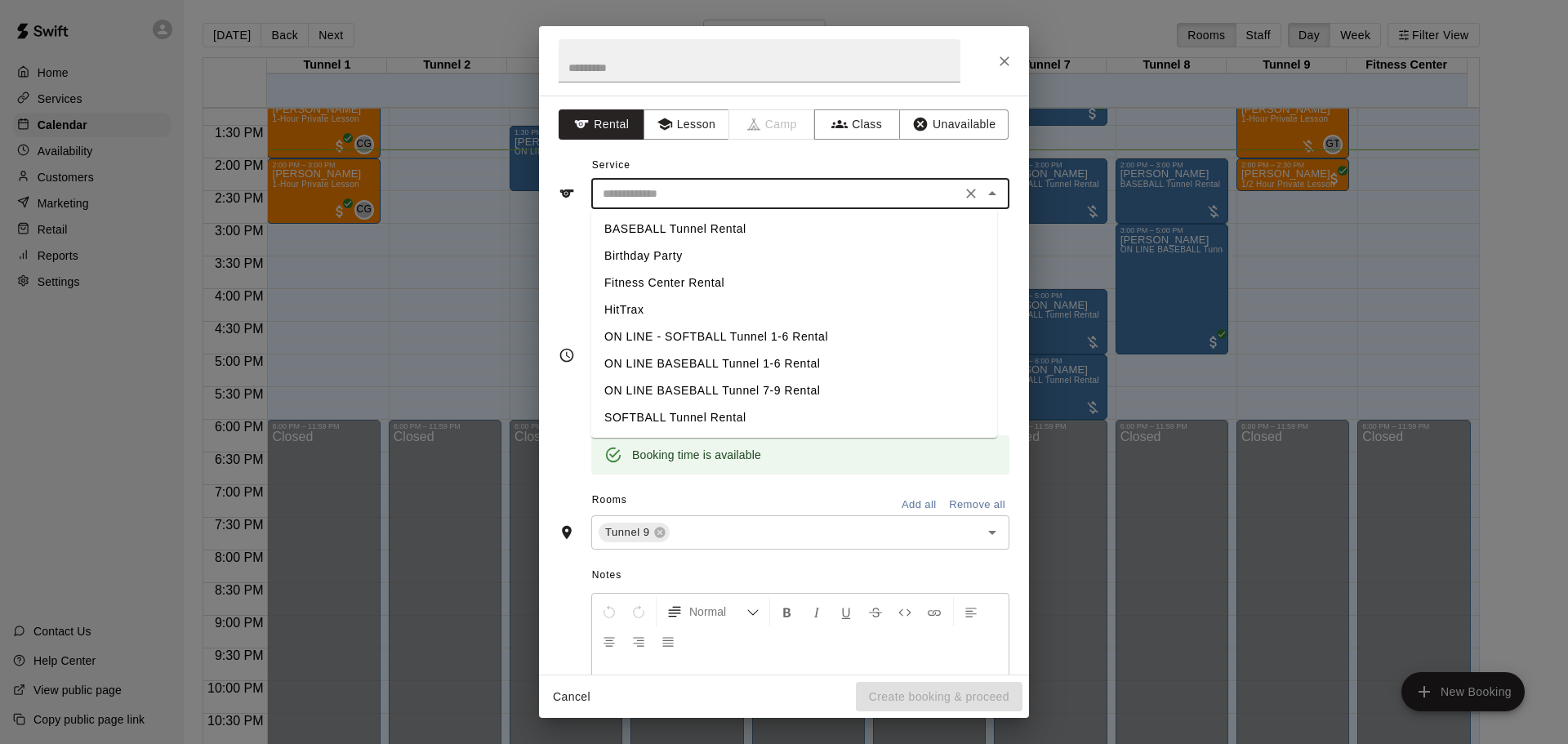
click at [756, 201] on input "text" at bounding box center [776, 194] width 361 height 21
click at [688, 128] on button "Lesson" at bounding box center [686, 124] width 85 height 30
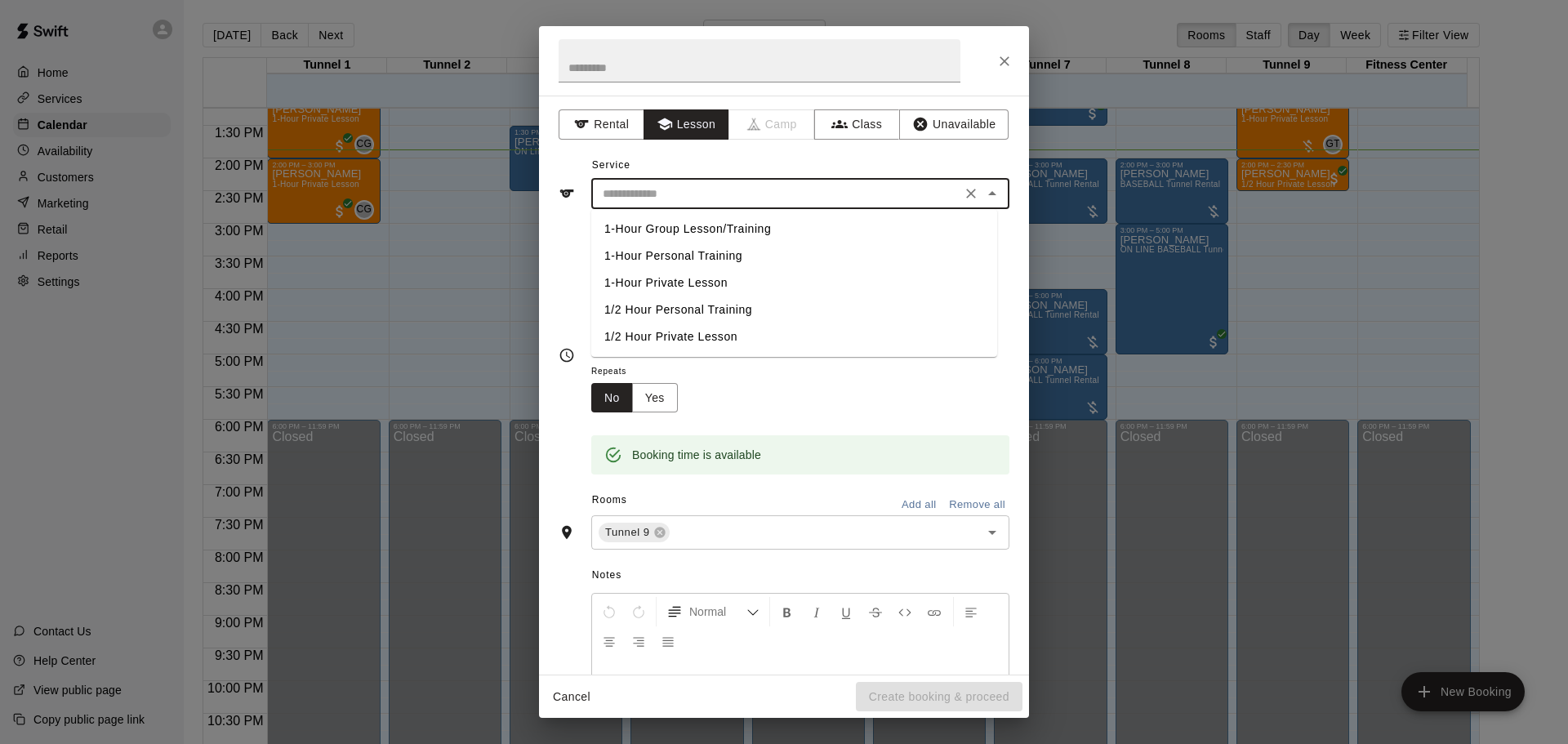
click at [672, 189] on input "text" at bounding box center [776, 194] width 361 height 21
drag, startPoint x: 674, startPoint y: 330, endPoint x: 689, endPoint y: 353, distance: 27.5
click at [675, 330] on li "1/2 Hour Private Lesson" at bounding box center [794, 336] width 406 height 27
type input "**********"
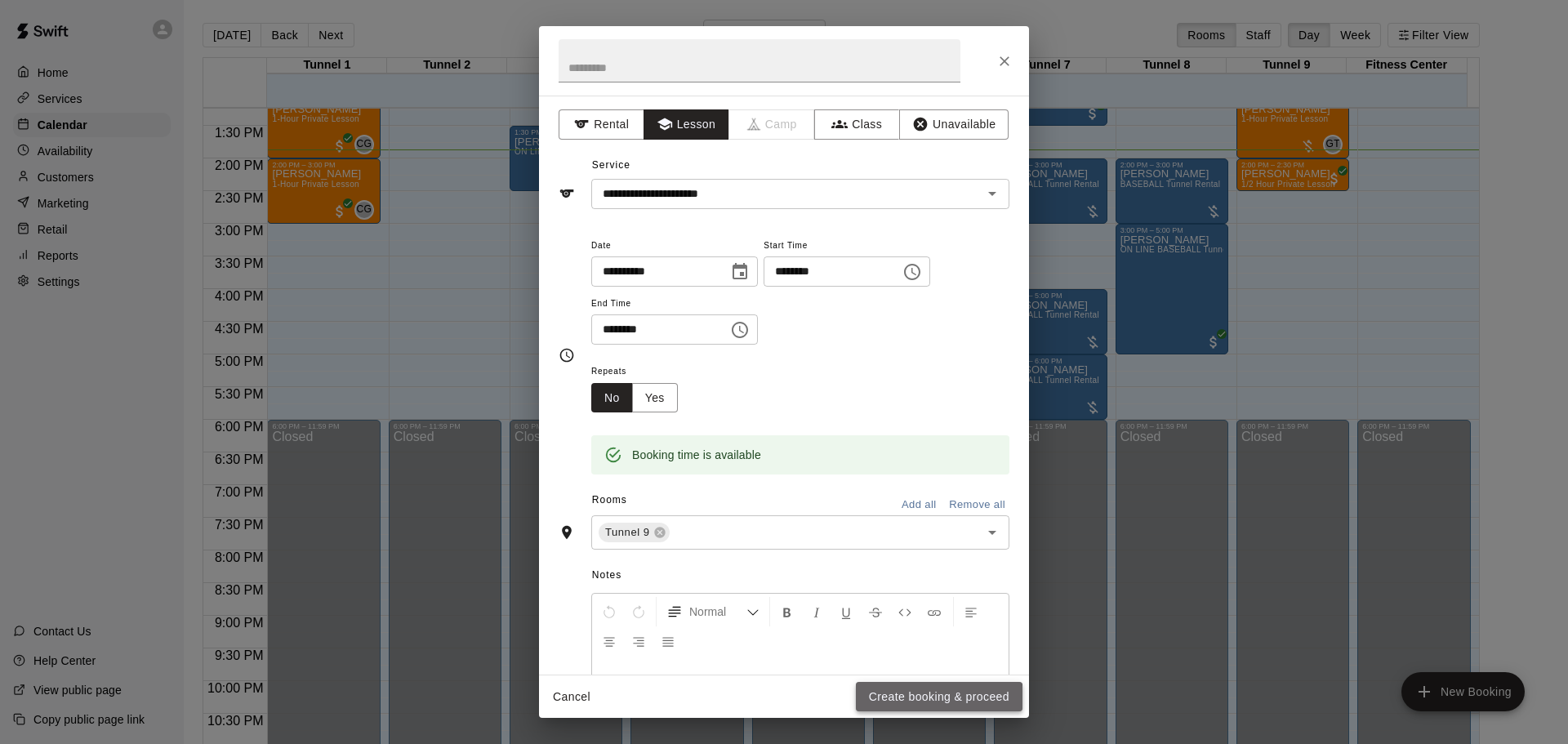
click at [928, 704] on button "Create booking & proceed" at bounding box center [939, 697] width 167 height 30
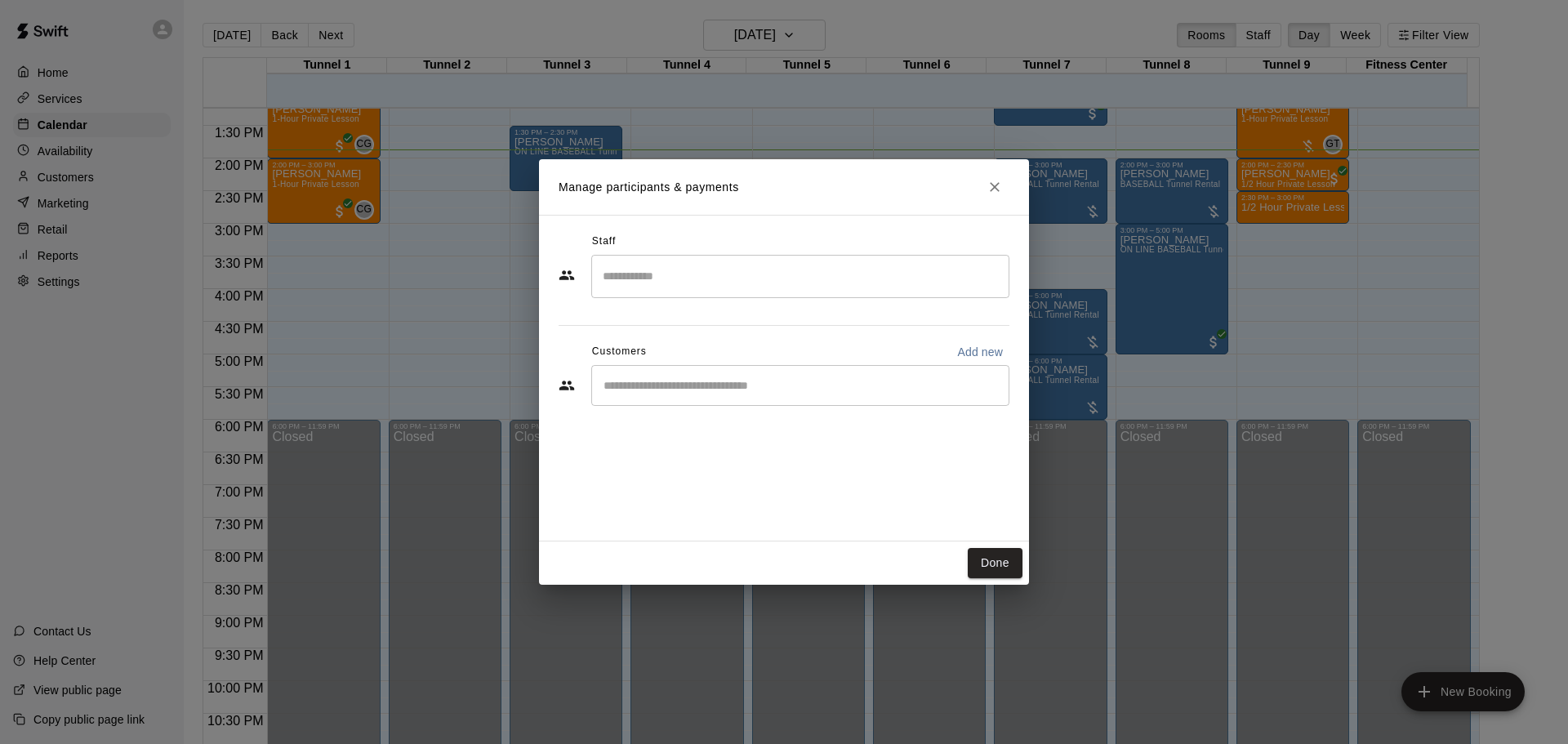
click at [729, 403] on div "​" at bounding box center [801, 386] width 419 height 41
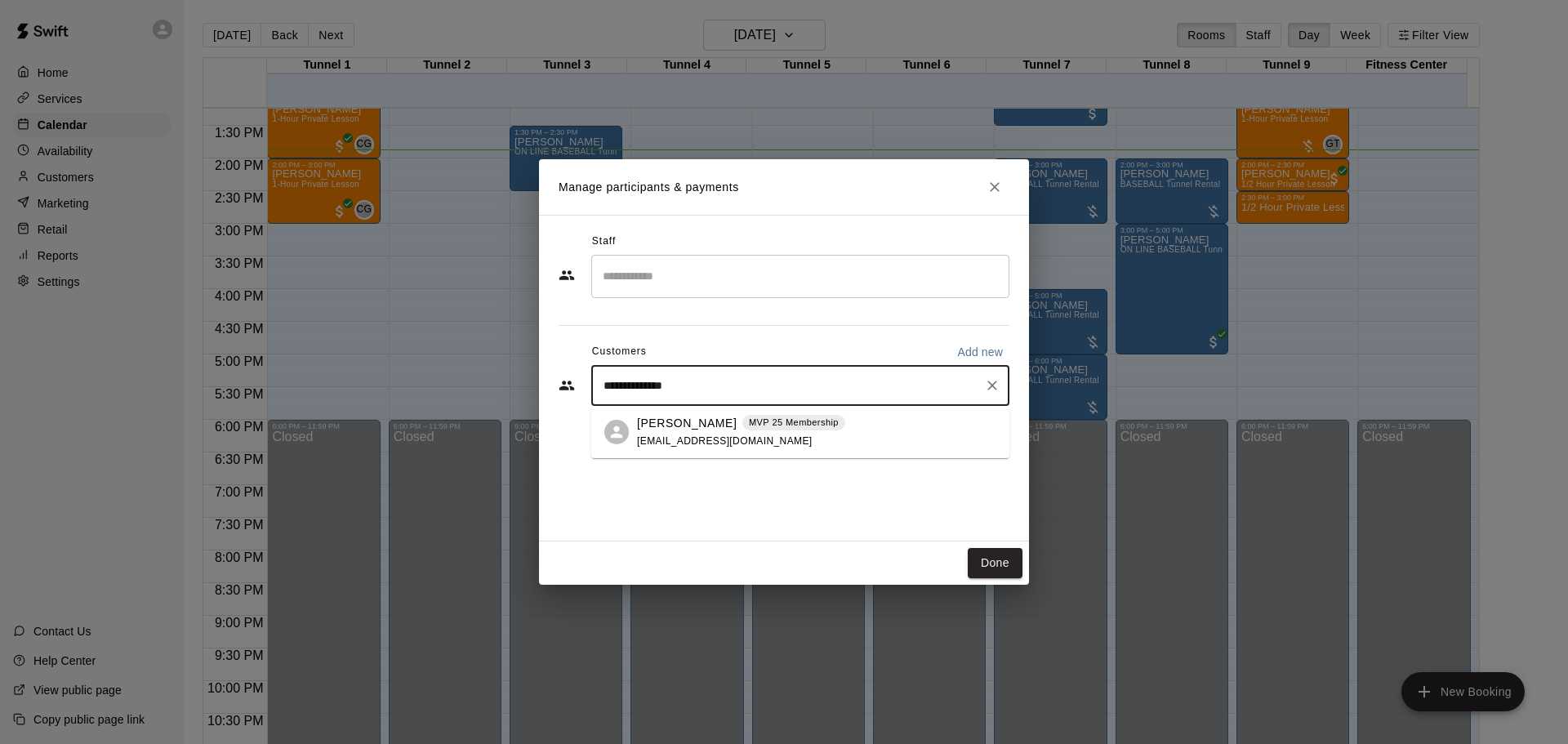
type input "**********"
click at [724, 419] on p "[PERSON_NAME]" at bounding box center [686, 423] width 99 height 17
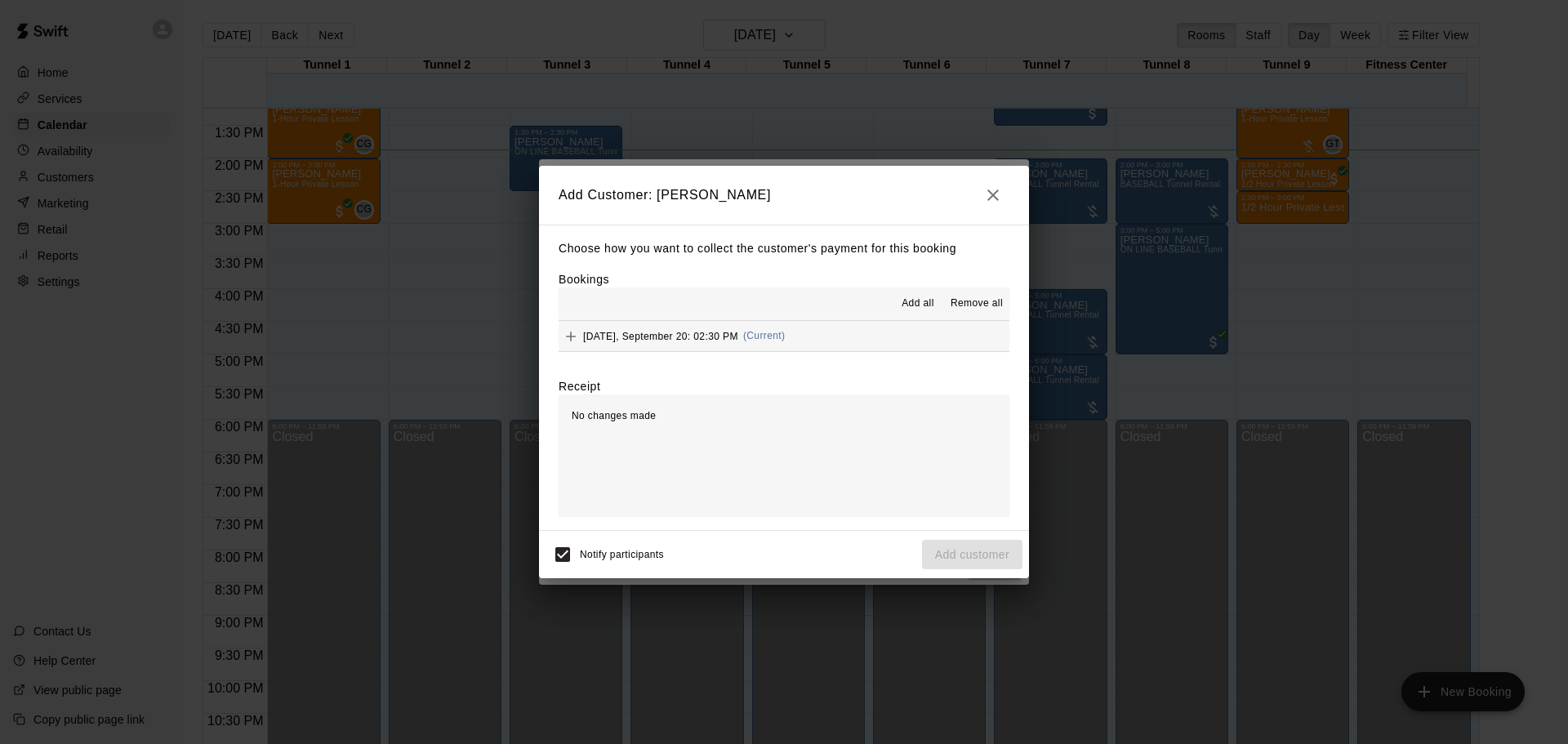
click at [705, 349] on div "[DATE], September 20: 02:30 PM (Current)" at bounding box center [672, 336] width 226 height 25
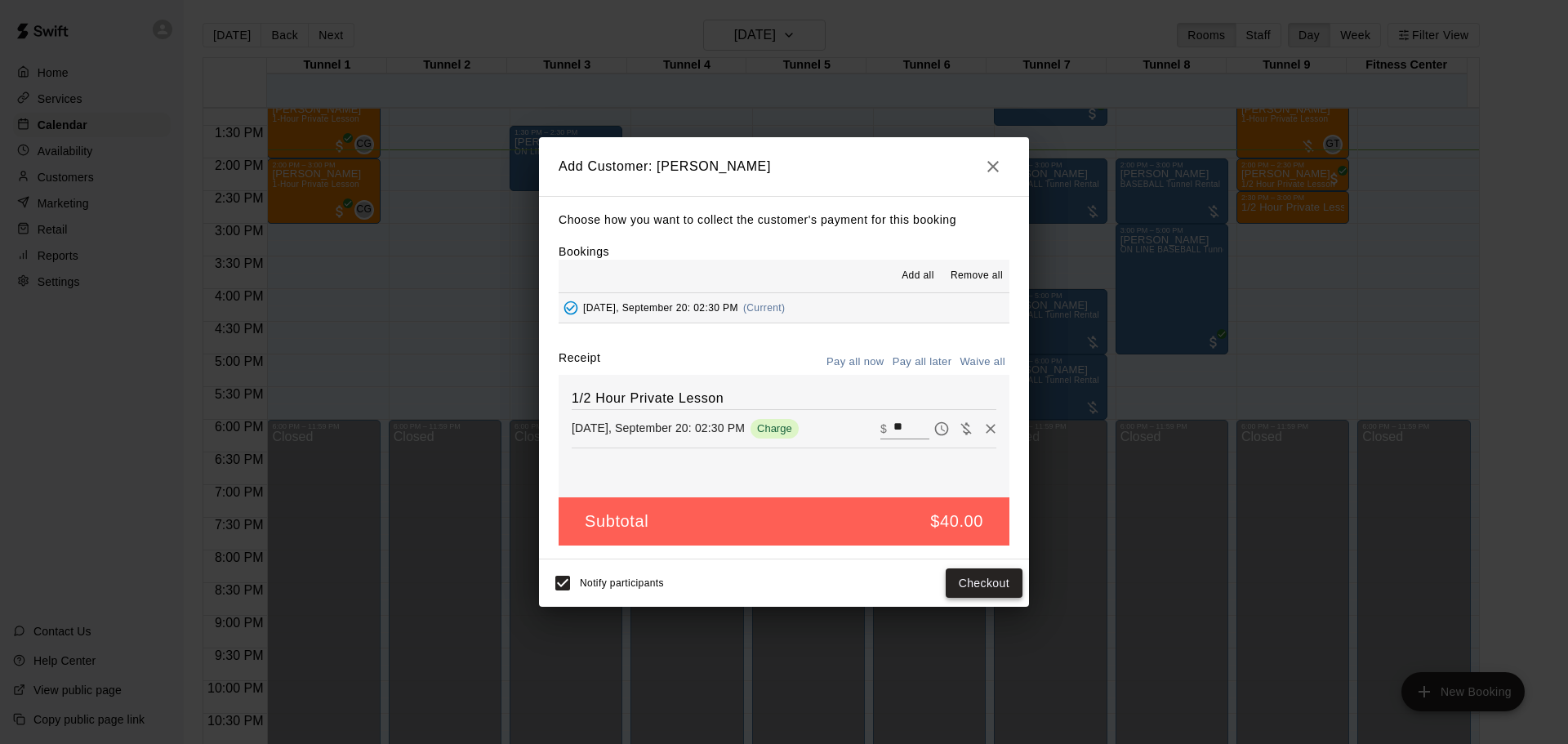
click at [973, 586] on button "Checkout" at bounding box center [984, 584] width 77 height 30
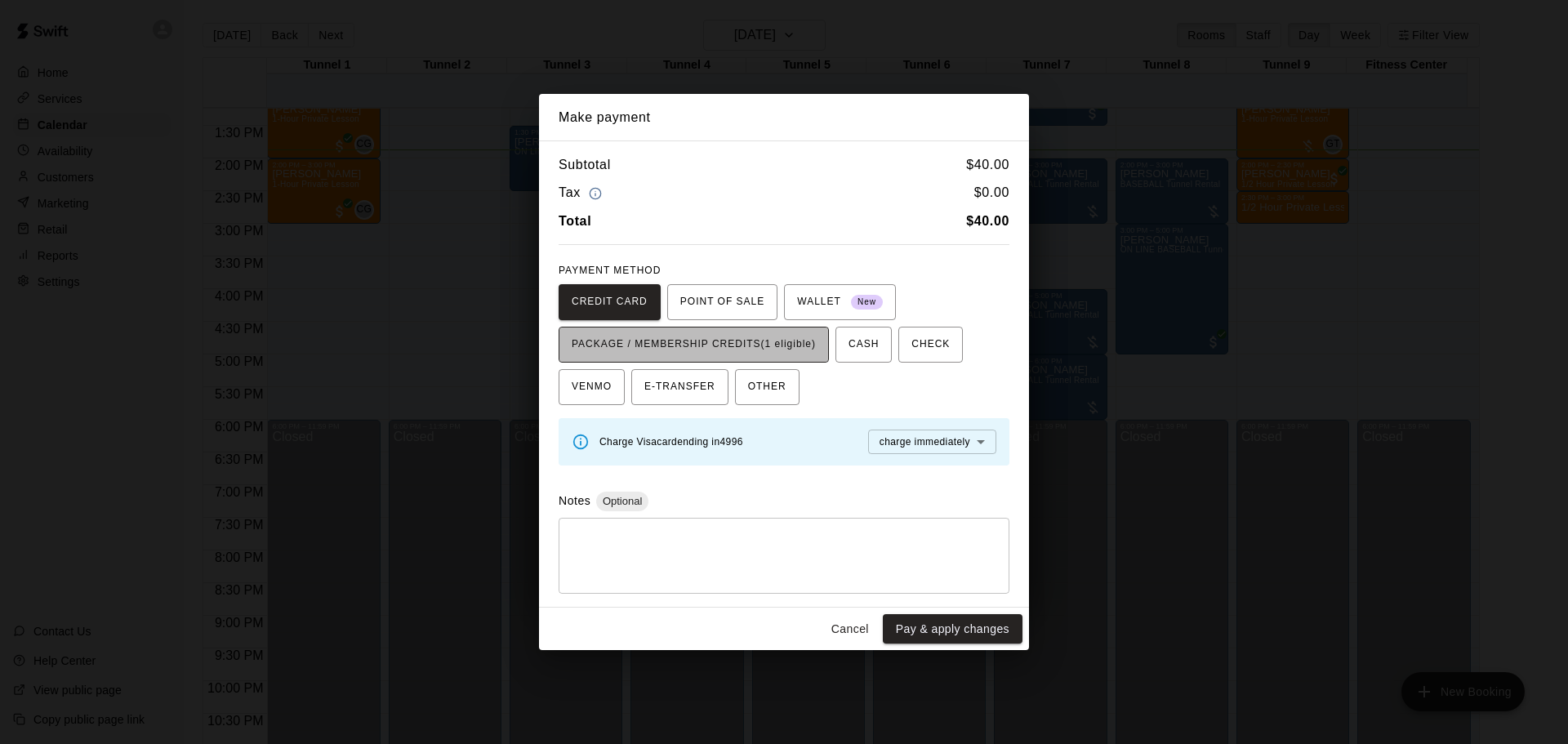
click at [777, 346] on span "PACKAGE / MEMBERSHIP CREDITS (1 eligible)" at bounding box center [694, 345] width 245 height 27
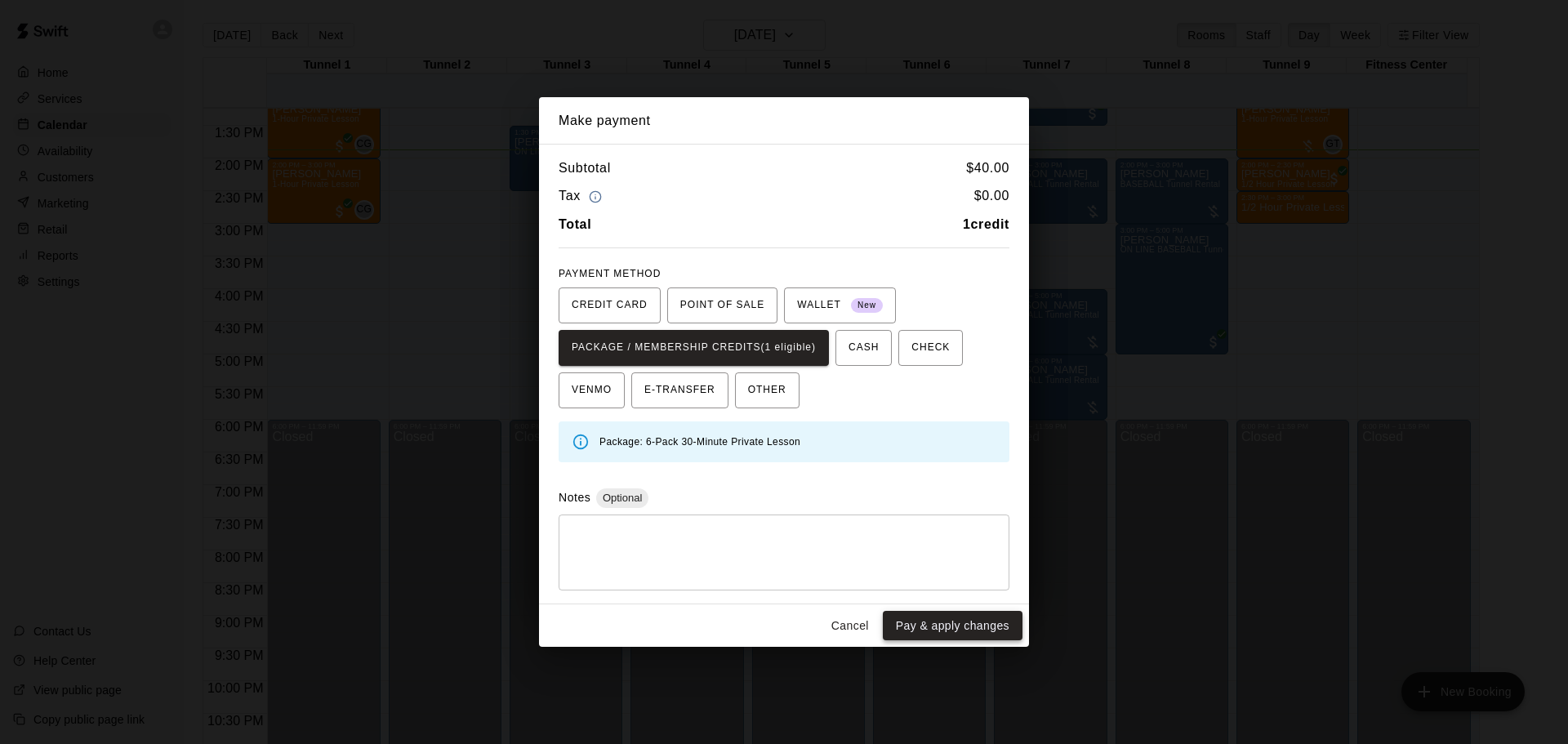
click at [945, 622] on button "Pay & apply changes" at bounding box center [953, 626] width 140 height 30
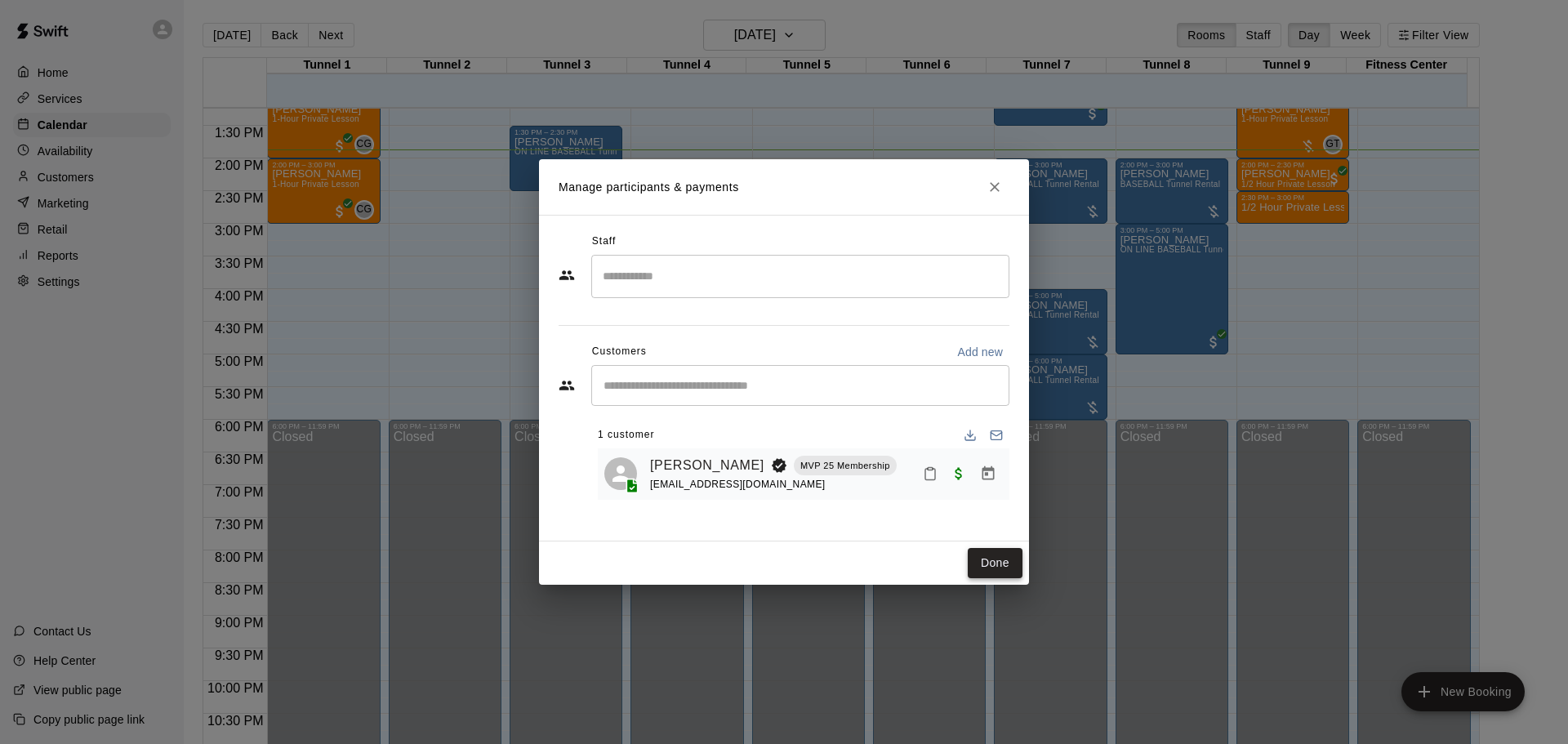
click at [990, 550] on button "Done" at bounding box center [995, 563] width 55 height 30
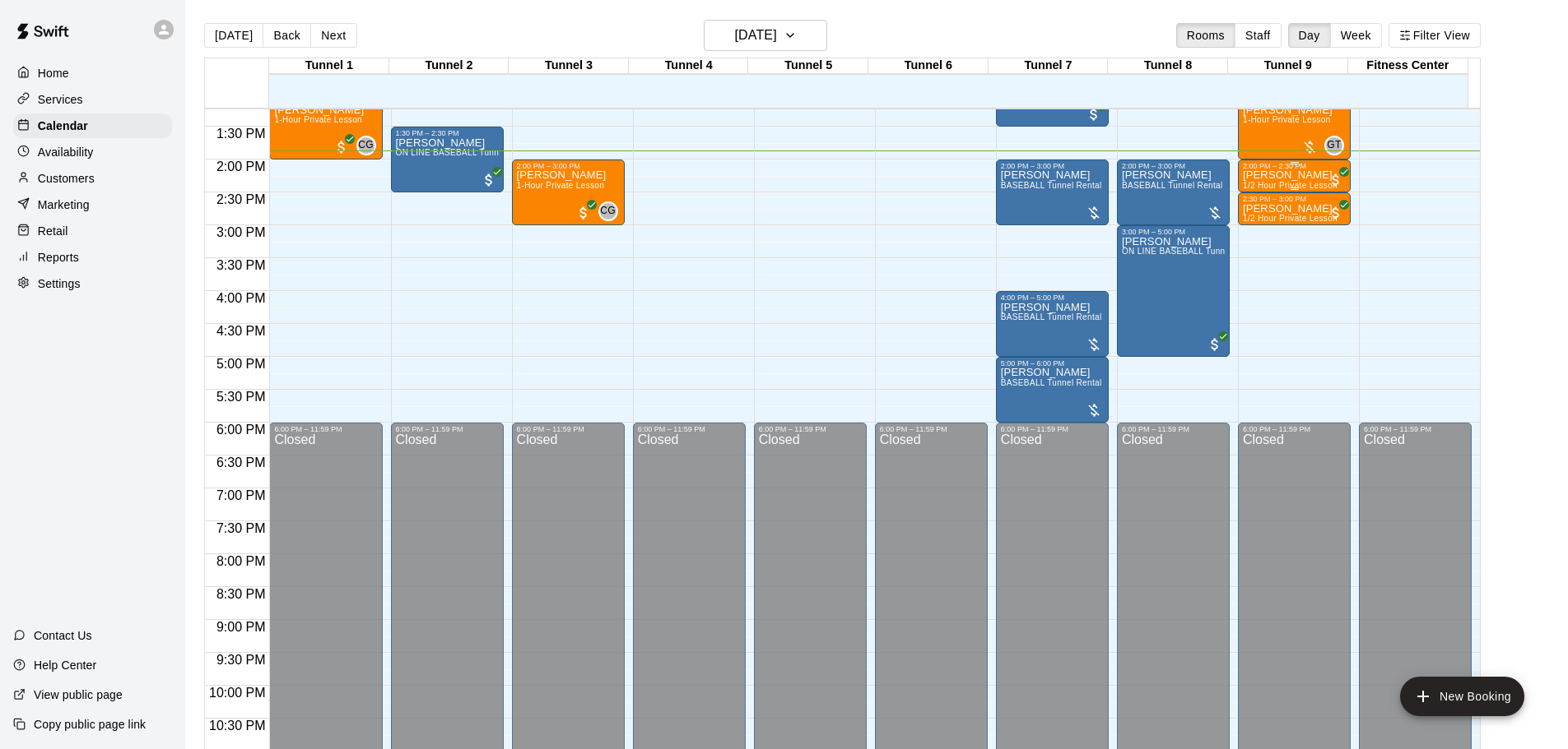
click at [1253, 175] on p "[PERSON_NAME]" at bounding box center [1290, 175] width 95 height 0
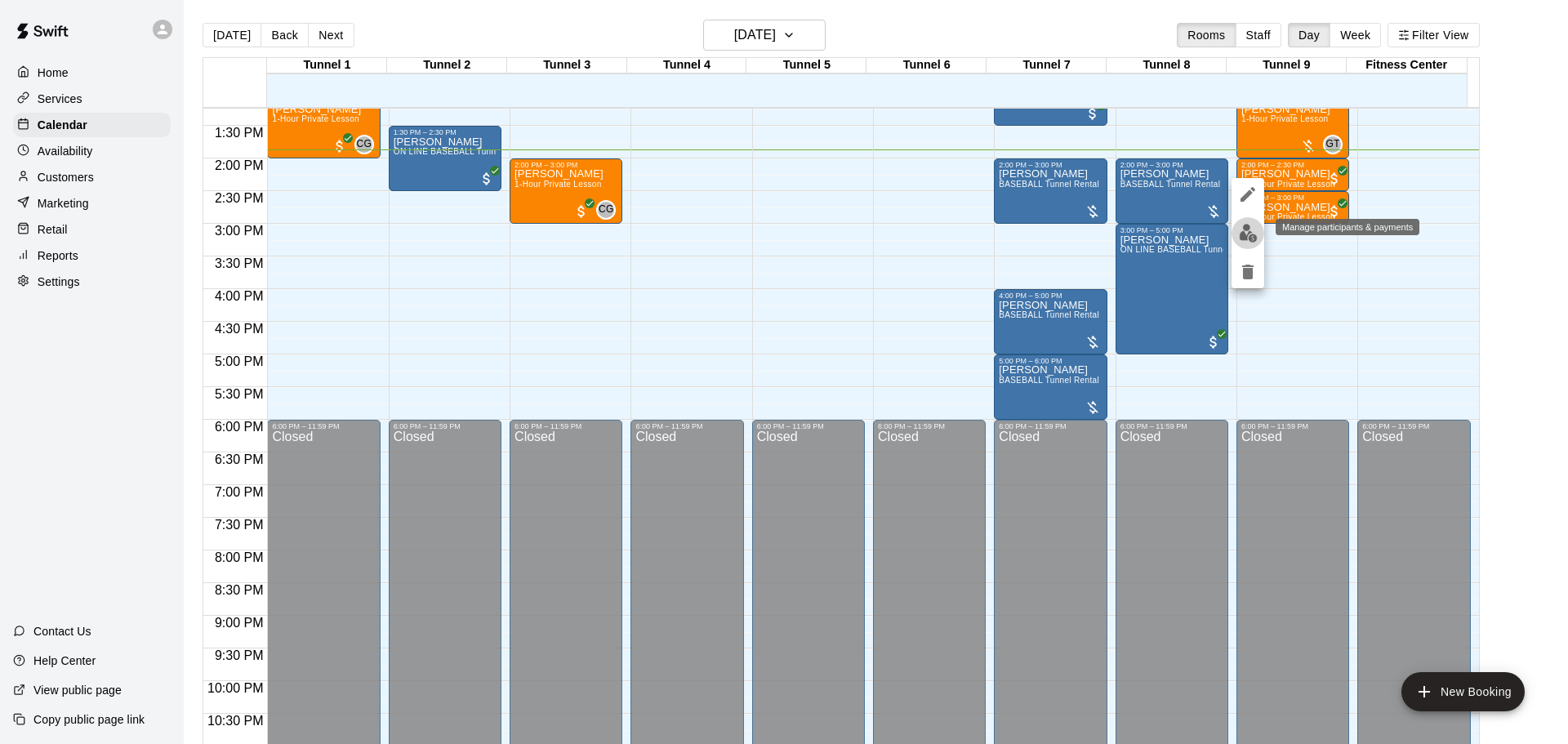
click at [1249, 228] on img "edit" at bounding box center [1248, 233] width 19 height 19
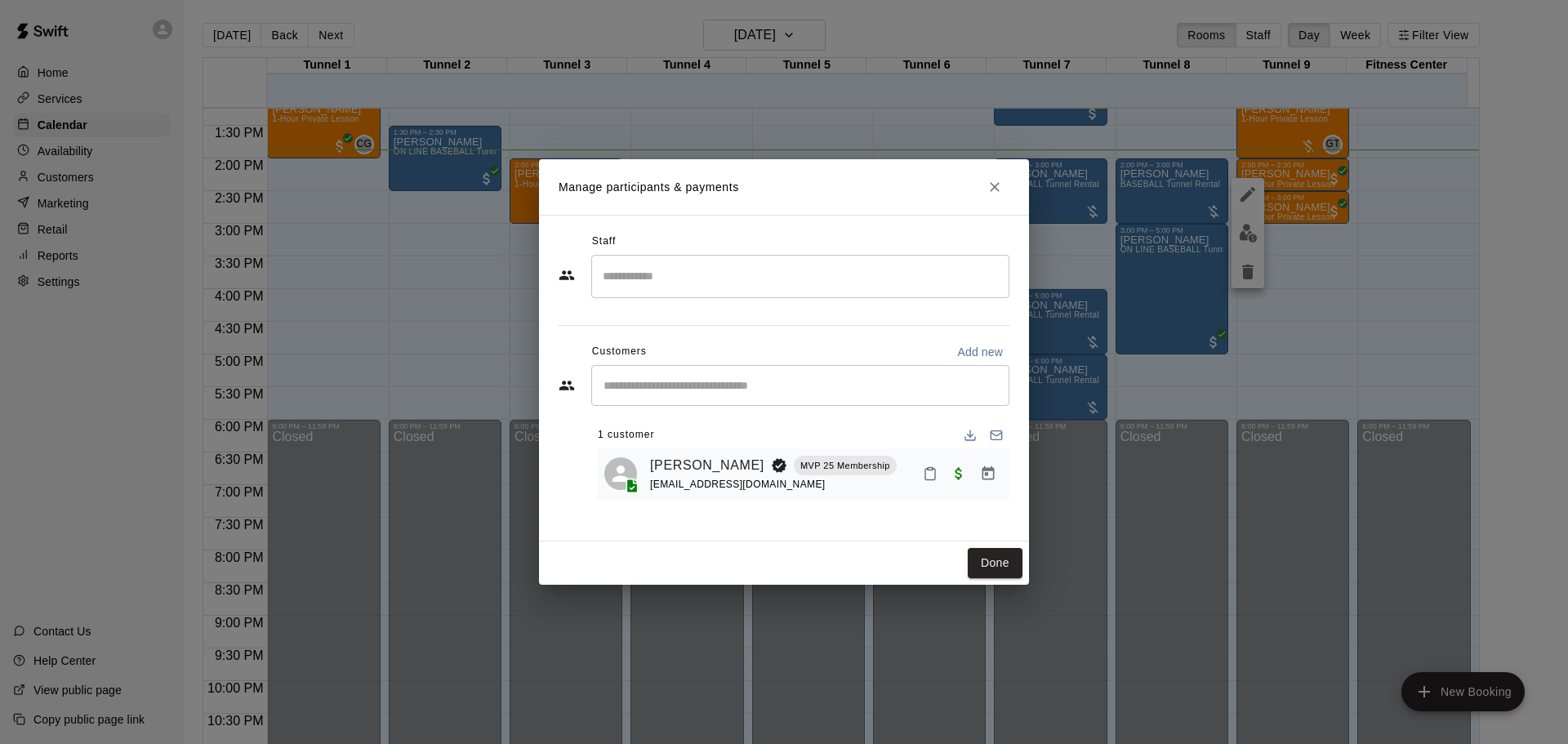
click at [756, 280] on input "Search staff" at bounding box center [800, 276] width 404 height 29
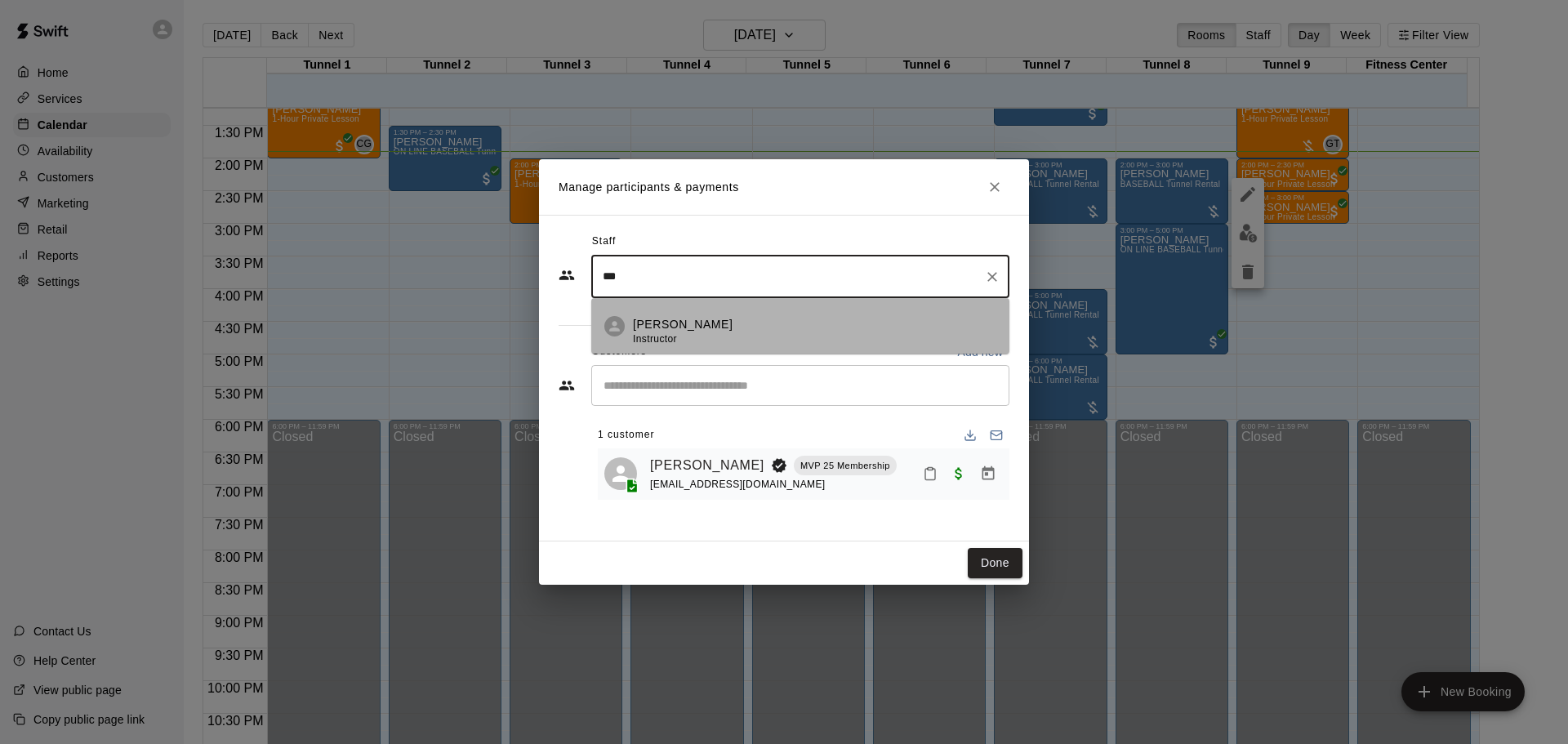
click at [760, 324] on div "[PERSON_NAME] Instructor" at bounding box center [814, 332] width 364 height 31
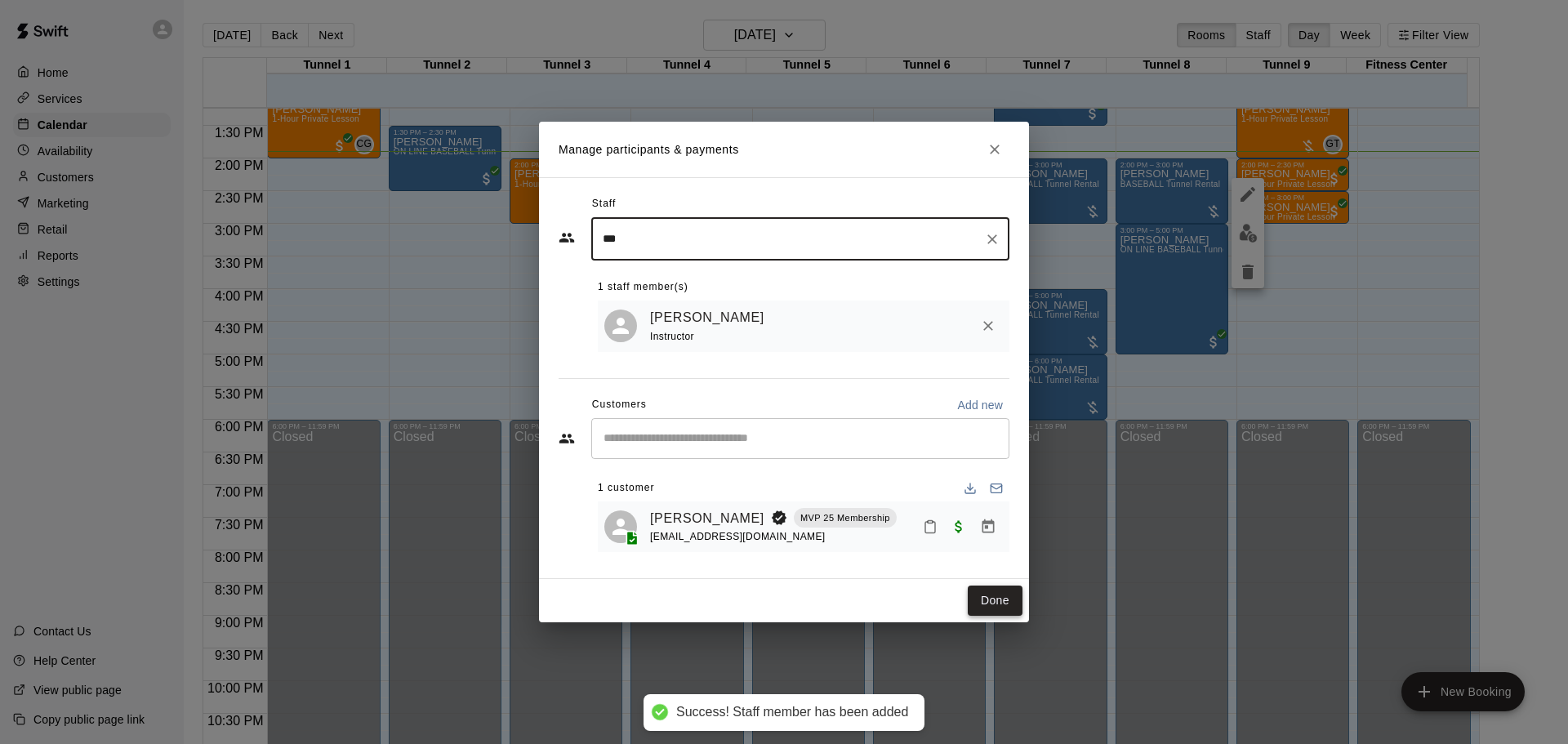
type input "***"
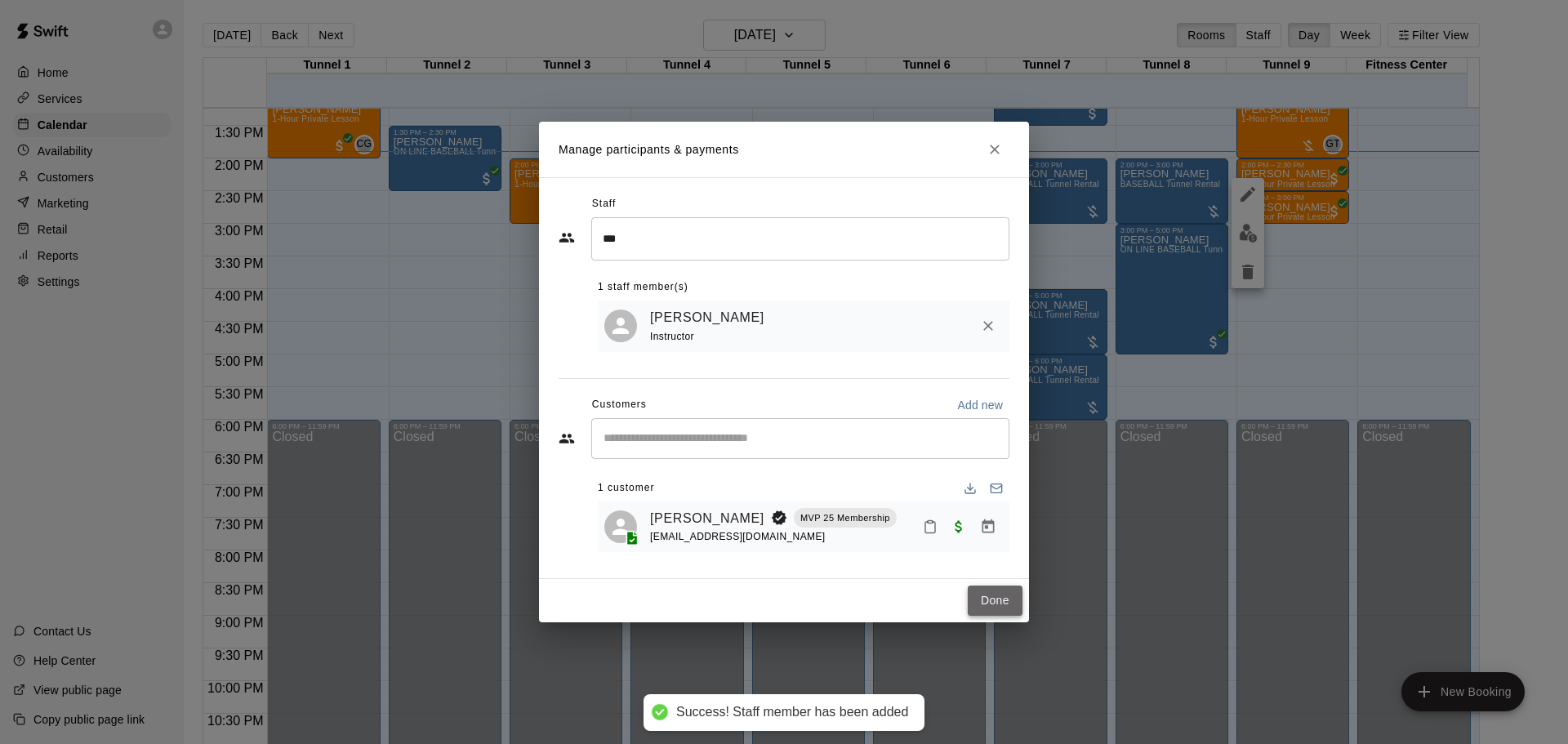
click at [1014, 600] on button "Done" at bounding box center [995, 601] width 55 height 30
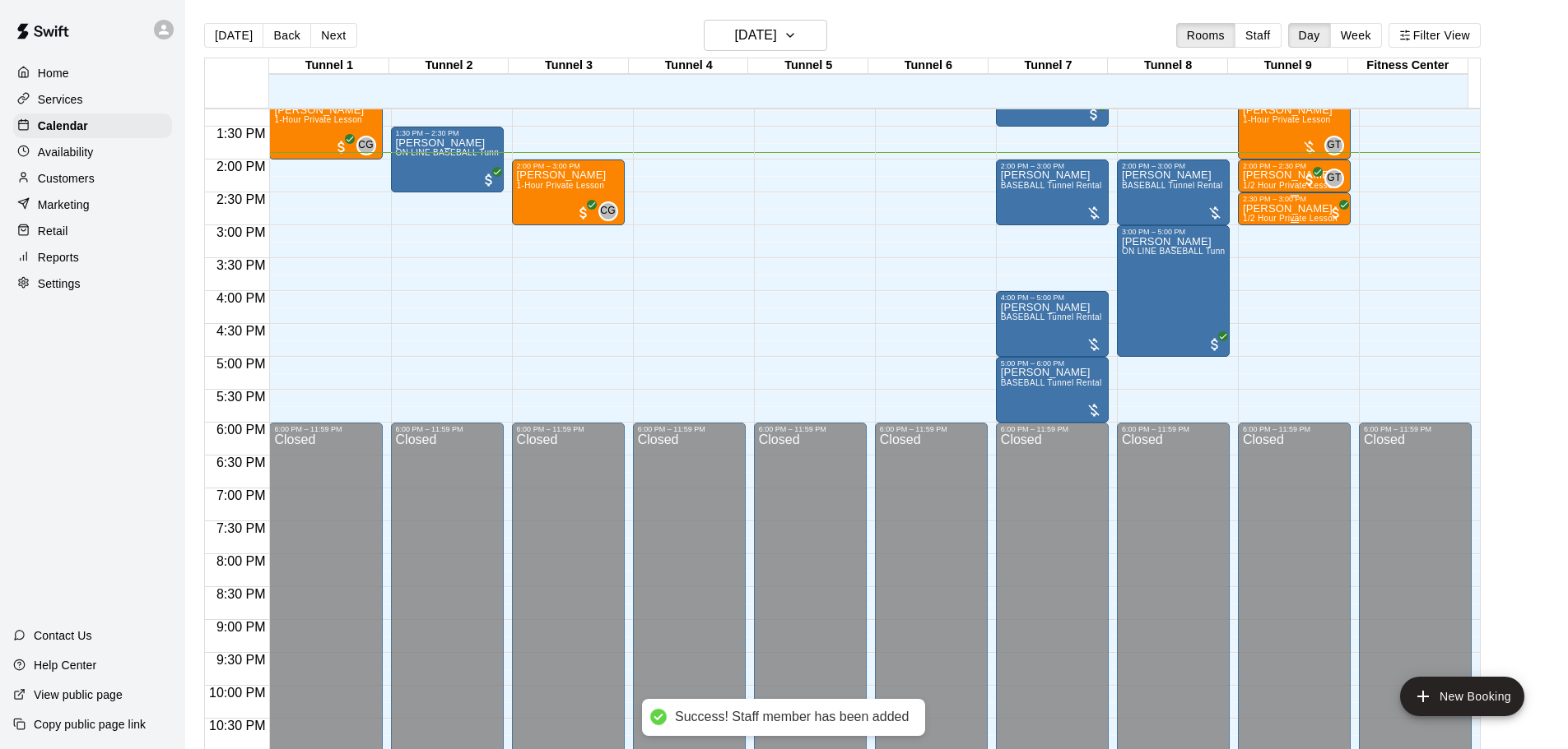
click at [1256, 207] on div "2:30 PM – 3:00 PM [PERSON_NAME] 1/2 Hour Private Lesson" at bounding box center [1294, 209] width 103 height 28
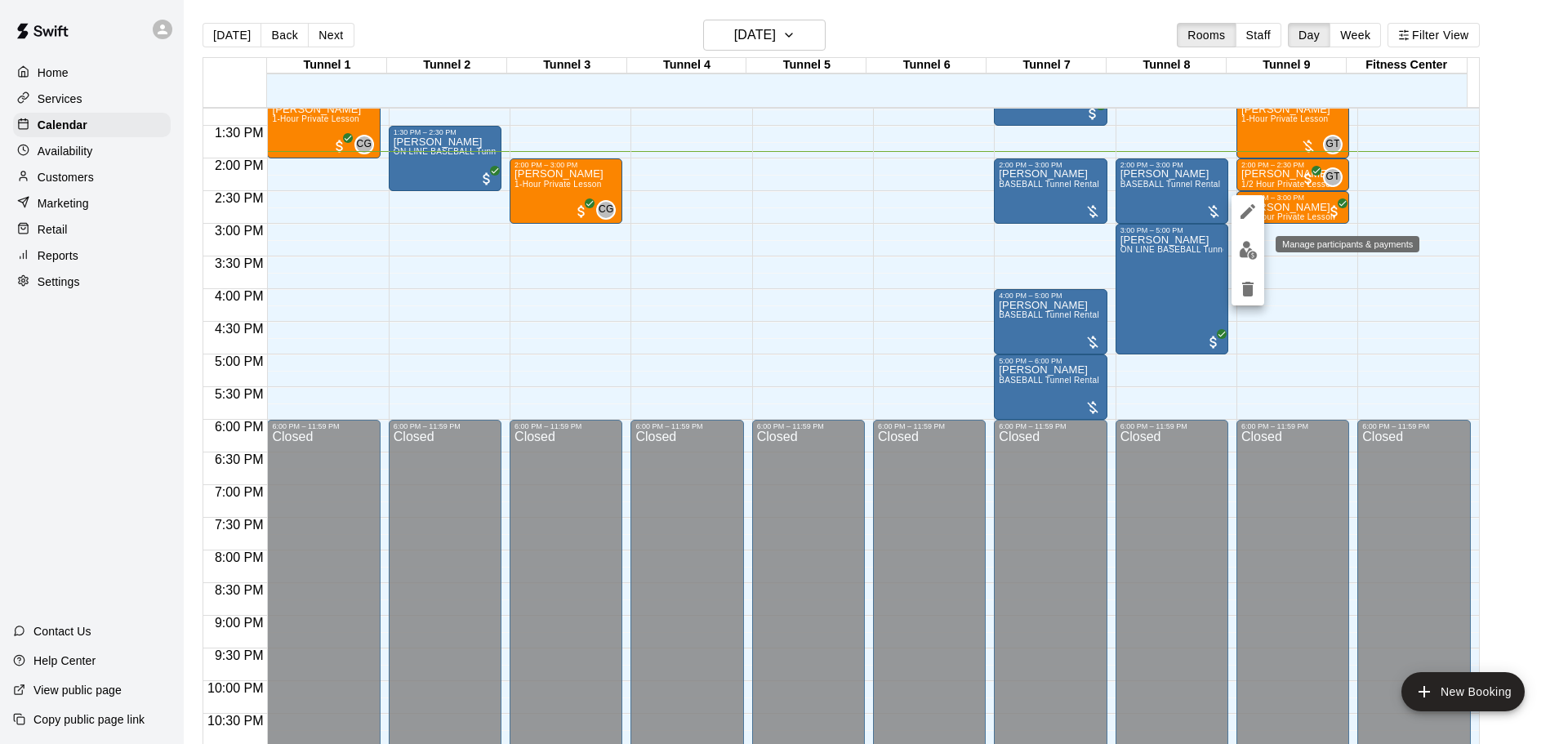
click at [1241, 259] on button "edit" at bounding box center [1248, 251] width 32 height 31
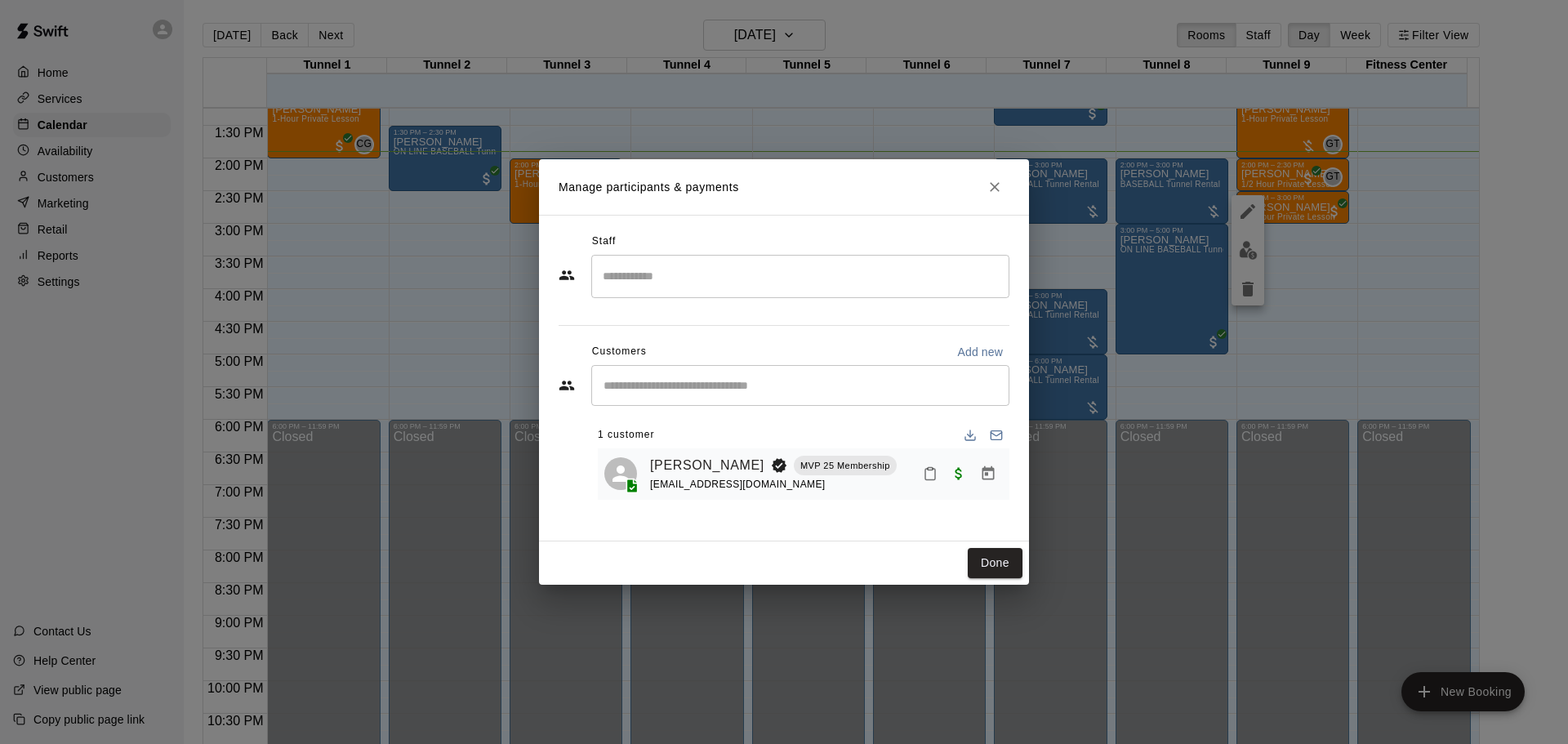
click at [755, 279] on input "Search staff" at bounding box center [800, 276] width 404 height 29
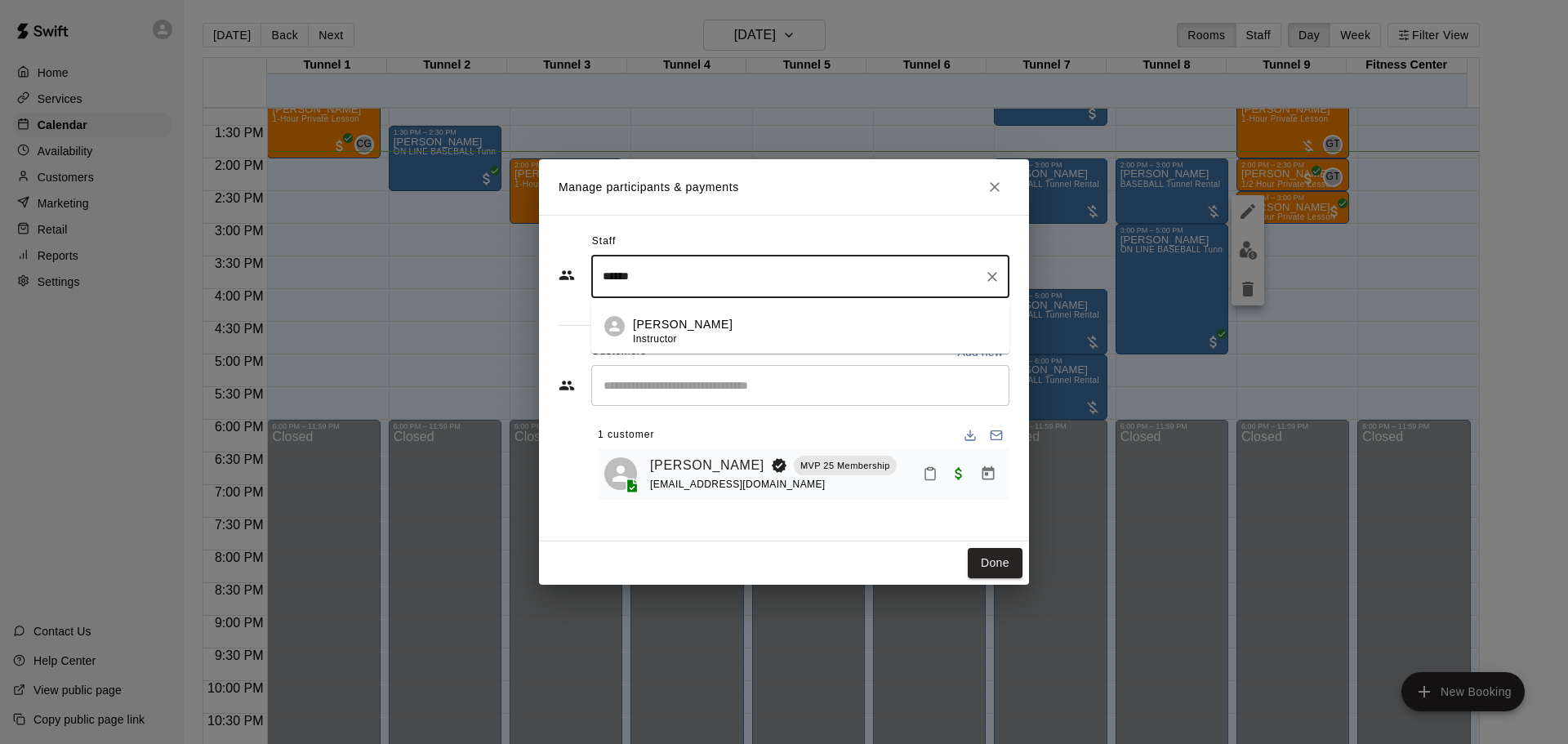
click at [762, 326] on div "[PERSON_NAME] Instructor" at bounding box center [814, 332] width 364 height 31
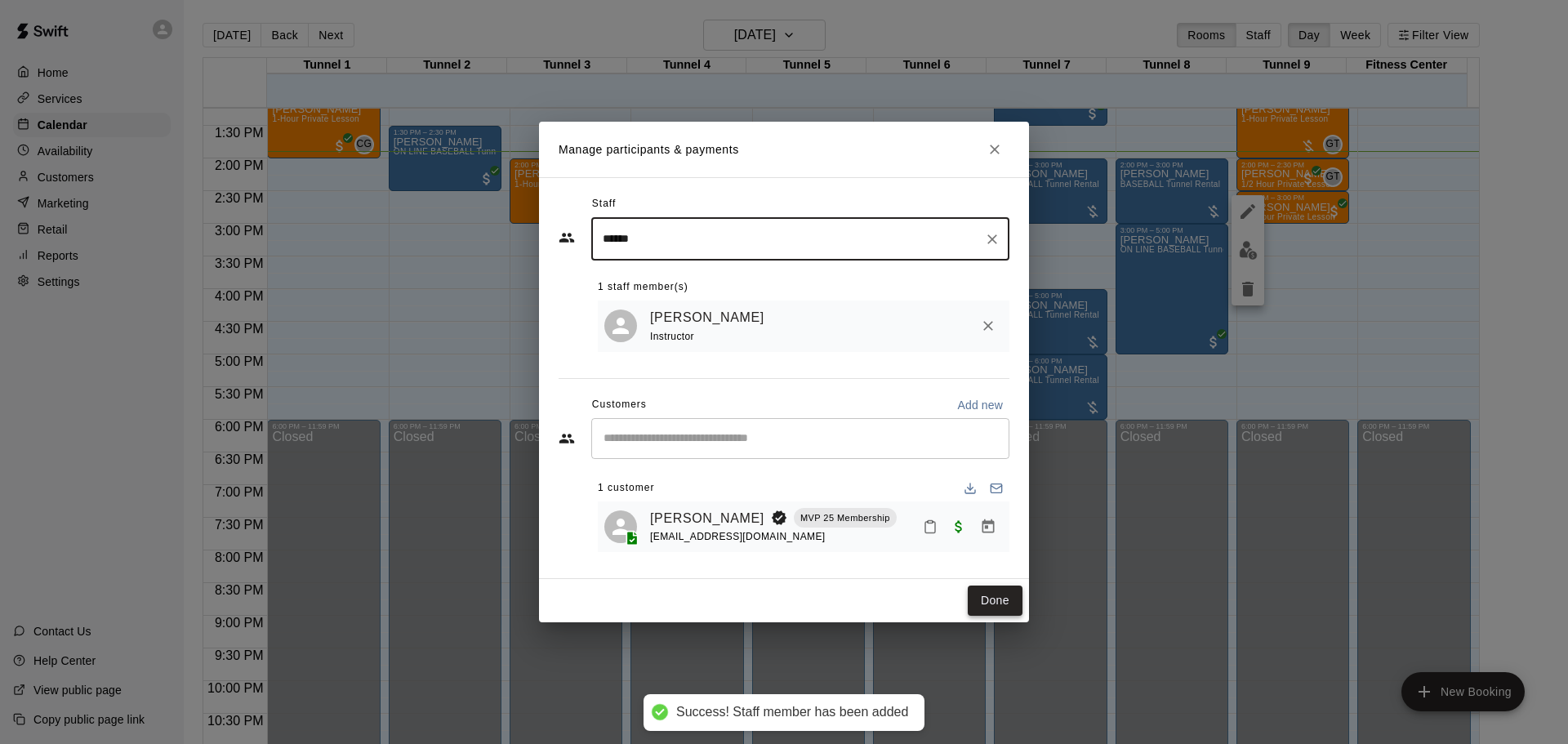
type input "******"
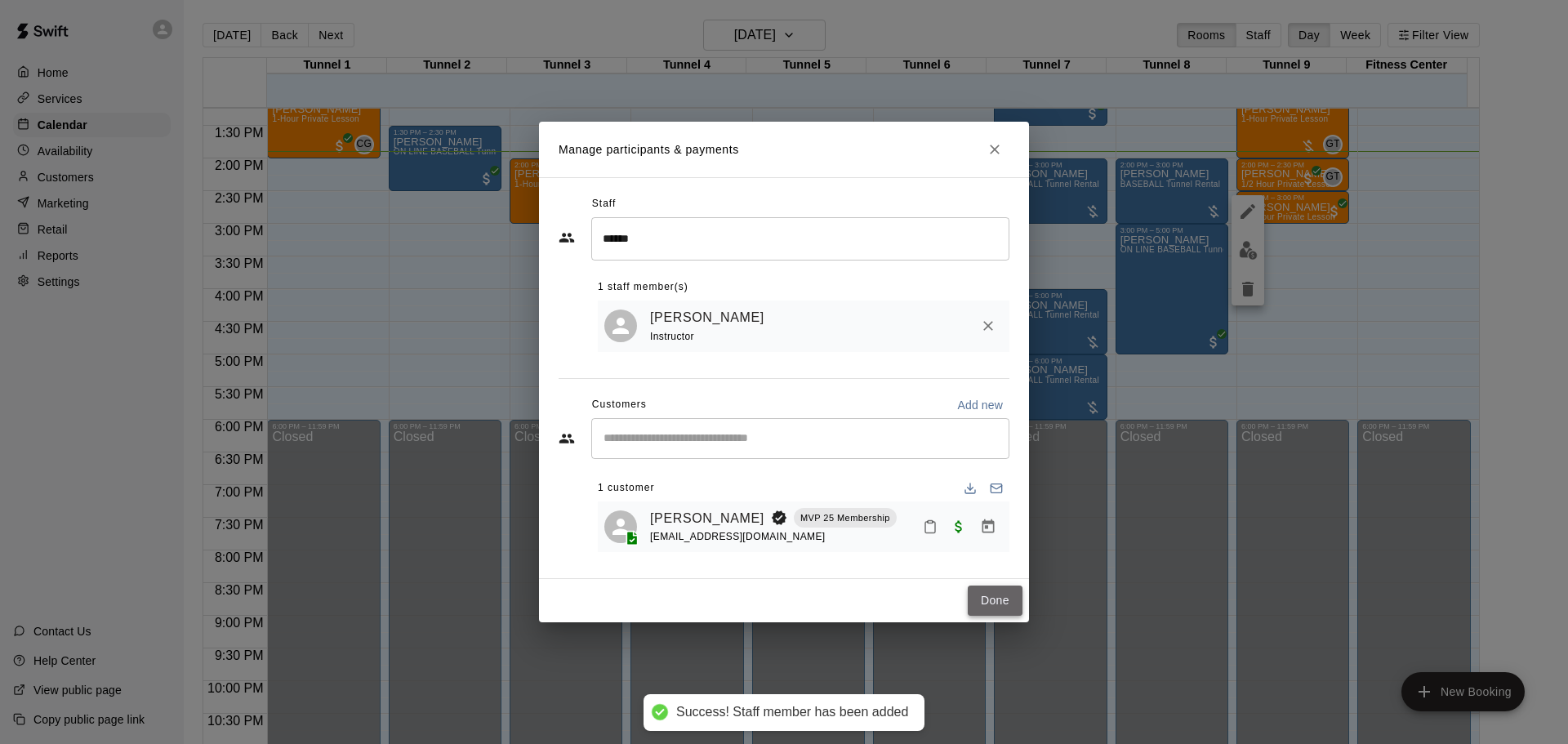
click at [1000, 609] on button "Done" at bounding box center [995, 601] width 55 height 30
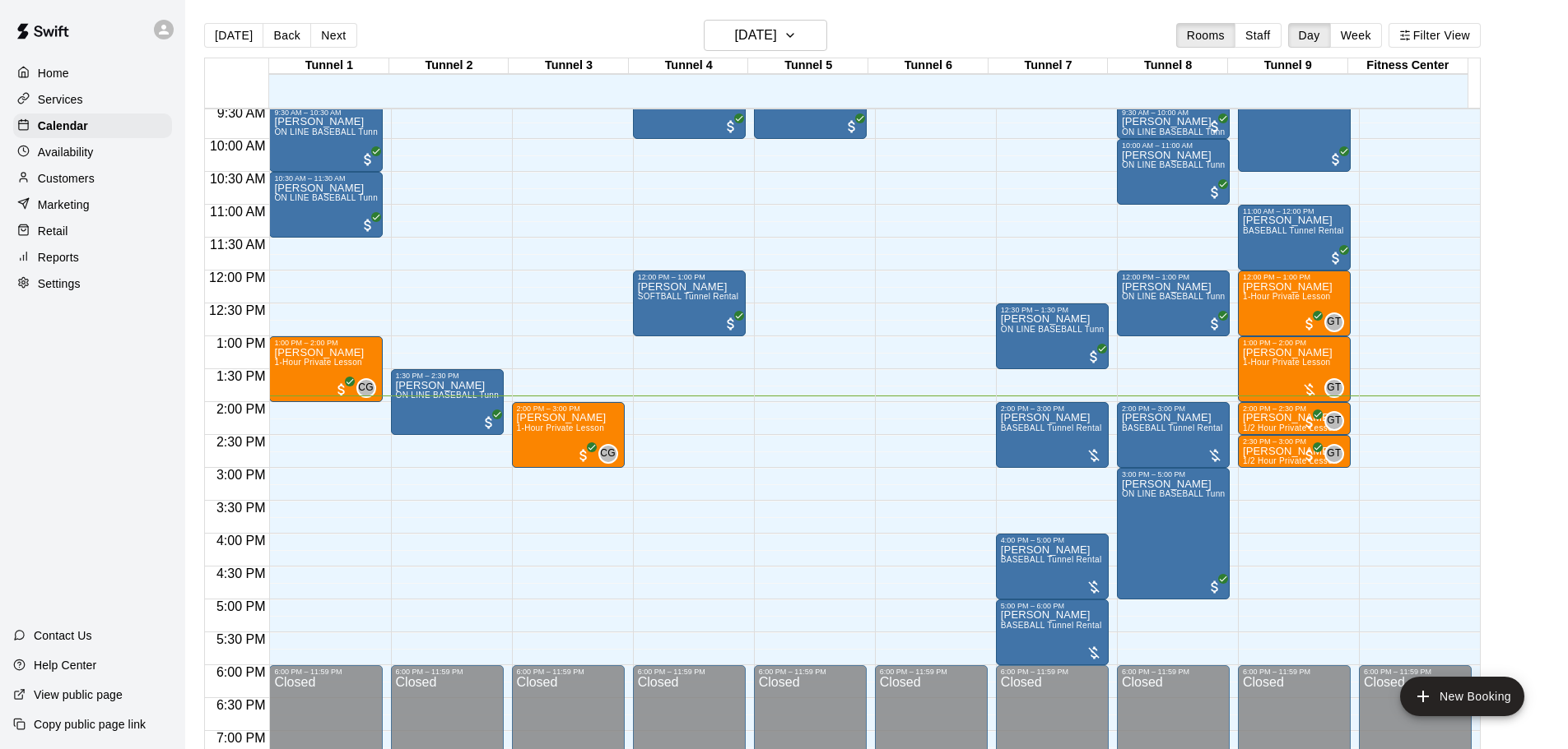
scroll to position [624, 0]
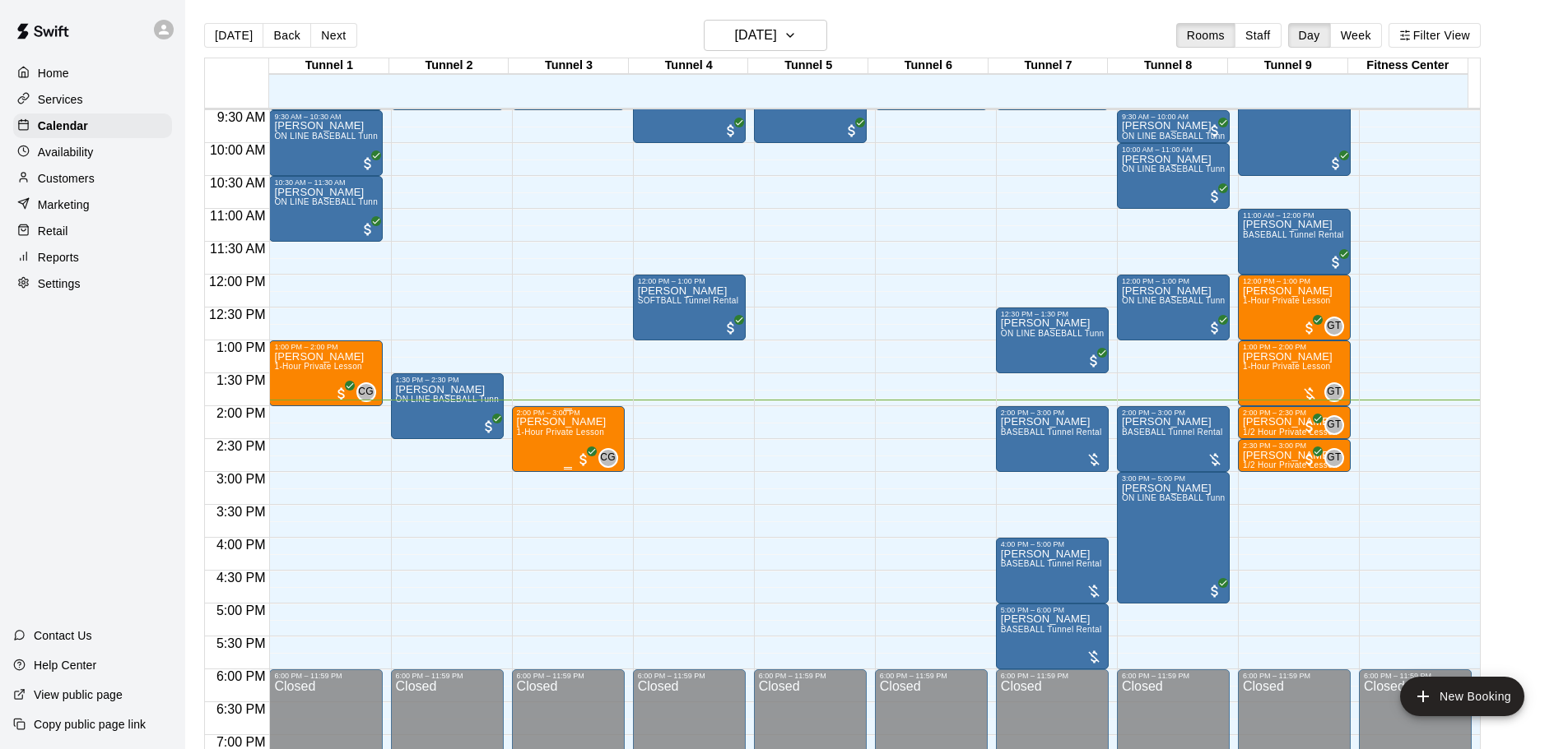
click at [571, 436] on span "1-Hour Private Lesson" at bounding box center [560, 431] width 88 height 9
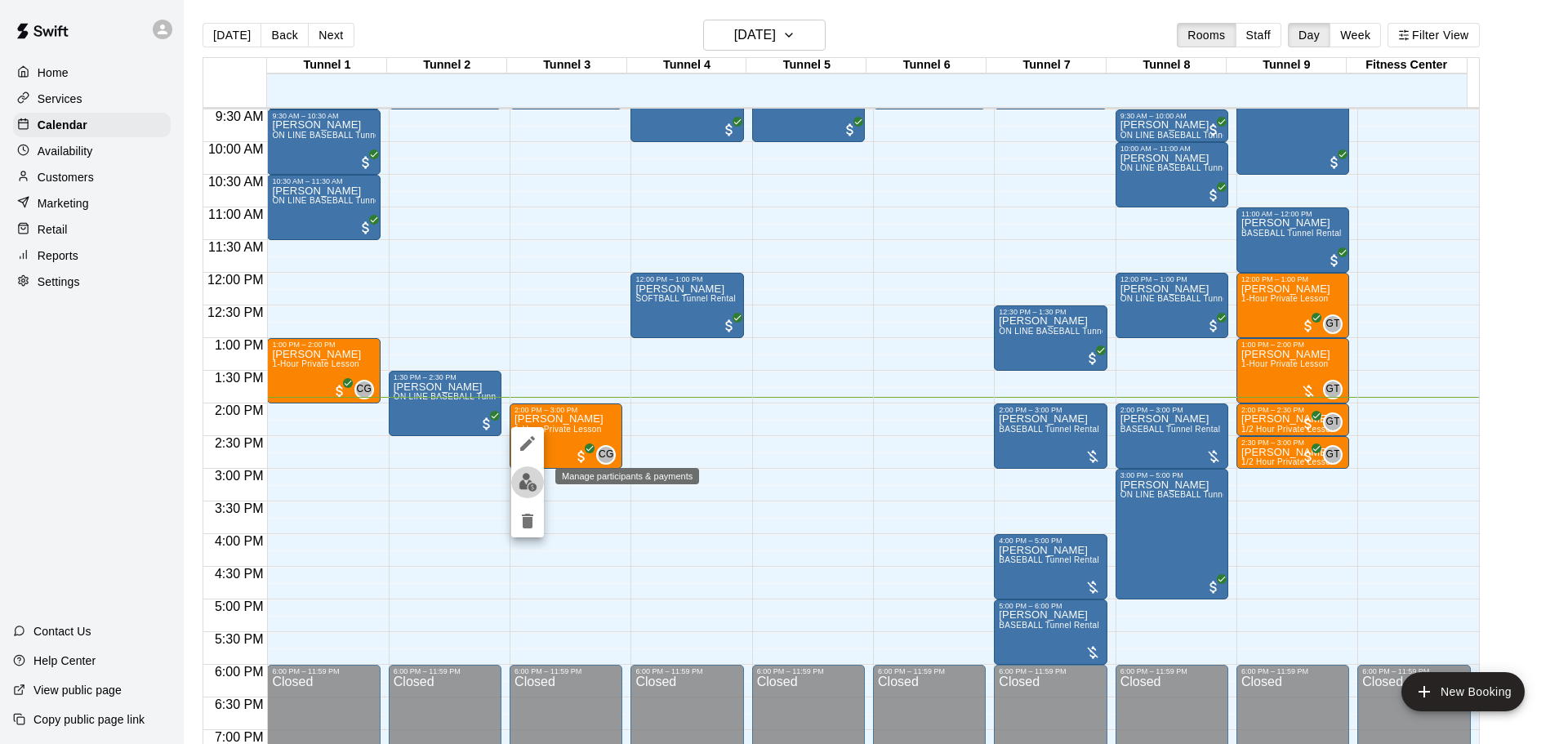
click at [527, 485] on img "edit" at bounding box center [528, 482] width 19 height 19
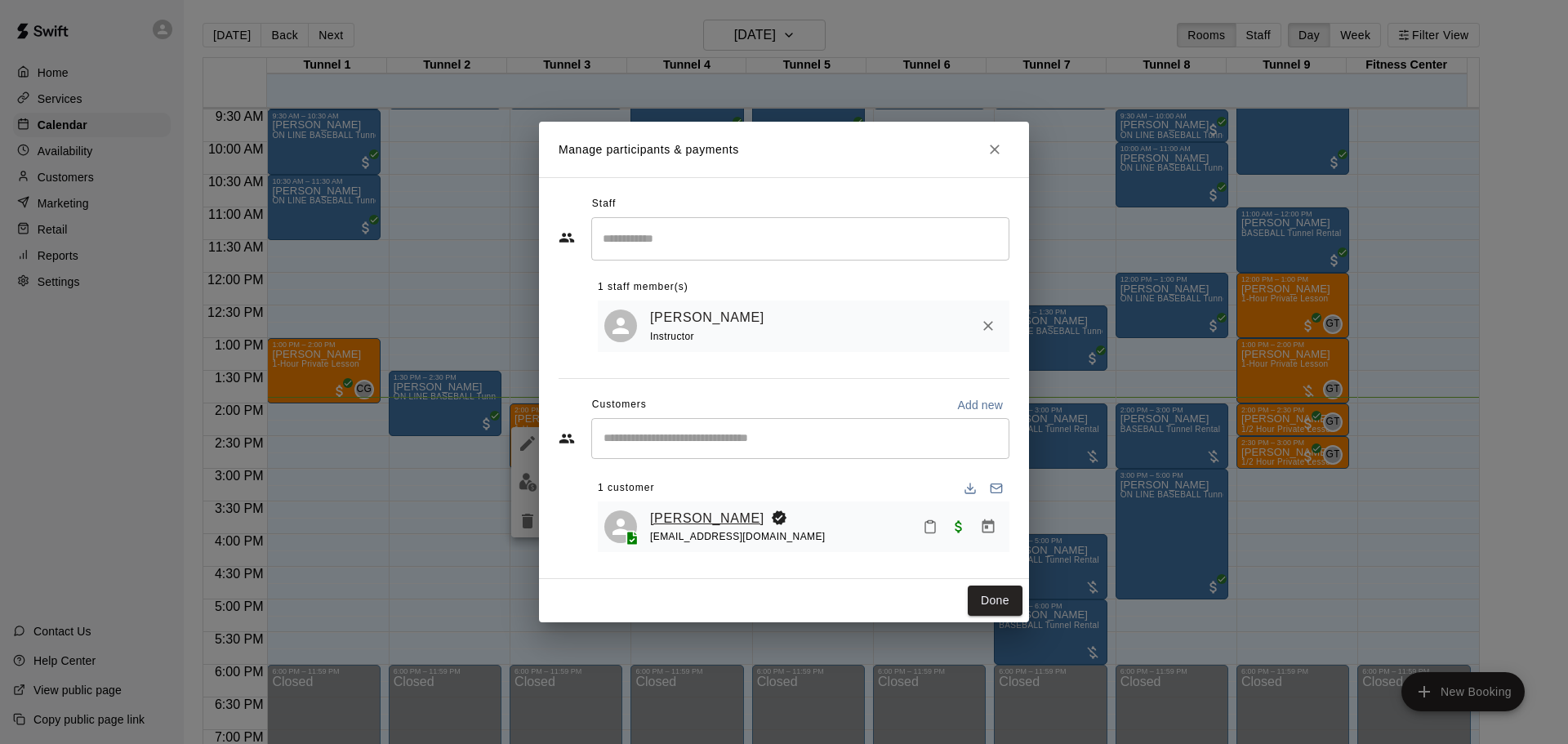
click at [692, 511] on link "[PERSON_NAME]" at bounding box center [707, 519] width 114 height 22
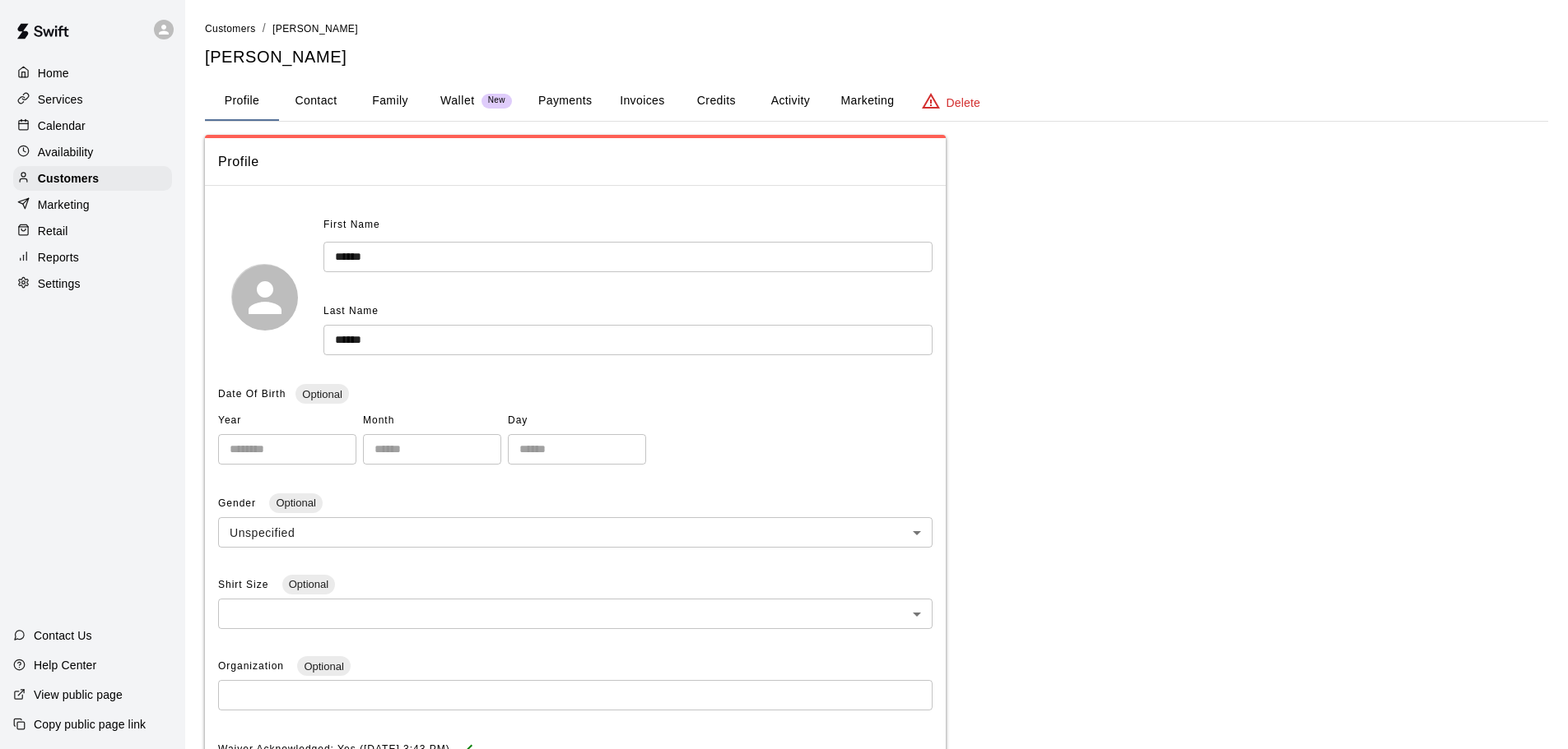
click at [643, 100] on button "Invoices" at bounding box center [641, 101] width 74 height 40
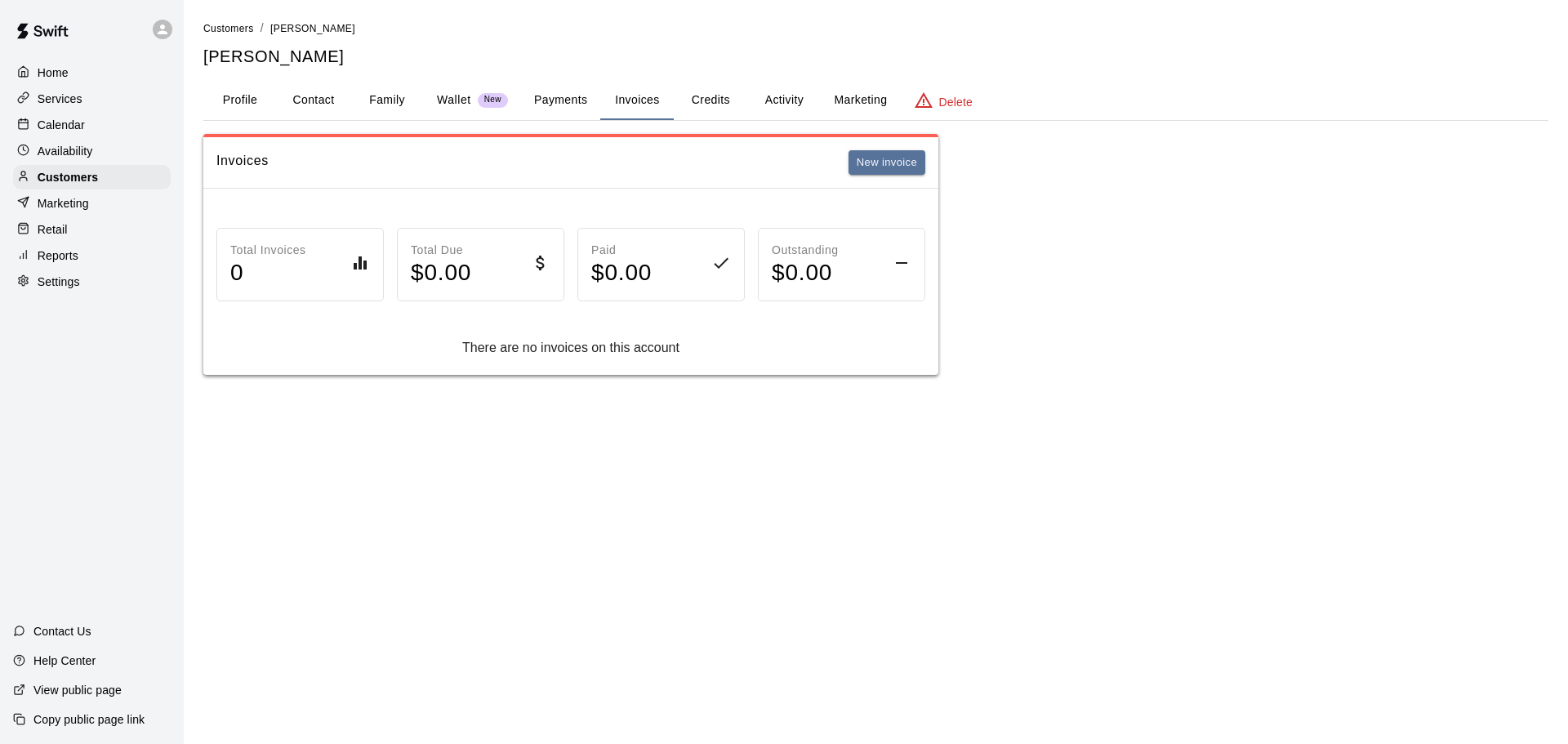
click at [561, 103] on button "Payments" at bounding box center [560, 100] width 80 height 39
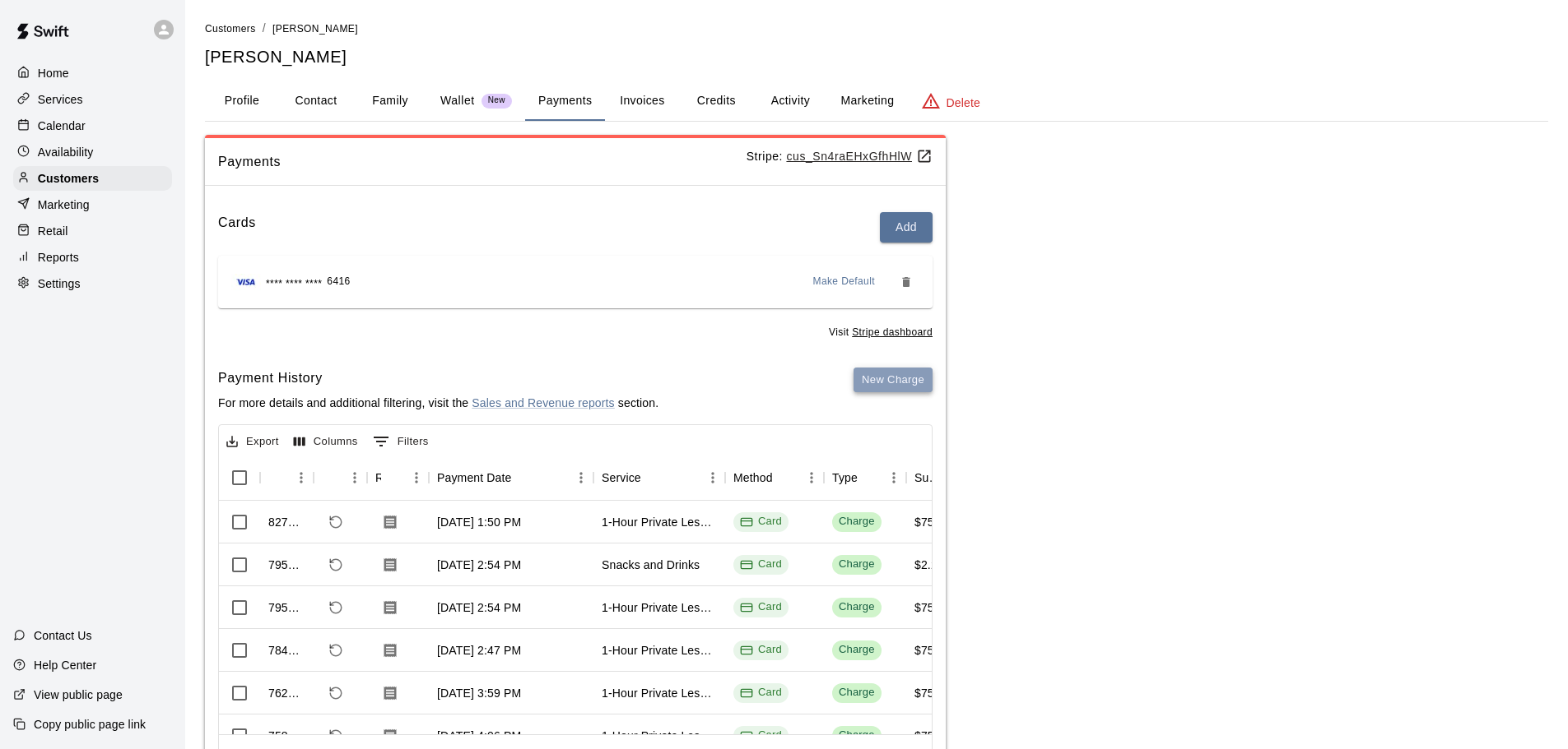
click at [877, 386] on button "New Charge" at bounding box center [893, 381] width 79 height 26
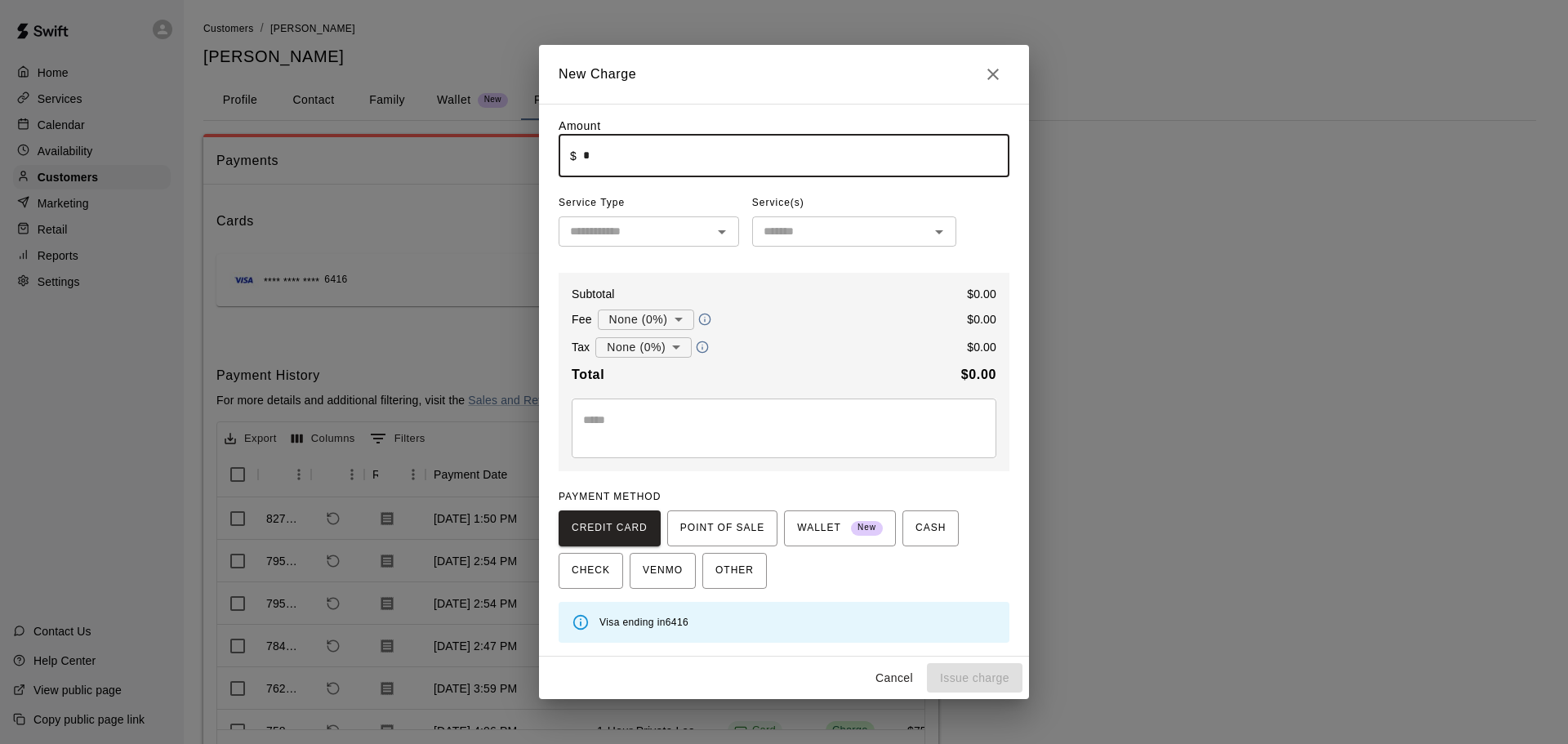
click at [807, 162] on input "*" at bounding box center [797, 155] width 426 height 43
click at [709, 238] on div "​" at bounding box center [649, 231] width 181 height 30
type input "****"
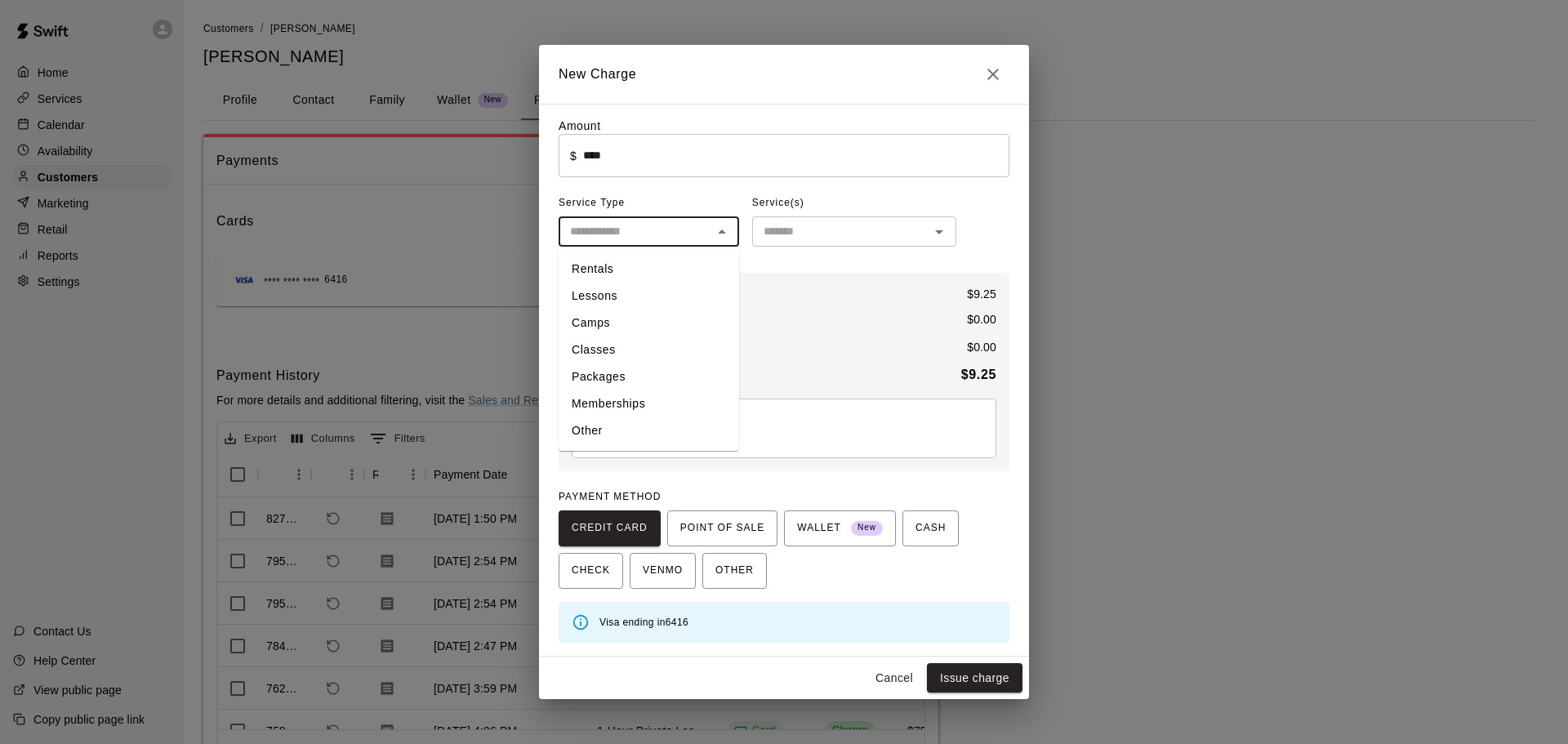
click at [678, 429] on li "Other" at bounding box center [649, 430] width 181 height 27
type input "*****"
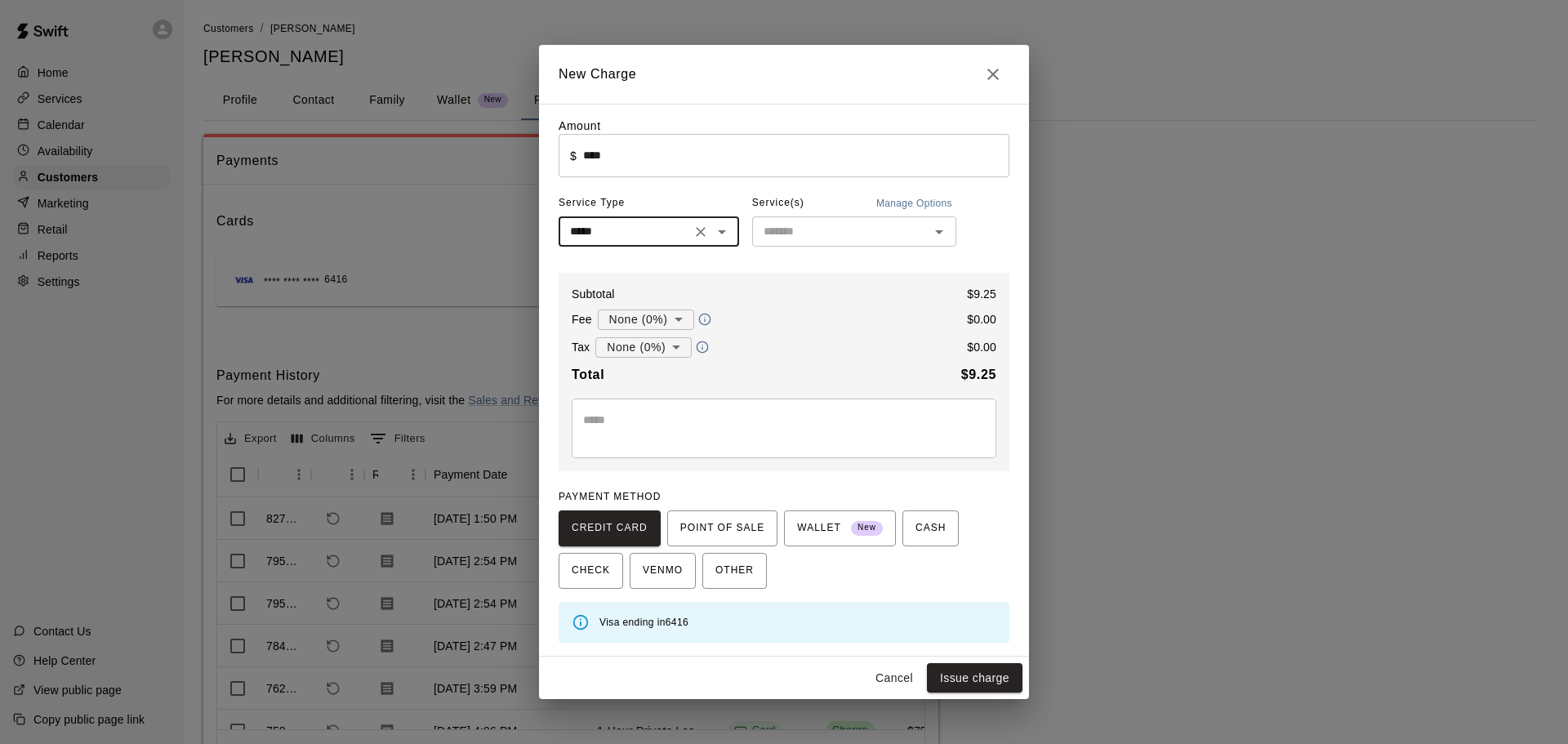
click at [807, 224] on input "text" at bounding box center [841, 231] width 167 height 21
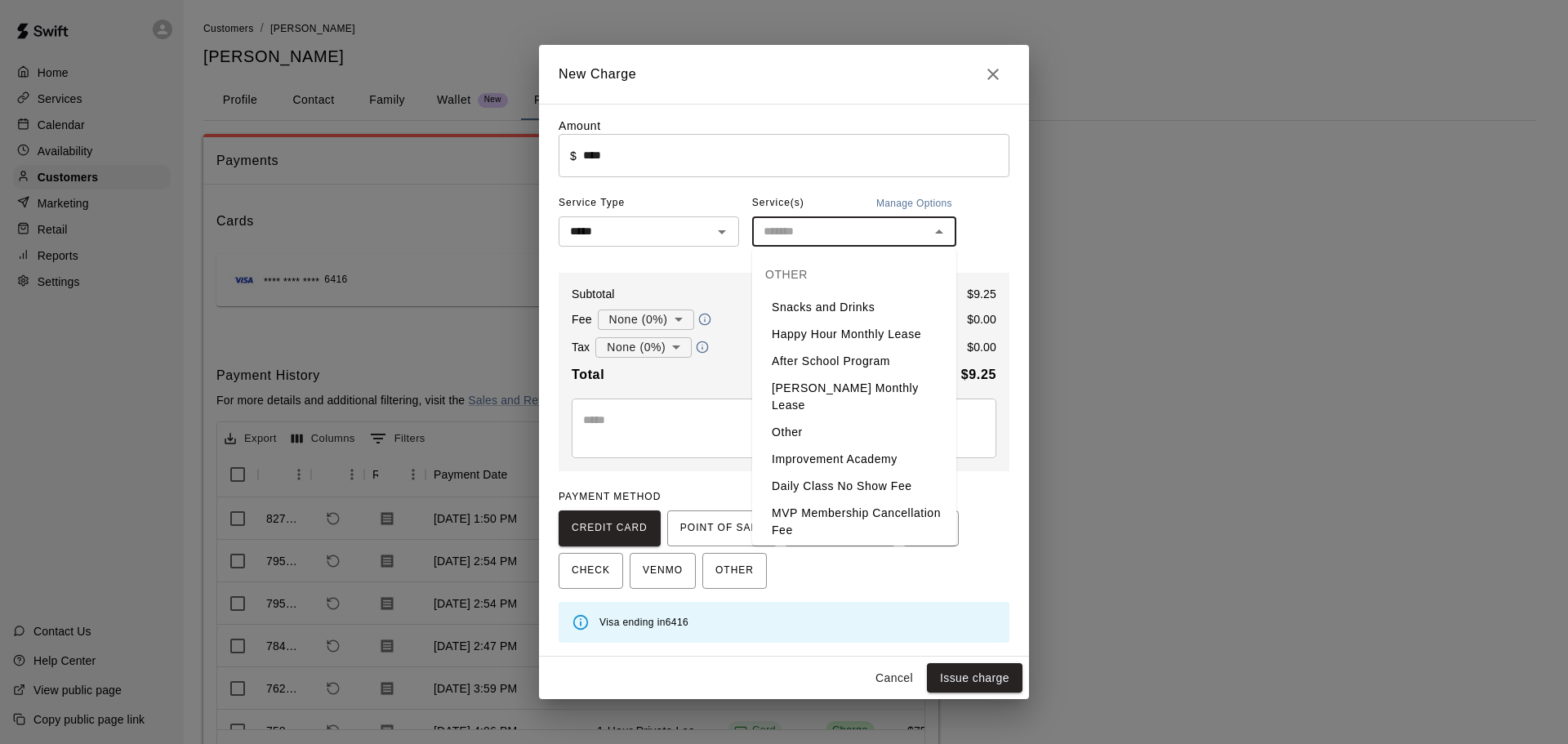
click at [812, 308] on li "Snacks and Drinks" at bounding box center [855, 307] width 204 height 27
type input "**********"
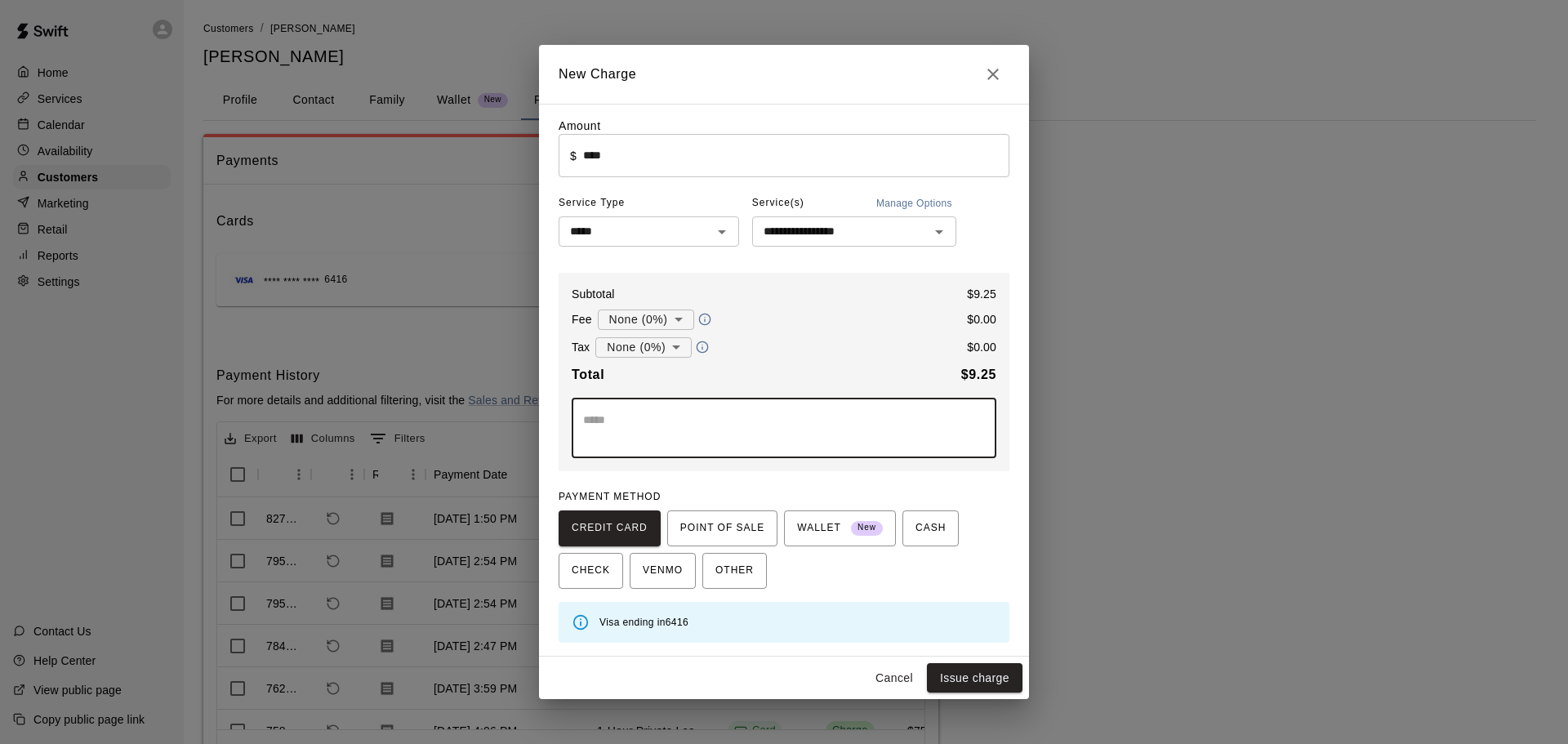
click at [837, 442] on textarea at bounding box center [784, 428] width 402 height 32
click at [872, 94] on h2 "New Charge" at bounding box center [784, 75] width 490 height 59
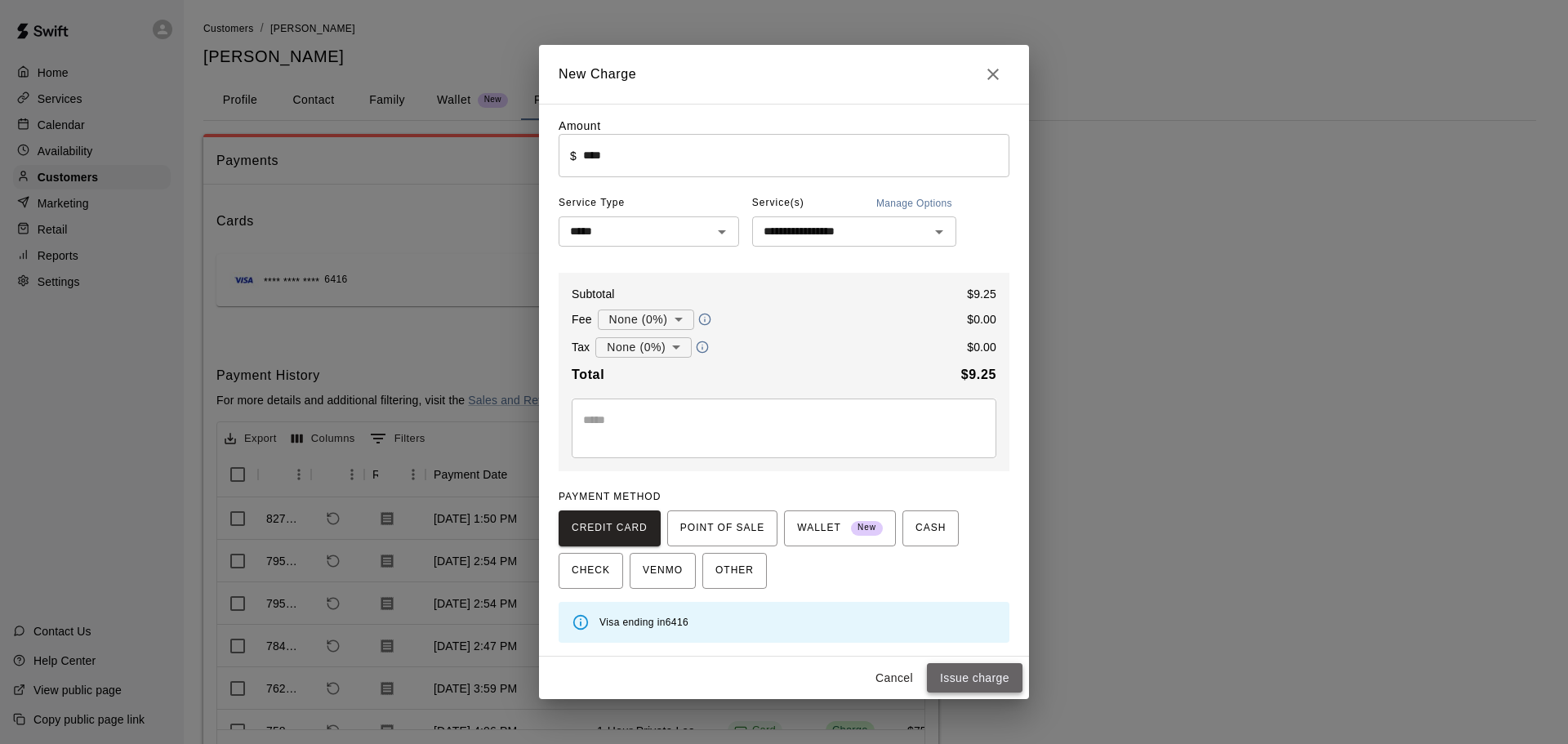
click at [955, 684] on button "Issue charge" at bounding box center [975, 678] width 95 height 30
type input "*"
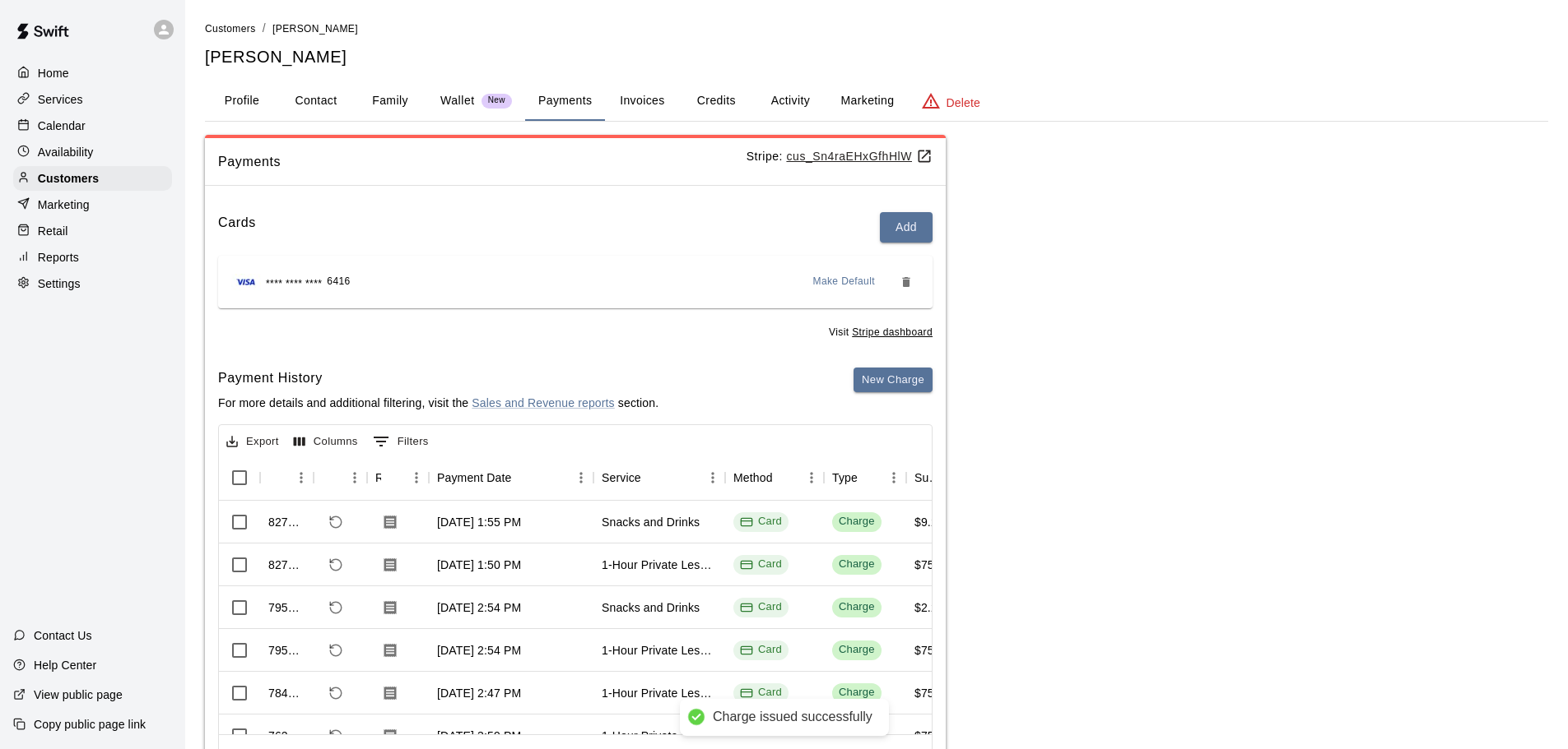
click at [88, 209] on p "Marketing" at bounding box center [63, 205] width 51 height 17
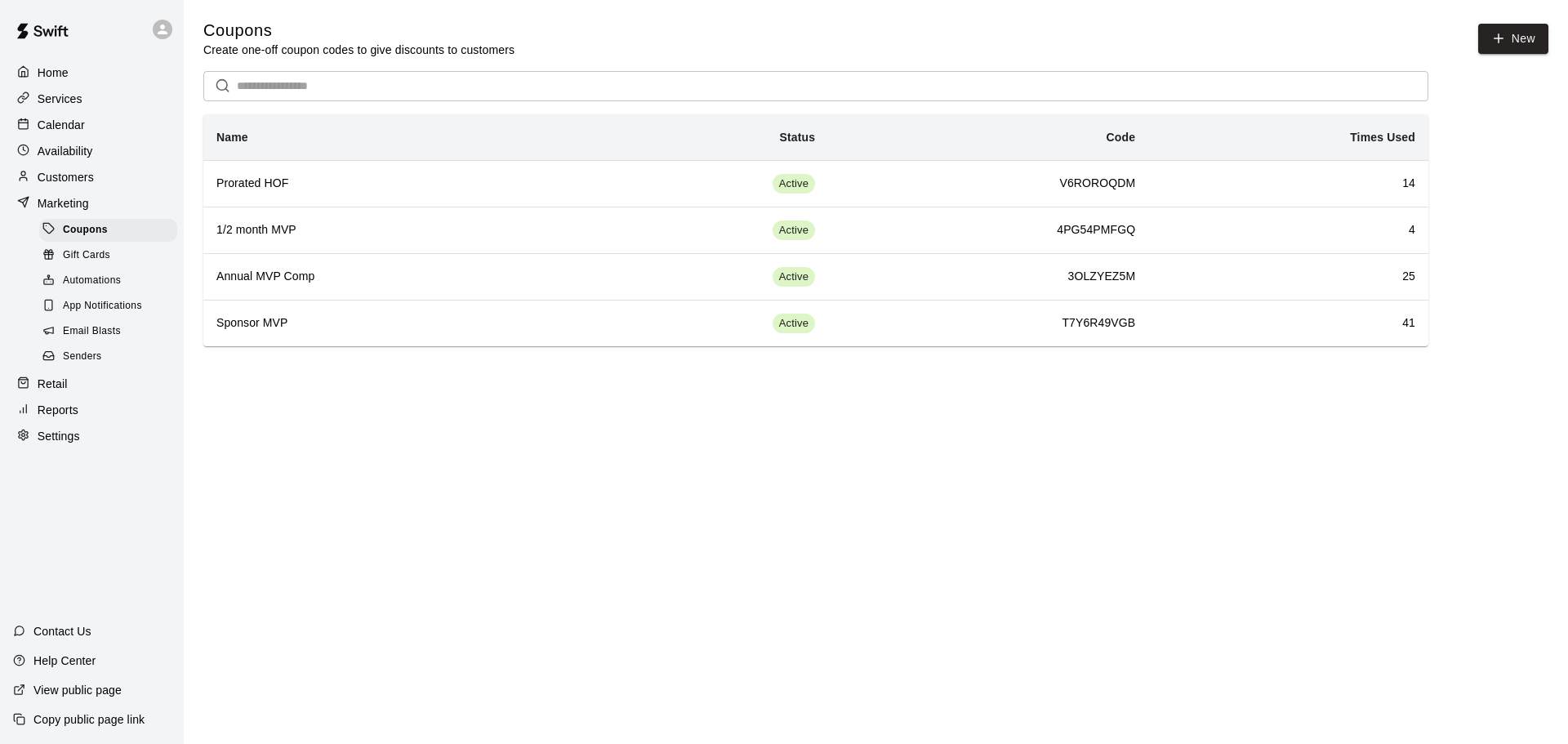
click at [107, 259] on span "Gift Cards" at bounding box center [86, 256] width 47 height 17
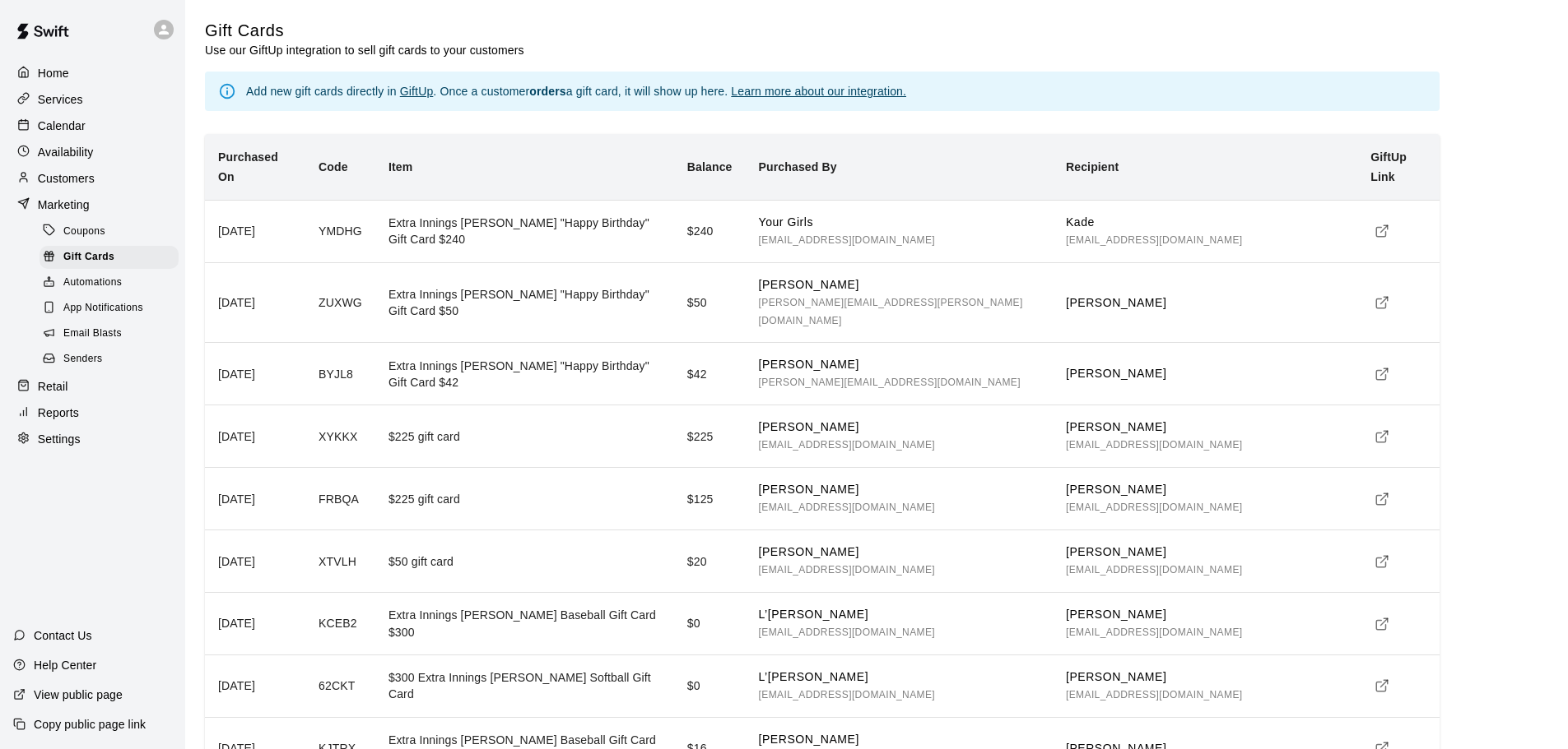
click at [1384, 494] on polyline "simple table" at bounding box center [1386, 496] width 4 height 4
click at [106, 126] on div "Calendar" at bounding box center [92, 126] width 158 height 25
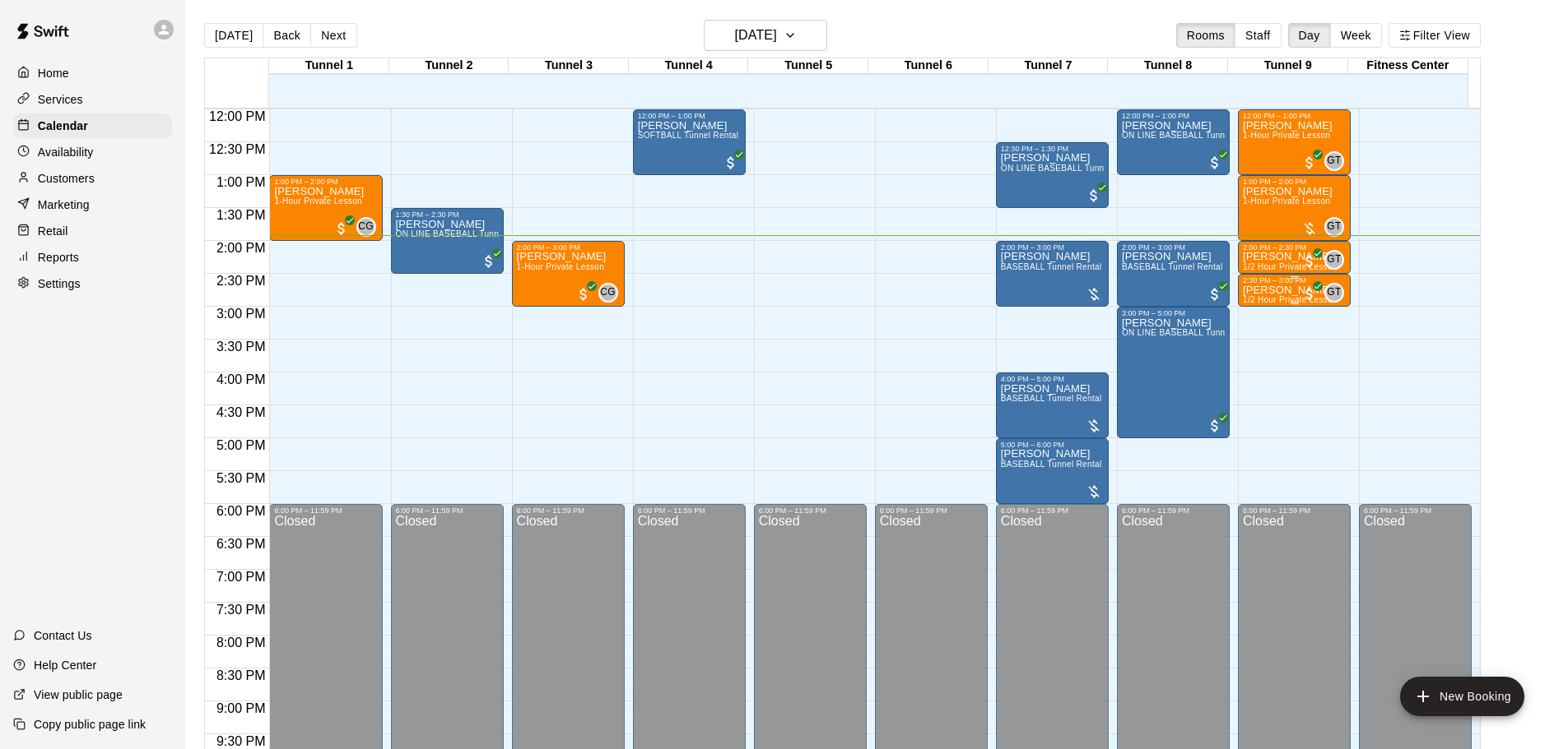
scroll to position [789, 0]
click at [1285, 220] on div "[PERSON_NAME] 1-Hour Private Lesson" at bounding box center [1287, 561] width 90 height 749
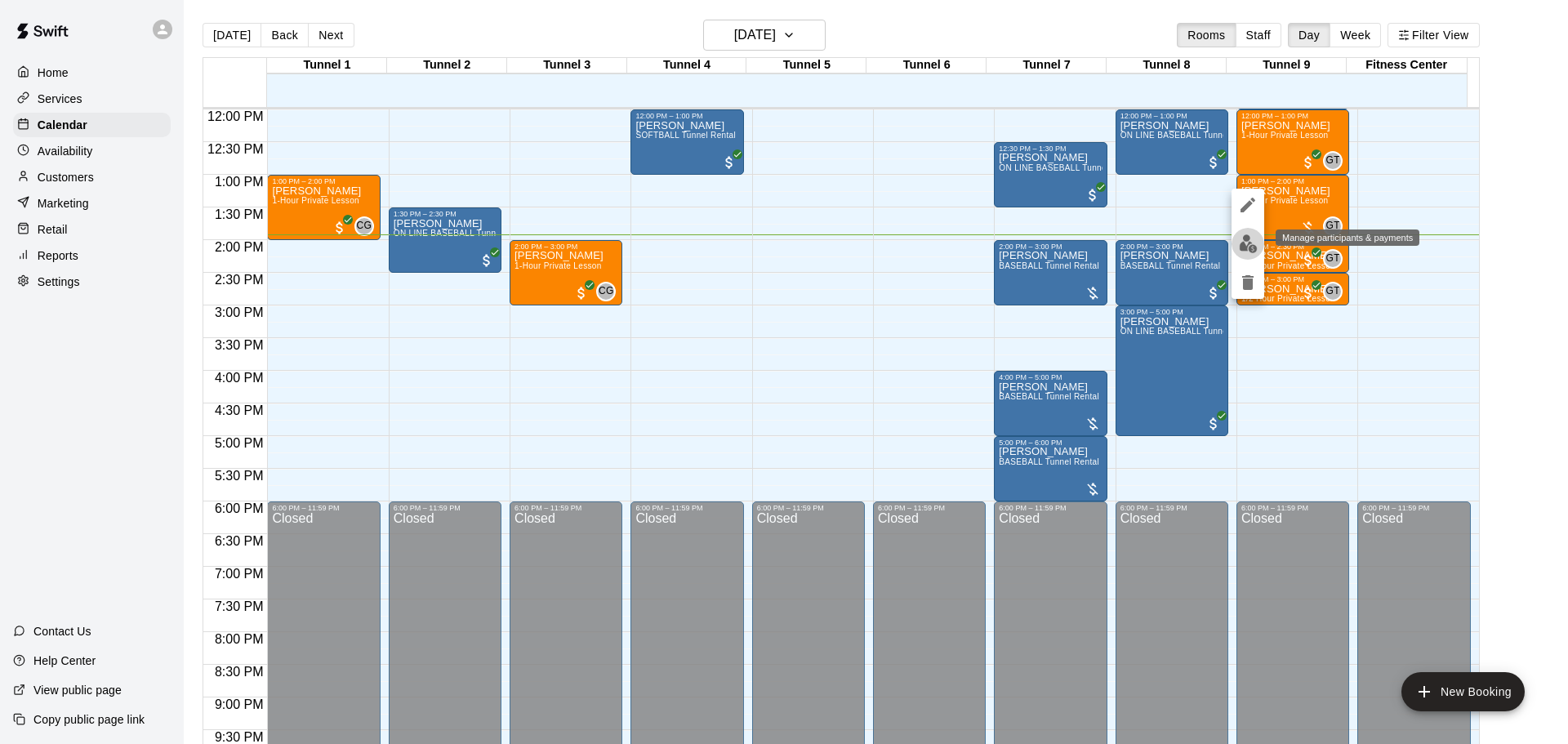
click at [1253, 247] on img "edit" at bounding box center [1248, 244] width 19 height 19
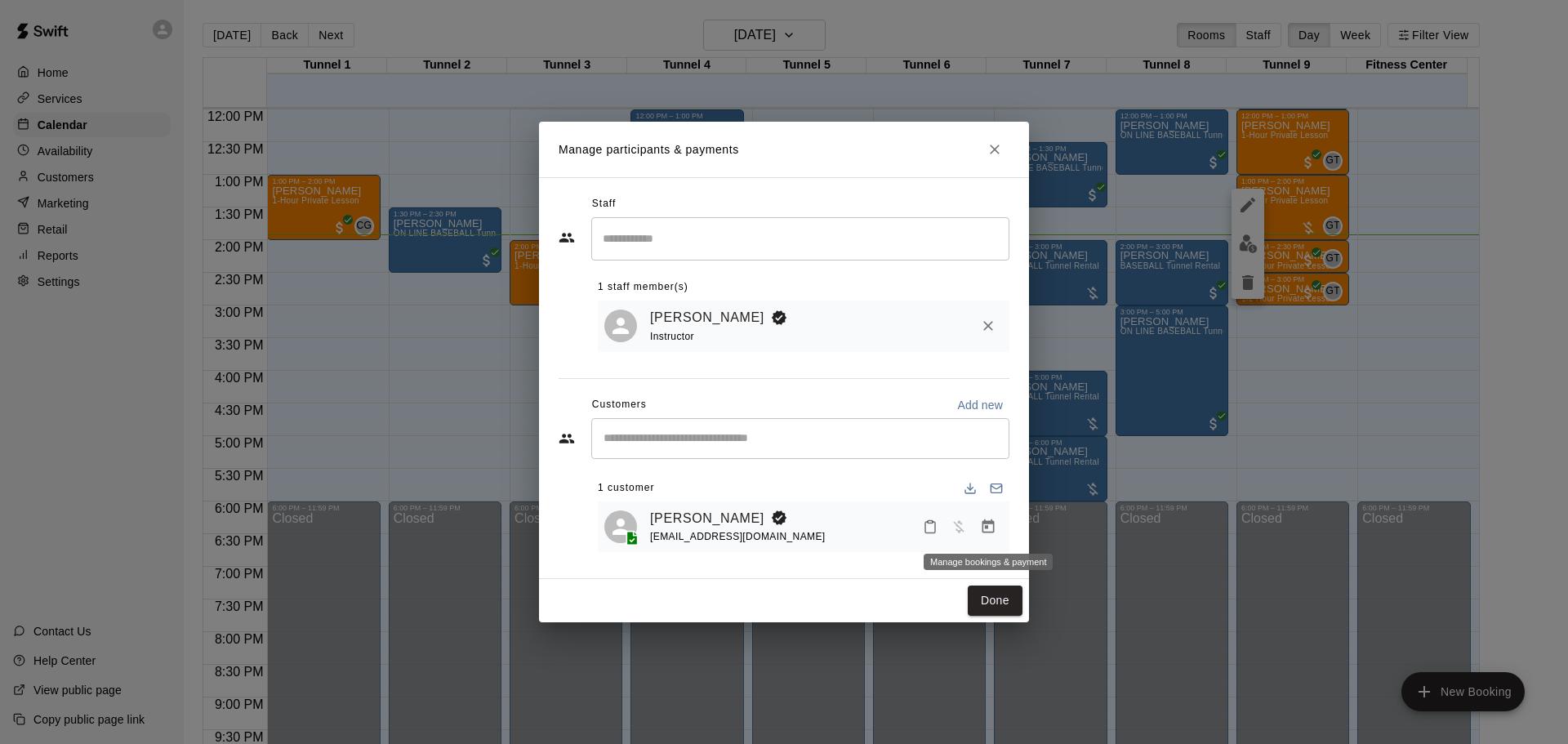
click at [990, 528] on icon "Manage bookings & payment" at bounding box center [988, 527] width 17 height 17
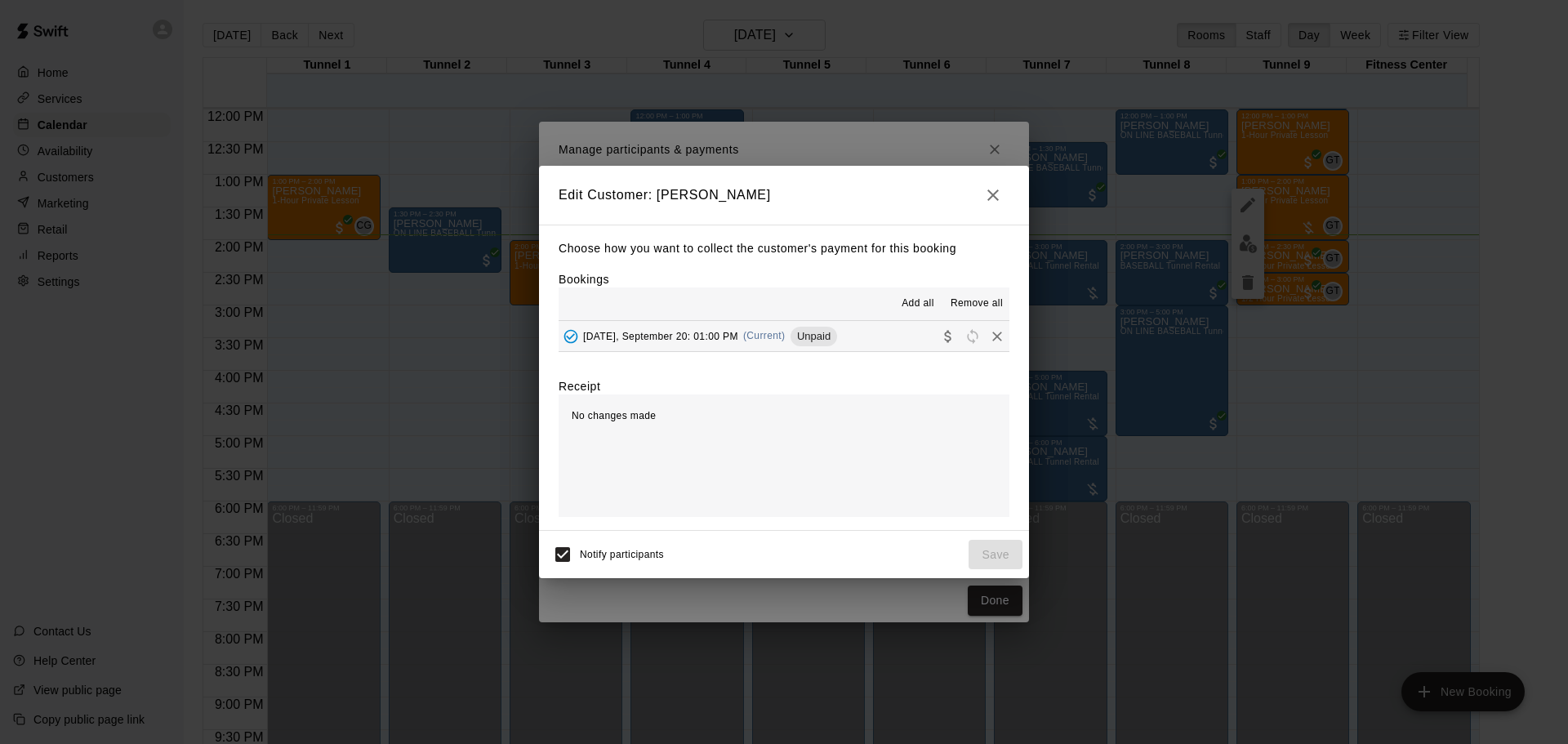
click at [728, 343] on div "[DATE], September 20: 01:00 PM (Current) Unpaid" at bounding box center [698, 336] width 278 height 25
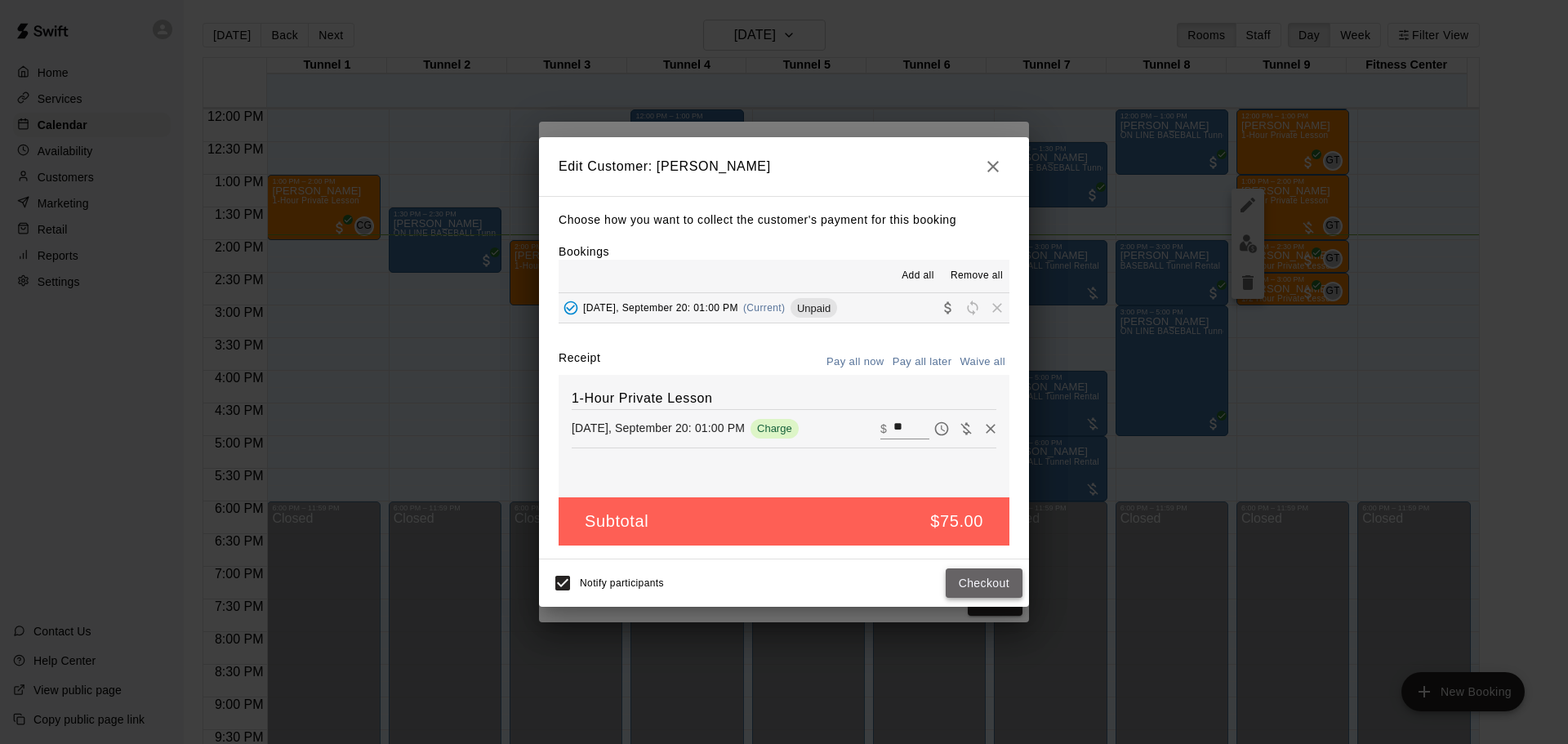
click at [1008, 577] on button "Checkout" at bounding box center [984, 584] width 77 height 30
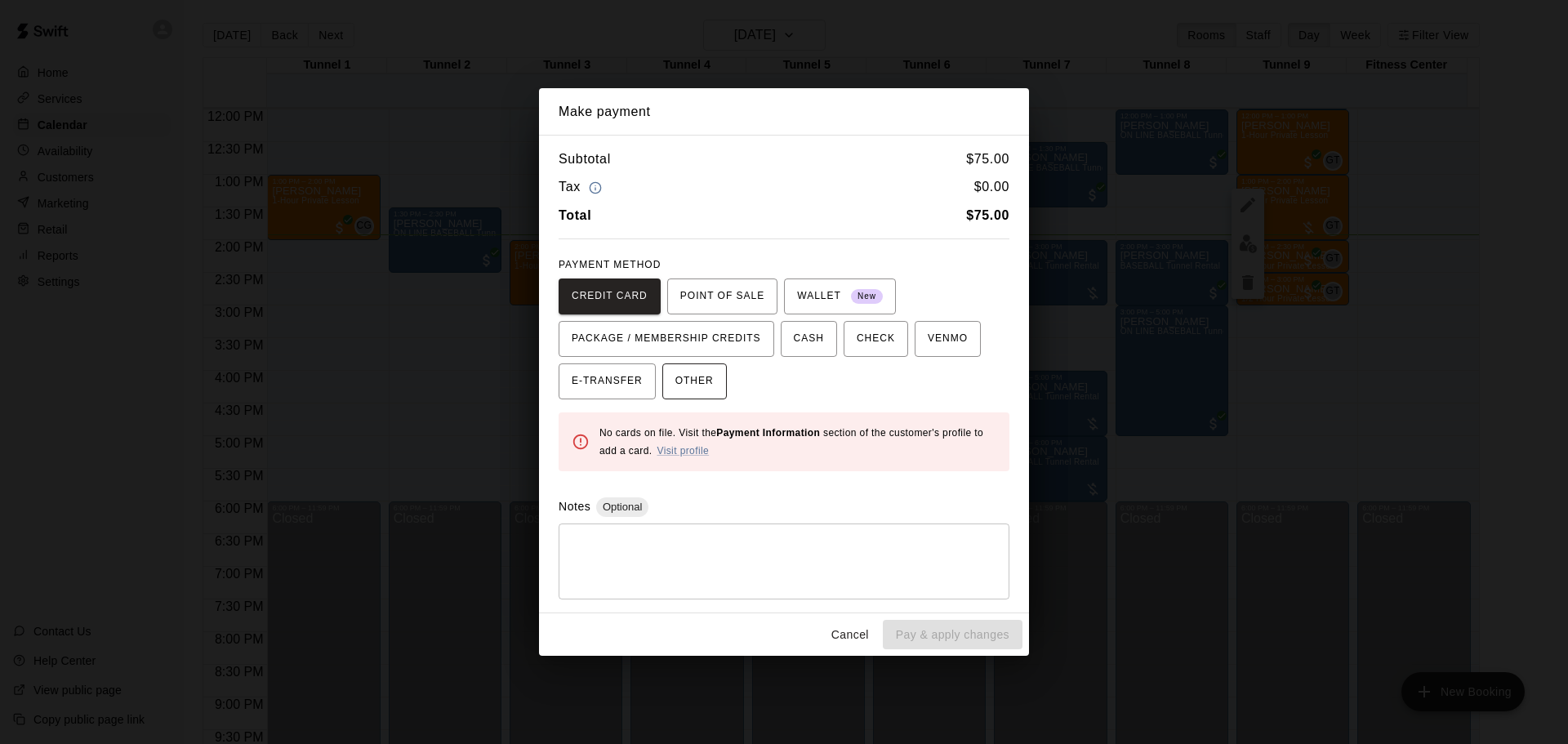
click at [700, 375] on span "OTHER" at bounding box center [695, 381] width 38 height 27
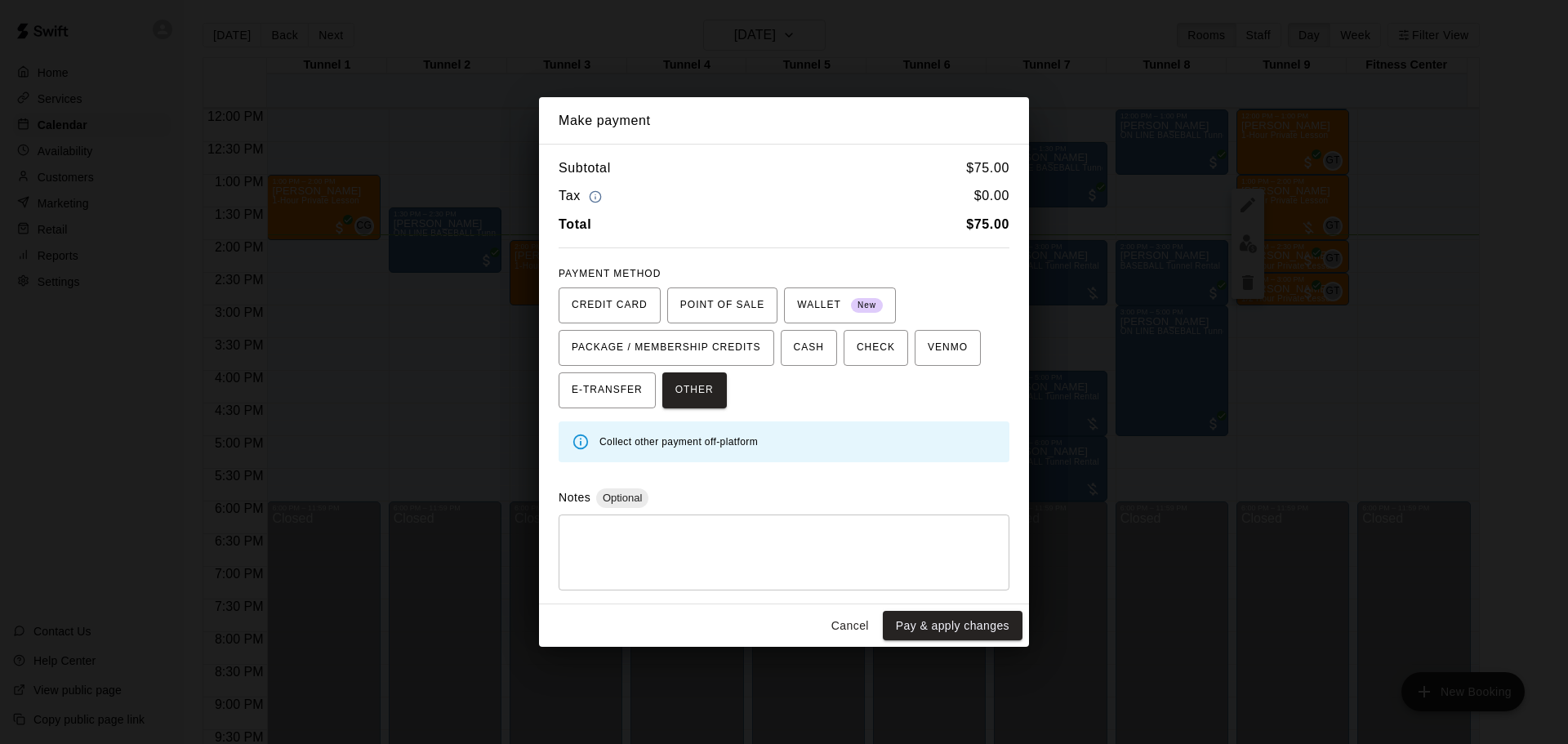
click at [873, 560] on textarea at bounding box center [784, 552] width 428 height 49
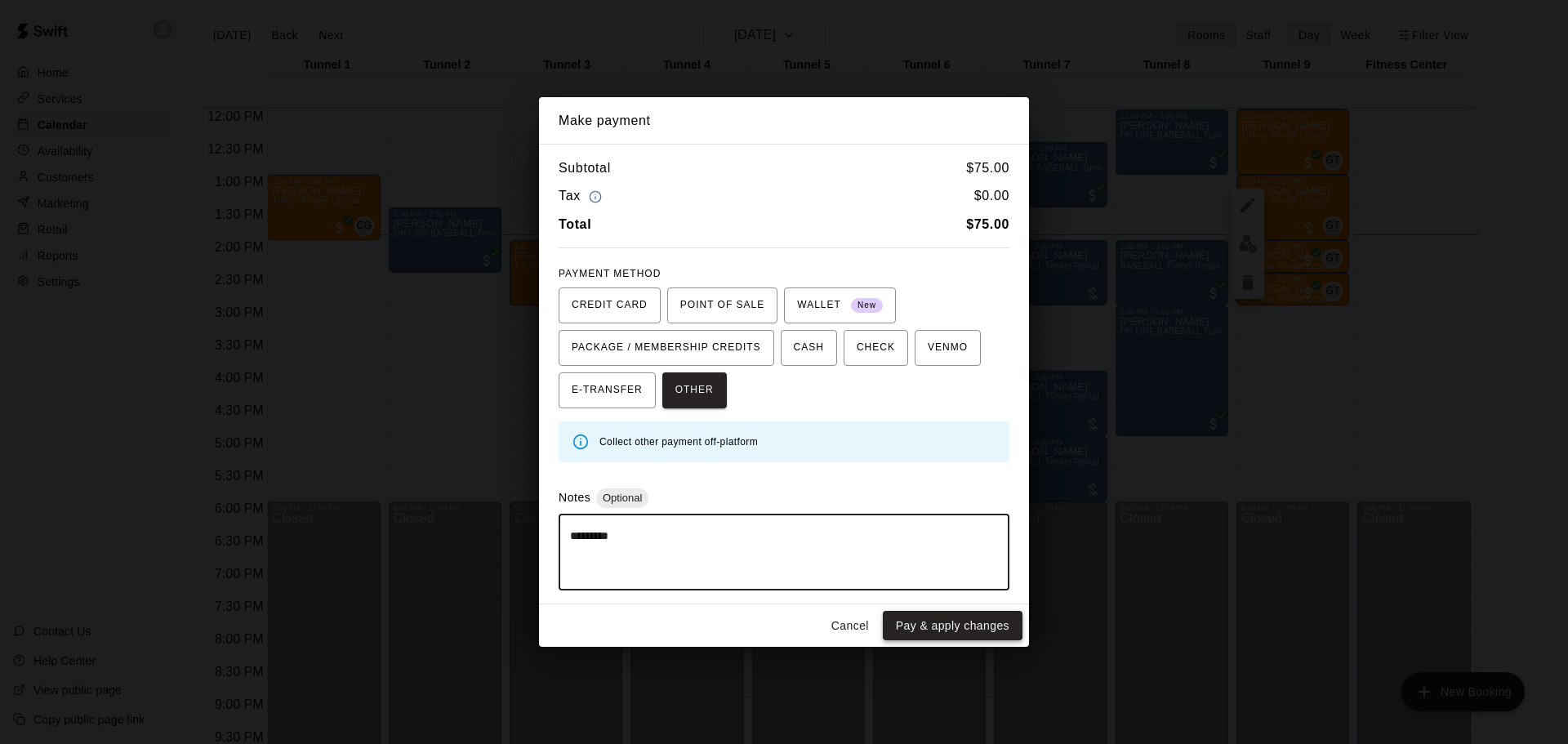
type textarea "*********"
click at [944, 632] on button "Pay & apply changes" at bounding box center [953, 626] width 140 height 30
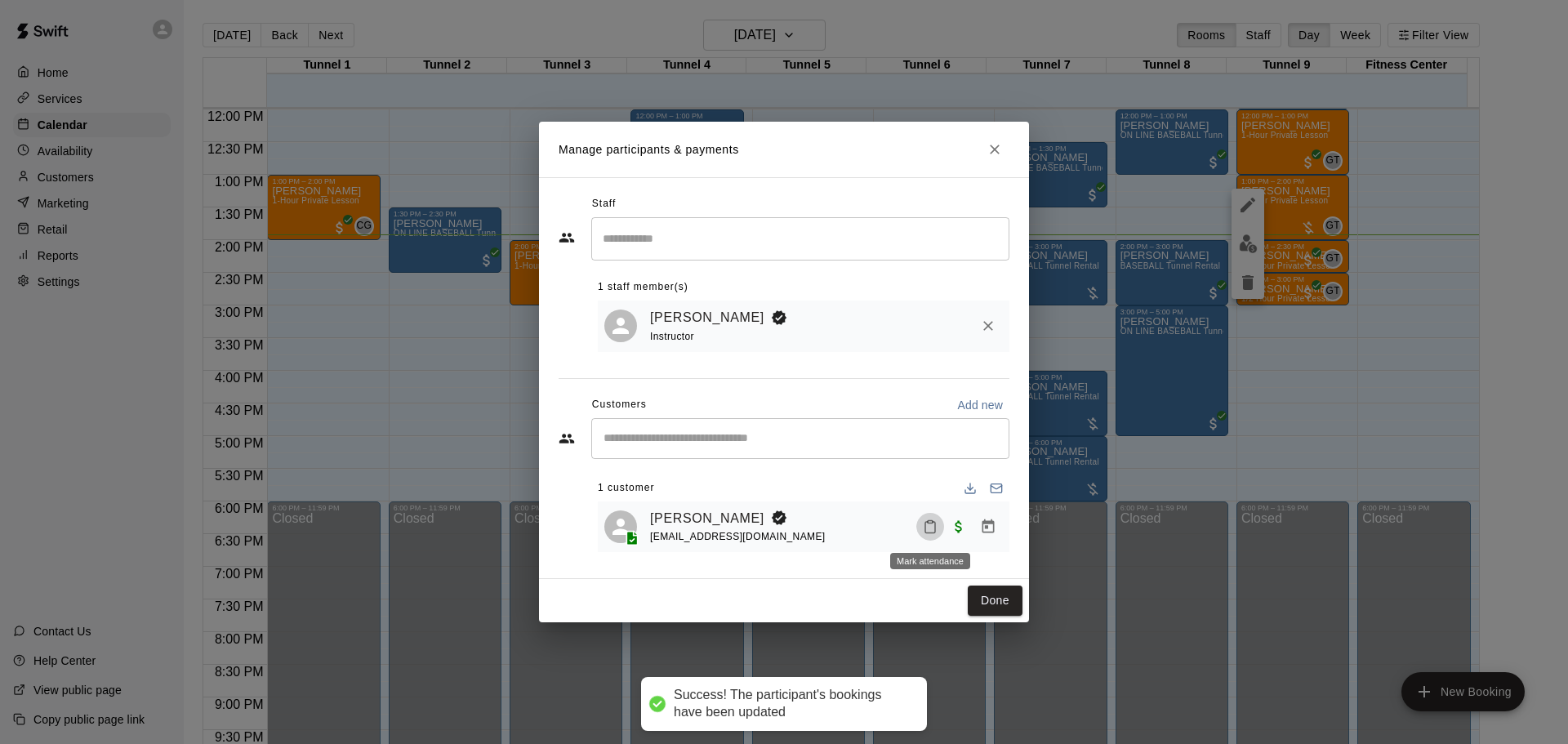
click at [932, 538] on button "Mark attendance" at bounding box center [930, 527] width 28 height 28
click at [980, 536] on p "[PERSON_NAME] attended" at bounding box center [1035, 527] width 144 height 17
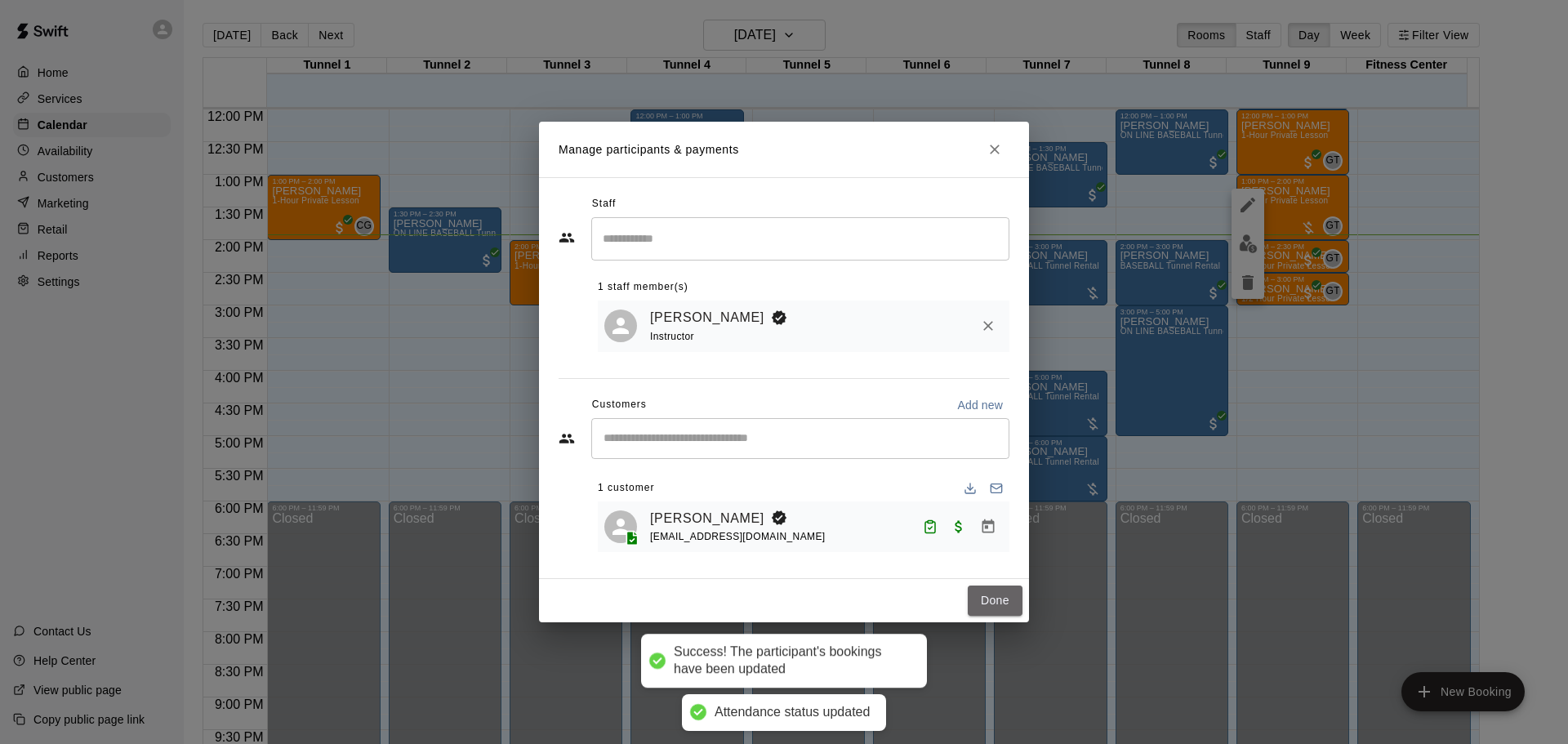
click at [992, 604] on button "Done" at bounding box center [995, 601] width 55 height 30
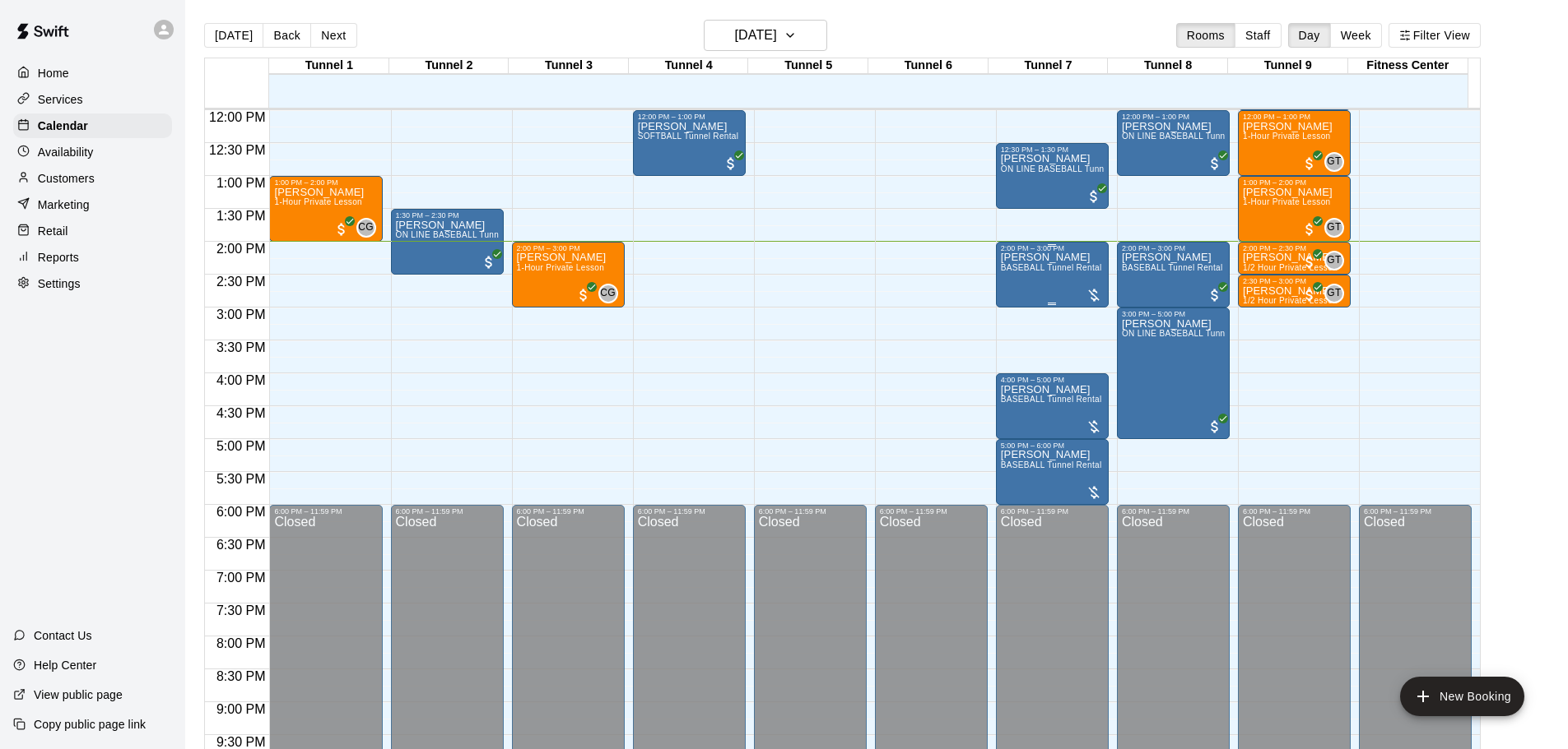
click at [1022, 284] on div "[PERSON_NAME] BASEBALL Tunnel Rental" at bounding box center [1051, 626] width 101 height 749
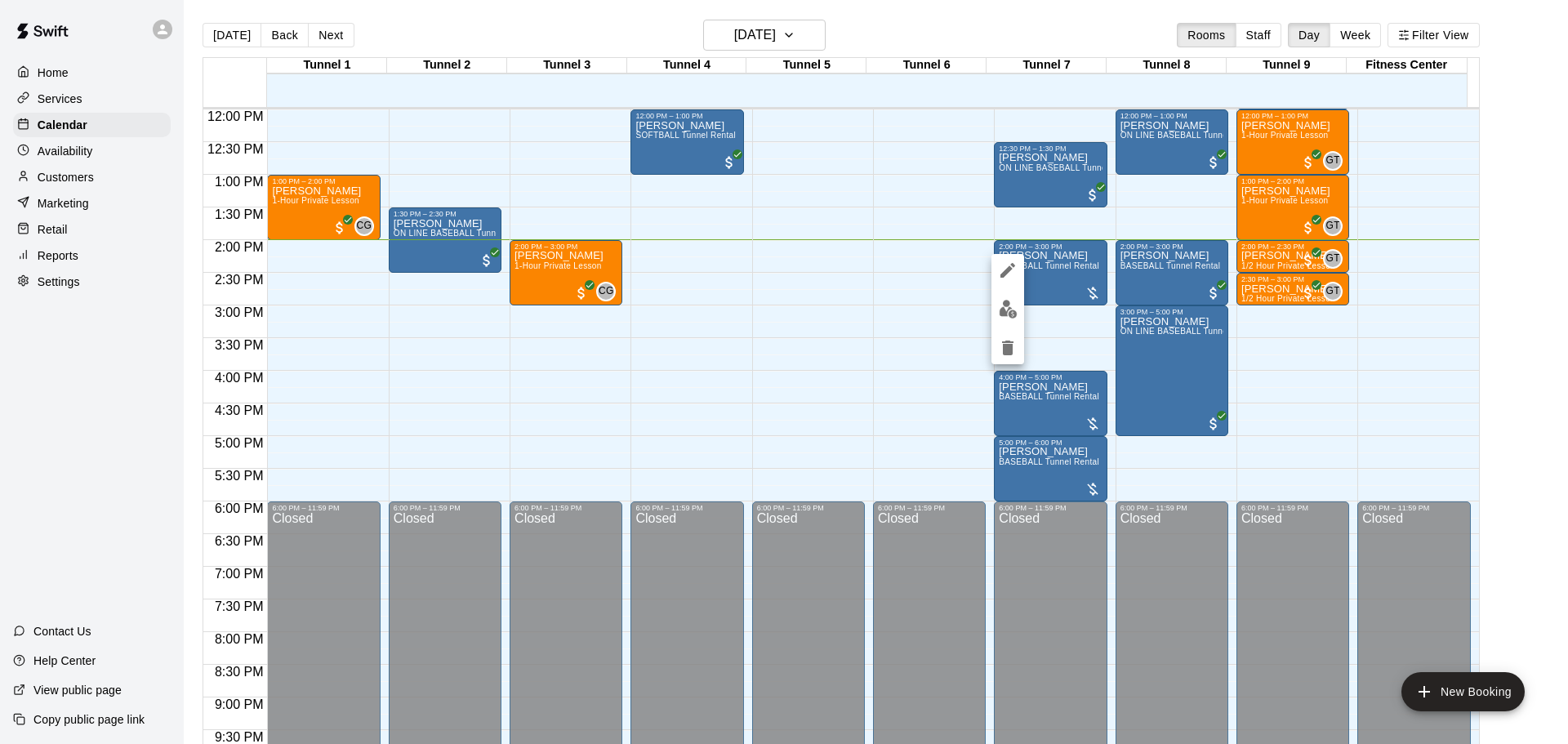
click at [1005, 315] on img "edit" at bounding box center [1008, 309] width 19 height 19
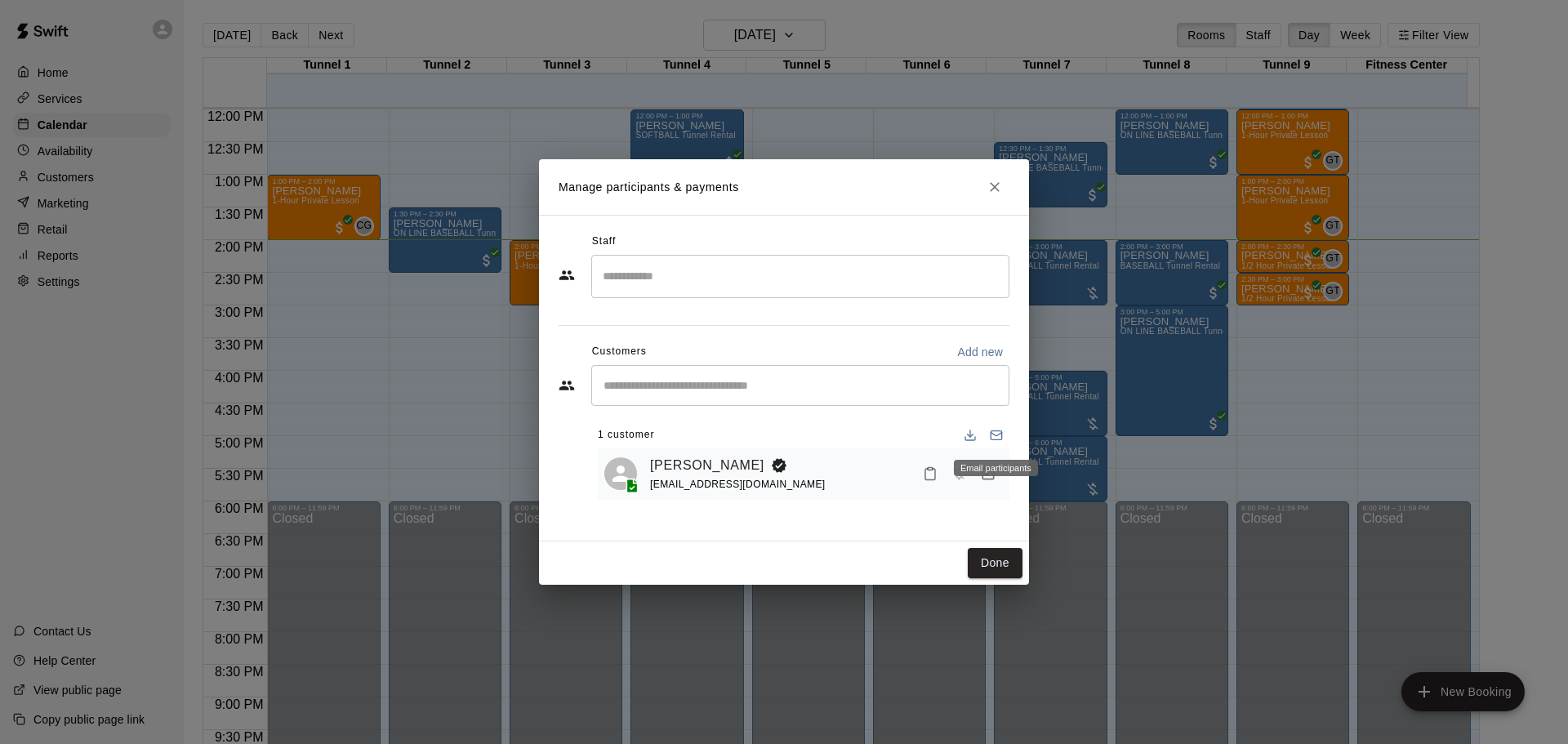
click at [988, 459] on div "Email participants" at bounding box center [995, 463] width 87 height 29
click at [987, 478] on div "Email participants" at bounding box center [995, 463] width 87 height 29
click at [990, 483] on icon "Manage bookings & payment" at bounding box center [988, 474] width 17 height 17
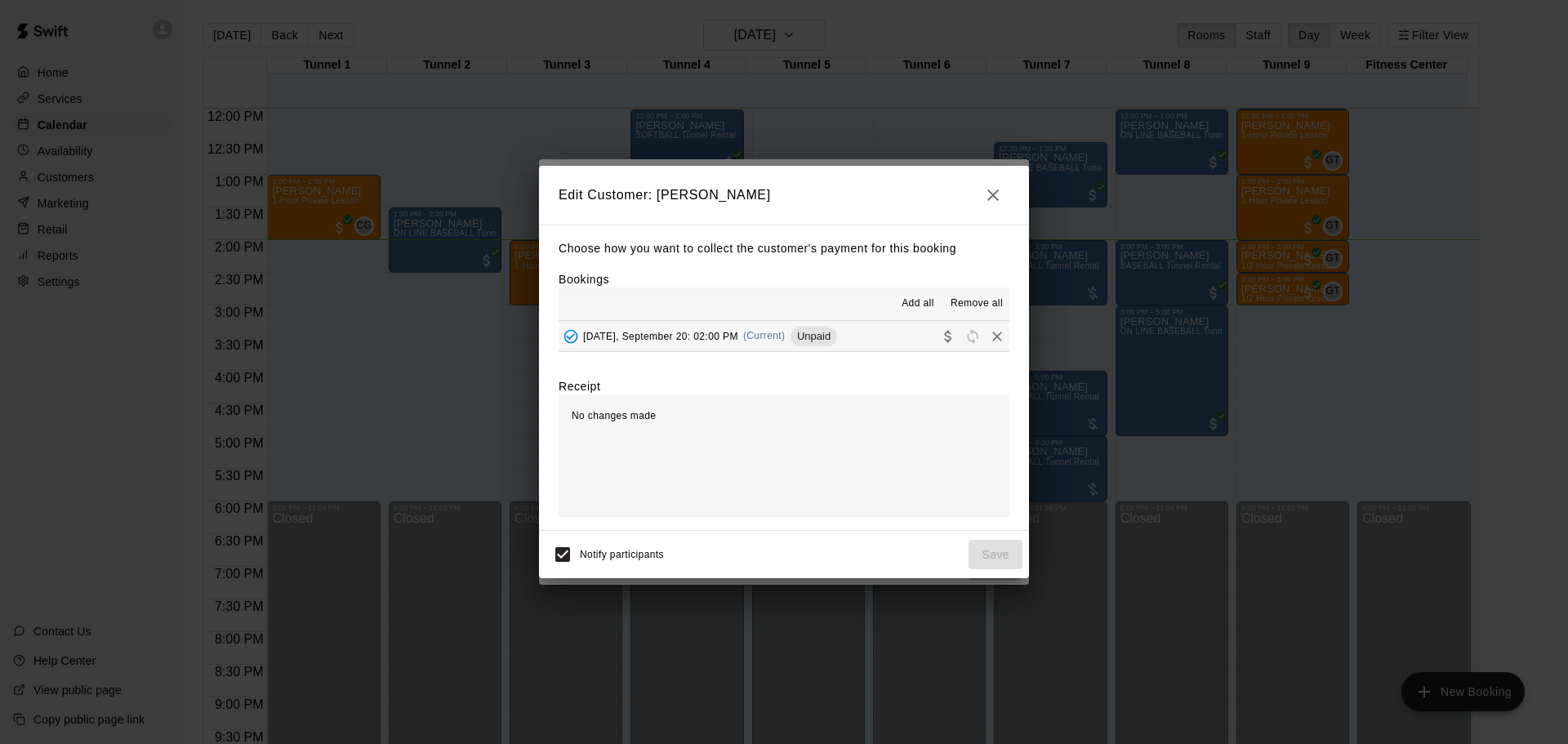
click at [874, 342] on button "[DATE], September 20: 02:00 PM (Current) Unpaid" at bounding box center [784, 336] width 451 height 30
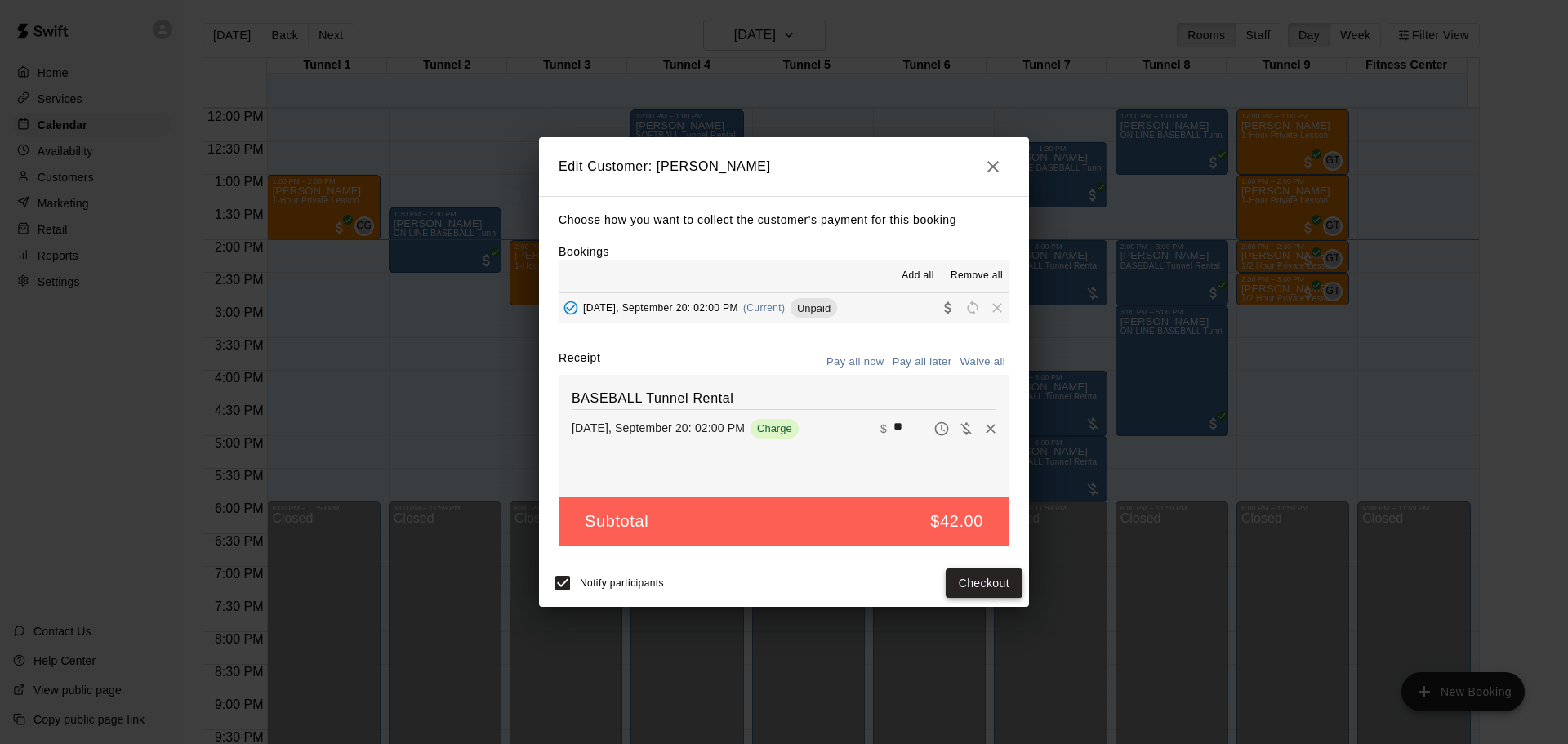
click at [971, 577] on button "Checkout" at bounding box center [984, 584] width 77 height 30
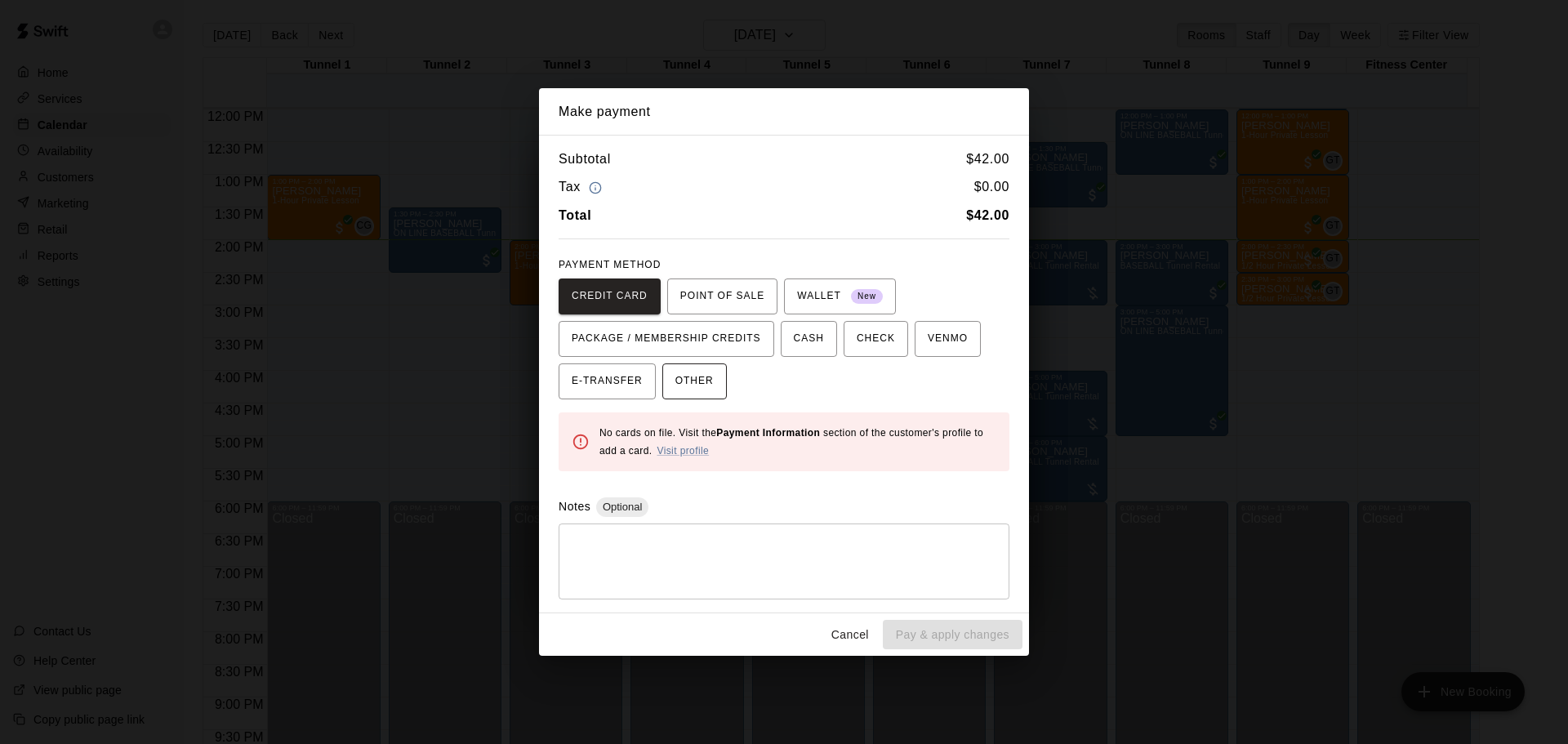
click at [699, 393] on span "OTHER" at bounding box center [695, 381] width 38 height 27
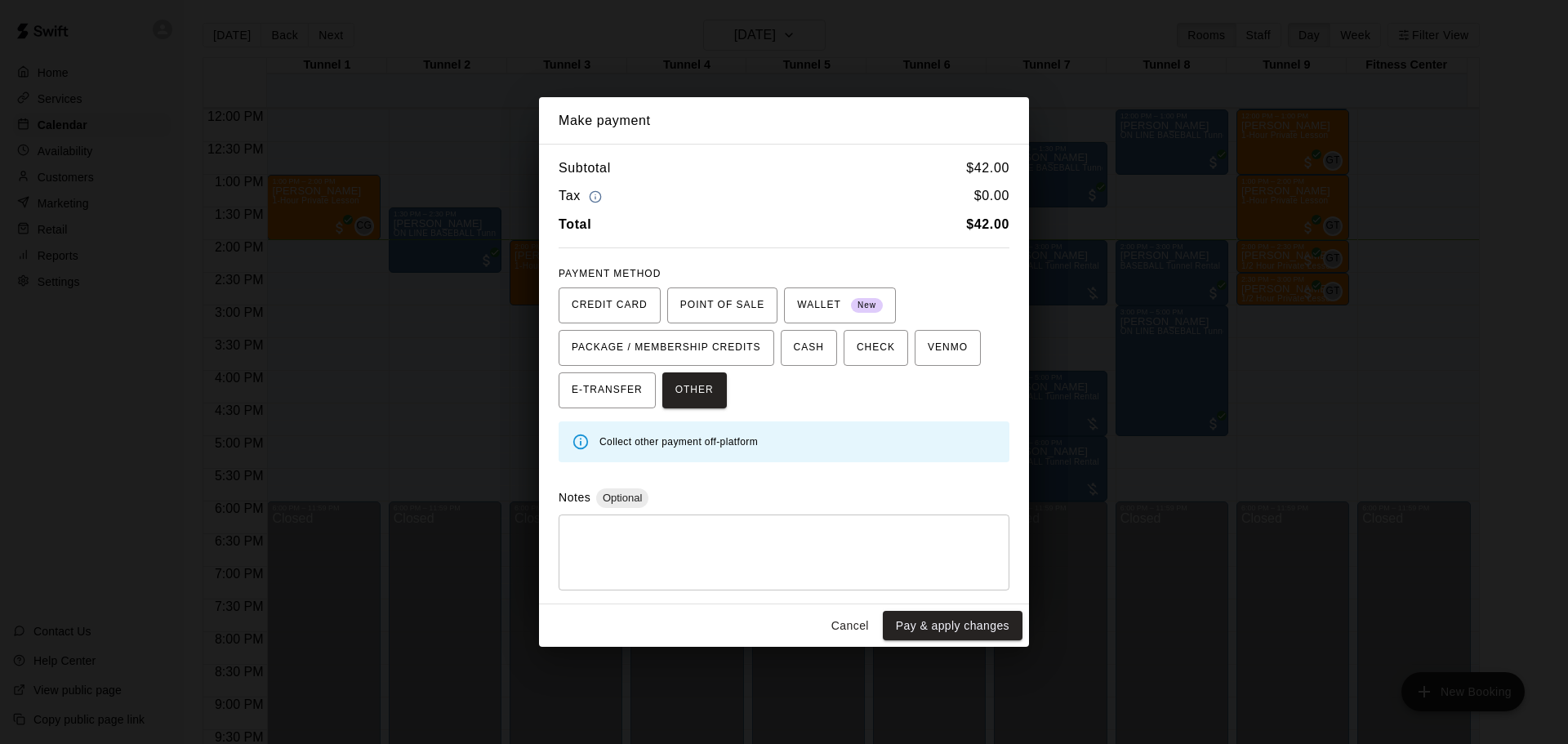
click at [770, 538] on textarea at bounding box center [784, 552] width 428 height 49
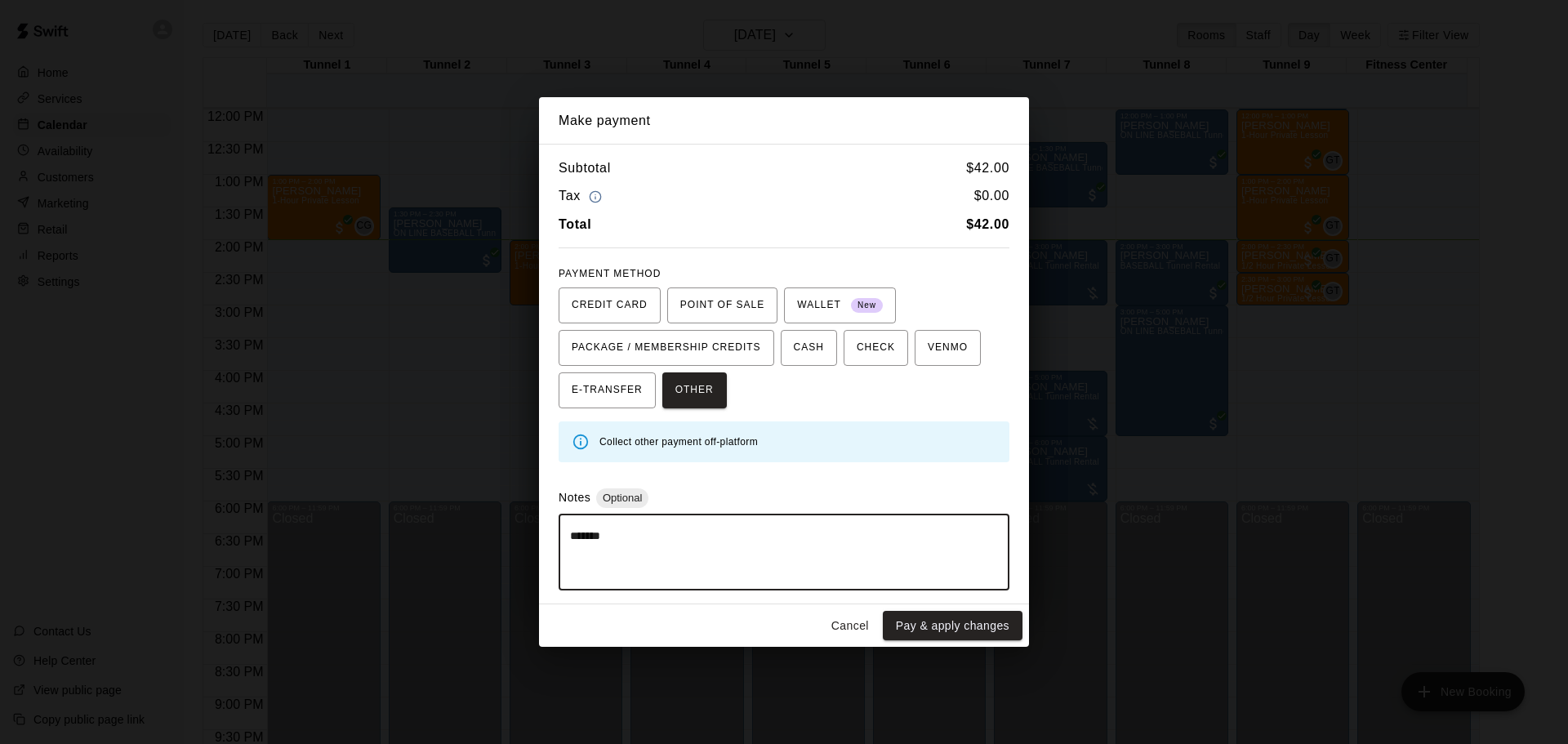
click at [585, 531] on textarea "*******" at bounding box center [784, 552] width 428 height 49
click at [681, 535] on textarea "*******" at bounding box center [784, 552] width 428 height 49
type textarea "*******"
click at [913, 624] on button "Pay & apply changes" at bounding box center [953, 626] width 140 height 30
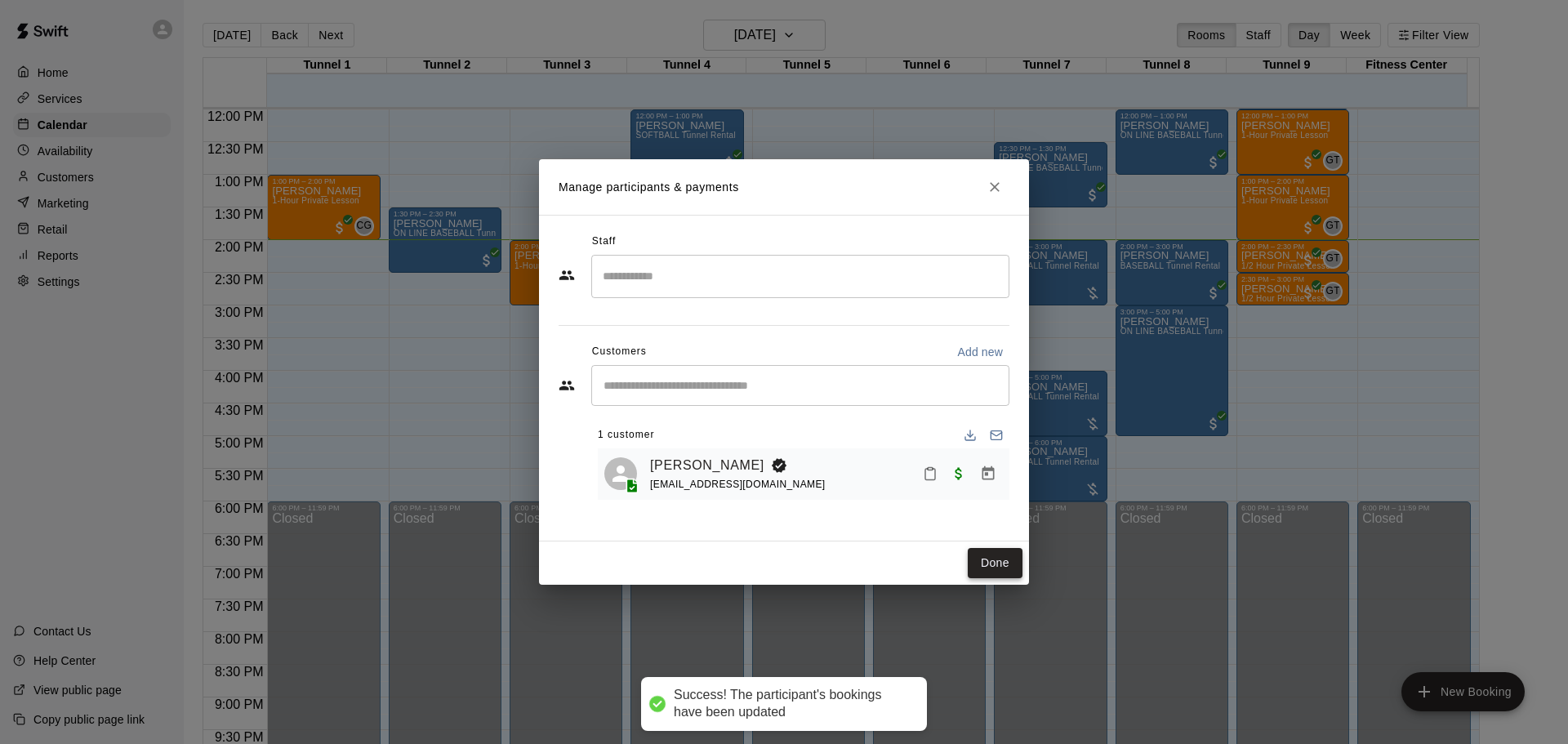
click at [995, 569] on button "Done" at bounding box center [995, 563] width 55 height 30
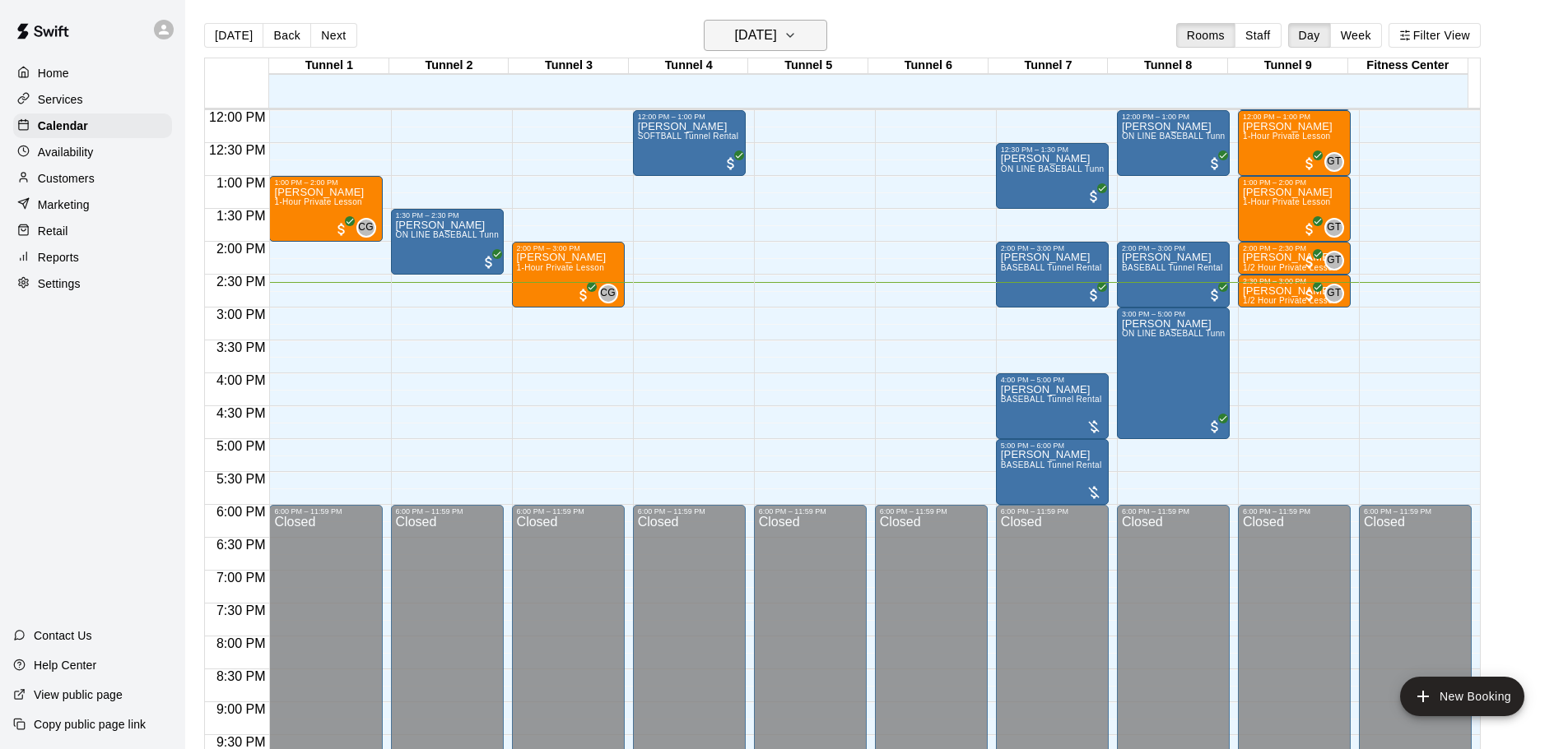
click at [777, 40] on h6 "[DATE]" at bounding box center [755, 35] width 42 height 23
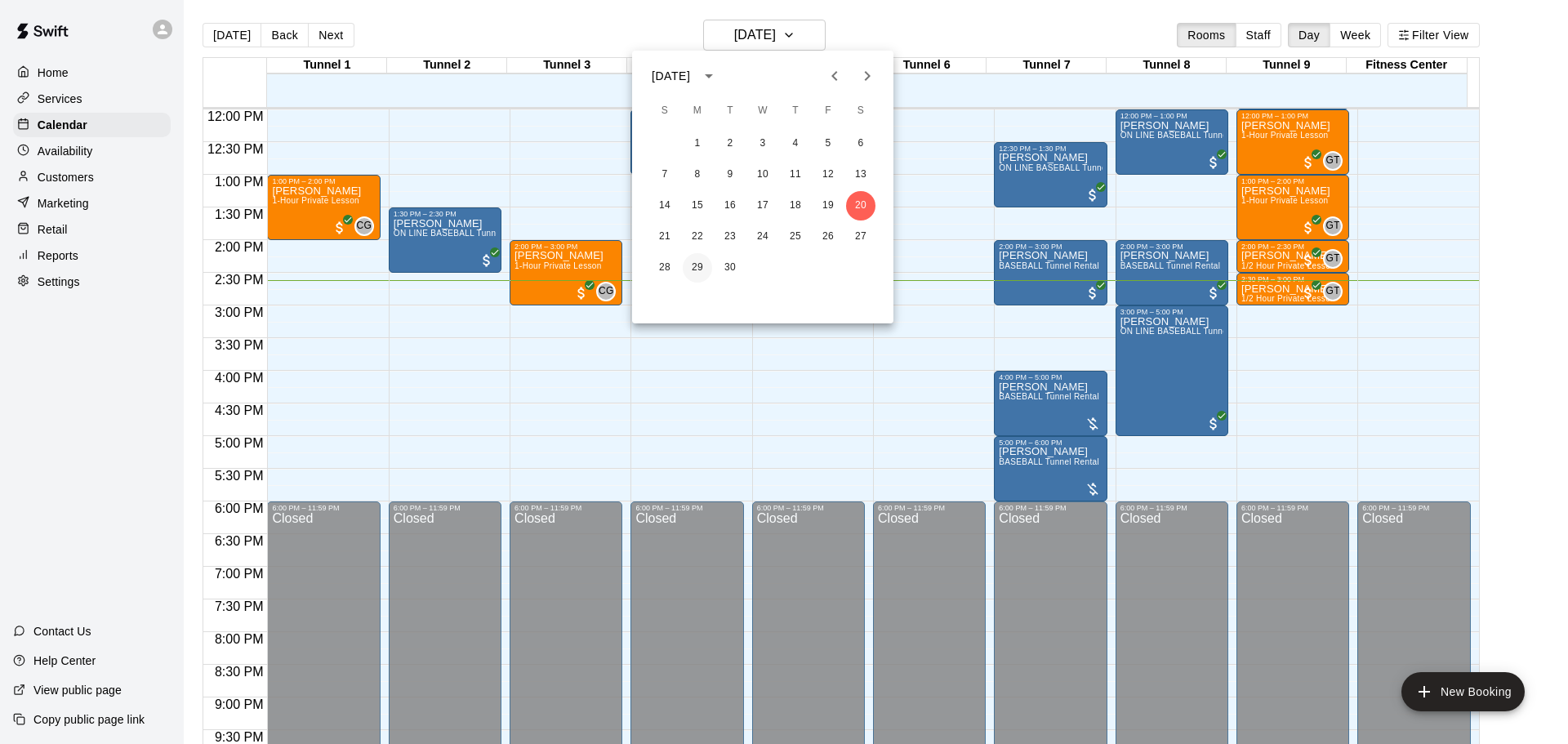
click at [700, 267] on button "29" at bounding box center [698, 268] width 29 height 29
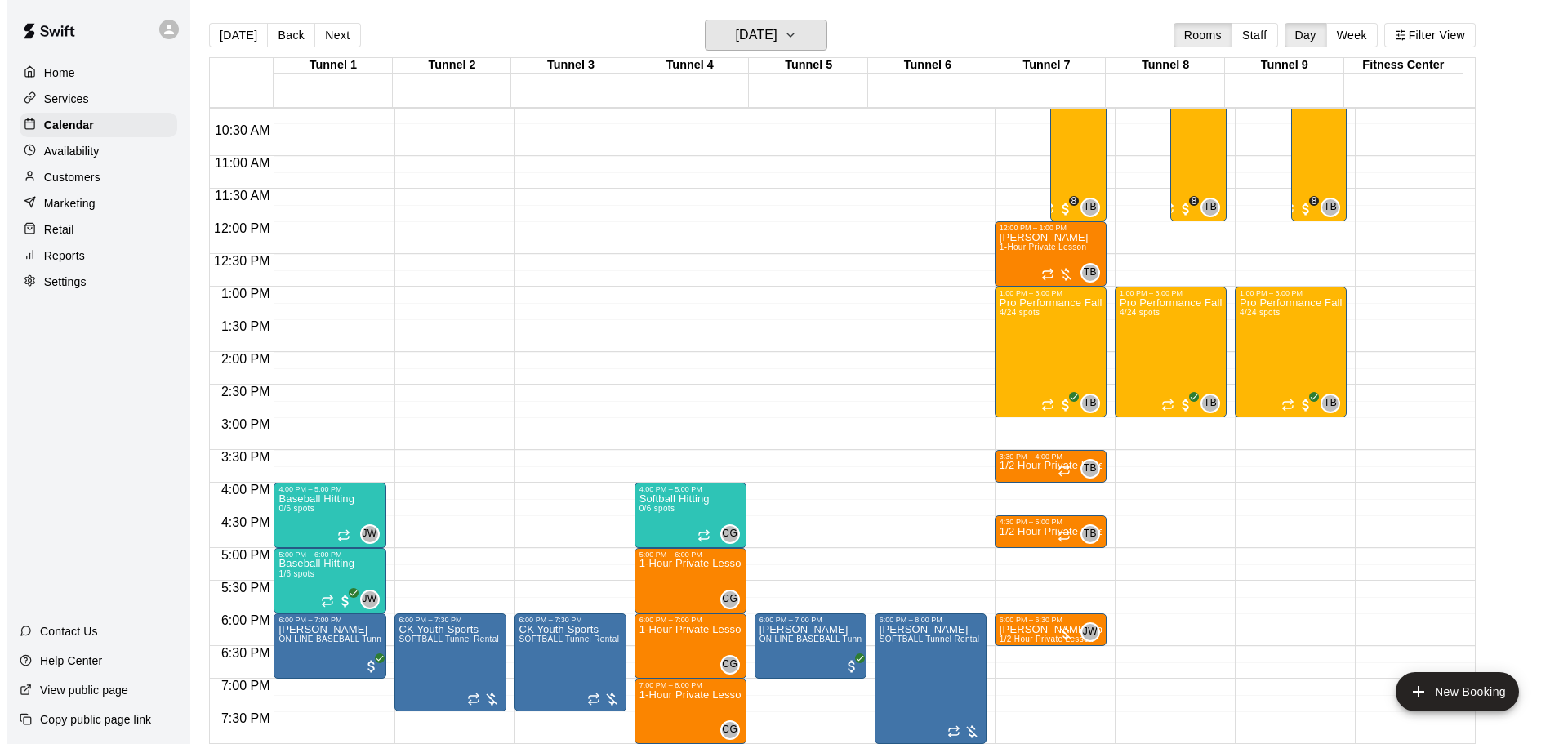
scroll to position [539, 0]
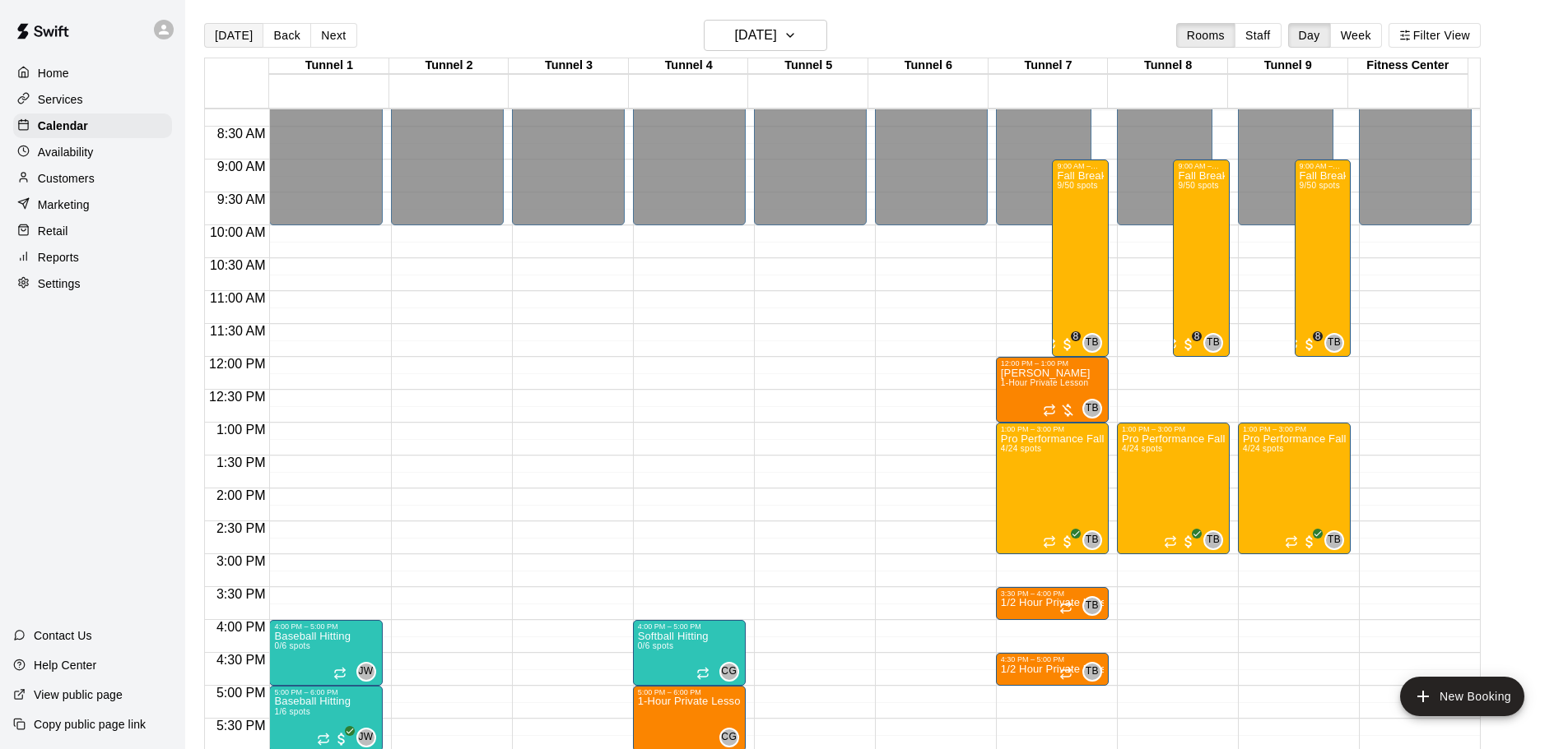
click at [242, 35] on button "[DATE]" at bounding box center [234, 35] width 59 height 25
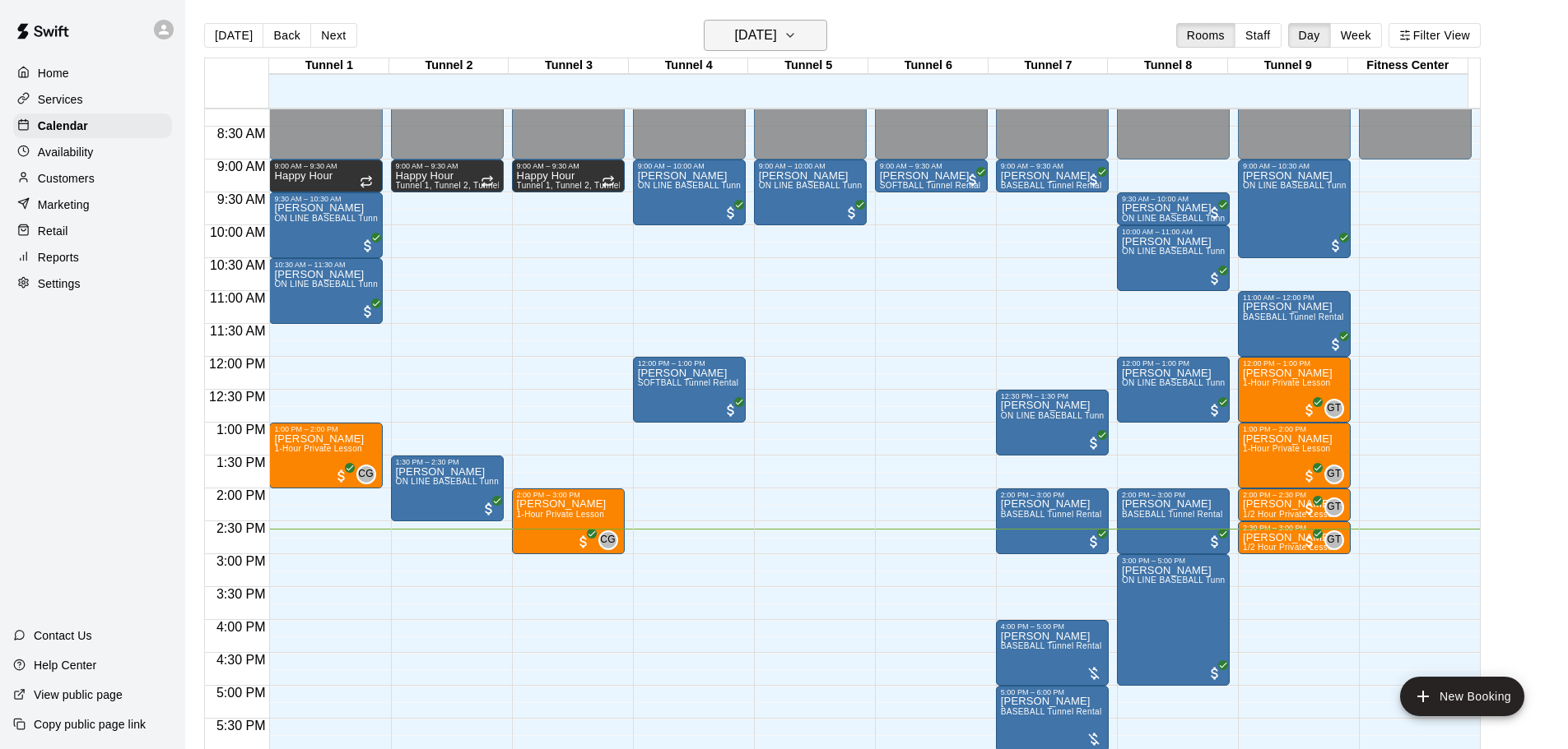
click at [801, 22] on button "[DATE]" at bounding box center [765, 36] width 124 height 32
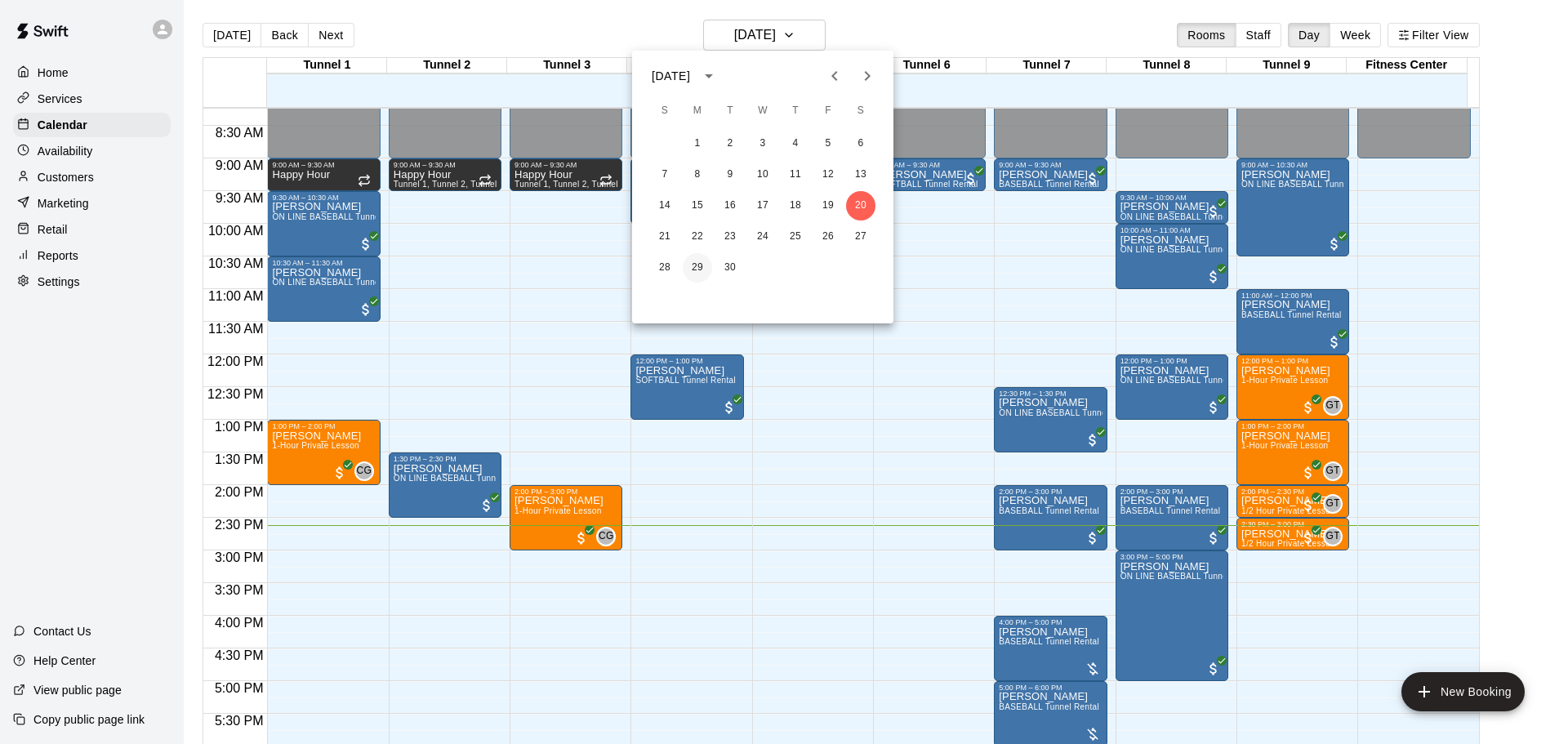
click at [687, 266] on button "29" at bounding box center [698, 268] width 29 height 29
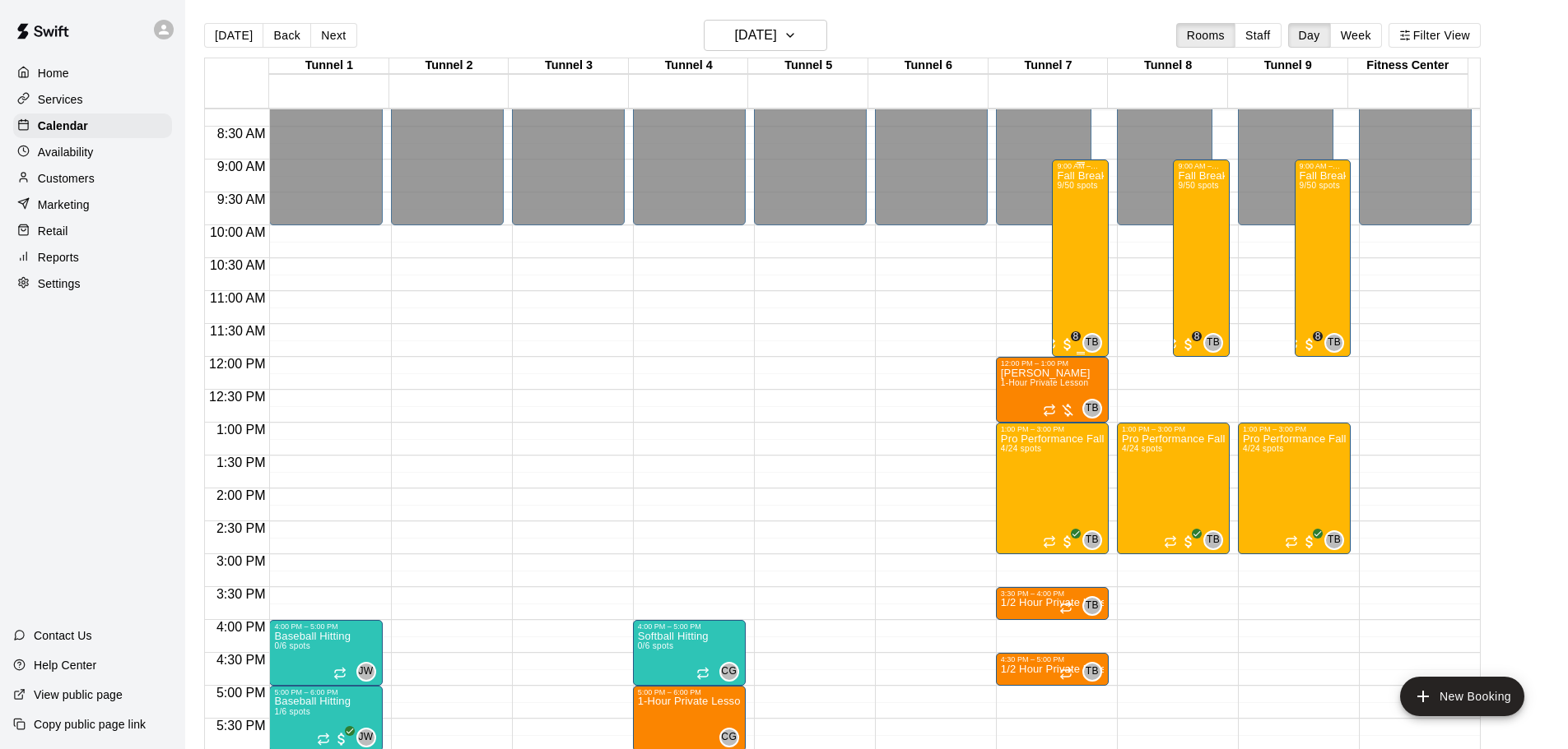
click at [1081, 276] on div "Fall Break Camp 2025 9/50 spots" at bounding box center [1079, 544] width 47 height 749
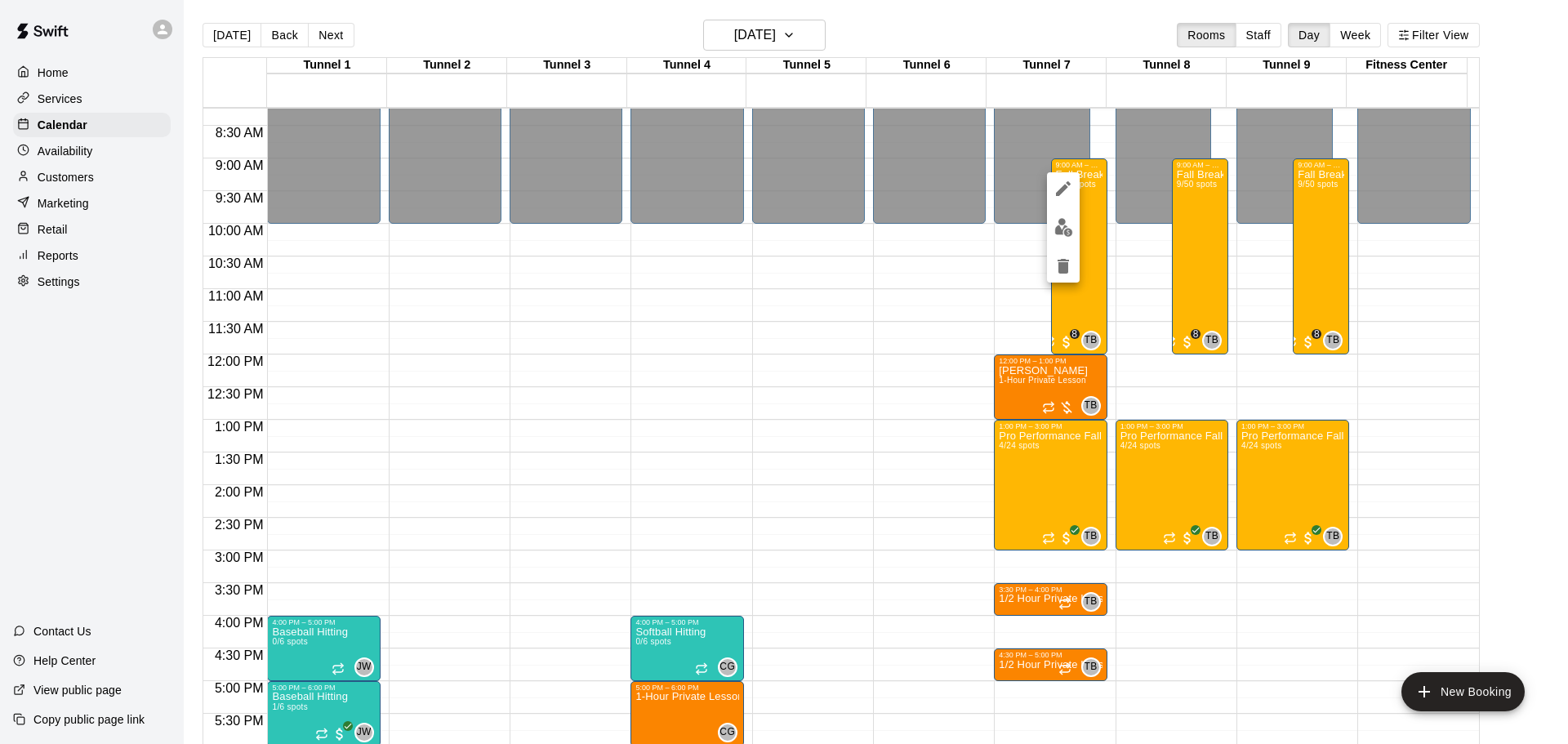
click at [1063, 230] on img "edit" at bounding box center [1063, 227] width 19 height 19
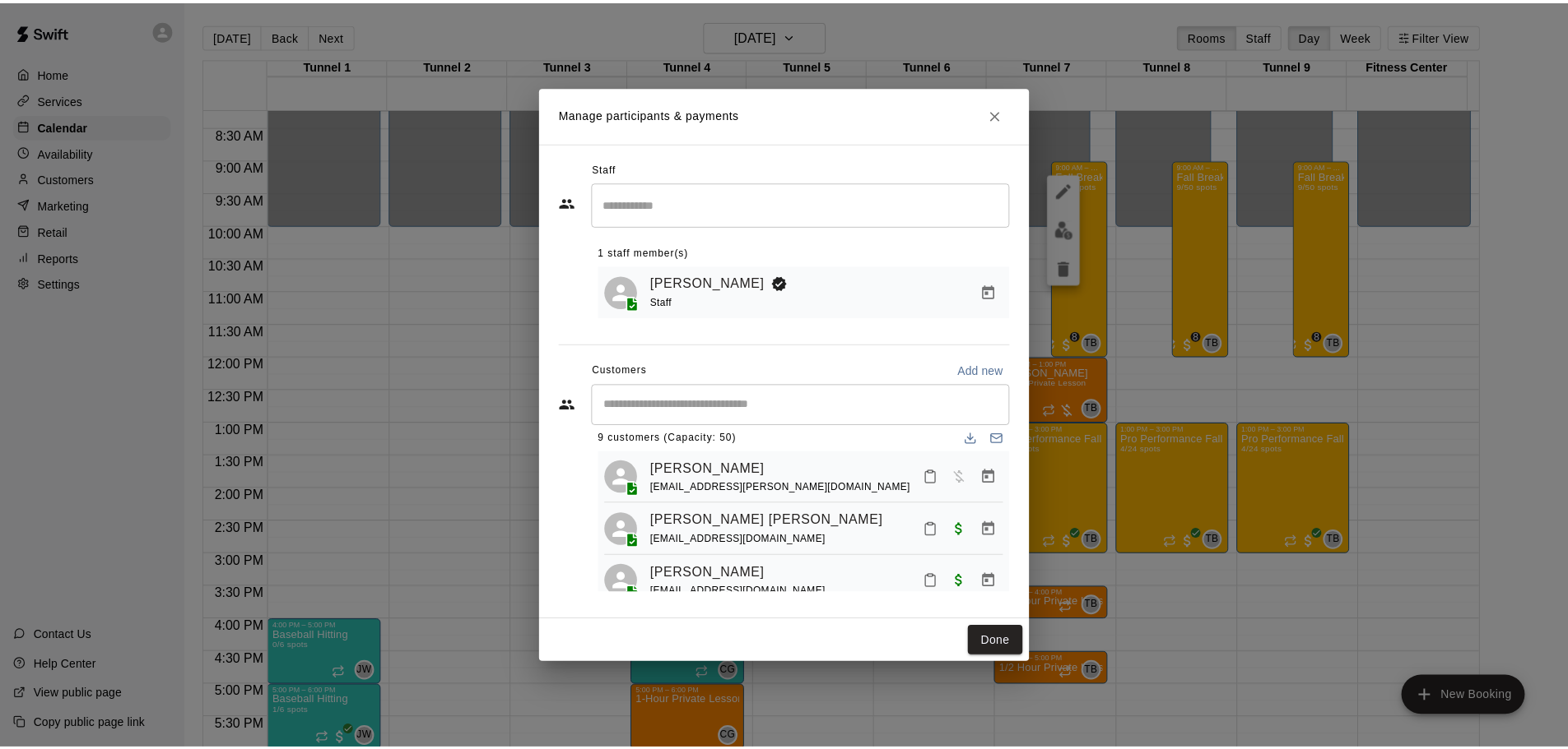
scroll to position [0, 0]
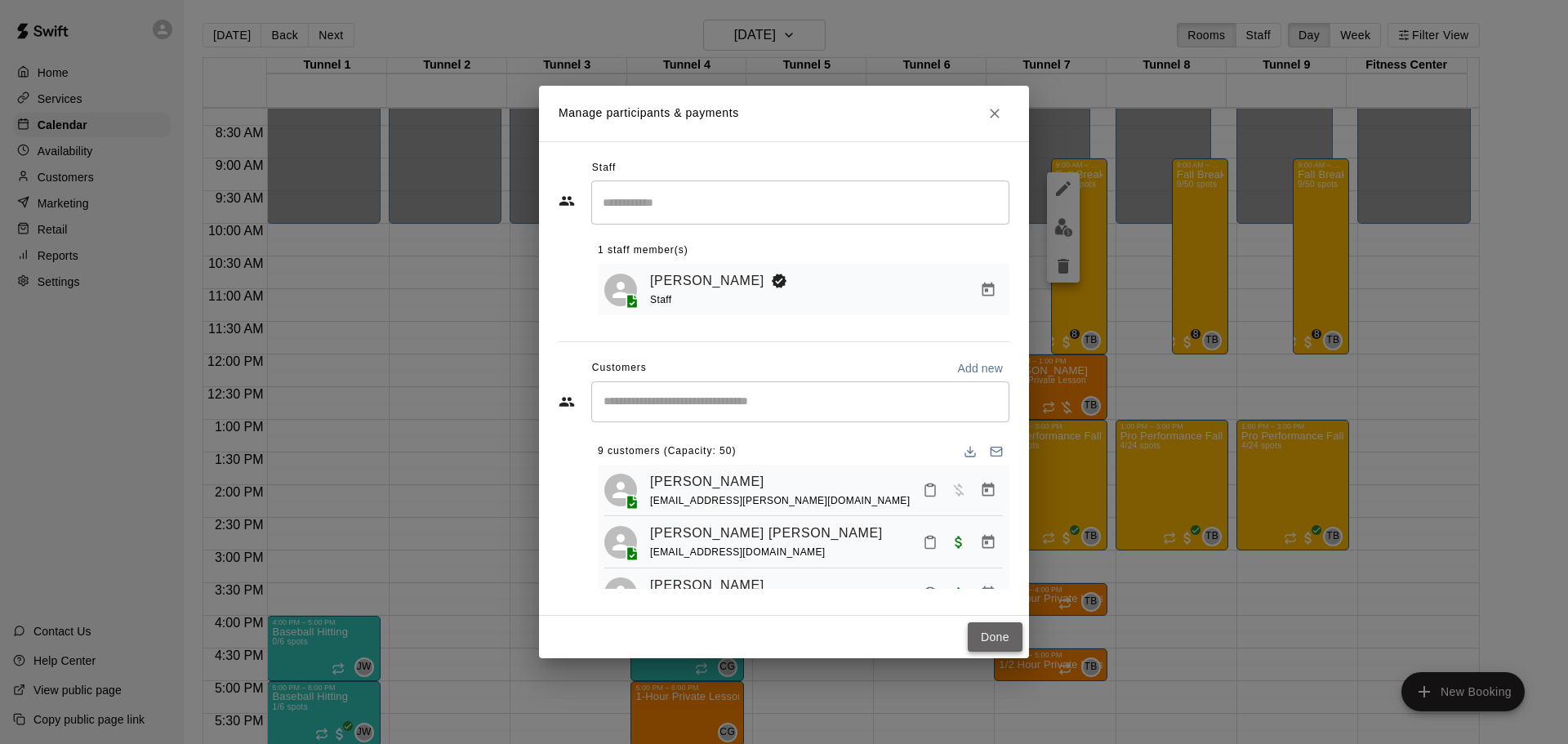
click at [994, 642] on button "Done" at bounding box center [995, 637] width 55 height 30
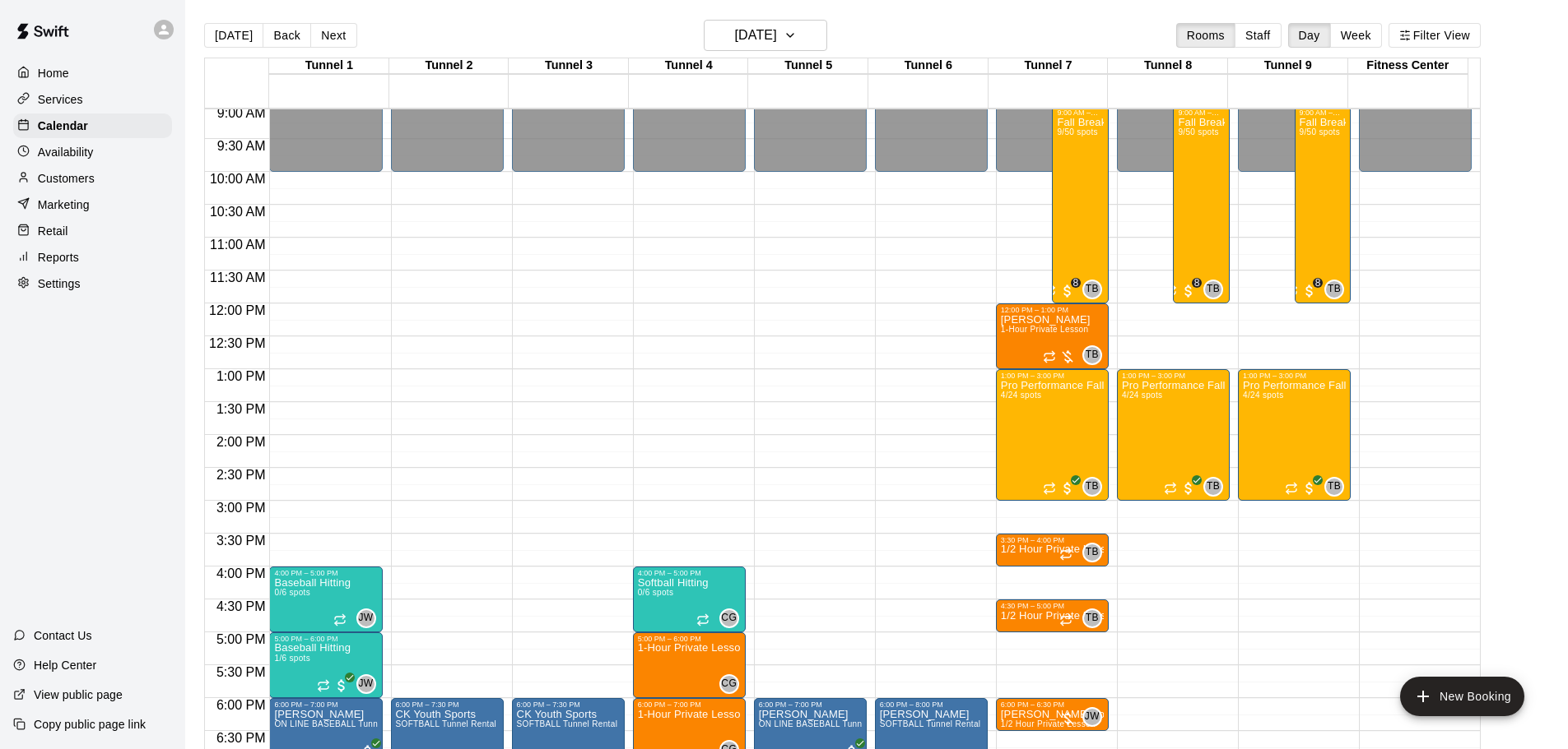
scroll to position [624, 0]
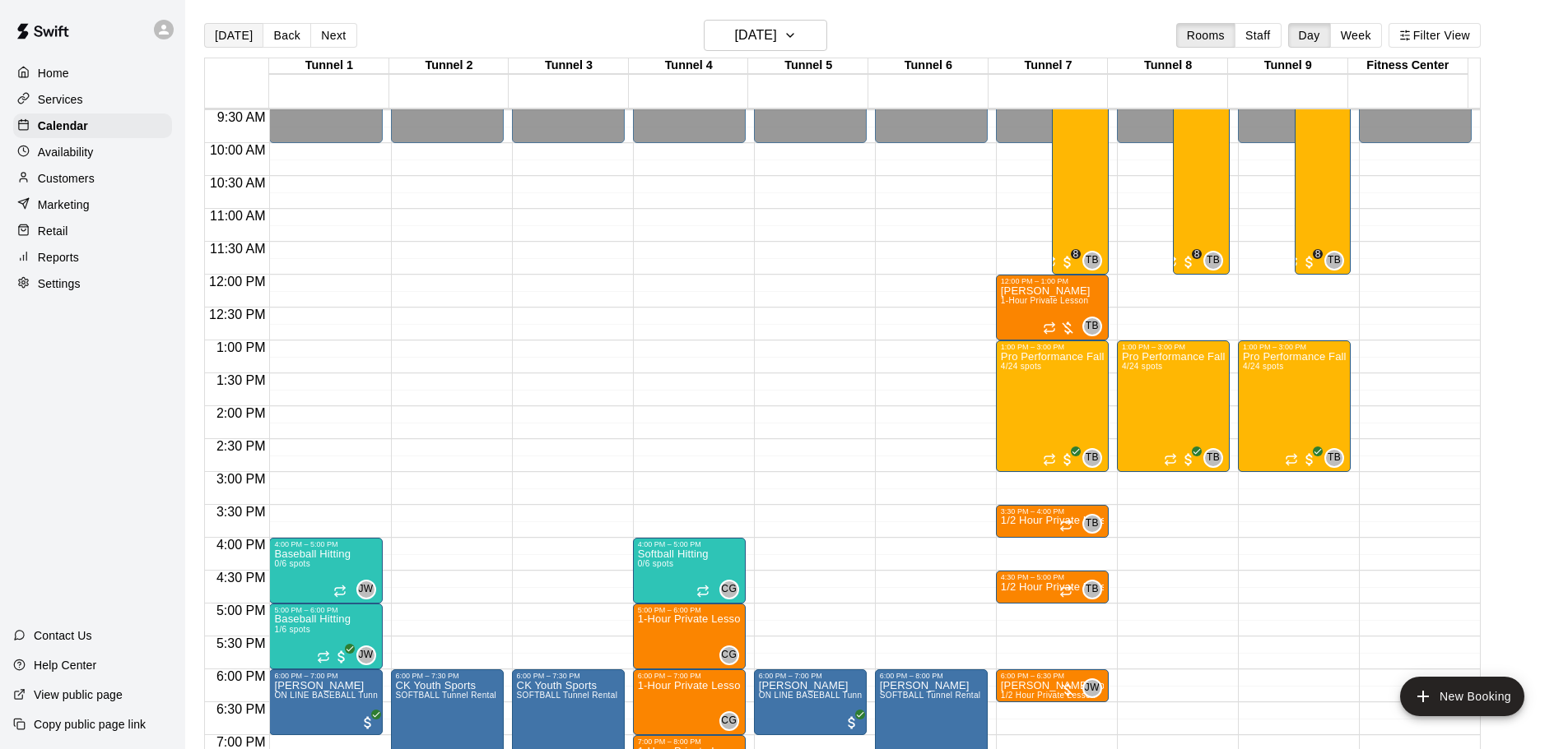
click at [226, 38] on button "[DATE]" at bounding box center [234, 35] width 59 height 25
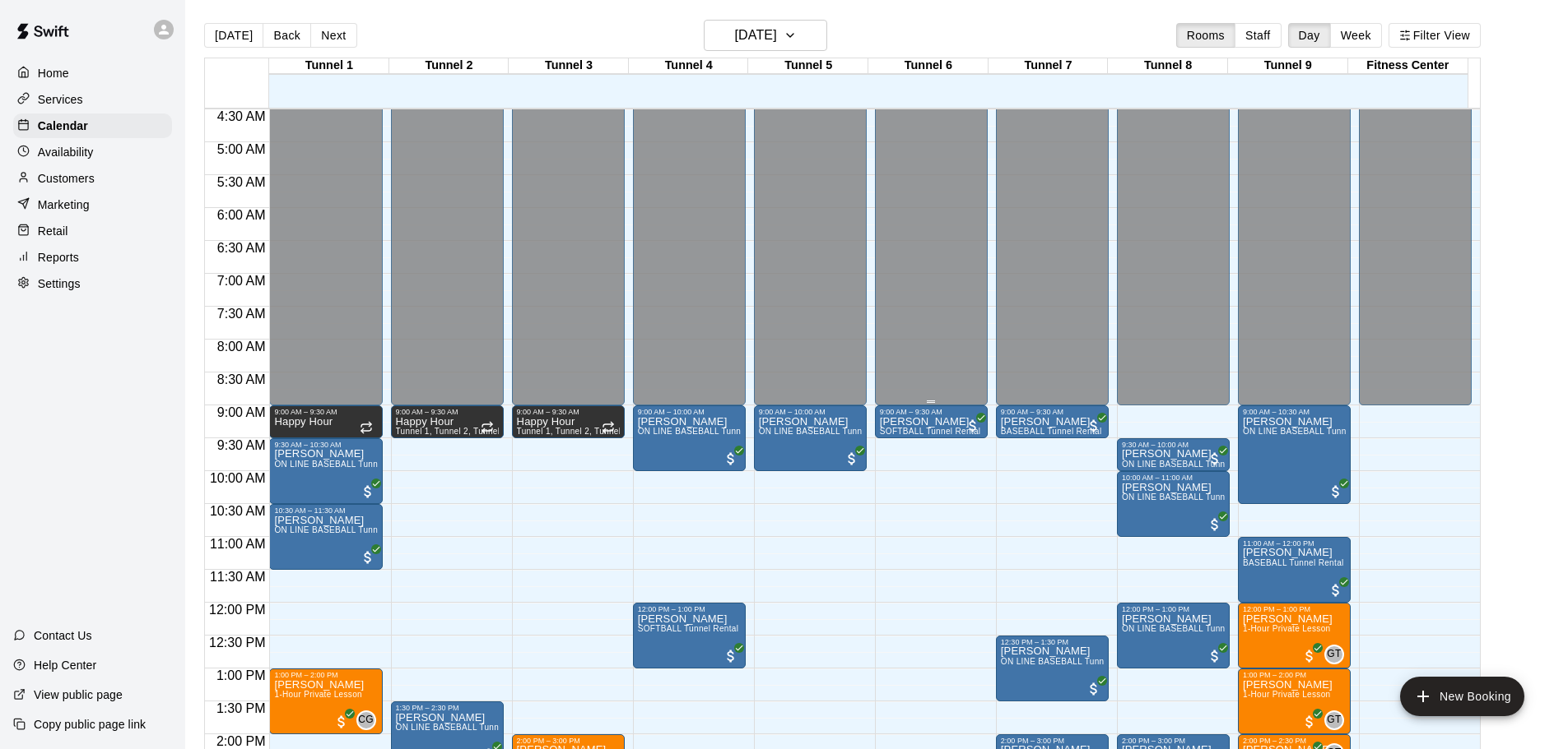
scroll to position [295, 0]
click at [748, 39] on h6 "[DATE]" at bounding box center [755, 35] width 42 height 23
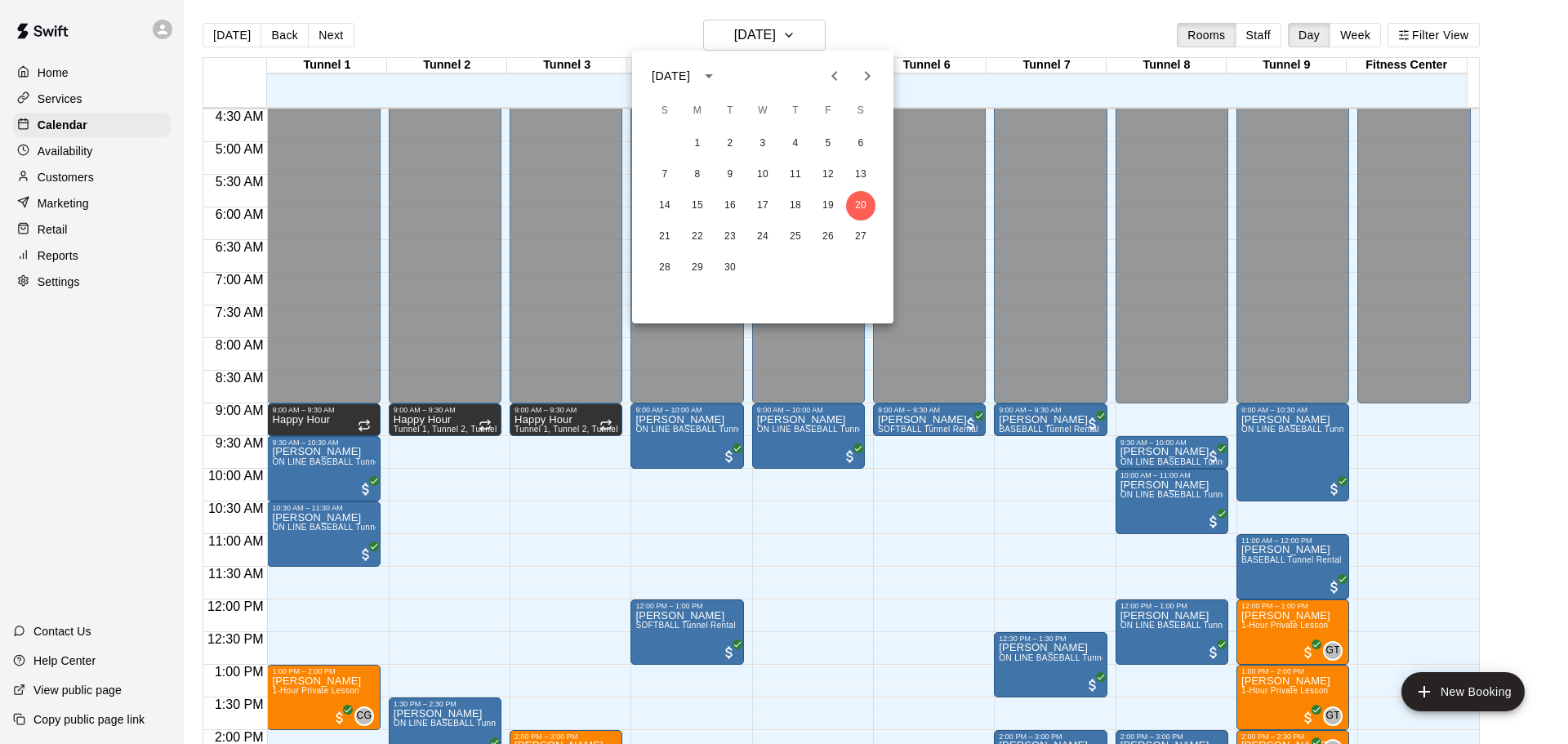
click at [868, 20] on div at bounding box center [784, 372] width 1568 height 744
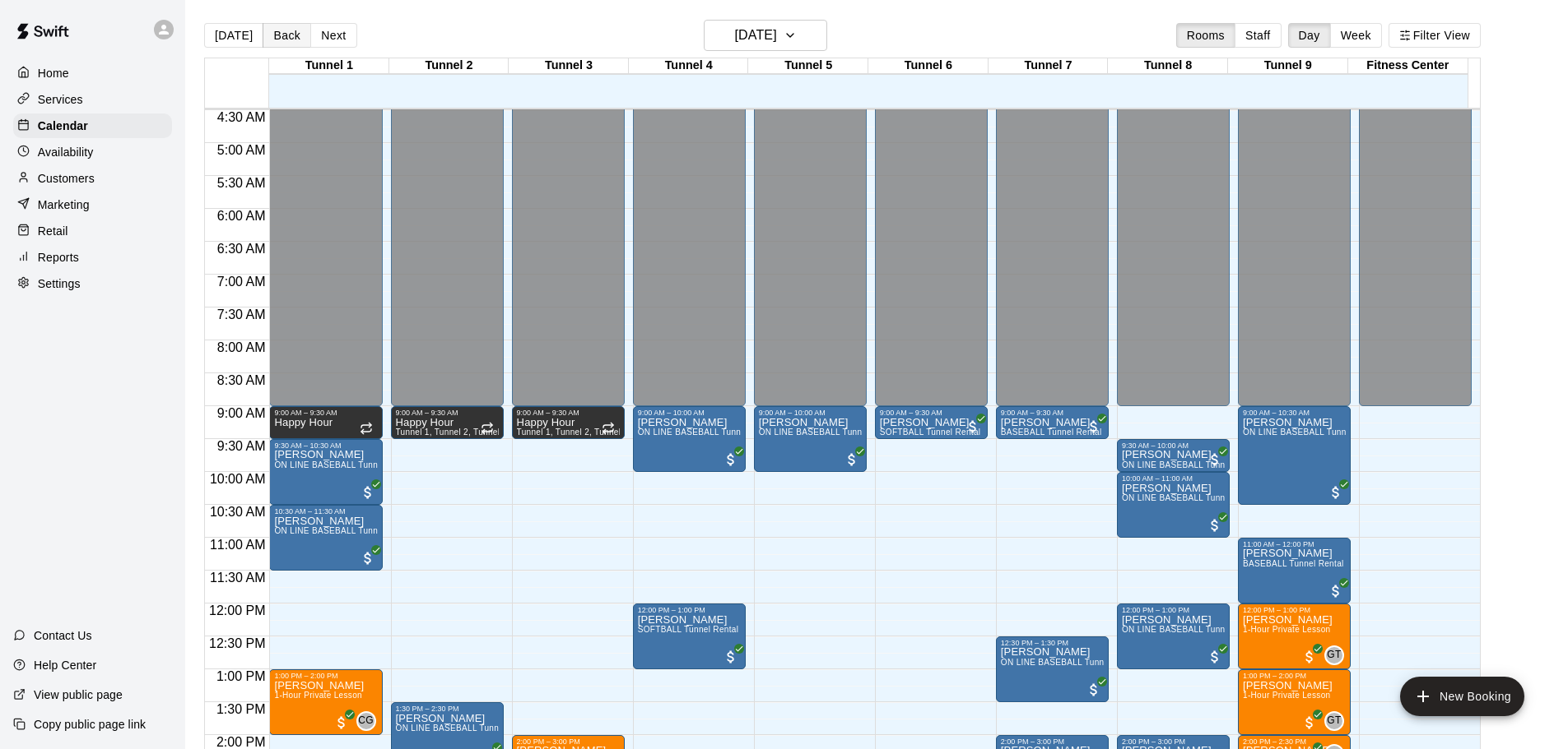
click at [272, 45] on button "Back" at bounding box center [286, 35] width 49 height 25
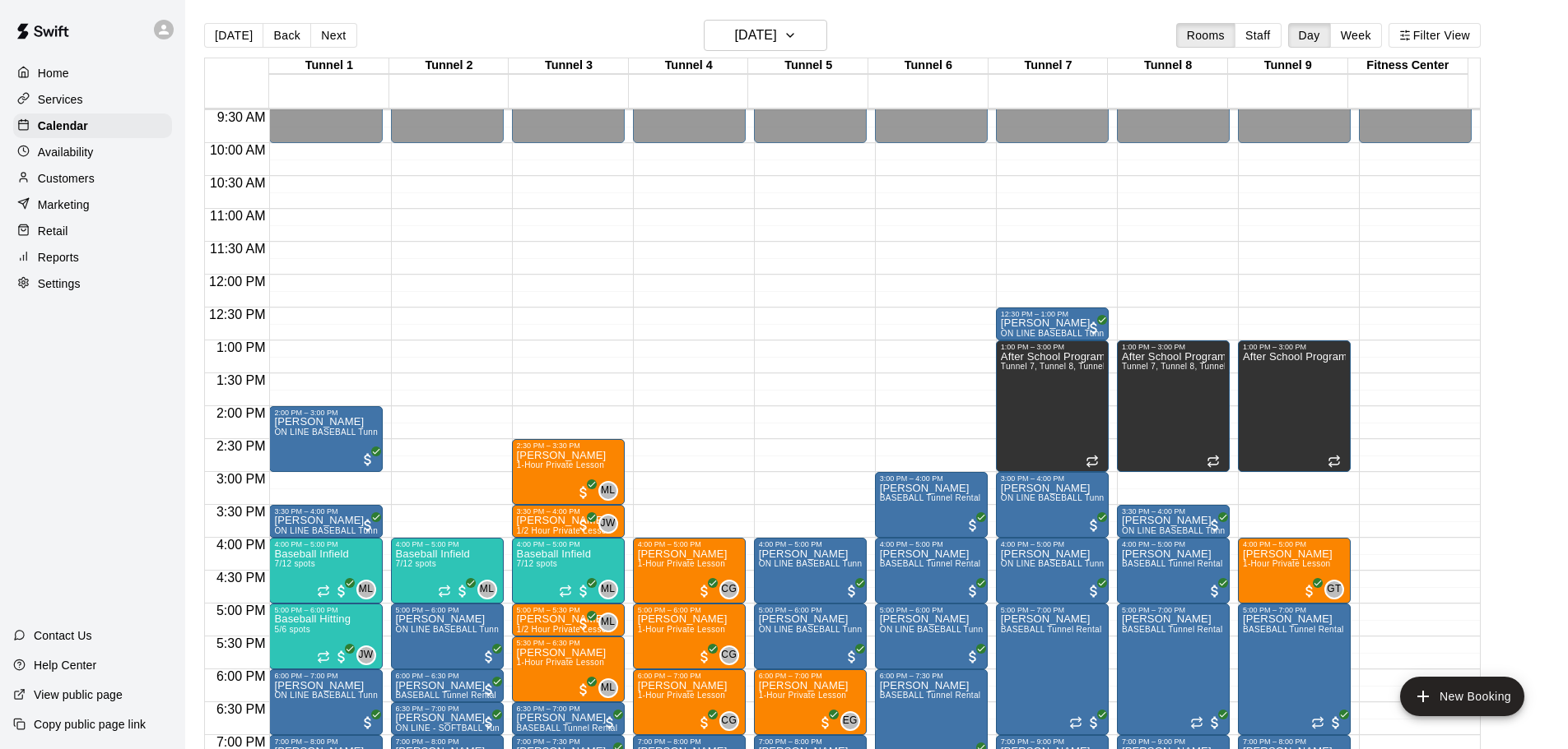
scroll to position [789, 0]
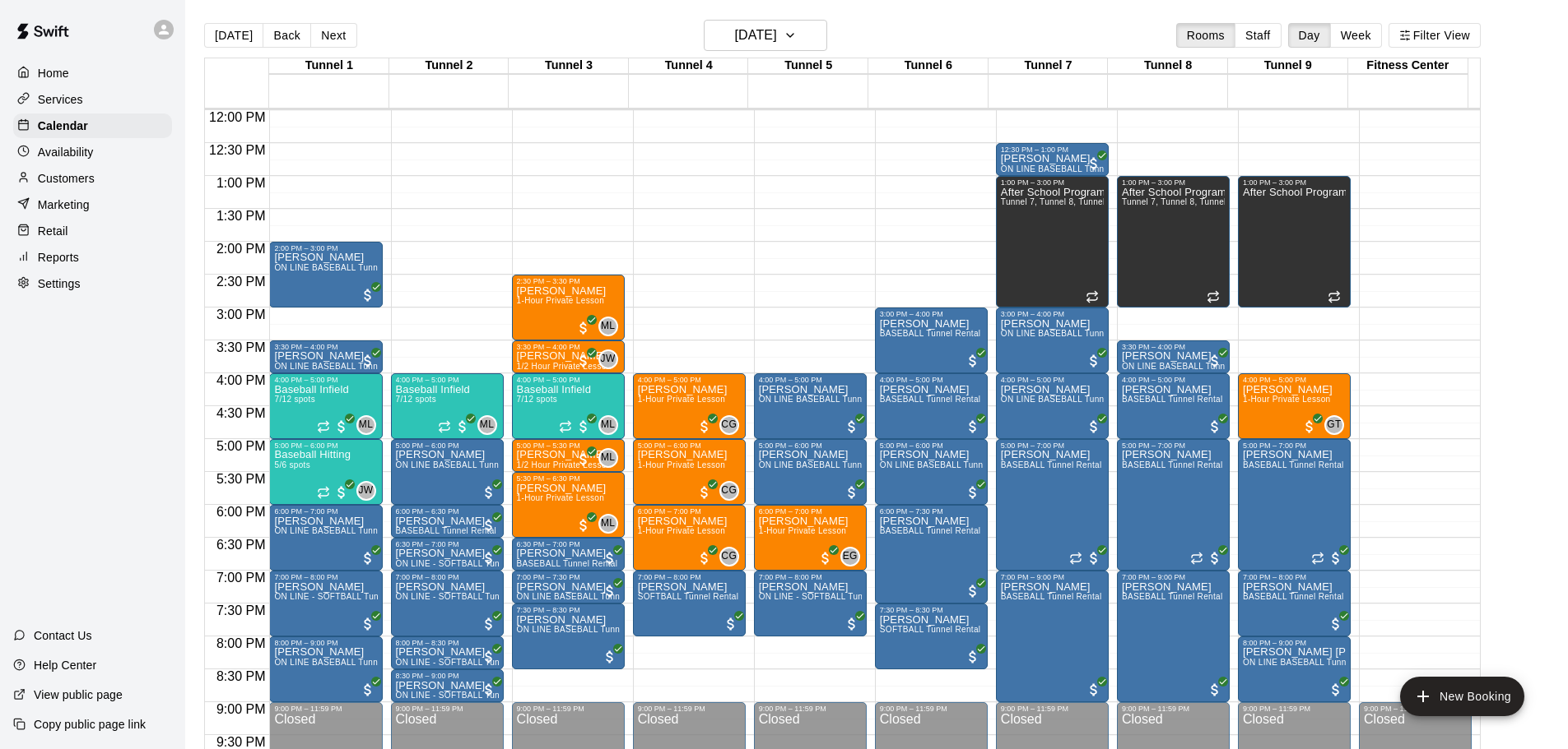
click at [317, 15] on main "[DATE] Back [DATE][DATE] Rooms Staff Day Week Filter View Tunnel 1 19 [GEOGRAPH…" at bounding box center [876, 388] width 1383 height 776
click at [341, 32] on button "Next" at bounding box center [333, 35] width 47 height 25
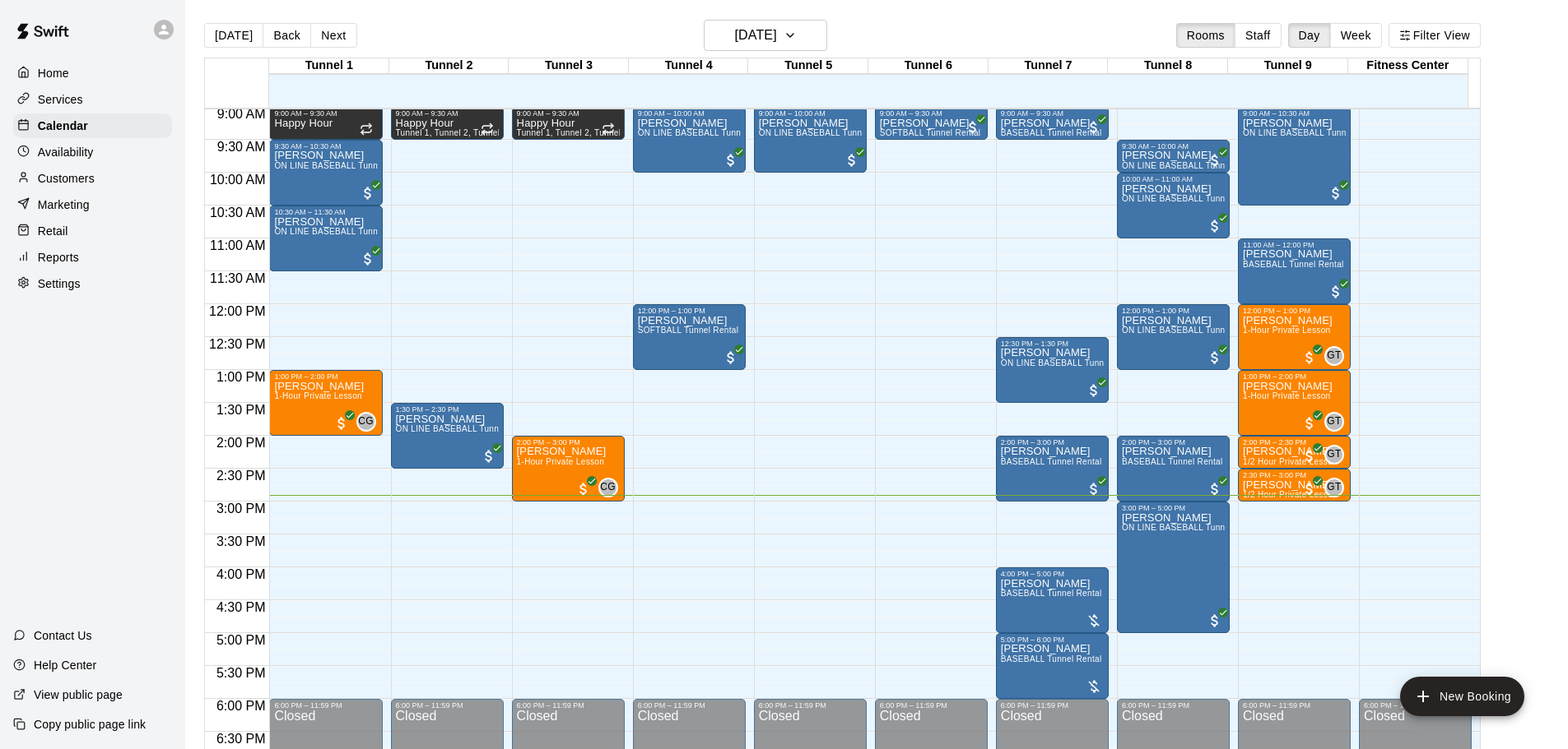
scroll to position [624, 0]
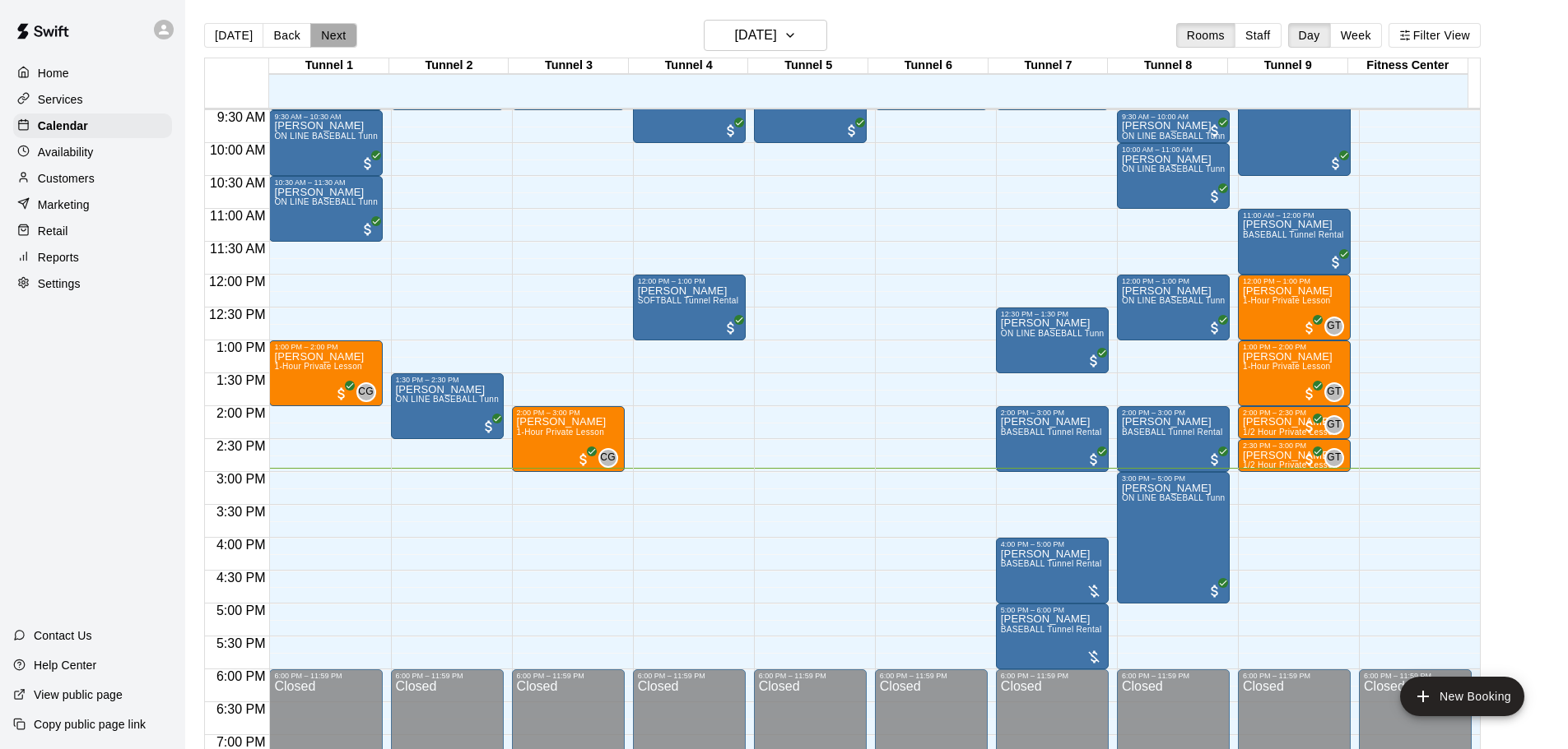
click at [319, 31] on button "Next" at bounding box center [333, 35] width 47 height 25
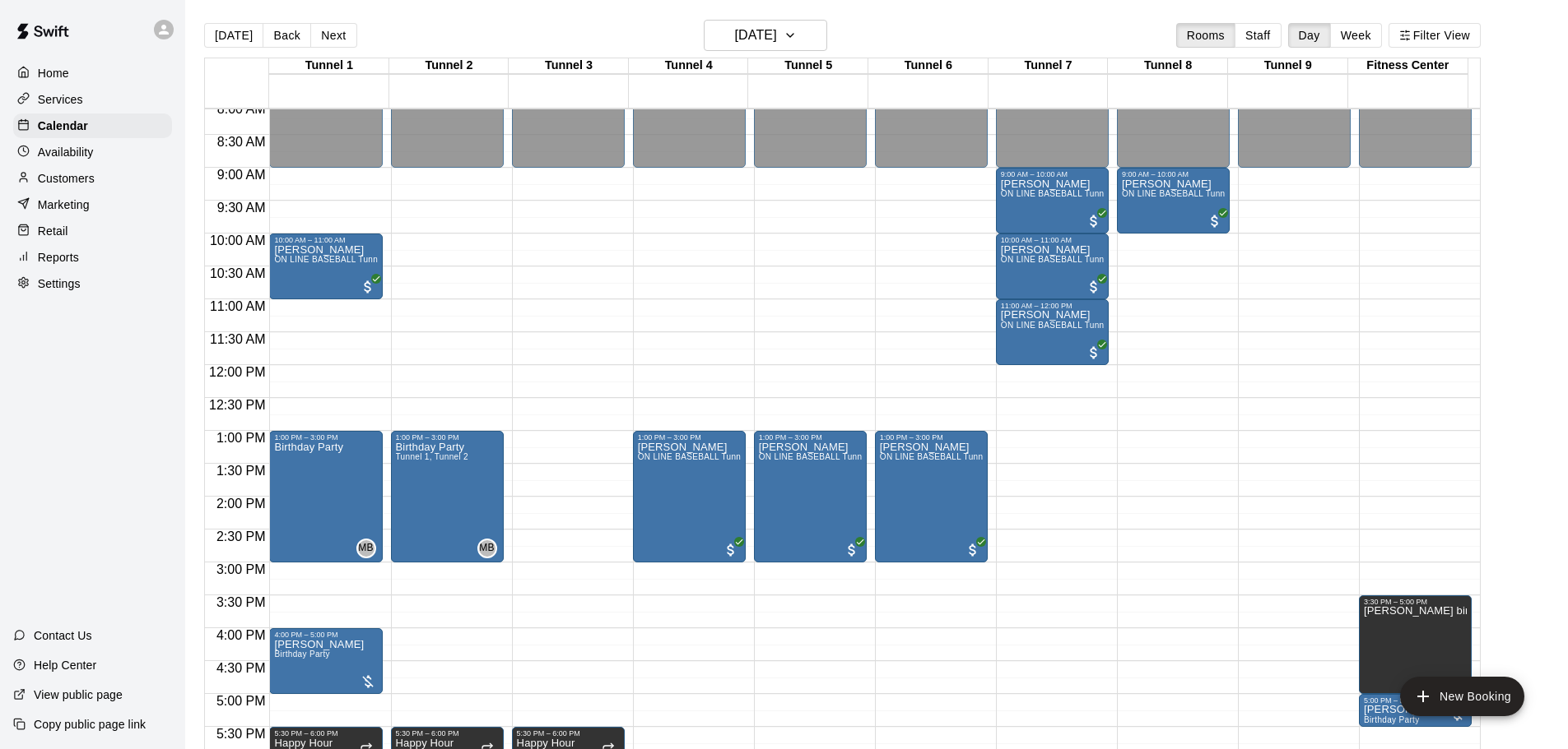
scroll to position [542, 0]
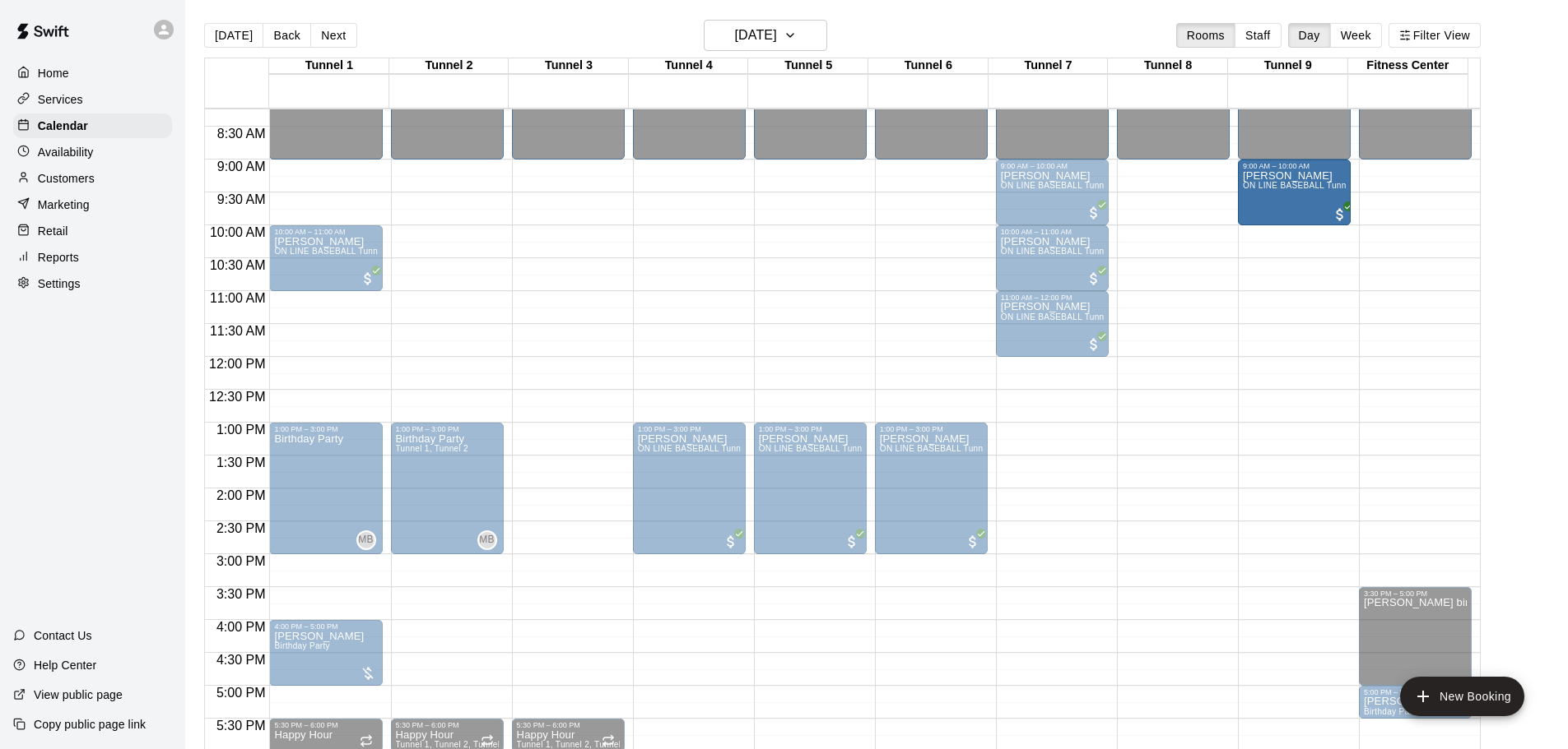
drag, startPoint x: 1191, startPoint y: 188, endPoint x: 1250, endPoint y: 197, distance: 59.7
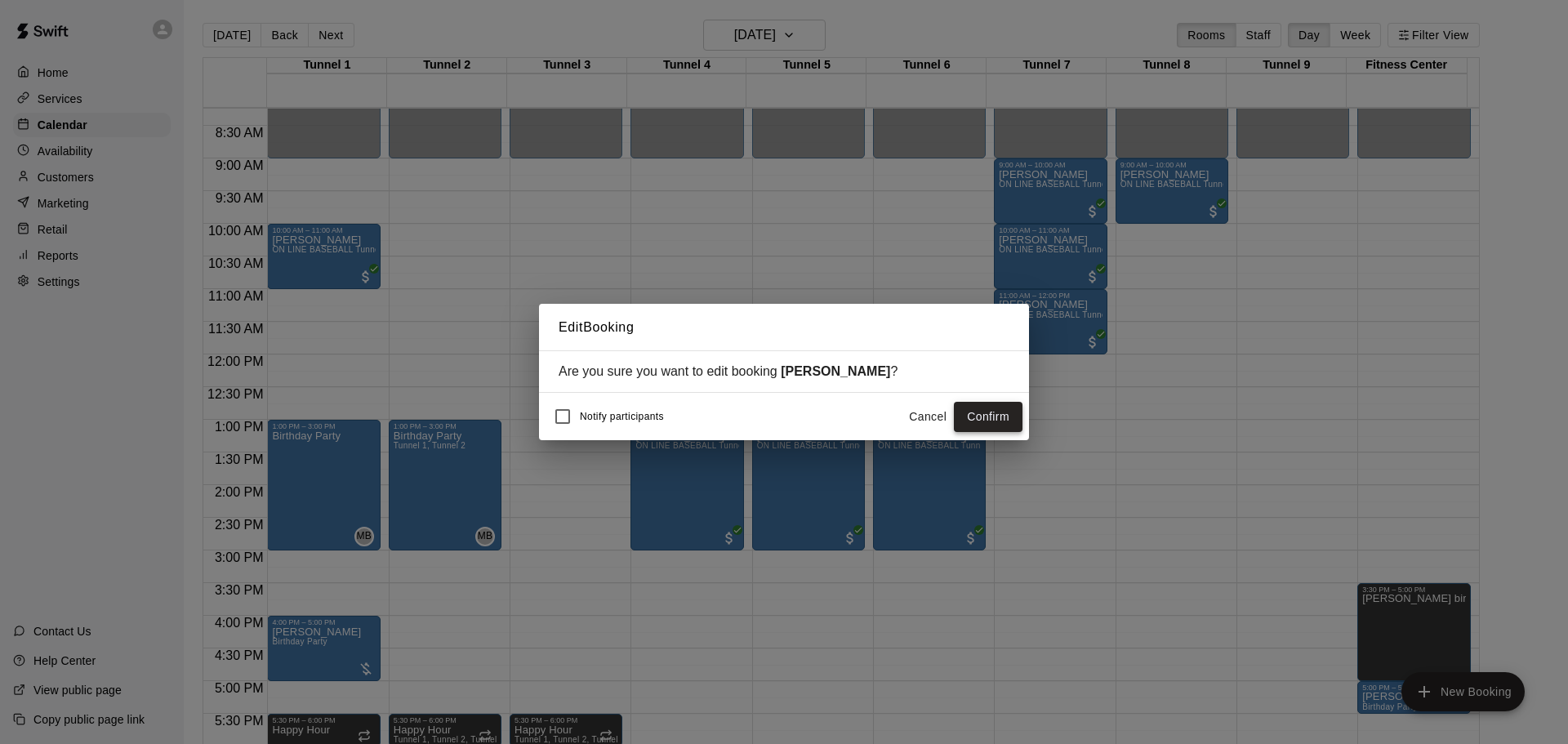
click at [974, 419] on button "Confirm" at bounding box center [988, 417] width 69 height 30
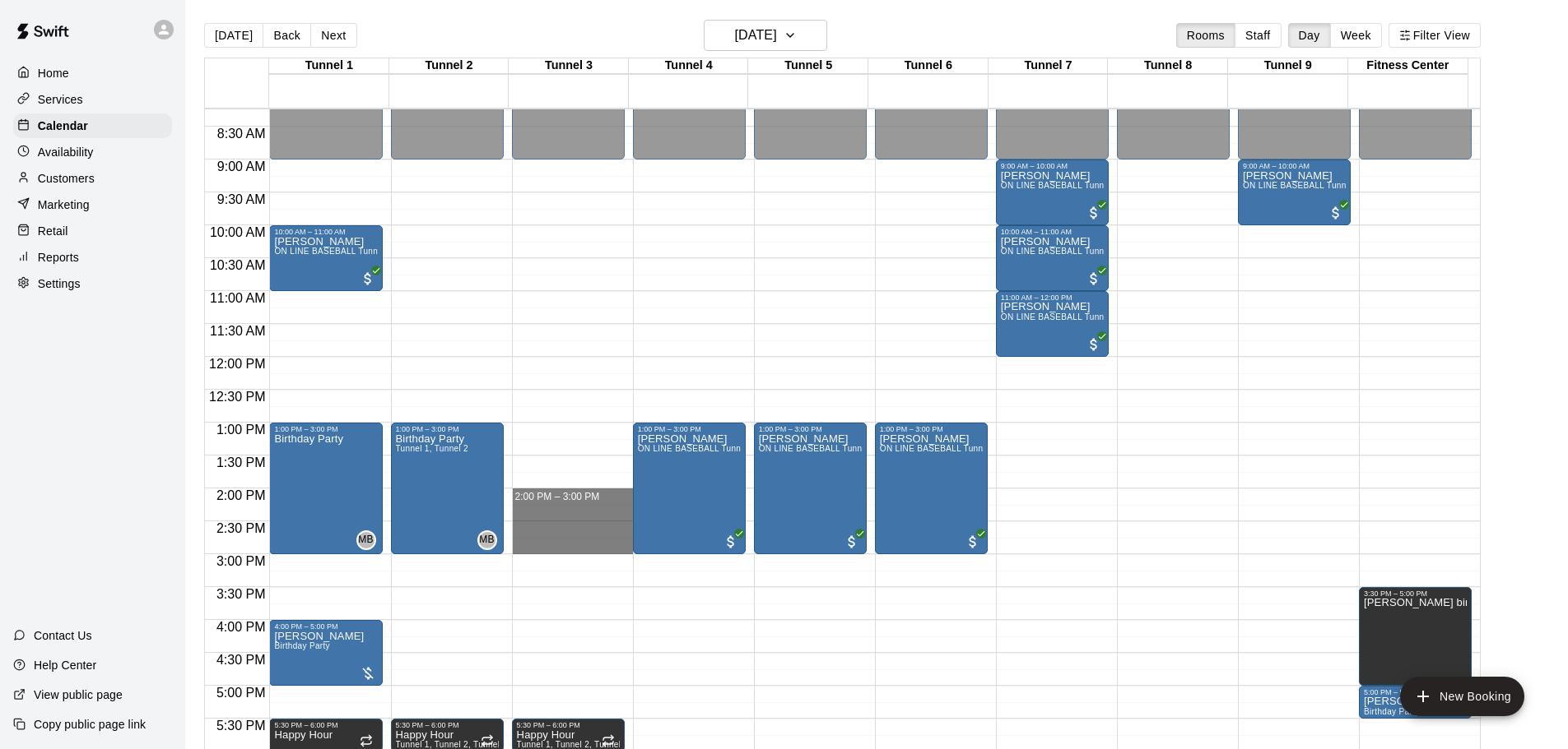
drag, startPoint x: 554, startPoint y: 495, endPoint x: 558, endPoint y: 553, distance: 58.1
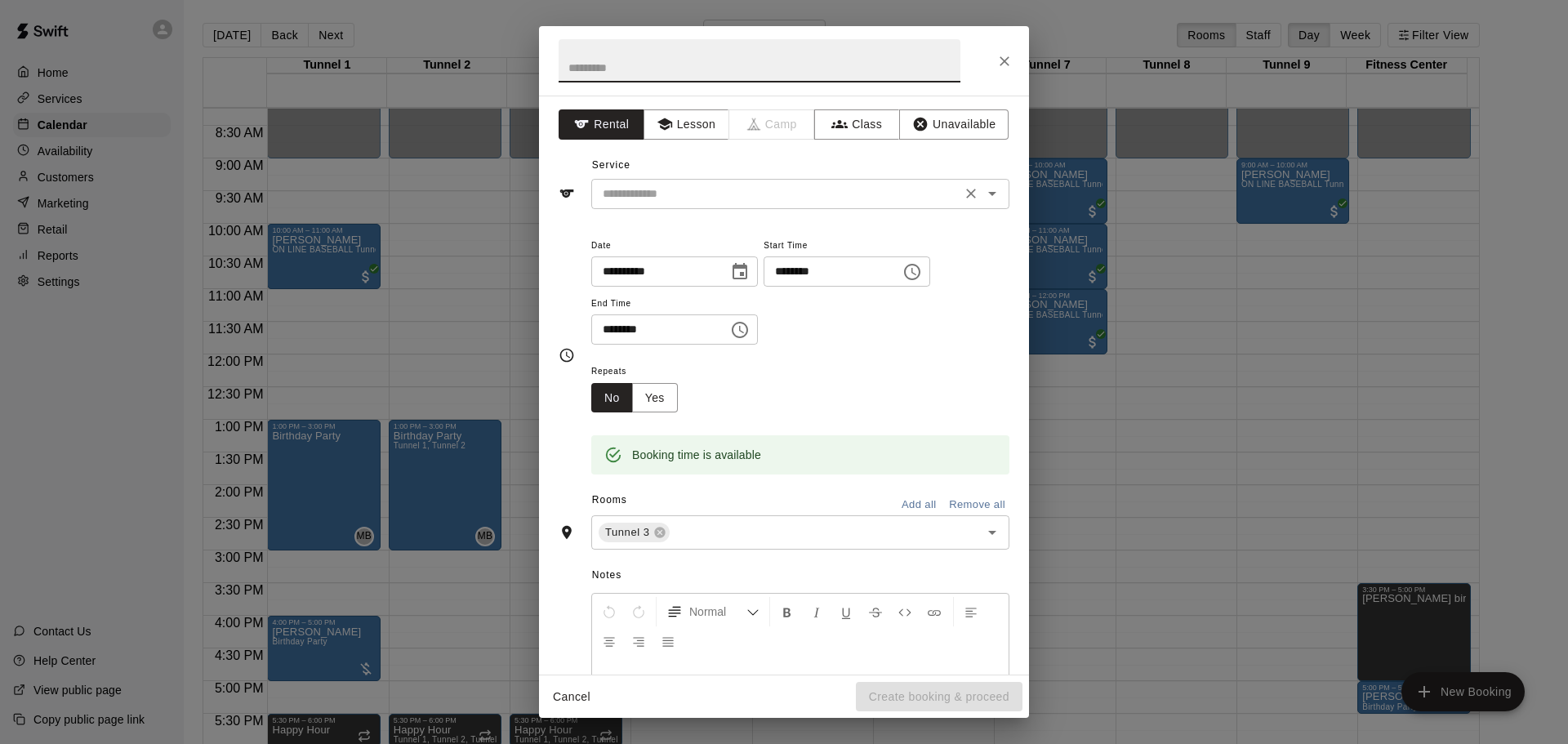
click at [771, 192] on input "text" at bounding box center [776, 194] width 361 height 21
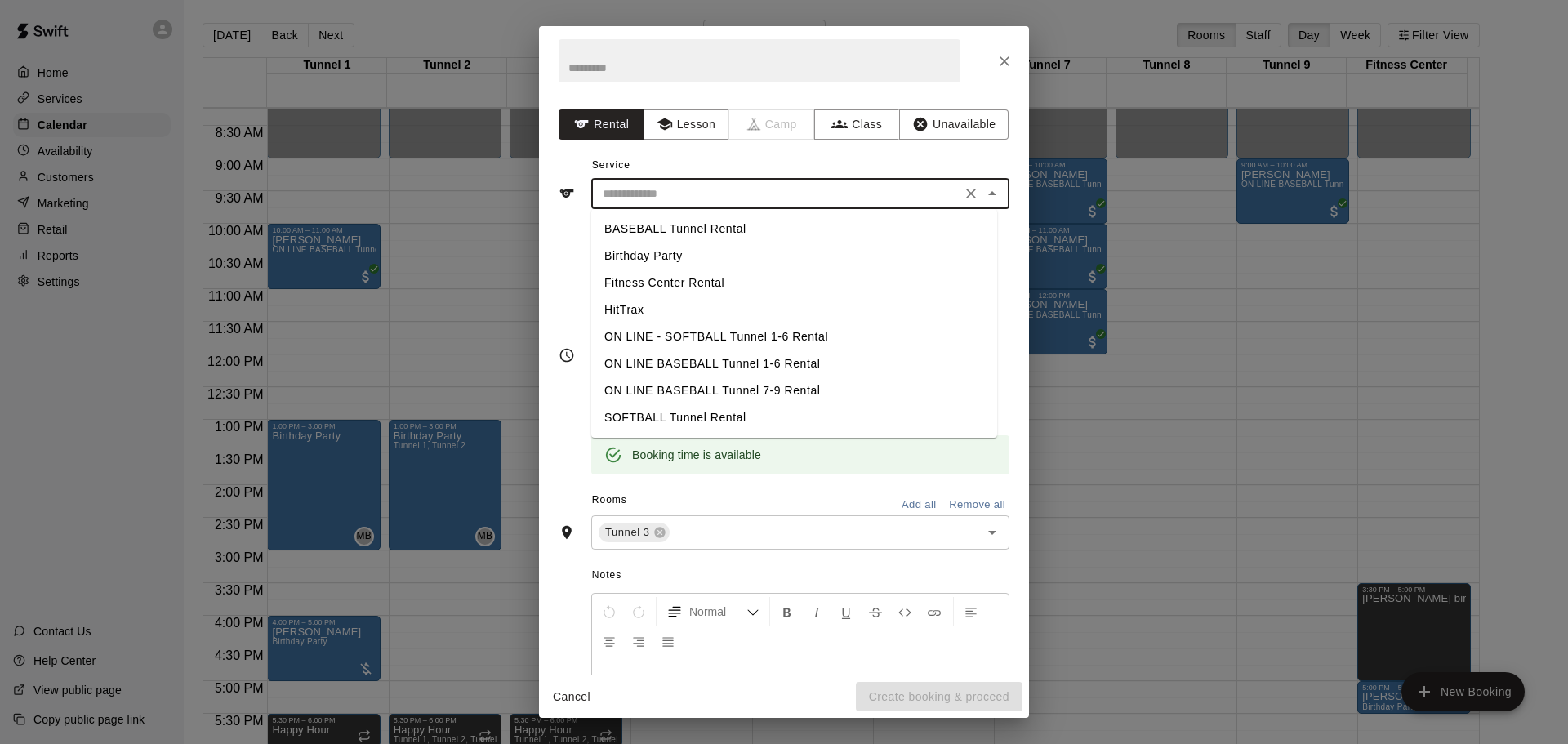
drag, startPoint x: 699, startPoint y: 411, endPoint x: 719, endPoint y: 433, distance: 29.7
click at [700, 411] on li "SOFTBALL Tunnel Rental" at bounding box center [794, 418] width 406 height 27
type input "**********"
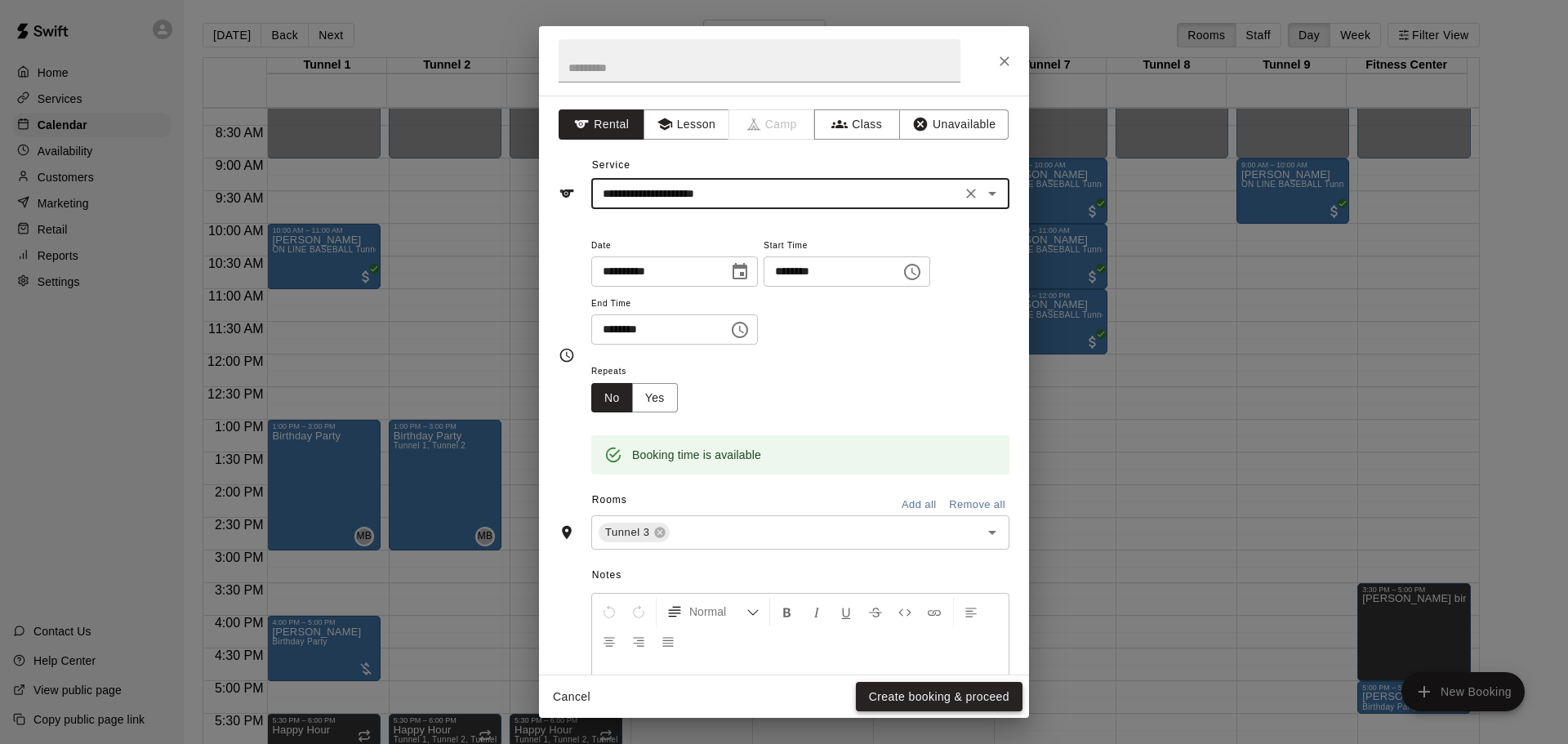
click at [932, 701] on button "Create booking & proceed" at bounding box center [939, 697] width 167 height 30
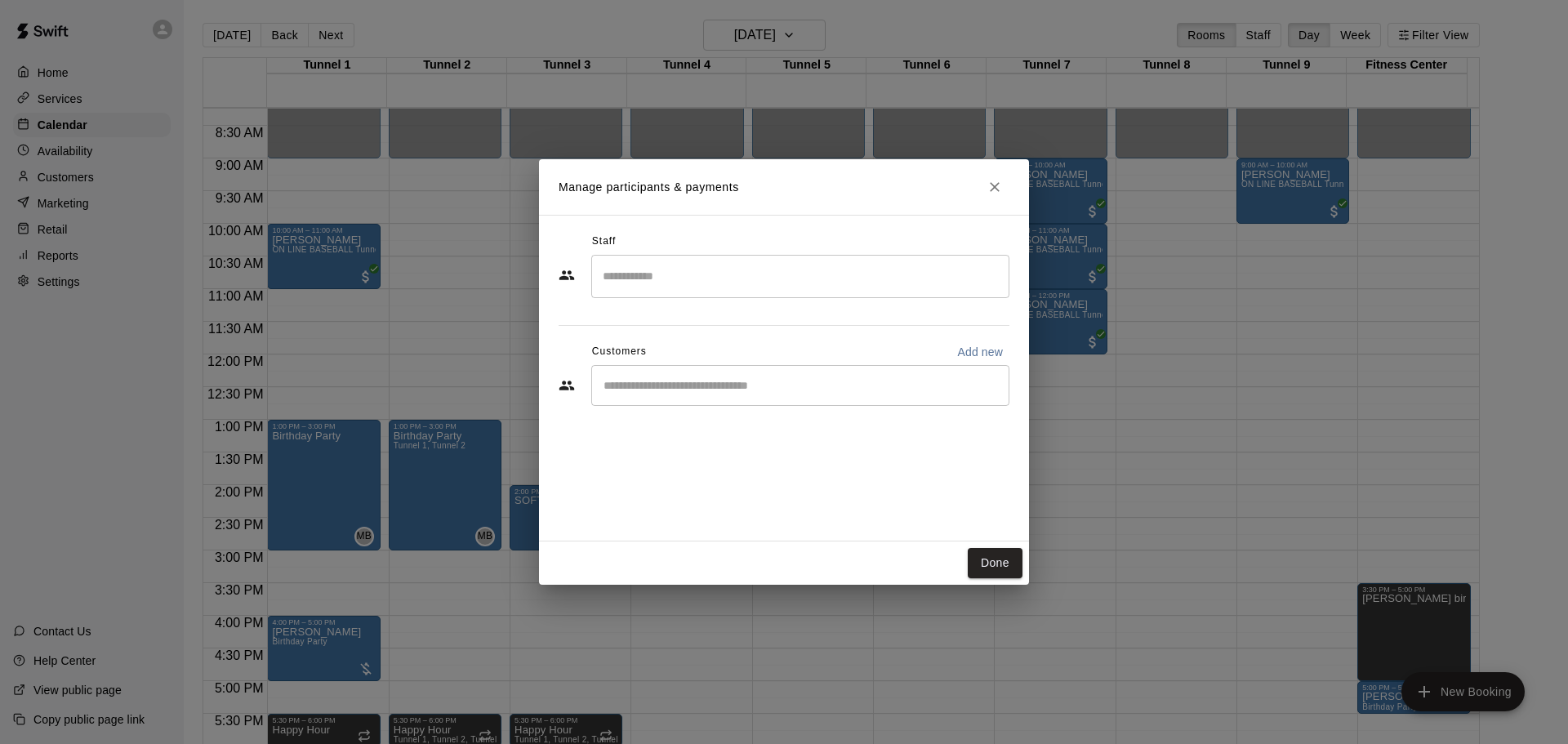
click at [749, 380] on input "Start typing to search customers..." at bounding box center [800, 385] width 404 height 17
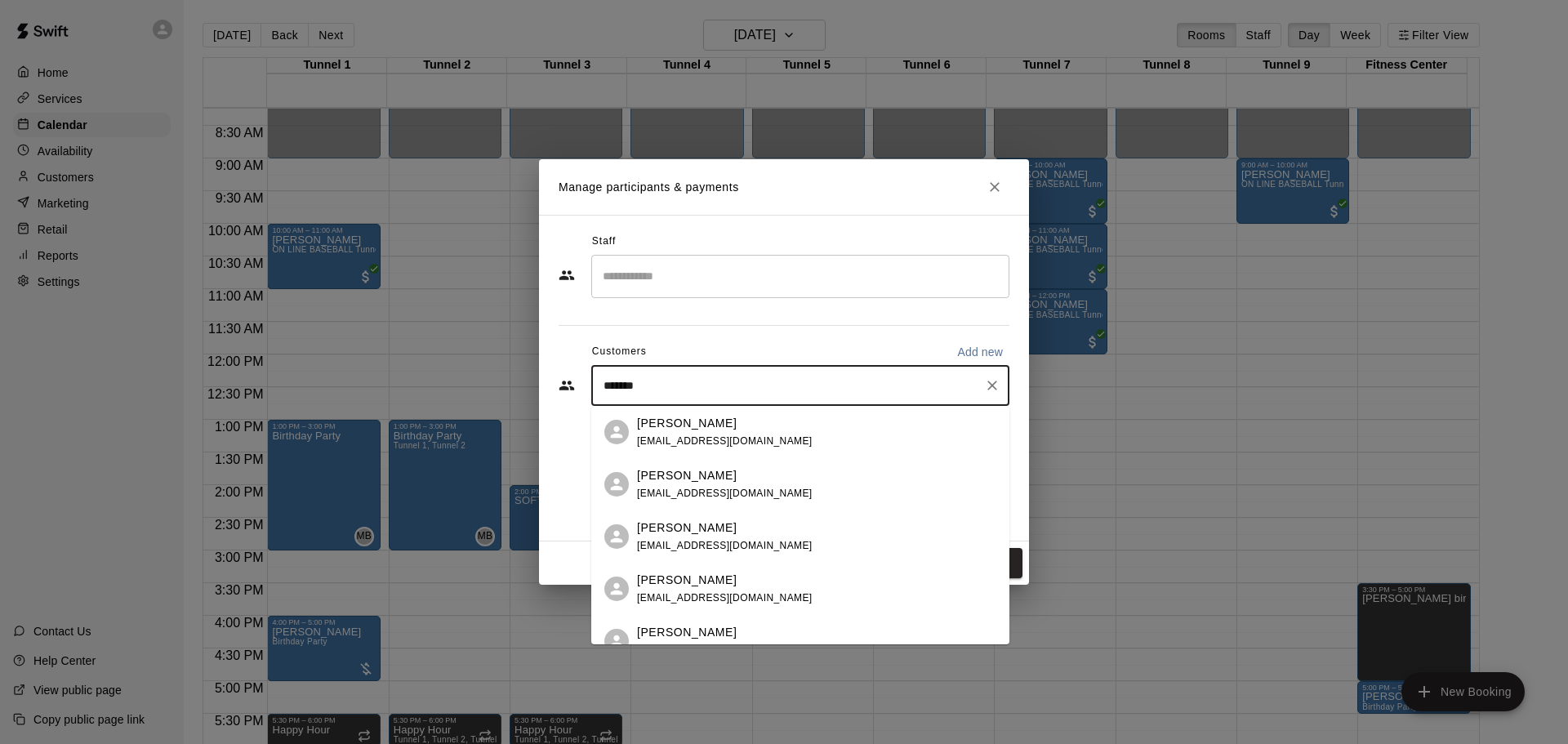
type input "********"
click at [720, 550] on span "[EMAIL_ADDRESS][DOMAIN_NAME]" at bounding box center [724, 546] width 176 height 12
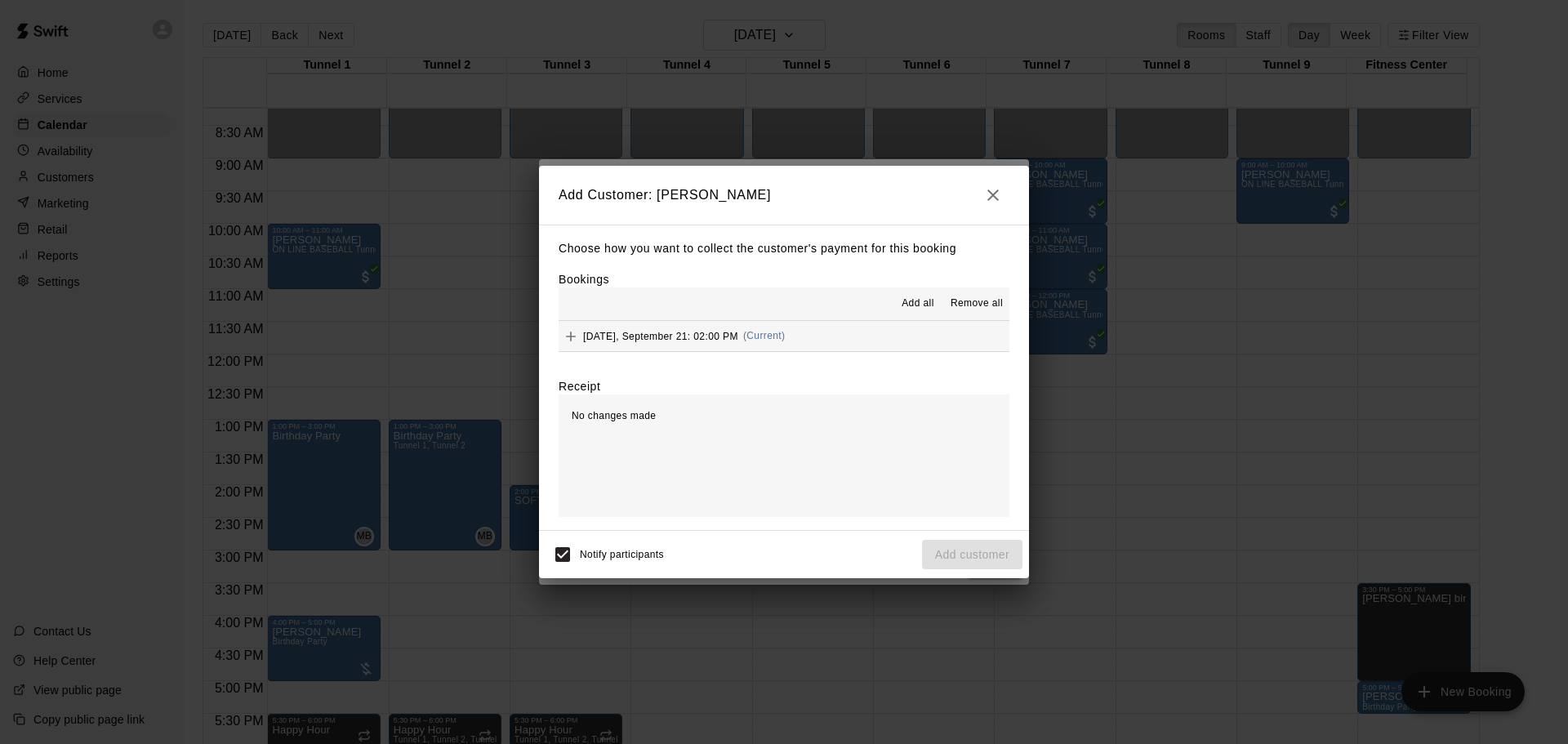
click at [724, 351] on button "[DATE], September 21: 02:00 PM (Current)" at bounding box center [784, 336] width 451 height 30
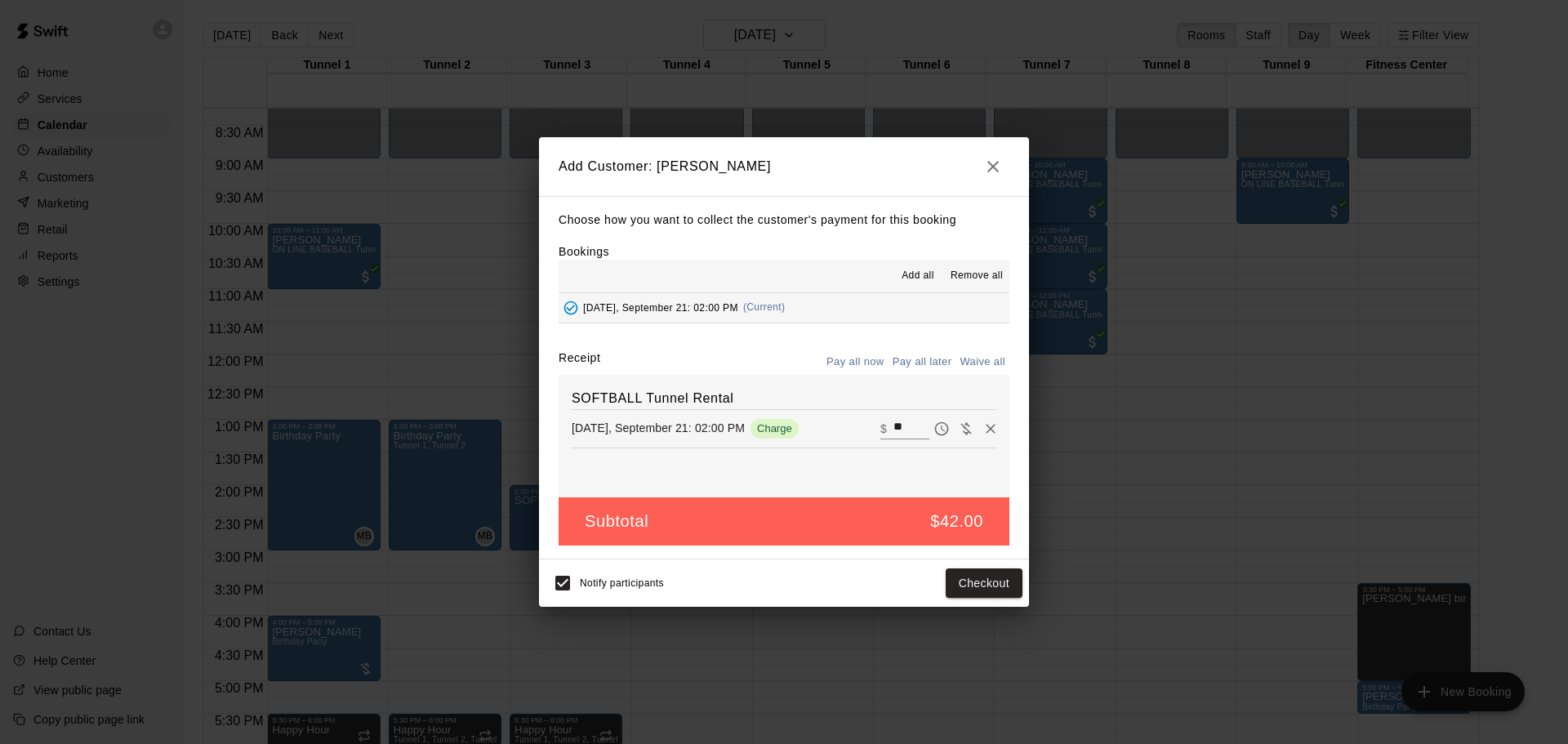
click at [725, 337] on div "Choose how you want to collect the customer's payment for this booking Bookings…" at bounding box center [784, 378] width 490 height 364
click at [917, 368] on button "Pay all later" at bounding box center [923, 363] width 68 height 26
click at [995, 578] on button "Add customer" at bounding box center [973, 584] width 100 height 30
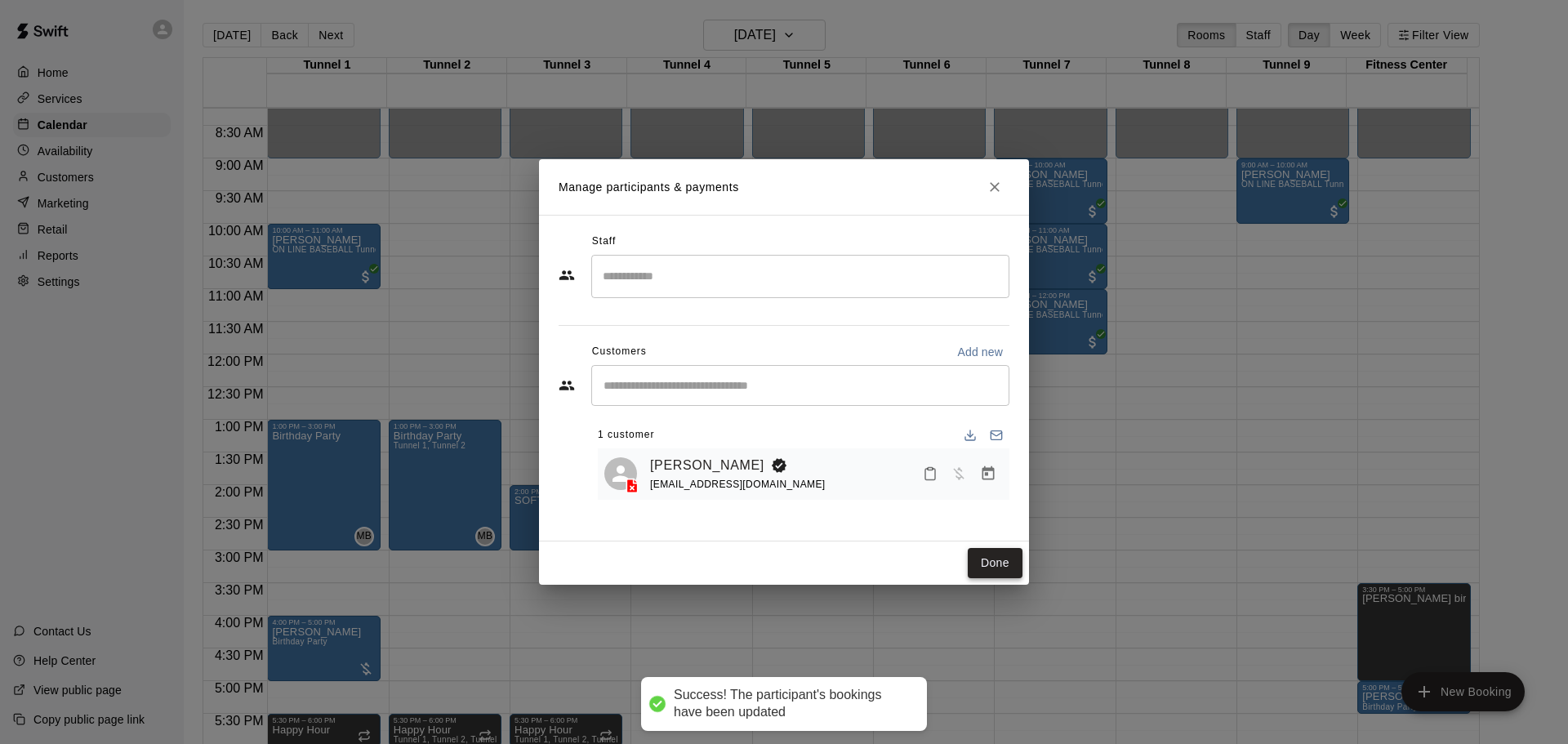
click at [985, 567] on button "Done" at bounding box center [995, 563] width 55 height 30
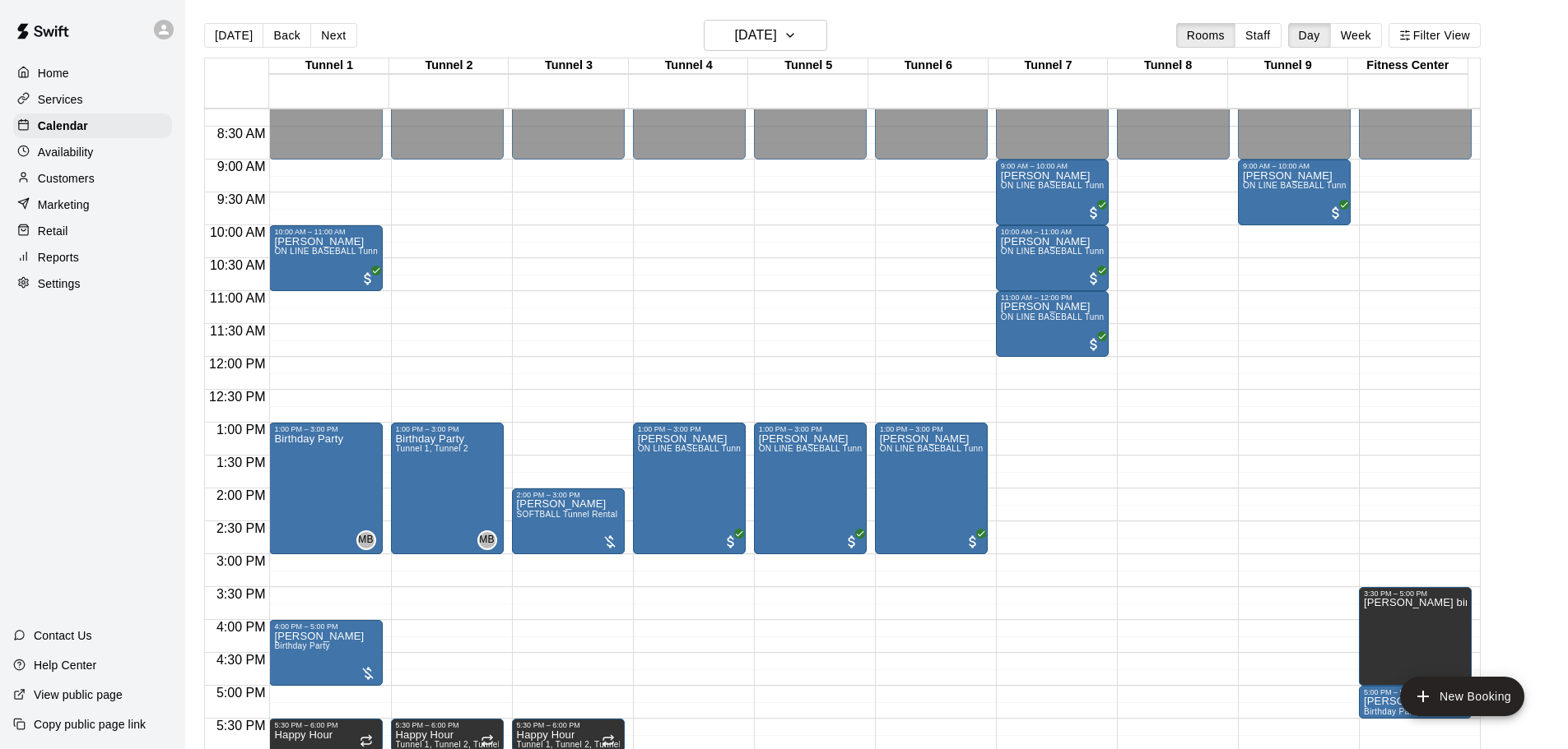
click at [241, 32] on button "[DATE]" at bounding box center [234, 35] width 59 height 25
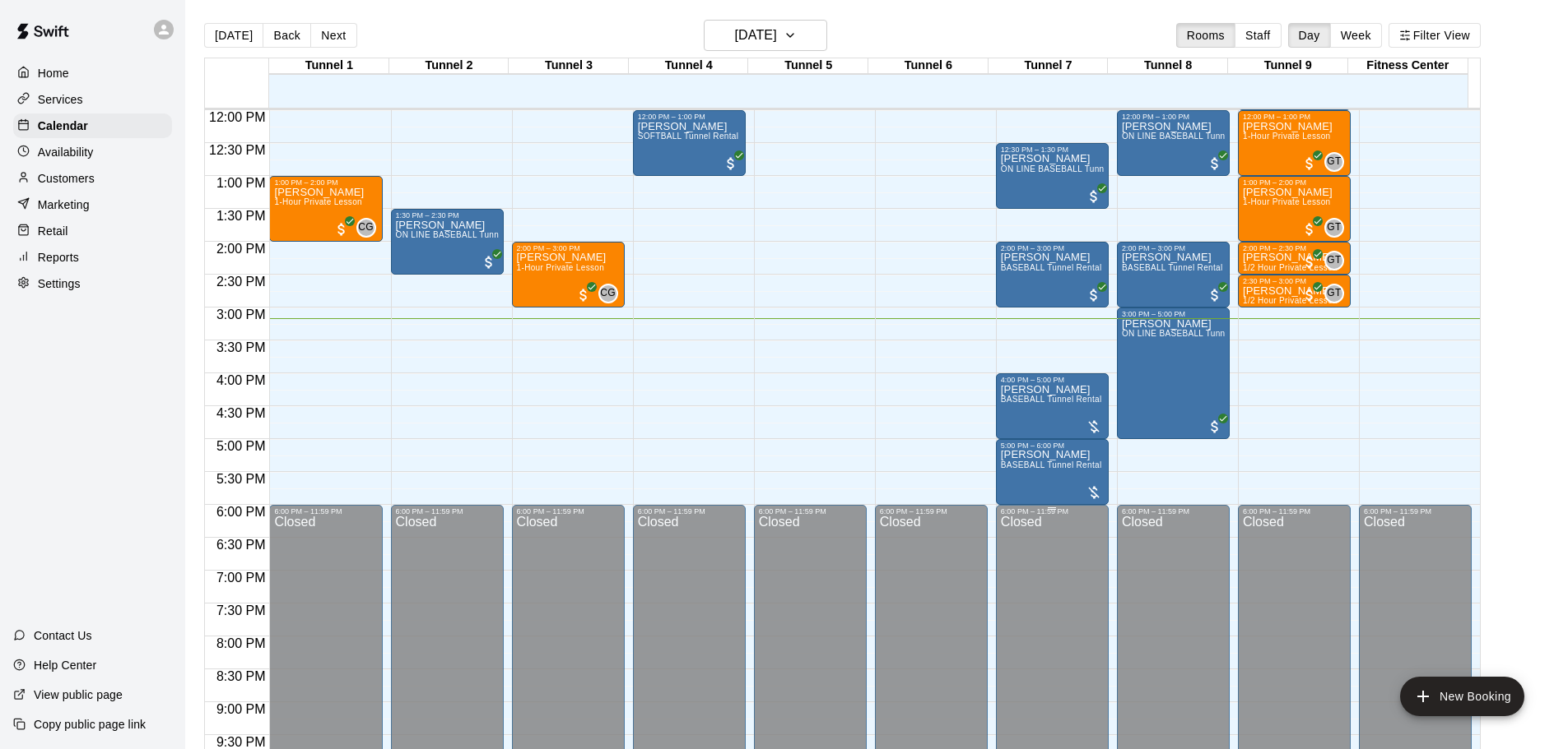
scroll to position [871, 0]
